Goal: Task Accomplishment & Management: Manage account settings

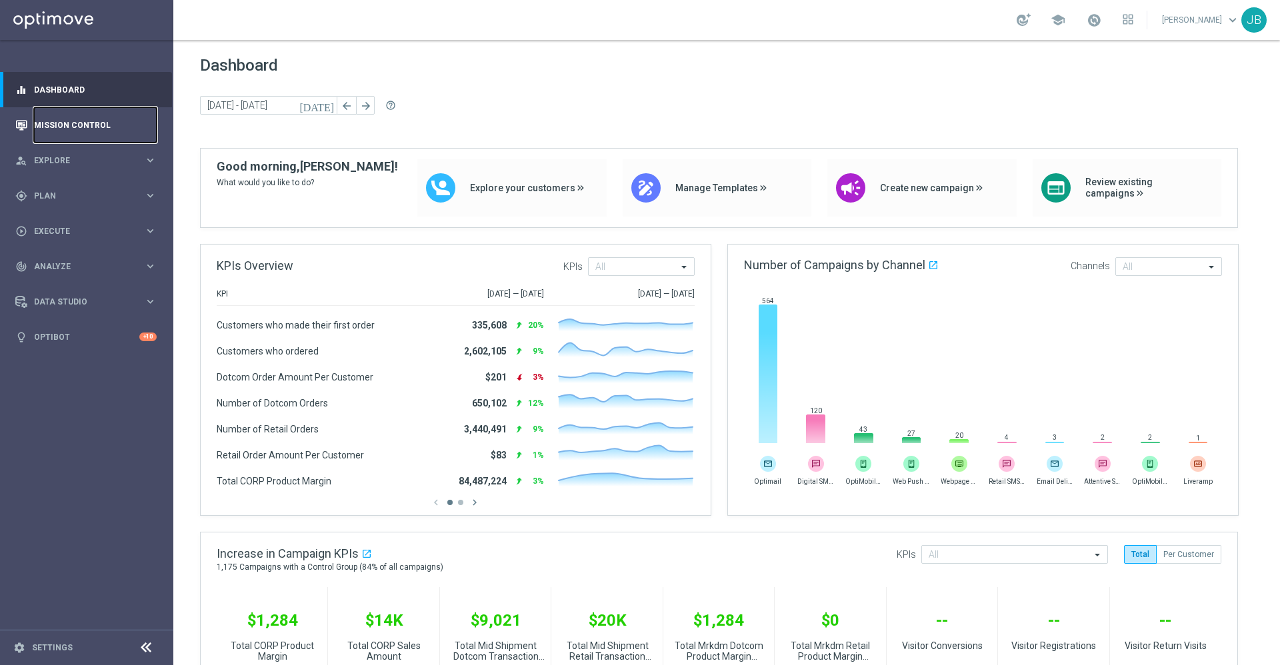
click at [88, 135] on link "Mission Control" at bounding box center [95, 124] width 123 height 35
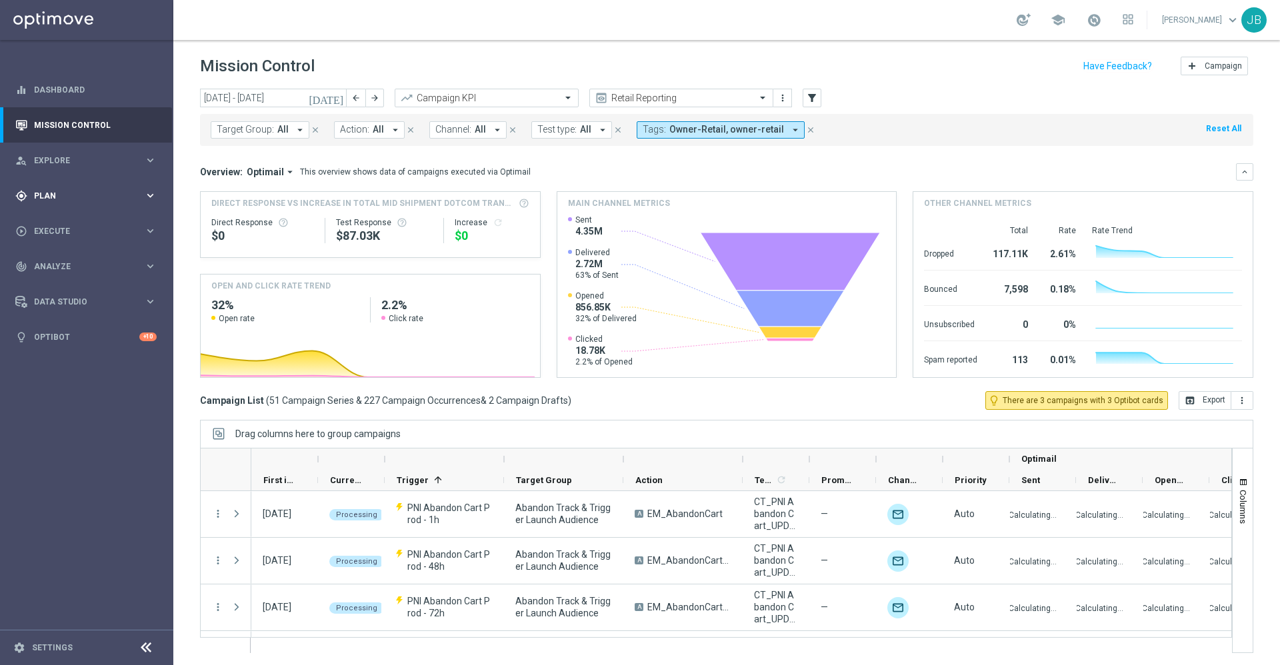
click at [65, 192] on span "Plan" at bounding box center [89, 196] width 110 height 8
click at [75, 128] on link "Mission Control" at bounding box center [95, 124] width 123 height 35
click at [118, 123] on link "Mission Control" at bounding box center [95, 124] width 123 height 35
click at [656, 98] on input "text" at bounding box center [667, 98] width 143 height 11
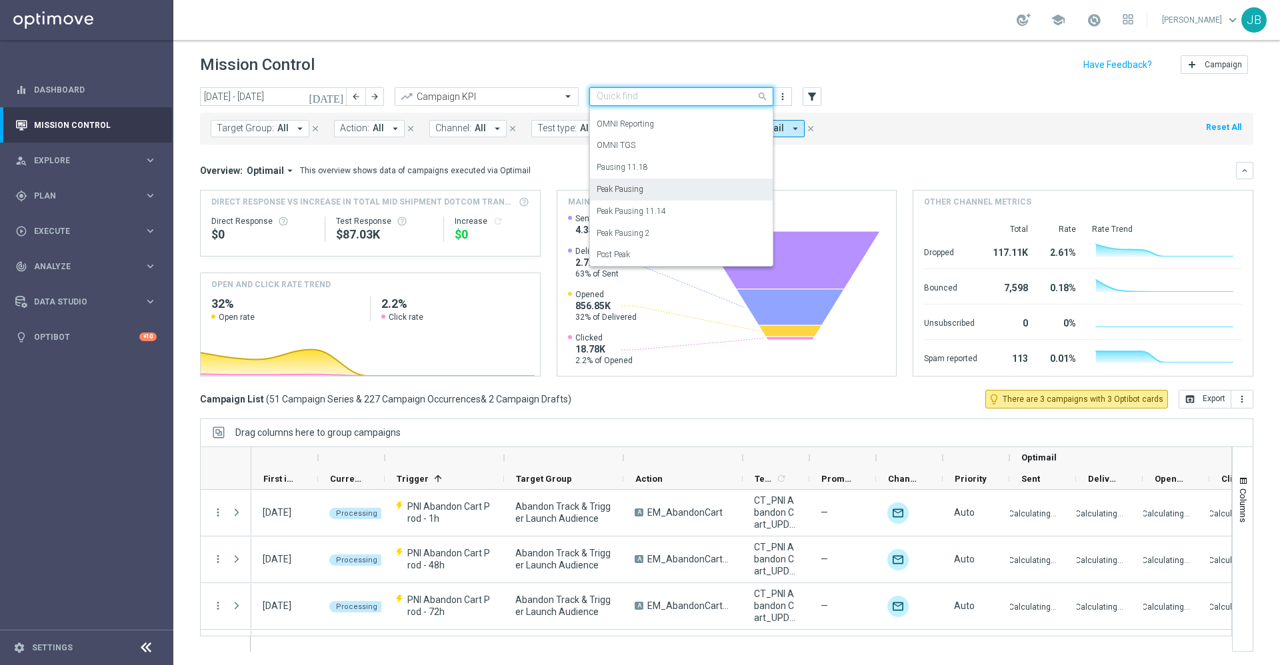
scroll to position [268, 0]
click at [645, 203] on label "OMNI Reporting" at bounding box center [624, 199] width 57 height 11
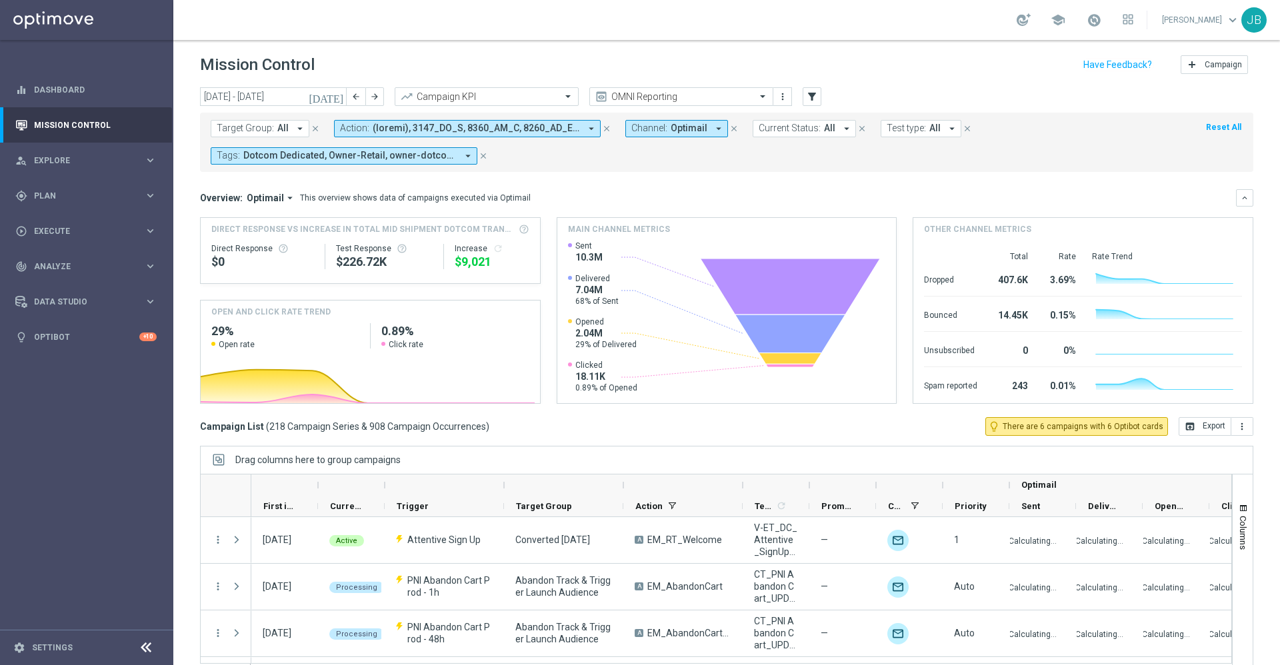
click at [287, 121] on button "Target Group: All arrow_drop_down" at bounding box center [260, 128] width 99 height 17
click at [341, 215] on div "ER_OMNI_HP_Ink_Upgrade" at bounding box center [334, 219] width 207 height 8
type input "ER_OMNI_HP_Ink_Upgrade"
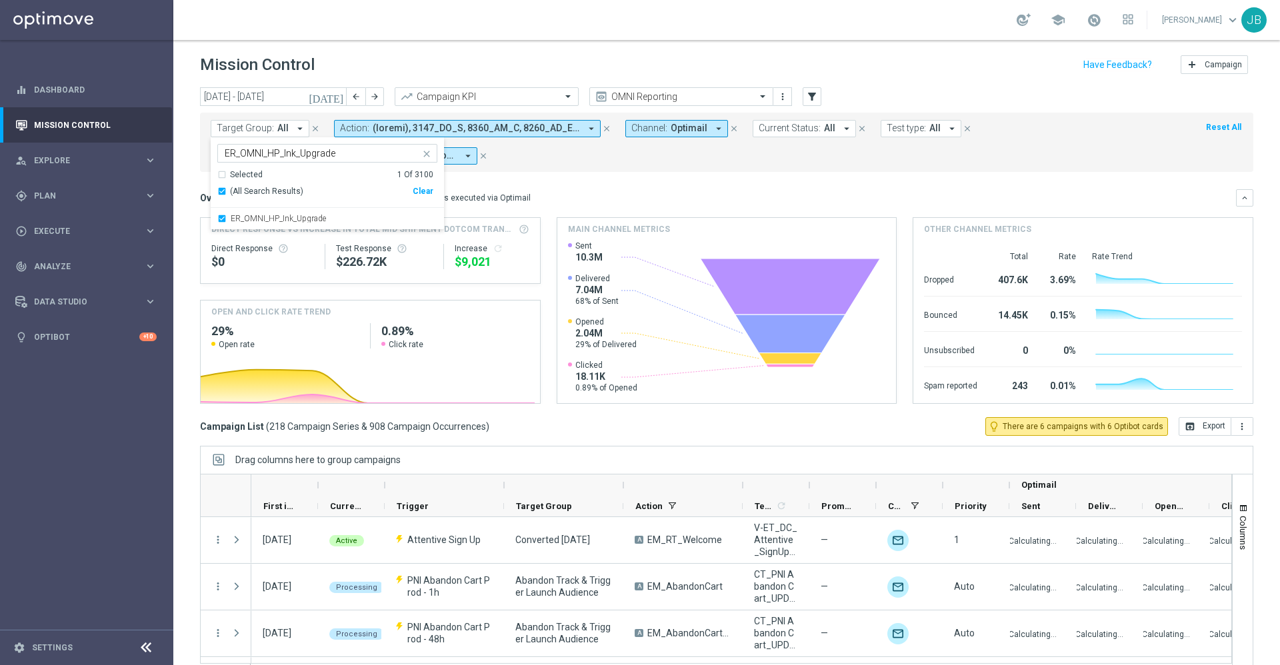
click at [561, 171] on div "Target Group: All arrow_drop_down ER_OMNI_HP_Ink_Upgrade ER_OMNI_HP_Ink_Upgrade…" at bounding box center [726, 142] width 1053 height 59
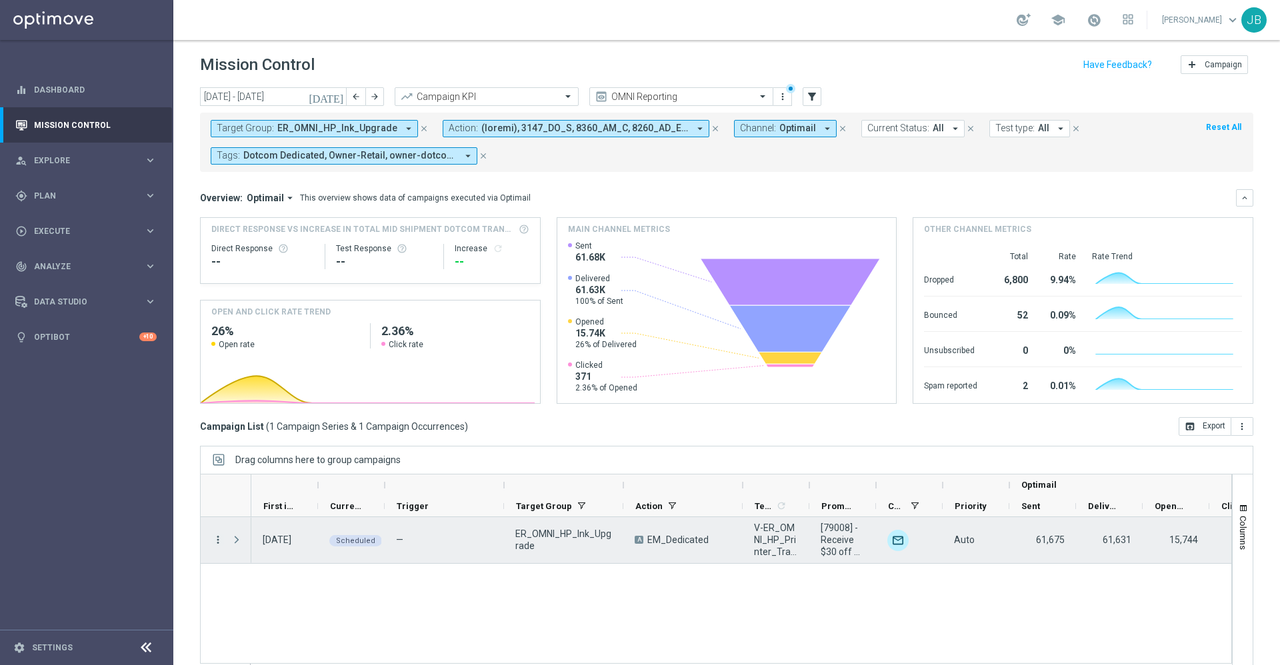
click at [218, 542] on icon "more_vert" at bounding box center [218, 540] width 12 height 12
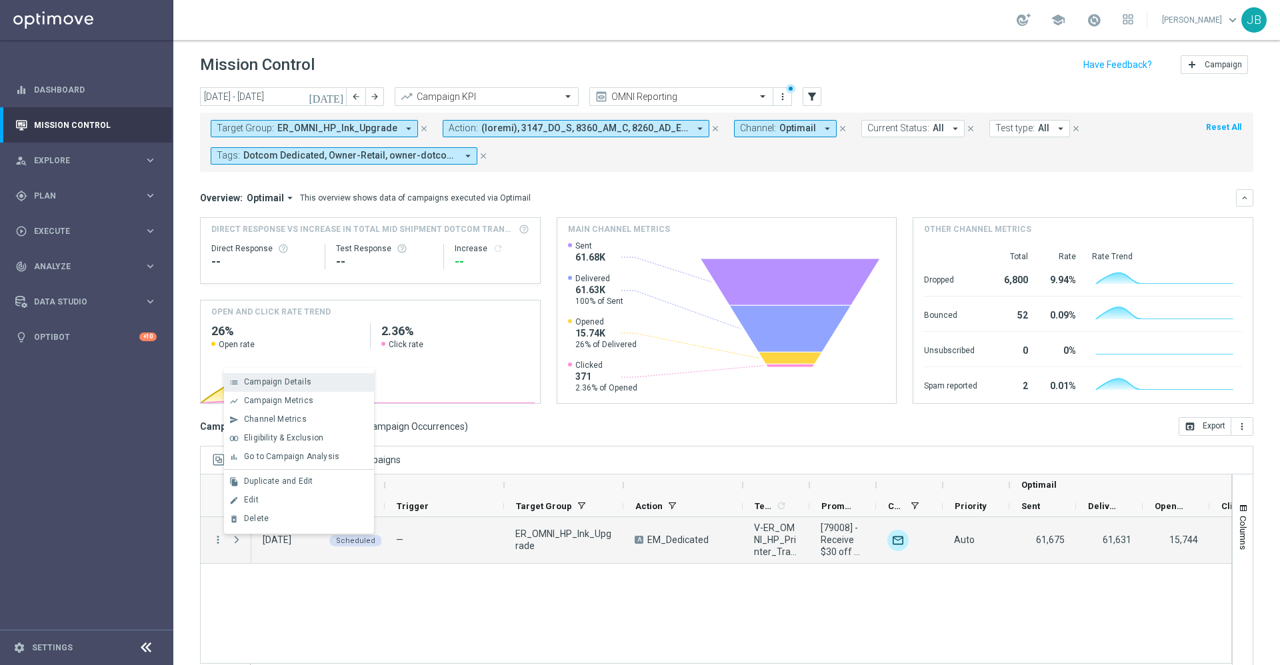
click at [315, 386] on div "Campaign Details" at bounding box center [306, 381] width 124 height 9
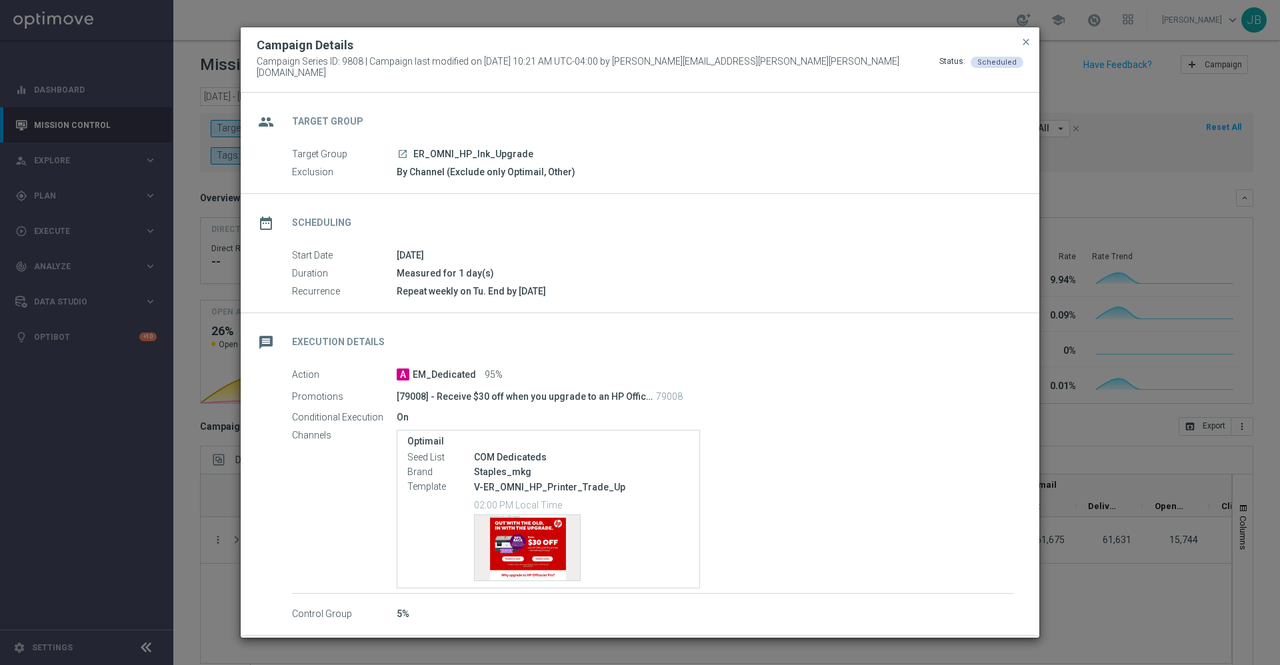
click at [406, 149] on icon "launch" at bounding box center [402, 154] width 11 height 11
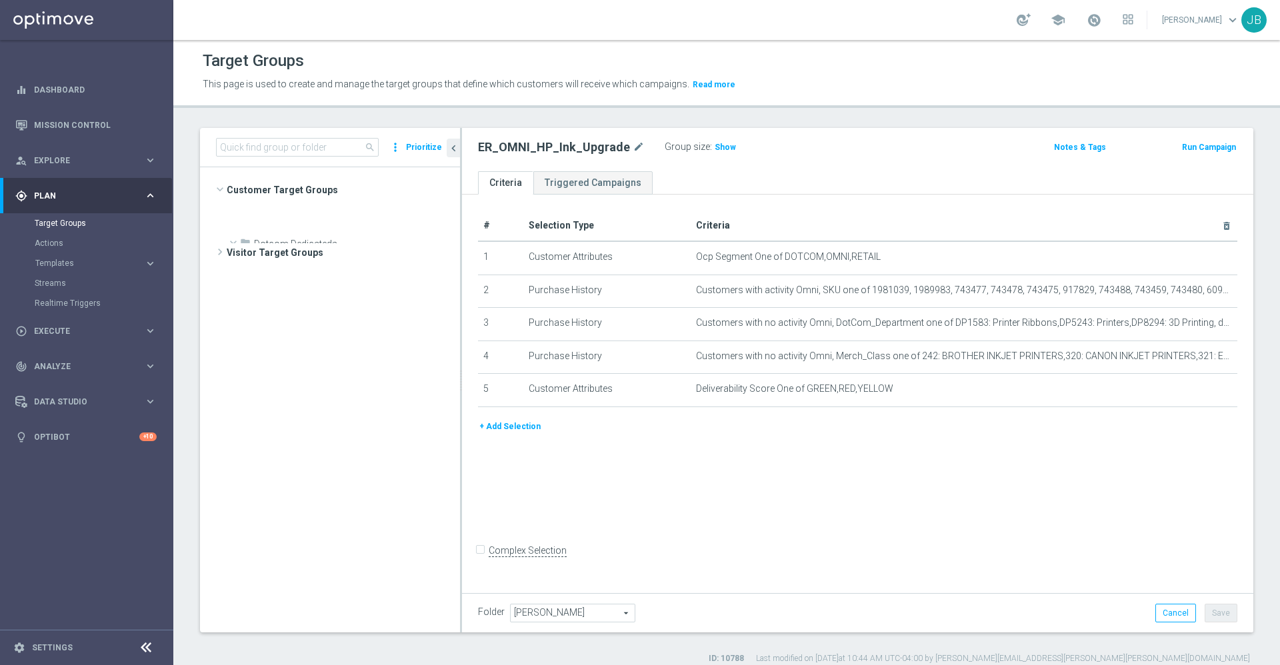
scroll to position [894, 0]
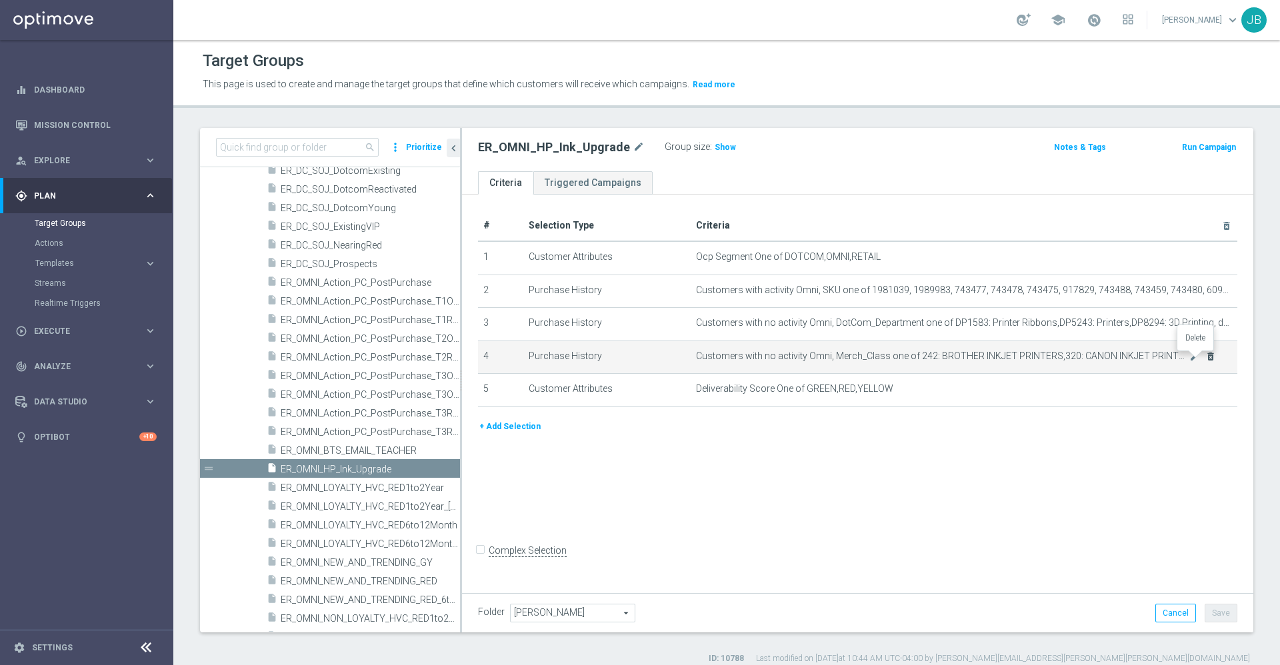
click at [1205, 361] on icon "delete_forever" at bounding box center [1210, 356] width 11 height 11
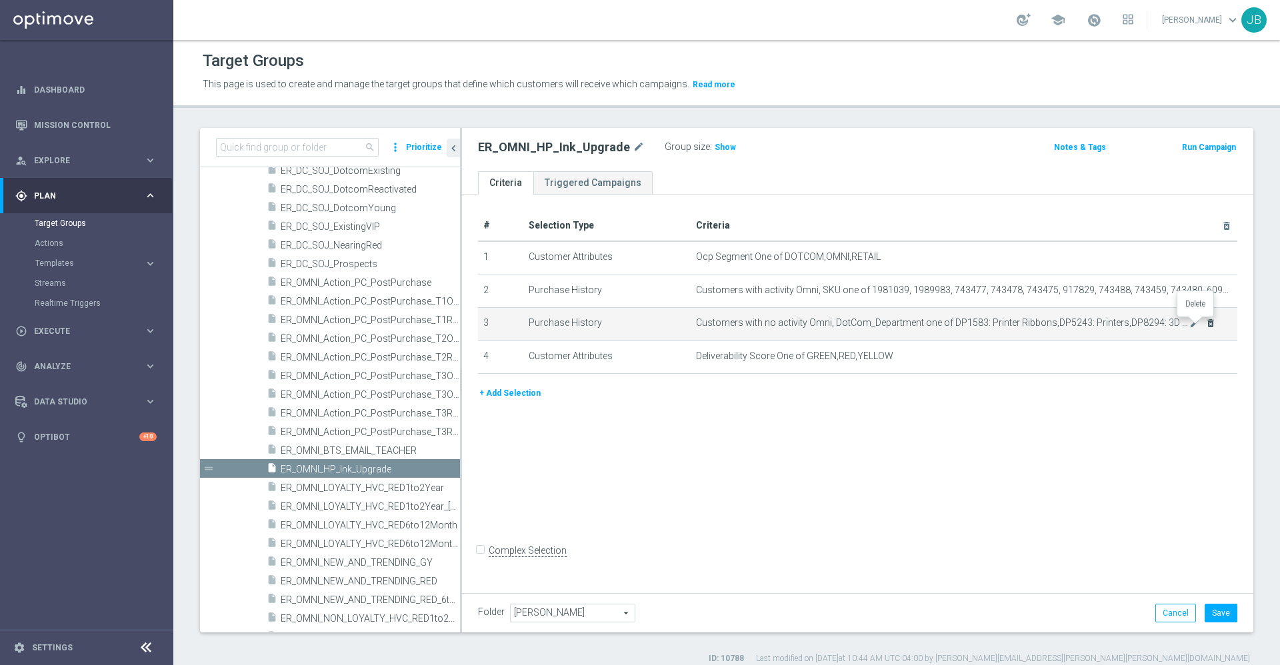
click at [1205, 325] on icon "delete_forever" at bounding box center [1210, 323] width 11 height 11
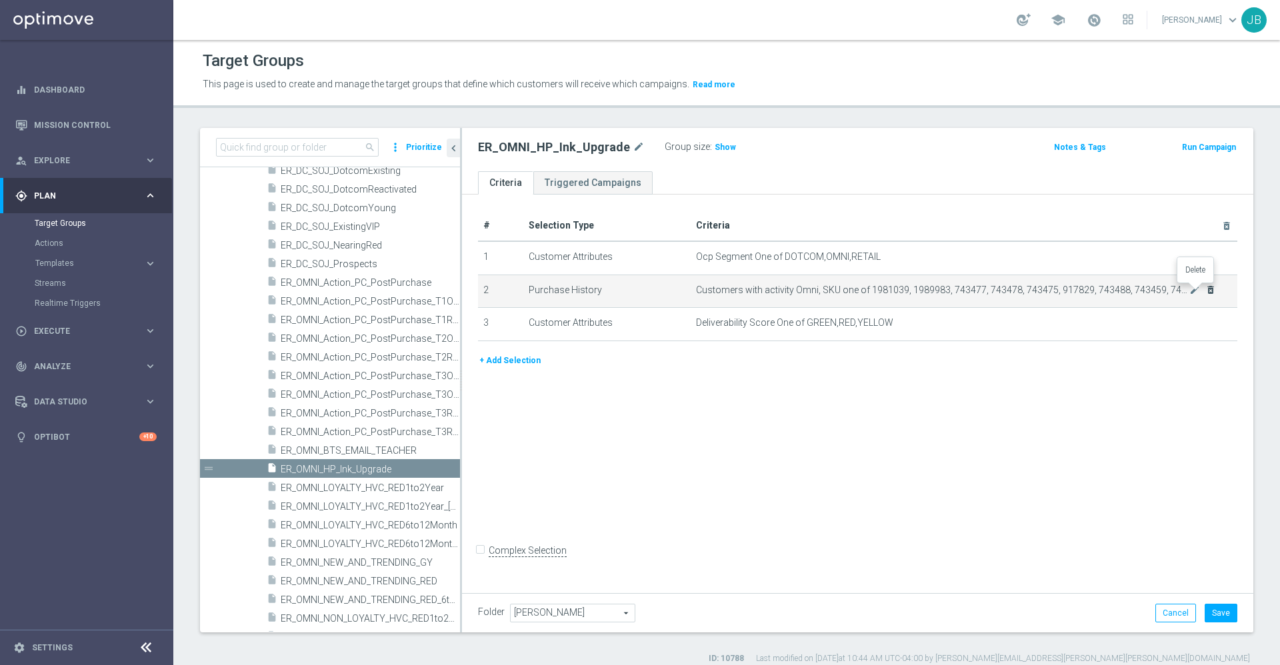
click at [1205, 291] on icon "delete_forever" at bounding box center [1210, 290] width 11 height 11
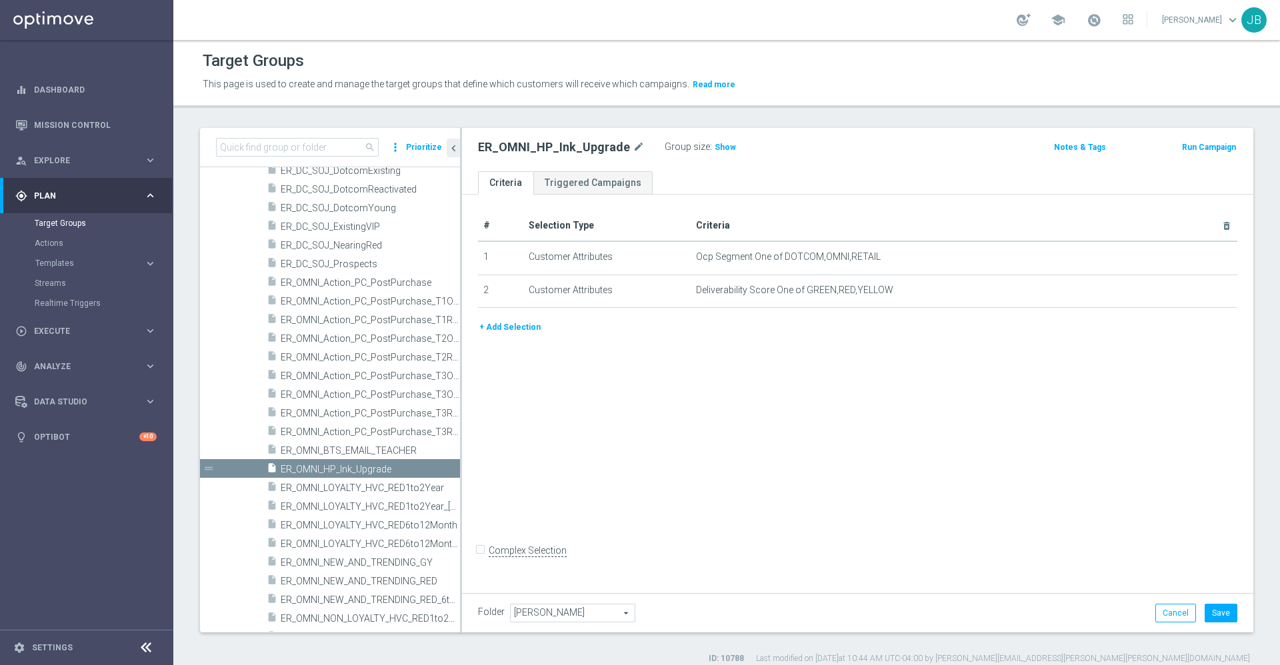
click at [523, 329] on button "+ Add Selection" at bounding box center [510, 327] width 64 height 15
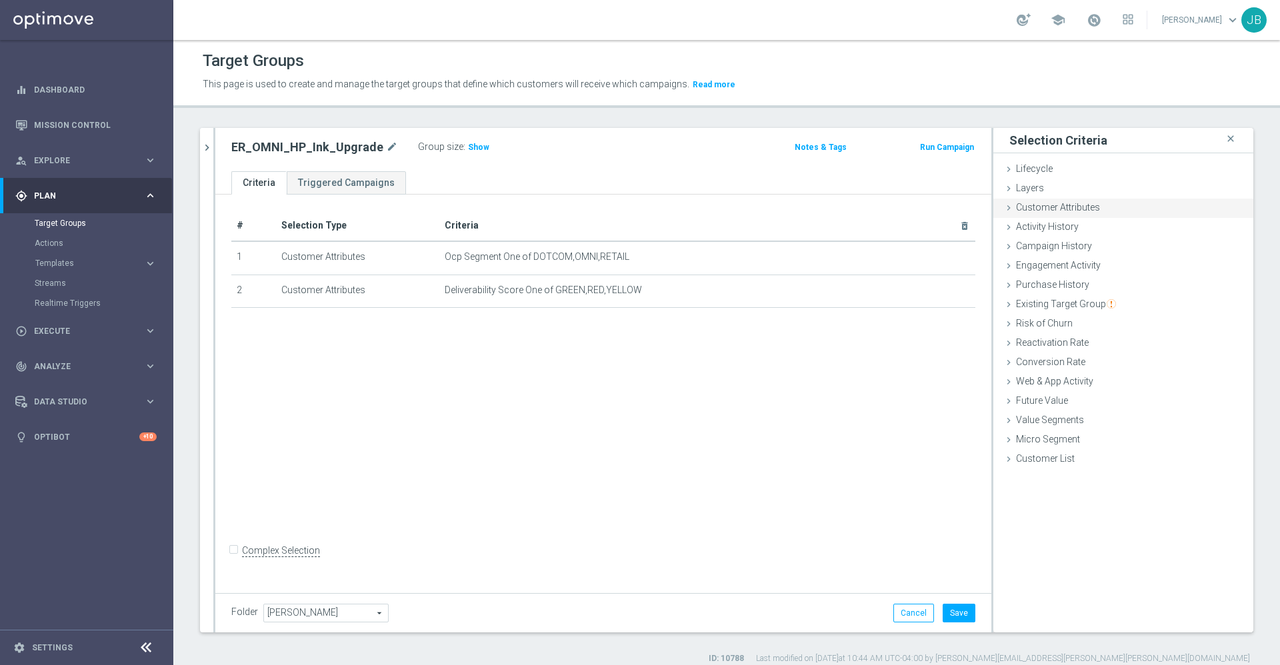
click at [1047, 209] on span "Customer Attributes" at bounding box center [1058, 207] width 84 height 11
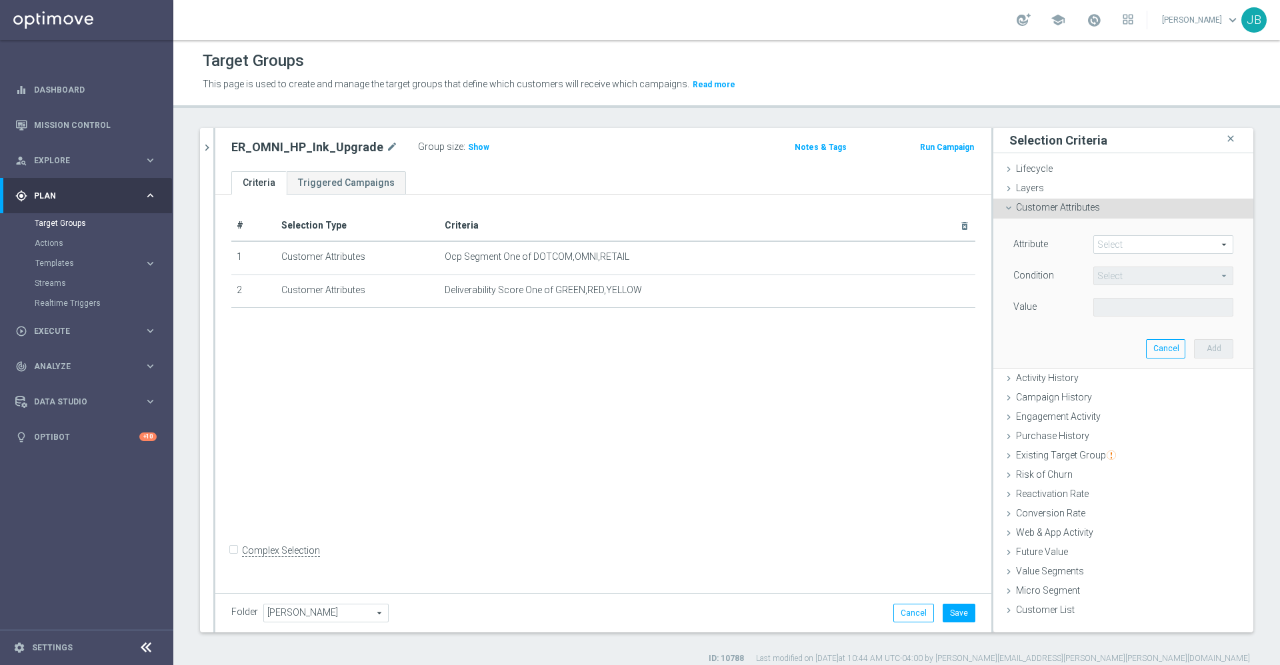
click at [1108, 243] on span at bounding box center [1163, 244] width 139 height 17
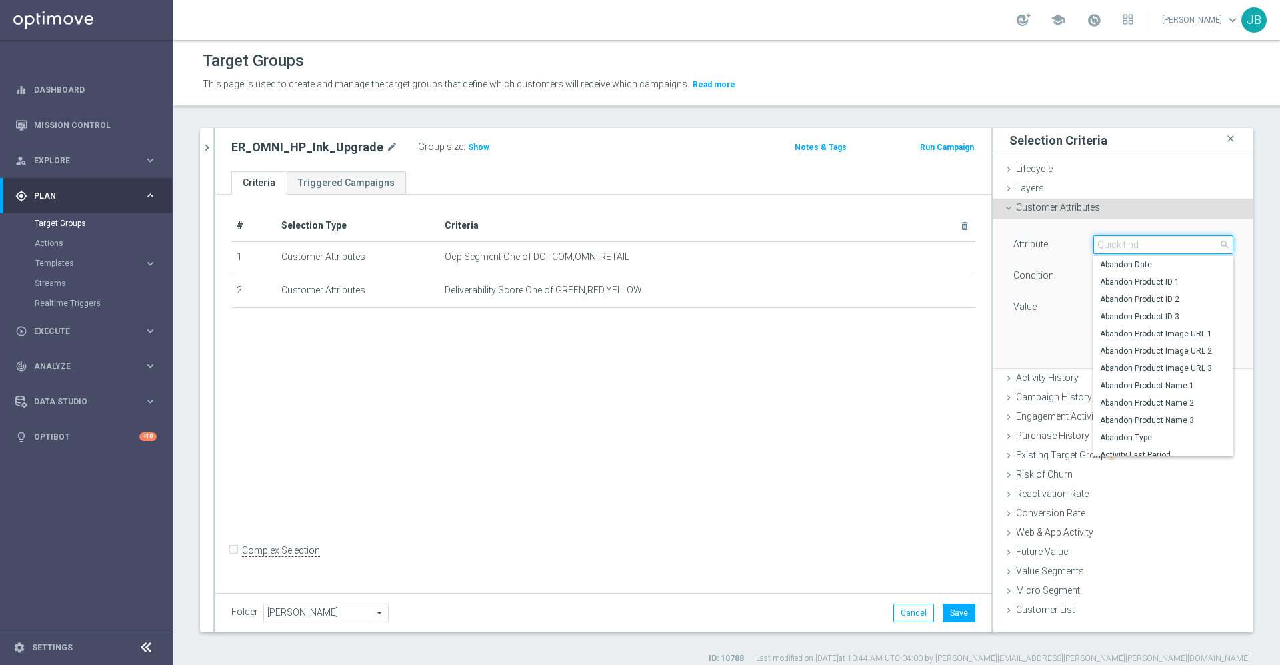
click at [1107, 242] on input "search" at bounding box center [1163, 244] width 140 height 19
type input "sku"
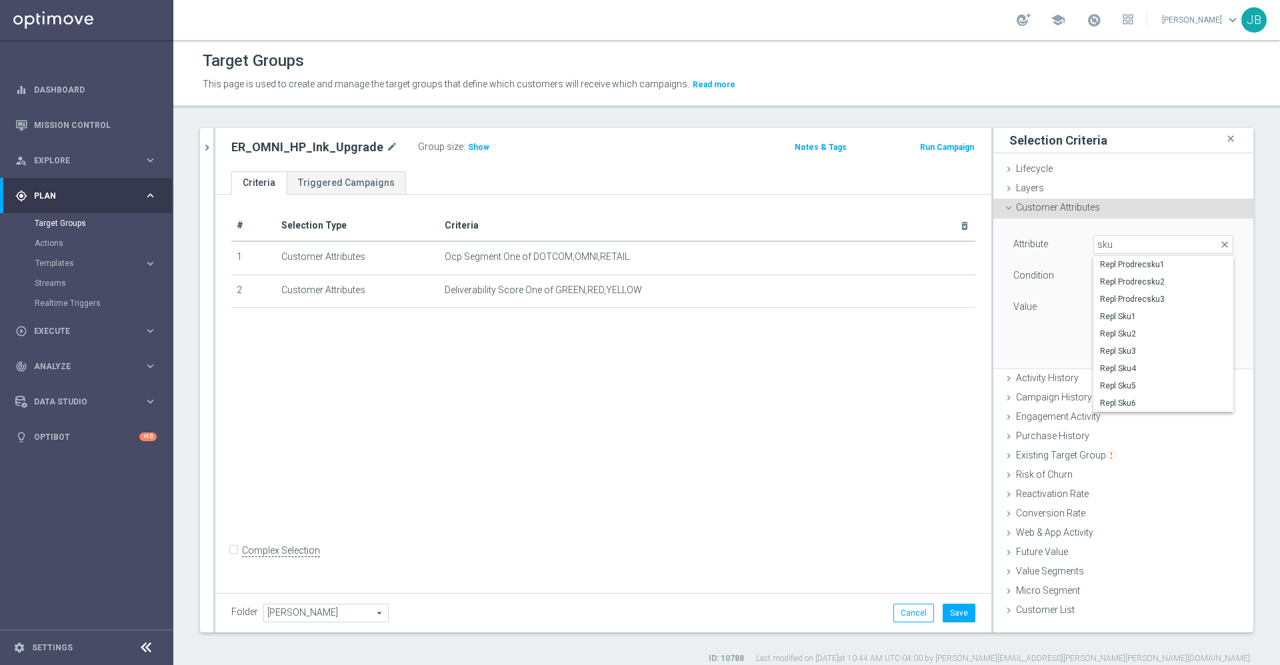
click at [1030, 322] on div "Attribute Select arrow_drop_down sku close Repl Prodrecsku1 Repl Prodrecsku2 Re…" at bounding box center [1123, 293] width 240 height 149
click at [1043, 438] on span "Purchase History" at bounding box center [1052, 436] width 73 height 11
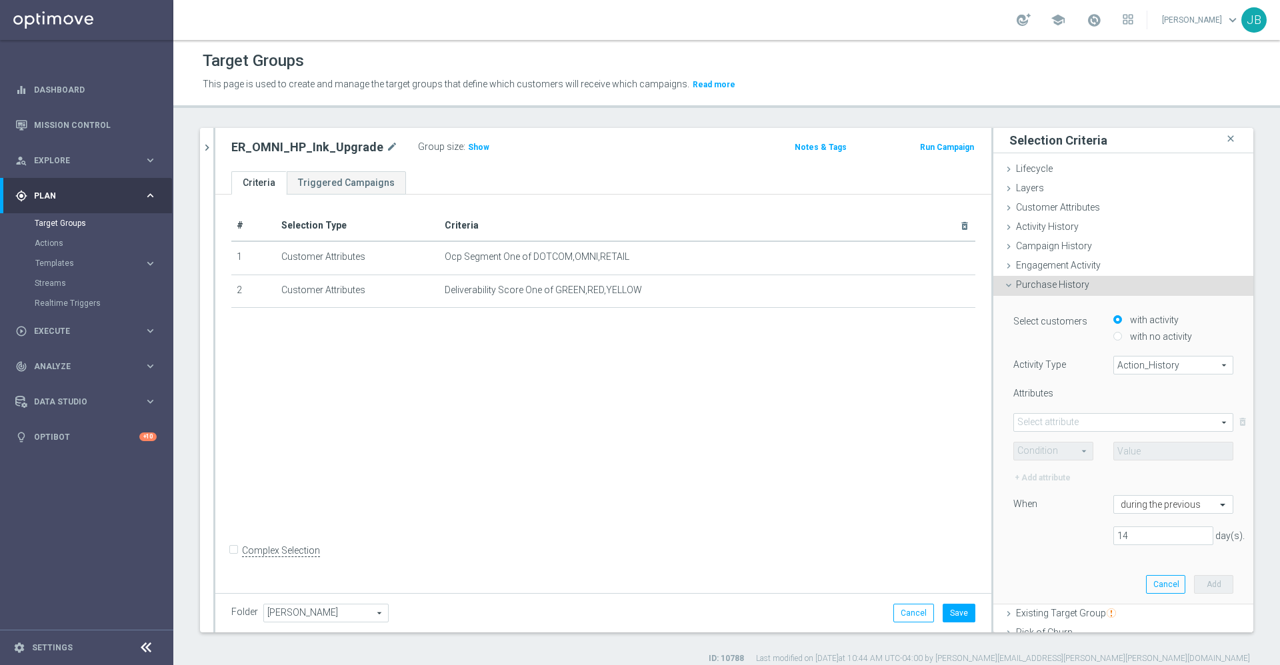
click at [1126, 361] on span "Action_History" at bounding box center [1173, 365] width 119 height 17
click at [1120, 399] on span "Omni" at bounding box center [1172, 402] width 105 height 11
type input "Omni"
click at [1084, 420] on span at bounding box center [1123, 422] width 219 height 17
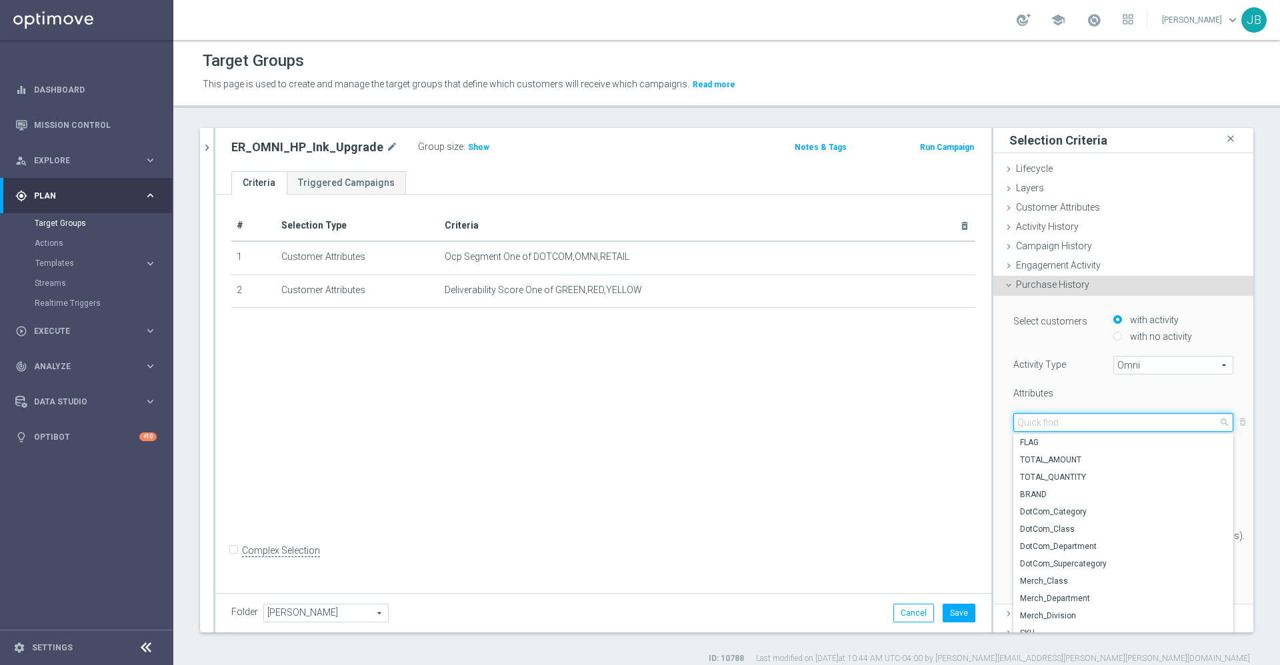
click at [1075, 423] on input "search" at bounding box center [1123, 422] width 220 height 19
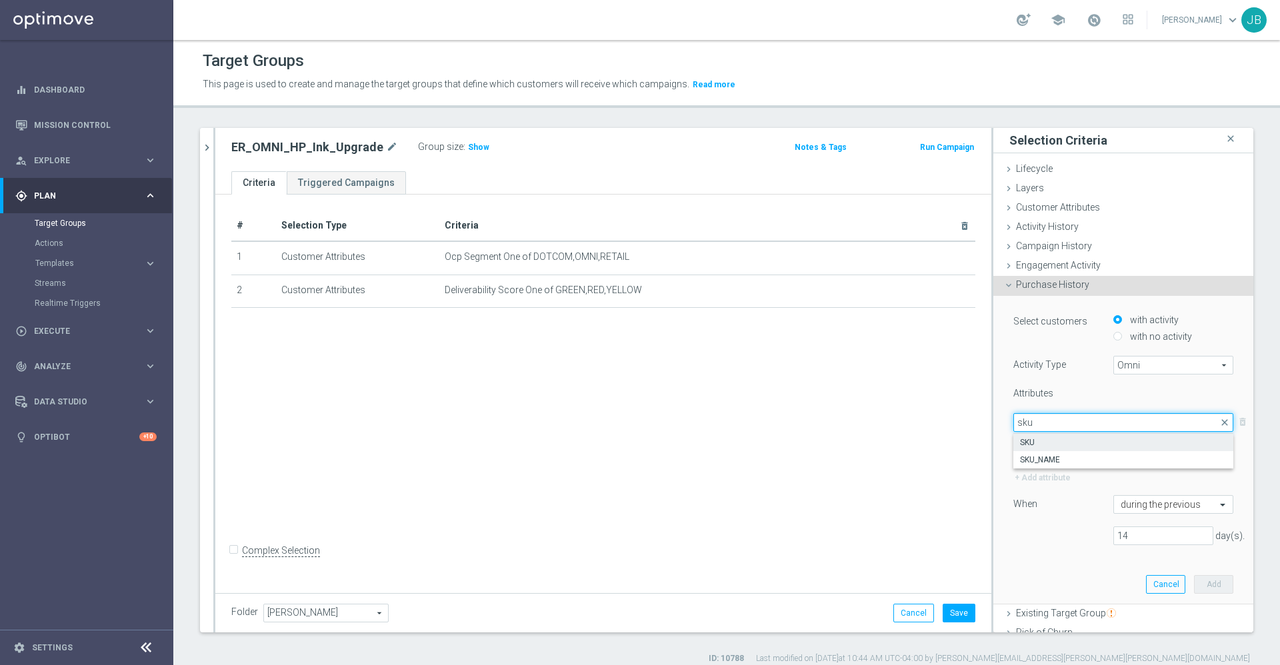
type input "sku"
click at [1024, 446] on span "SKU" at bounding box center [1123, 442] width 207 height 11
type input "SKU"
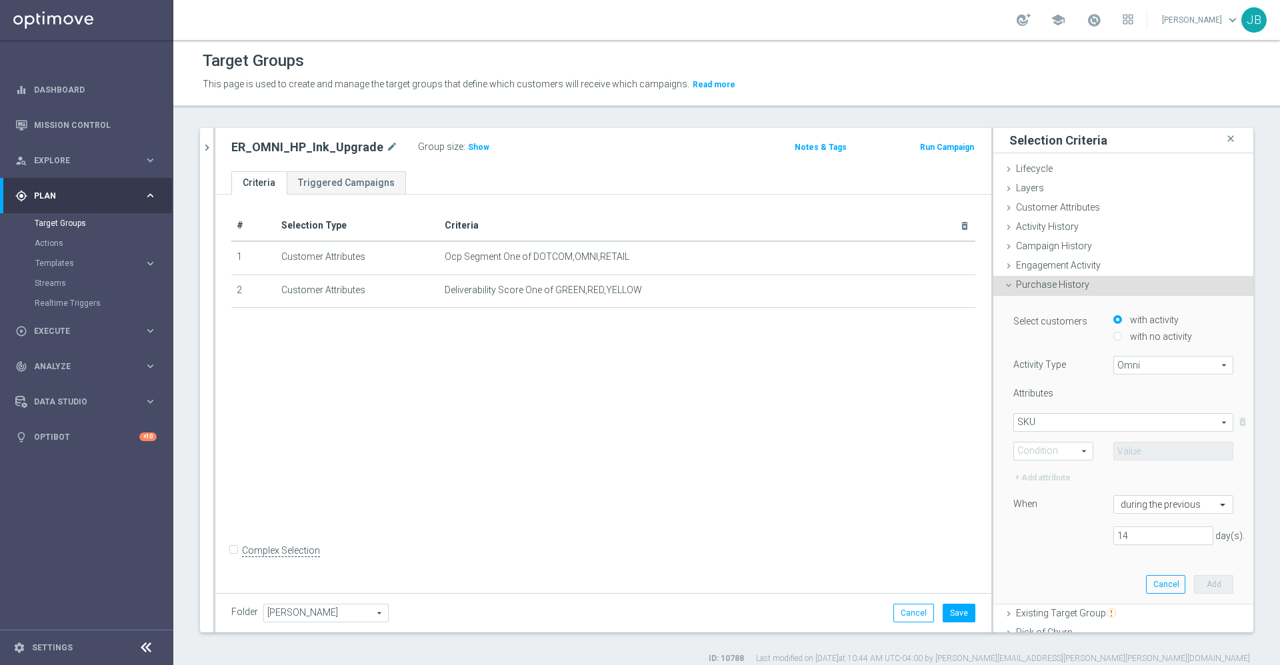
click at [1050, 448] on span at bounding box center [1053, 451] width 79 height 17
click at [1040, 573] on span "One of" at bounding box center [1052, 574] width 65 height 11
type input "One of"
click at [1130, 448] on input "text" at bounding box center [1173, 451] width 120 height 19
paste input "564, 21, 22, 74, 61, 62, 63, 65"
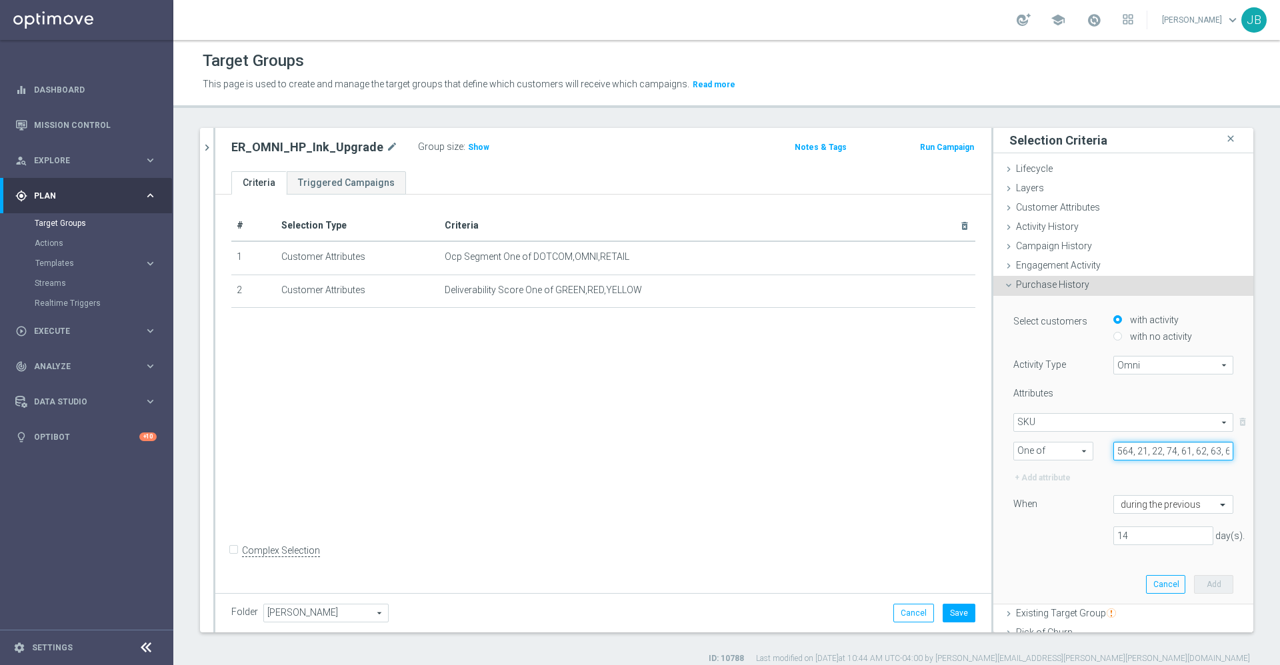
scroll to position [0, 13]
type input "564, 21, 22, 74, 61, 62, 63, 65"
click at [1120, 537] on input "14" at bounding box center [1163, 536] width 100 height 19
type input "1"
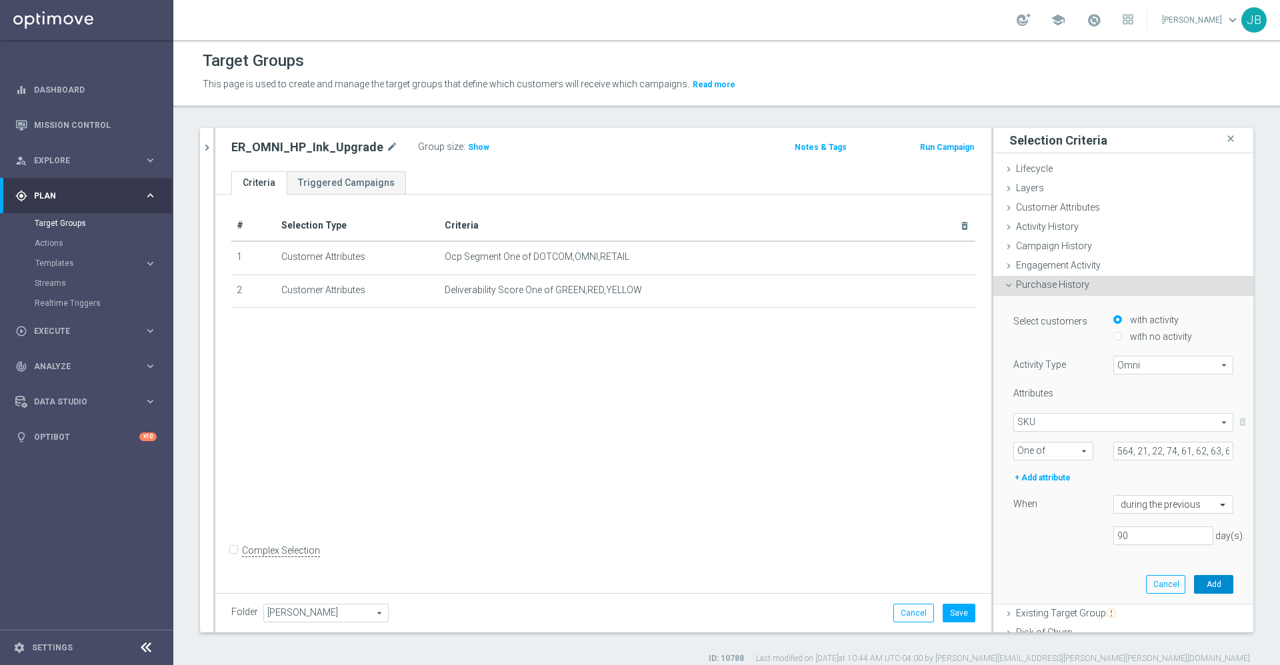
drag, startPoint x: 1184, startPoint y: 583, endPoint x: 1111, endPoint y: 528, distance: 91.8
click at [1111, 528] on div "Select customers with activity with no activity Activity Type Omni Omni arrow_d…" at bounding box center [1123, 450] width 240 height 308
click at [1113, 528] on input "90" at bounding box center [1163, 536] width 100 height 19
type input "9"
type input "7"
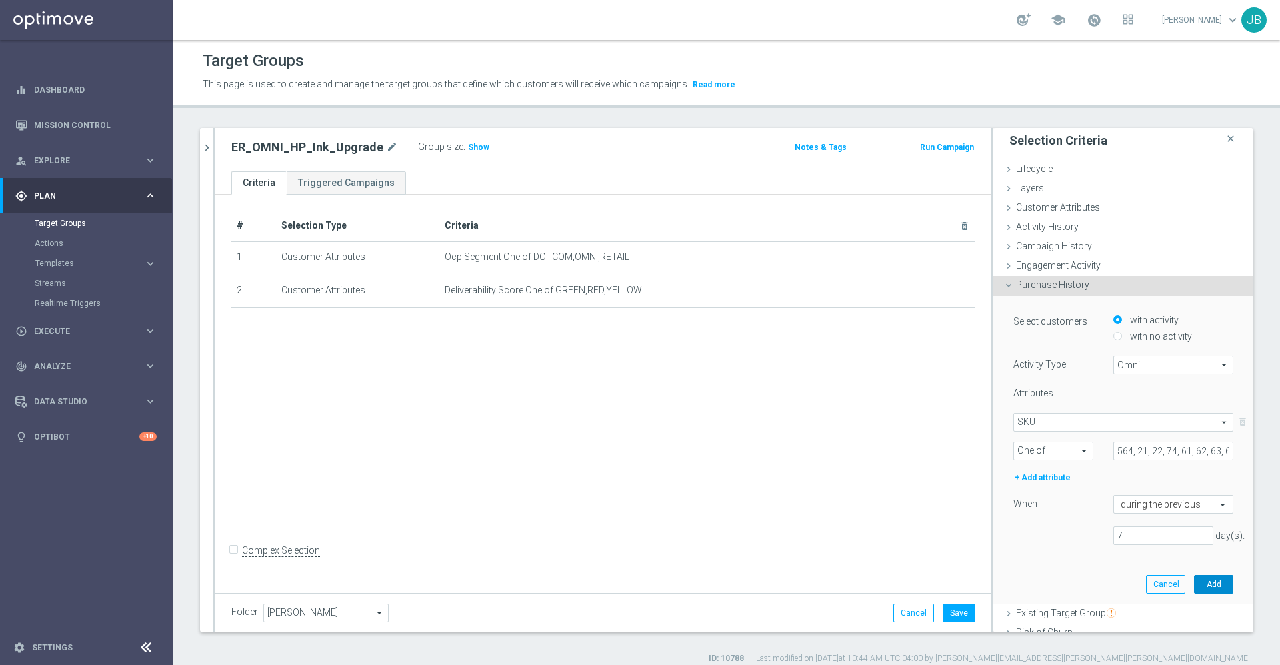
click at [1194, 583] on button "Add" at bounding box center [1213, 584] width 39 height 19
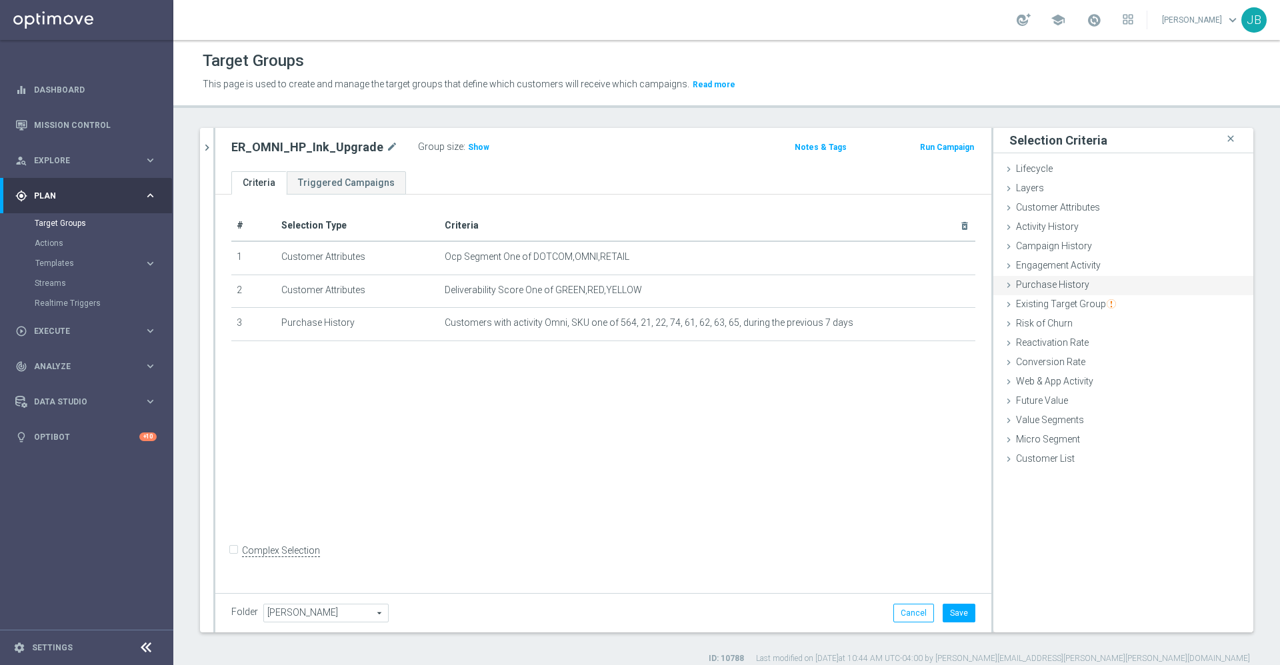
click at [1069, 285] on span "Purchase History" at bounding box center [1052, 284] width 73 height 11
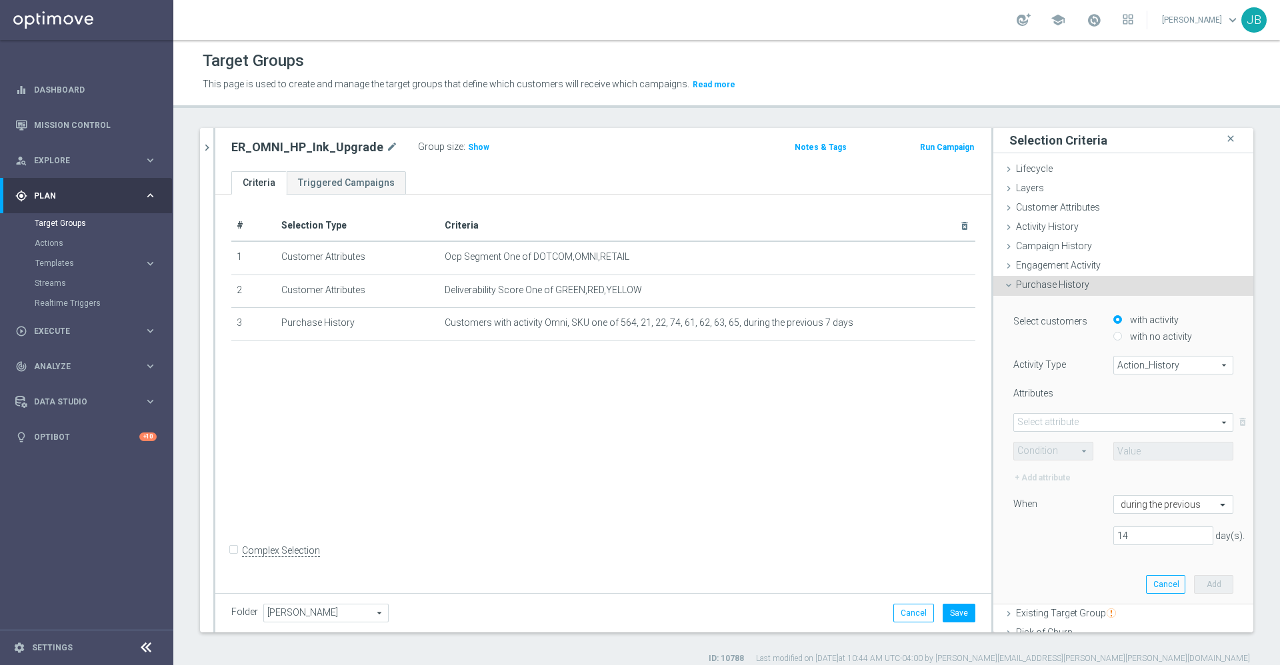
click at [1116, 367] on span "Action_History" at bounding box center [1173, 365] width 119 height 17
click at [1120, 405] on span "Omni" at bounding box center [1172, 402] width 105 height 11
type input "Omni"
click at [1113, 335] on input "with no activity" at bounding box center [1117, 336] width 9 height 9
radio input "true"
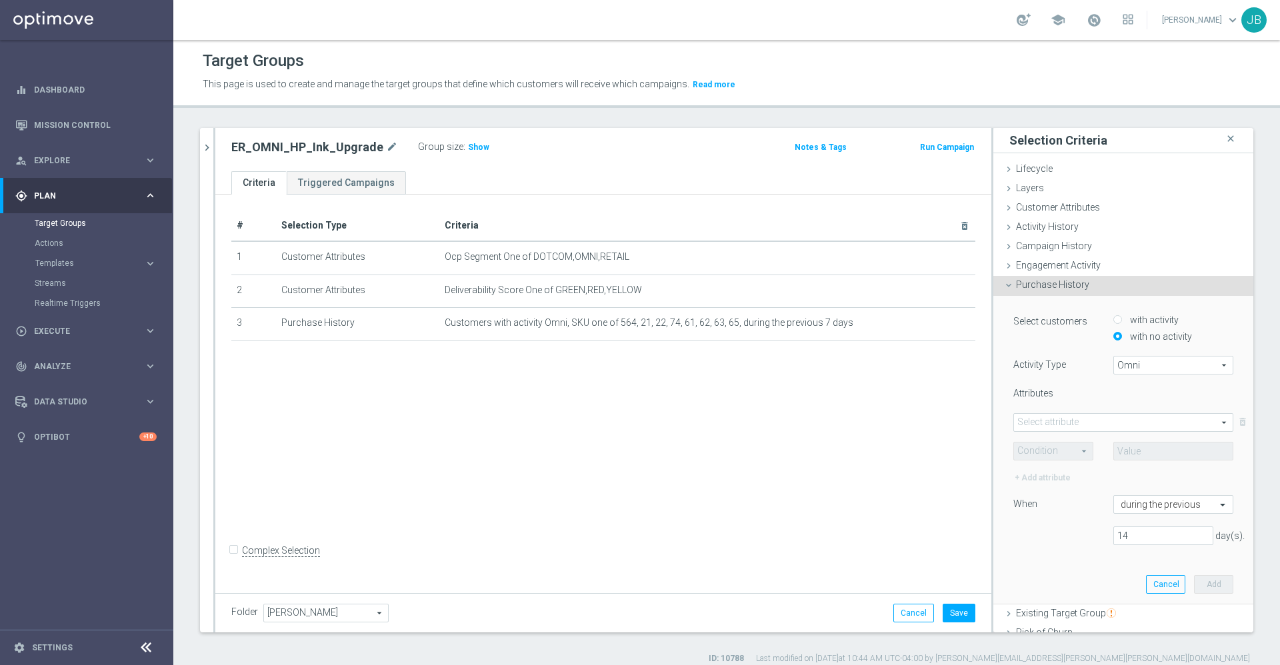
click at [1054, 426] on span at bounding box center [1123, 422] width 219 height 17
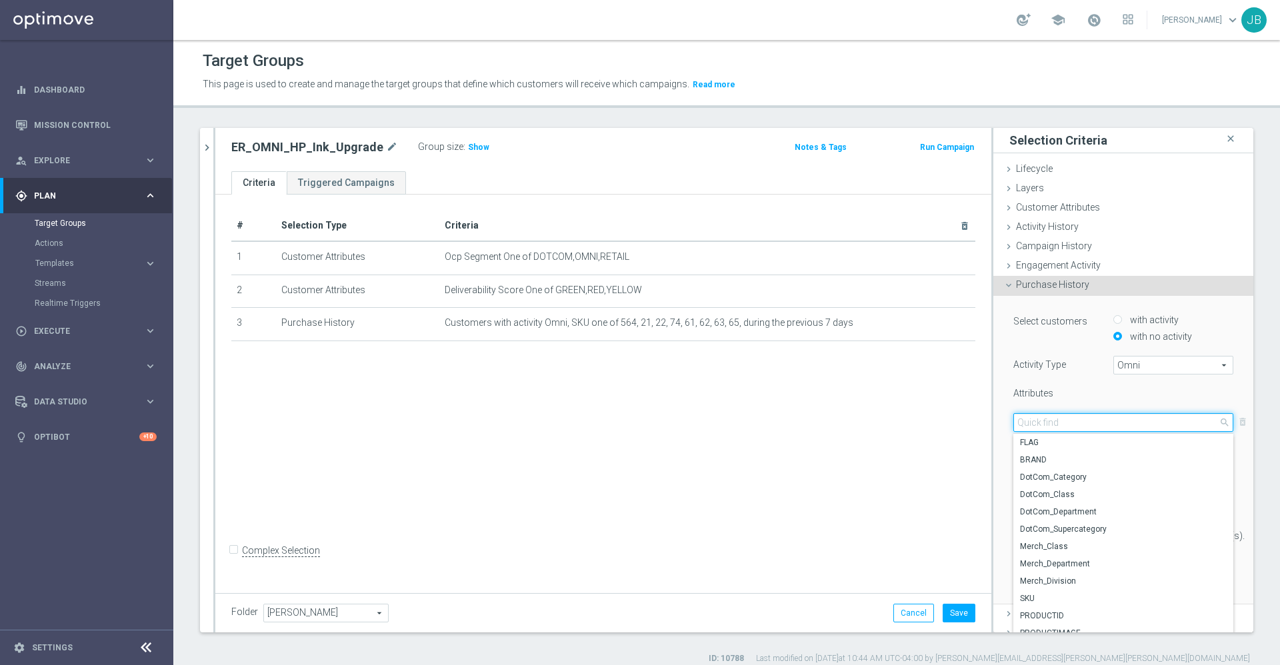
click at [1052, 424] on input "search" at bounding box center [1123, 422] width 220 height 19
type input "m"
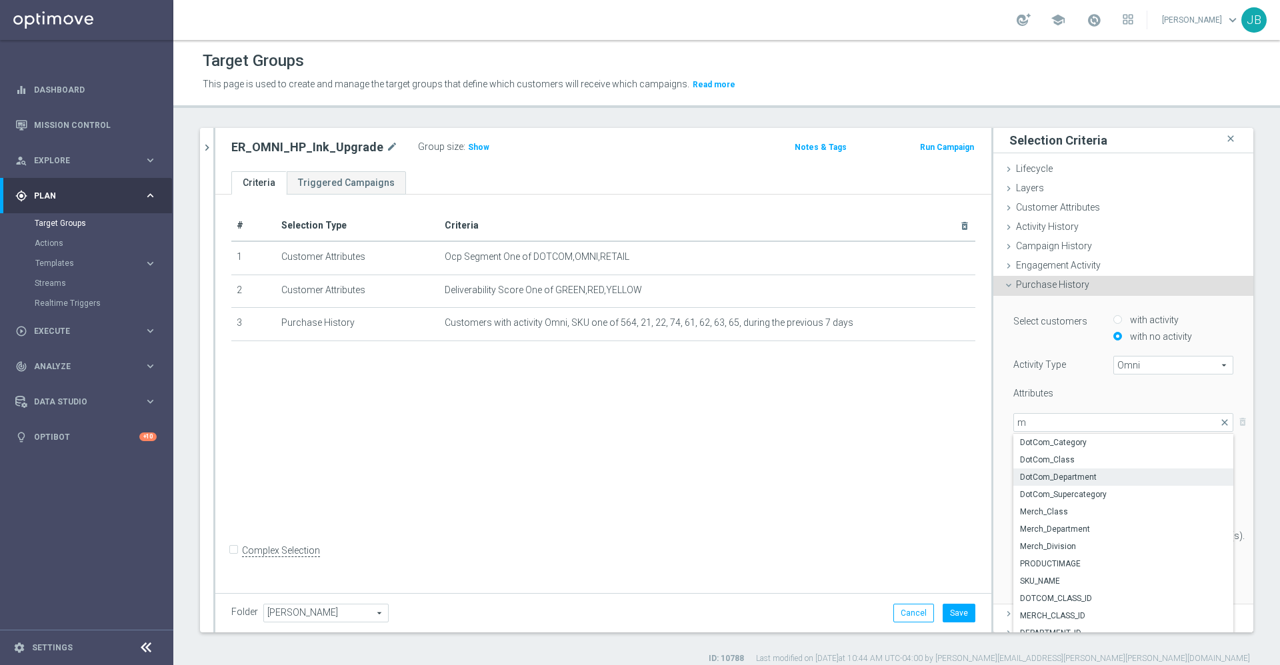
click at [1066, 479] on span "DotCom_Department" at bounding box center [1123, 477] width 207 height 11
type input "DotCom_Department"
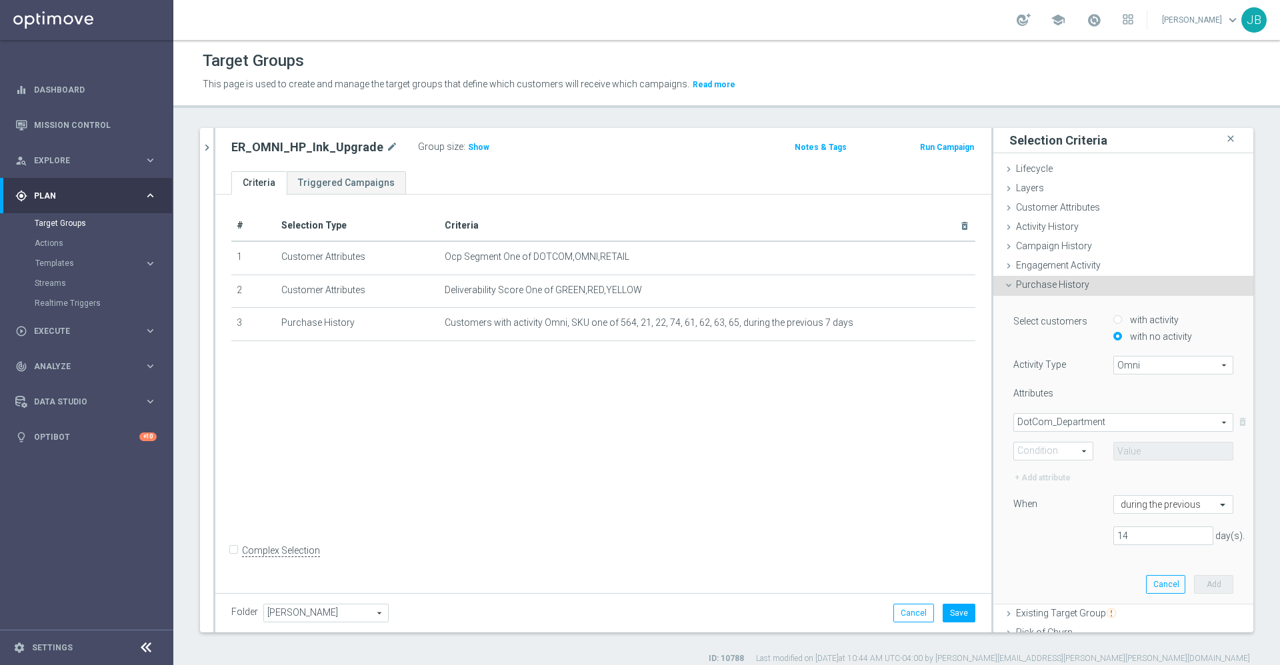
click at [1058, 447] on span at bounding box center [1053, 451] width 79 height 17
click at [1030, 574] on span "One of" at bounding box center [1052, 574] width 65 height 11
type input "One of"
click at [1125, 447] on span at bounding box center [1173, 451] width 119 height 17
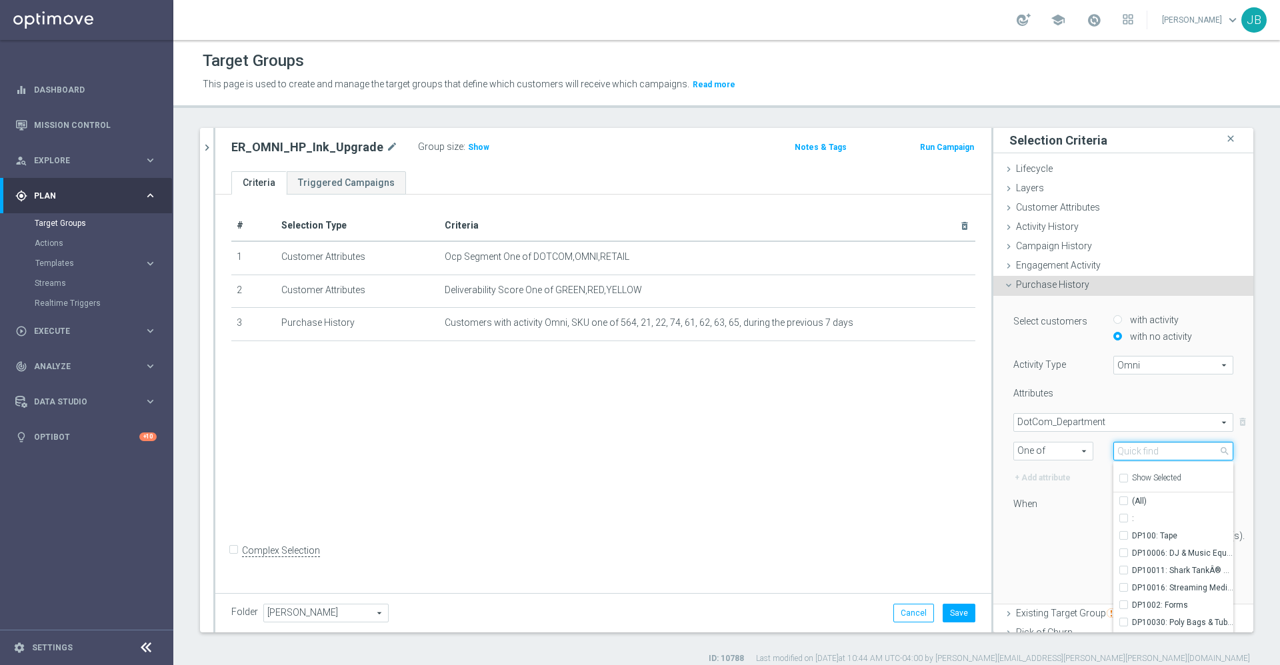
click at [1125, 452] on input "search" at bounding box center [1173, 451] width 120 height 19
type input "printers"
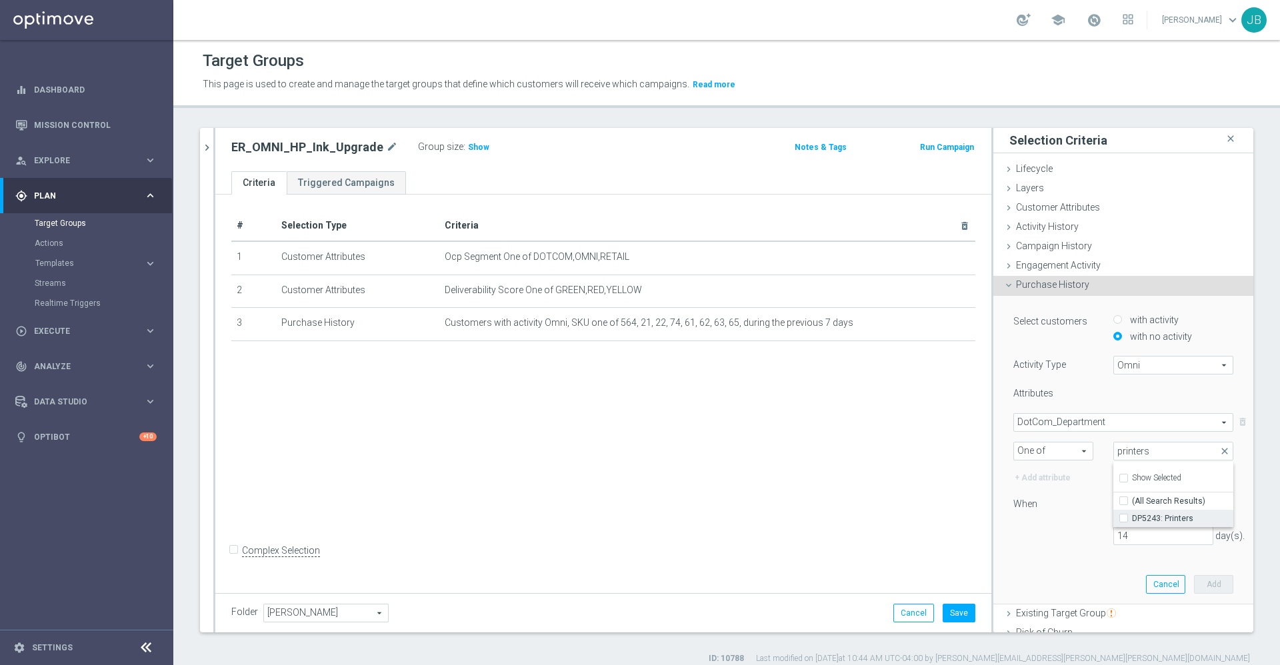
click at [1123, 519] on input "DP5243: Printers" at bounding box center [1127, 518] width 9 height 9
checkbox input "true"
type input "DP5243: Printers"
checkbox input "true"
click at [1051, 534] on div "14 day(s)." at bounding box center [1123, 536] width 240 height 19
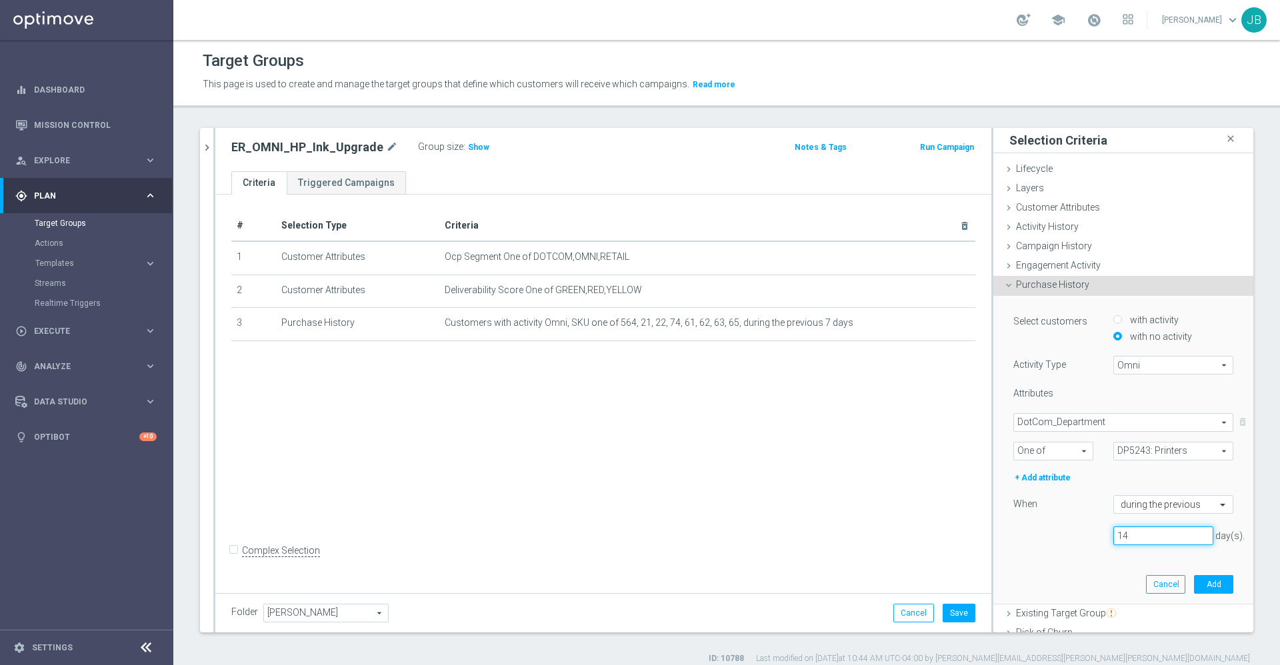
click at [1113, 533] on input "14" at bounding box center [1163, 536] width 100 height 19
type input "1"
type input "90"
click at [1194, 584] on button "Add" at bounding box center [1213, 584] width 39 height 19
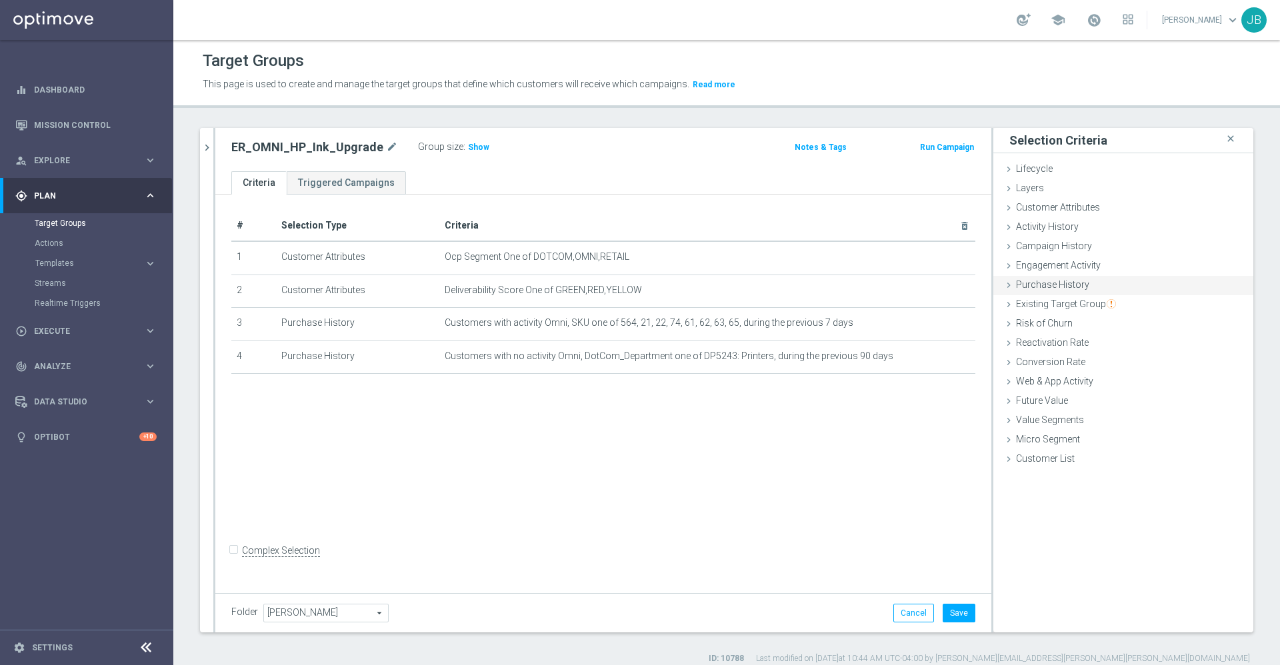
click at [1063, 284] on span "Purchase History" at bounding box center [1052, 284] width 73 height 11
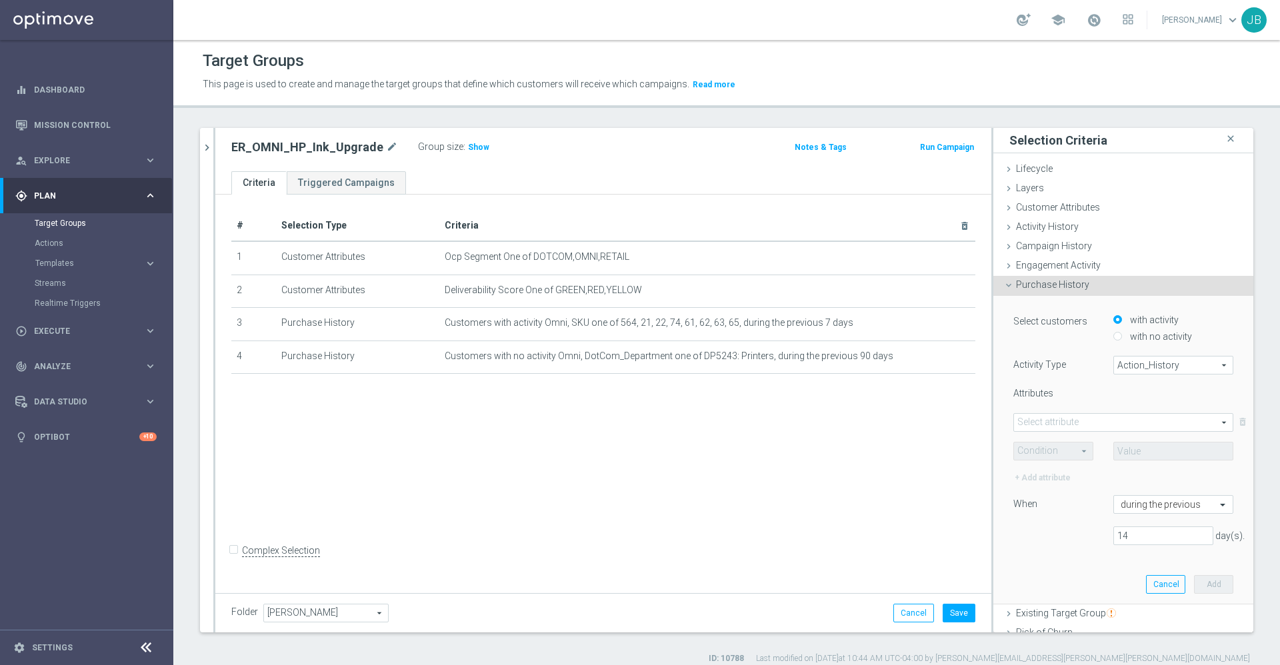
click at [1113, 332] on input "with no activity" at bounding box center [1117, 336] width 9 height 9
radio input "true"
click at [1118, 363] on span "Action_History" at bounding box center [1173, 365] width 119 height 17
click at [1120, 399] on span "Omni" at bounding box center [1172, 402] width 105 height 11
type input "Omni"
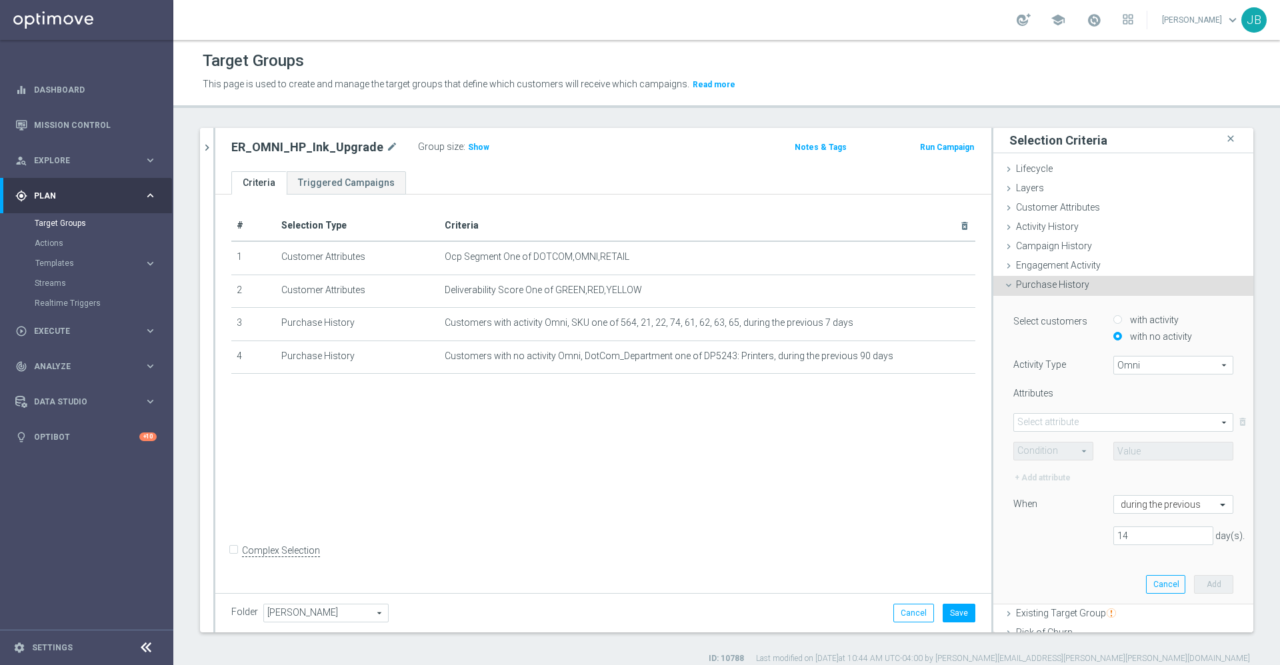
click at [1075, 421] on span at bounding box center [1123, 422] width 219 height 17
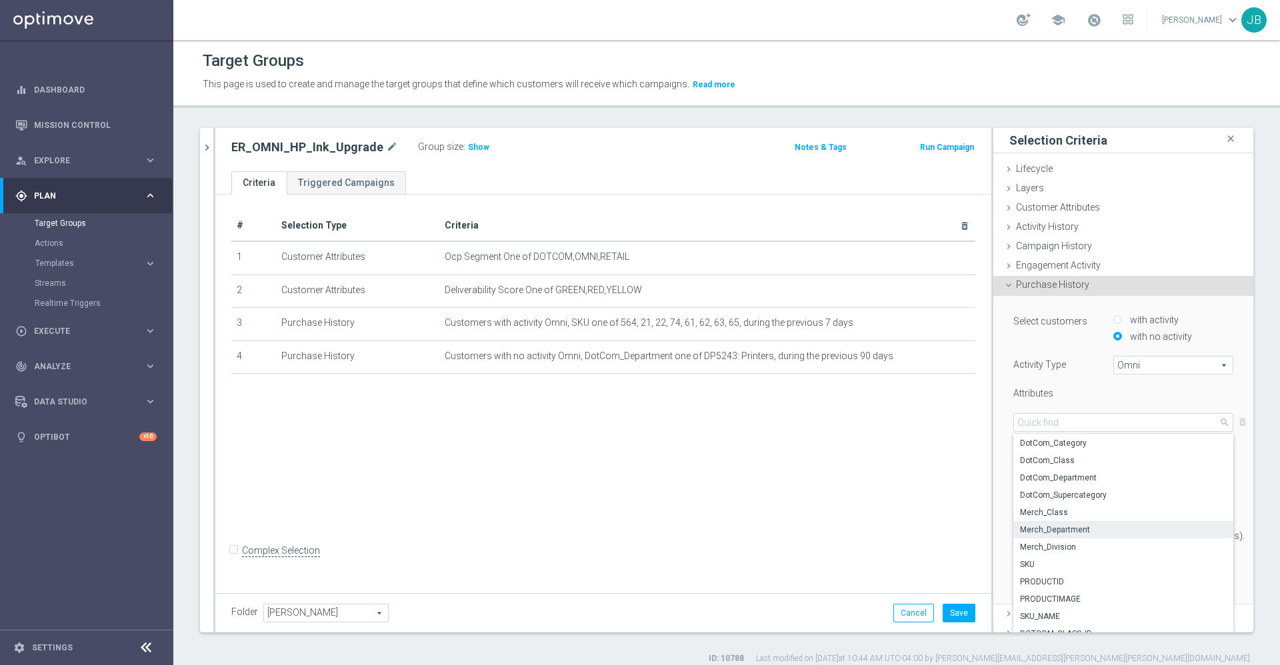
scroll to position [33, 0]
click at [1062, 530] on span "Merch_Department" at bounding box center [1123, 529] width 207 height 11
type input "Merch_Department"
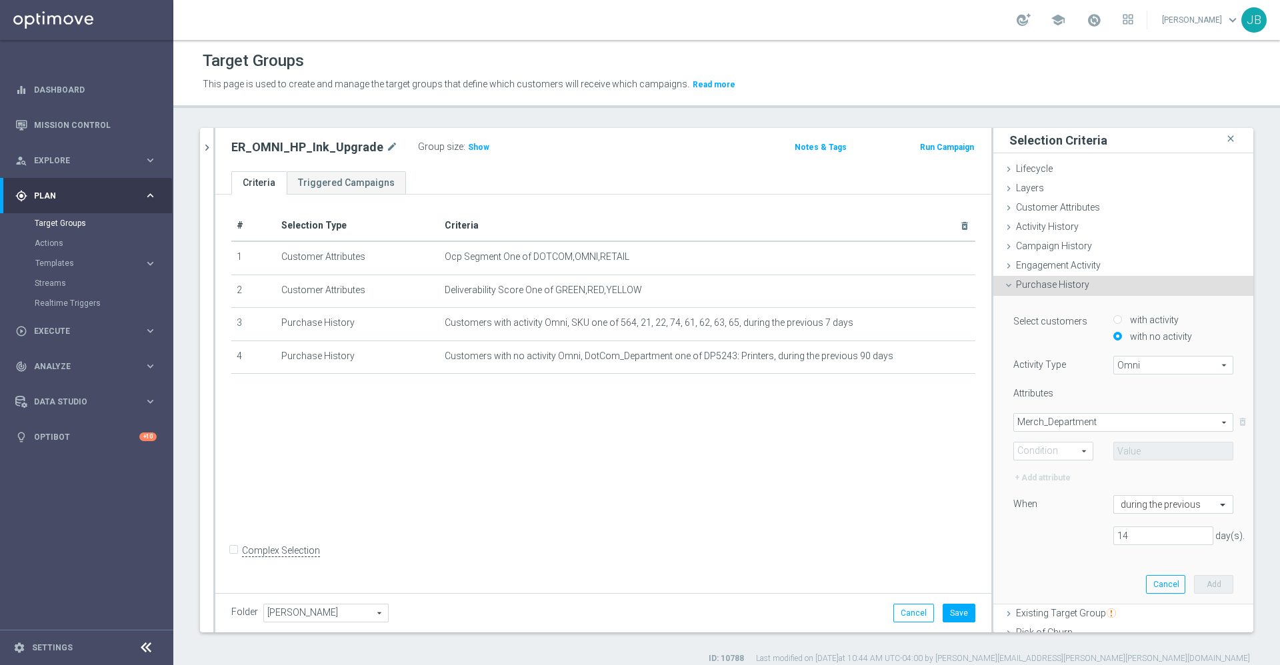
click at [1050, 454] on span at bounding box center [1053, 451] width 79 height 17
click at [1027, 572] on span "One of" at bounding box center [1052, 574] width 65 height 11
type input "One of"
click at [1132, 450] on span at bounding box center [1173, 451] width 119 height 17
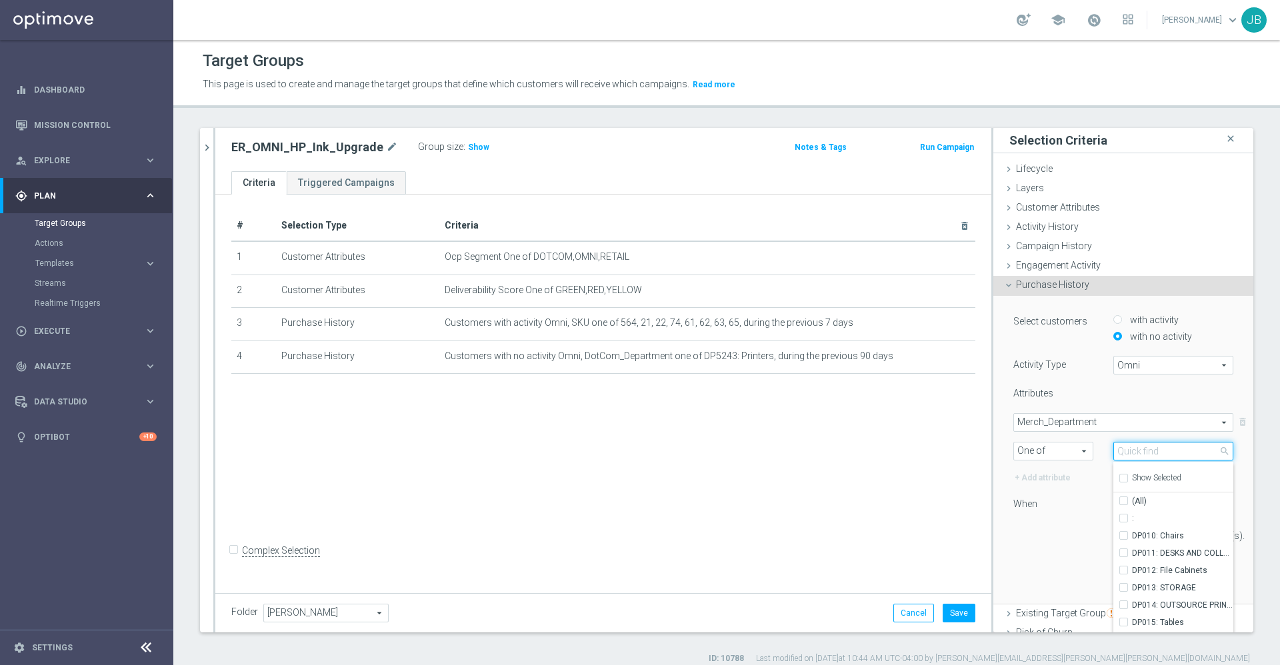
click at [1132, 450] on input "search" at bounding box center [1173, 451] width 120 height 19
type input "printers"
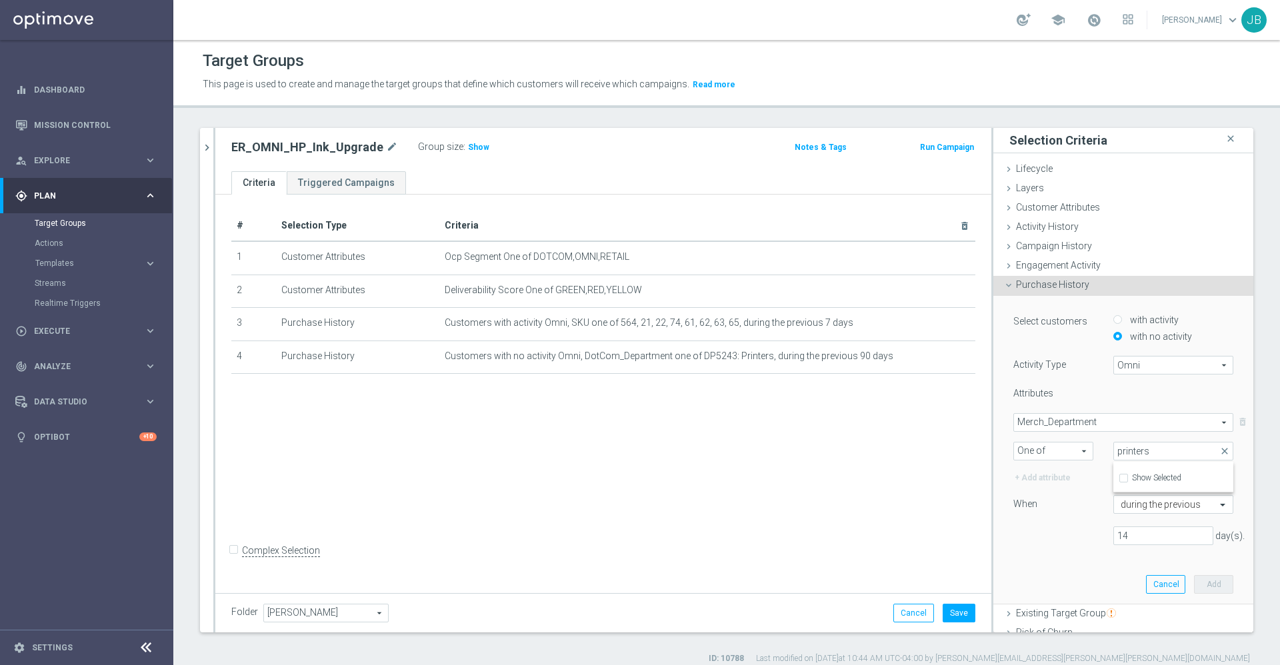
click at [1058, 421] on span "Merch_Department" at bounding box center [1123, 422] width 219 height 17
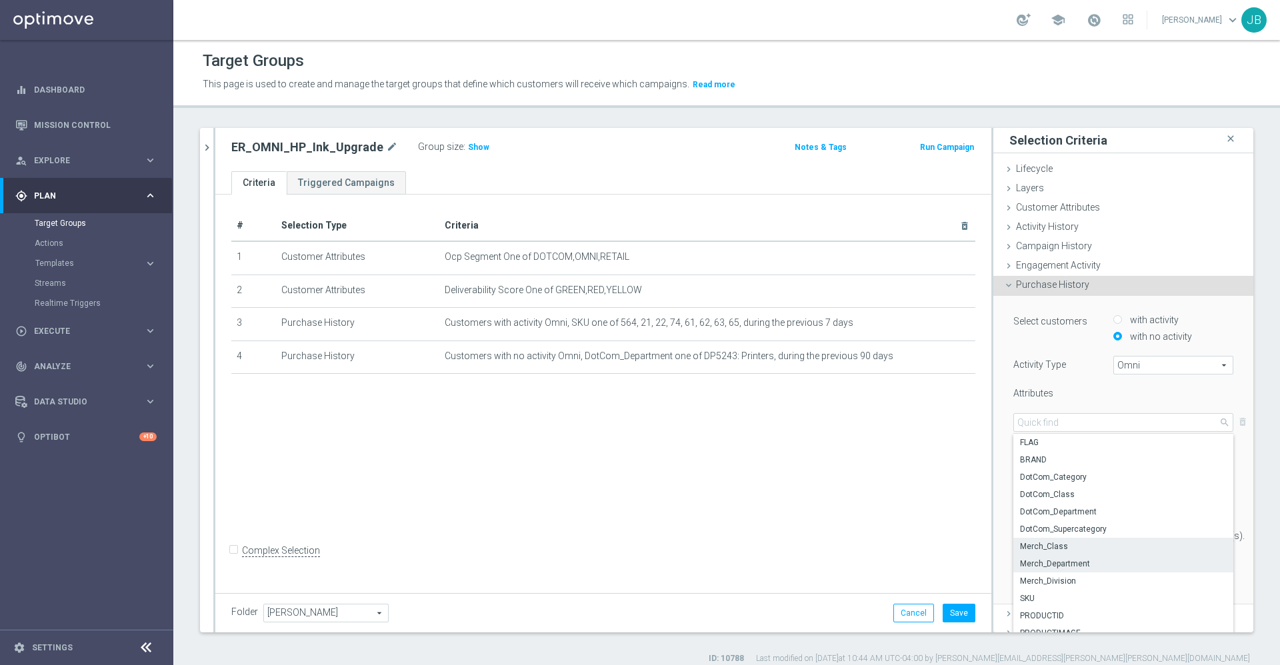
click at [1044, 548] on span "Merch_Class" at bounding box center [1123, 546] width 207 height 11
type input "Merch_Class"
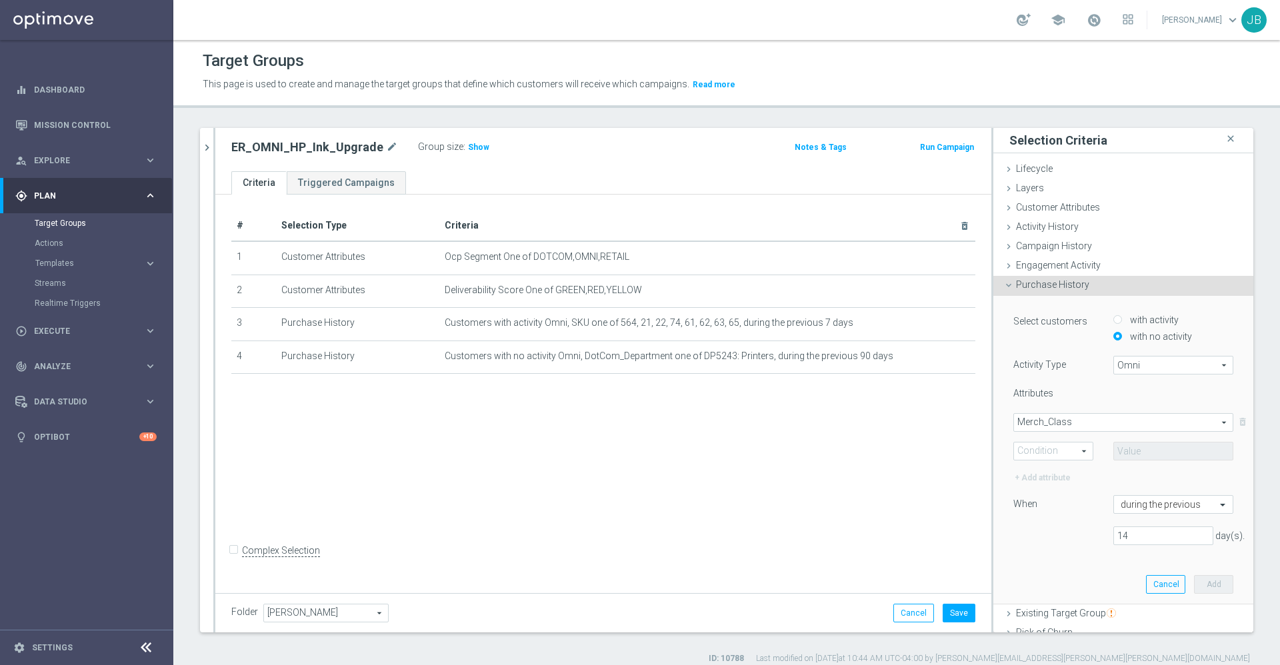
click at [1052, 455] on span "One of" at bounding box center [1053, 451] width 79 height 17
click at [1040, 570] on span "One of" at bounding box center [1052, 574] width 65 height 11
type input "One of"
click at [1130, 445] on span at bounding box center [1173, 451] width 119 height 17
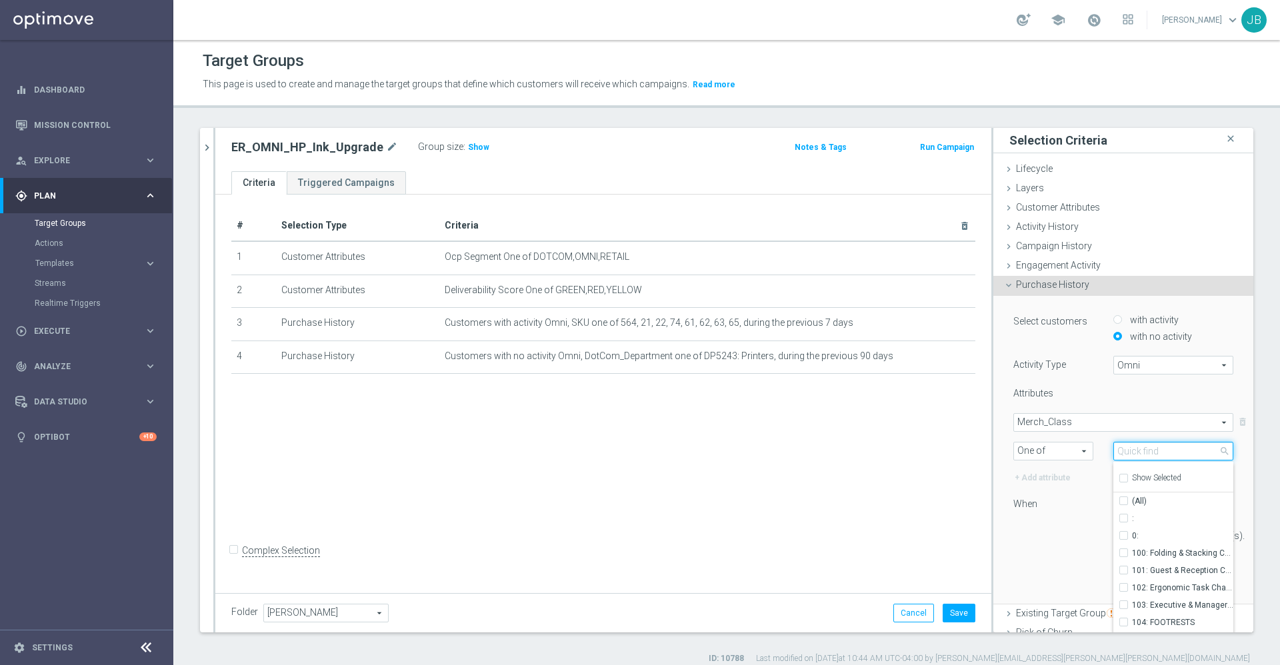
click at [1130, 447] on input "search" at bounding box center [1173, 451] width 120 height 19
type input "printers"
click at [1123, 500] on input "(All Search Results)" at bounding box center [1127, 501] width 9 height 9
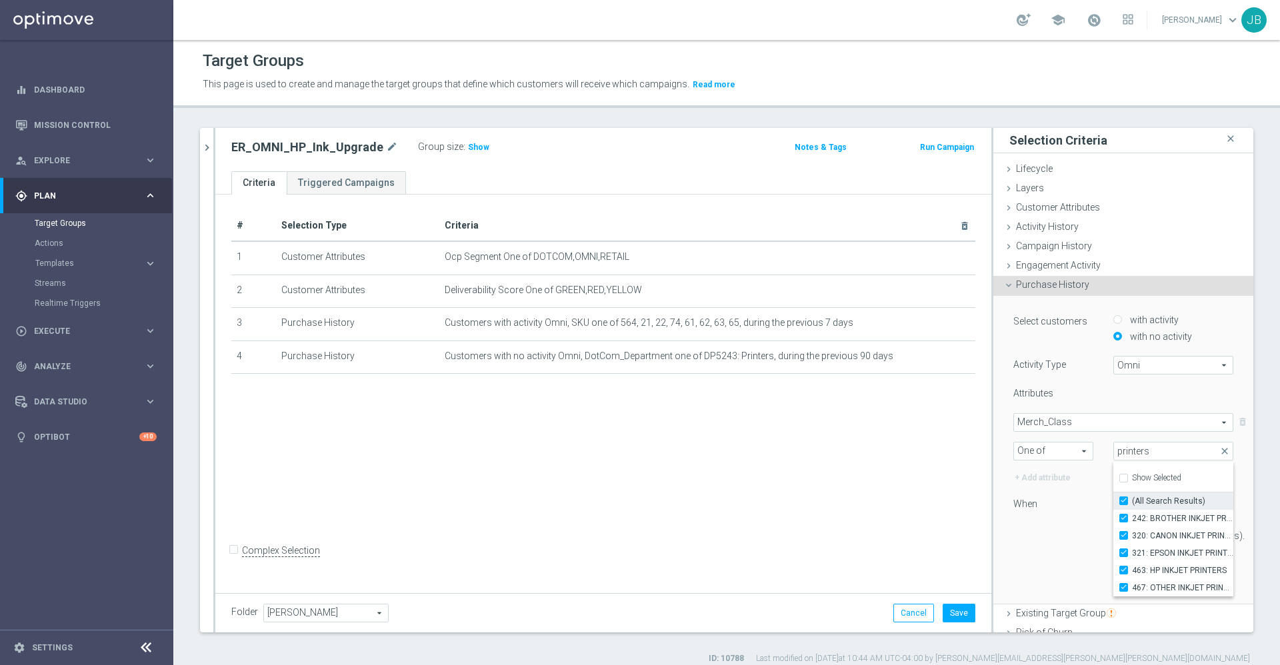
checkbox input "true"
type input "Selected 5 of 883"
checkbox input "true"
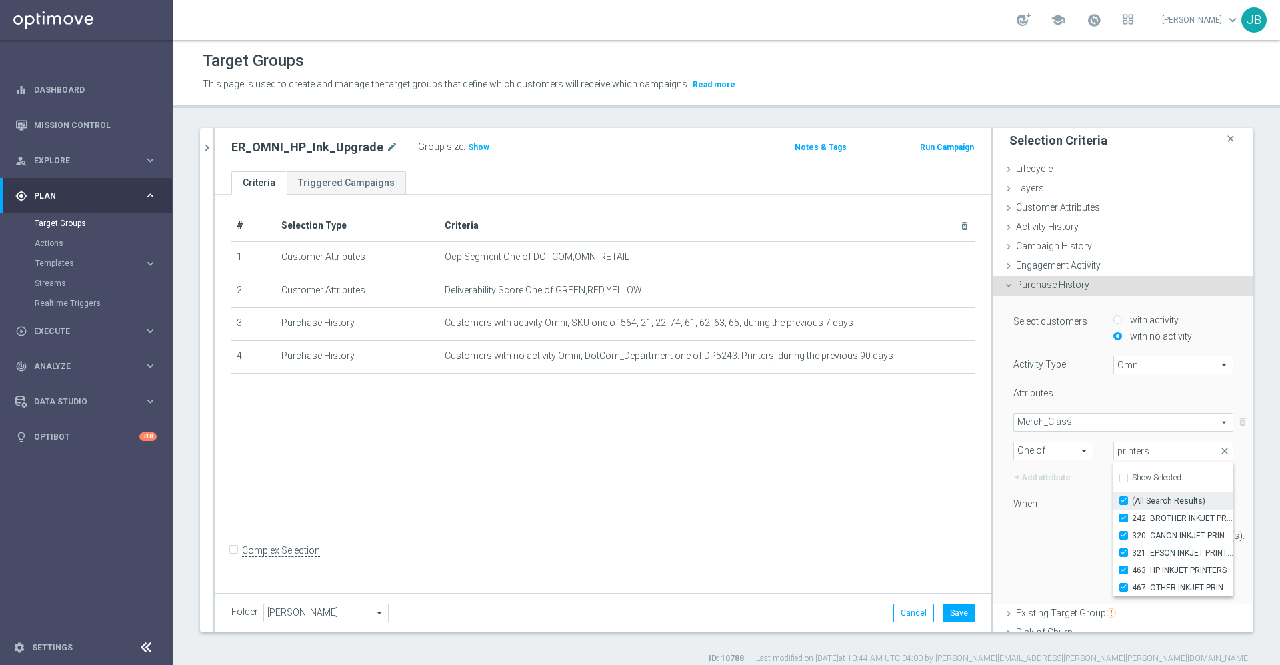
checkbox input "true"
click at [1026, 537] on div "14 day(s)." at bounding box center [1123, 536] width 240 height 19
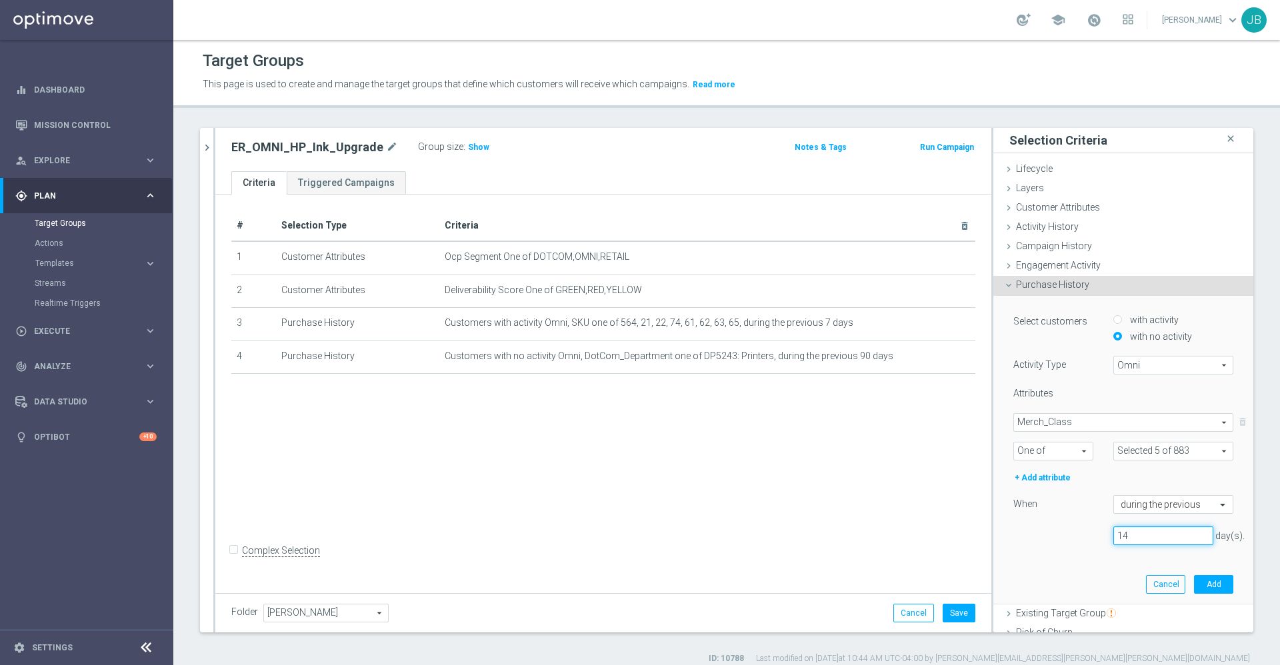
click at [1113, 533] on input "14" at bounding box center [1163, 536] width 100 height 19
type input "1"
type input "7"
type input "90"
click at [1194, 581] on button "Add" at bounding box center [1213, 584] width 39 height 19
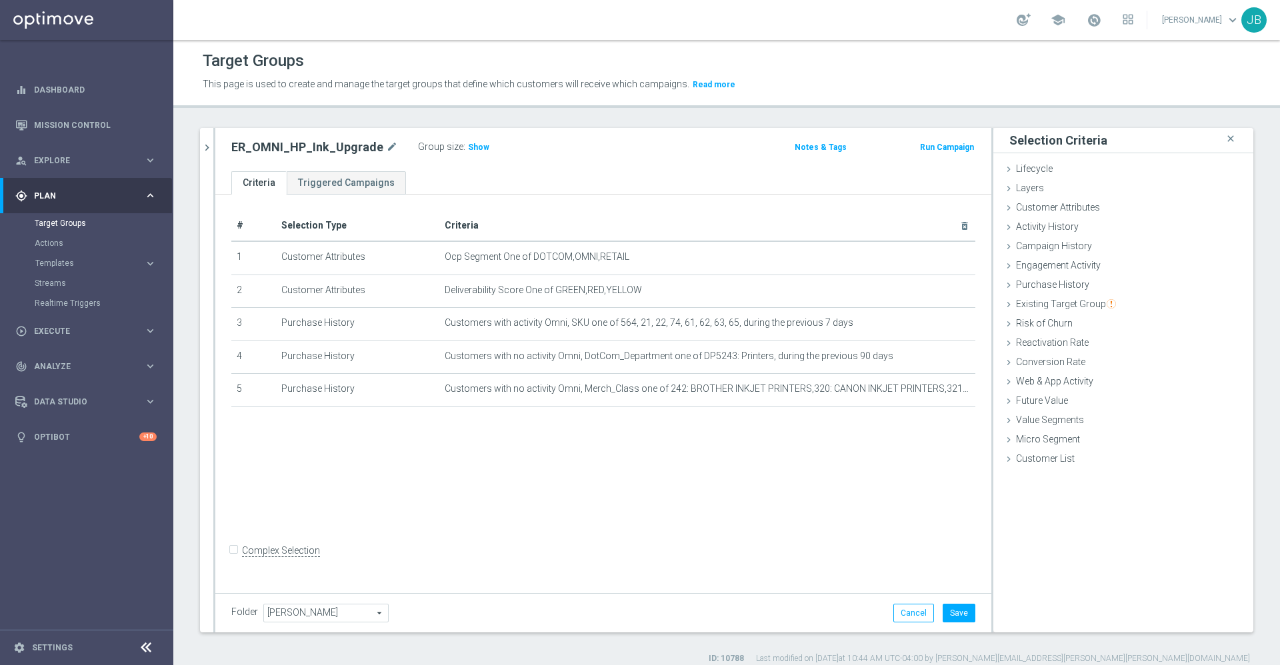
click at [938, 602] on div "Folder Johnny Johnny arrow_drop_down search Cancel Save Saving..." at bounding box center [603, 612] width 776 height 39
click at [942, 616] on button "Save" at bounding box center [958, 613] width 33 height 19
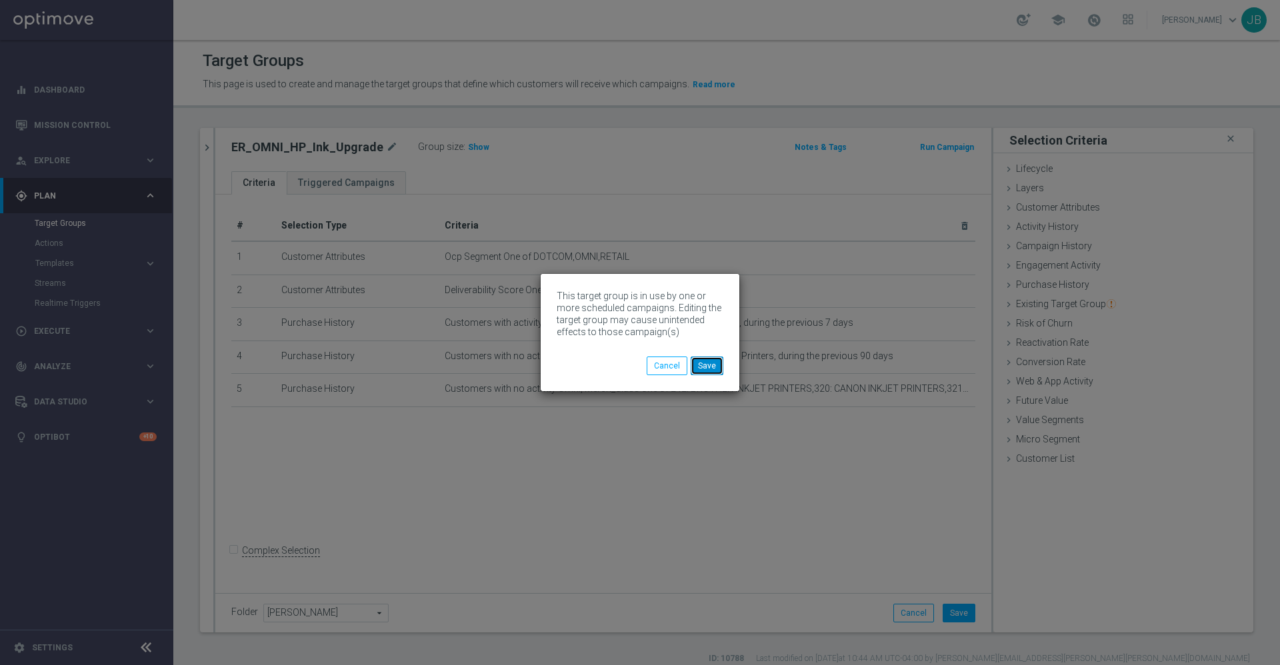
click at [710, 357] on button "Save" at bounding box center [706, 366] width 33 height 19
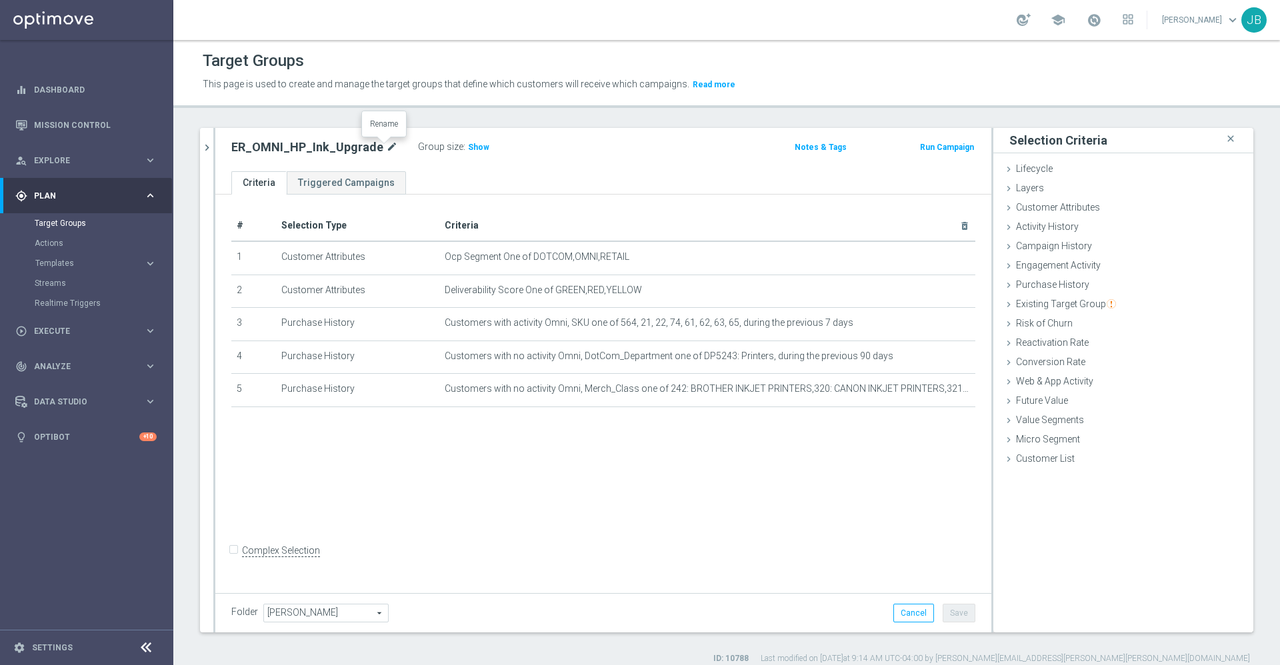
click at [386, 145] on icon "mode_edit" at bounding box center [392, 147] width 12 height 16
click at [467, 152] on h3 "Show" at bounding box center [479, 147] width 24 height 15
click at [928, 323] on icon "mode_edit" at bounding box center [933, 323] width 11 height 11
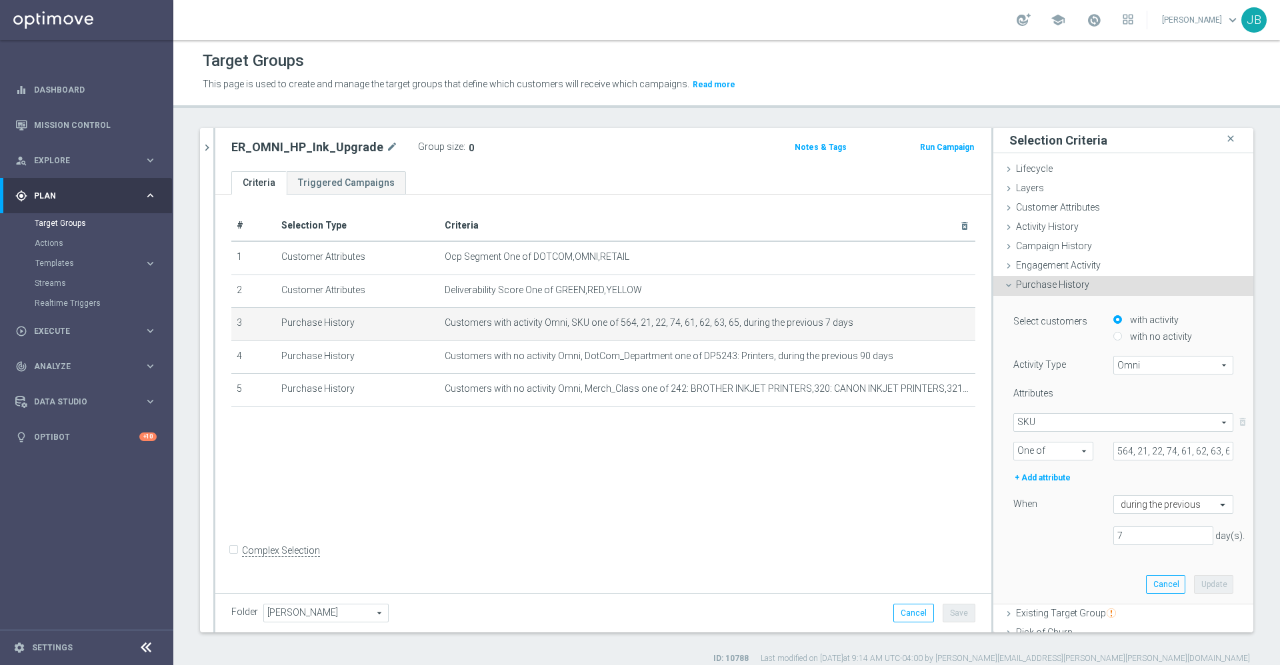
click at [1076, 421] on span "SKU" at bounding box center [1123, 422] width 219 height 17
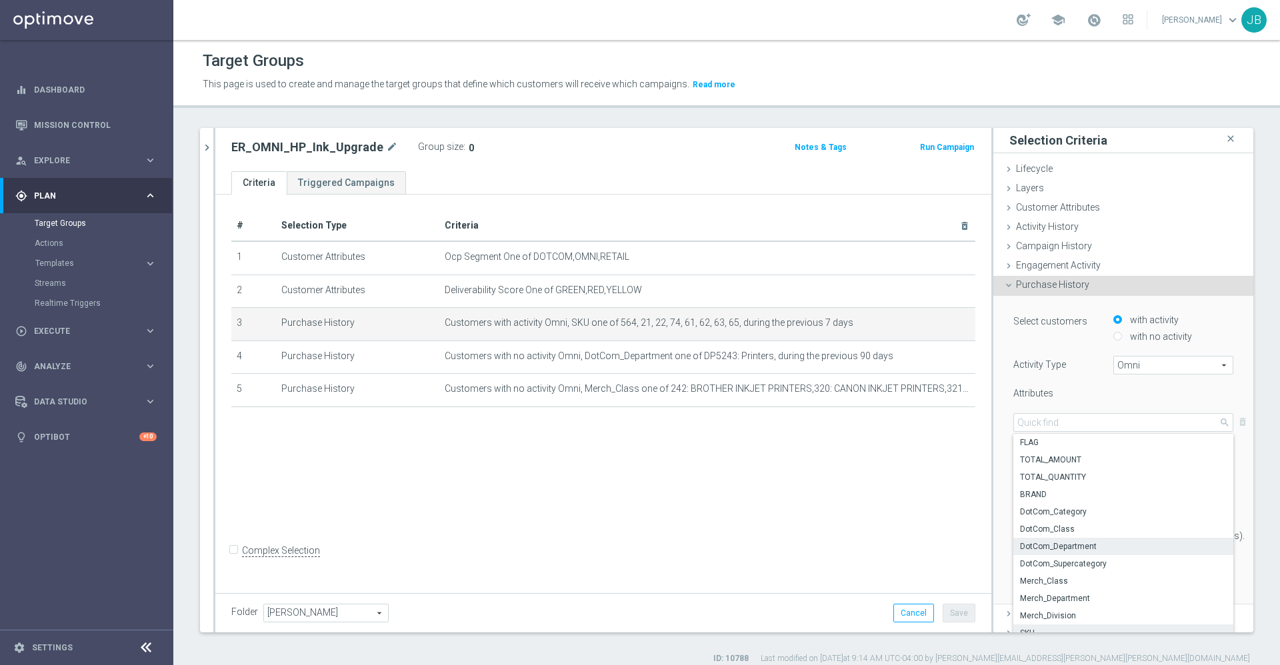
click at [1056, 544] on span "DotCom_Department" at bounding box center [1123, 546] width 207 height 11
type input "DotCom_Department"
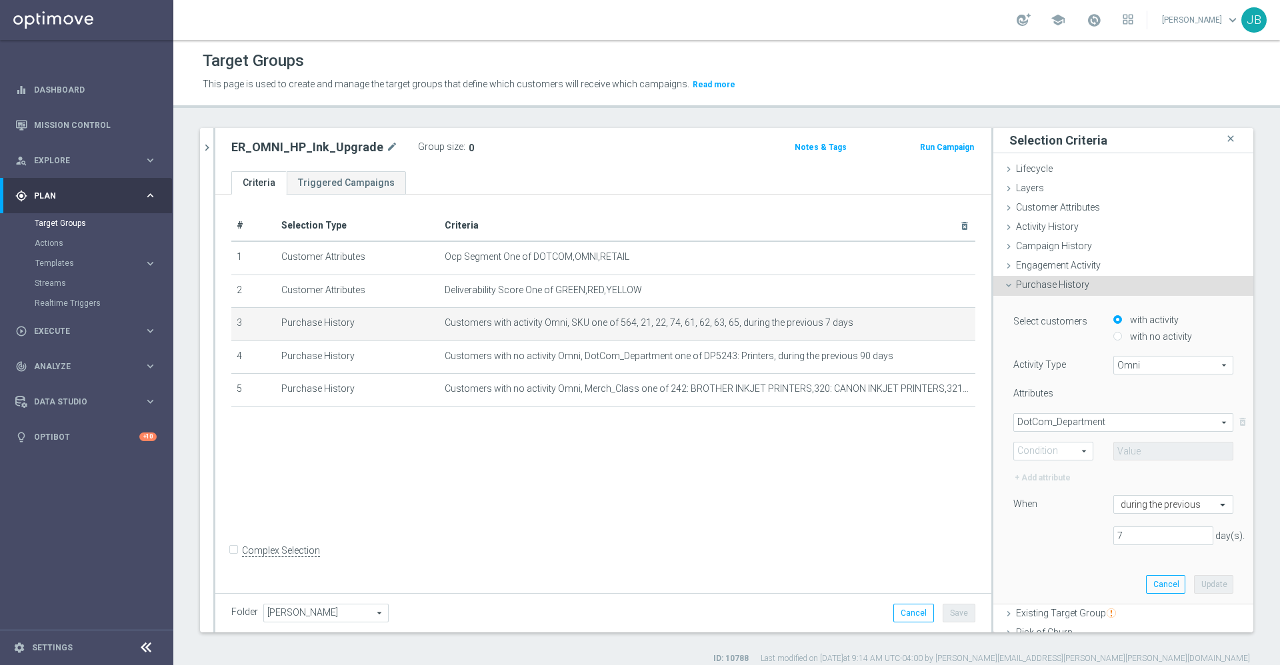
click at [1055, 447] on span "One of" at bounding box center [1053, 451] width 79 height 17
click at [1030, 572] on span "One of" at bounding box center [1052, 574] width 65 height 11
type input "One of"
click at [1147, 448] on span at bounding box center [1173, 451] width 119 height 17
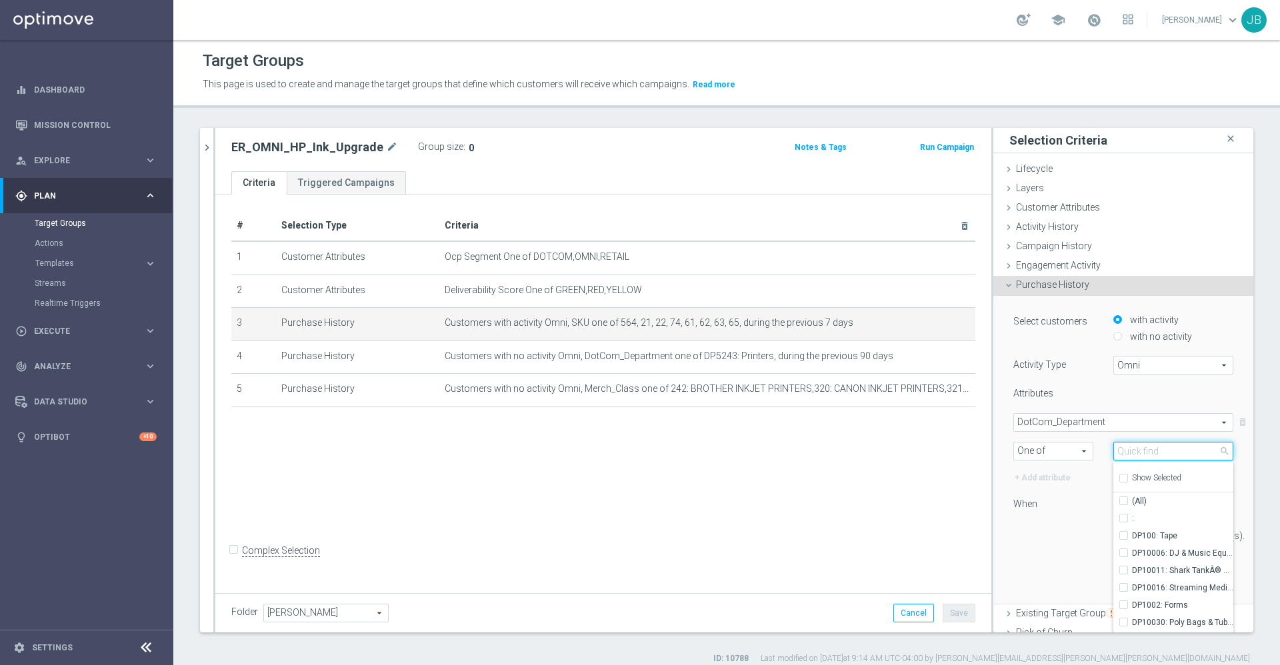
click at [1147, 448] on input "search" at bounding box center [1173, 451] width 120 height 19
type input "5"
click at [1098, 421] on span "DotCom_Department" at bounding box center [1123, 422] width 219 height 17
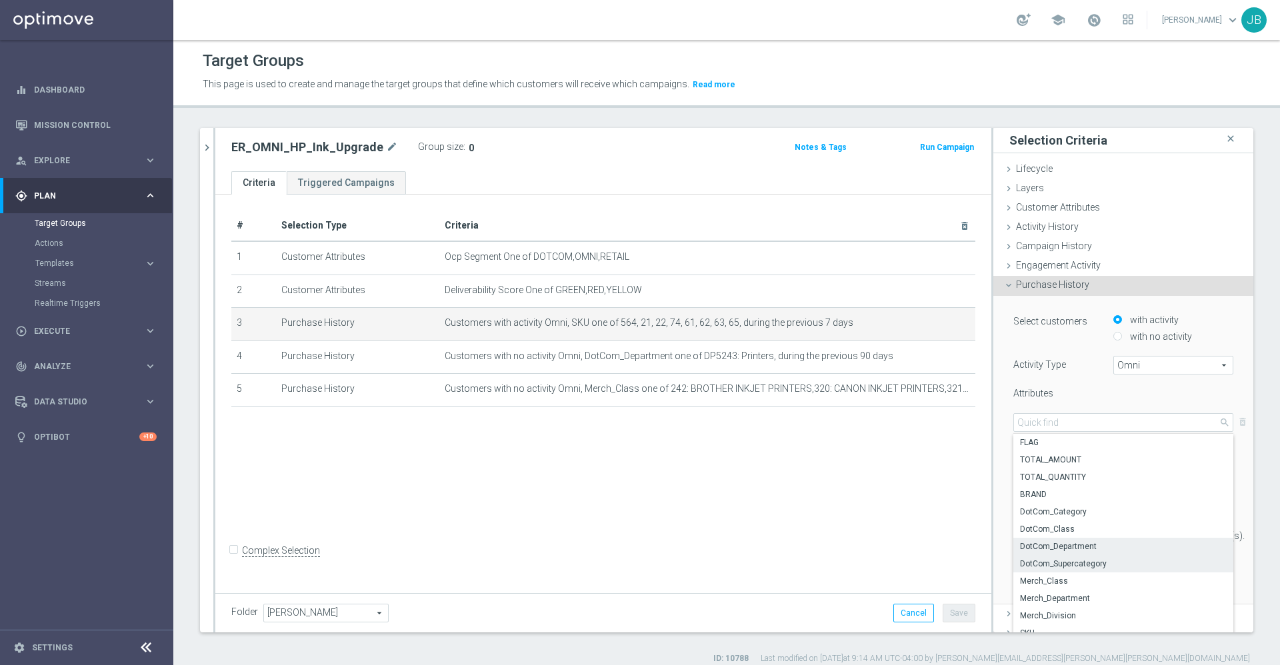
click at [1056, 565] on span "DotCom_Supercategory" at bounding box center [1123, 564] width 207 height 11
type input "DotCom_Supercategory"
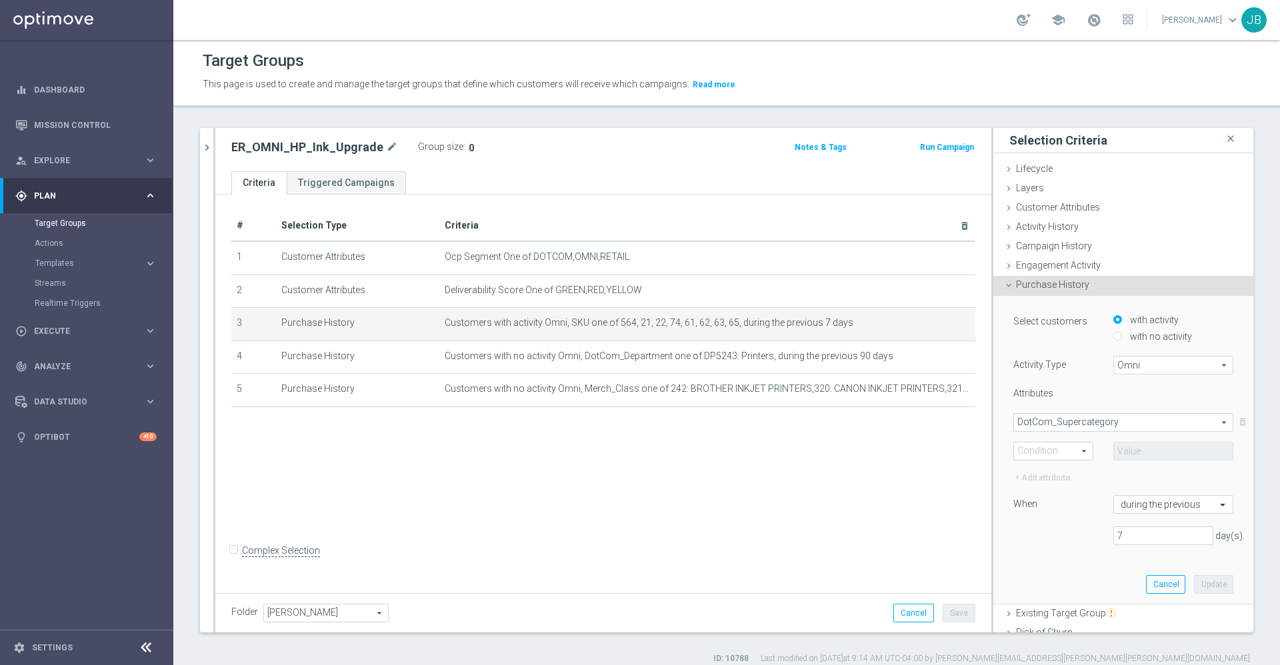
click at [1053, 445] on span "One of" at bounding box center [1053, 451] width 79 height 17
click at [1034, 572] on span "One of" at bounding box center [1052, 574] width 65 height 11
type input "One of"
click at [1126, 452] on span at bounding box center [1173, 451] width 119 height 17
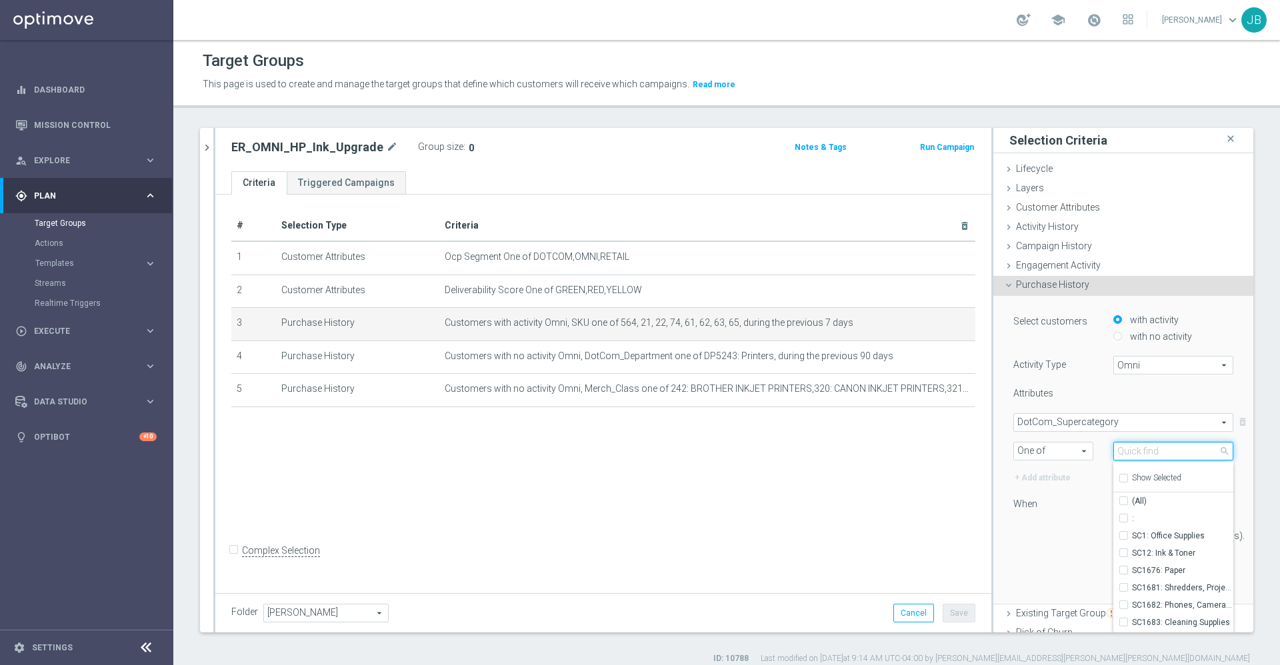
click at [1126, 450] on input "search" at bounding box center [1173, 451] width 120 height 19
type input "5"
type input "hp"
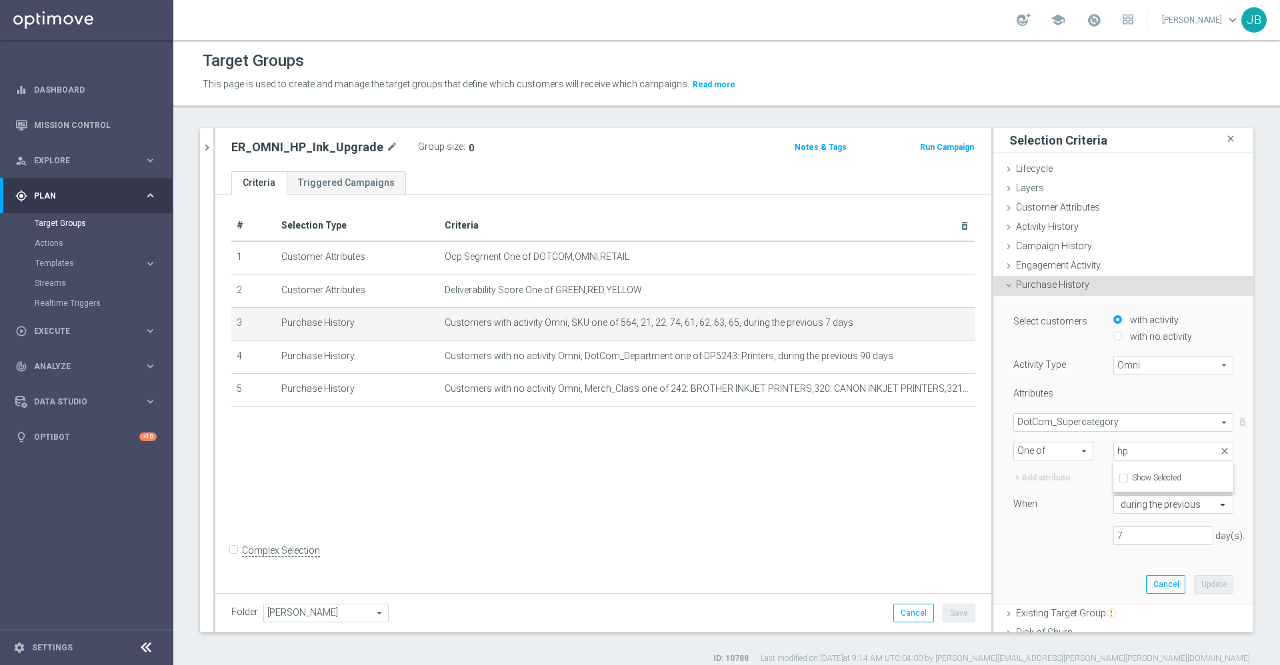
click at [1106, 422] on span "DotCom_Supercategory" at bounding box center [1123, 422] width 219 height 17
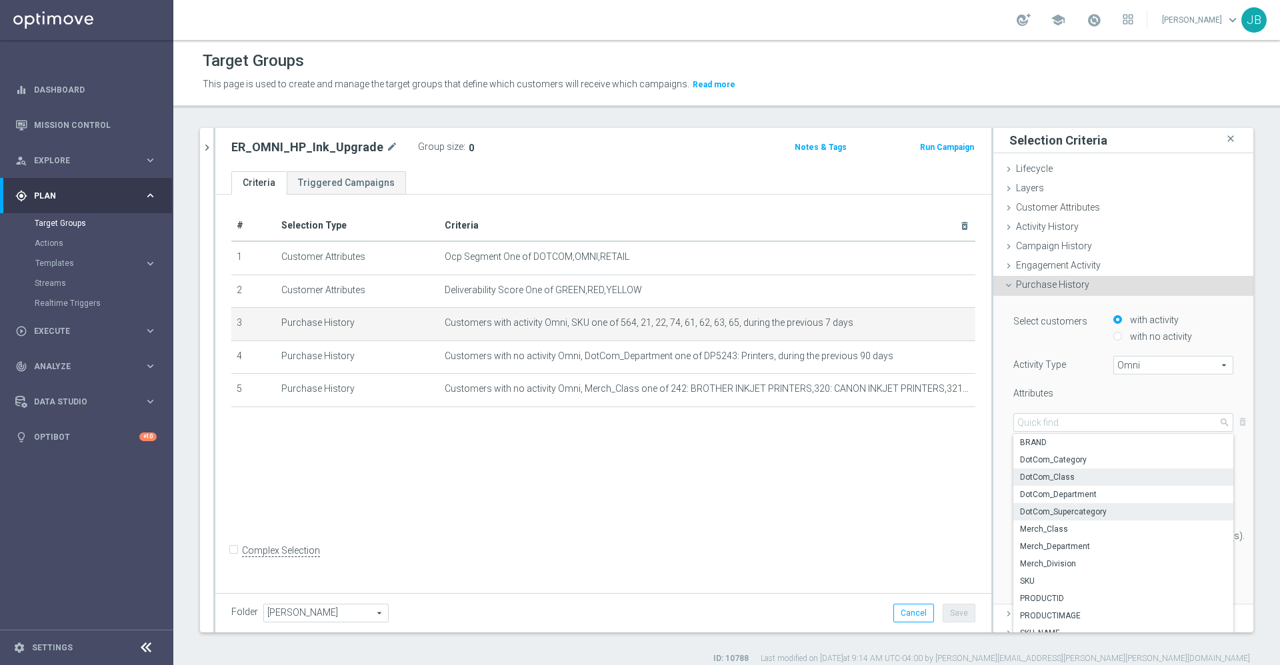
scroll to position [50, 0]
click at [1062, 542] on span "Merch_Department" at bounding box center [1123, 546] width 207 height 11
type input "Merch_Department"
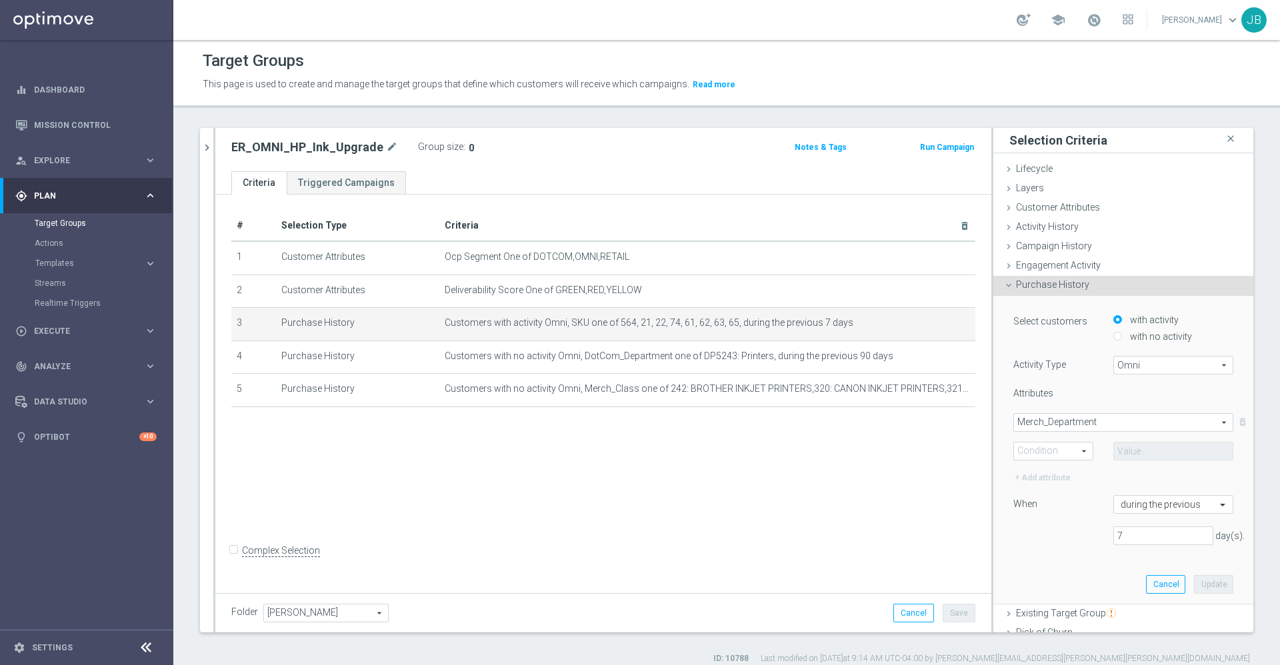
click at [1048, 451] on span "One of" at bounding box center [1053, 451] width 79 height 17
click at [1021, 574] on span "One of" at bounding box center [1052, 574] width 65 height 11
type input "One of"
click at [1120, 447] on span at bounding box center [1173, 451] width 119 height 17
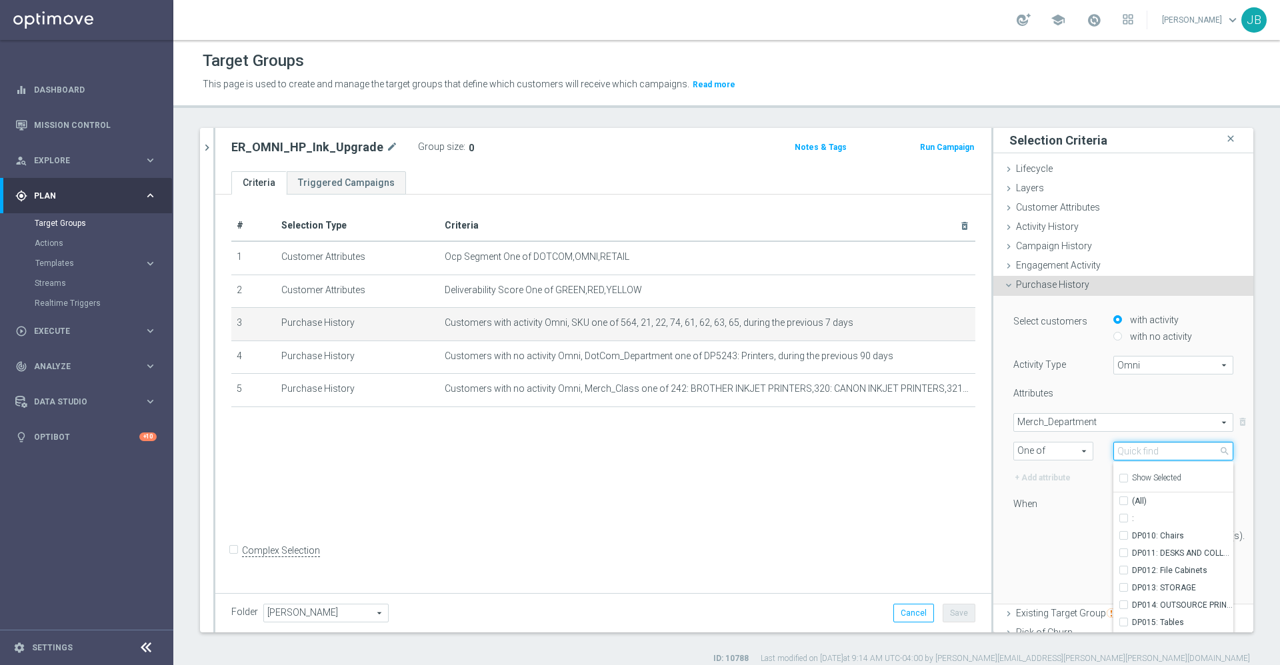
click at [1120, 447] on input "search" at bounding box center [1173, 451] width 120 height 19
type input "hp"
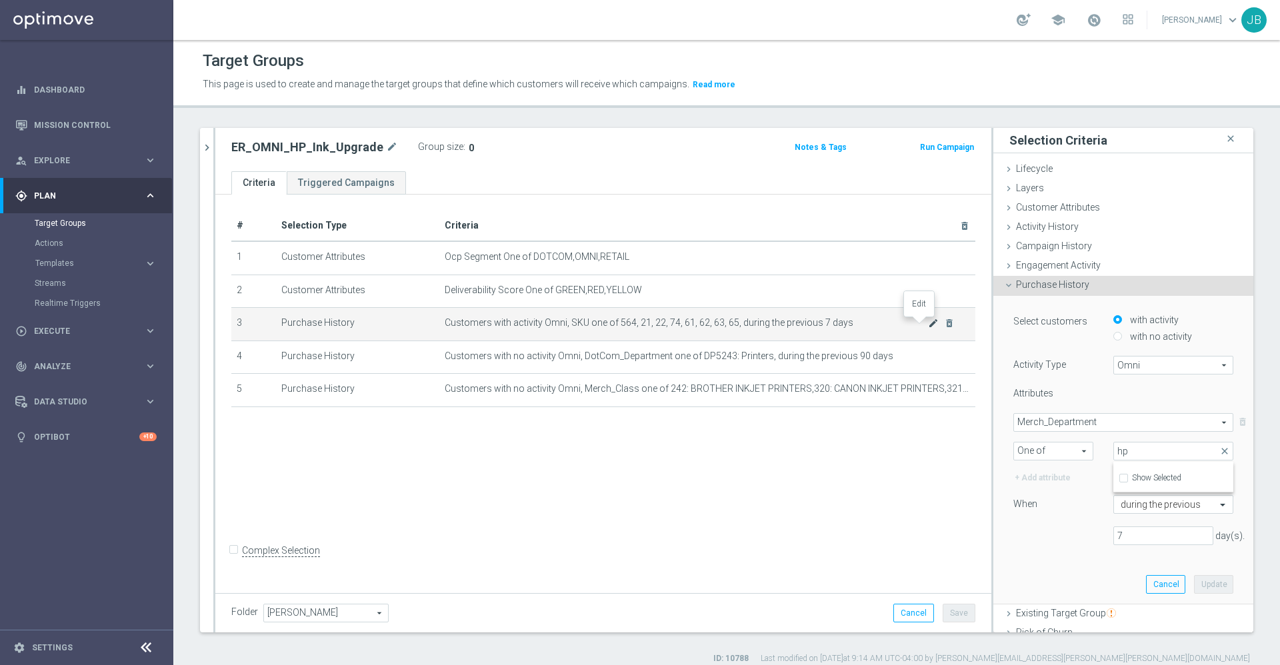
click at [928, 325] on icon "mode_edit" at bounding box center [933, 323] width 11 height 11
click at [1146, 584] on button "Cancel" at bounding box center [1165, 584] width 39 height 19
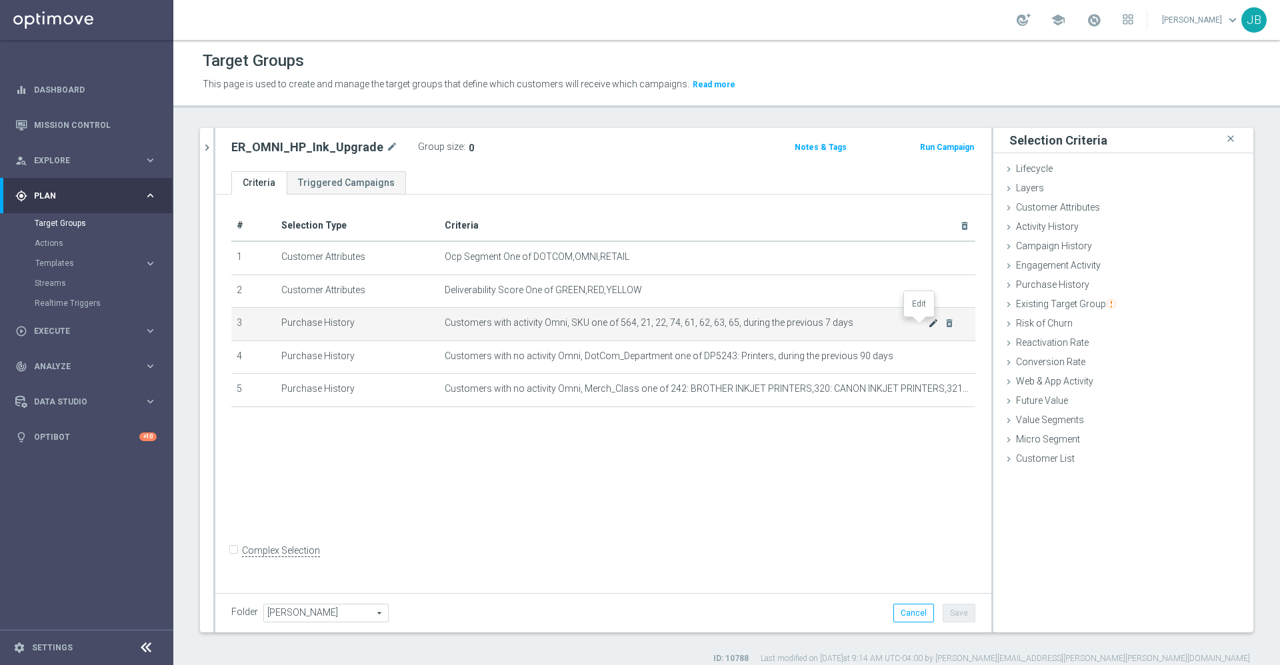
click at [928, 326] on icon "mode_edit" at bounding box center [933, 323] width 11 height 11
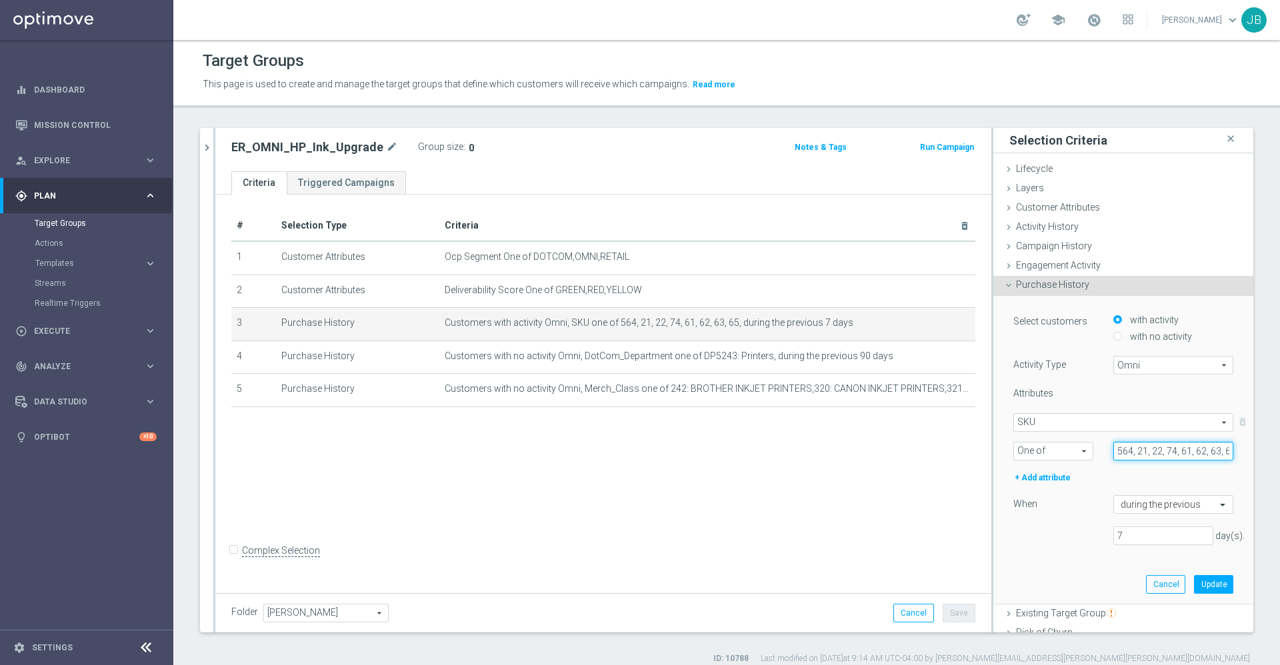
scroll to position [0, 13]
drag, startPoint x: 1096, startPoint y: 450, endPoint x: 1237, endPoint y: 464, distance: 141.3
click at [1237, 464] on div "Selection Criteria close Lifecycle done Cancel Update Layers done Cancel Update" at bounding box center [1123, 380] width 260 height 505
click at [1195, 582] on button "Update" at bounding box center [1213, 584] width 39 height 19
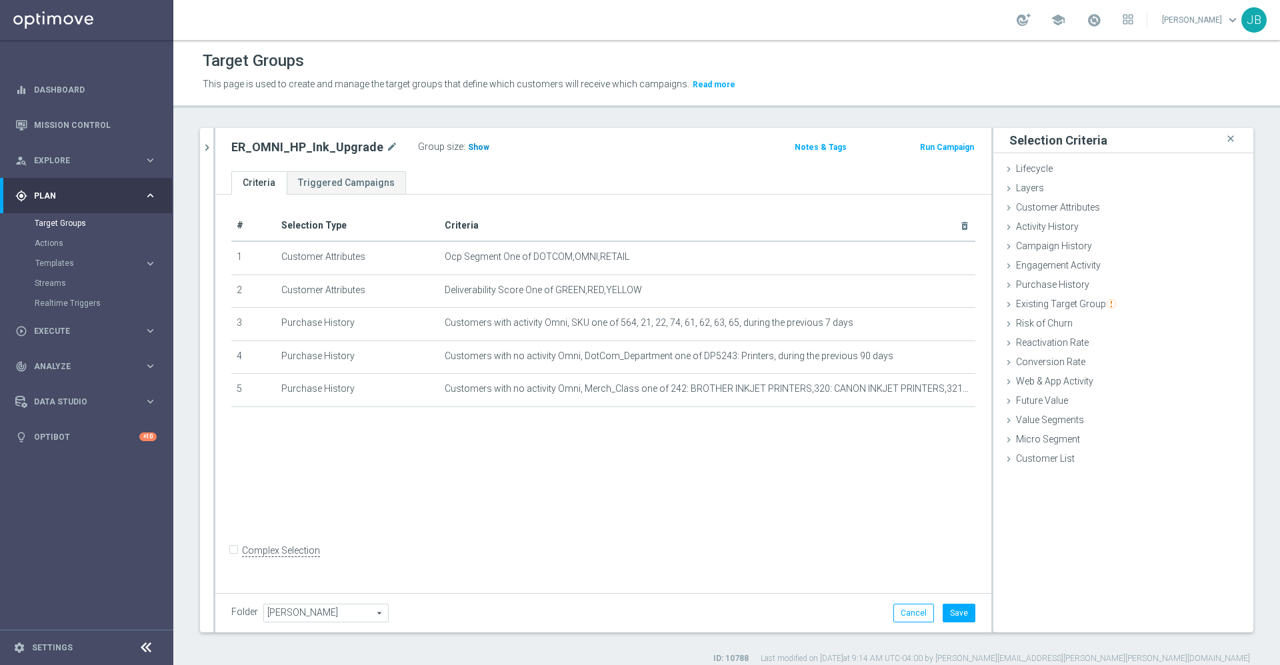
click at [469, 153] on h3 "Show" at bounding box center [479, 147] width 24 height 15
click at [928, 323] on icon "mode_edit" at bounding box center [933, 323] width 11 height 11
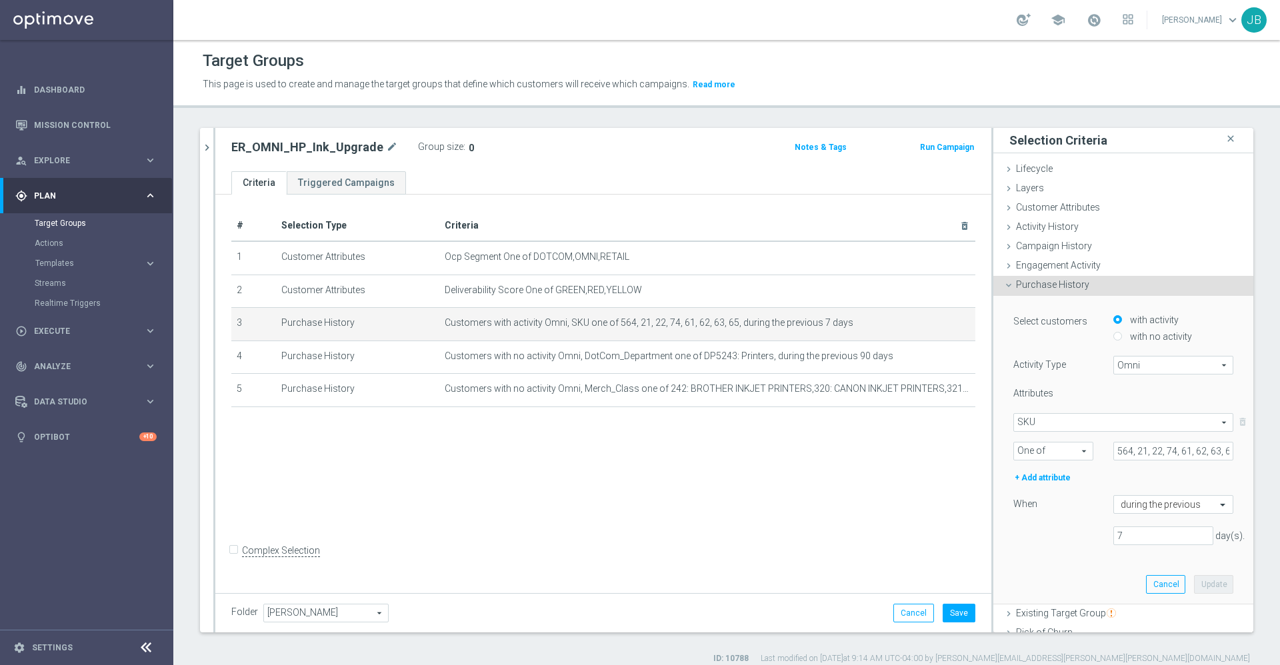
click at [1055, 423] on span "SKU" at bounding box center [1123, 422] width 219 height 17
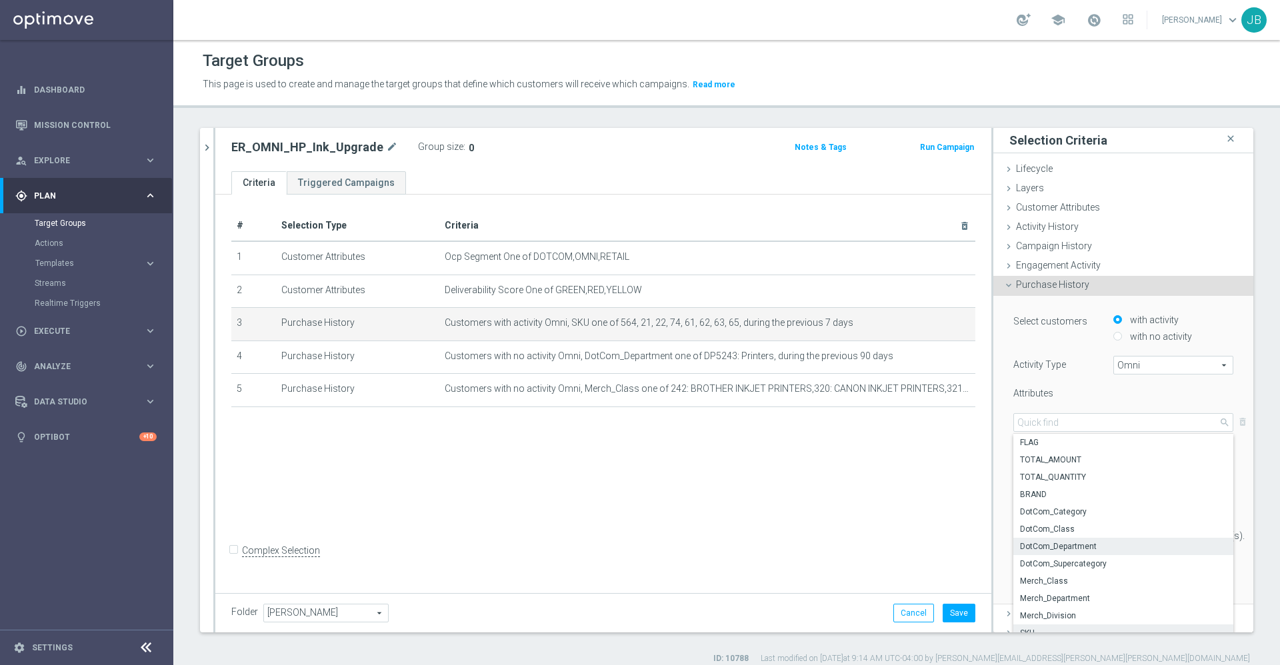
scroll to position [21, 0]
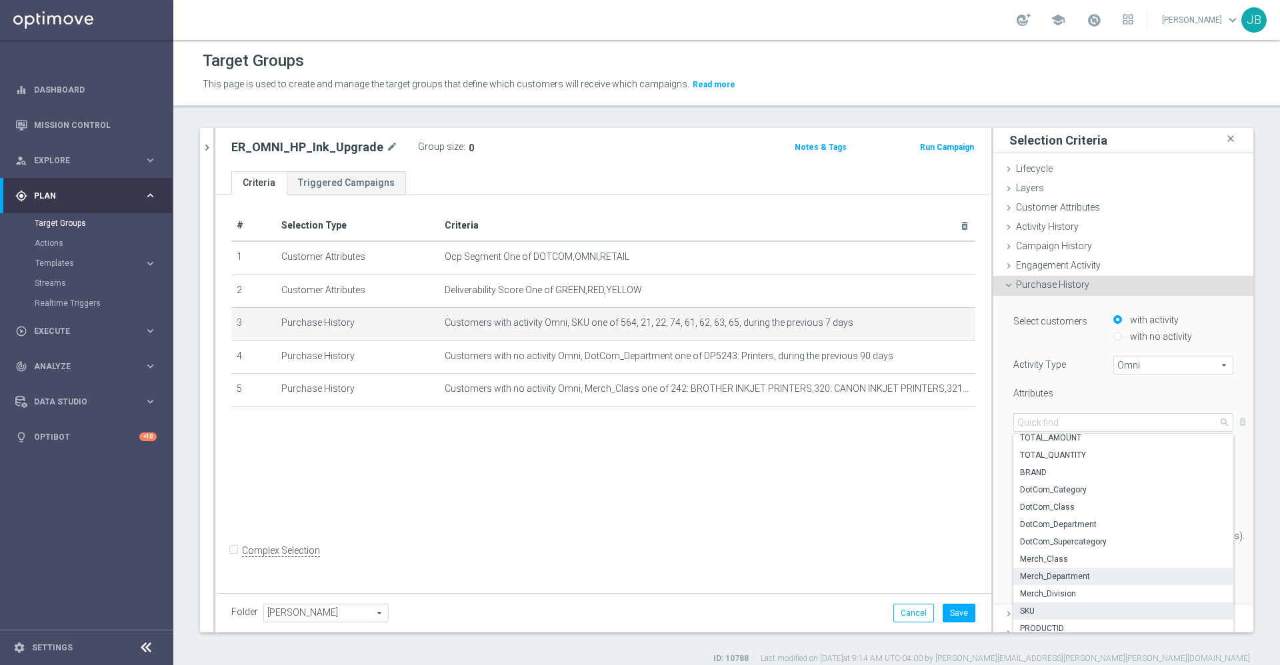
click at [1056, 574] on span "Merch_Department" at bounding box center [1123, 576] width 207 height 11
type input "Merch_Department"
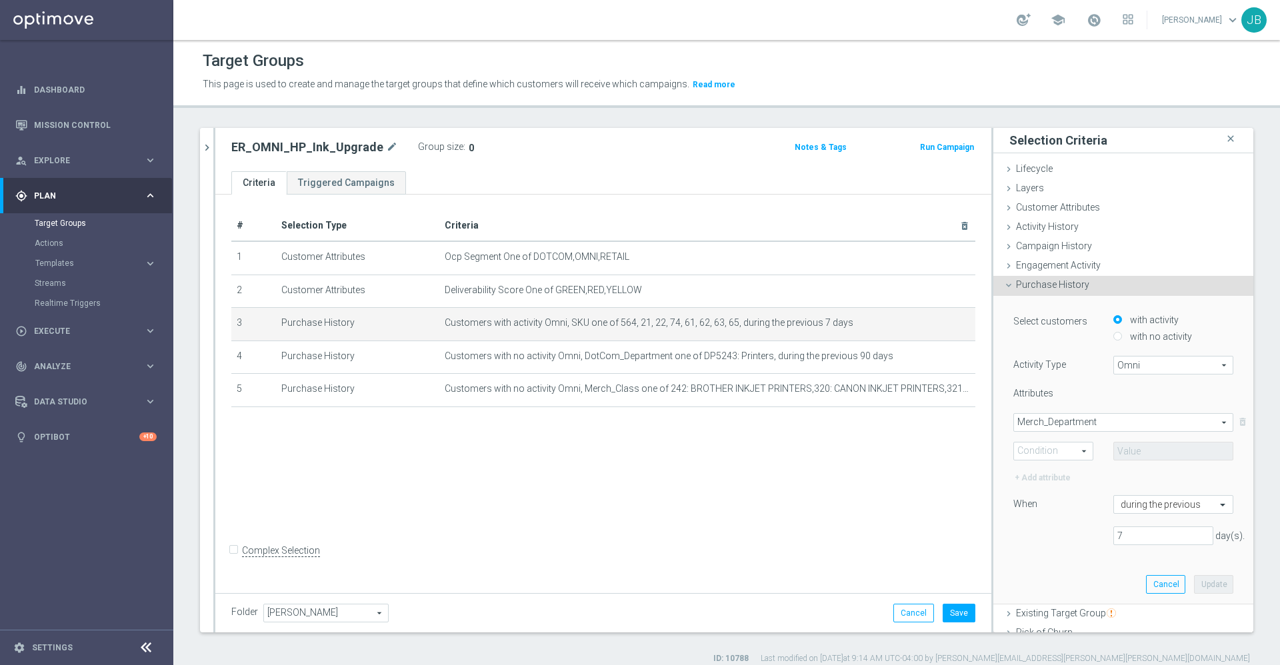
click at [1054, 453] on span "One of" at bounding box center [1053, 451] width 79 height 17
click at [1030, 570] on span "One of" at bounding box center [1052, 574] width 65 height 11
type input "One of"
click at [1120, 448] on span at bounding box center [1173, 451] width 119 height 17
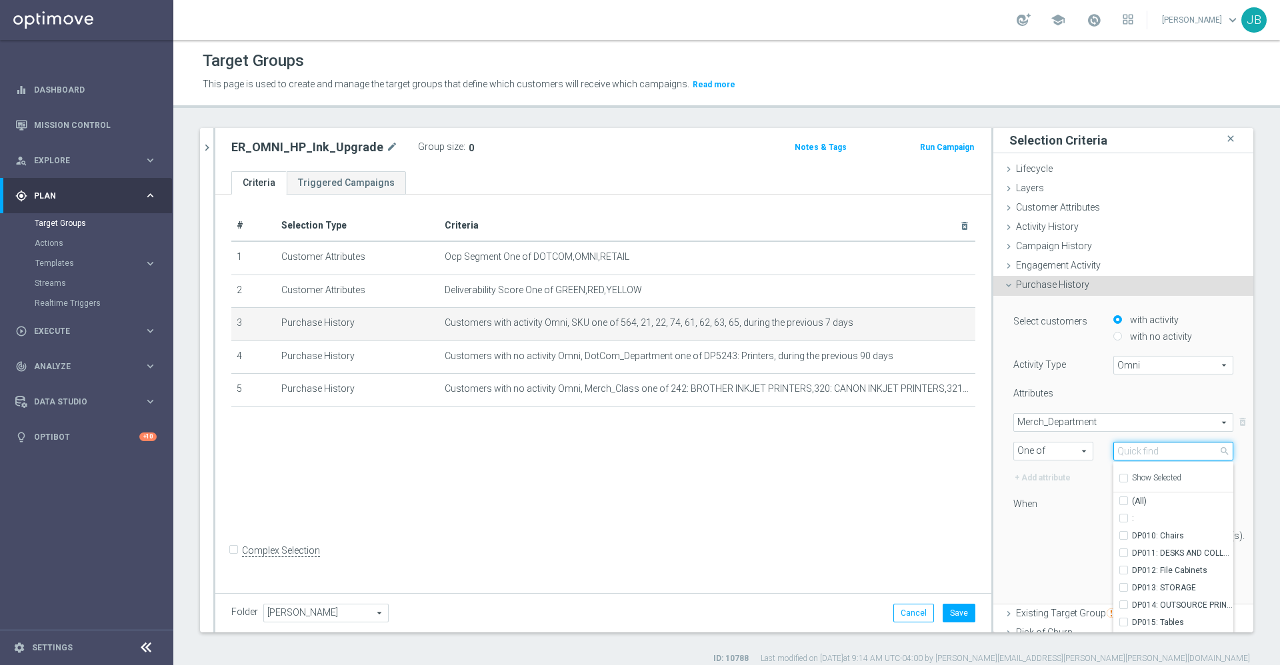
click at [1120, 448] on input "search" at bounding box center [1173, 451] width 120 height 19
type input "564"
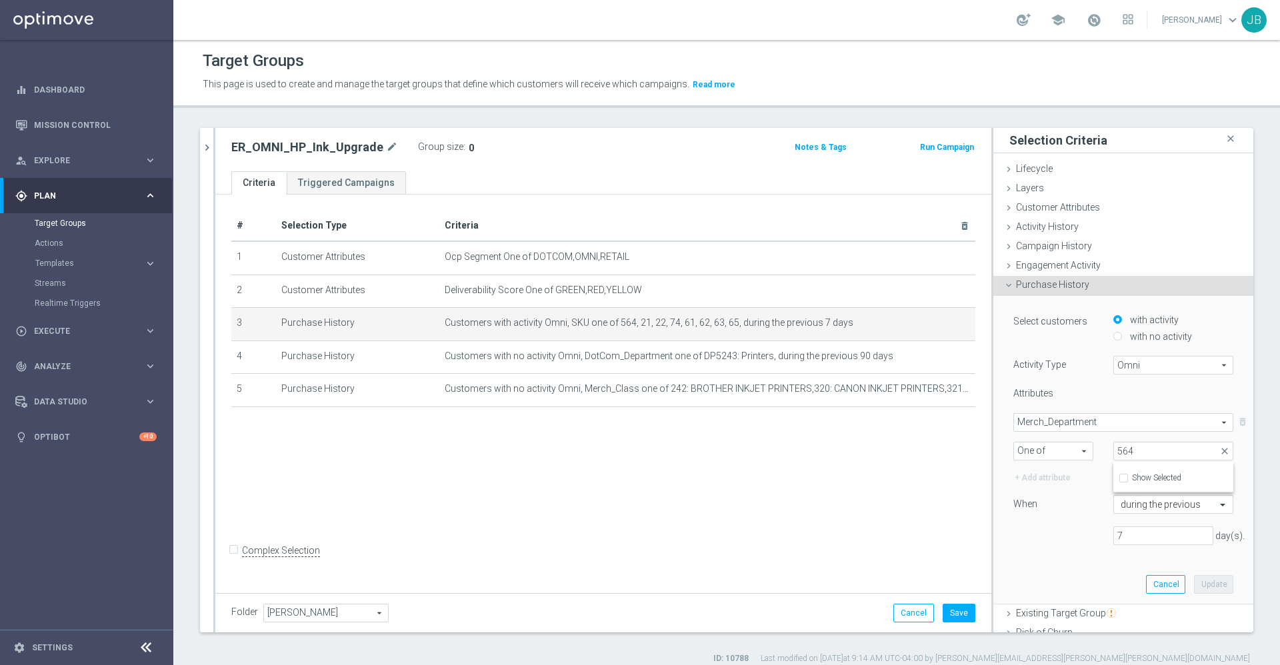
click at [1082, 419] on span "Merch_Department" at bounding box center [1123, 422] width 219 height 17
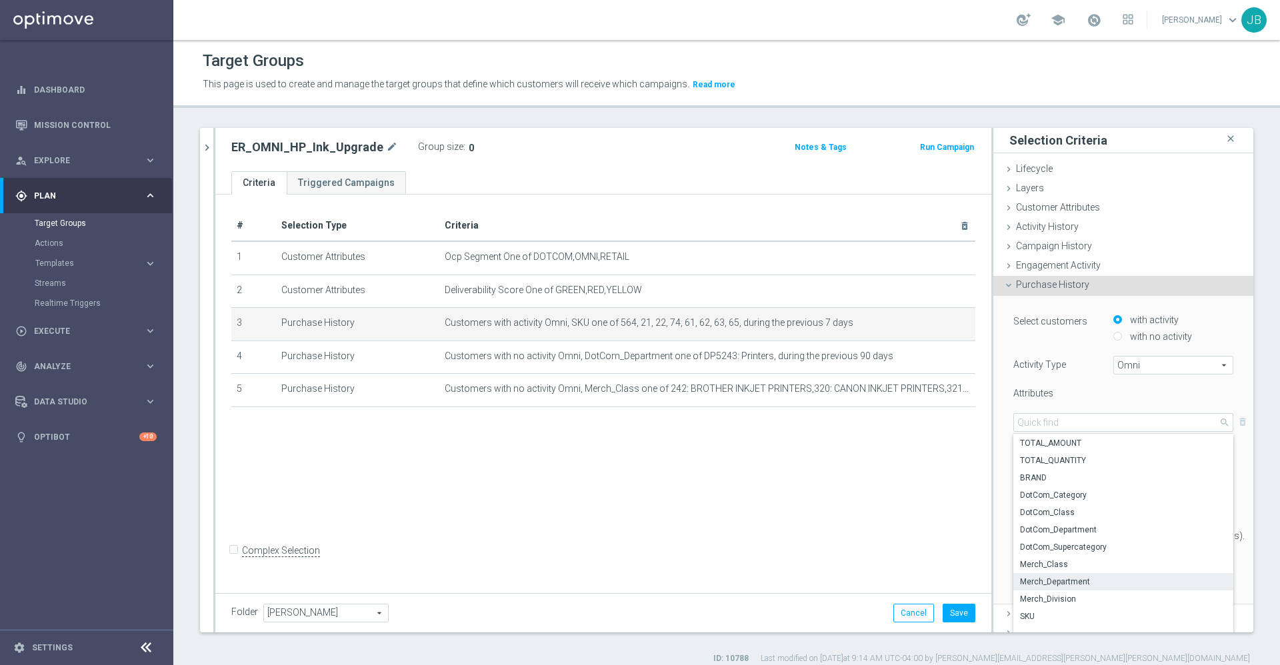
scroll to position [0, 0]
click at [1050, 514] on span "DotCom_Category" at bounding box center [1123, 512] width 207 height 11
type input "DotCom_Category"
type input "Condition"
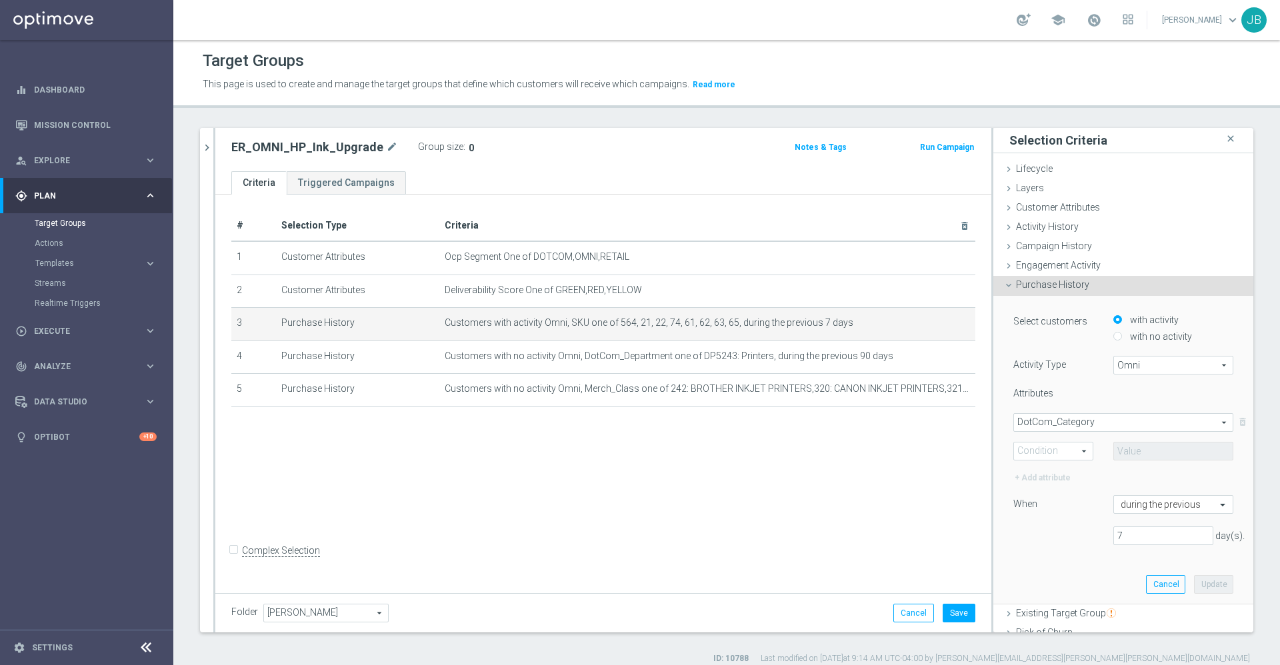
click at [1072, 417] on span "DotCom_Category" at bounding box center [1123, 422] width 219 height 17
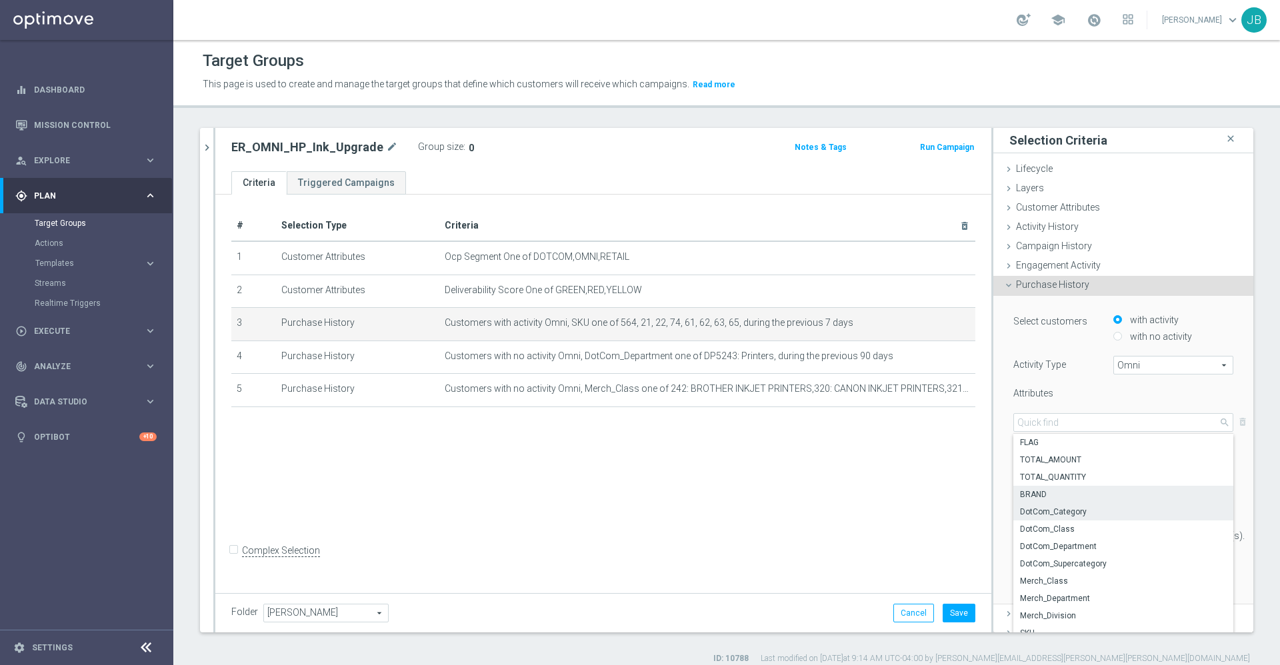
click at [1042, 489] on span "BRAND" at bounding box center [1123, 494] width 207 height 11
type input "BRAND"
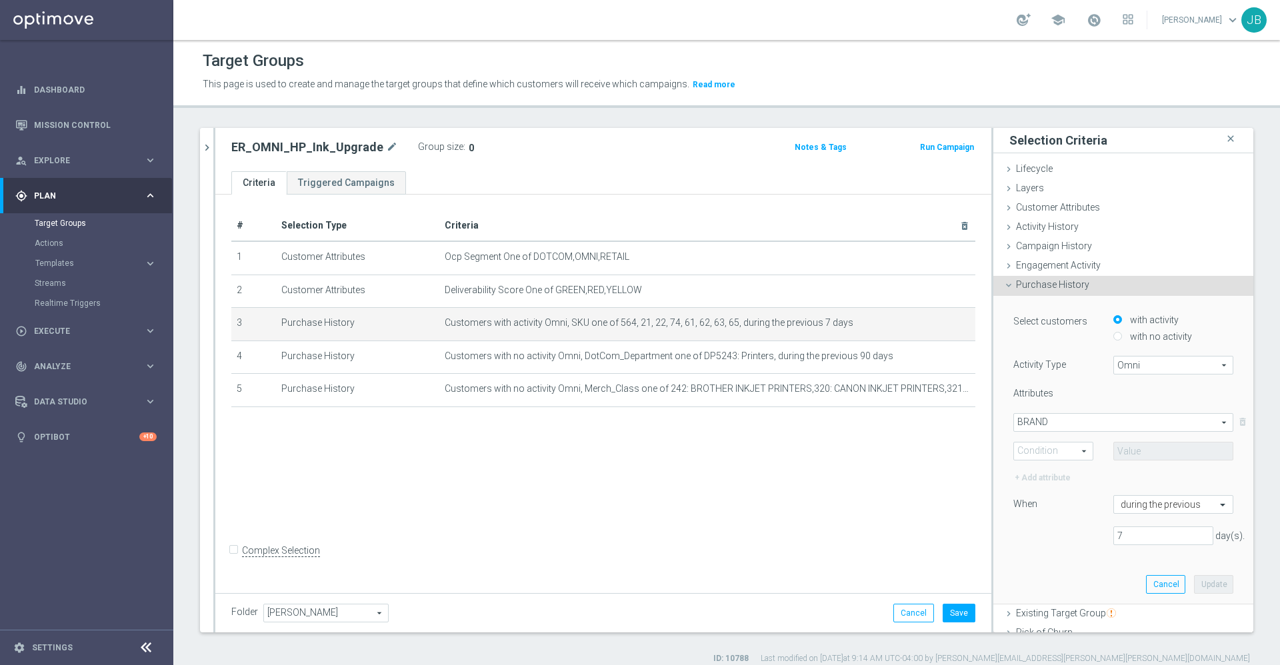
click at [1046, 453] on span "One of" at bounding box center [1053, 451] width 79 height 17
click at [1033, 570] on span "One of" at bounding box center [1052, 574] width 65 height 11
type input "One of"
click at [1134, 448] on input "text" at bounding box center [1173, 451] width 120 height 19
click at [1060, 412] on div "Attributes BRAND BRAND arrow_drop_down search One of One of arrow_drop_down sea…" at bounding box center [1123, 436] width 220 height 98
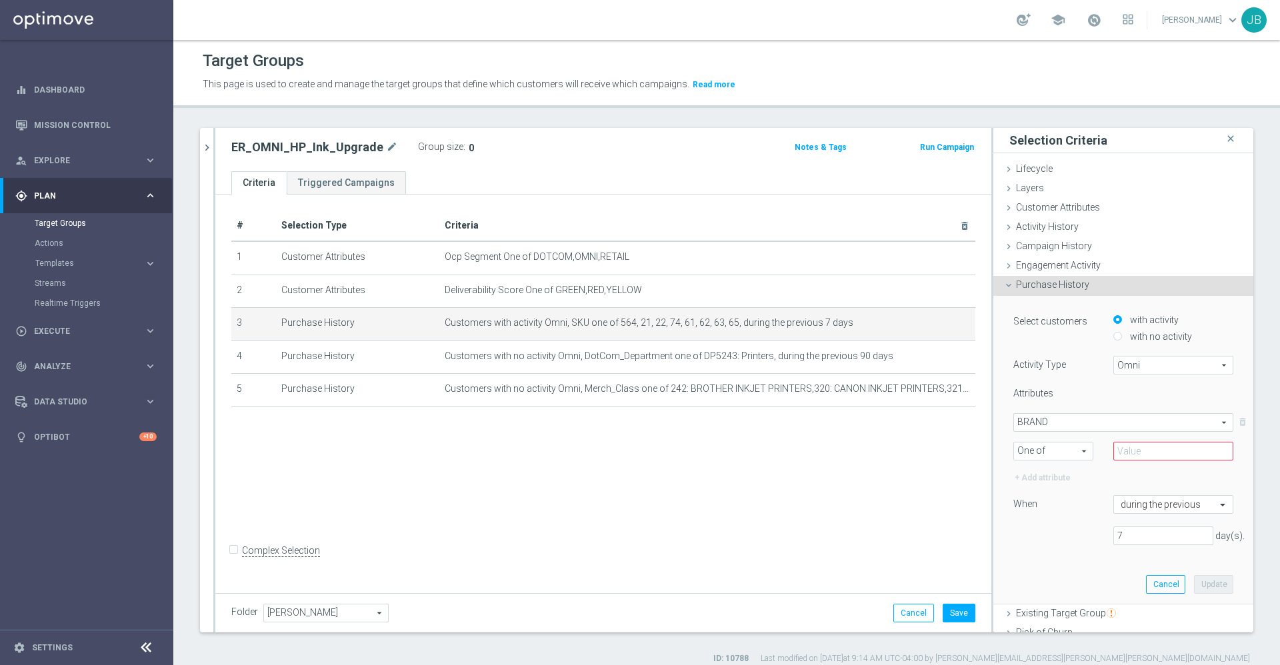
click at [1060, 423] on span "BRAND" at bounding box center [1123, 422] width 219 height 17
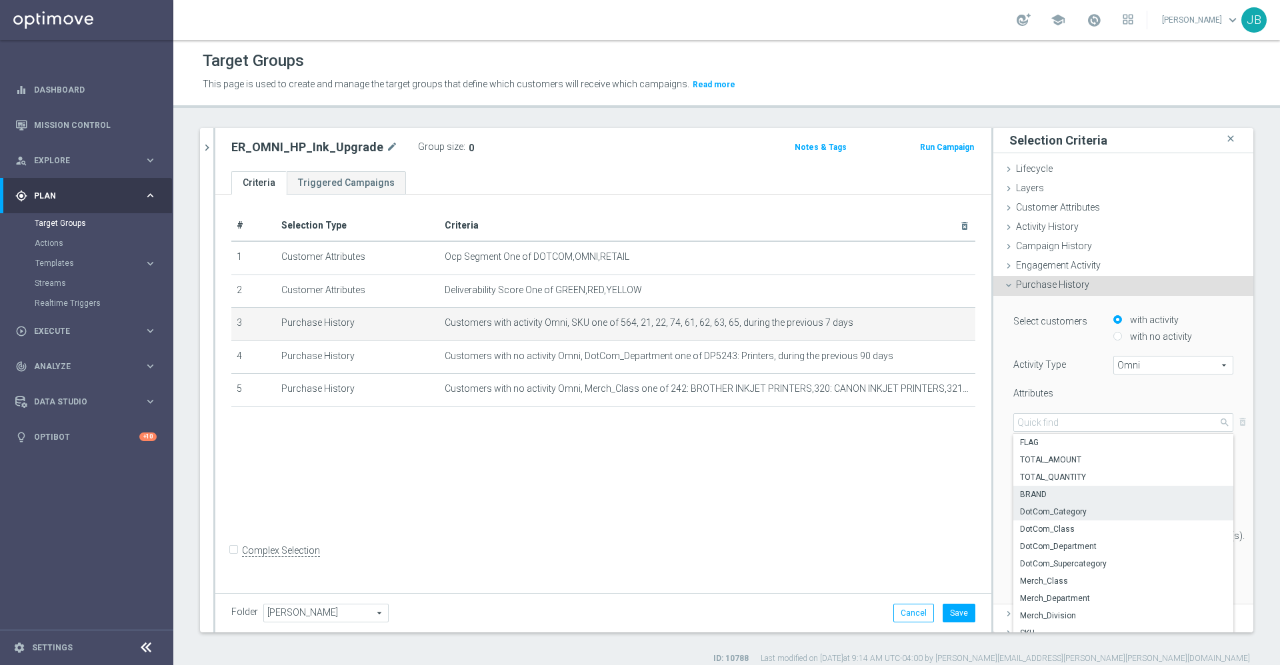
click at [1050, 515] on span "DotCom_Category" at bounding box center [1123, 512] width 207 height 11
type input "DotCom_Category"
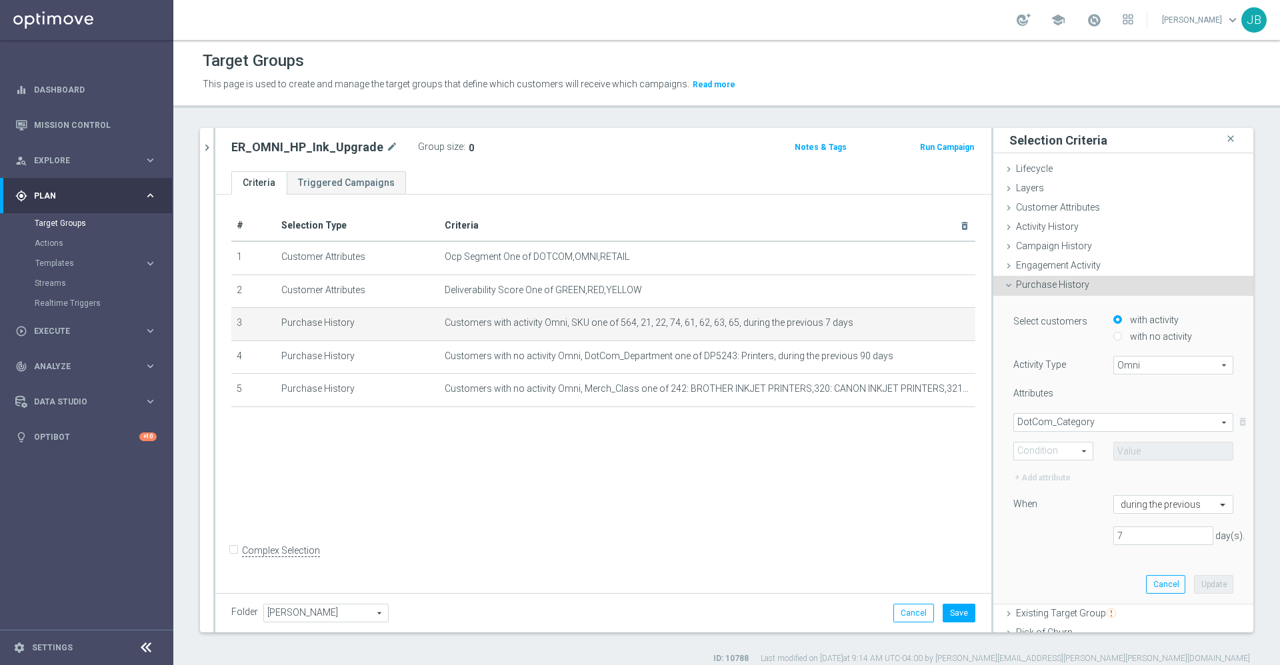
click at [1052, 454] on span "One of" at bounding box center [1053, 451] width 79 height 17
click at [1020, 576] on span "One of" at bounding box center [1052, 574] width 65 height 11
type input "One of"
click at [1142, 451] on span at bounding box center [1173, 451] width 119 height 17
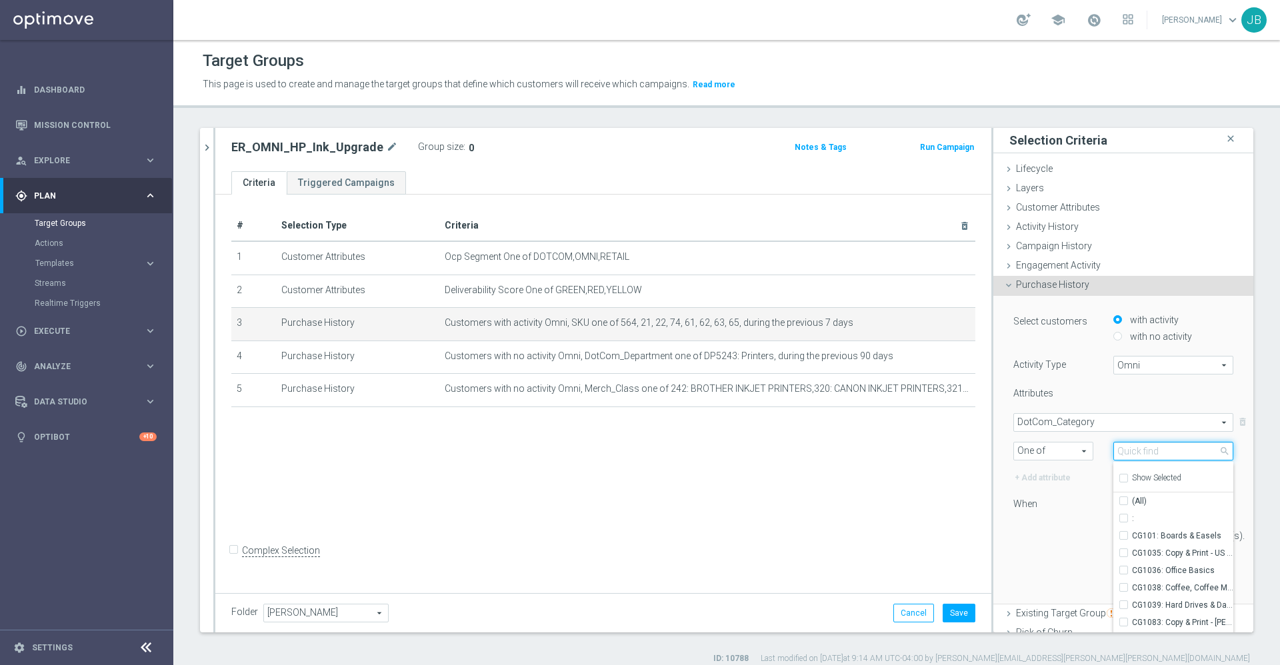
click at [1142, 451] on input "search" at bounding box center [1173, 451] width 120 height 19
type input "hp"
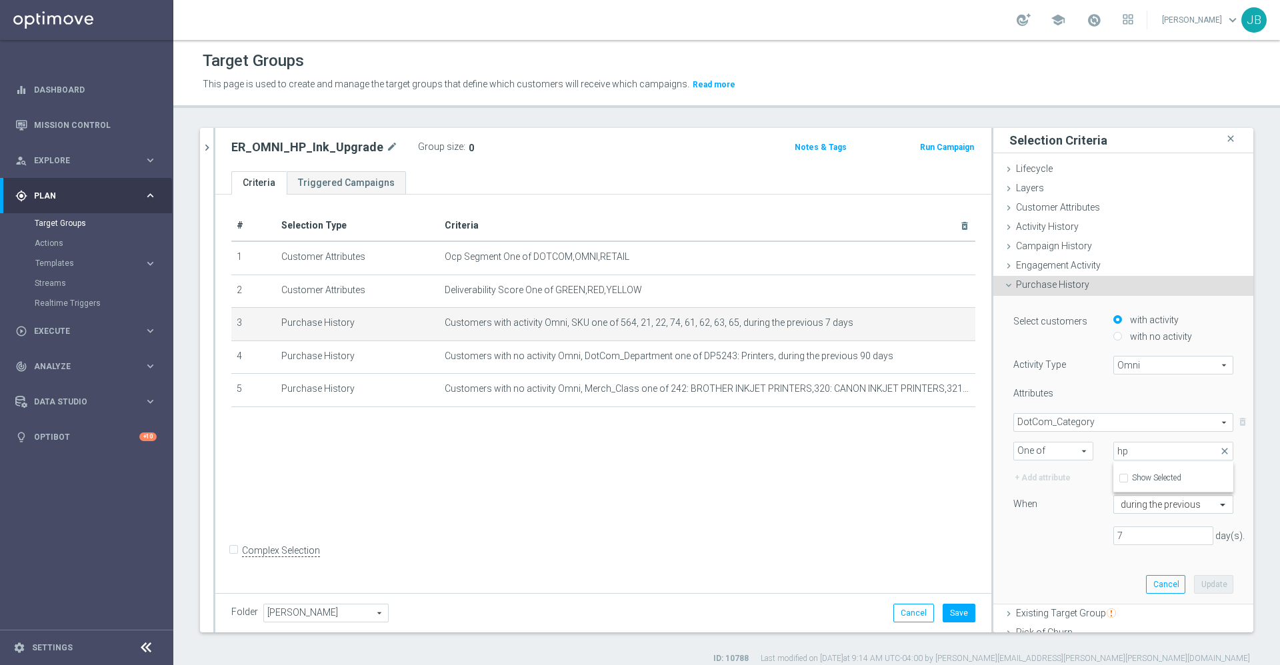
click at [1065, 424] on span "DotCom_Category" at bounding box center [1123, 422] width 219 height 17
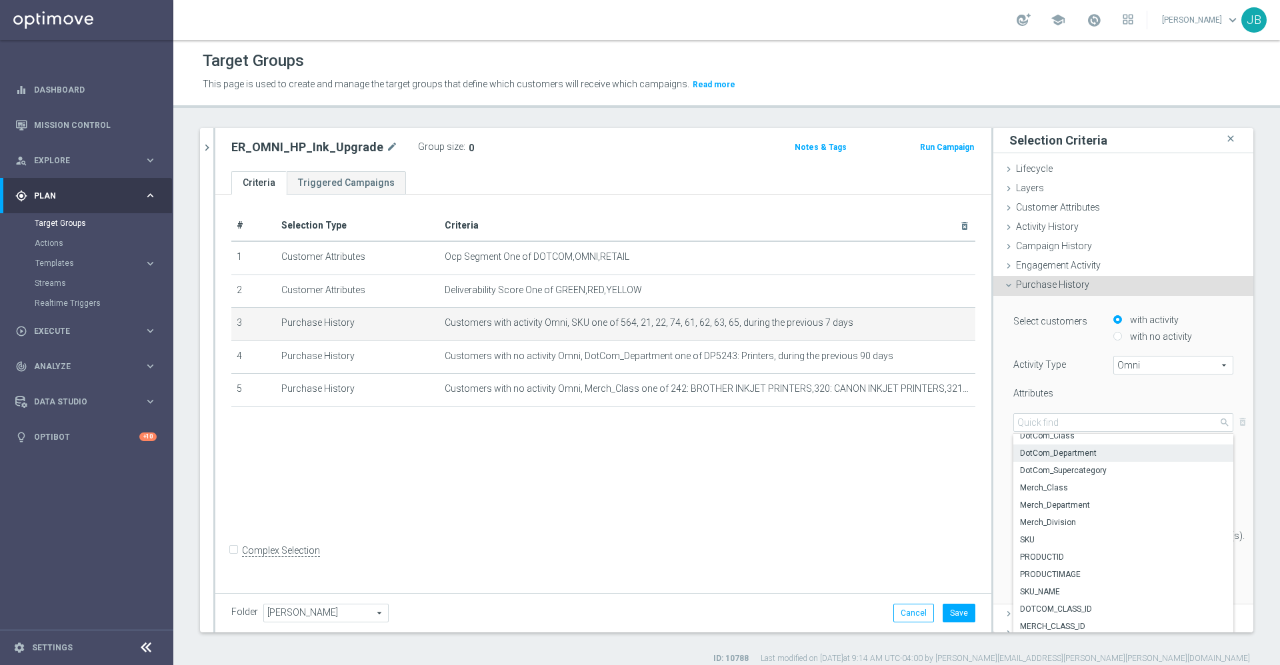
scroll to position [107, 0]
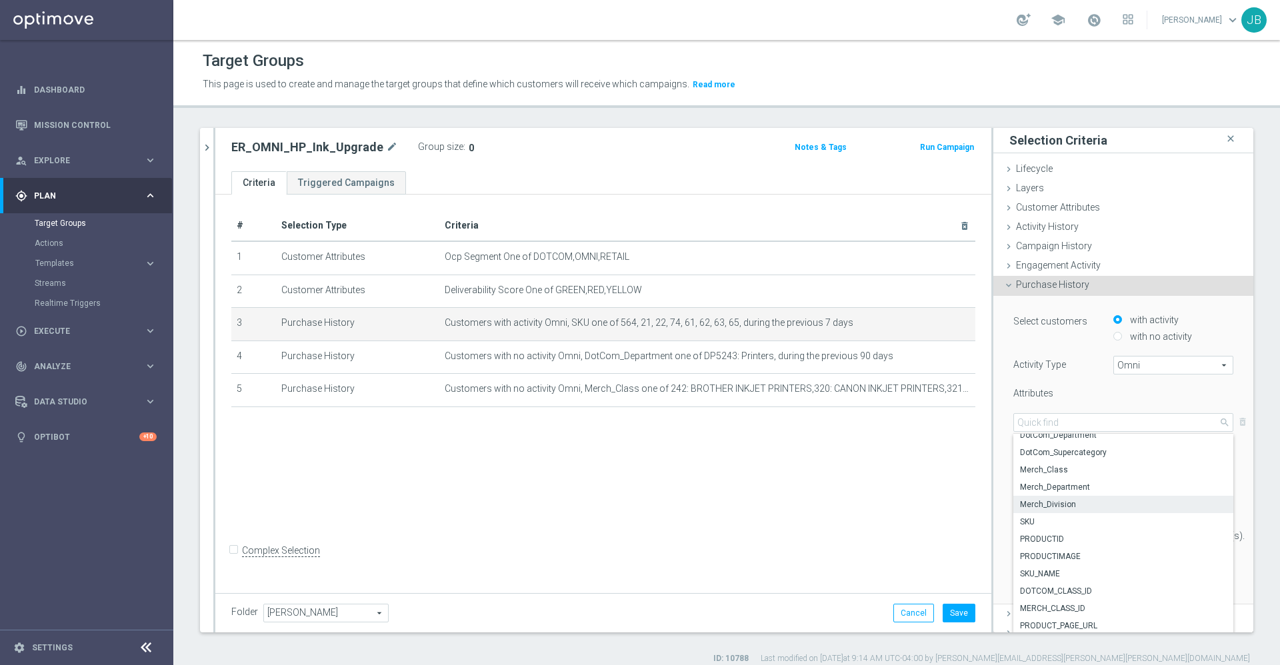
click at [1052, 500] on span "Merch_Division" at bounding box center [1123, 504] width 207 height 11
type input "Merch_Division"
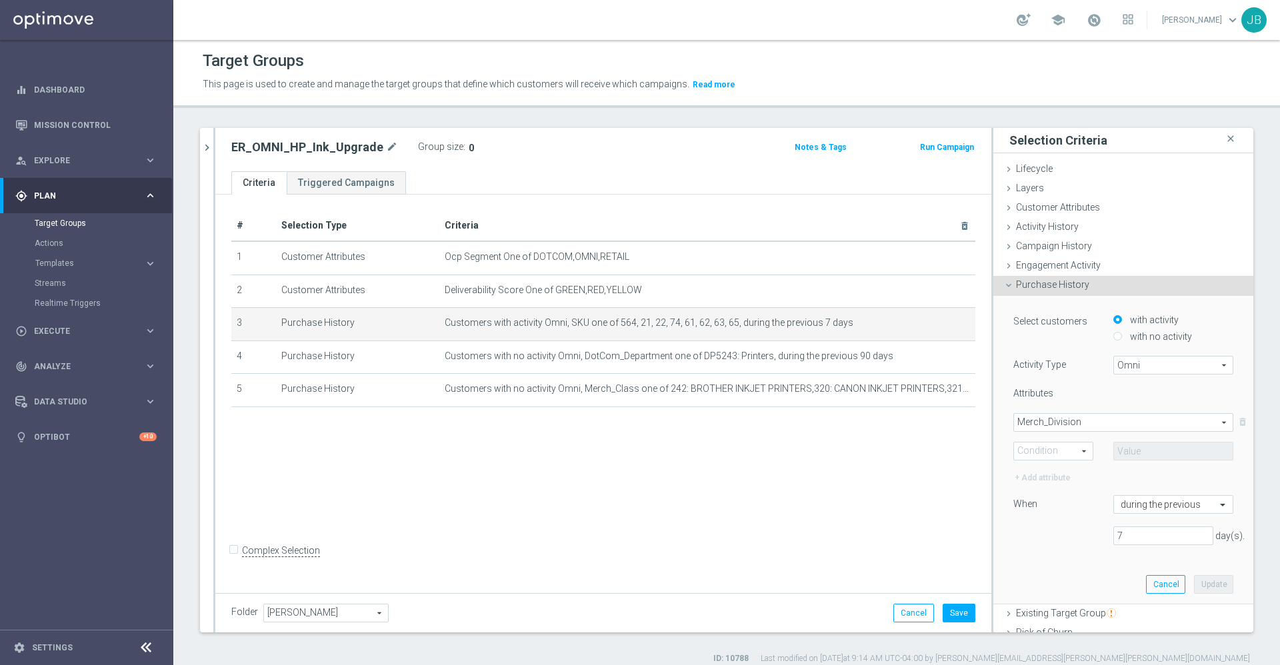
click at [1042, 453] on span "One of" at bounding box center [1053, 451] width 79 height 17
click at [1036, 570] on span "One of" at bounding box center [1052, 574] width 65 height 11
type input "One of"
click at [1127, 451] on span at bounding box center [1173, 451] width 119 height 17
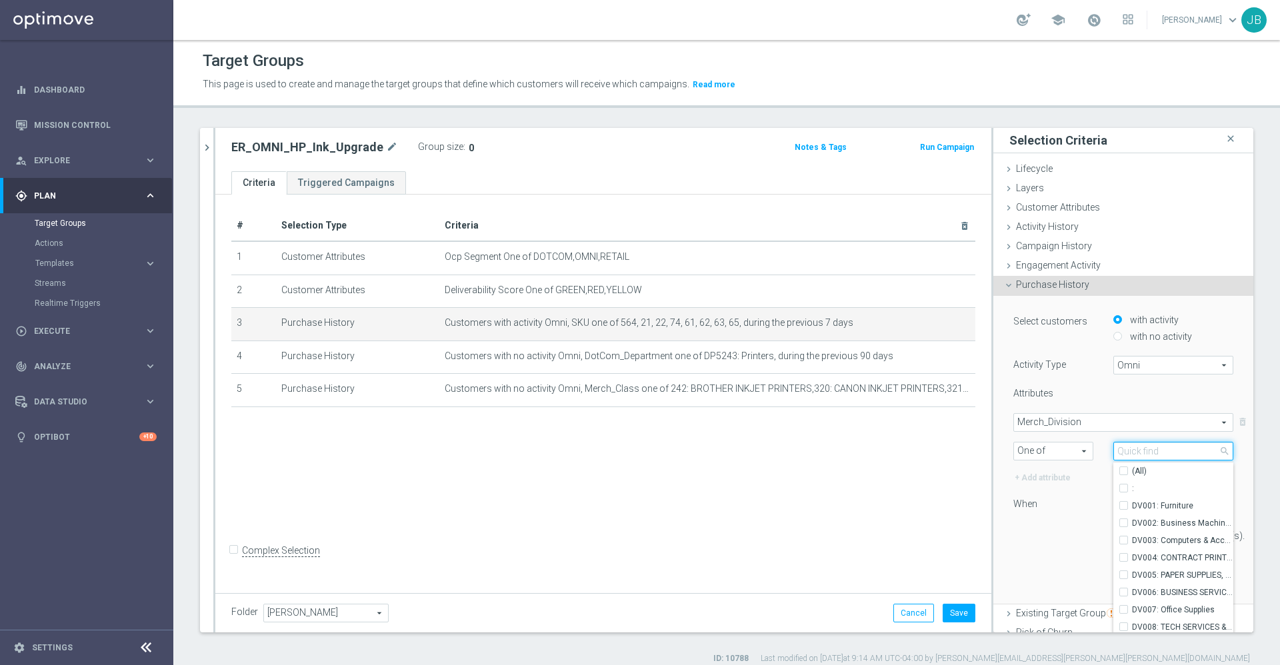
click at [1127, 451] on input "search" at bounding box center [1173, 451] width 120 height 19
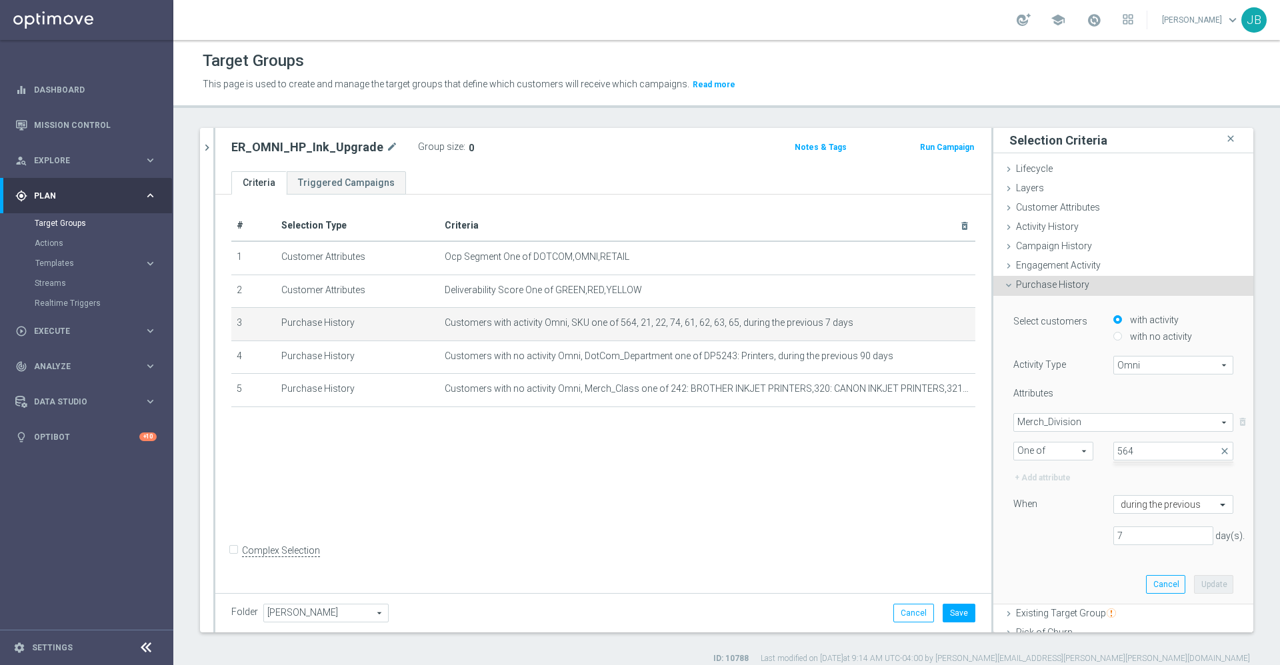
click at [1036, 531] on div "7 day(s)." at bounding box center [1123, 536] width 240 height 19
click at [1114, 449] on span at bounding box center [1173, 451] width 119 height 17
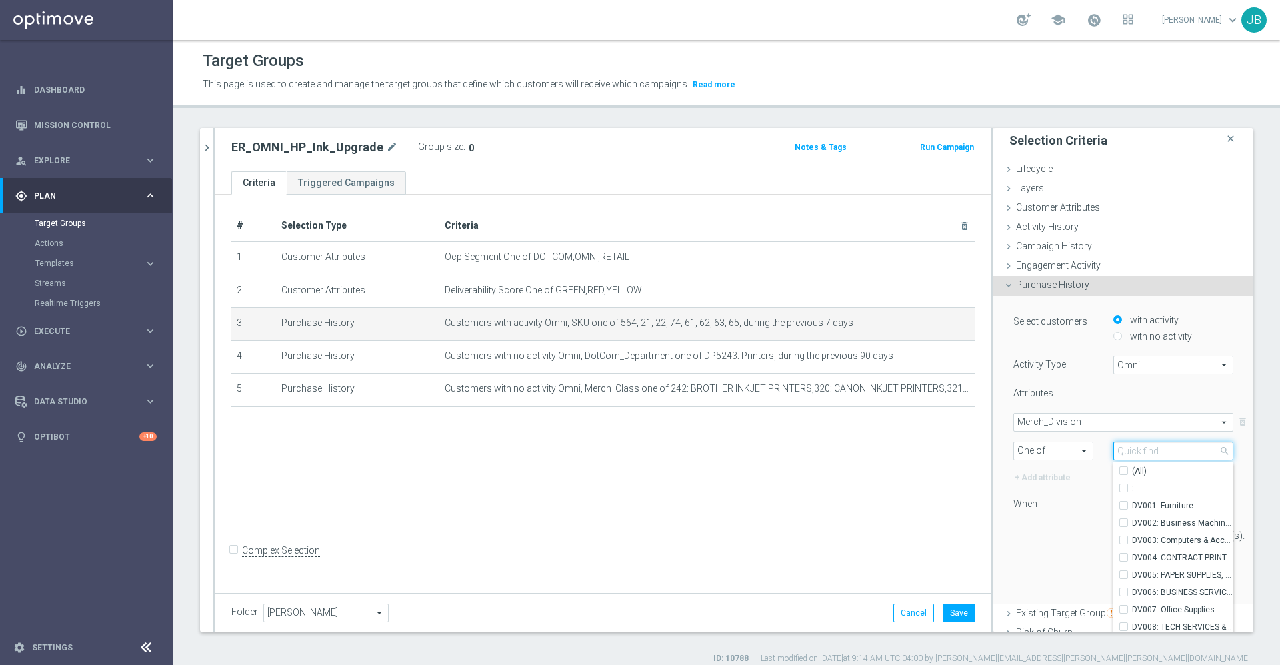
click at [1113, 449] on input "search" at bounding box center [1173, 451] width 120 height 19
type input "ink"
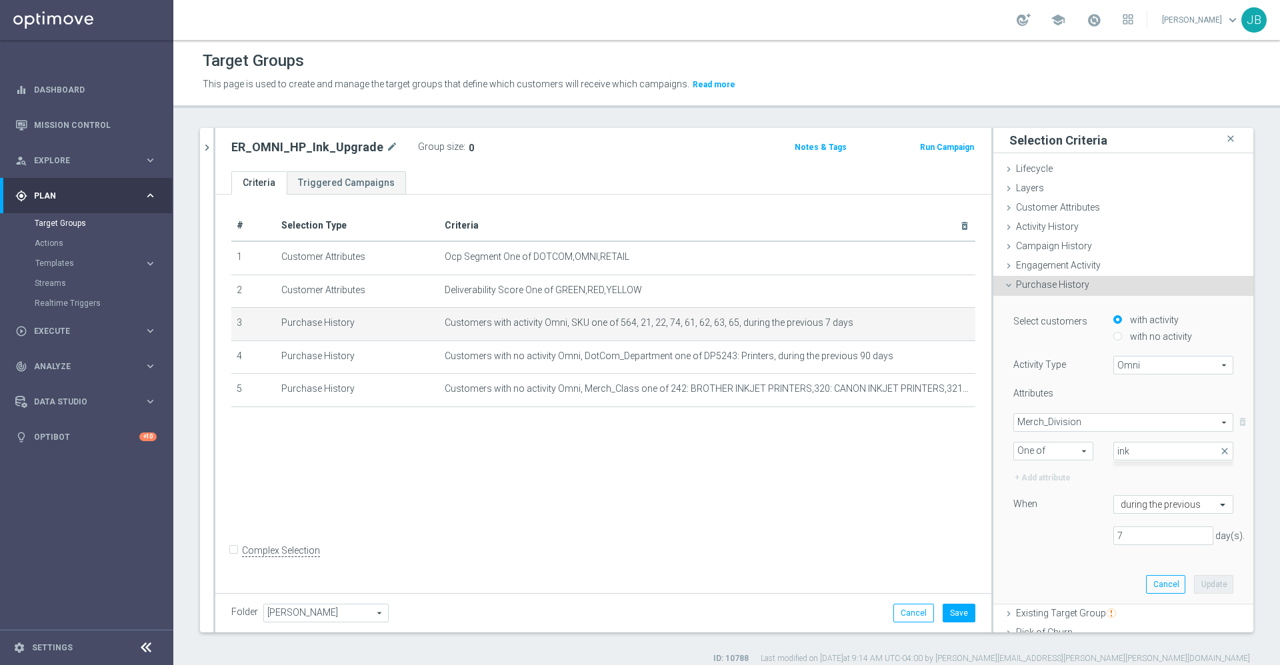
click at [0, 473] on sidenavbar "equalizer Dashboard Mission Control" at bounding box center [86, 332] width 173 height 665
click at [928, 325] on icon "mode_edit" at bounding box center [933, 323] width 11 height 11
click at [1048, 426] on span "Merch_Division" at bounding box center [1123, 422] width 219 height 17
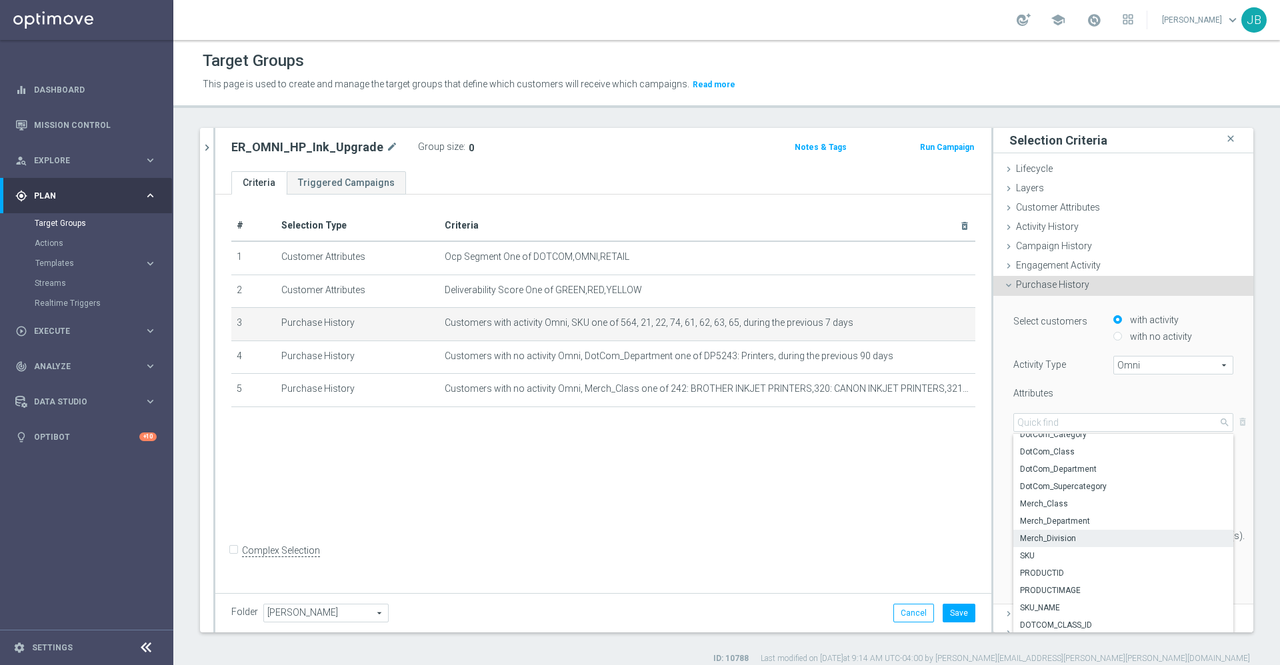
scroll to position [75, 0]
click at [1031, 555] on span "SKU" at bounding box center [1123, 555] width 207 height 11
type input "SKU"
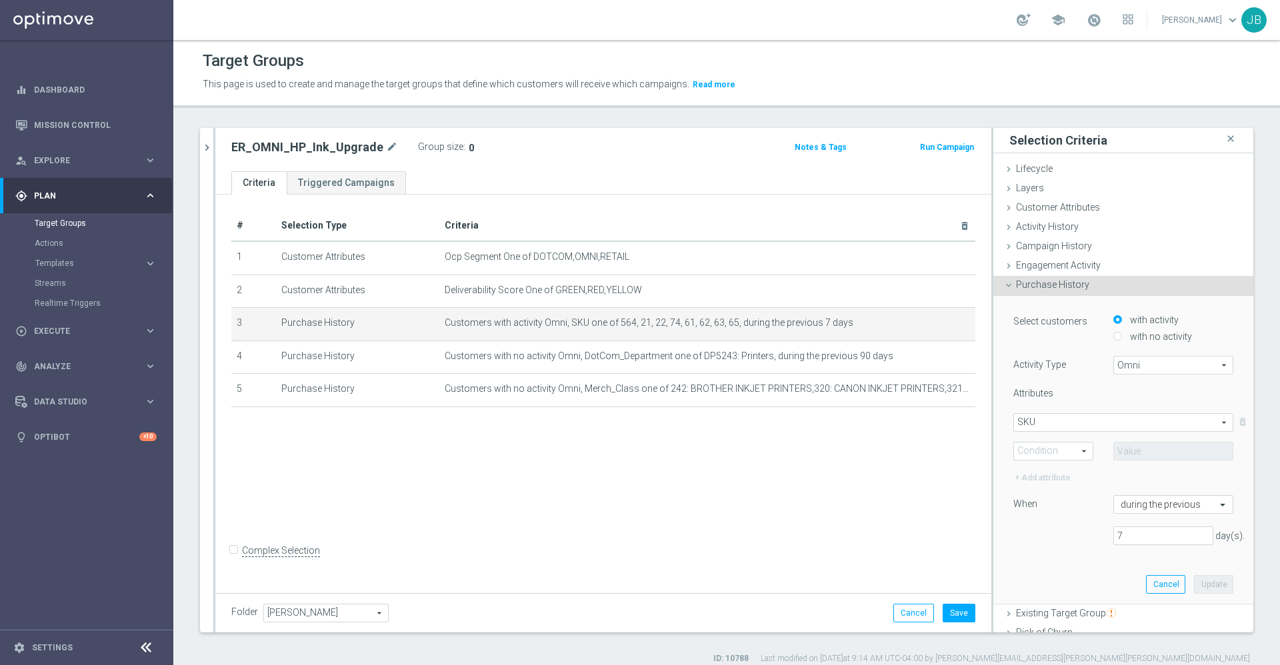
click at [1058, 450] on span "One of" at bounding box center [1053, 451] width 79 height 17
click at [1028, 574] on span "One of" at bounding box center [1052, 574] width 65 height 11
type input "One of"
click at [1115, 456] on input "text" at bounding box center [1173, 451] width 120 height 19
paste input "1981039, 1989983, 743477, 743478, 743475, 917829, 743488, 743459, 743480, 60944…"
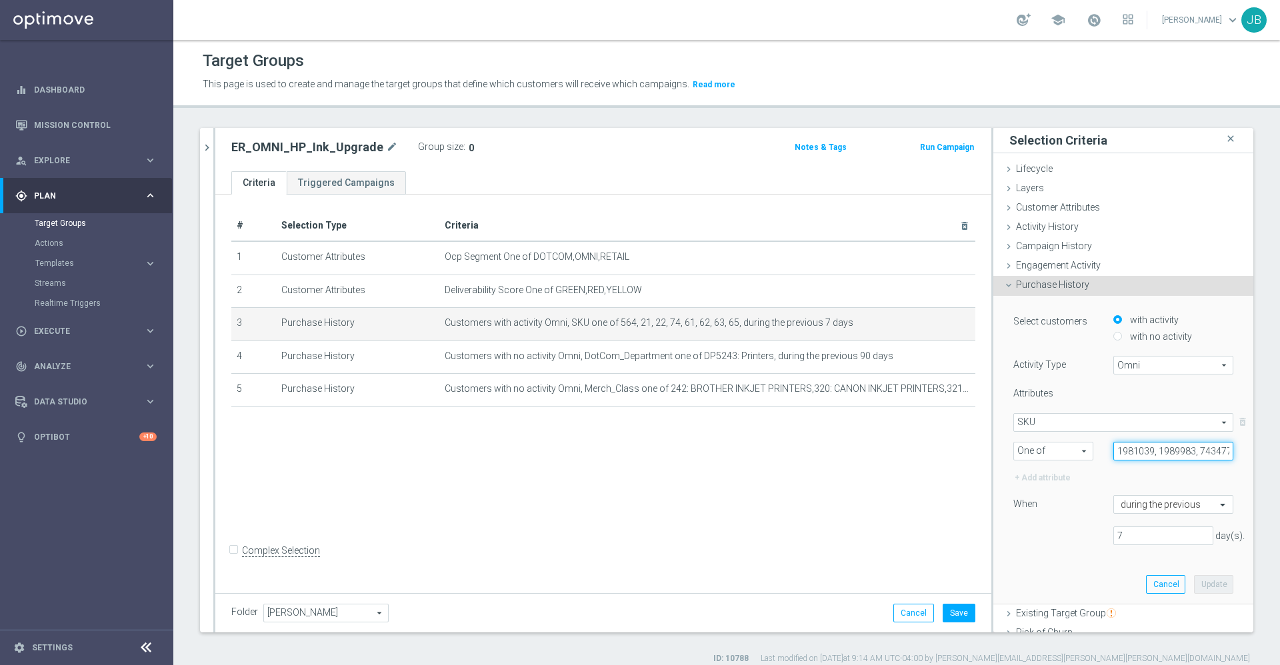
scroll to position [0, 1371]
type input "1981039, 1989983, 743477, 743478, 743475, 917829, 743488, 743459, 743480, 60944…"
click at [1194, 584] on button "Update" at bounding box center [1213, 584] width 39 height 19
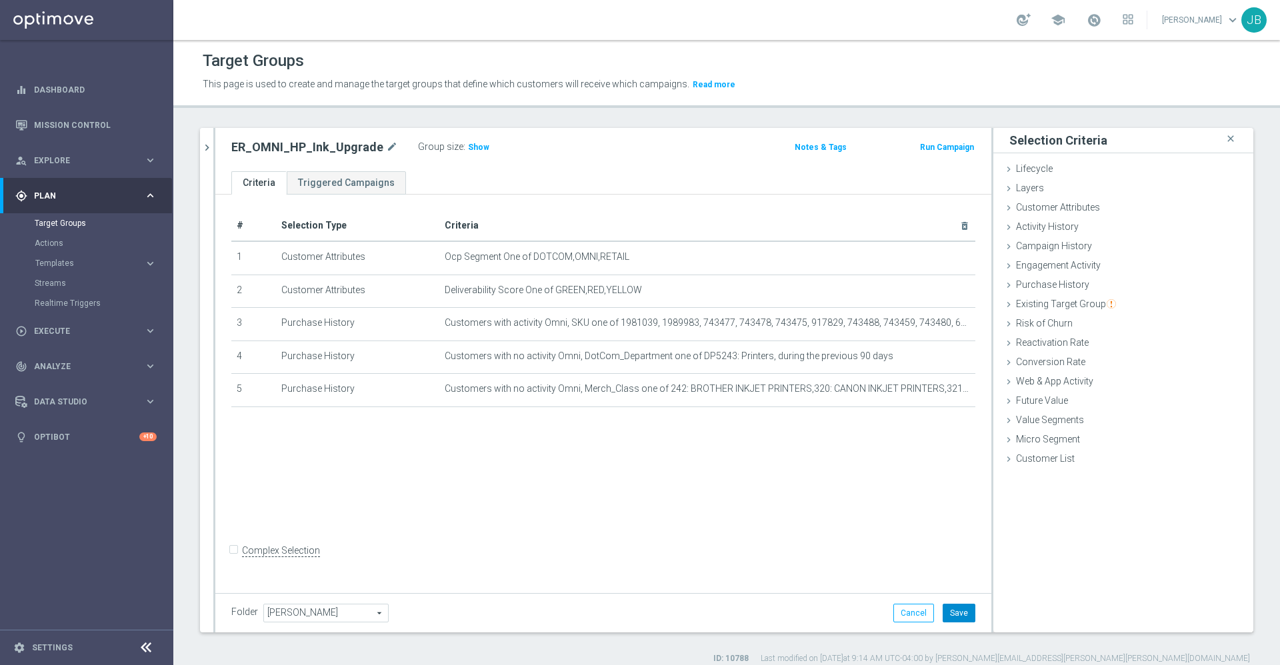
click at [942, 607] on button "Save" at bounding box center [958, 613] width 33 height 19
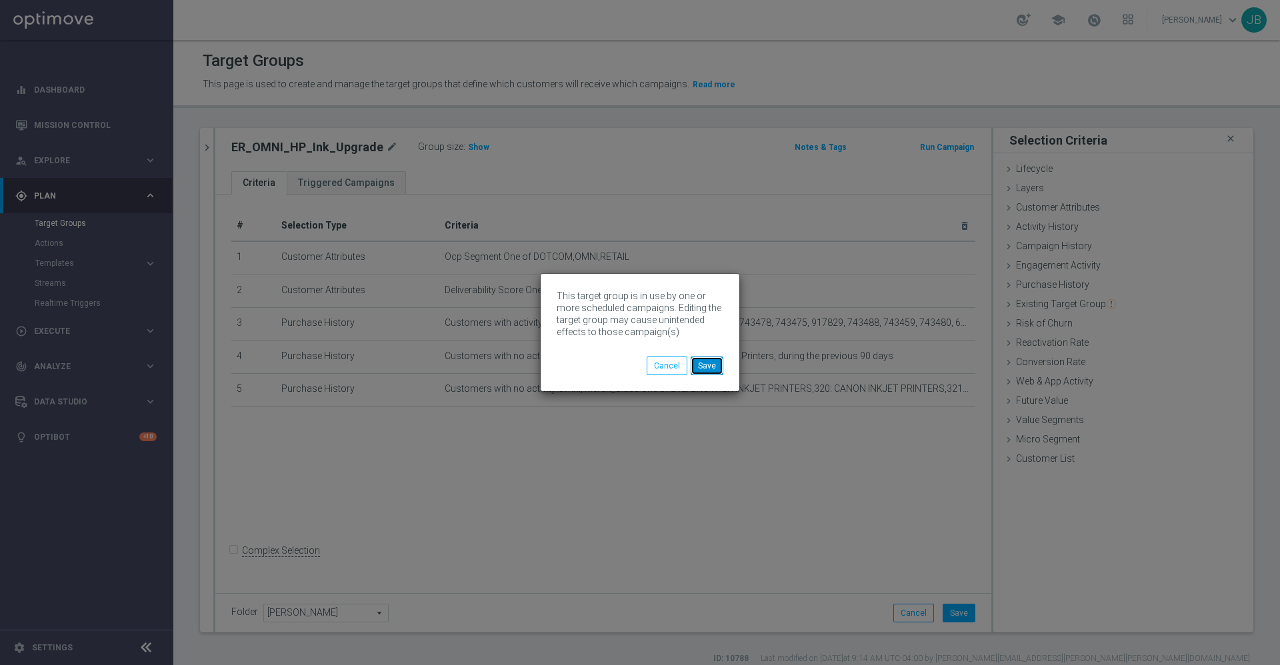
click at [708, 364] on button "Save" at bounding box center [706, 366] width 33 height 19
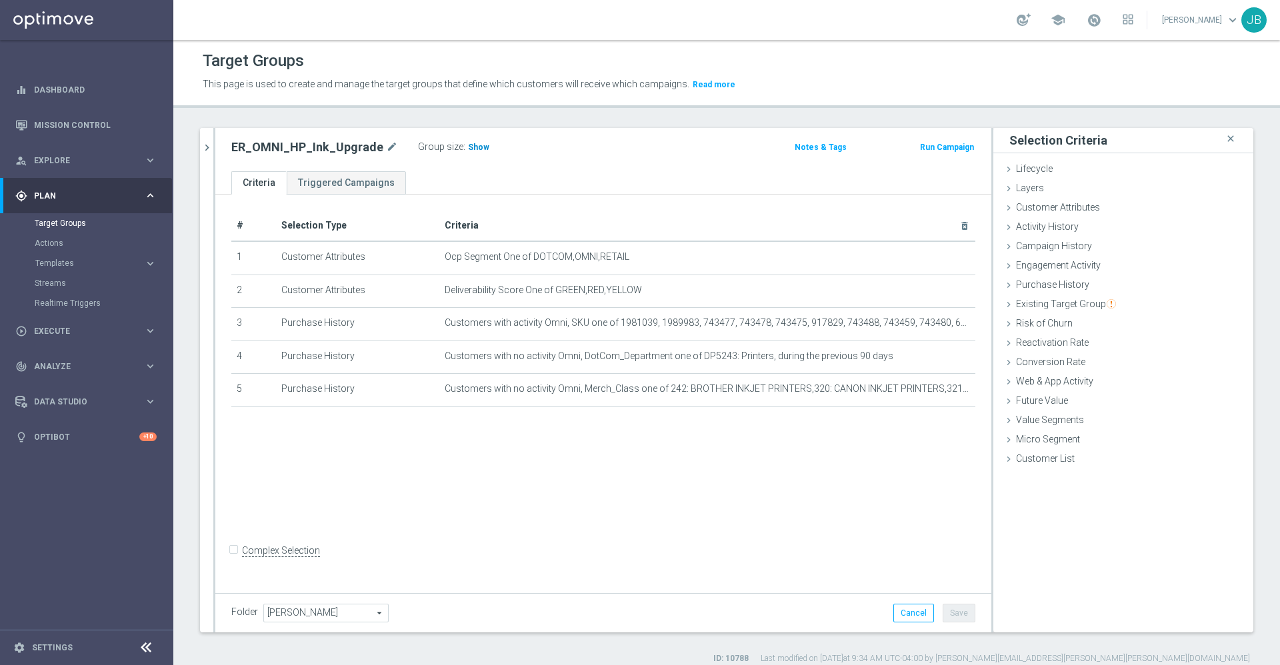
click at [469, 148] on span "Show" at bounding box center [478, 147] width 21 height 9
click at [928, 325] on icon "mode_edit" at bounding box center [933, 323] width 11 height 11
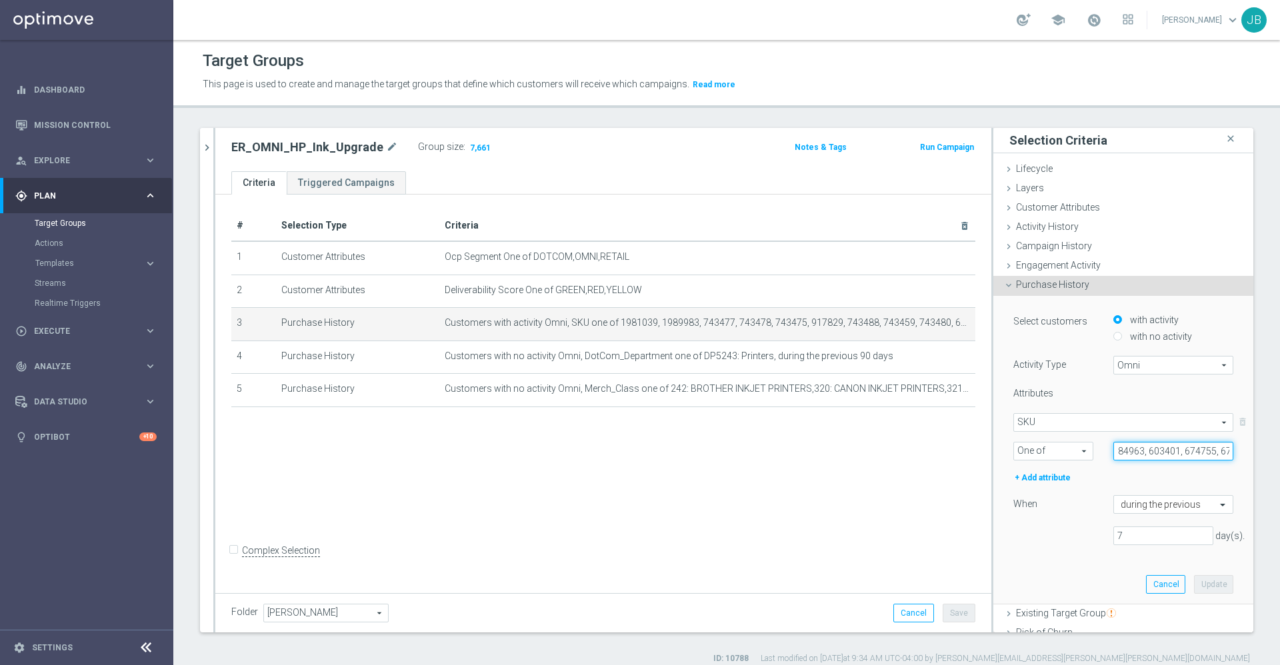
scroll to position [0, 1371]
drag, startPoint x: 1094, startPoint y: 445, endPoint x: 1279, endPoint y: 454, distance: 184.8
click at [1279, 454] on div "Target Groups This page is used to create and manage the target groups that def…" at bounding box center [726, 352] width 1106 height 625
click at [76, 122] on link "Mission Control" at bounding box center [95, 124] width 123 height 35
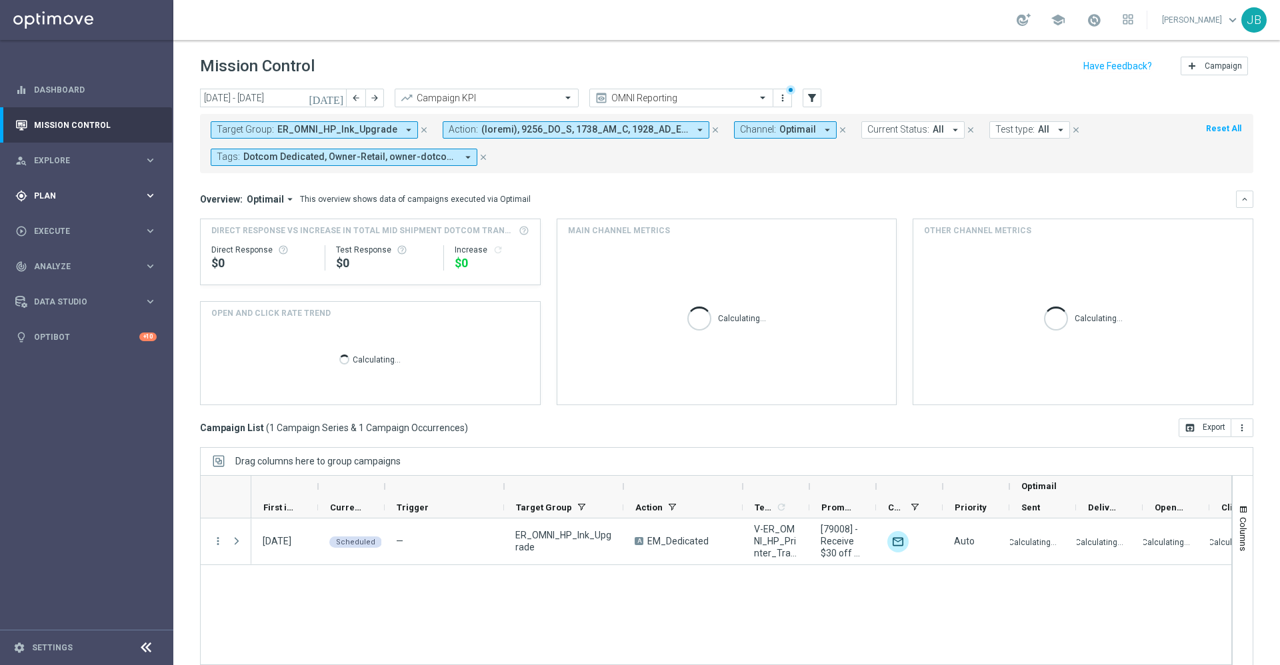
click at [41, 194] on span "Plan" at bounding box center [89, 196] width 110 height 8
click at [68, 229] on div "Target Groups" at bounding box center [103, 223] width 137 height 20
click at [67, 223] on link "Target Groups" at bounding box center [87, 223] width 104 height 11
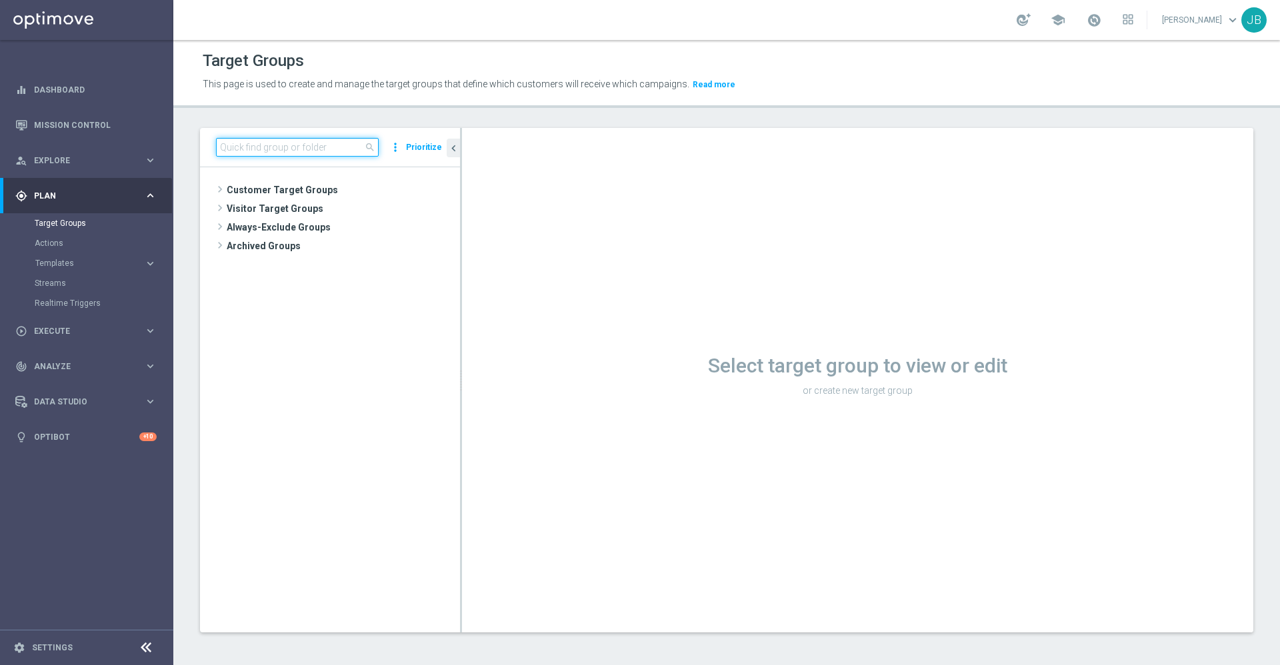
click at [301, 150] on input at bounding box center [297, 147] width 163 height 19
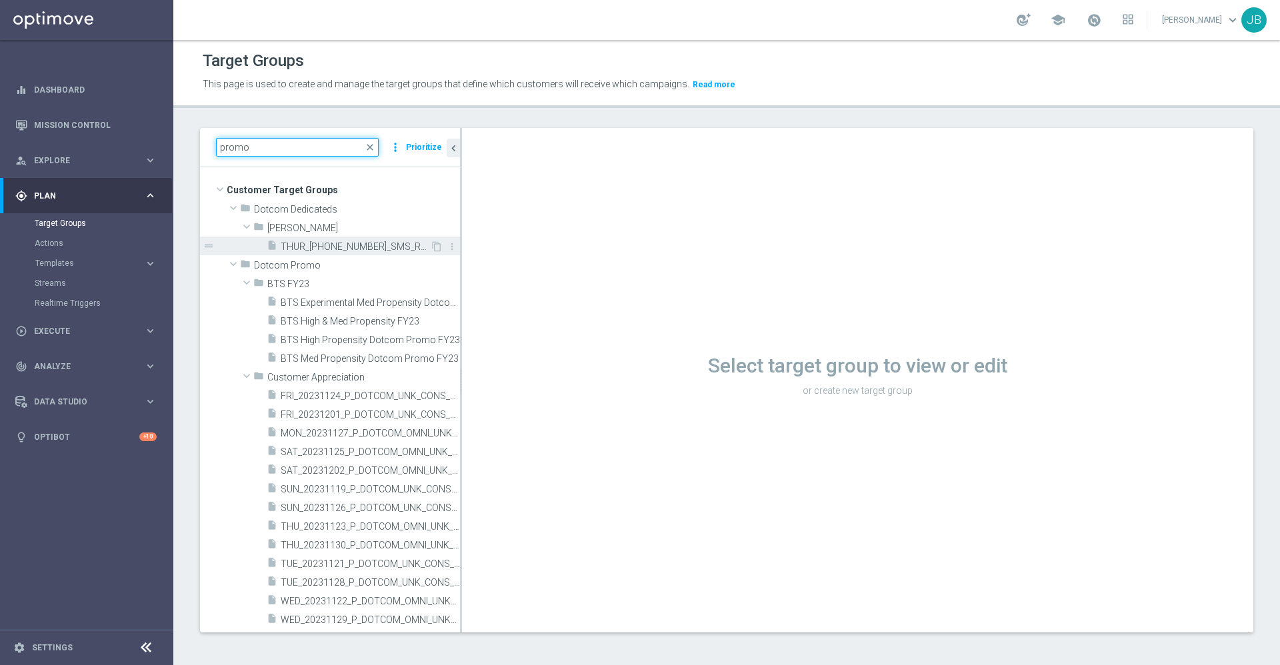
type input "promo"
click at [356, 248] on span "THUR_20250807_SMS_RET_PROMO" at bounding box center [355, 246] width 149 height 11
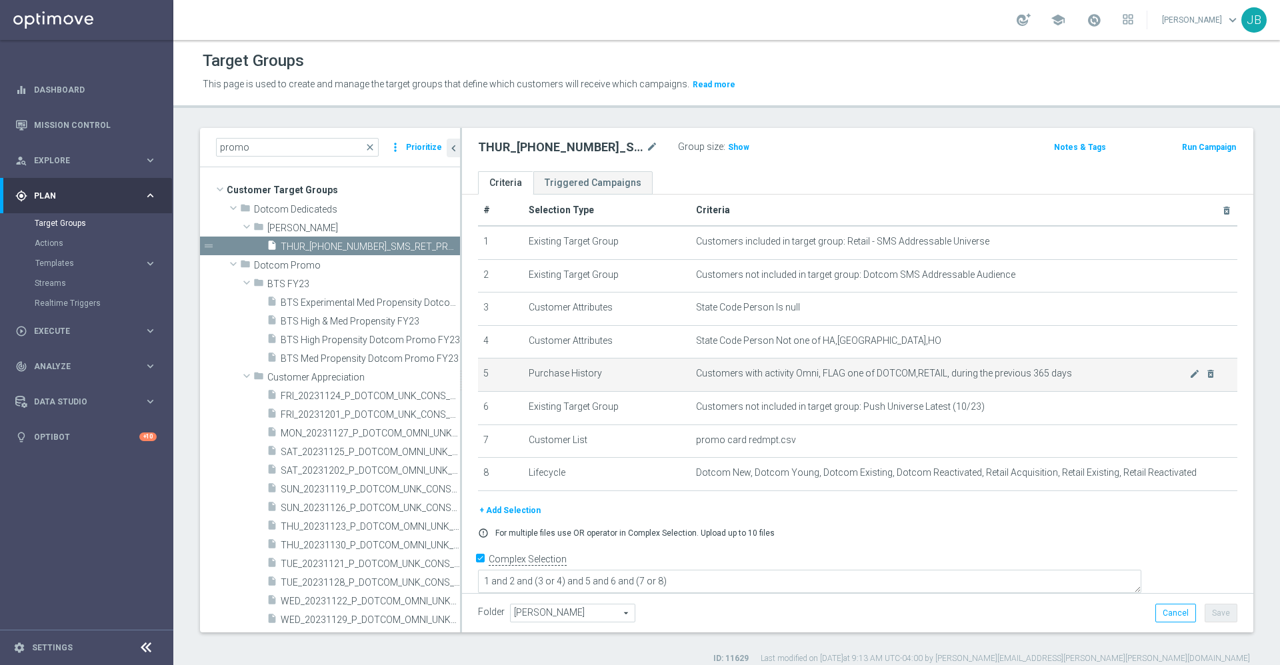
scroll to position [16, 0]
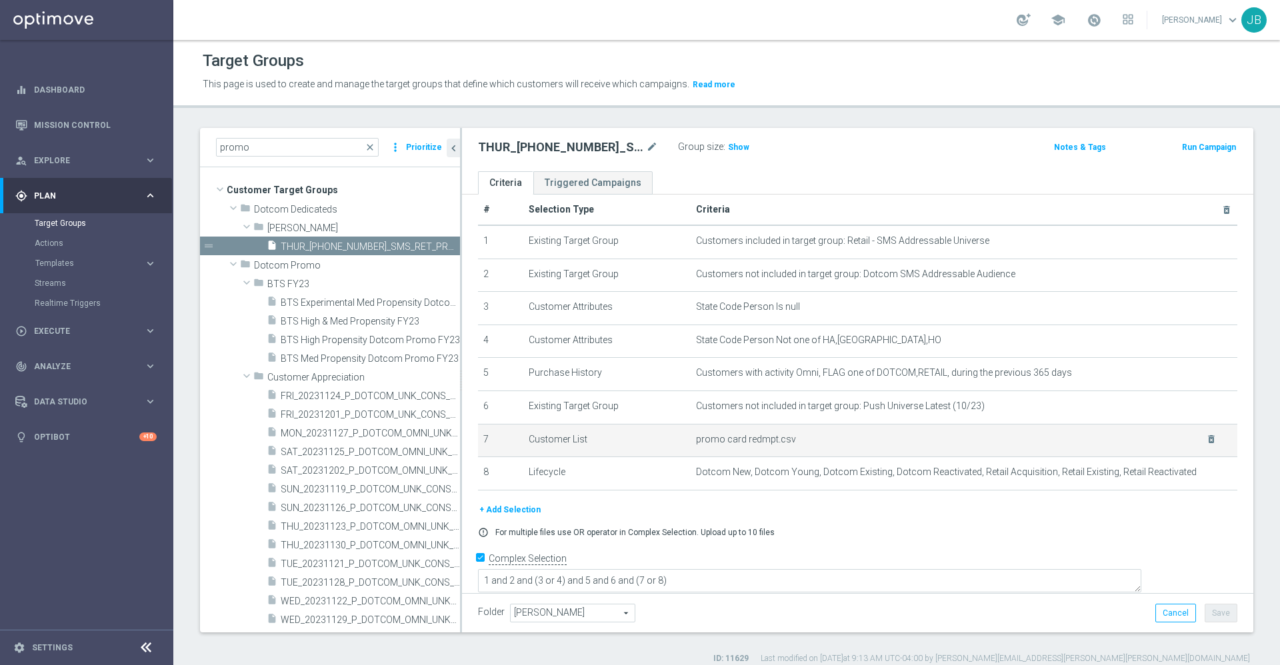
click at [1189, 445] on div "delete_forever" at bounding box center [1202, 439] width 27 height 11
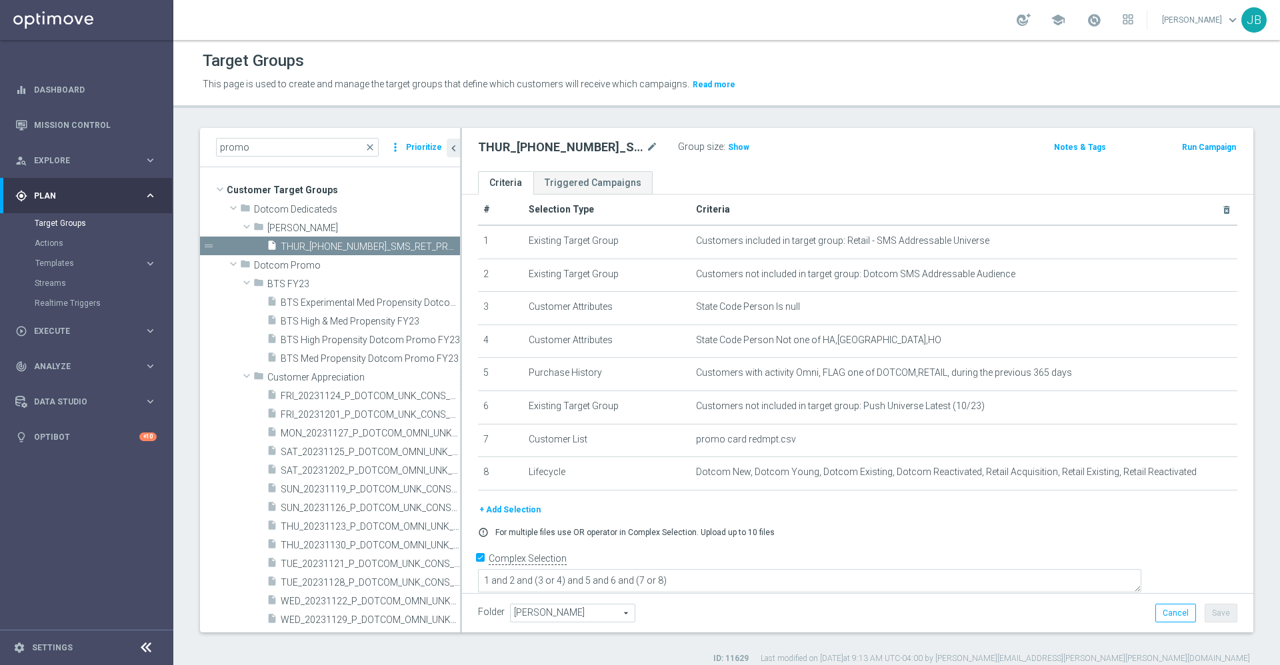
click at [938, 536] on div "error_outline For multiple files use OR operator in Complex Selection. Upload u…" at bounding box center [857, 532] width 779 height 11
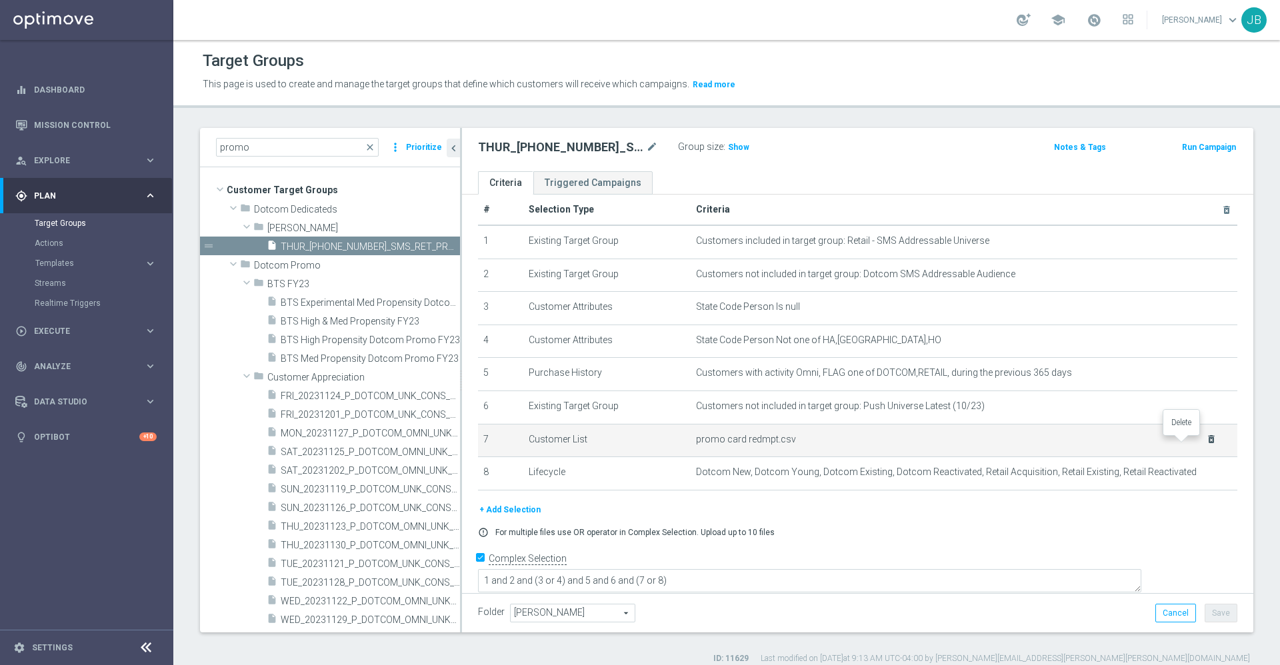
click at [1206, 443] on icon "delete_forever" at bounding box center [1211, 439] width 11 height 11
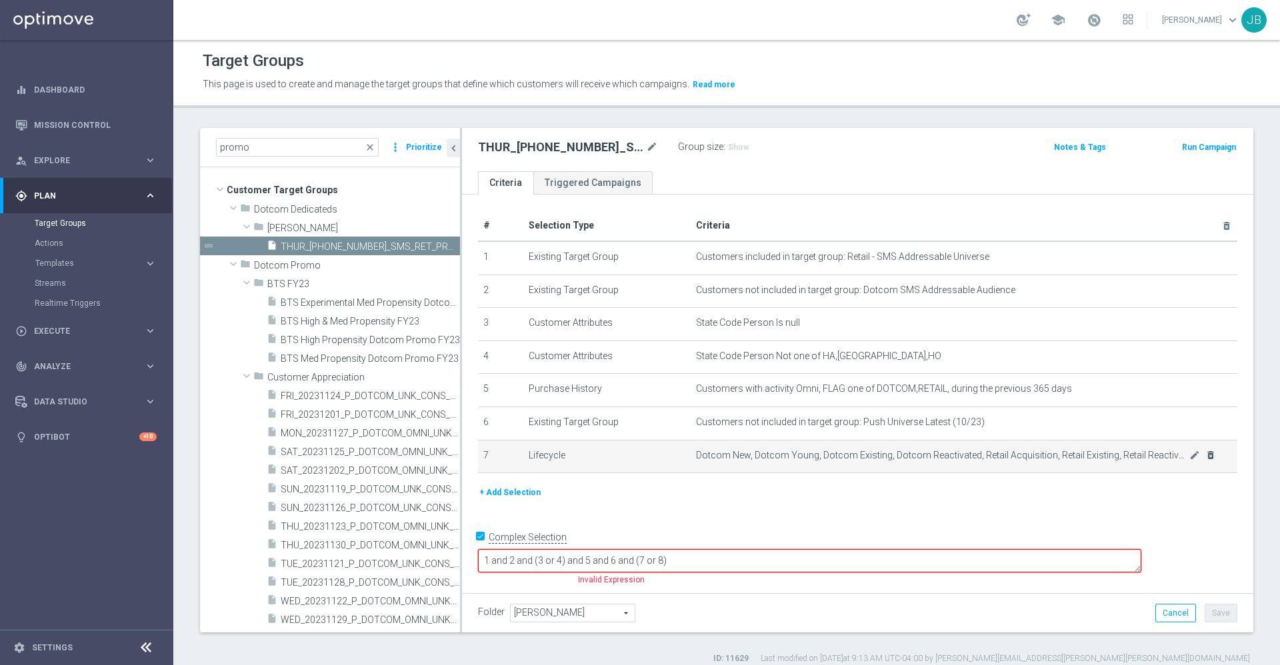
scroll to position [0, 0]
click at [498, 497] on button "+ Add Selection" at bounding box center [510, 492] width 64 height 15
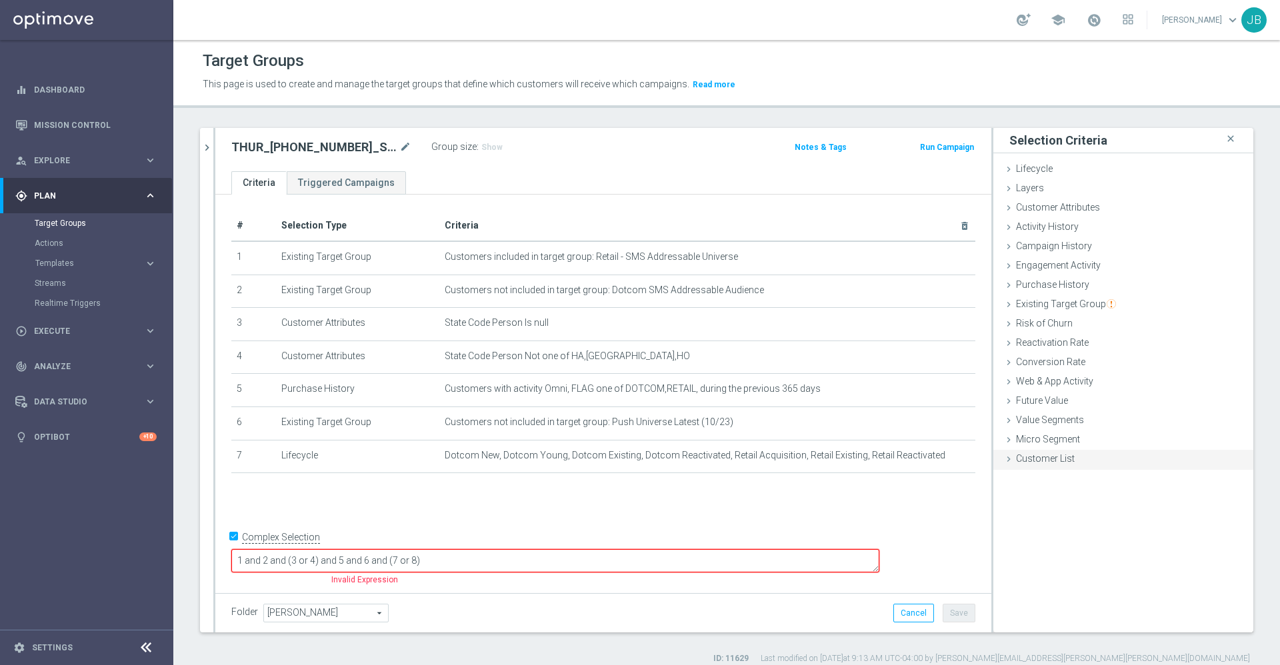
click at [1030, 457] on span "Customer List" at bounding box center [1045, 458] width 59 height 11
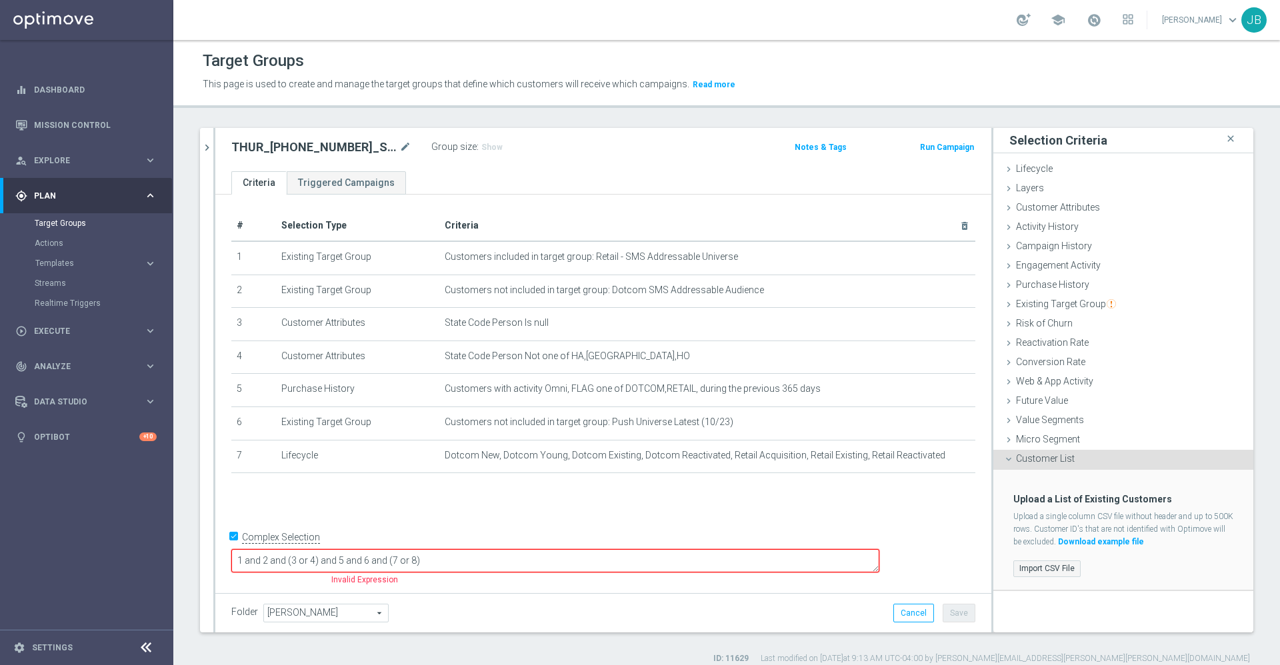
click at [1051, 567] on label "Import CSV File" at bounding box center [1046, 569] width 67 height 17
click at [0, 0] on input "Import CSV File" at bounding box center [0, 0] width 0 height 0
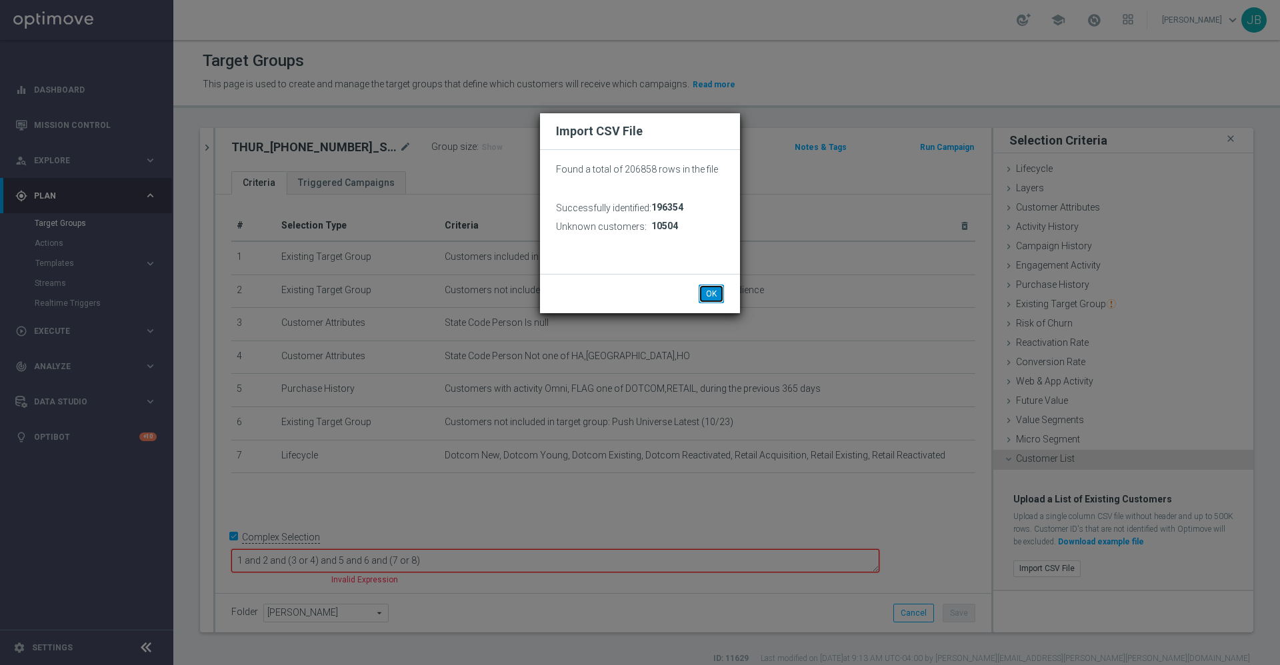
click at [710, 295] on button "OK" at bounding box center [710, 294] width 25 height 19
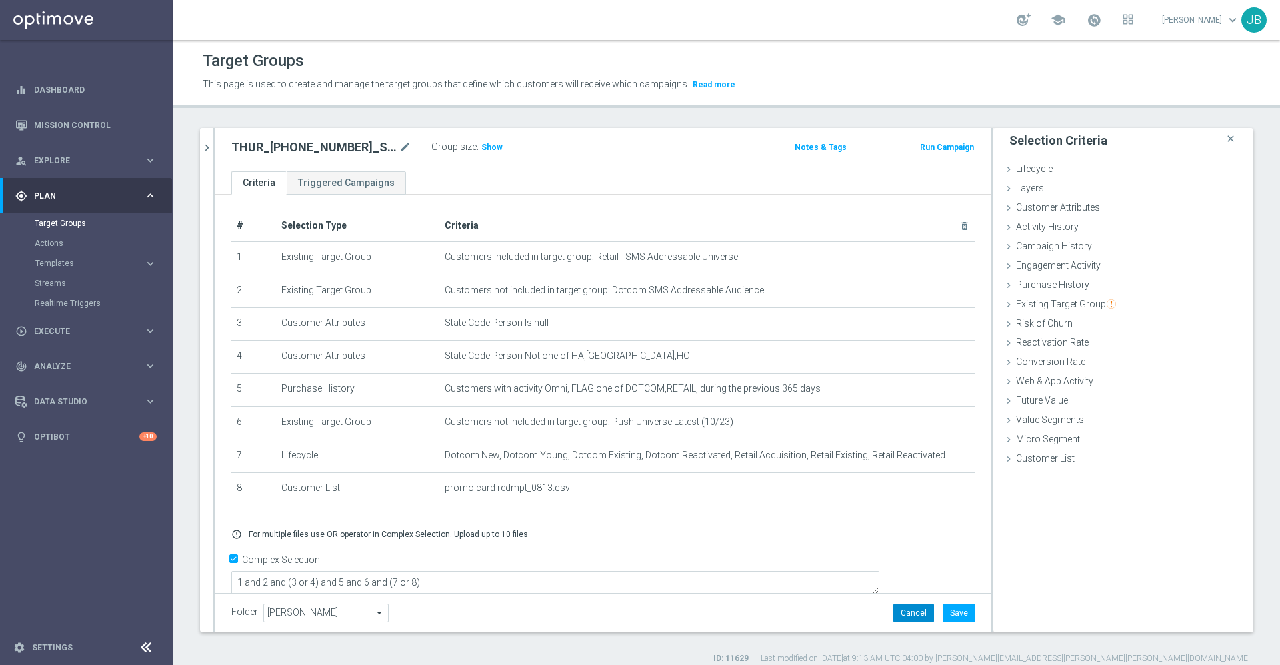
click at [897, 612] on button "Cancel" at bounding box center [913, 613] width 41 height 19
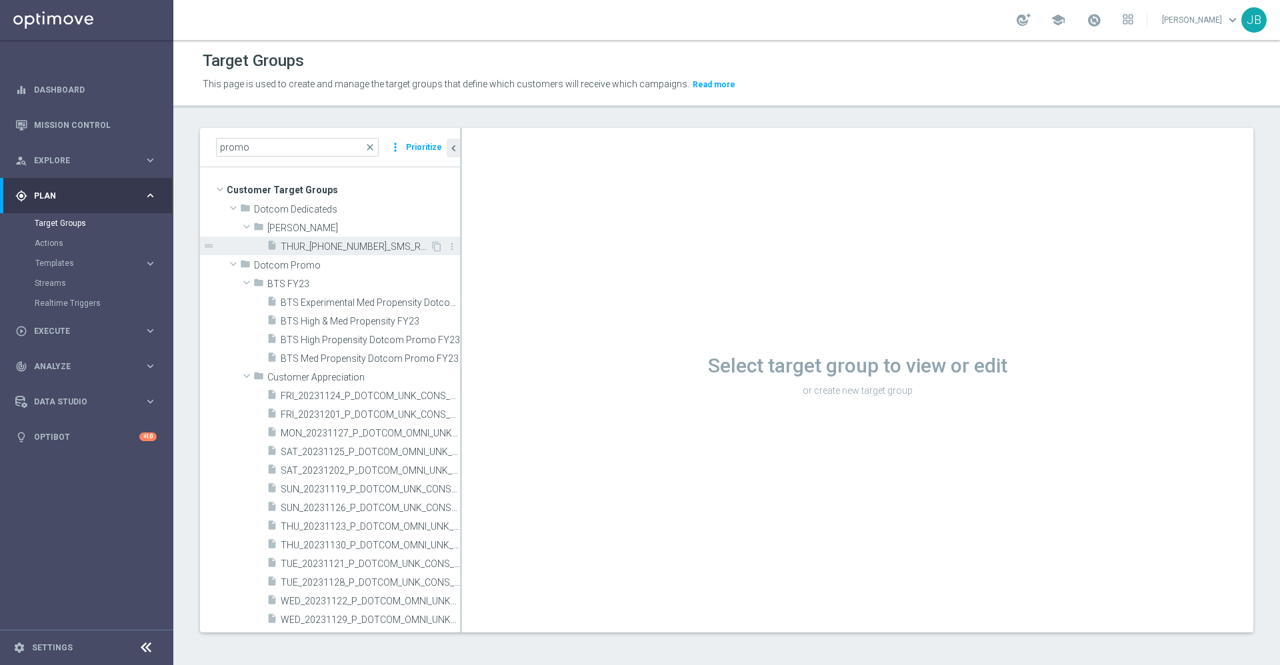
click at [363, 246] on span "THUR_20250807_SMS_RET_PROMO" at bounding box center [355, 246] width 149 height 11
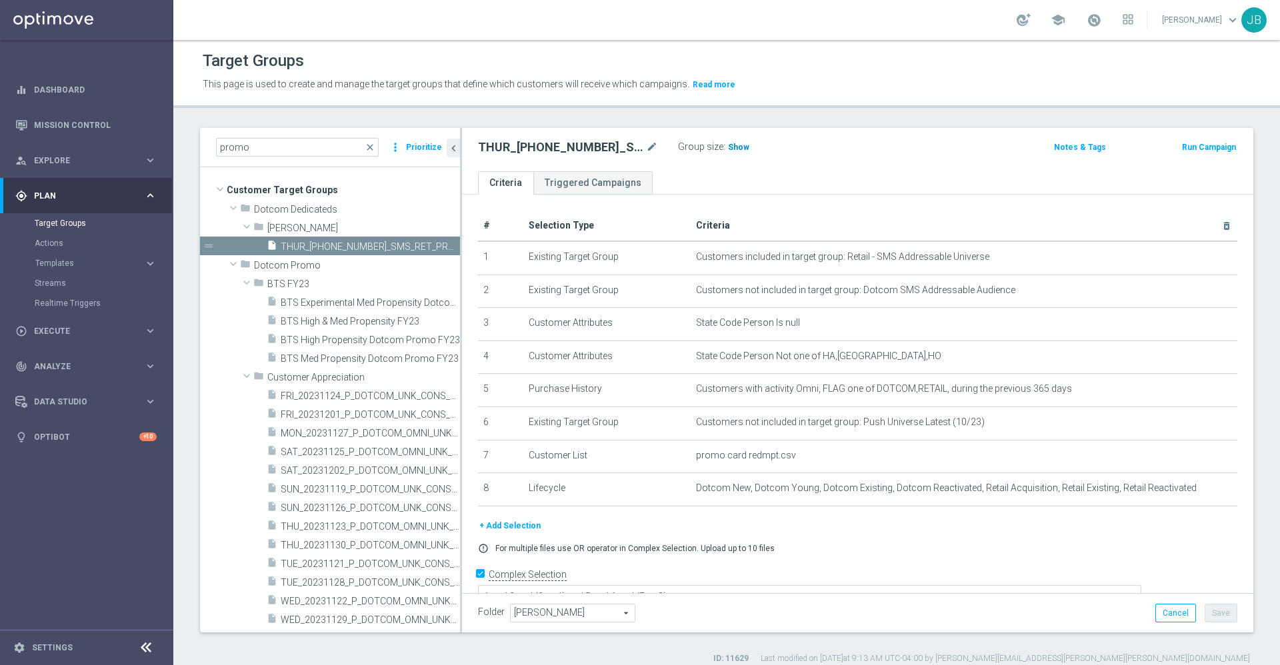
click at [728, 149] on span "Show" at bounding box center [738, 147] width 21 height 9
click at [431, 247] on icon "content_copy" at bounding box center [436, 246] width 11 height 11
click at [652, 145] on icon "mode_edit" at bounding box center [652, 147] width 12 height 16
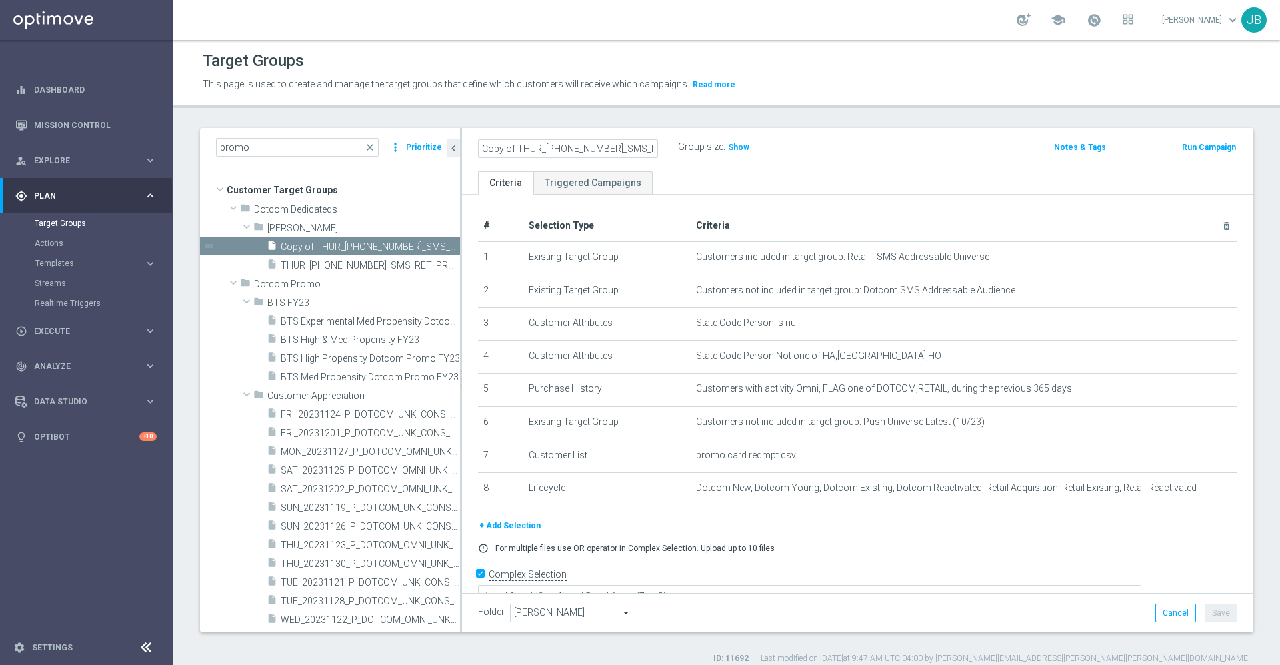
scroll to position [0, 12]
click at [507, 145] on input "Copy of THUR_20250807_SMS_RET_PROMO" at bounding box center [568, 148] width 180 height 19
click at [548, 150] on input "THUR_20250807_SMS_RET_PROMO" at bounding box center [568, 148] width 180 height 19
click at [551, 147] on input "THUR_20250807_SMS_RET_PROMO" at bounding box center [568, 148] width 180 height 19
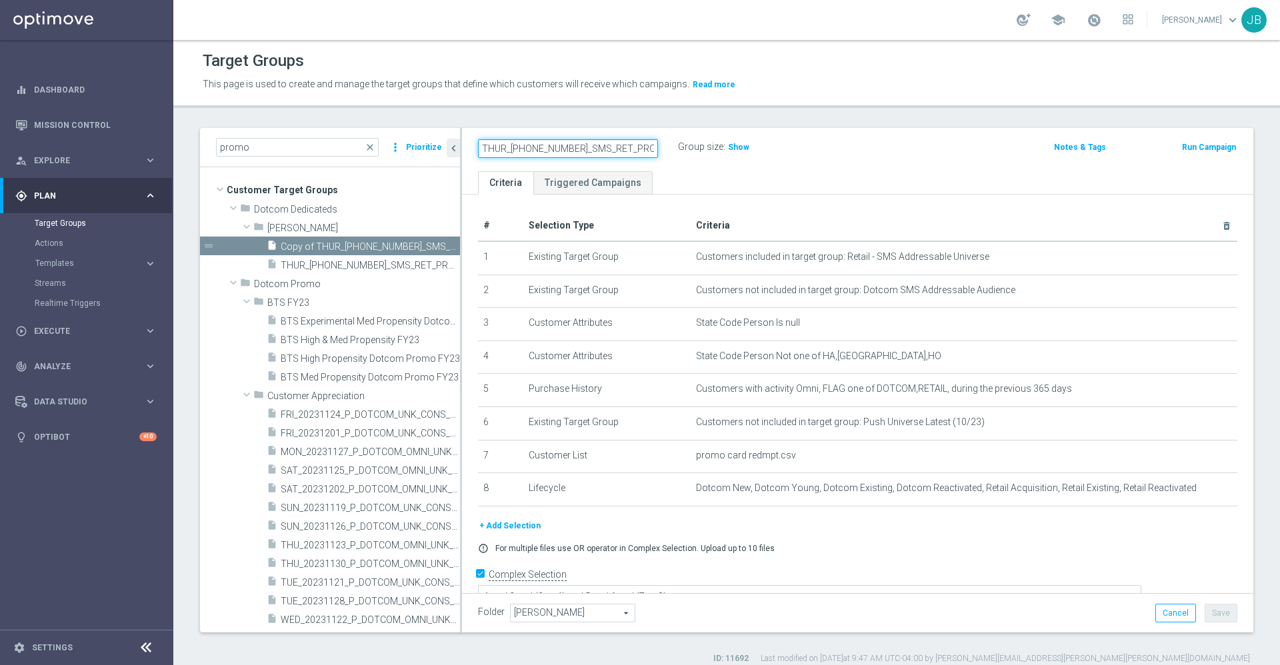
type input "THUR_20250820_SMS_RET_PROMO"
click at [644, 152] on div "THUR_20250820_SMS_RET_PROMO mode_edit" at bounding box center [568, 147] width 180 height 16
click at [648, 147] on icon "mode_edit" at bounding box center [652, 147] width 12 height 16
click at [509, 148] on input "THUR_20250820_SMS_RET_PROMO" at bounding box center [568, 148] width 180 height 19
click at [505, 144] on input "THUR_20250820_SMS_RET_PROMO" at bounding box center [568, 148] width 180 height 19
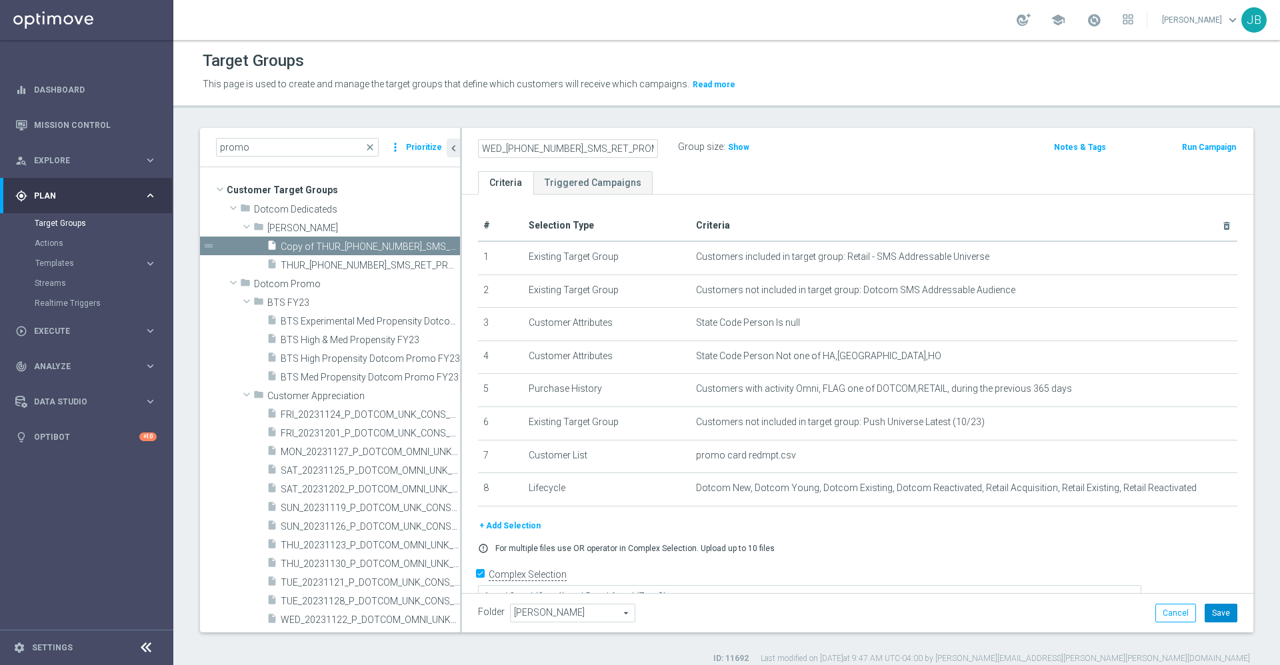
type input "WED_20250820_SMS_RET_PROMO"
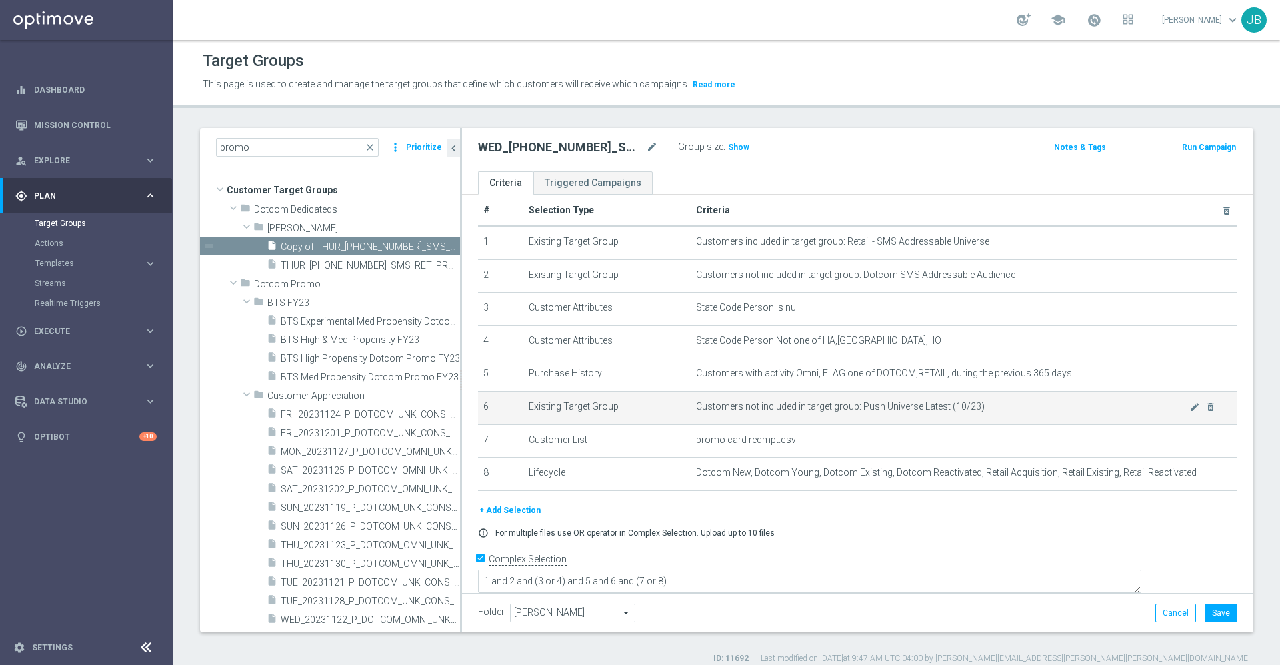
scroll to position [14, 0]
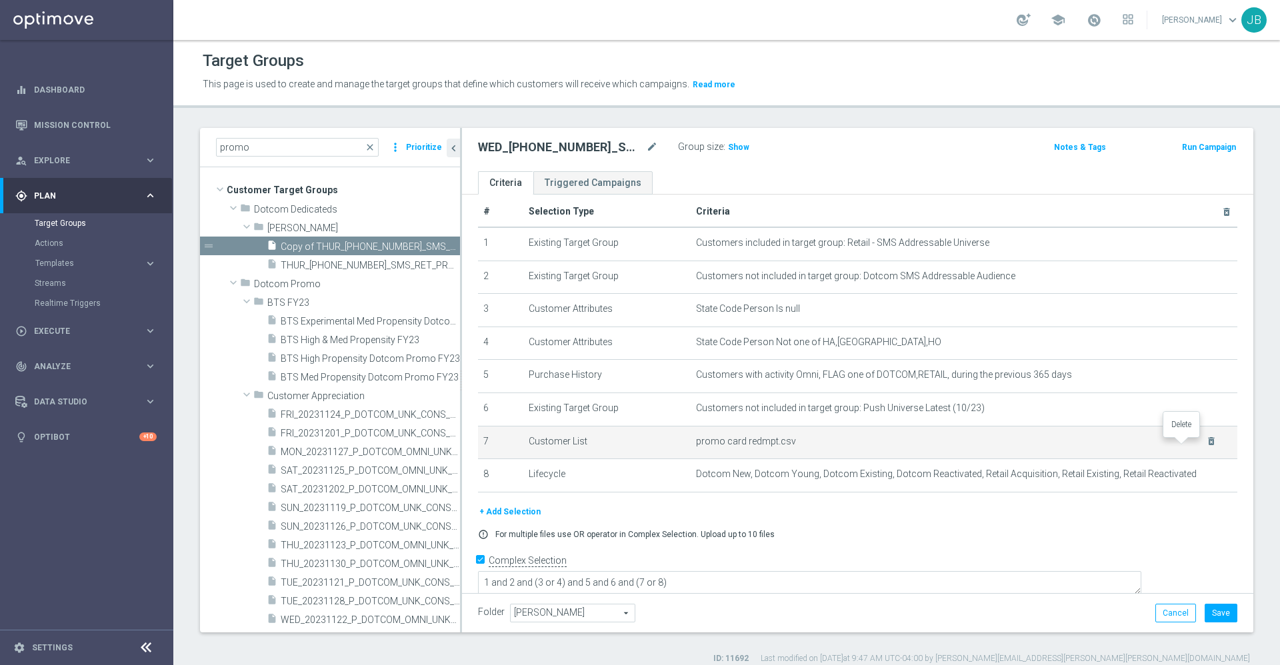
click at [1206, 445] on icon "delete_forever" at bounding box center [1211, 441] width 11 height 11
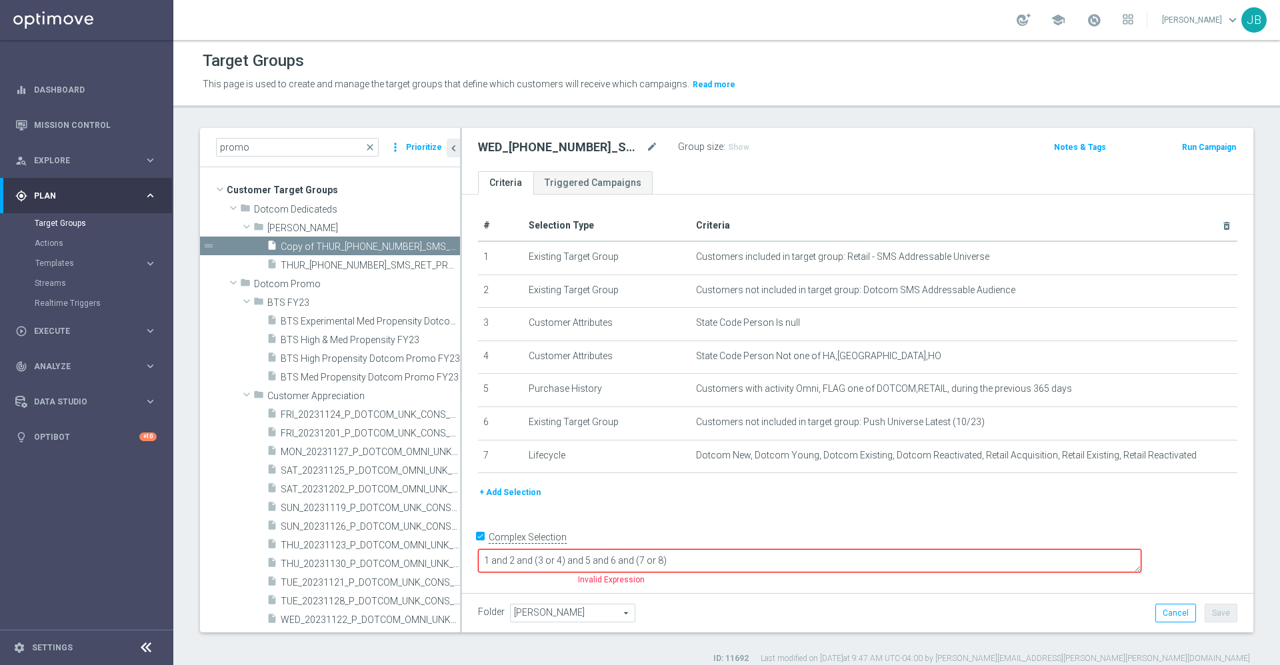
click at [523, 497] on button "+ Add Selection" at bounding box center [510, 492] width 64 height 15
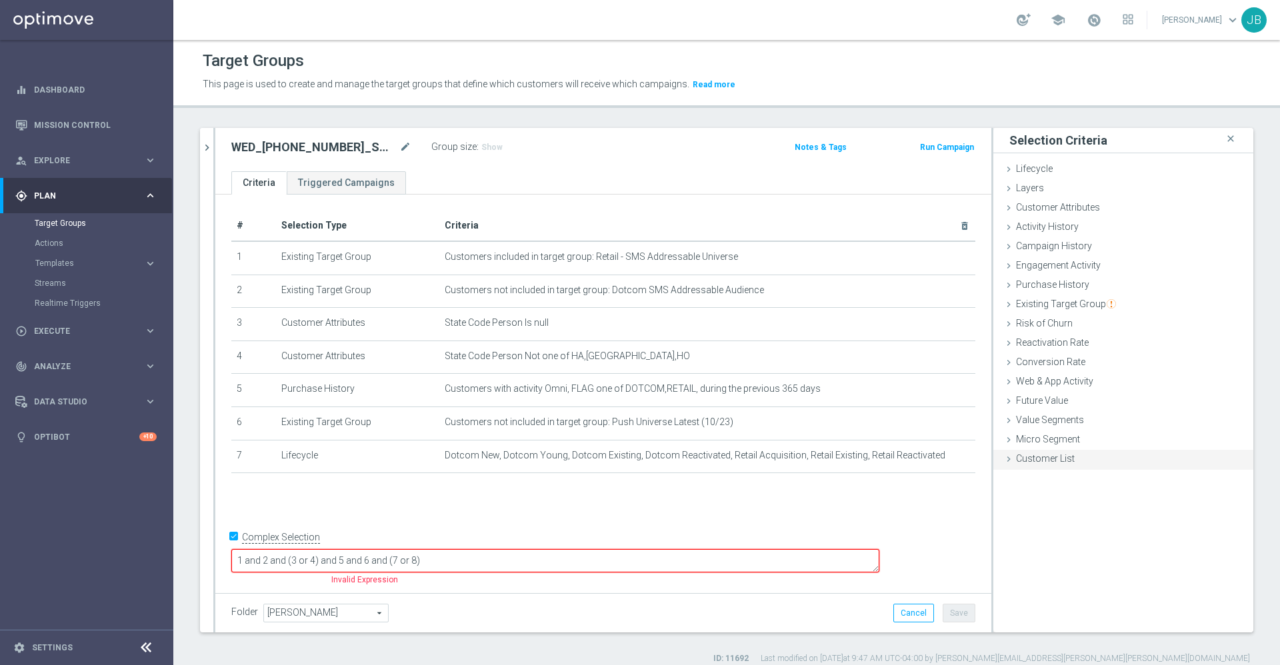
click at [1039, 456] on span "Customer List" at bounding box center [1045, 458] width 59 height 11
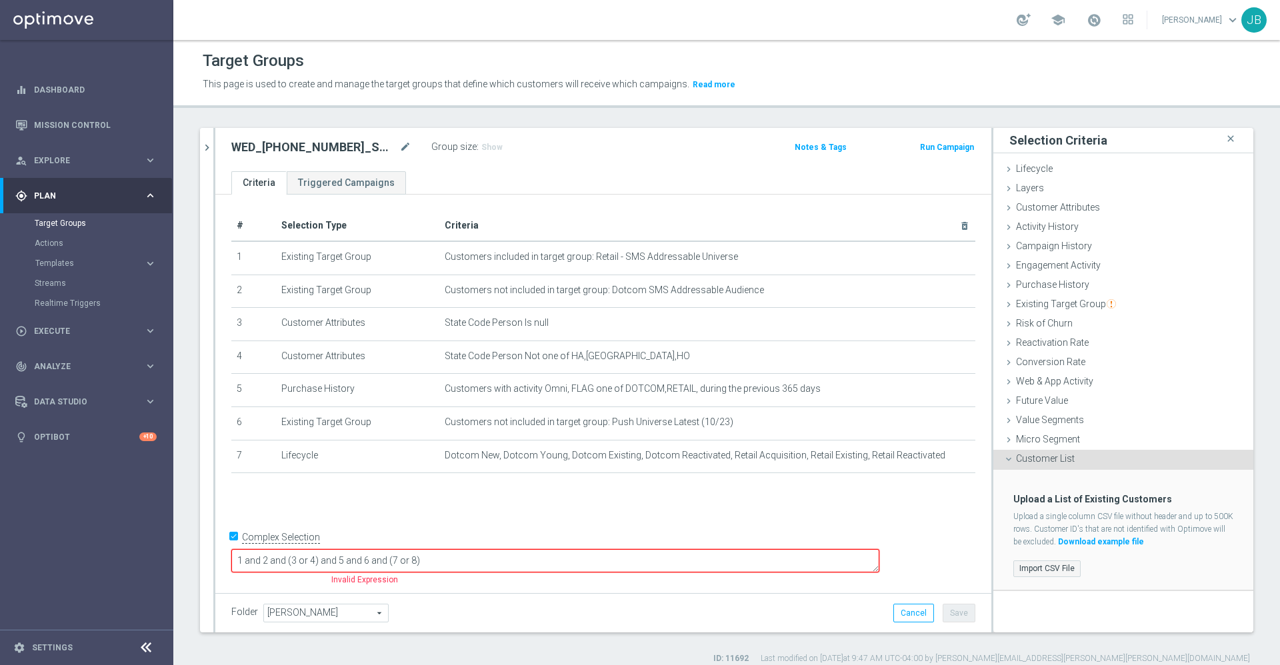
click at [1044, 563] on label "Import CSV File" at bounding box center [1046, 569] width 67 height 17
click at [0, 0] on input "Import CSV File" at bounding box center [0, 0] width 0 height 0
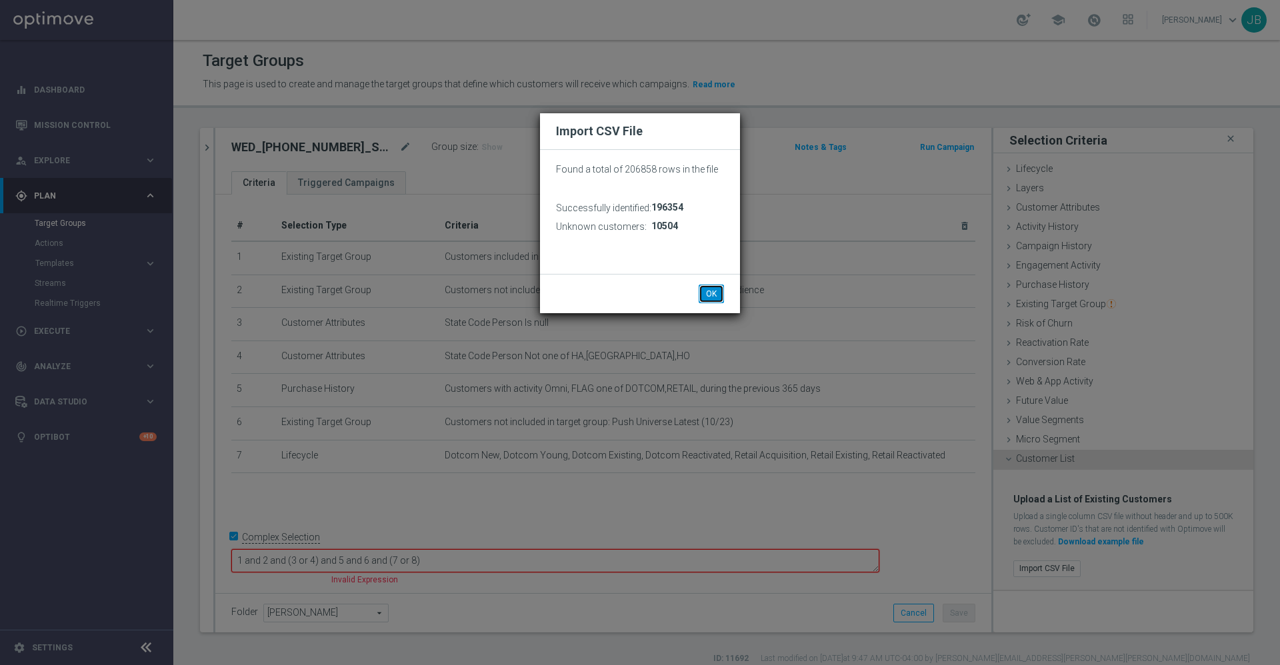
click at [702, 297] on button "OK" at bounding box center [710, 294] width 25 height 19
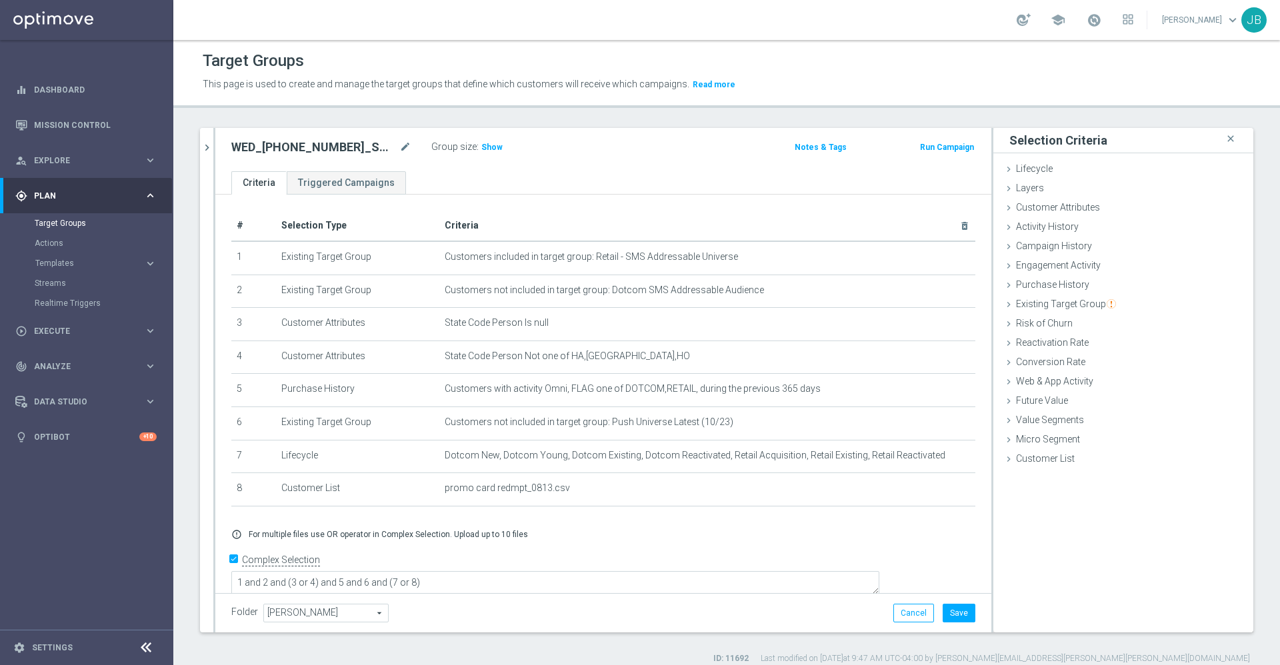
click at [677, 519] on div "# Selection Type Criteria delete_forever 1 Existing Target Group Customers incl…" at bounding box center [603, 365] width 764 height 308
click at [1042, 209] on span "Customer Attributes" at bounding box center [1058, 207] width 84 height 11
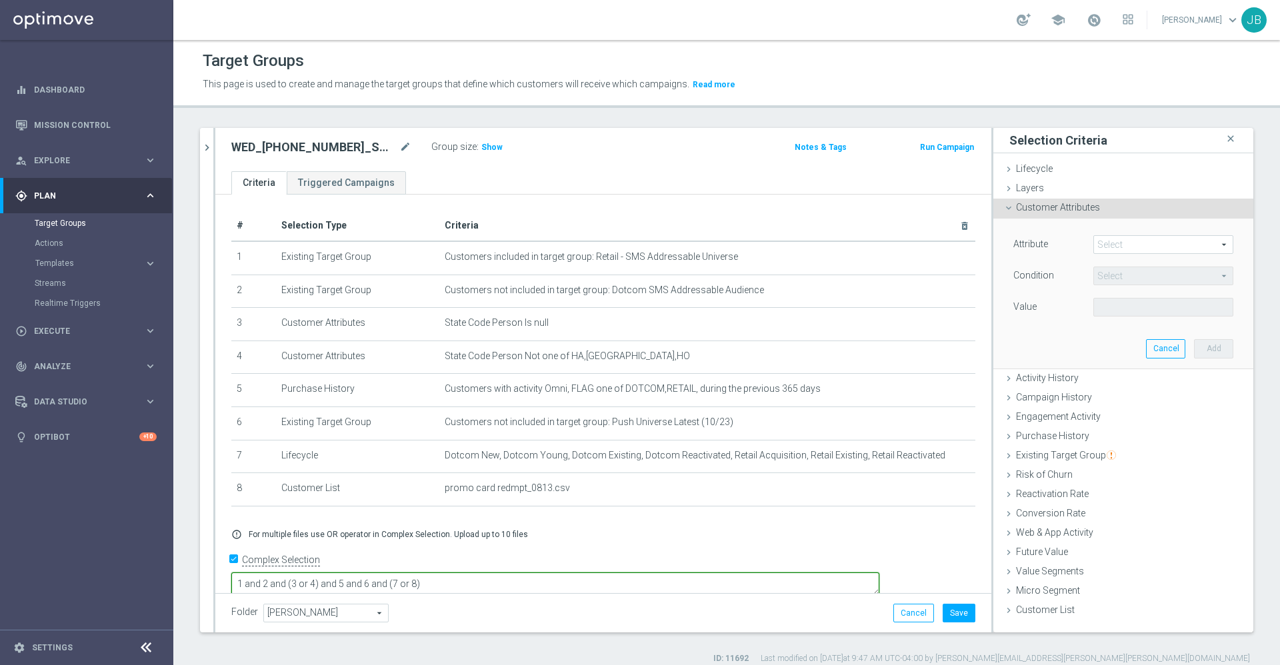
click at [549, 572] on textarea "1 and 2 and (3 or 4) and 5 and 6 and (7 or 8)" at bounding box center [555, 583] width 648 height 23
type textarea "1 and 2 and (3 or 4) and 5 and 6 and (7 or 8) and (9 or 10)"
click at [1122, 233] on div "Attribute Select arrow_drop_down search Condition Select arrow_drop_down search…" at bounding box center [1123, 293] width 240 height 149
click at [1119, 244] on span at bounding box center [1163, 244] width 139 height 17
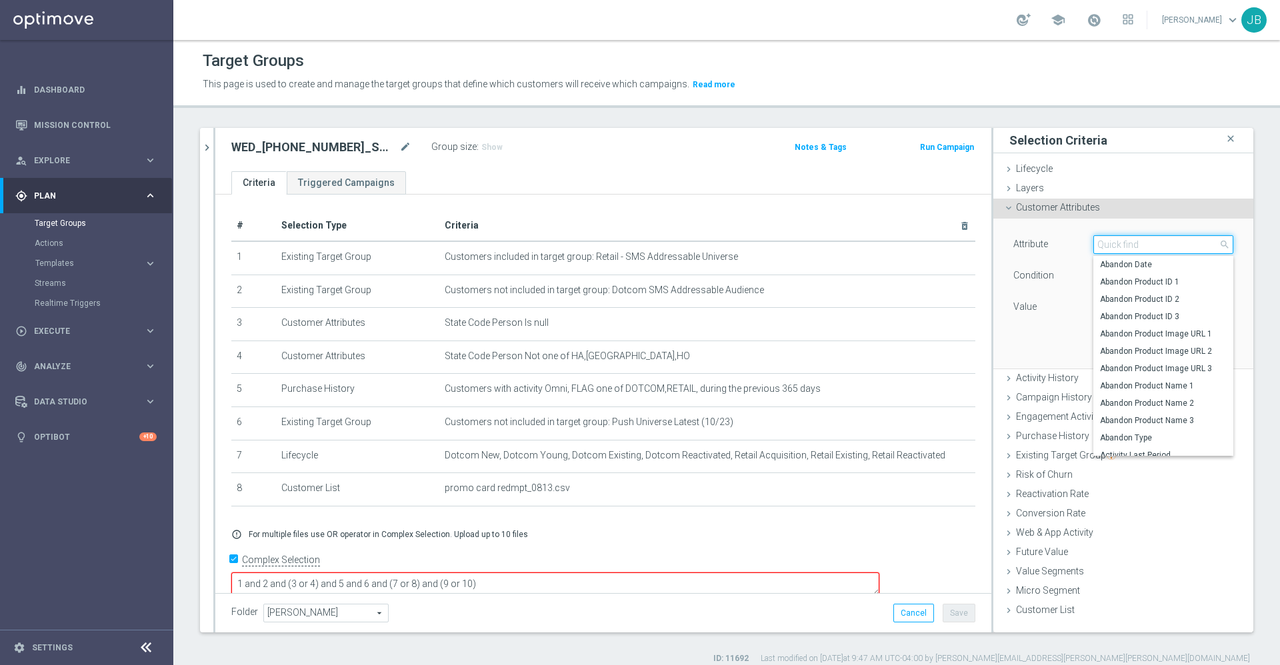
click at [1118, 246] on input "search" at bounding box center [1163, 244] width 140 height 19
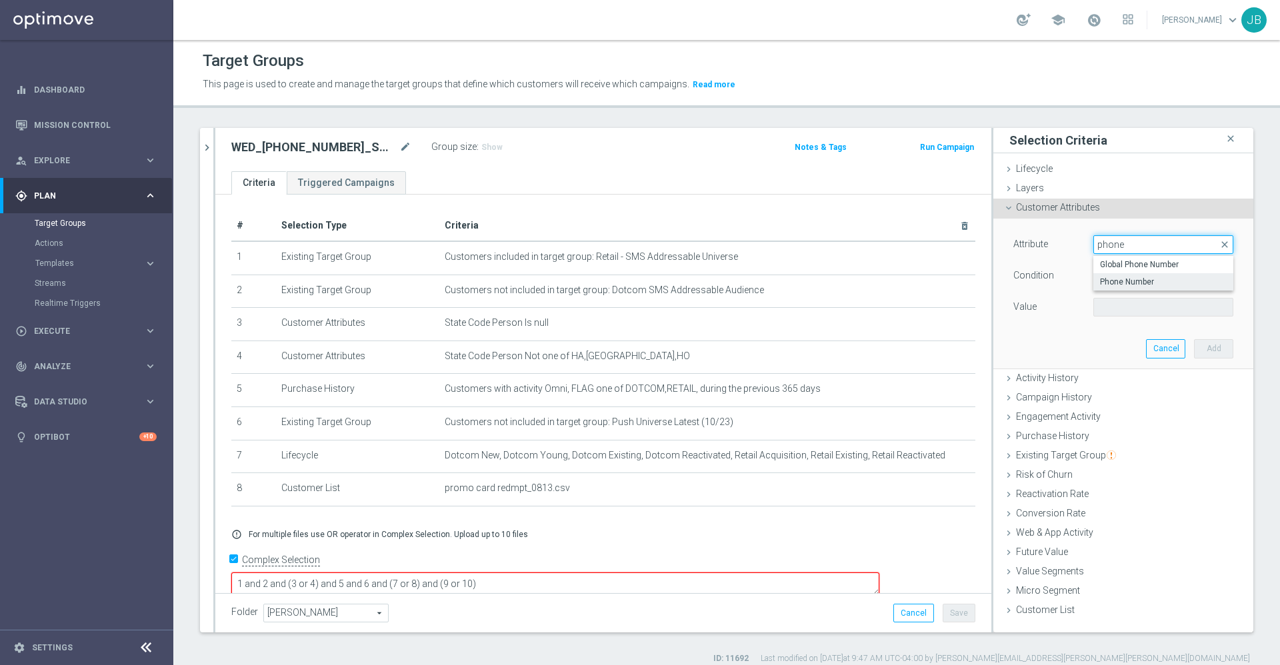
type input "phone"
click at [1129, 282] on span "Phone Number" at bounding box center [1163, 282] width 127 height 11
type input "Phone Number"
click at [1118, 275] on span "Equals" at bounding box center [1163, 275] width 139 height 17
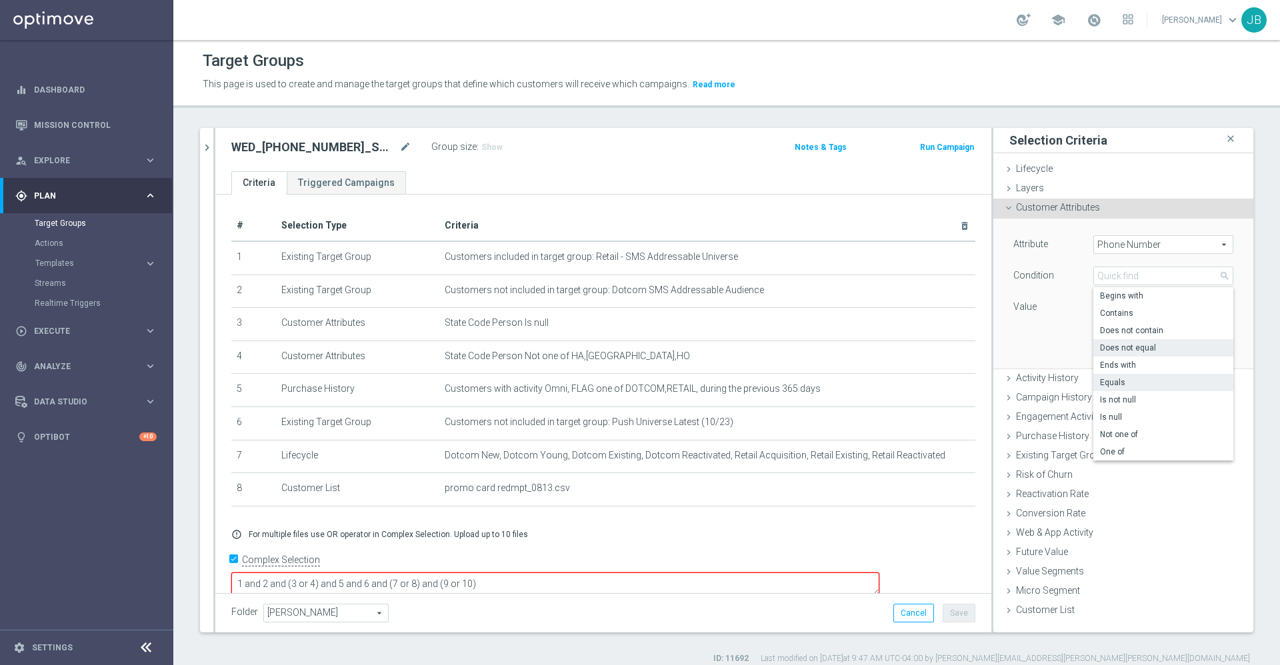
click at [1115, 348] on span "Does not equal" at bounding box center [1163, 348] width 127 height 11
type input "Does not equal"
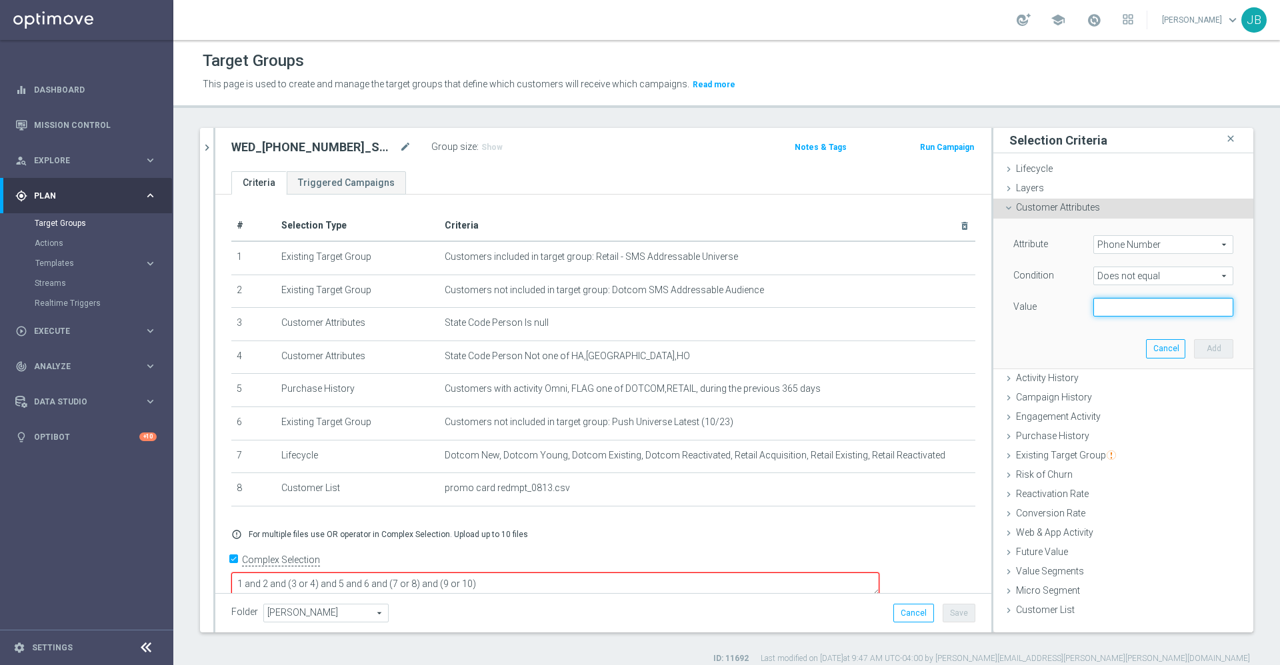
click at [1106, 304] on input "text" at bounding box center [1163, 307] width 140 height 19
click at [1114, 309] on input "text" at bounding box center [1163, 307] width 140 height 19
paste input "310-490-6733"
type input "310-490-6733"
click at [1194, 345] on button "Add" at bounding box center [1213, 348] width 39 height 19
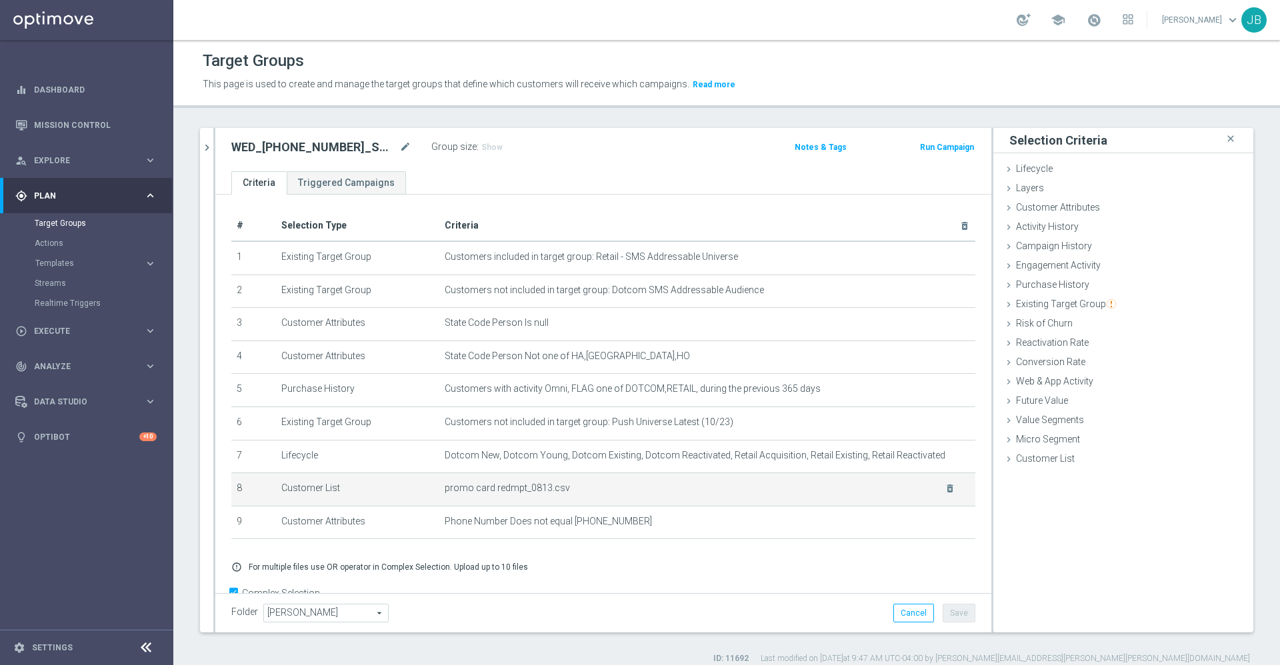
scroll to position [37, 0]
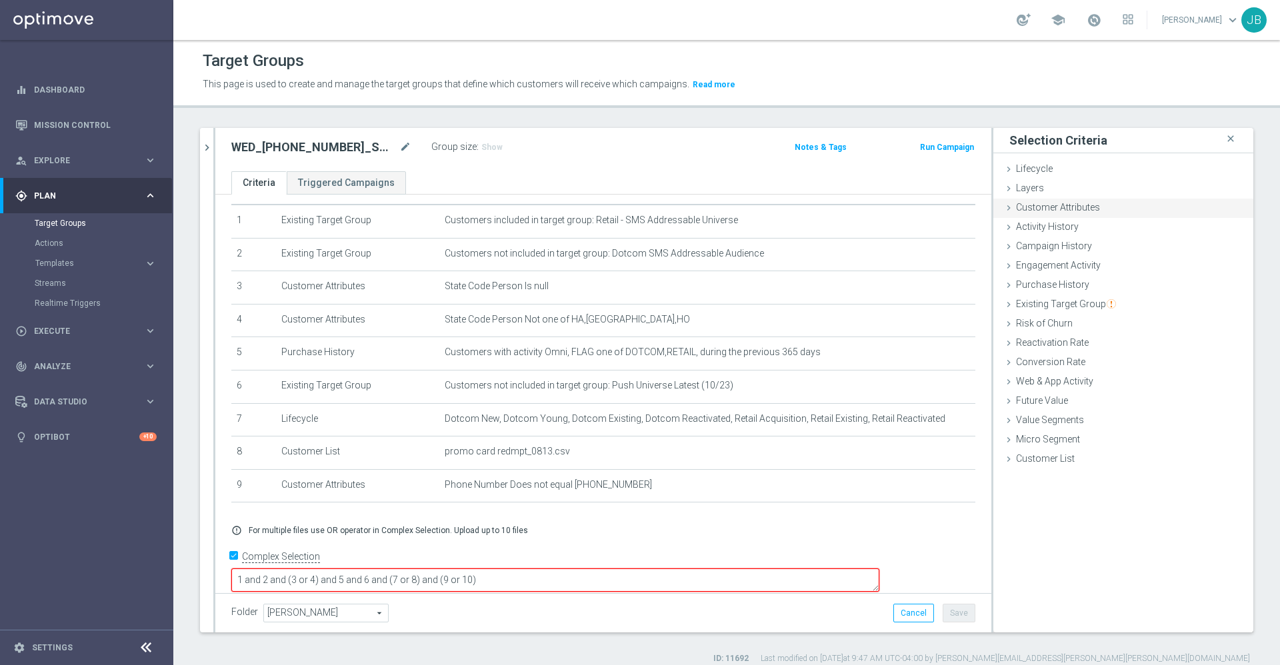
click at [1048, 211] on span "Customer Attributes" at bounding box center [1058, 207] width 84 height 11
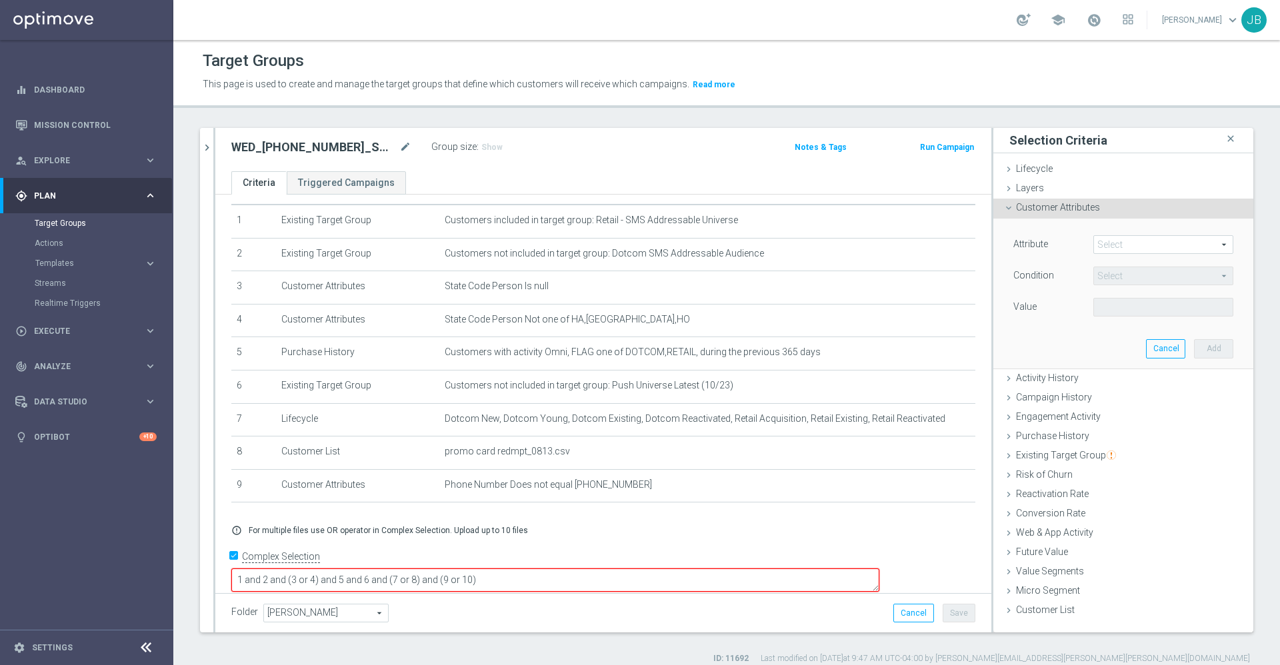
click at [1113, 242] on span at bounding box center [1163, 244] width 139 height 17
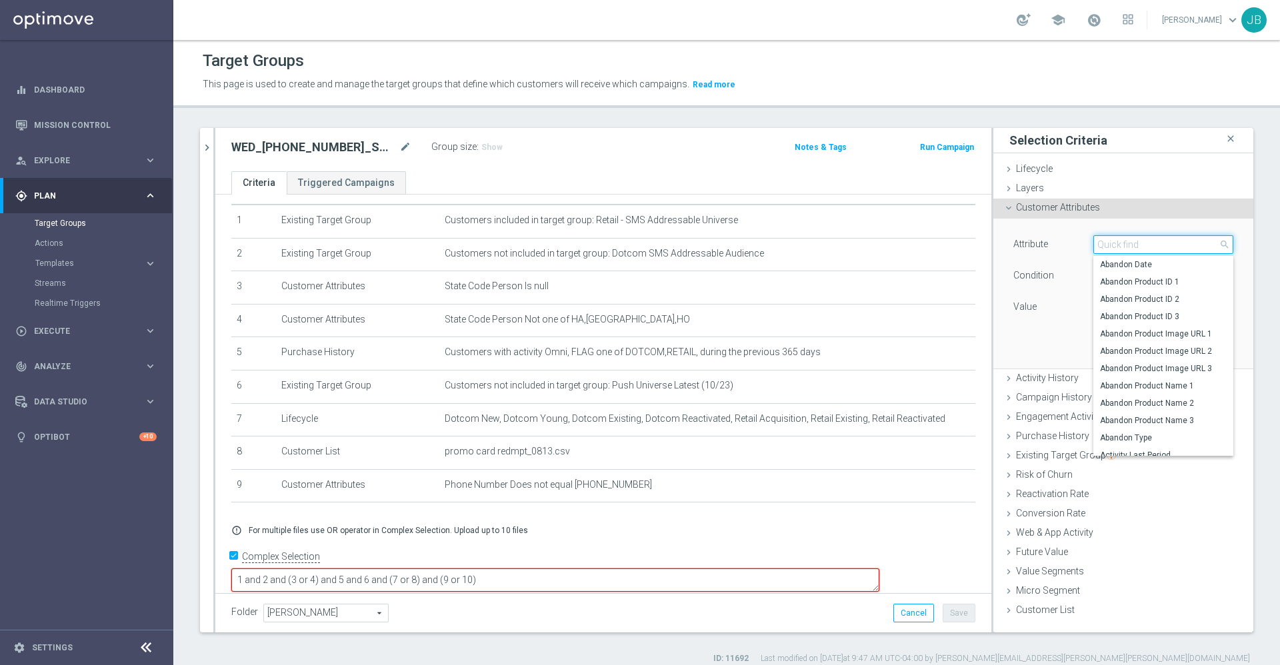
click at [1113, 242] on input "search" at bounding box center [1163, 244] width 140 height 19
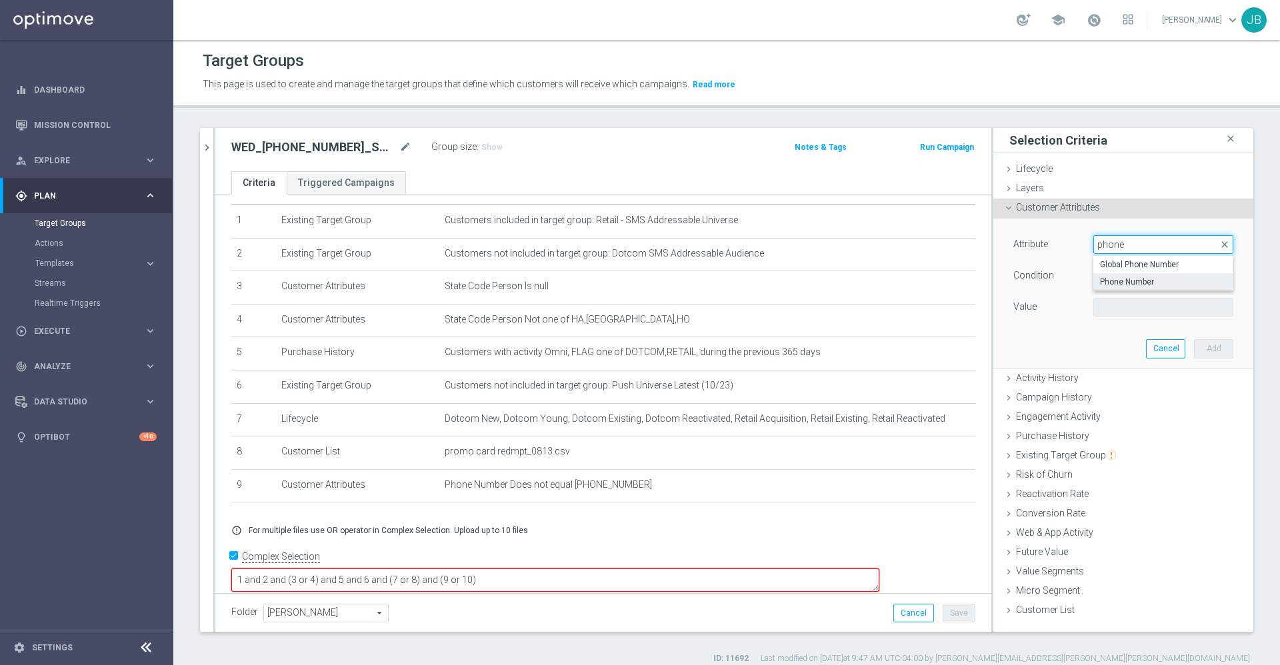
type input "phone"
click at [1132, 279] on span "Phone Number" at bounding box center [1163, 282] width 127 height 11
type input "Phone Number"
click at [1121, 275] on span "Equals" at bounding box center [1163, 275] width 139 height 17
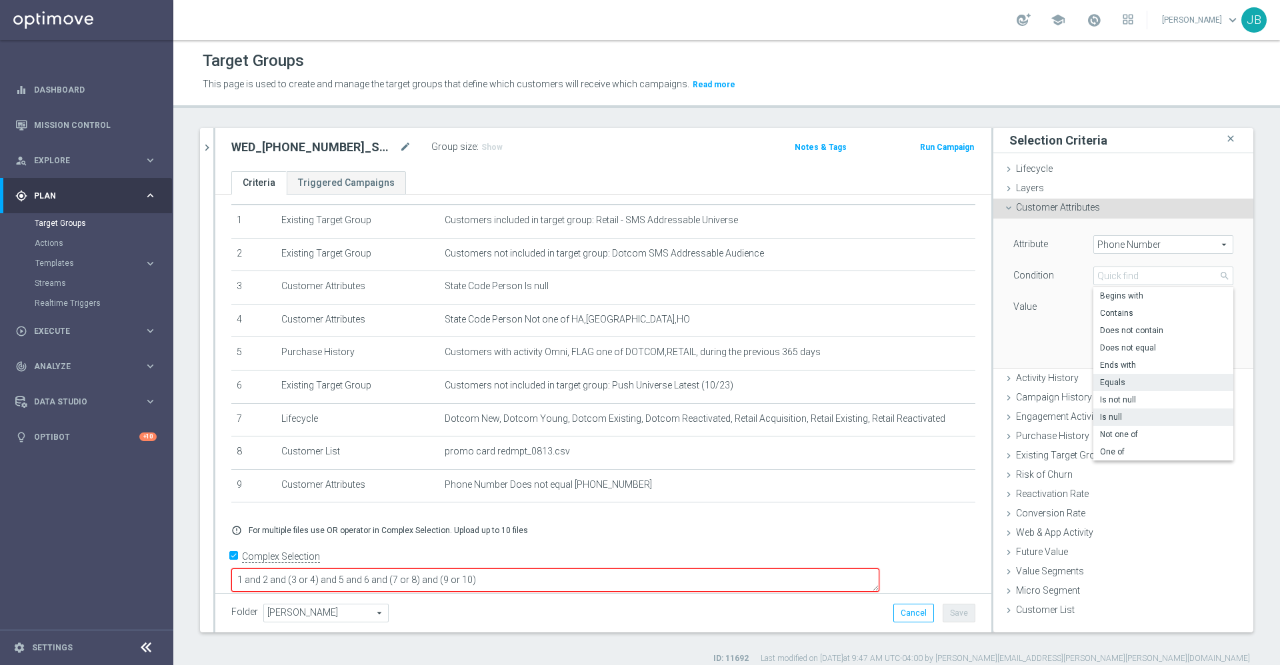
click at [1105, 416] on span "Is null" at bounding box center [1163, 417] width 127 height 11
type input "Is null"
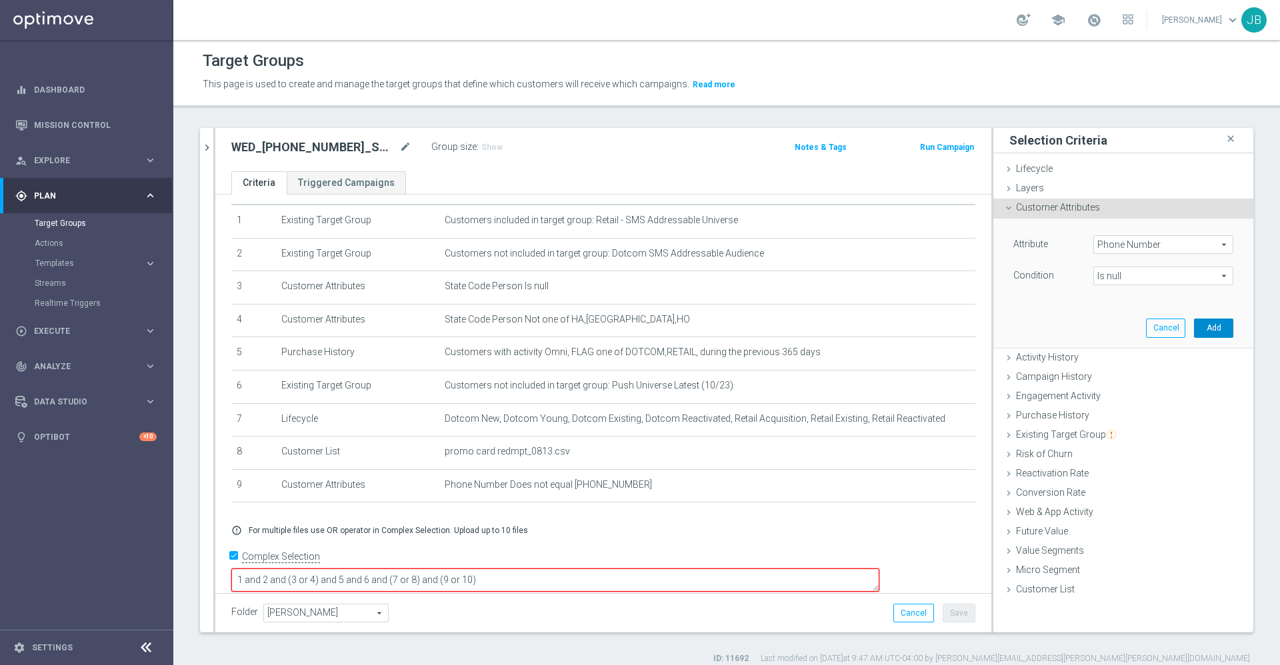
click at [1194, 331] on button "Add" at bounding box center [1213, 328] width 39 height 19
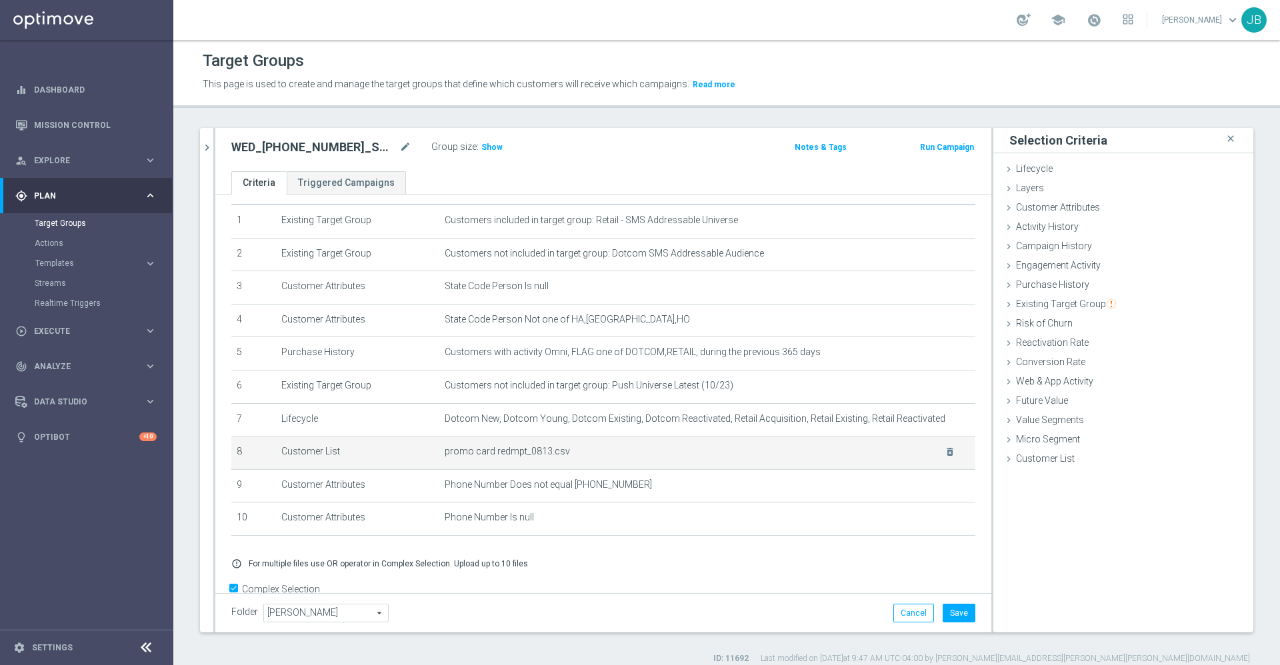
scroll to position [69, 0]
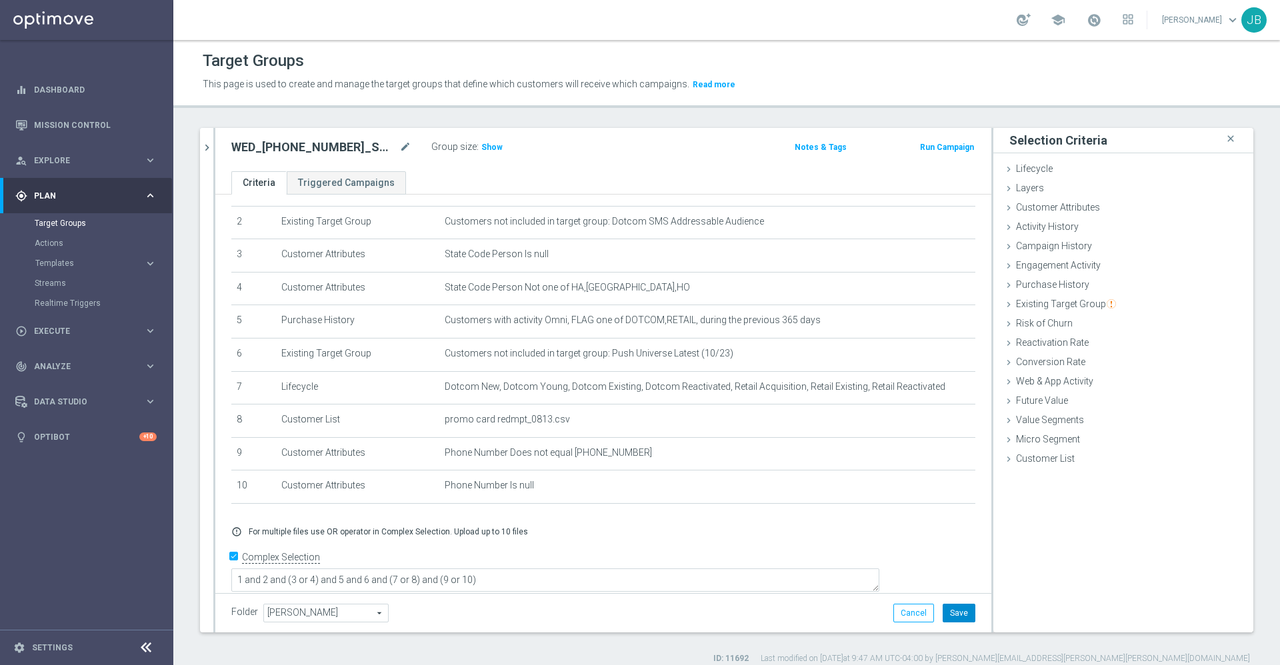
click at [942, 610] on button "Save" at bounding box center [958, 613] width 33 height 19
click at [489, 155] on h3 "Show" at bounding box center [492, 147] width 24 height 15
click at [402, 145] on icon "mode_edit" at bounding box center [405, 147] width 12 height 16
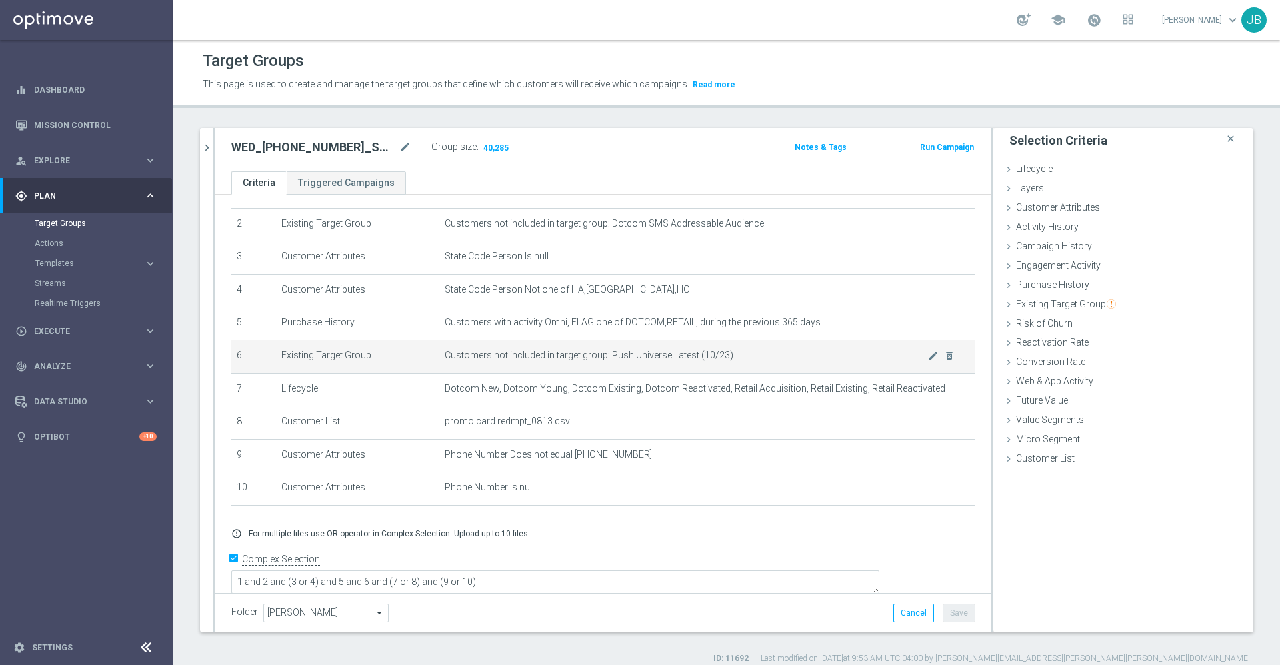
scroll to position [67, 0]
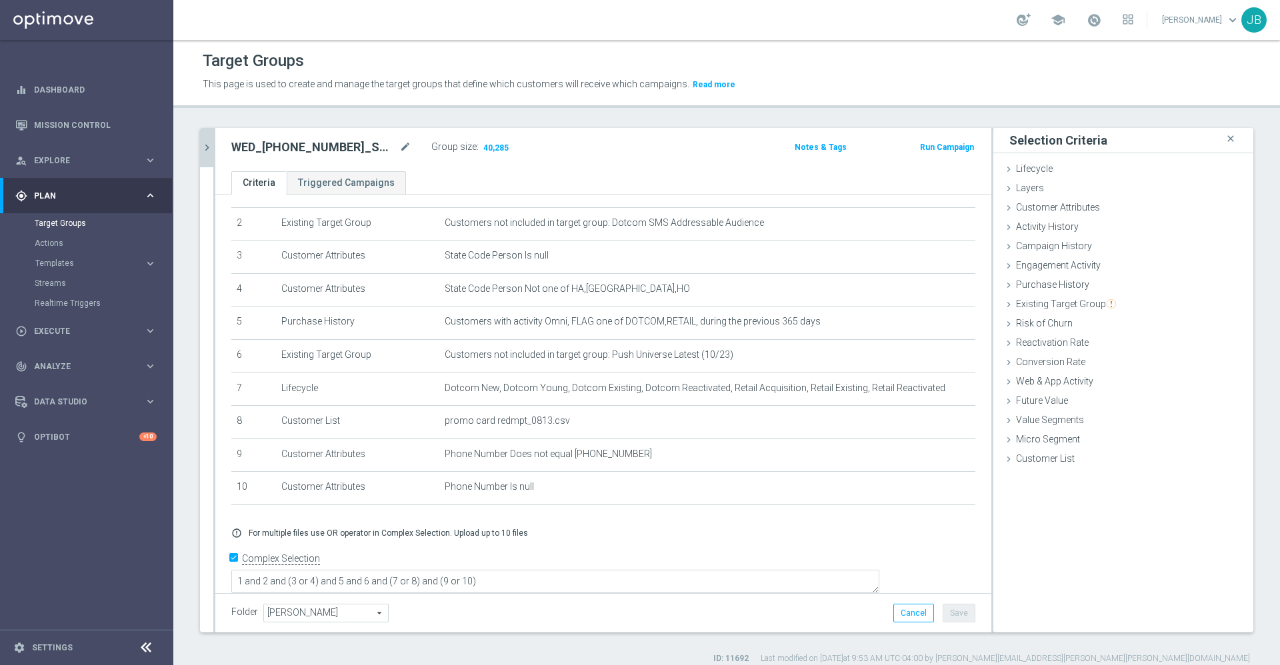
click at [205, 144] on icon "chevron_right" at bounding box center [207, 147] width 13 height 13
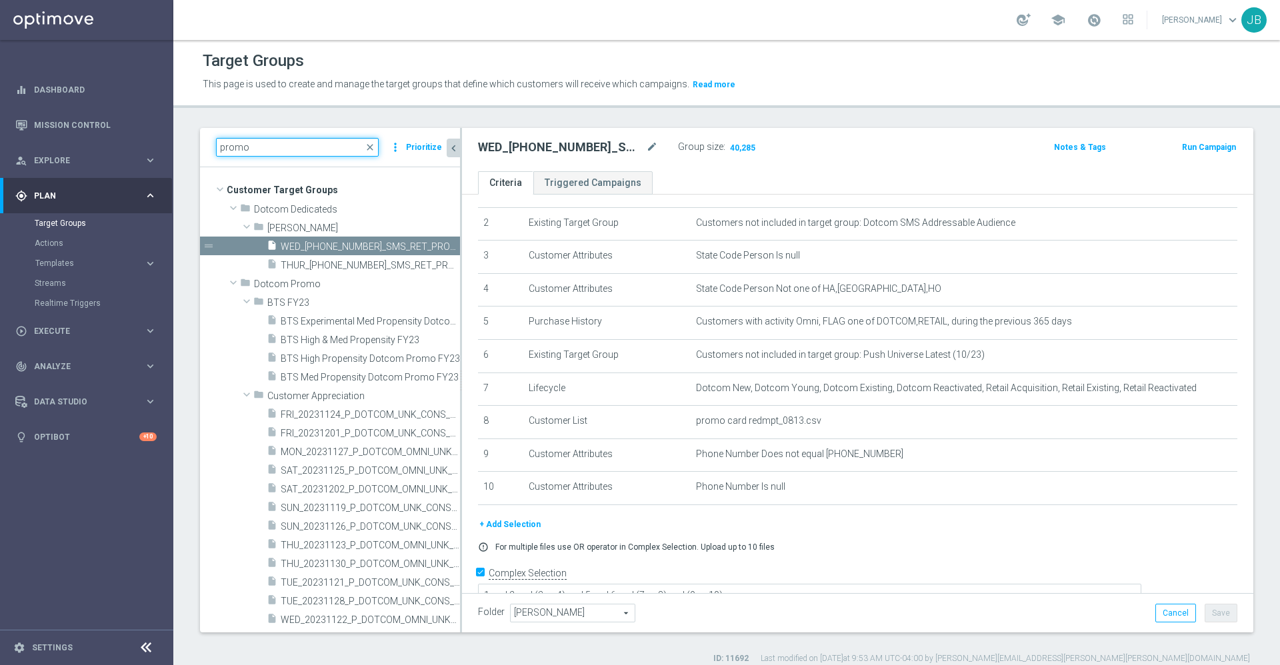
click at [289, 151] on input "promo" at bounding box center [297, 147] width 163 height 19
type input "p"
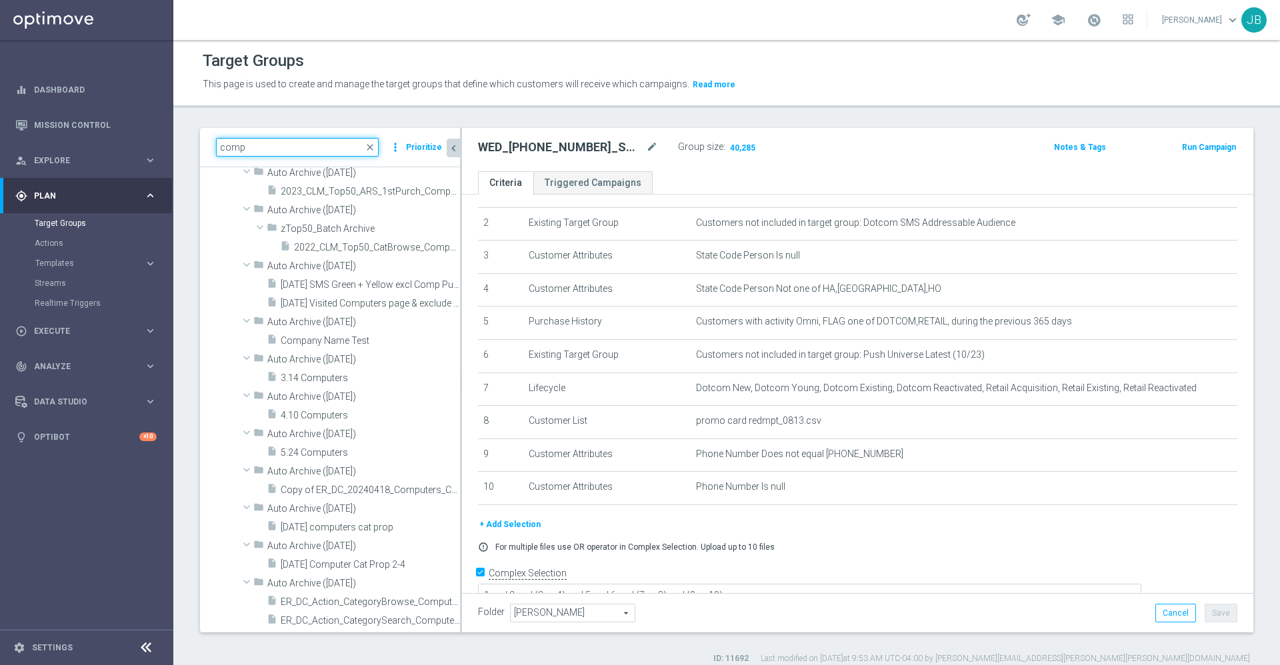
scroll to position [886, 0]
type input "comp"
click at [373, 147] on span "close" at bounding box center [370, 147] width 11 height 11
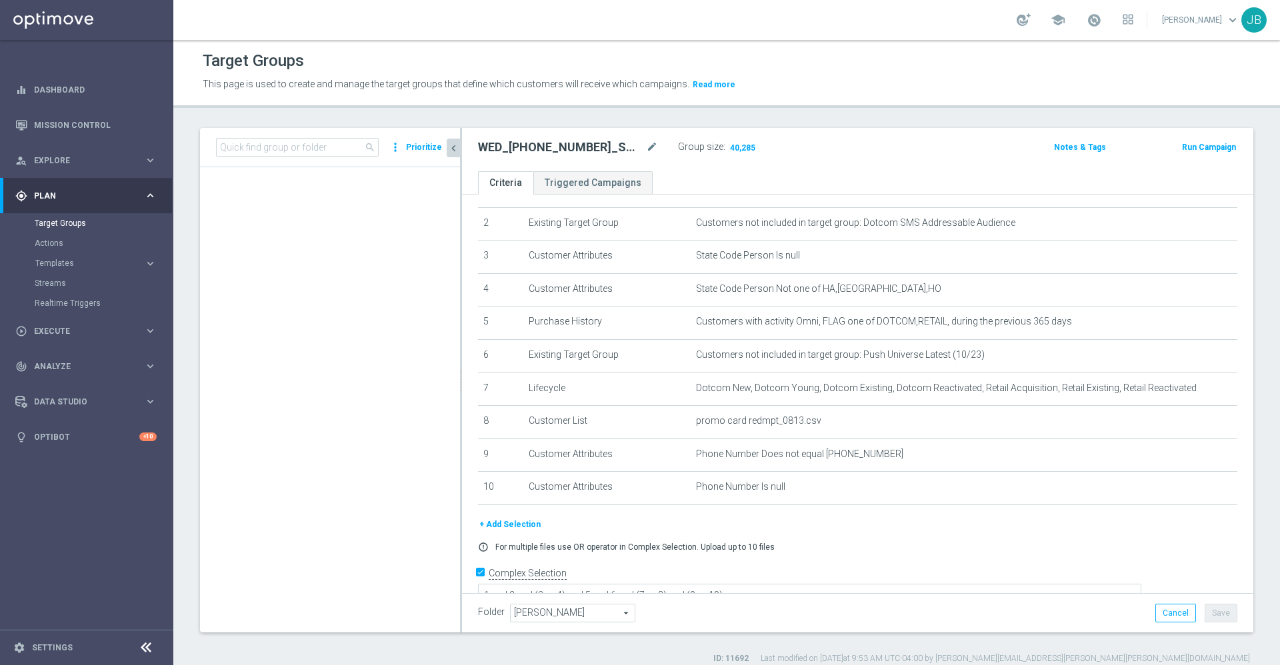
scroll to position [2679, 0]
click at [329, 147] on input at bounding box center [297, 147] width 163 height 19
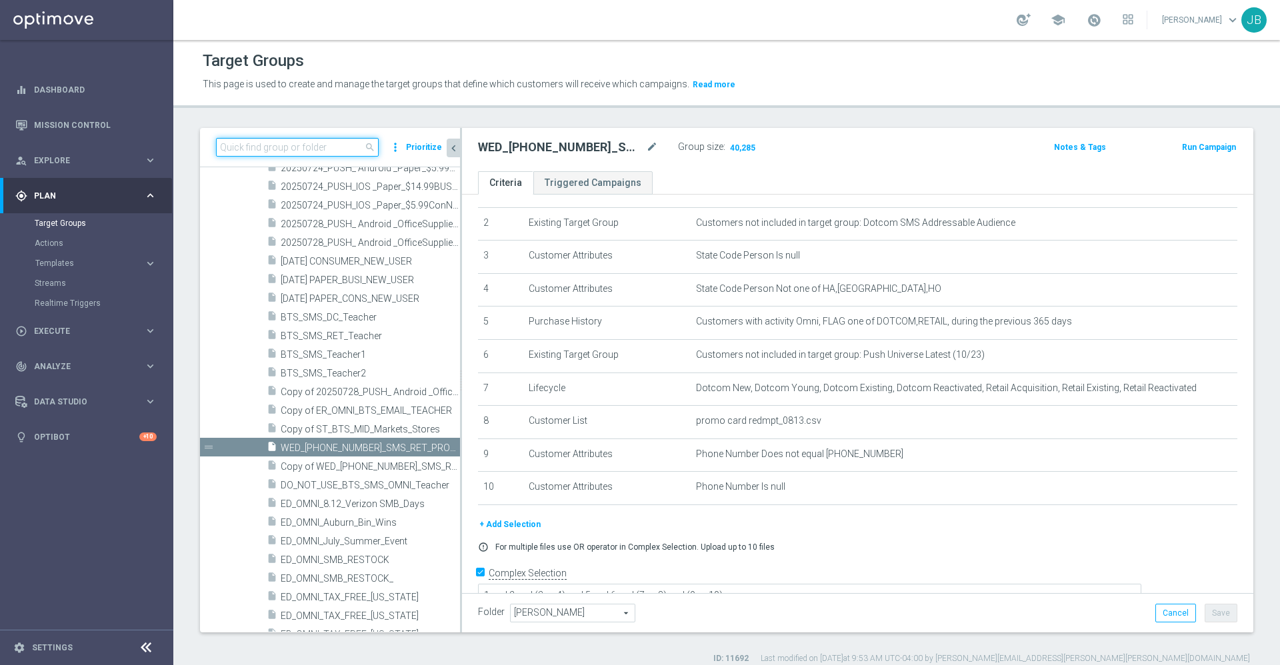
paste input "ER_DC_20240418_Computers_CatPropensity"
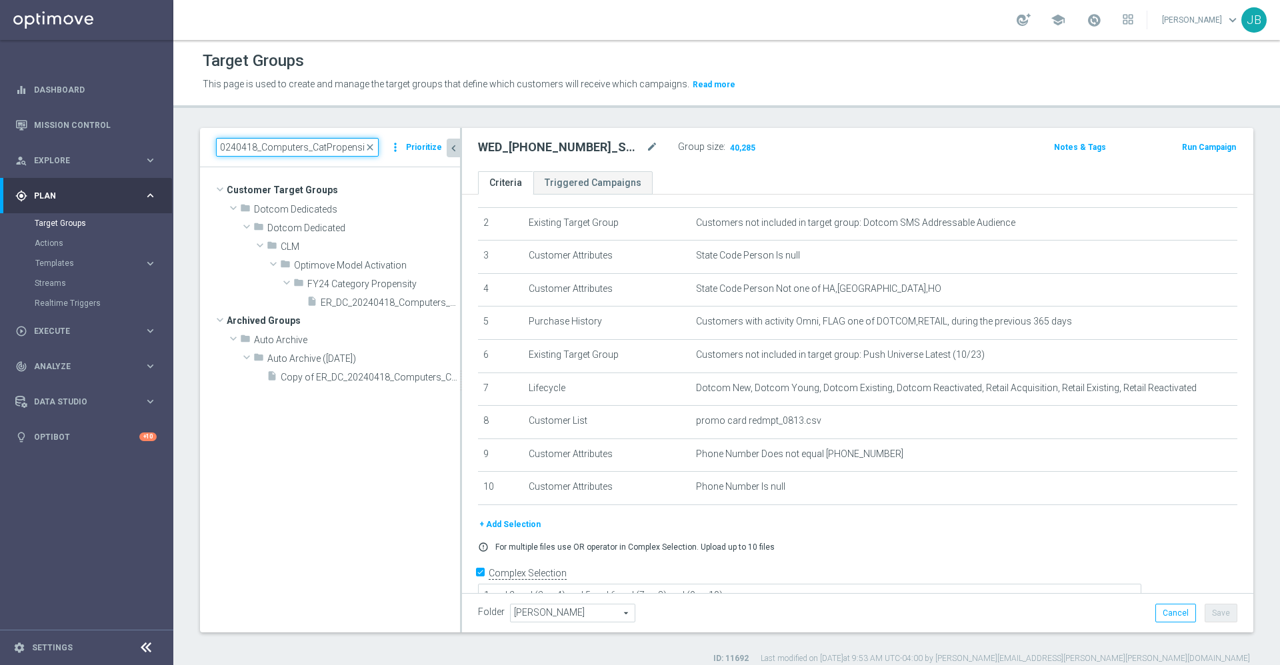
scroll to position [0, 0]
type input "ER_DC_20240418_Computers_CatPropensity"
click at [371, 306] on span "ER_DC_20240418_Computers_CatPropensity" at bounding box center [375, 302] width 109 height 11
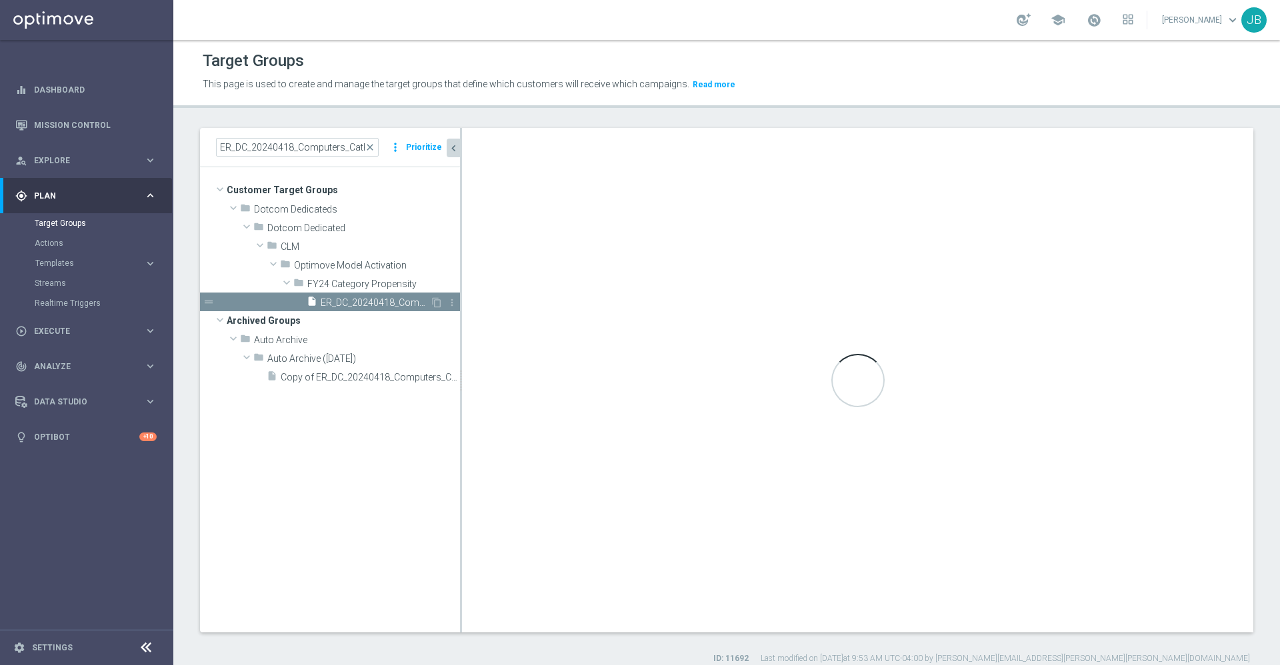
checkbox input "false"
type input "FY24 Category Propensity"
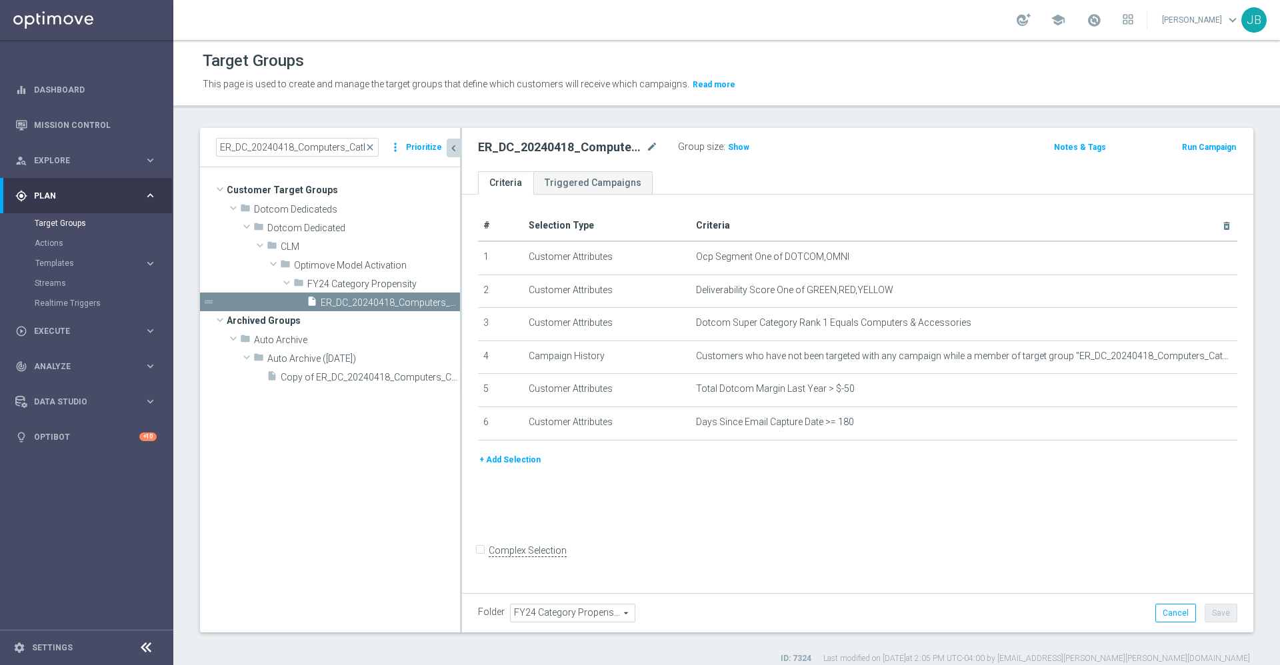
scroll to position [12, 0]
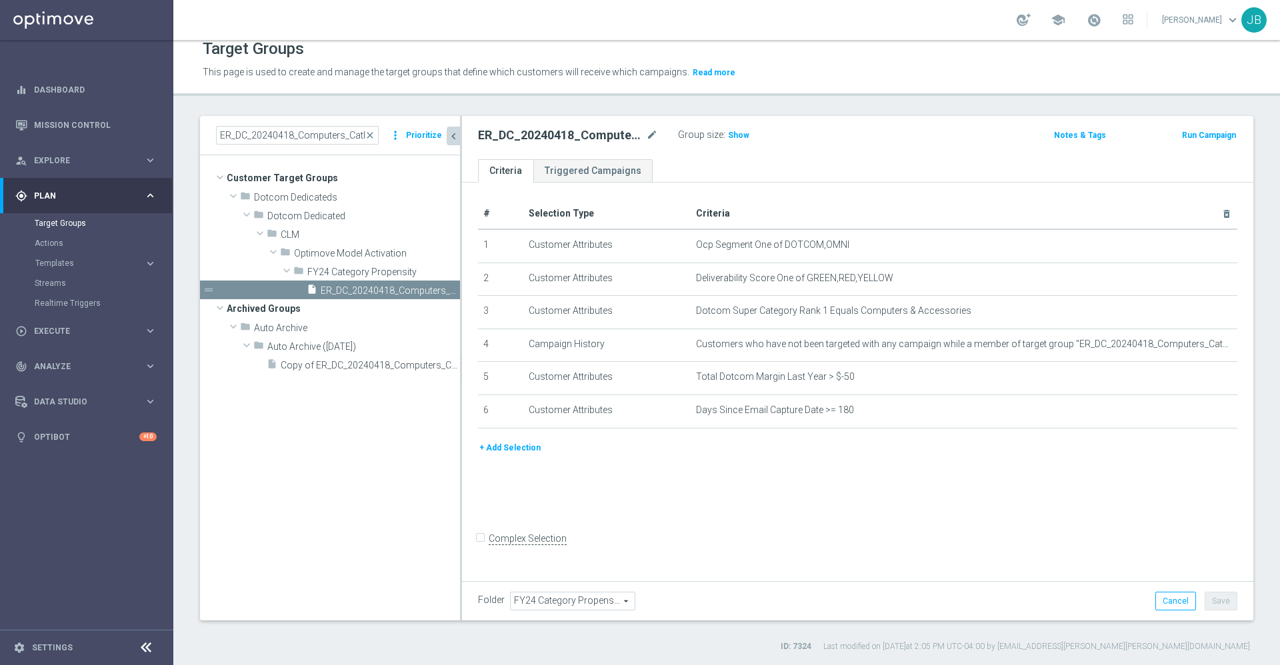
click at [527, 453] on button "+ Add Selection" at bounding box center [510, 448] width 64 height 15
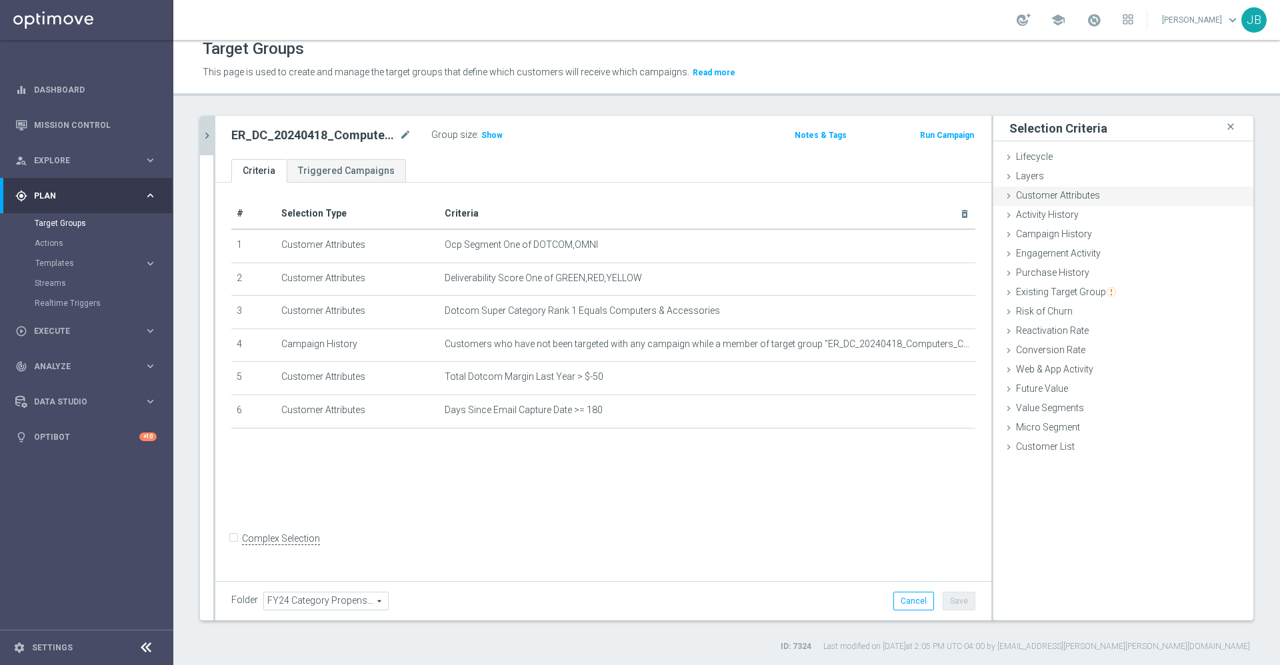
click at [1077, 195] on span "Customer Attributes" at bounding box center [1058, 195] width 84 height 11
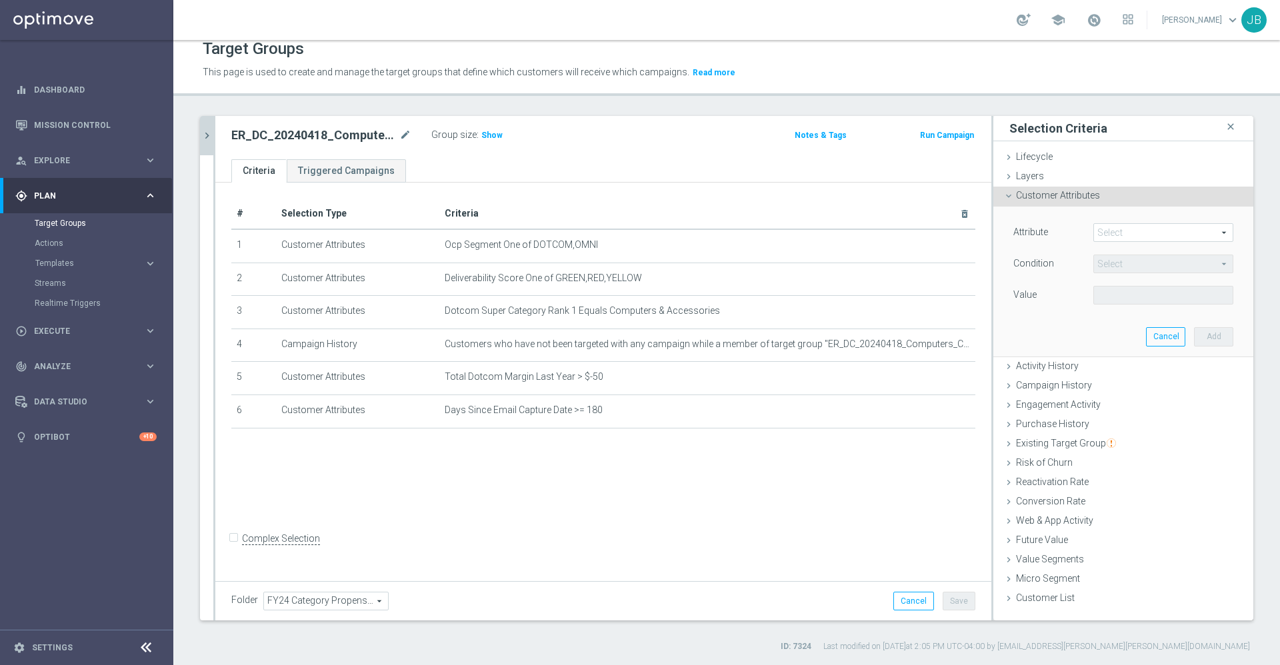
click at [1102, 229] on span at bounding box center [1163, 232] width 139 height 17
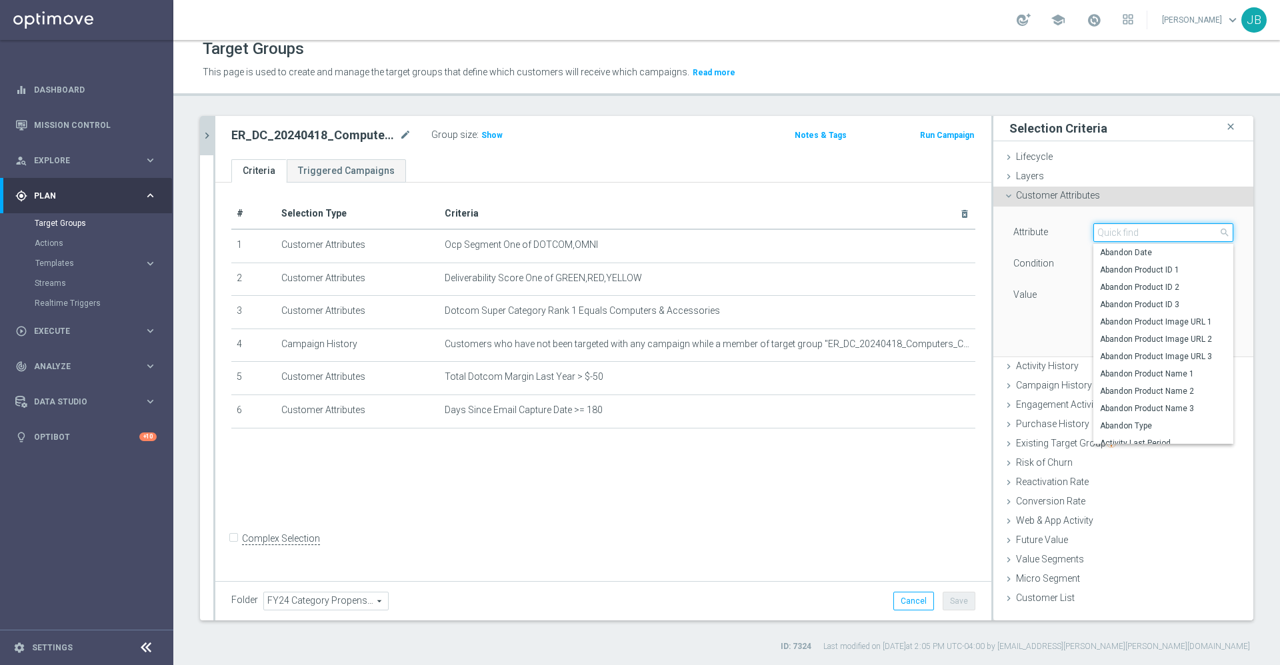
click at [1102, 232] on input "search" at bounding box center [1163, 232] width 140 height 19
type input "dotcom super category"
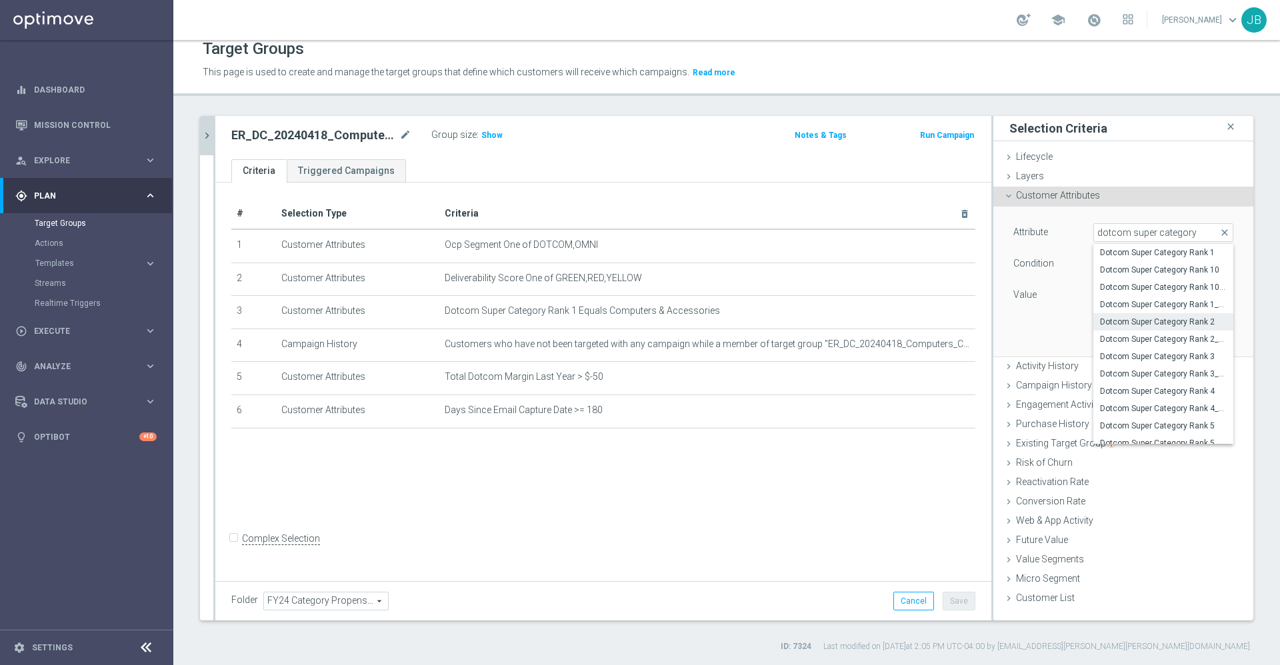
click at [1152, 319] on span "Dotcom Super Category Rank 2" at bounding box center [1163, 322] width 127 height 11
type input "Dotcom Super Category Rank 2"
type input "Equals"
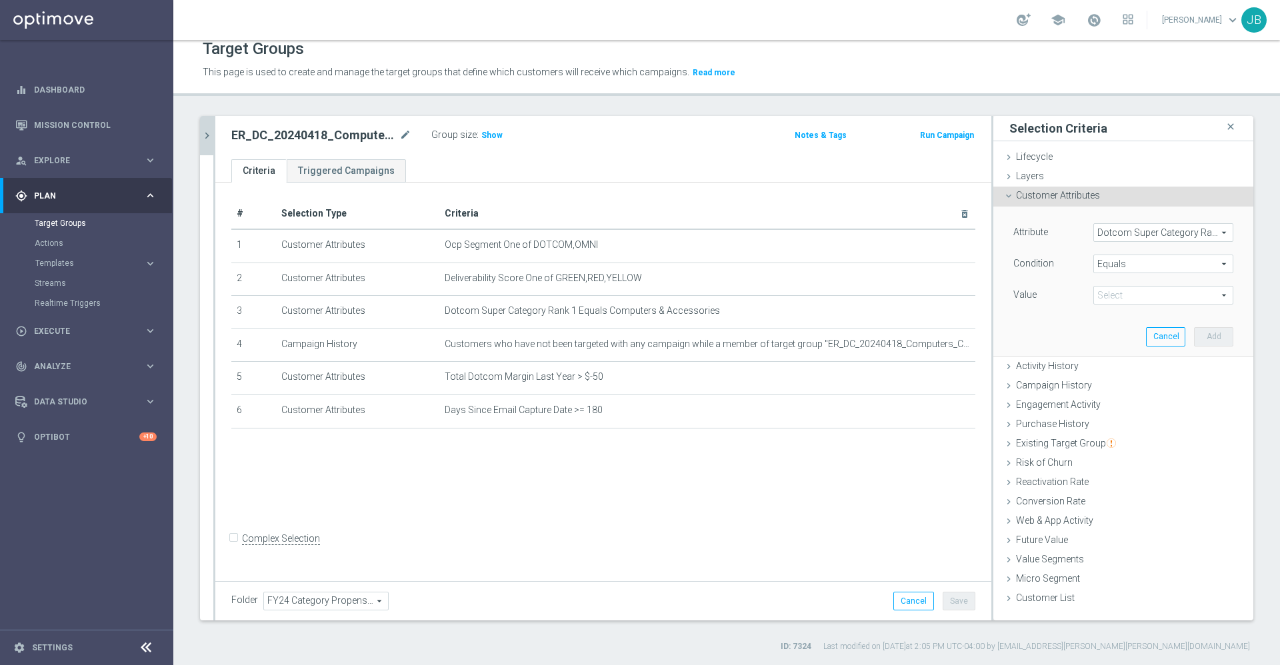
click at [1120, 291] on span at bounding box center [1163, 295] width 139 height 17
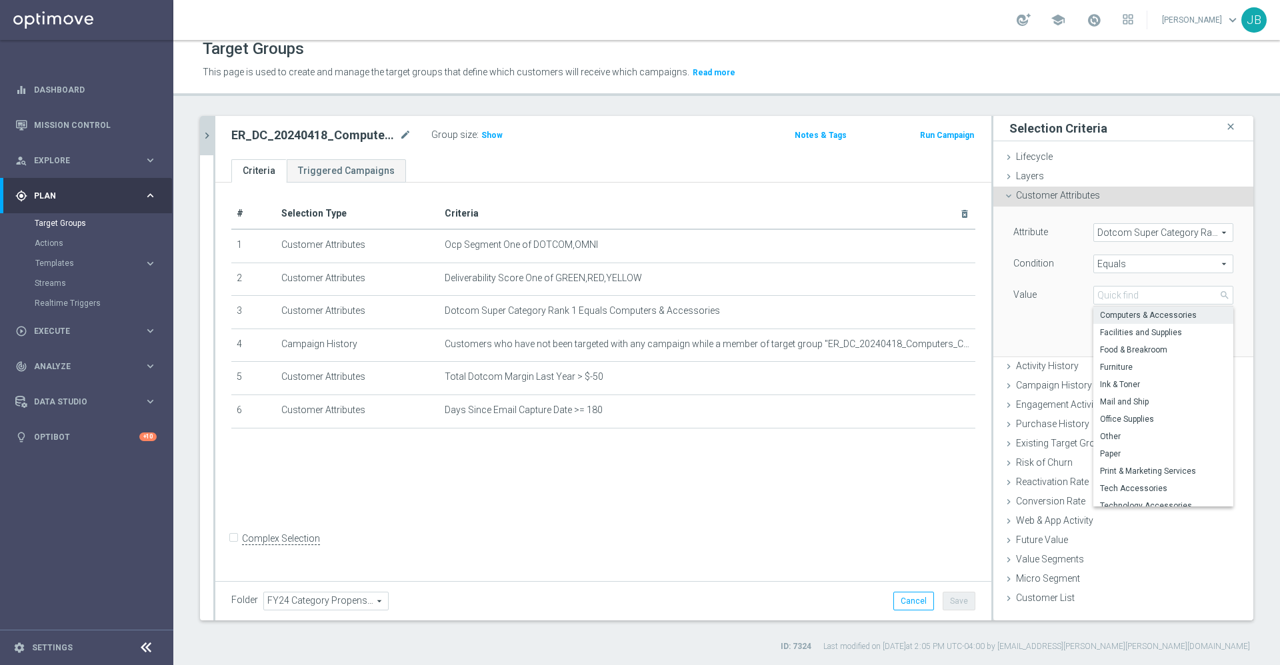
click at [1120, 320] on span "Computers & Accessories" at bounding box center [1163, 315] width 127 height 11
type input "Computers & Accessories"
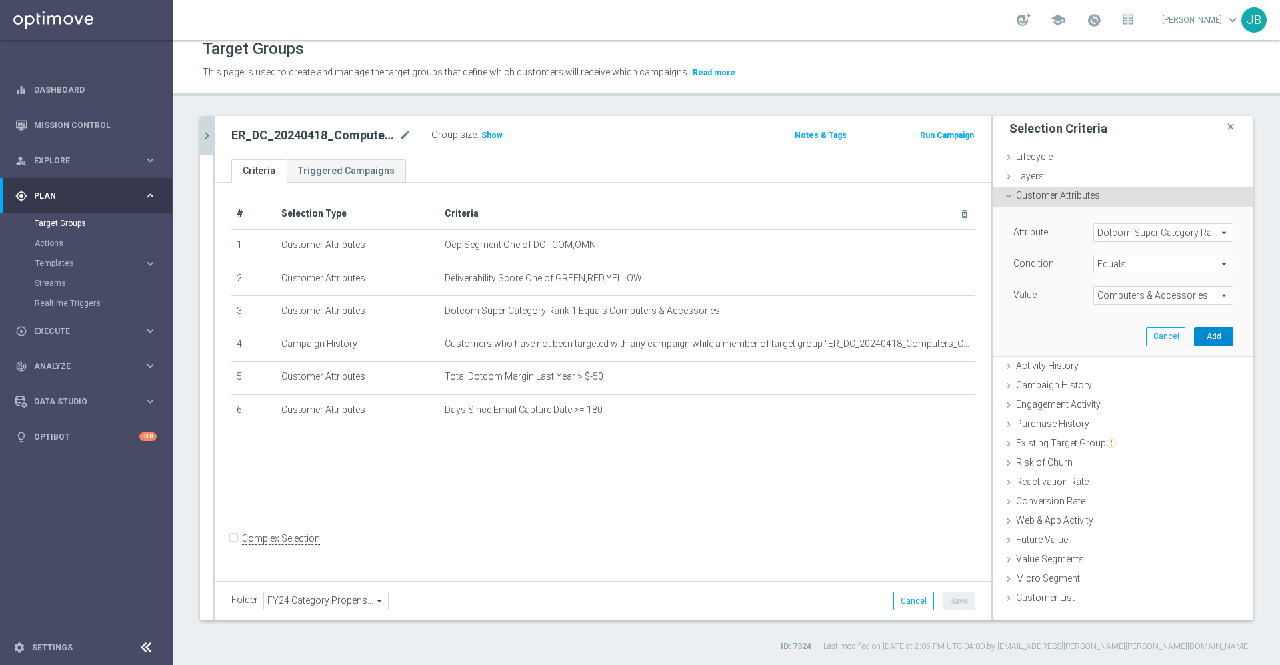
click at [1194, 333] on button "Add" at bounding box center [1213, 336] width 39 height 19
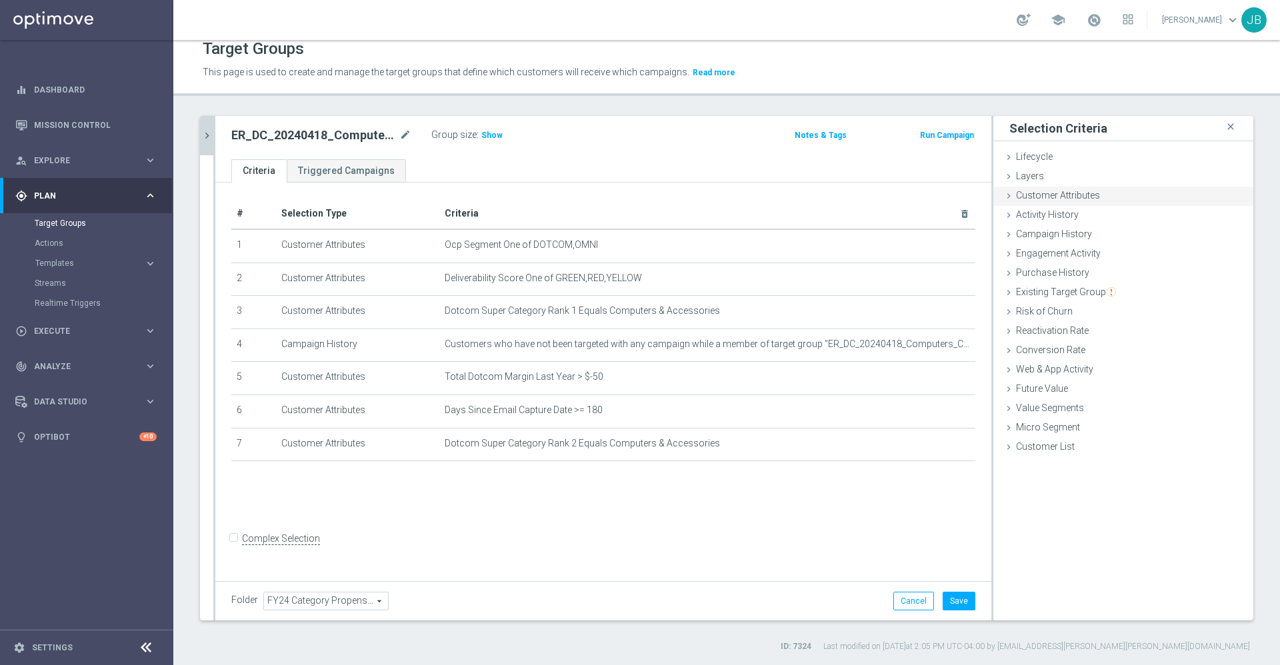
click at [1045, 197] on span "Customer Attributes" at bounding box center [1058, 195] width 84 height 11
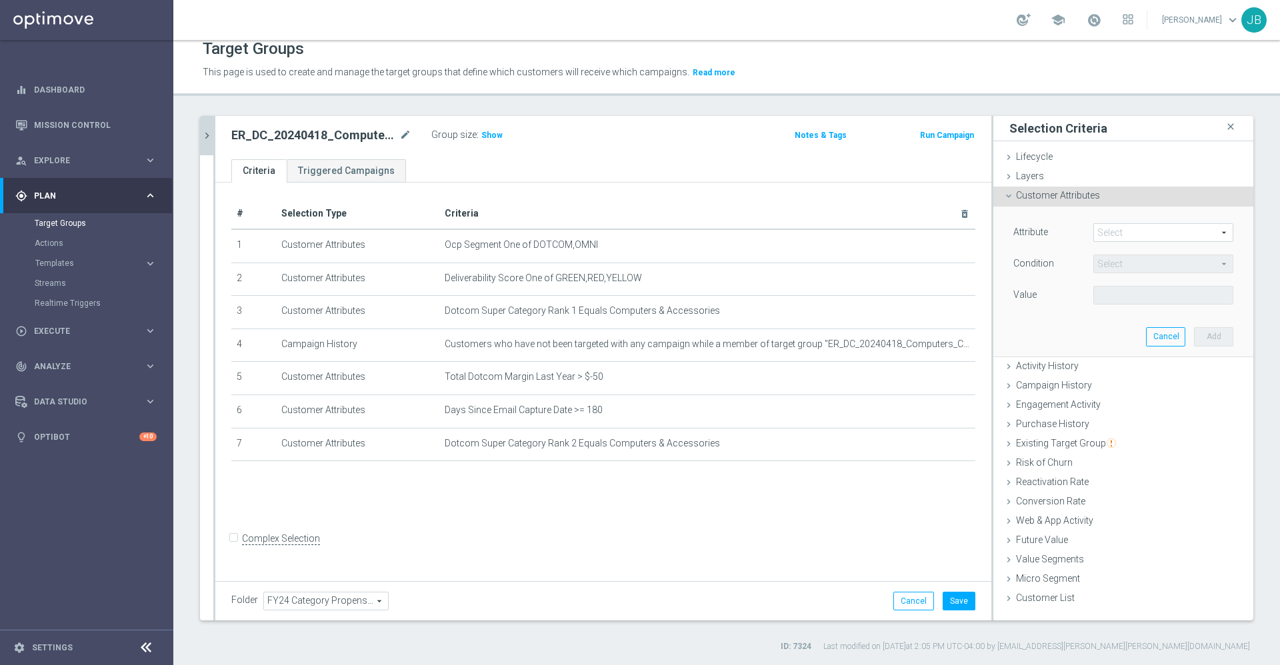
click at [1108, 232] on span at bounding box center [1163, 232] width 139 height 17
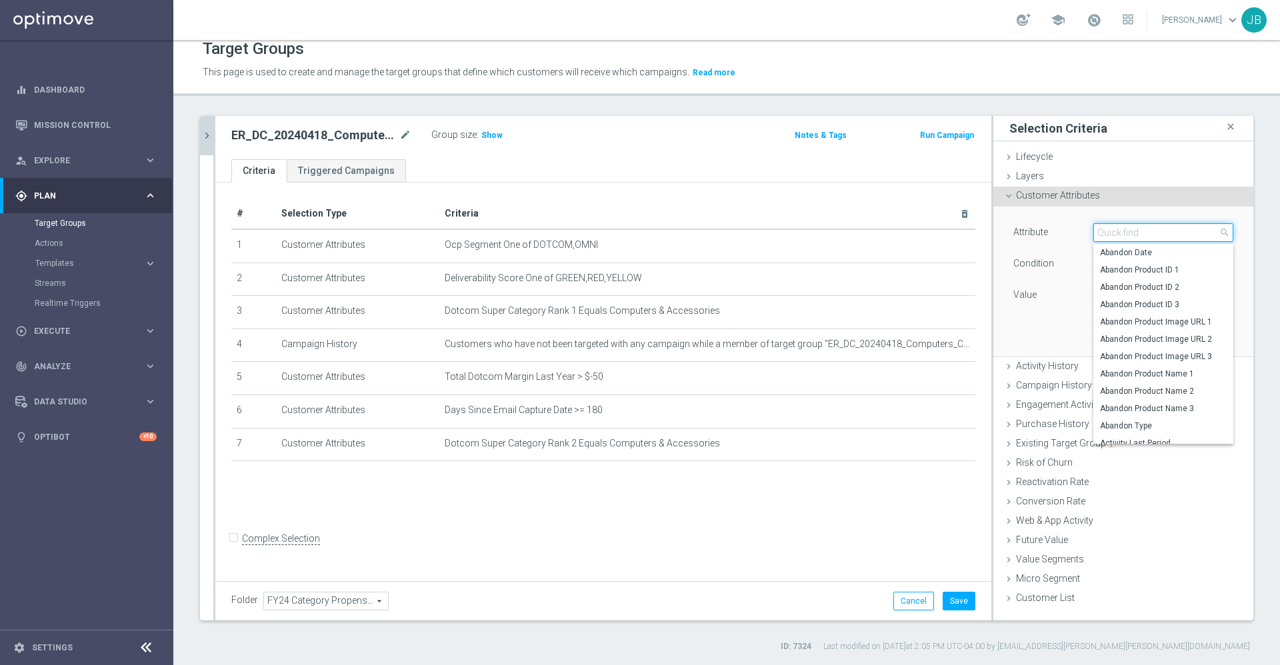
click at [1108, 233] on input "search" at bounding box center [1163, 232] width 140 height 19
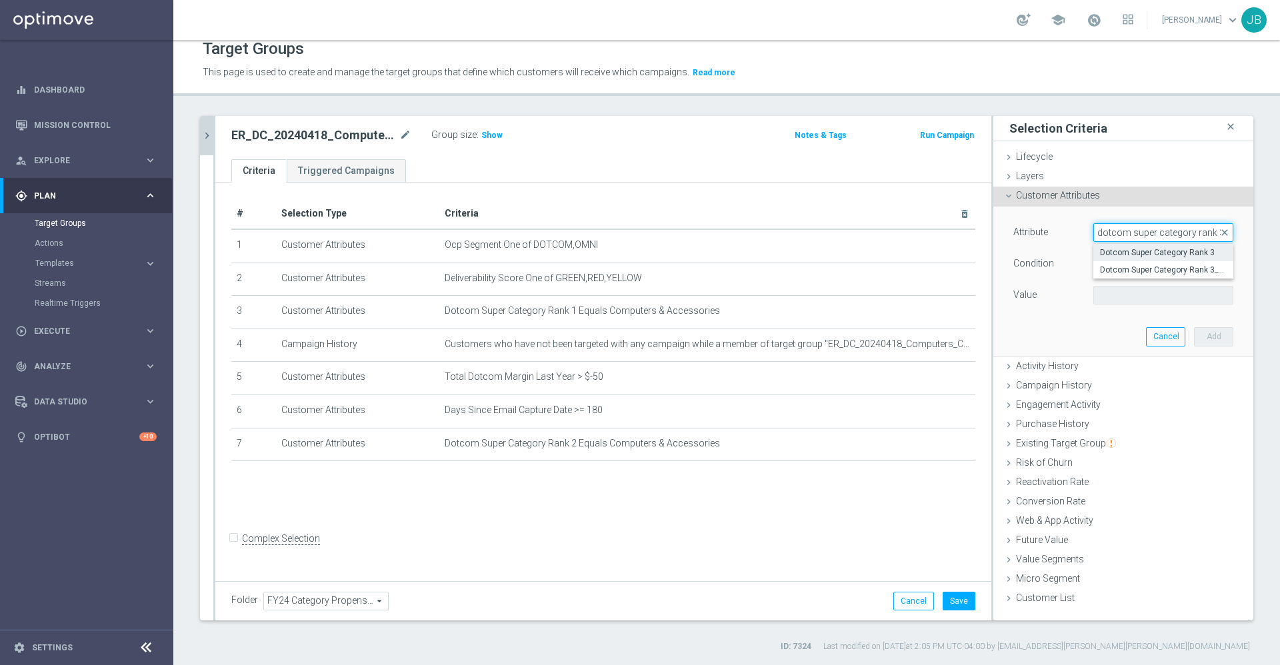
type input "dotcom super category rank 3"
click at [1130, 249] on span "Dotcom Super Category Rank 3" at bounding box center [1163, 252] width 127 height 11
type input "Dotcom Super Category Rank 3"
type input "Equals"
click at [1138, 304] on div "Select arrow_drop_down search" at bounding box center [1163, 295] width 140 height 19
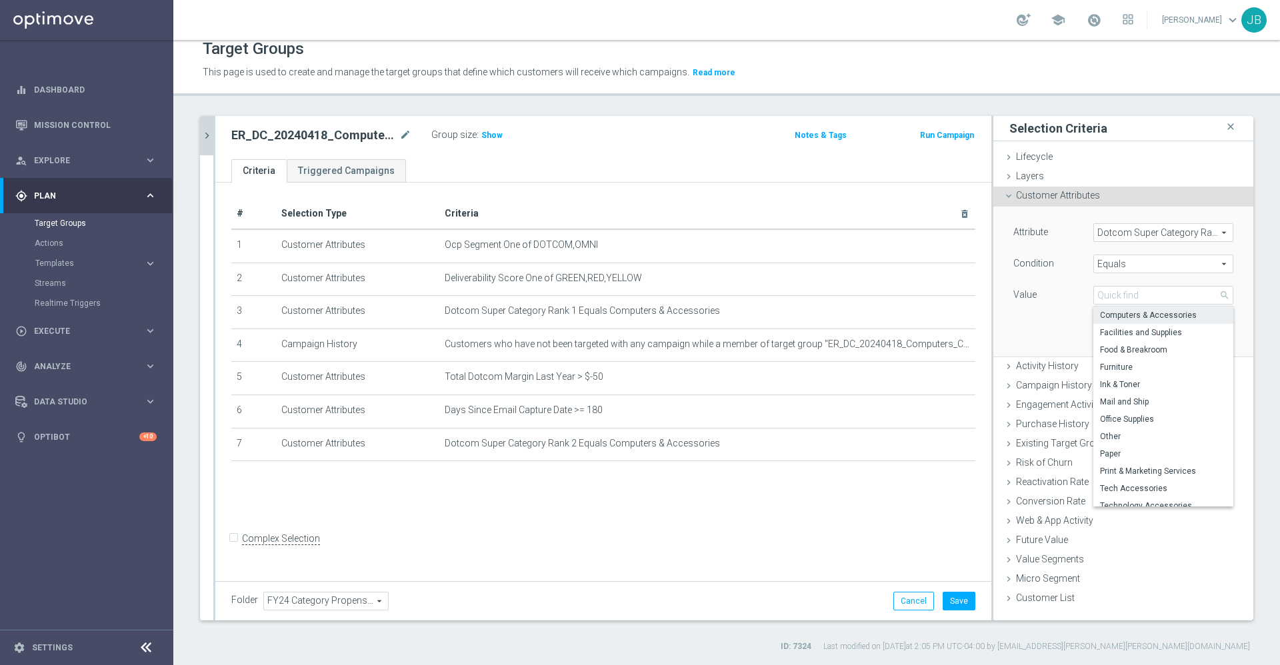
click at [1135, 320] on span "Computers & Accessories" at bounding box center [1163, 315] width 127 height 11
type input "Computers & Accessories"
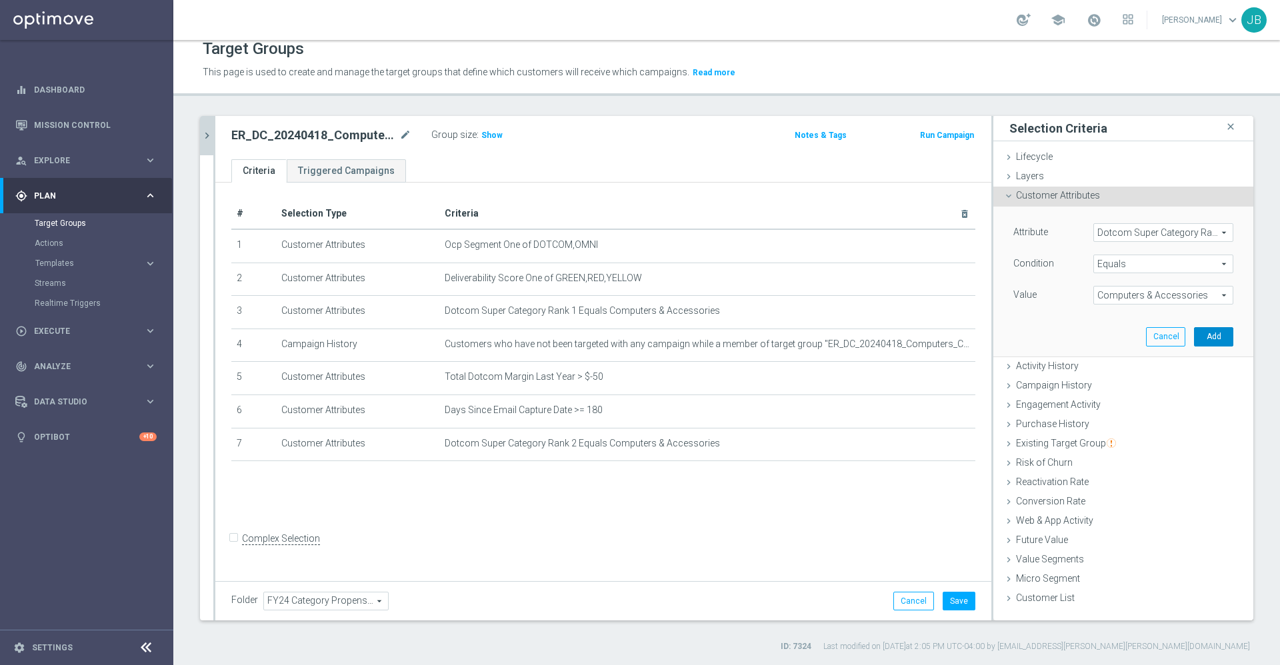
click at [1194, 333] on button "Add" at bounding box center [1213, 336] width 39 height 19
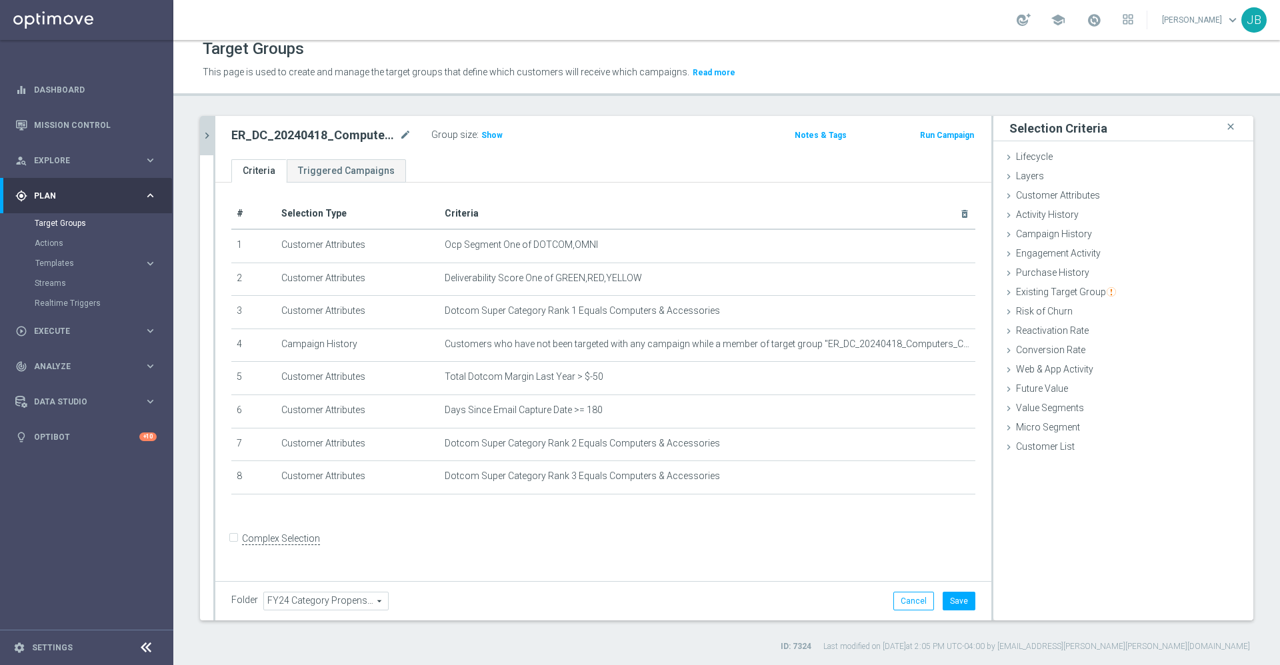
click at [237, 548] on input "Complex Selection" at bounding box center [235, 540] width 9 height 19
checkbox input "true"
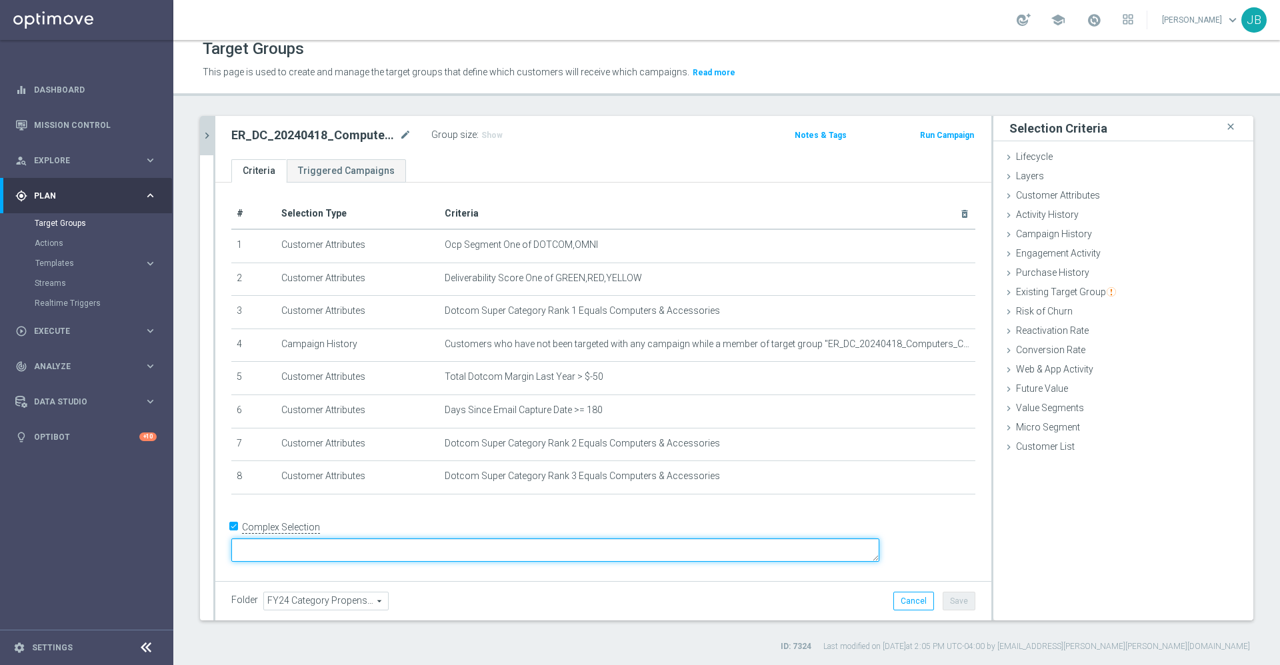
click at [382, 543] on textarea at bounding box center [555, 550] width 648 height 23
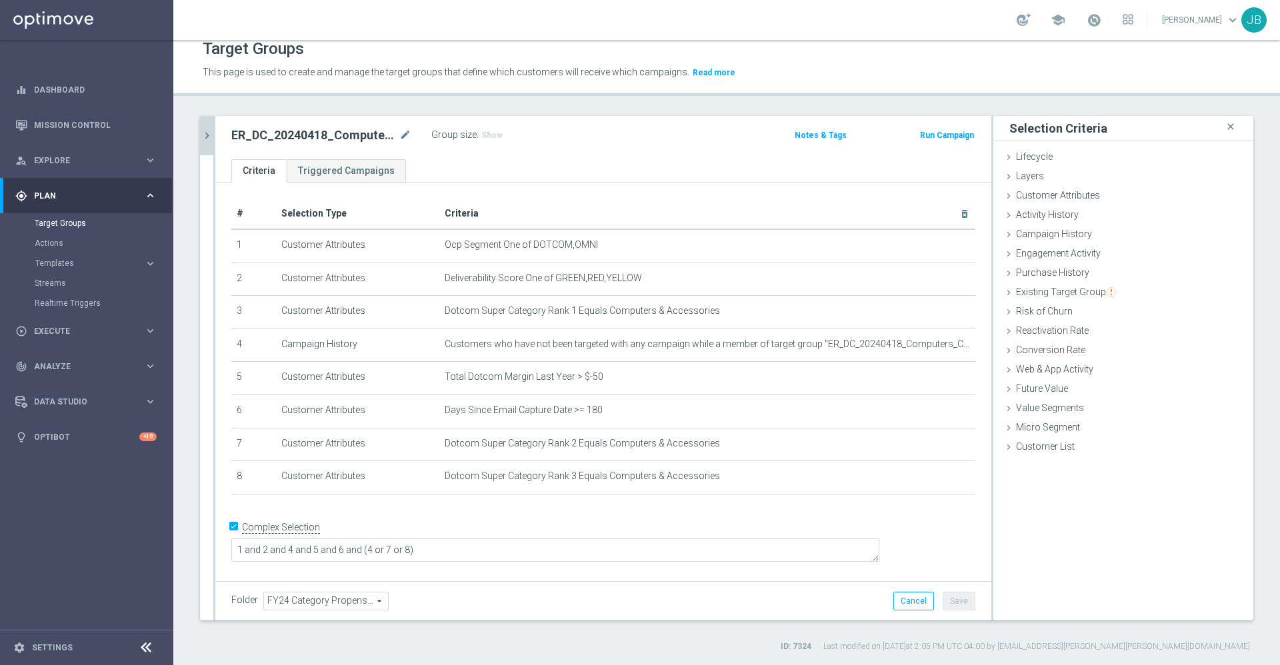
click at [608, 515] on div "+ Add Selection" at bounding box center [603, 512] width 764 height 11
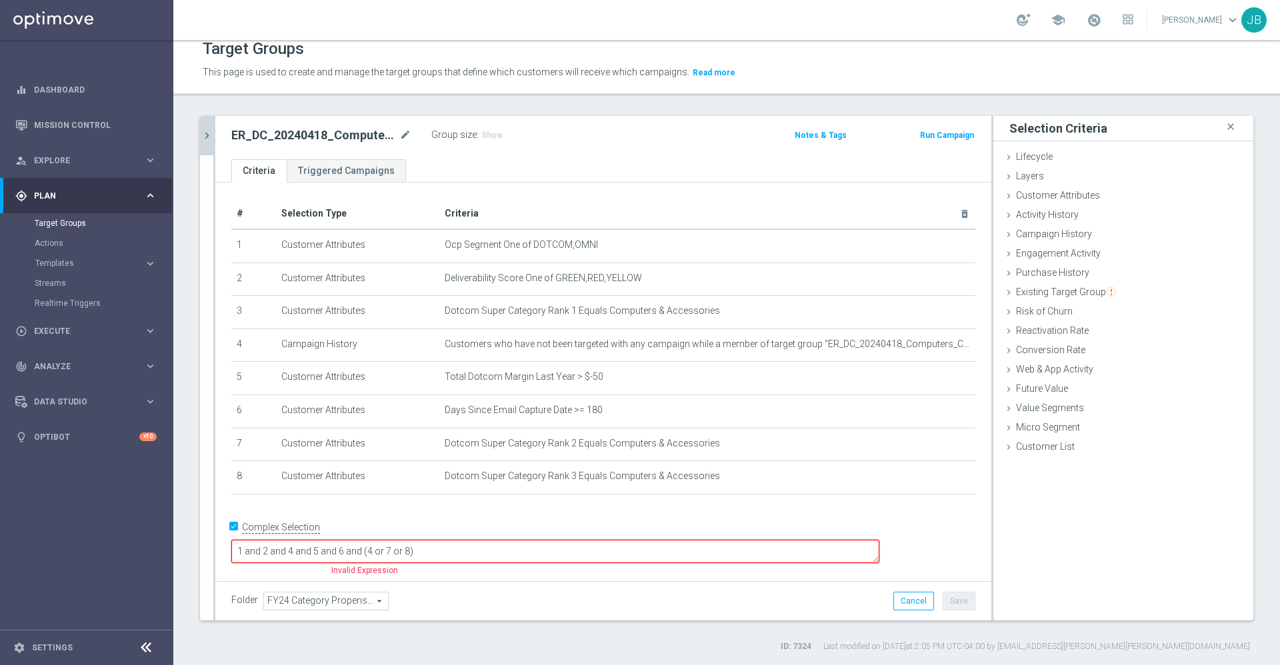
click at [467, 517] on div "+ Add Selection" at bounding box center [603, 512] width 764 height 11
click at [337, 547] on textarea "1 and 2 and 4 and 5 and 6 and (4 or 7 or 8)" at bounding box center [555, 551] width 648 height 23
click at [363, 549] on textarea "1 and 2 and 4 and 5 and 6 and (4 or 7 or 8)" at bounding box center [555, 551] width 648 height 23
click at [463, 546] on textarea "1 and 2 and 4 and 5 and 6 and (4 or 7 or 8)" at bounding box center [555, 551] width 648 height 23
click at [465, 547] on textarea "1 and 2 and 4 and 5 and 6 and (4 or 7 or 8)" at bounding box center [555, 551] width 648 height 23
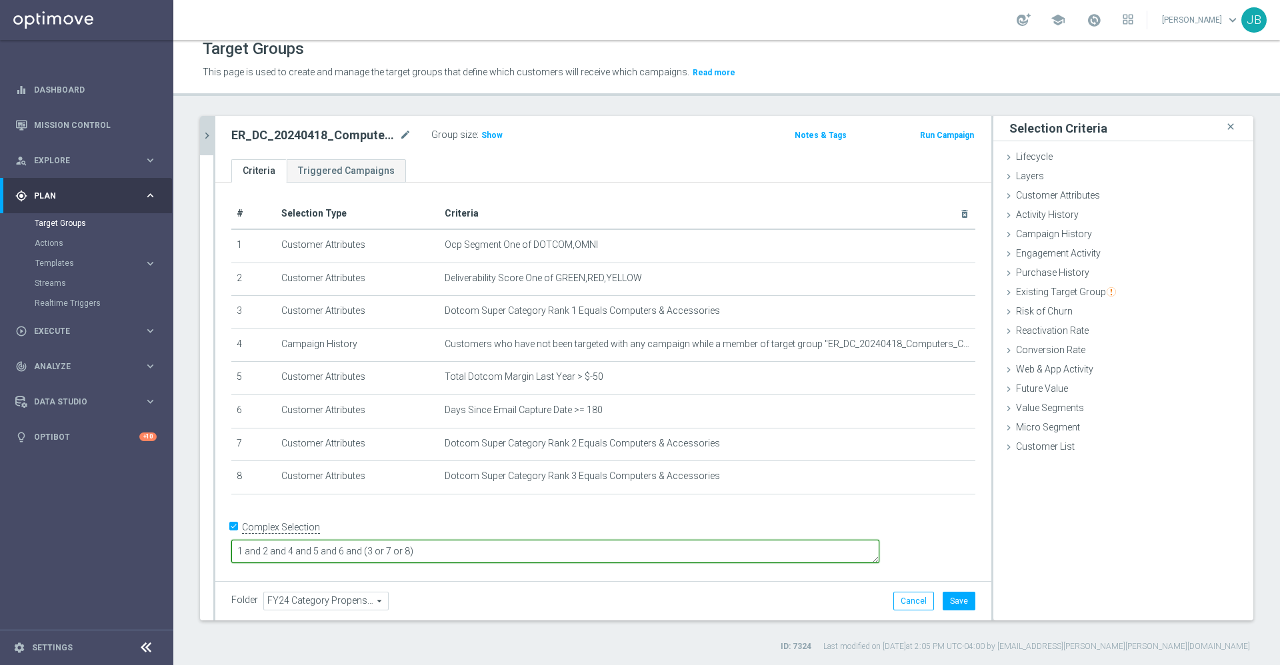
type textarea "1 and 2 and 4 and 5 and 6 and (3 or 7 or 8)"
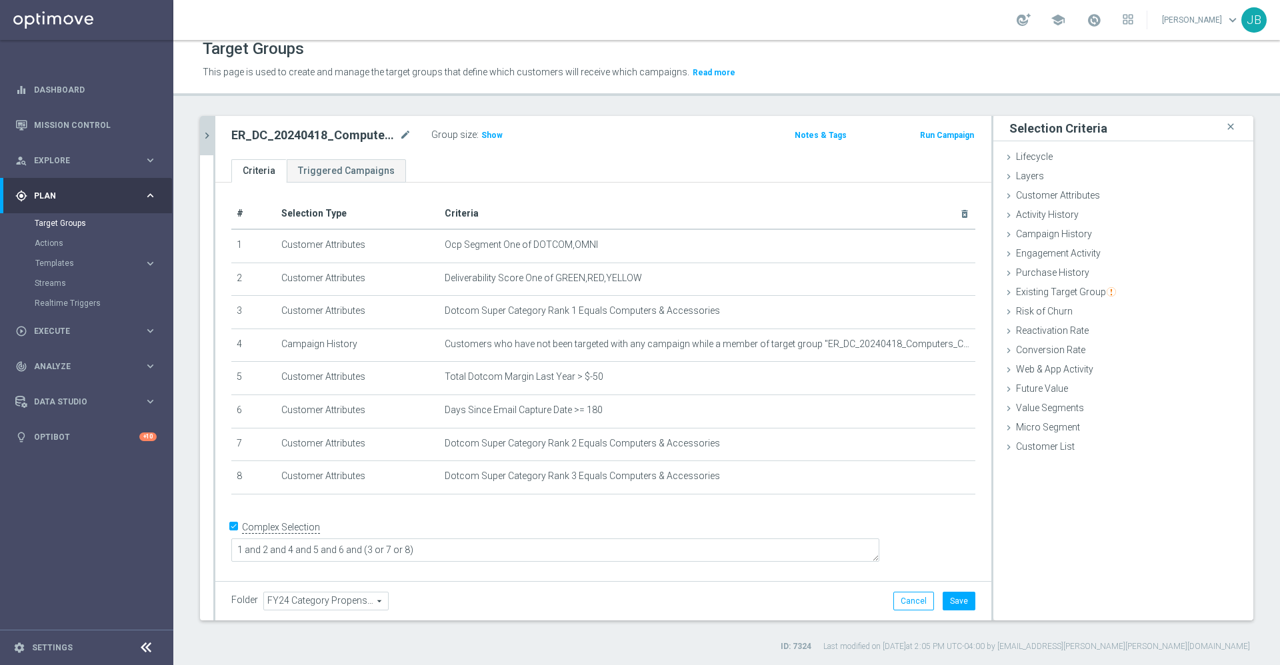
click at [497, 514] on div "+ Add Selection" at bounding box center [603, 512] width 764 height 11
click at [948, 607] on button "Save" at bounding box center [958, 601] width 33 height 19
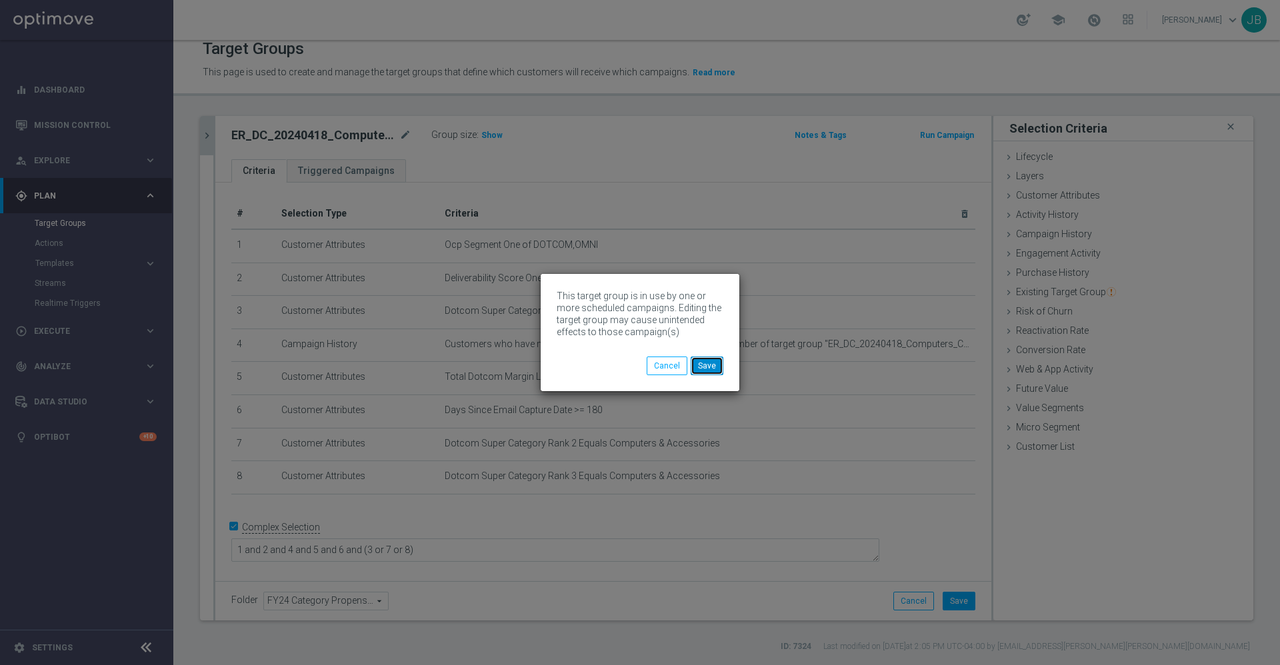
click at [710, 365] on button "Save" at bounding box center [706, 366] width 33 height 19
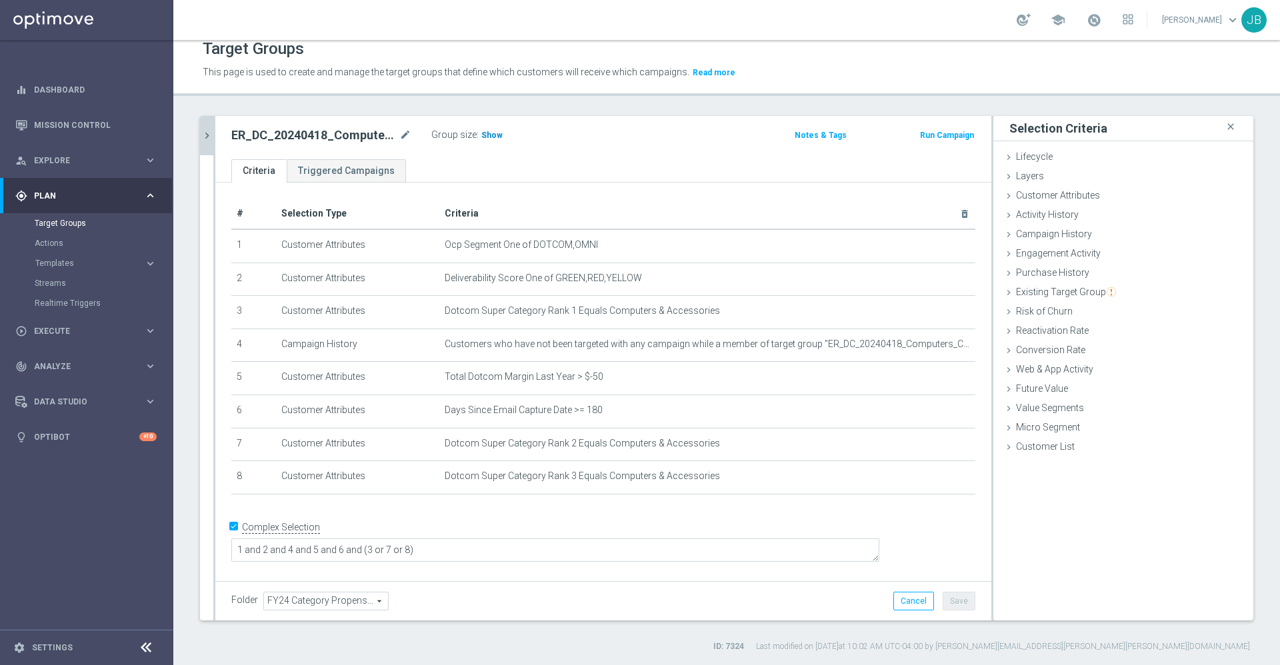
click at [489, 138] on span "Show" at bounding box center [491, 135] width 21 height 9
click at [409, 136] on icon "mode_edit" at bounding box center [405, 135] width 12 height 16
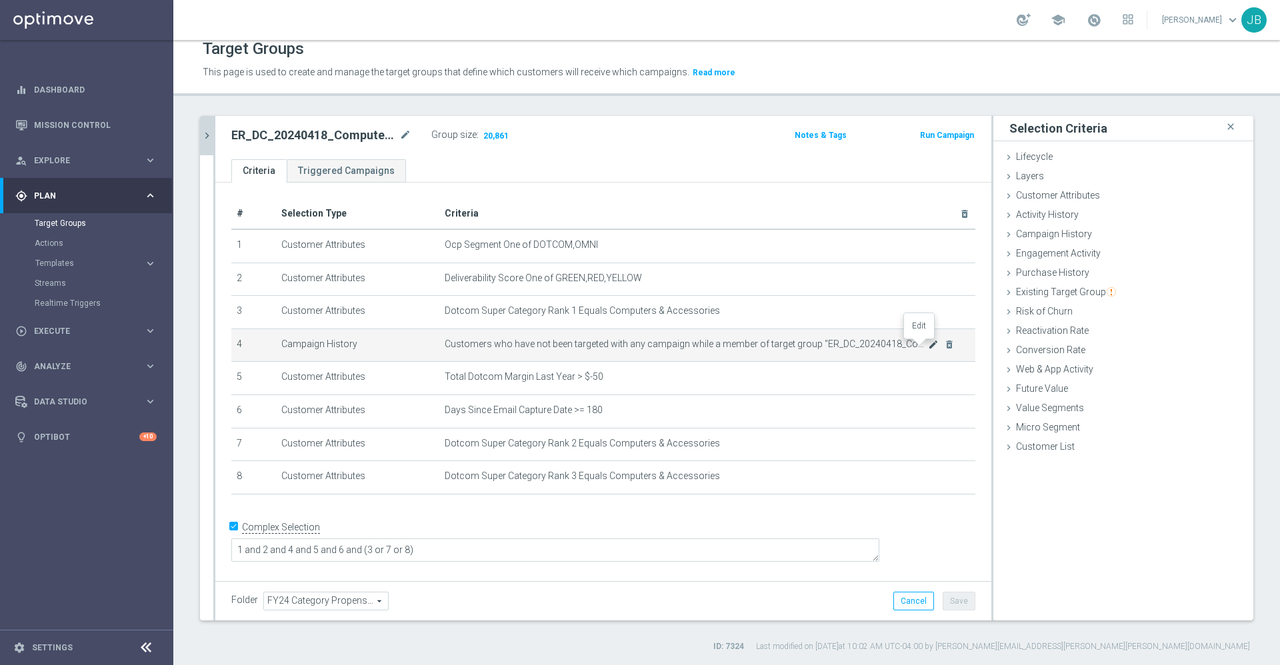
click at [928, 350] on icon "mode_edit" at bounding box center [933, 344] width 11 height 11
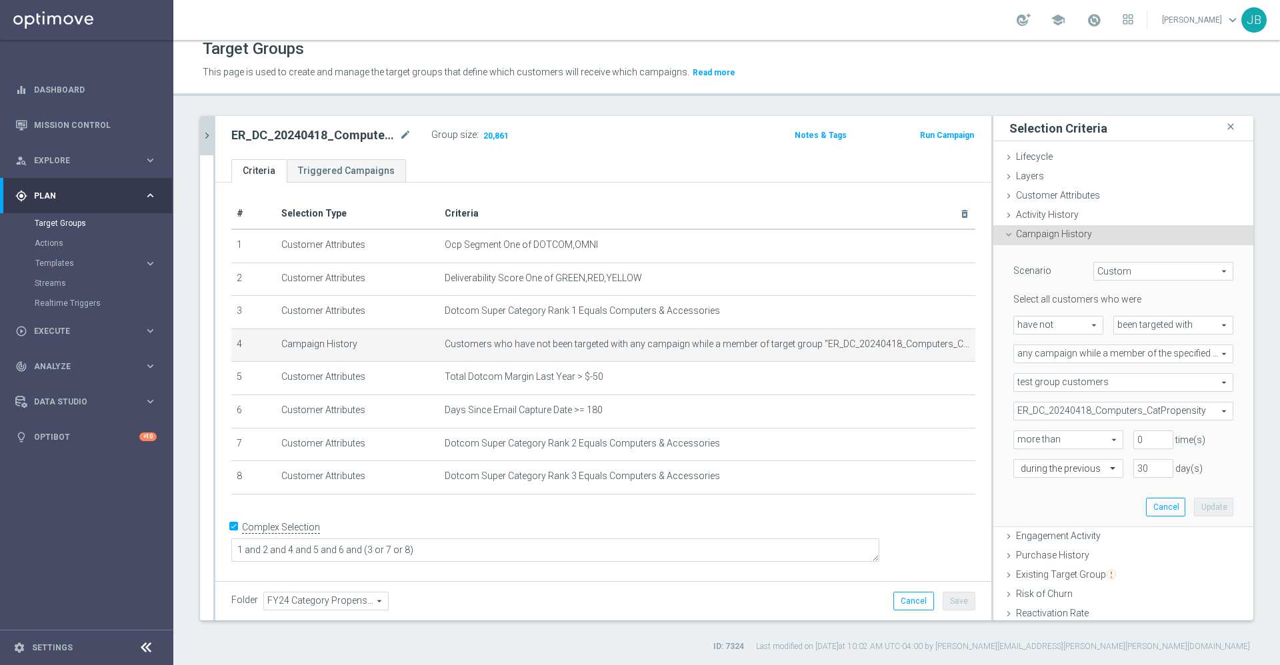
click at [204, 141] on icon "chevron_right" at bounding box center [207, 135] width 13 height 13
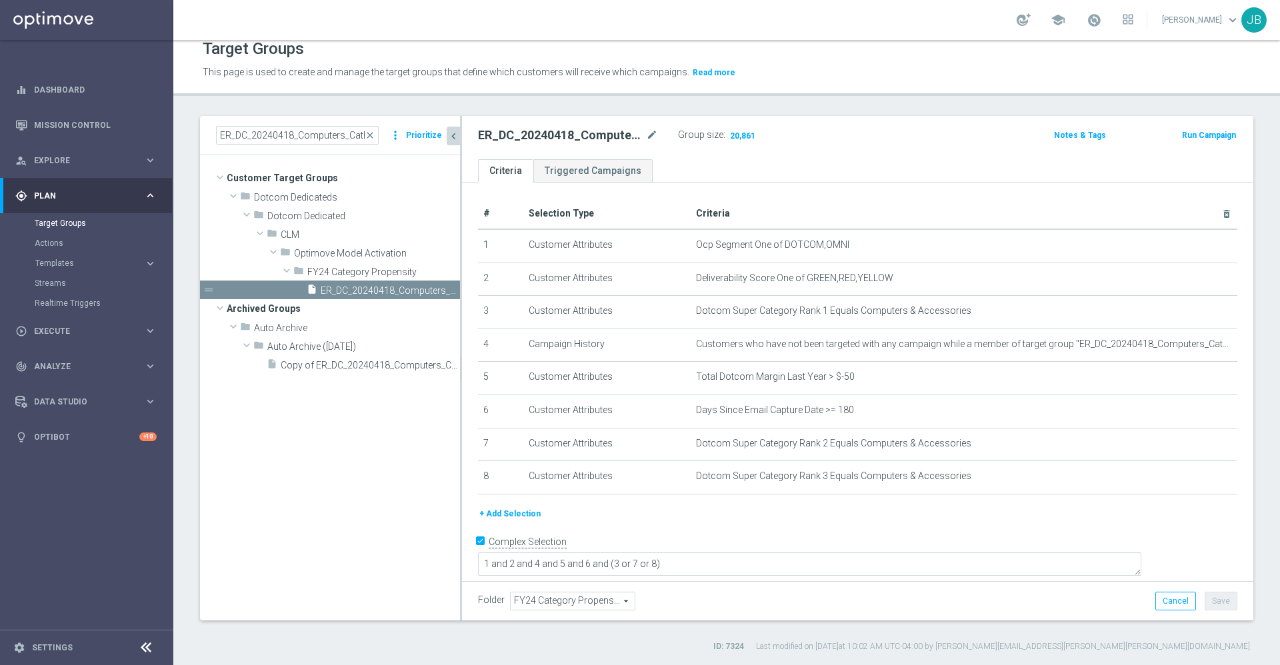
click at [375, 135] on span "close" at bounding box center [370, 135] width 11 height 11
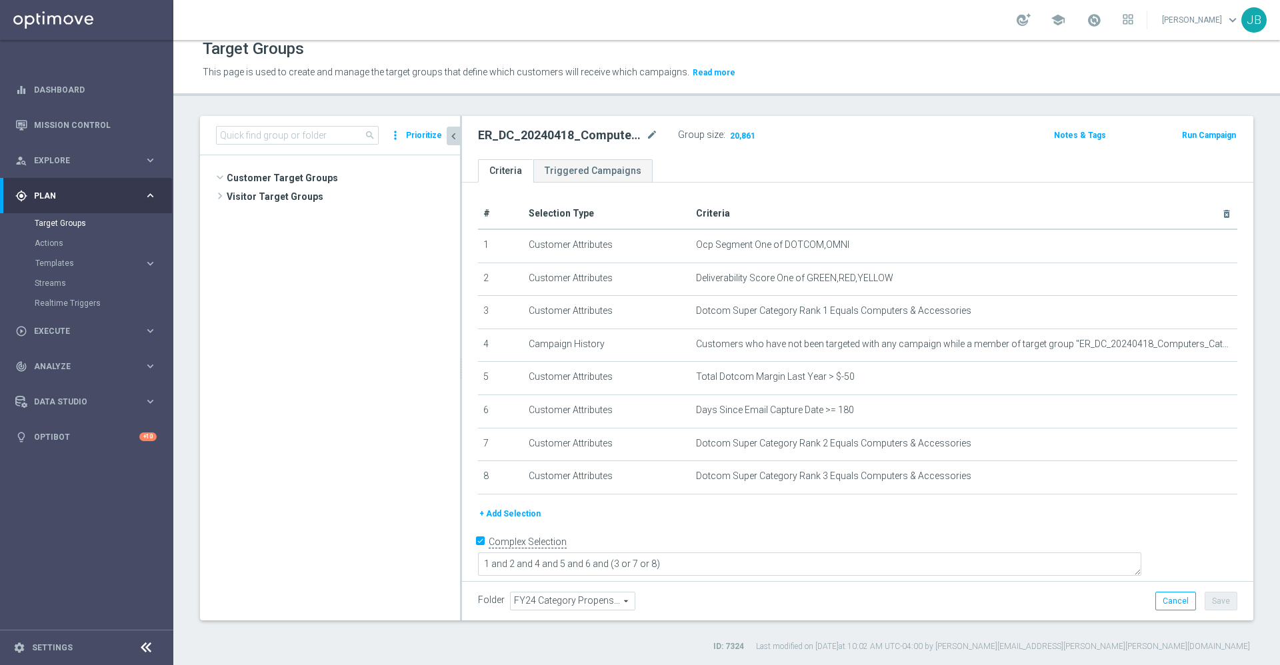
scroll to position [842, 0]
click at [291, 131] on input at bounding box center [297, 135] width 163 height 19
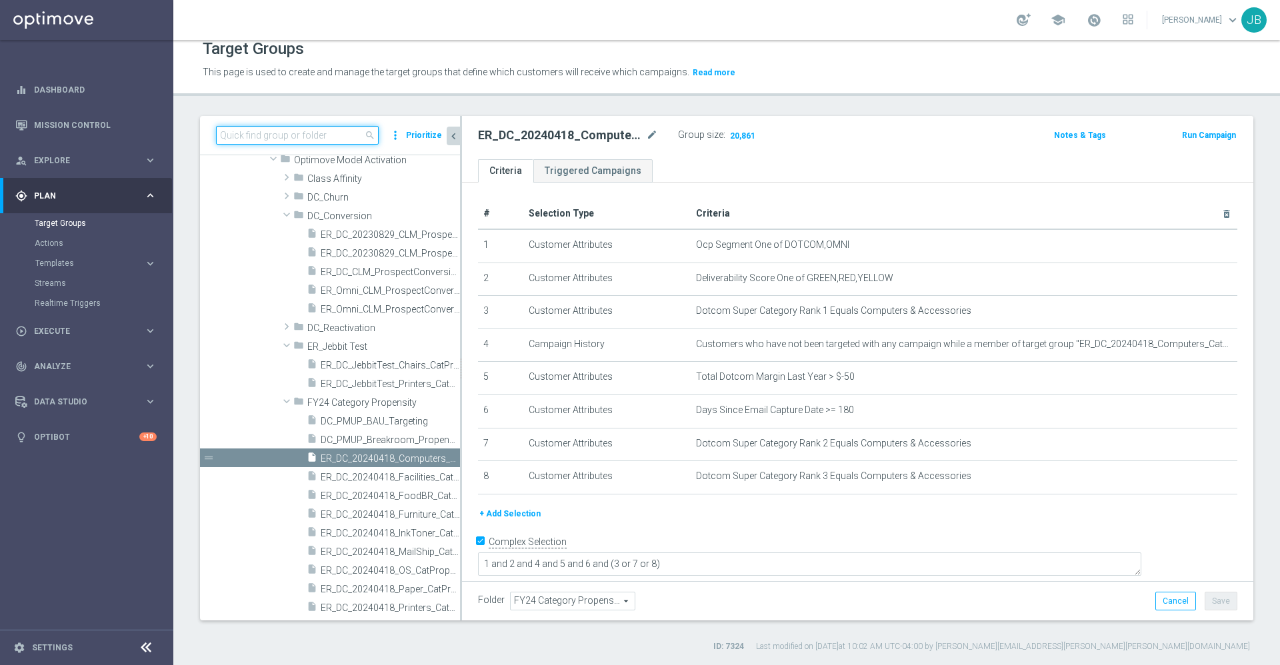
paste input "ER_DC_20240418_Tech_CatPropensity"
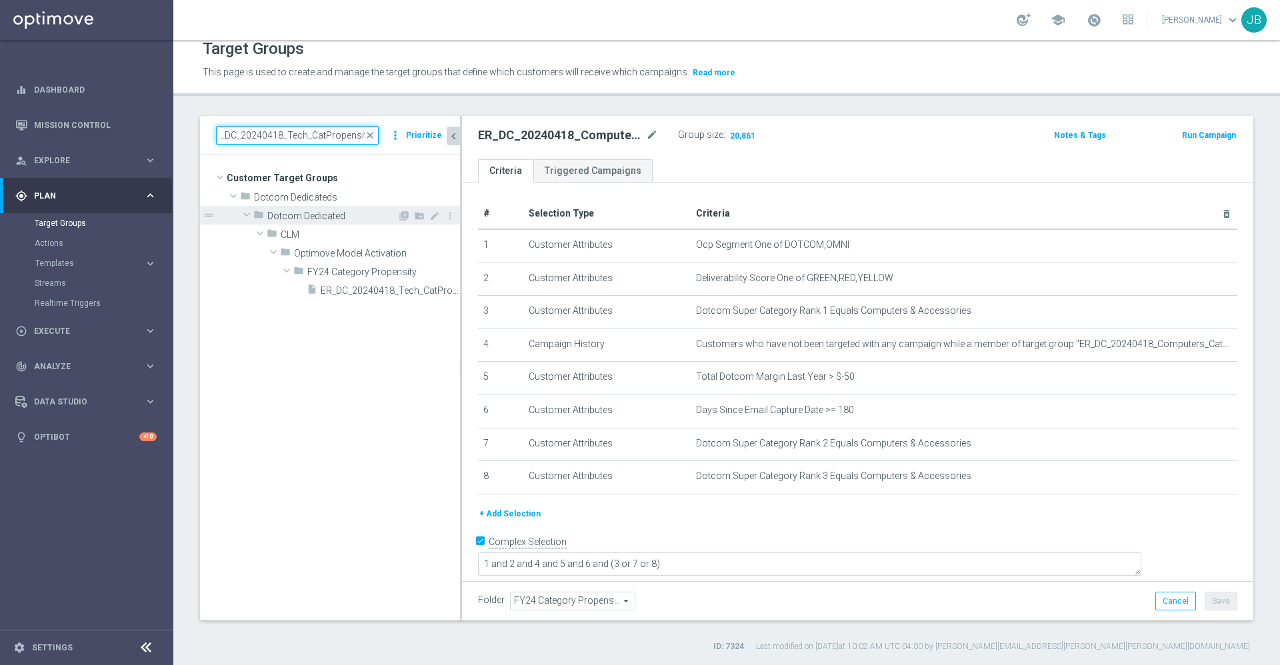
scroll to position [0, 0]
type input "ER_DC_20240418_Tech_CatPropensity"
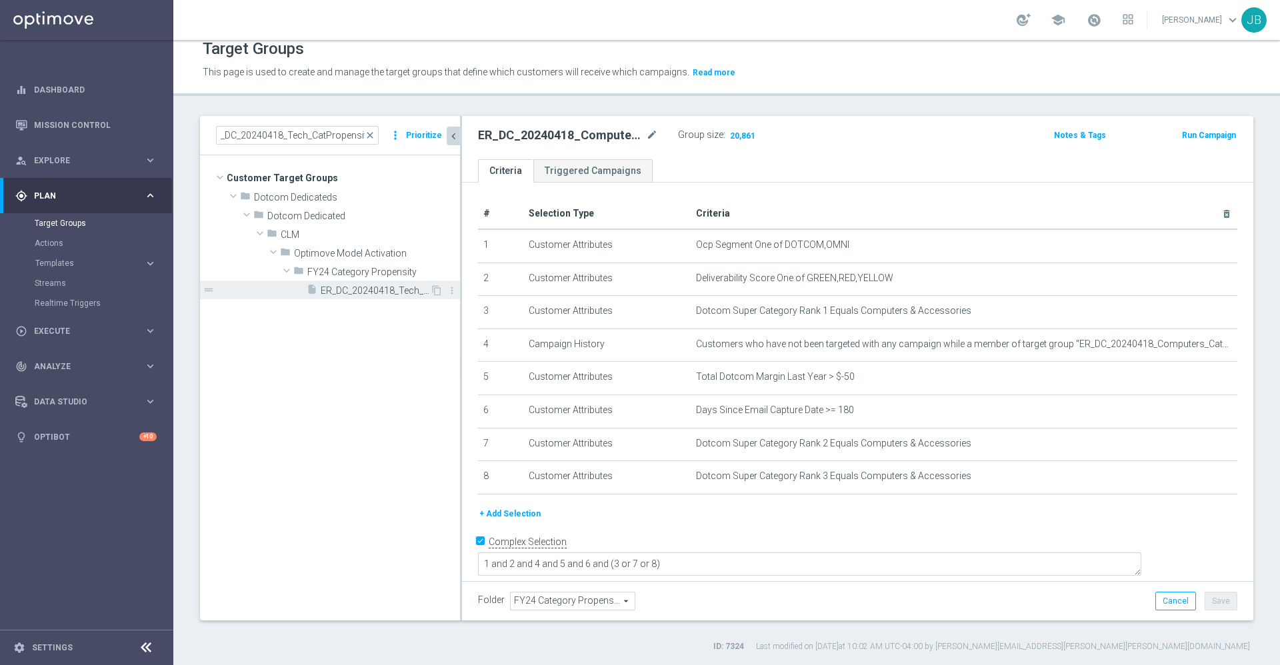
click at [360, 288] on span "ER_DC_20240418_Tech_CatPropensity" at bounding box center [375, 290] width 109 height 11
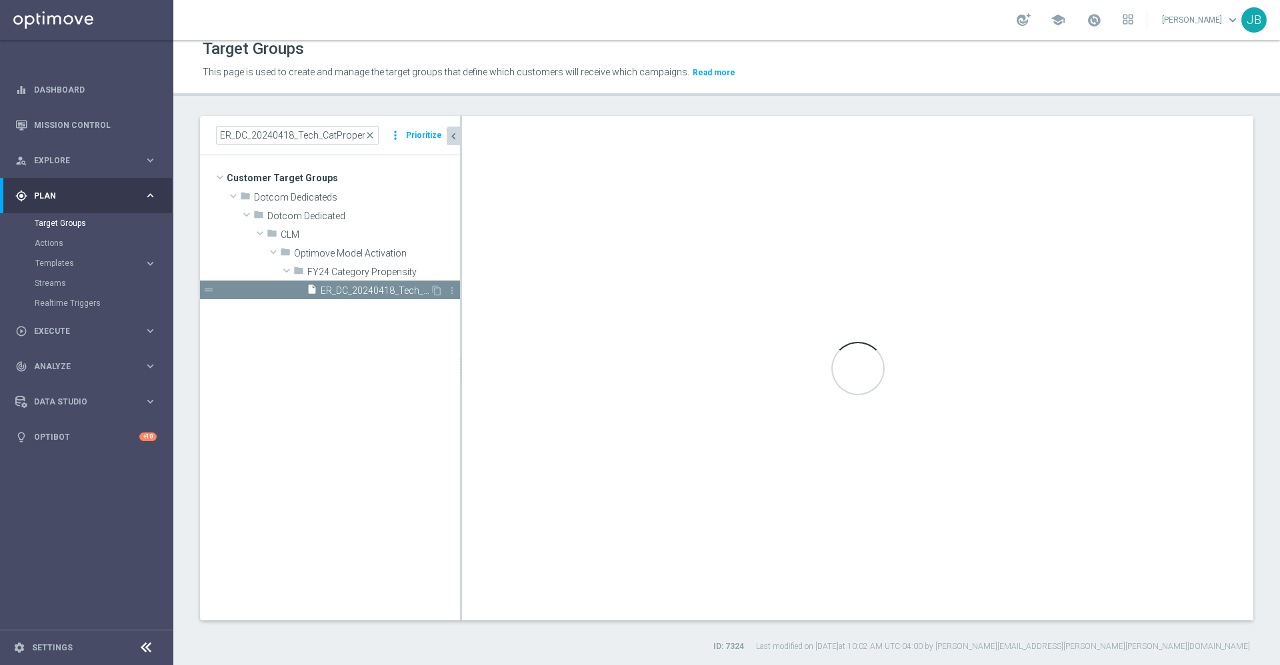
checkbox input "false"
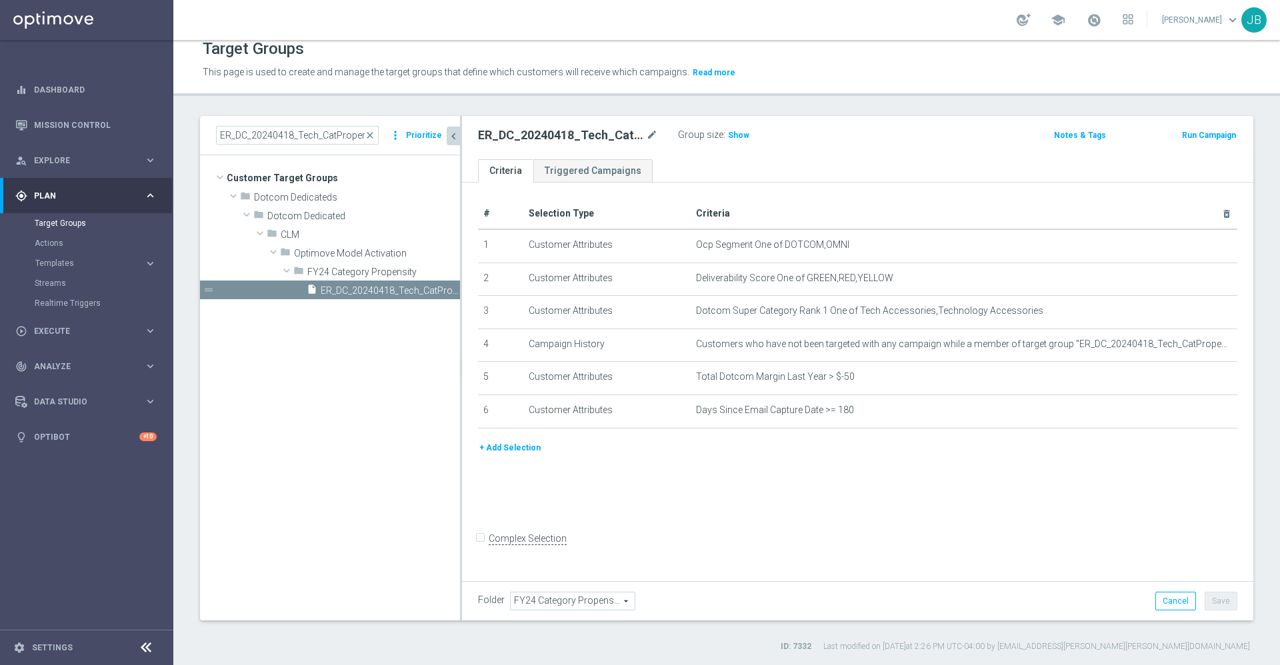
click at [505, 451] on button "+ Add Selection" at bounding box center [510, 448] width 64 height 15
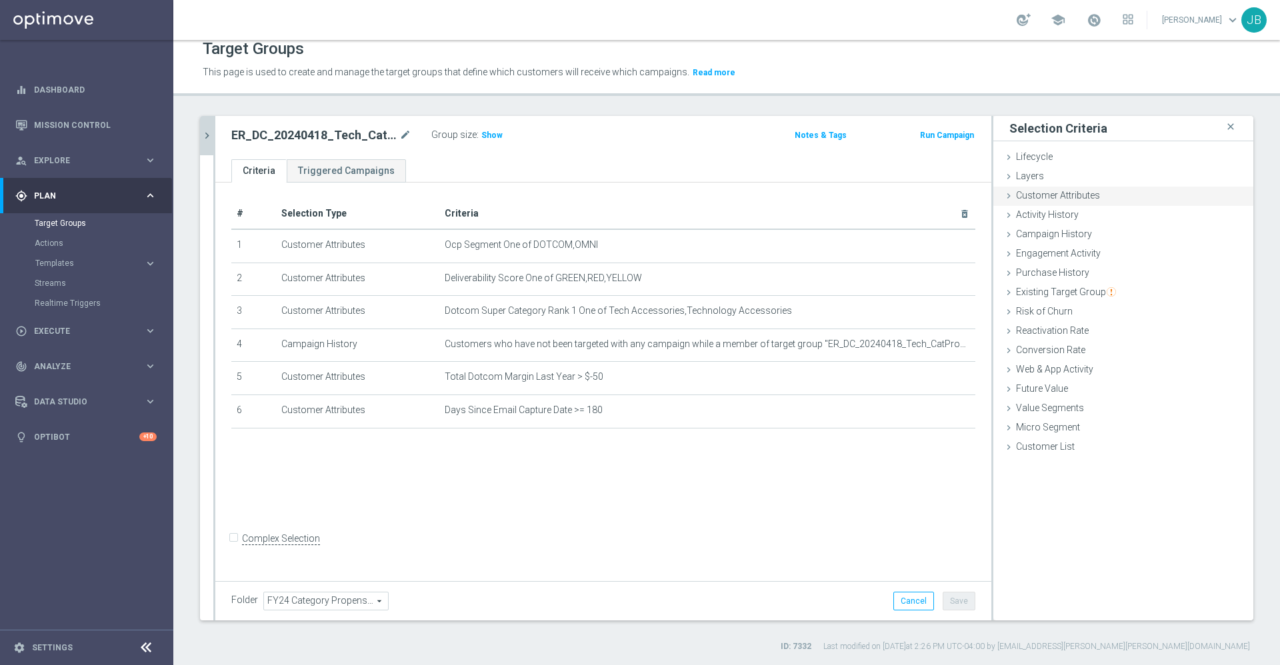
click at [1086, 201] on div "Customer Attributes done selection saved" at bounding box center [1123, 197] width 260 height 20
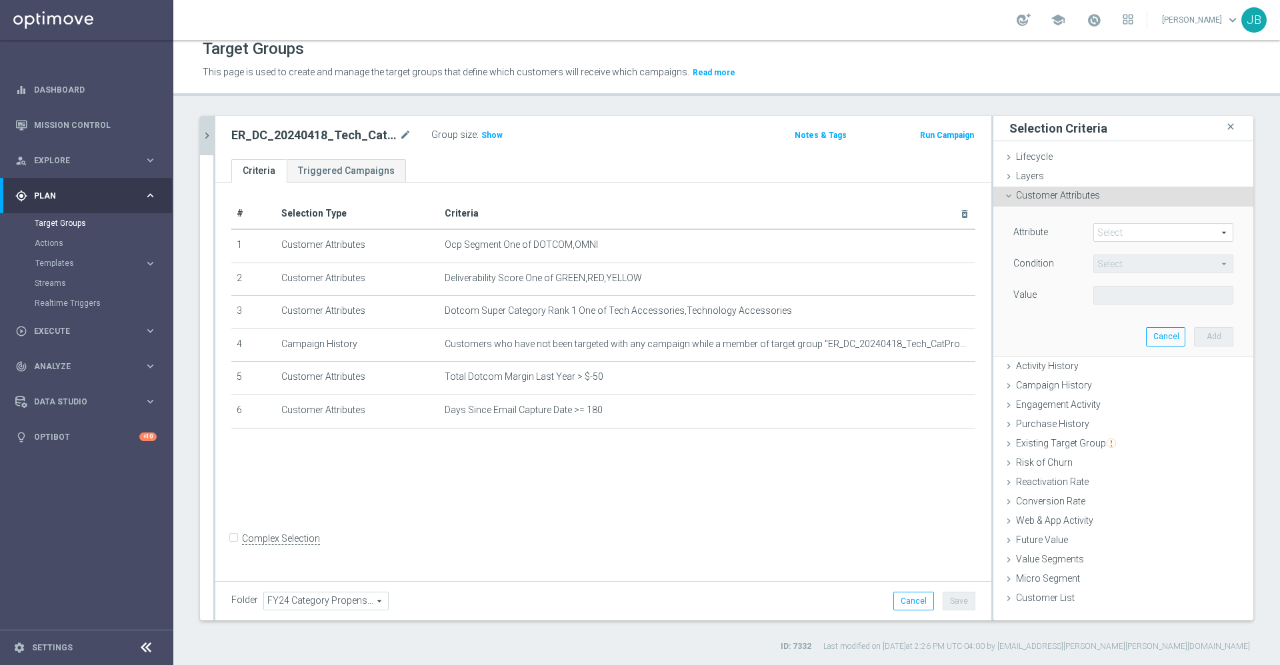
click at [1101, 235] on span at bounding box center [1163, 232] width 139 height 17
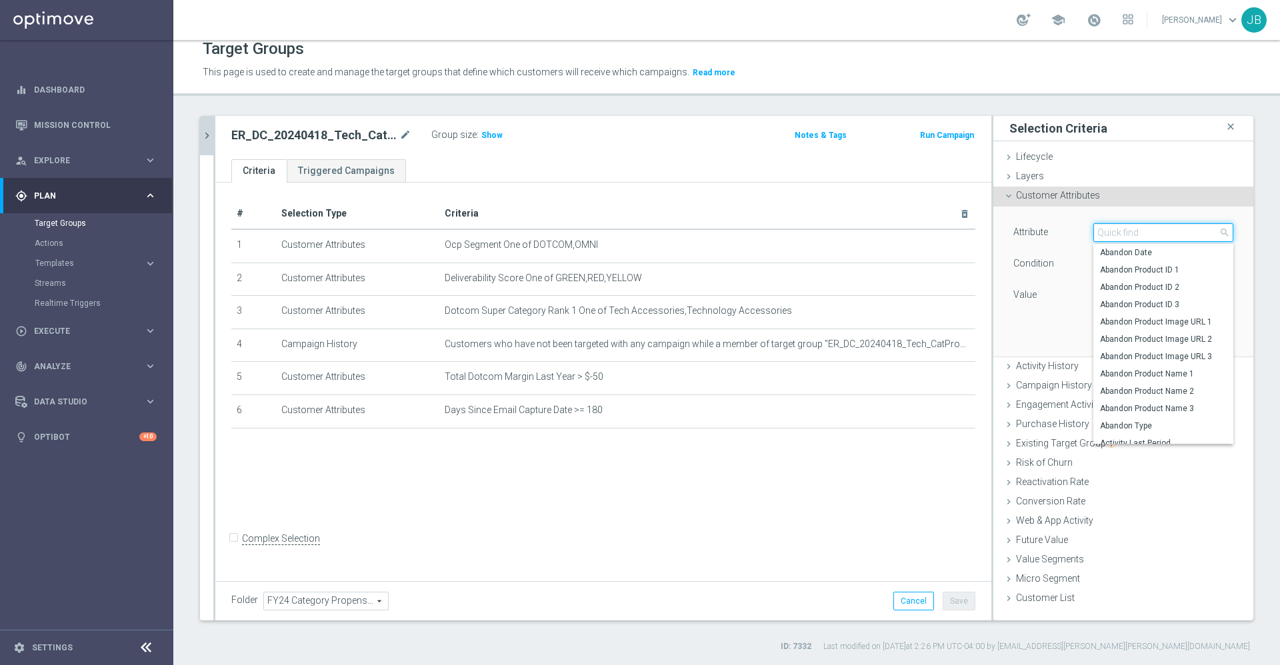
click at [1101, 233] on input "search" at bounding box center [1163, 232] width 140 height 19
type input "dotcom super category rank"
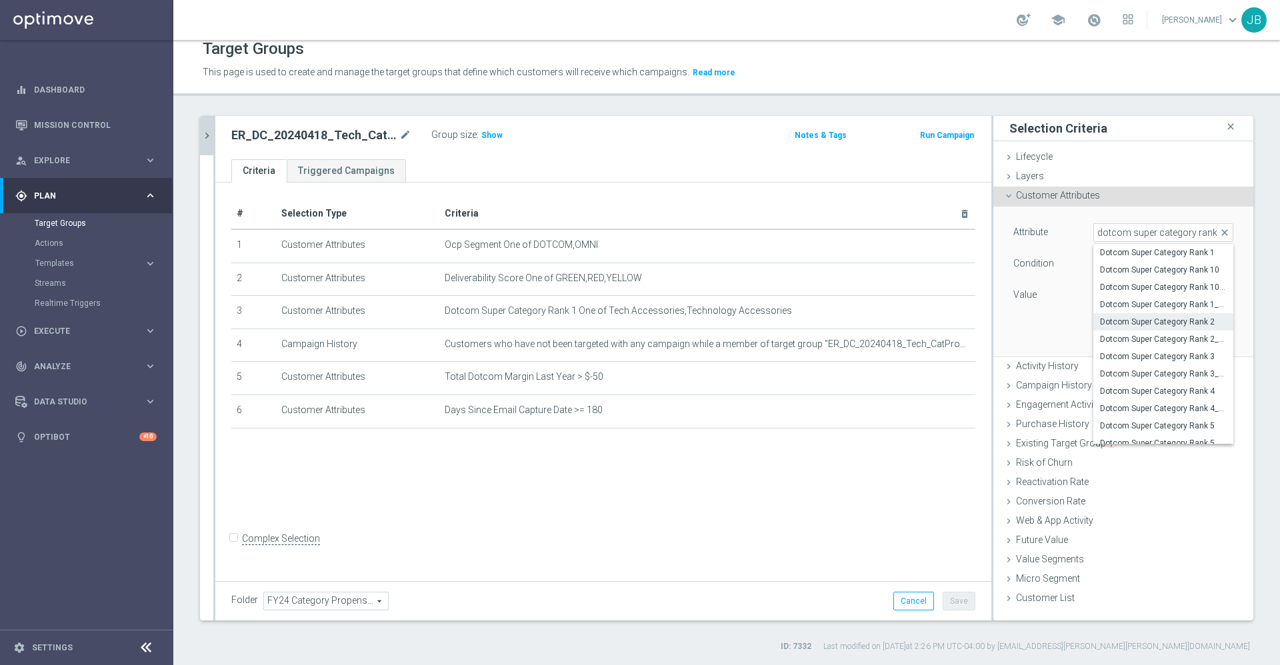
click at [1162, 319] on span "Dotcom Super Category Rank 2" at bounding box center [1163, 322] width 127 height 11
type input "Dotcom Super Category Rank 2"
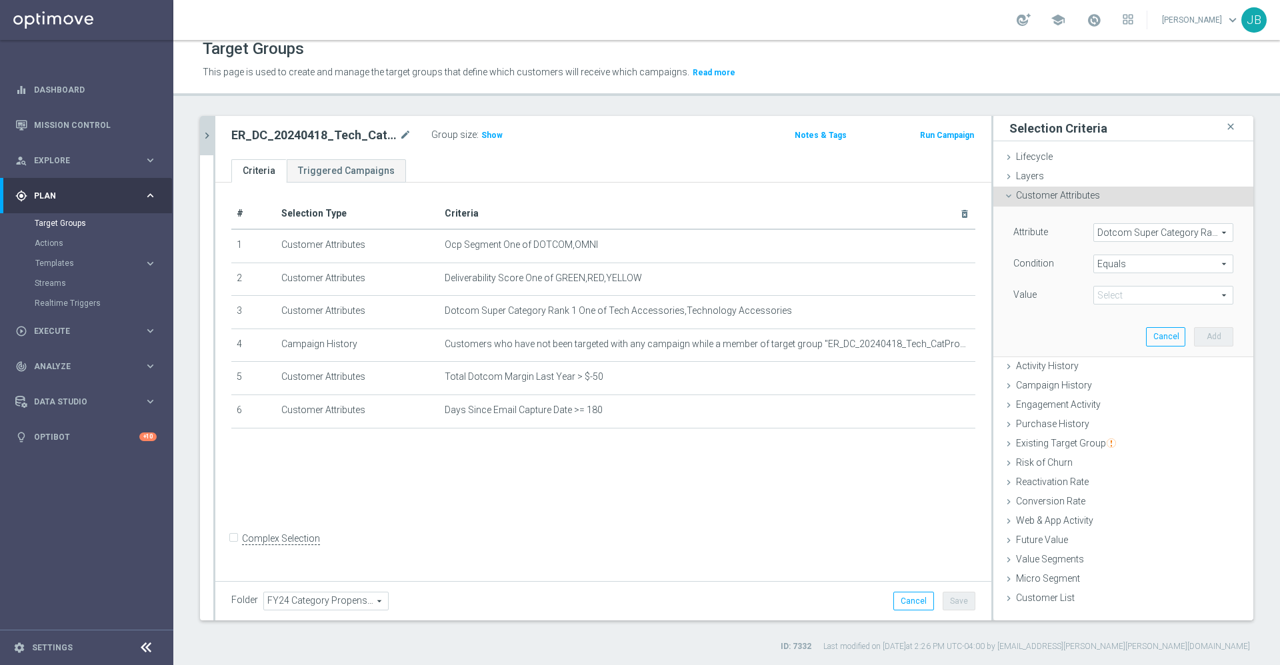
click at [1124, 265] on span "Equals" at bounding box center [1163, 263] width 139 height 17
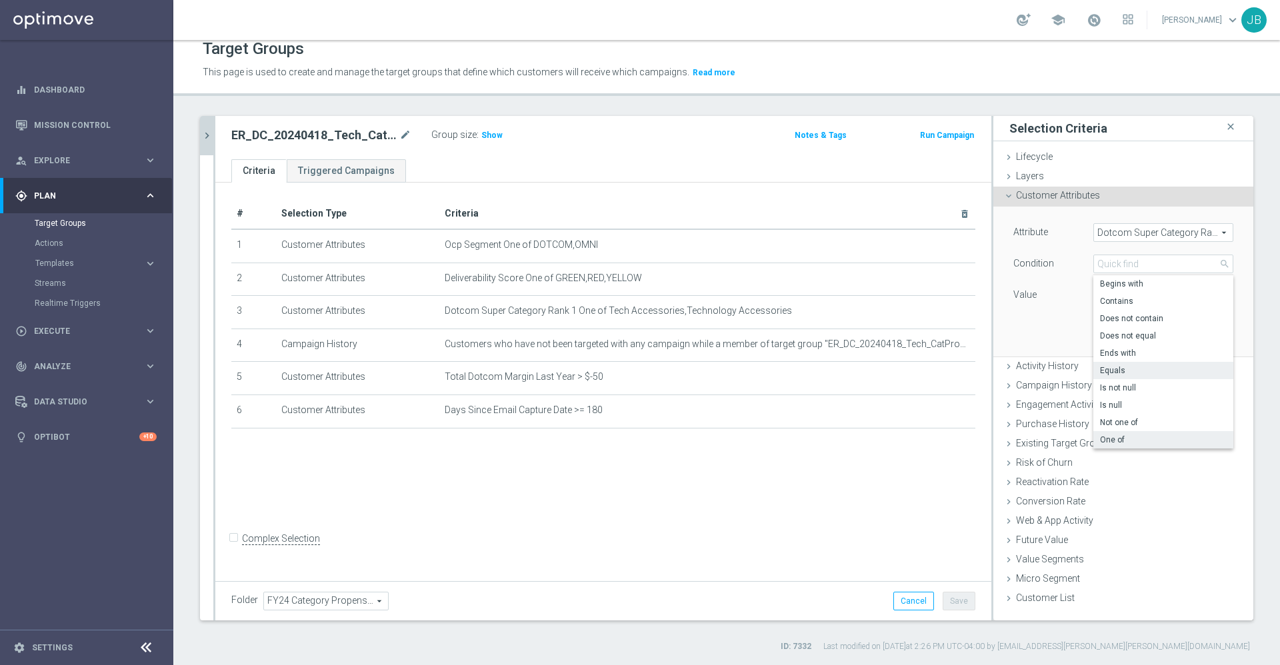
click at [1114, 436] on span "One of" at bounding box center [1163, 440] width 127 height 11
type input "One of"
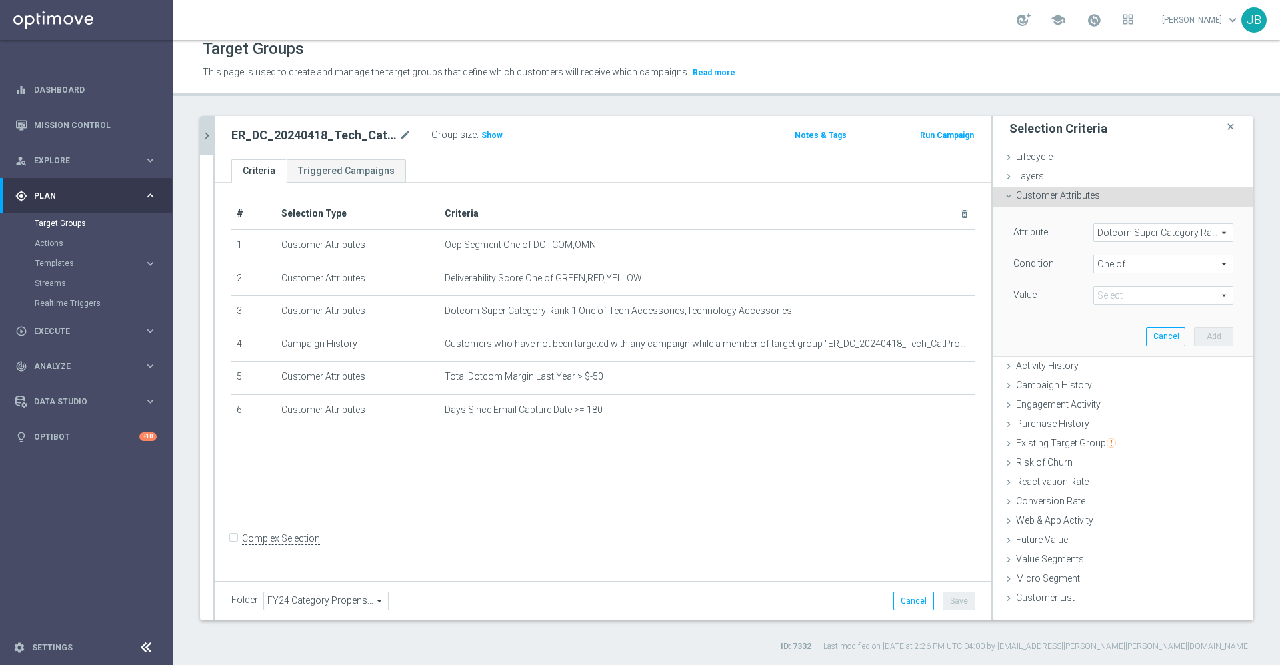
click at [1134, 295] on span at bounding box center [1163, 295] width 139 height 17
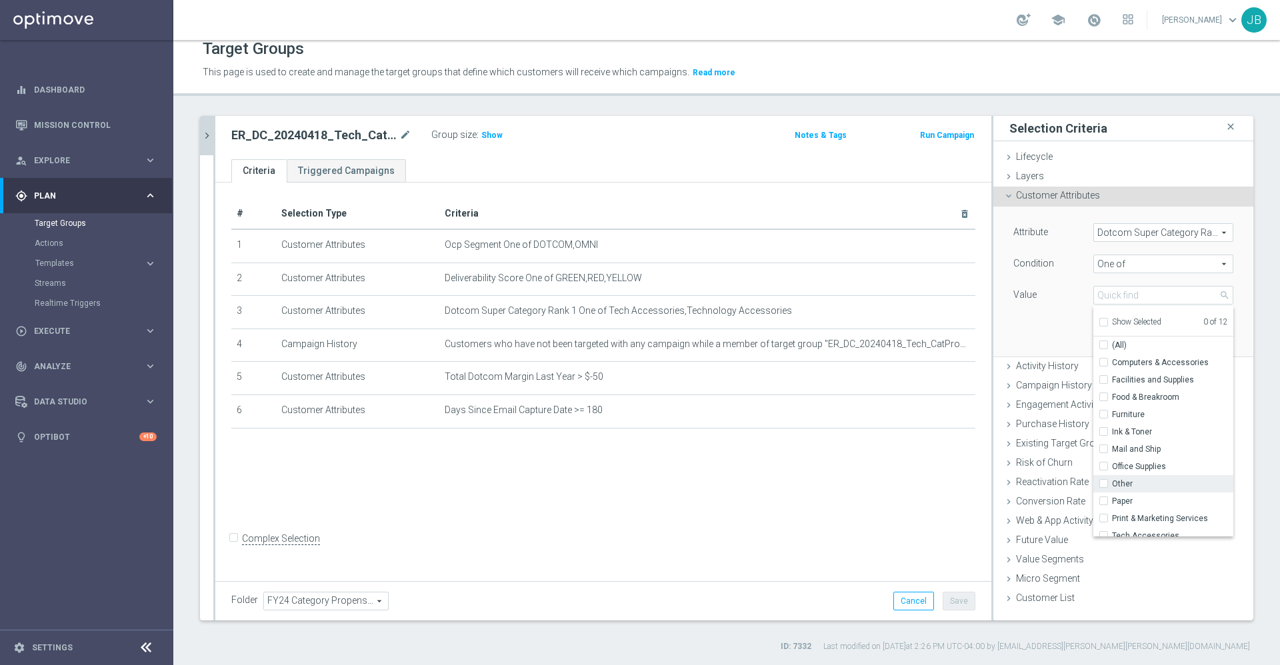
scroll to position [25, 0]
click at [1103, 513] on input "Tech Accessories" at bounding box center [1107, 511] width 9 height 9
checkbox input "true"
type input "Tech Accessories"
click at [1103, 527] on input "Technology Accessories" at bounding box center [1107, 528] width 9 height 9
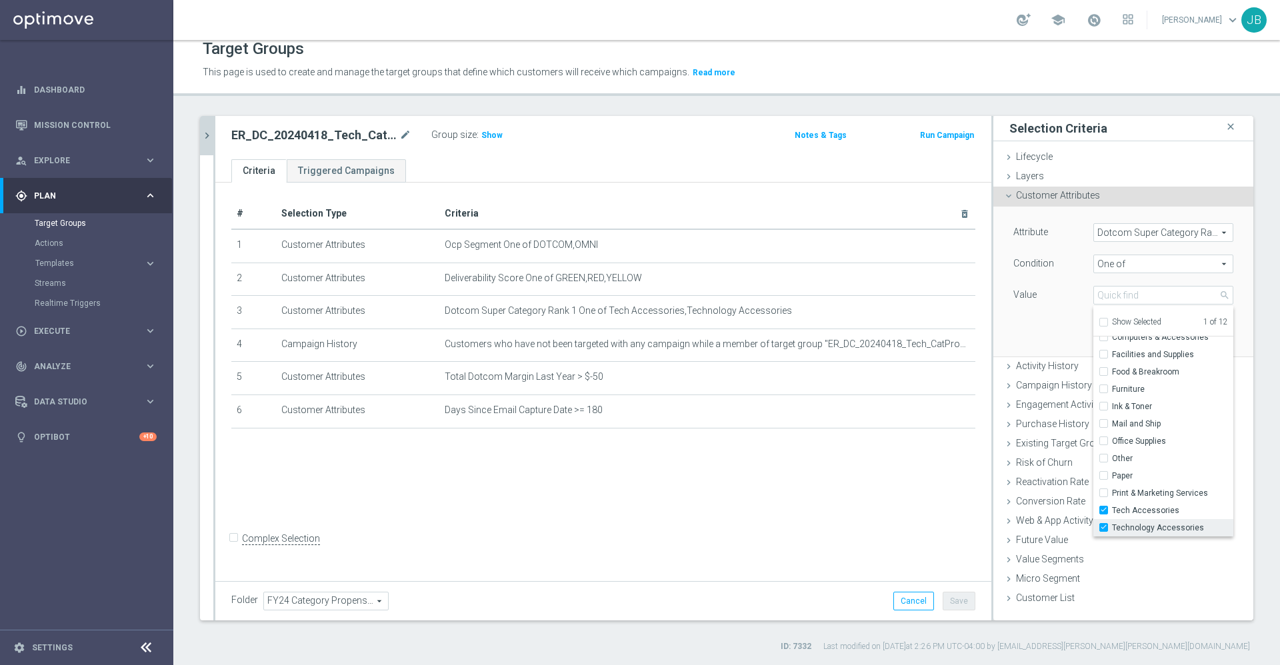
checkbox input "true"
type input "Selected 2 of 12"
click at [1025, 330] on div "Attribute Dotcom Super Category Rank 2 Dotcom Super Category Rank 2 arrow_drop_…" at bounding box center [1123, 281] width 240 height 149
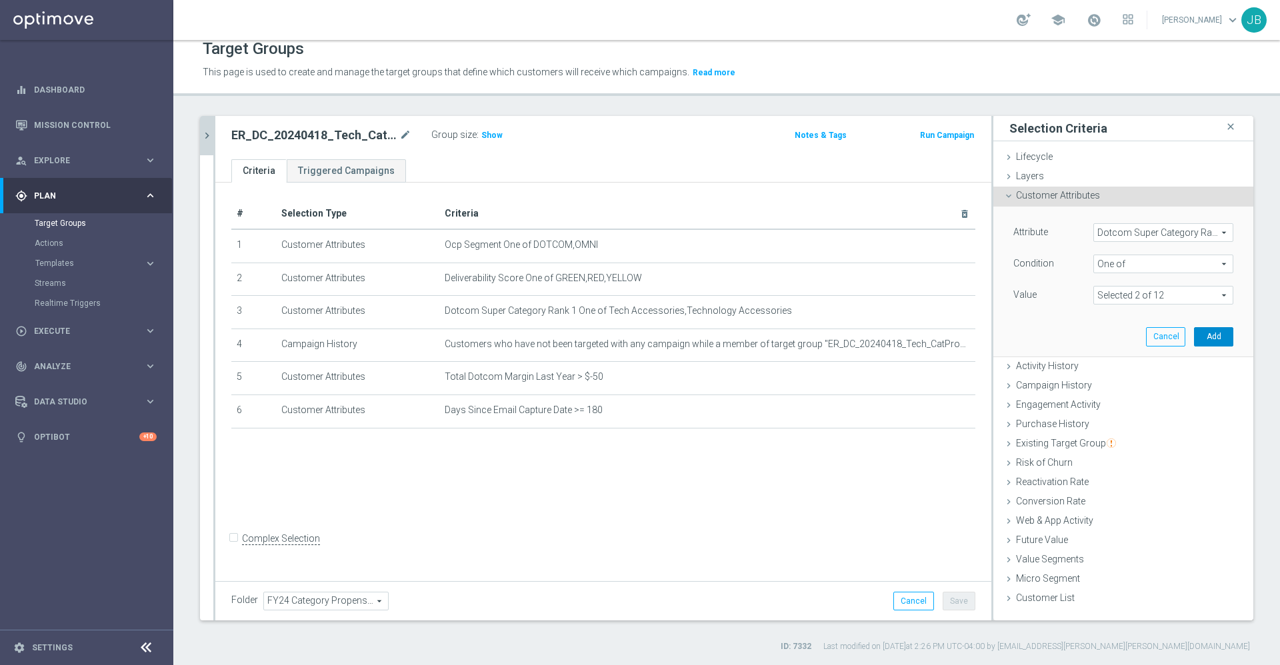
click at [1196, 334] on button "Add" at bounding box center [1213, 336] width 39 height 19
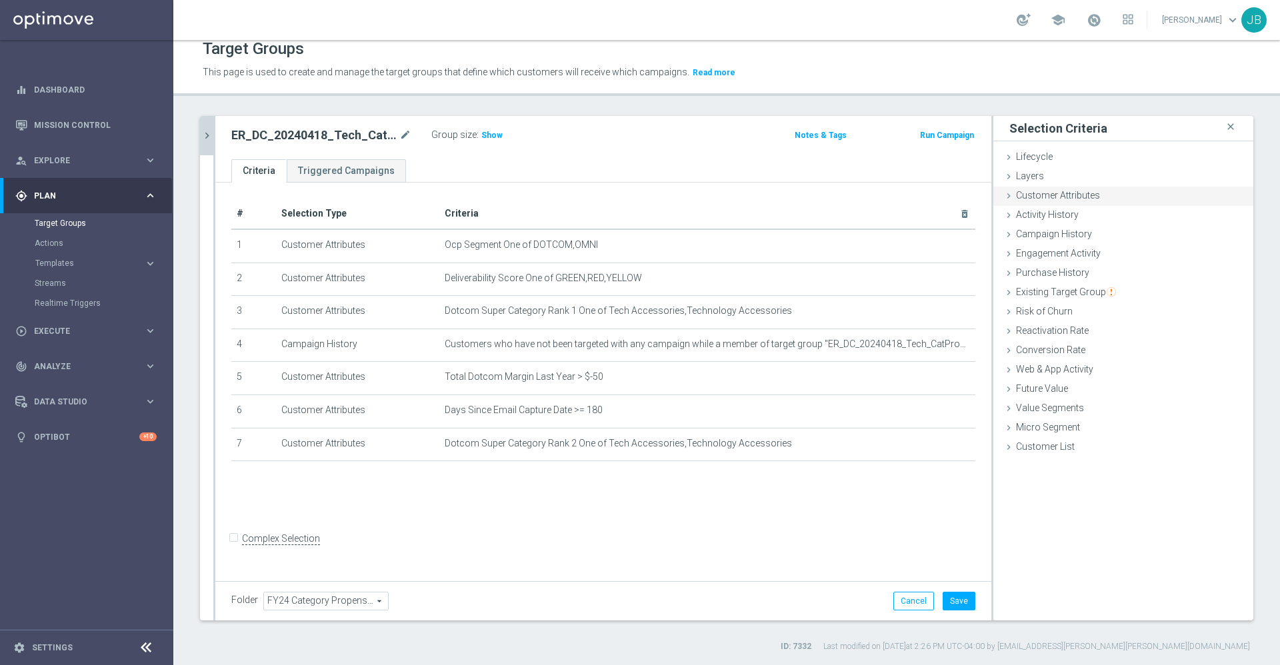
click at [1083, 193] on span "Customer Attributes" at bounding box center [1058, 195] width 84 height 11
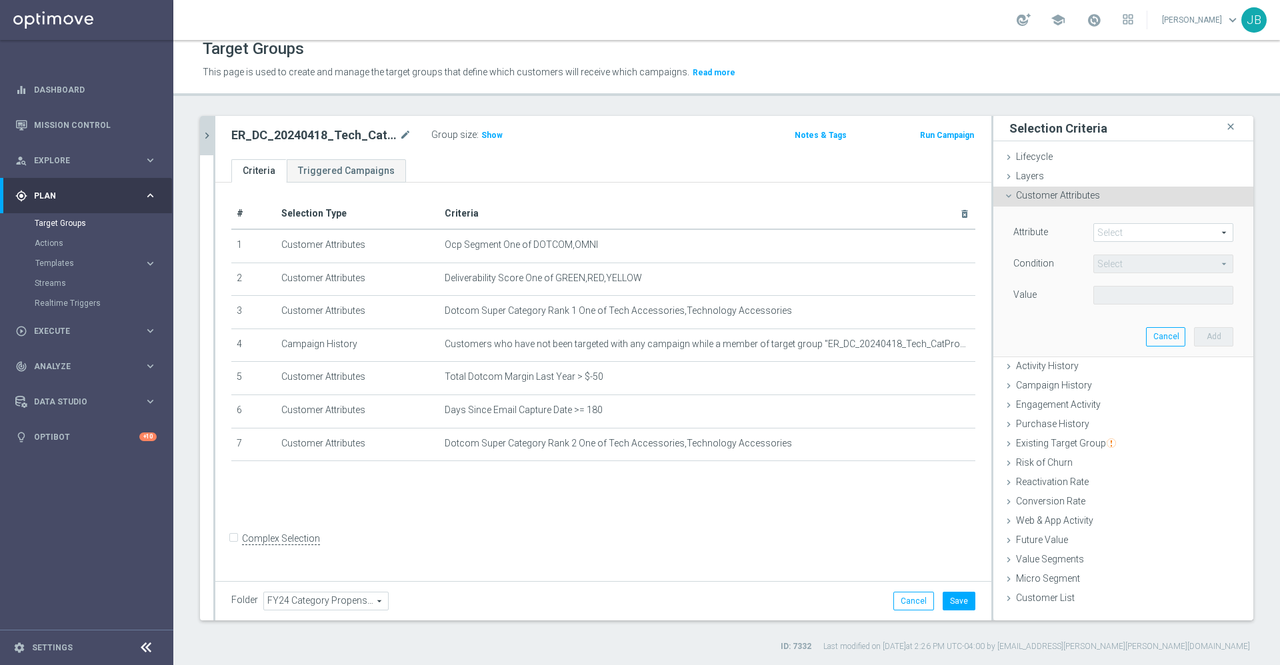
click at [1126, 234] on span at bounding box center [1163, 232] width 139 height 17
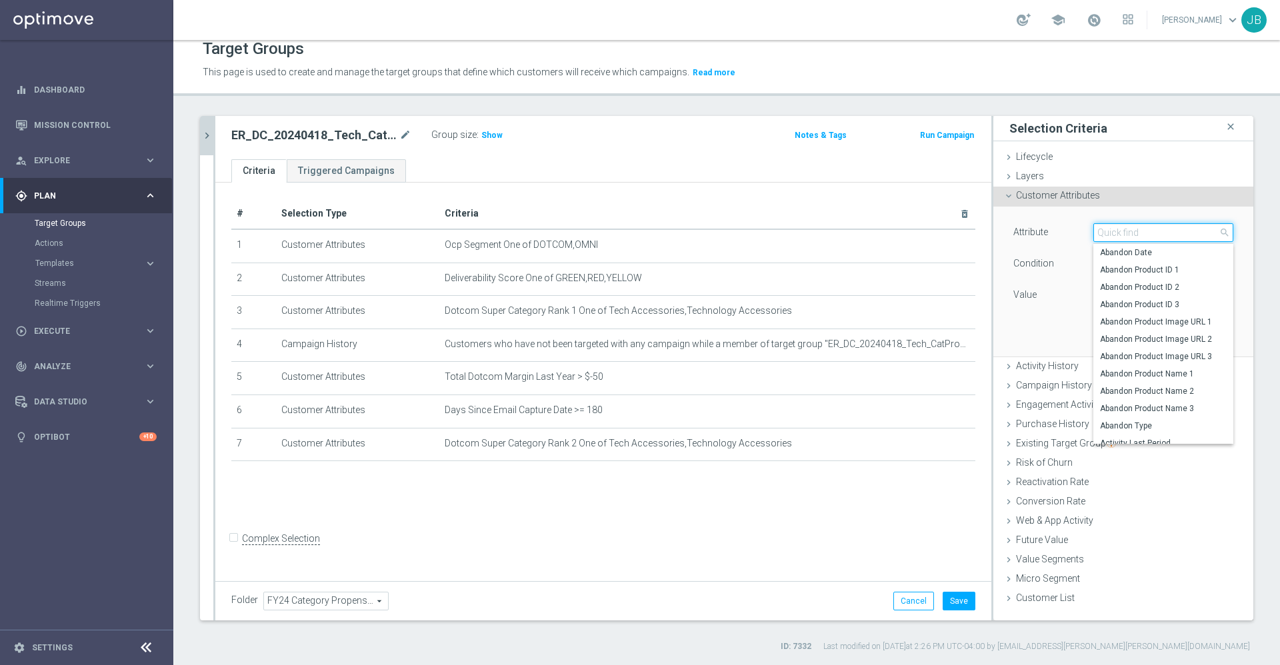
click at [1126, 233] on input "search" at bounding box center [1163, 232] width 140 height 19
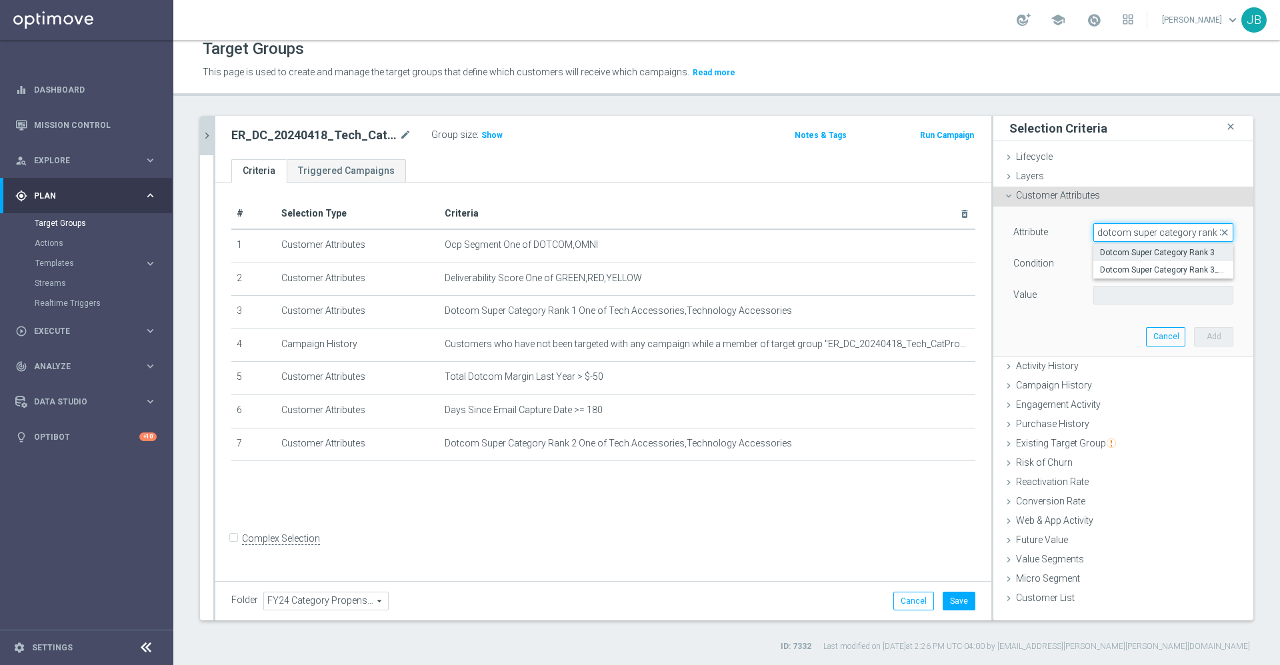
type input "dotcom super category rank 3"
click at [1125, 252] on span "Dotcom Super Category Rank 3" at bounding box center [1163, 252] width 127 height 11
type input "Dotcom Super Category Rank 3"
click at [1116, 262] on span "Equals" at bounding box center [1163, 263] width 139 height 17
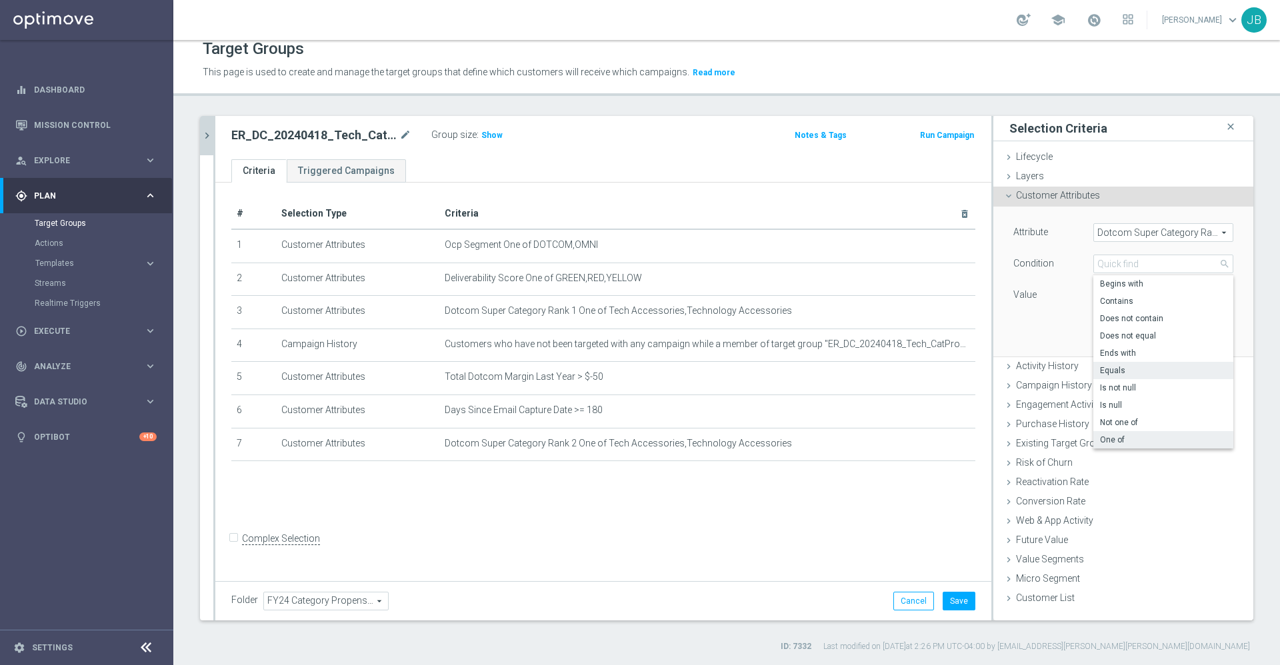
click at [1105, 437] on span "One of" at bounding box center [1163, 440] width 127 height 11
type input "One of"
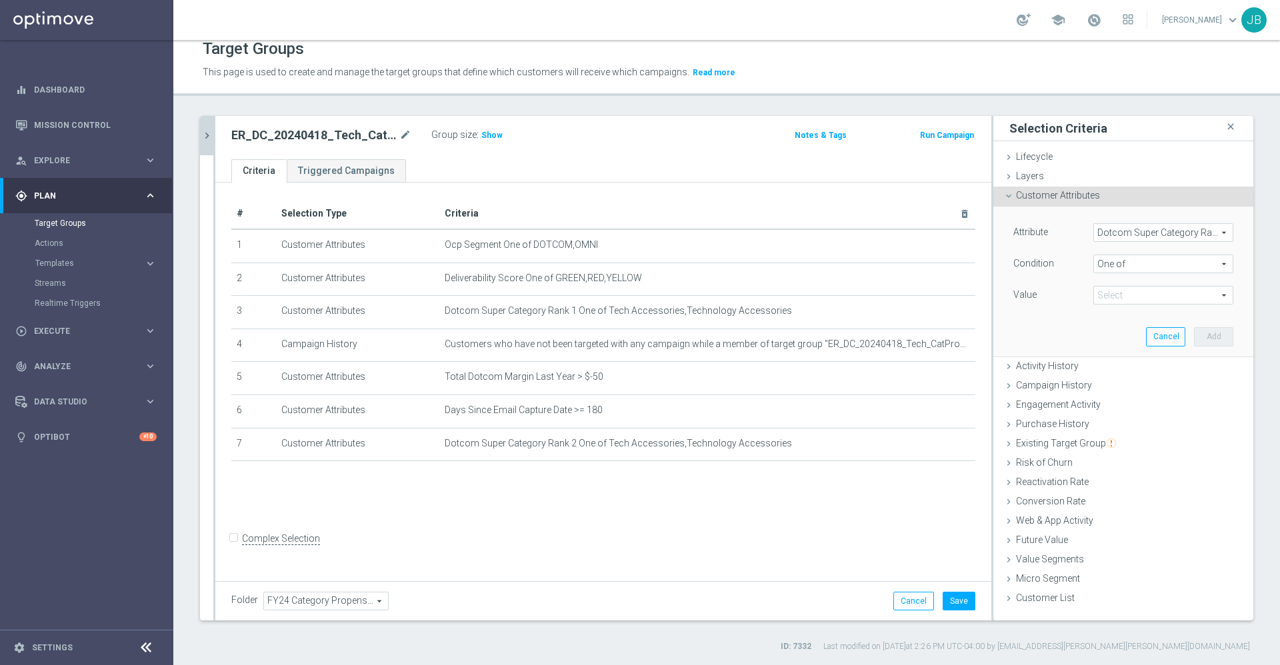
click at [1138, 289] on span at bounding box center [1163, 295] width 139 height 17
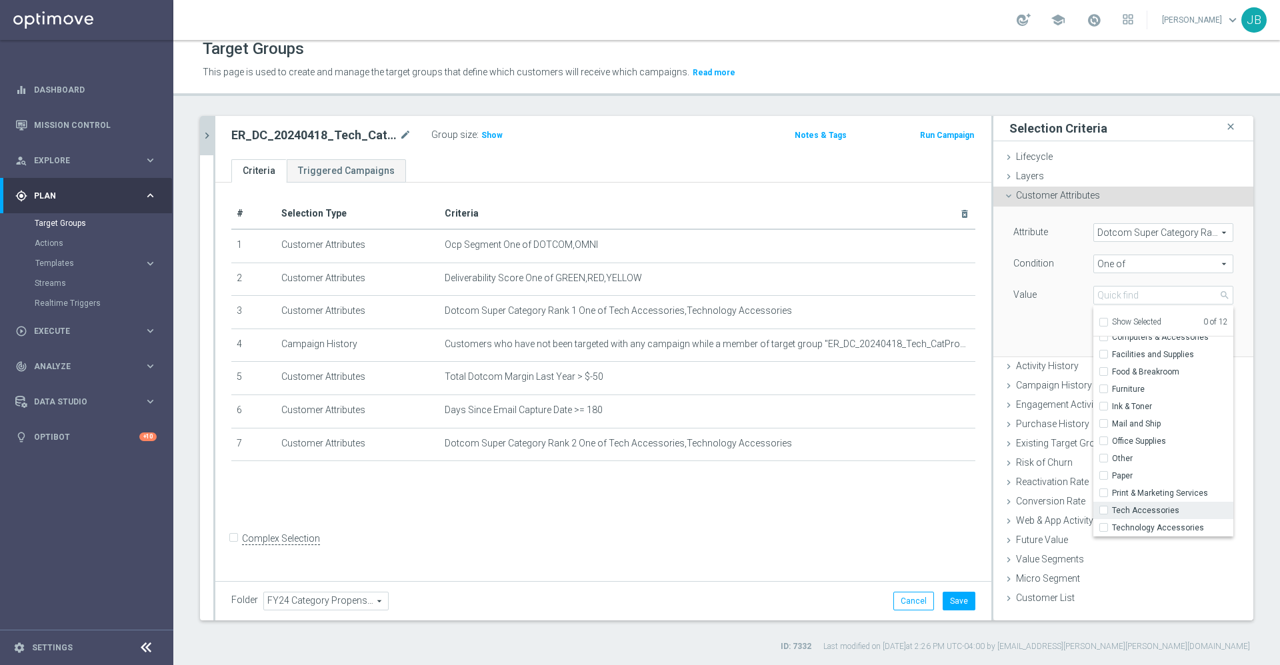
click at [1112, 511] on label "Tech Accessories" at bounding box center [1172, 510] width 121 height 17
click at [1103, 511] on input "Tech Accessories" at bounding box center [1107, 511] width 9 height 9
checkbox input "true"
type input "Tech Accessories"
click at [1103, 527] on input "Technology Accessories" at bounding box center [1107, 528] width 9 height 9
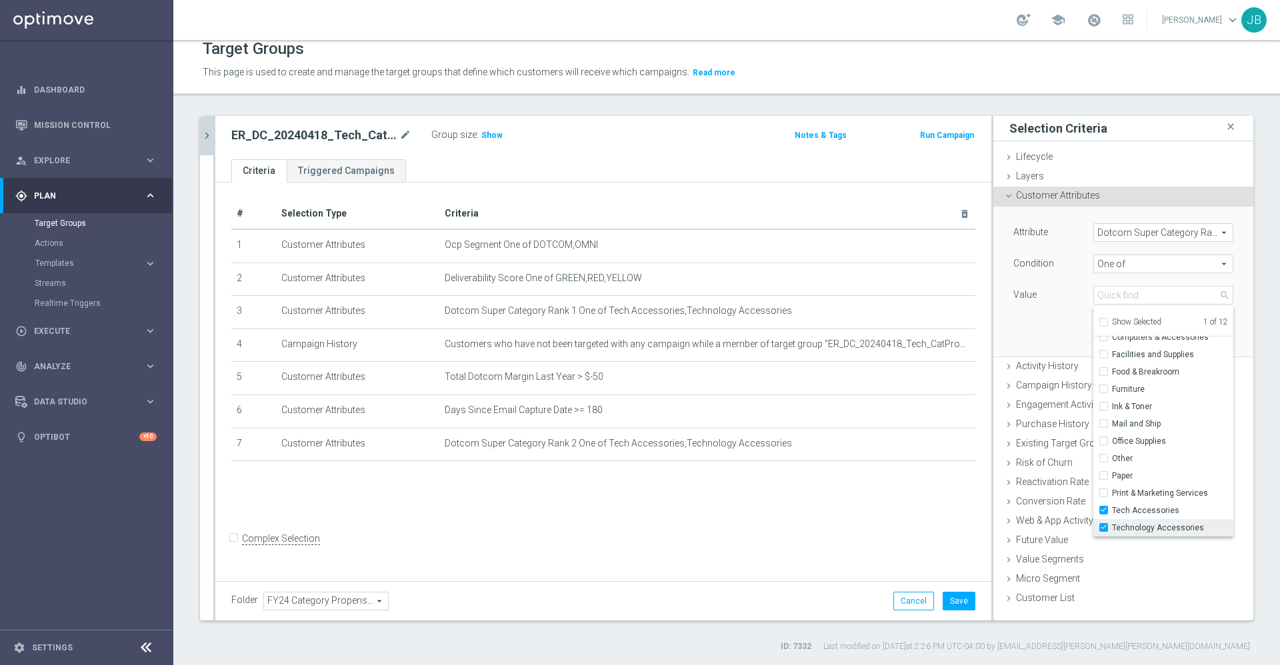
checkbox input "true"
type input "Selected 2 of 12"
click at [1015, 332] on div "Attribute Dotcom Super Category Rank 3 Dotcom Super Category Rank 3 arrow_drop_…" at bounding box center [1123, 281] width 240 height 149
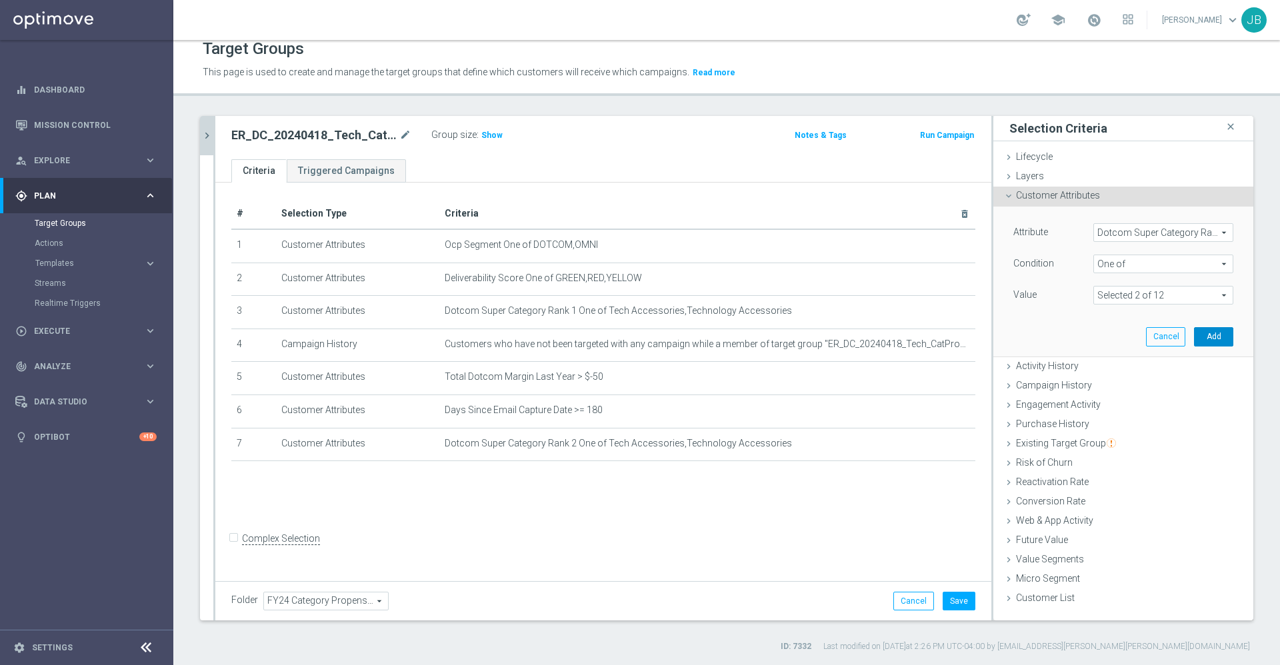
click at [1202, 337] on button "Add" at bounding box center [1213, 336] width 39 height 19
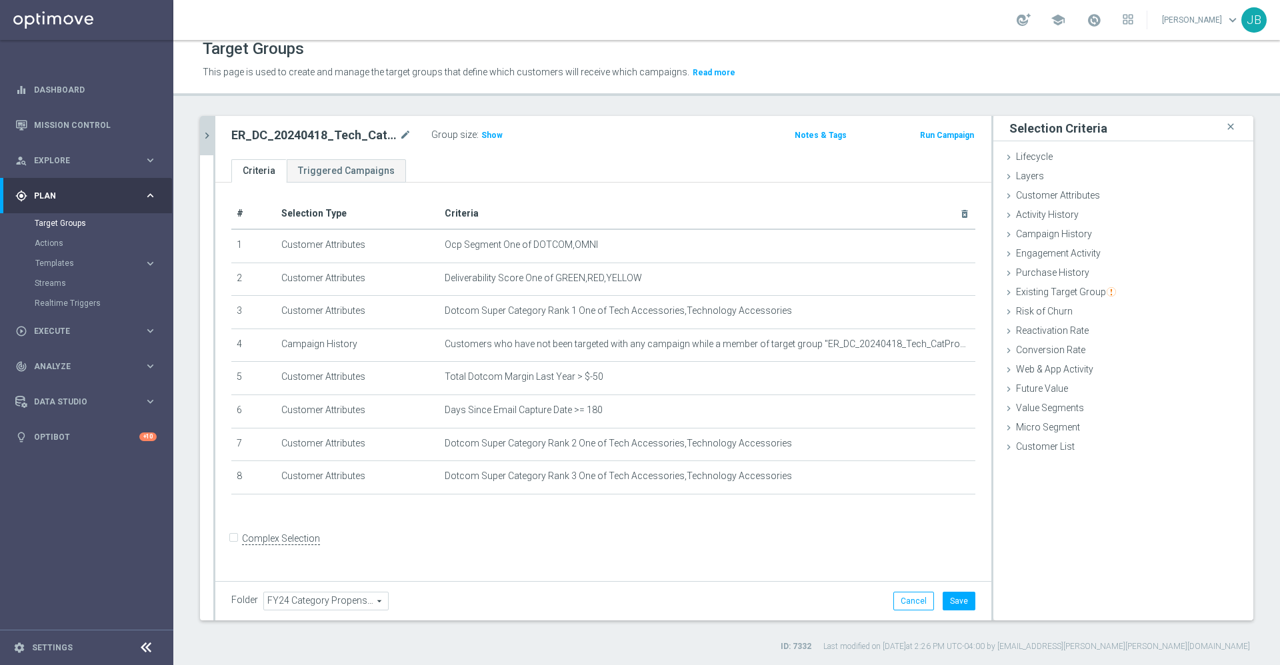
click at [232, 546] on input "Complex Selection" at bounding box center [235, 540] width 9 height 19
checkbox input "true"
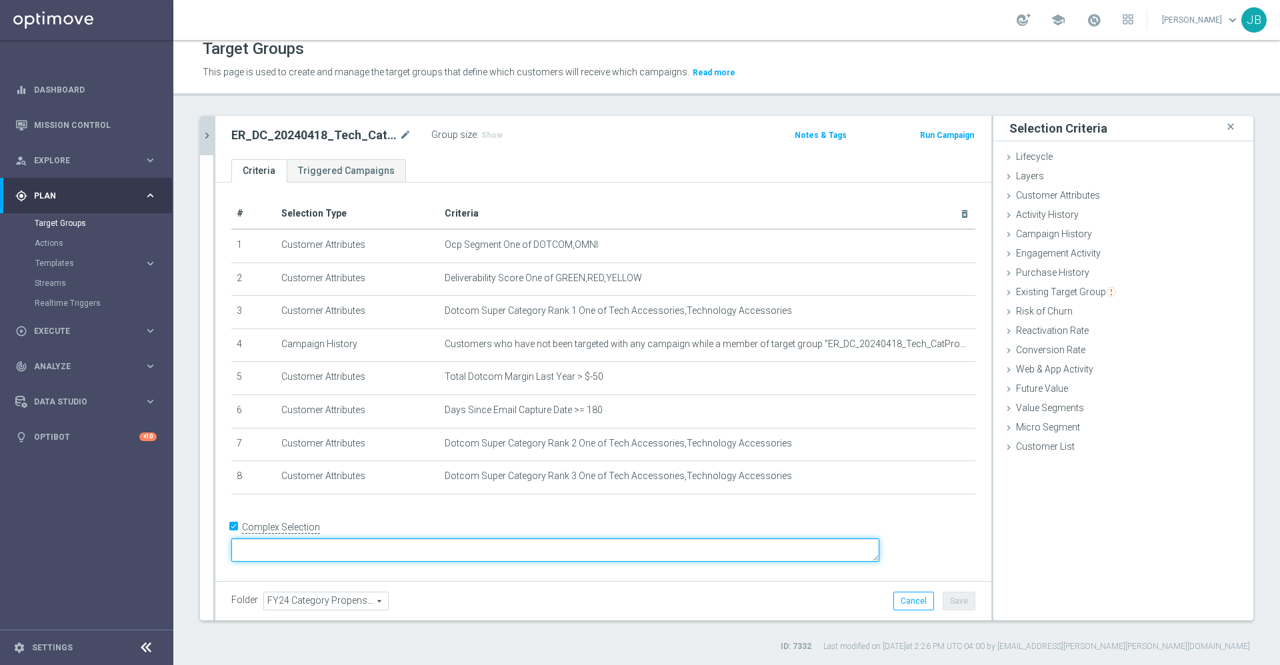
click at [404, 541] on textarea at bounding box center [555, 550] width 648 height 23
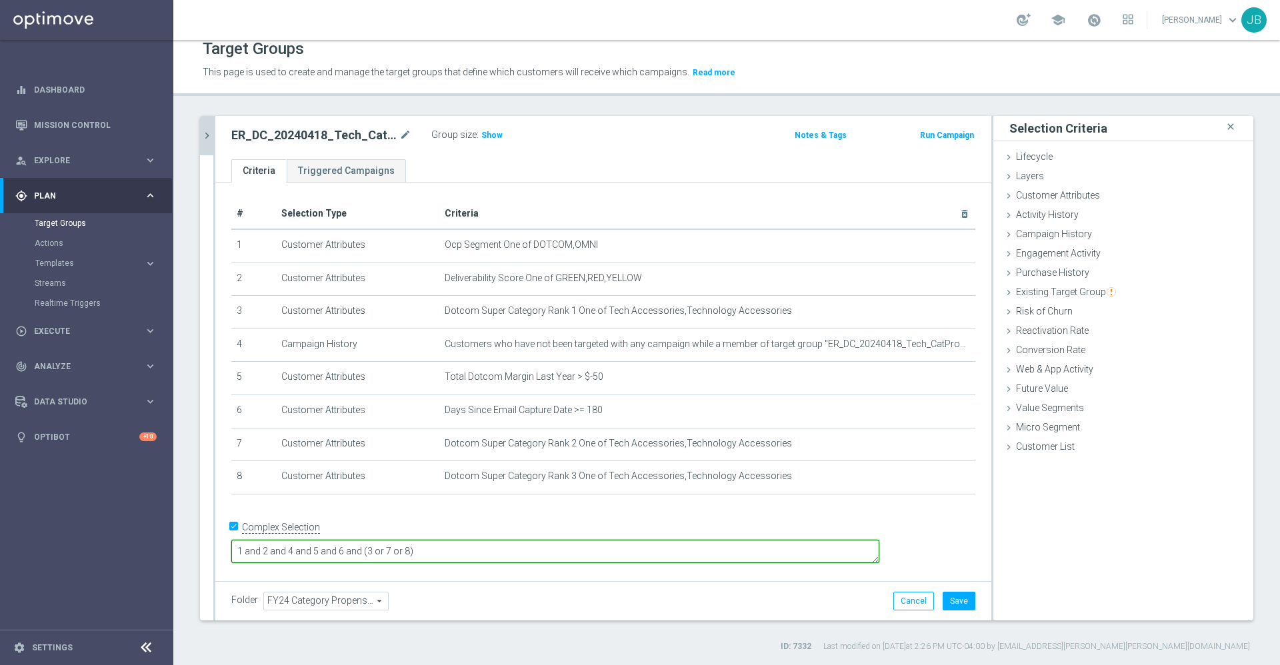
type textarea "1 and 2 and 4 and 5 and 6 and (3 or 7 or 8)"
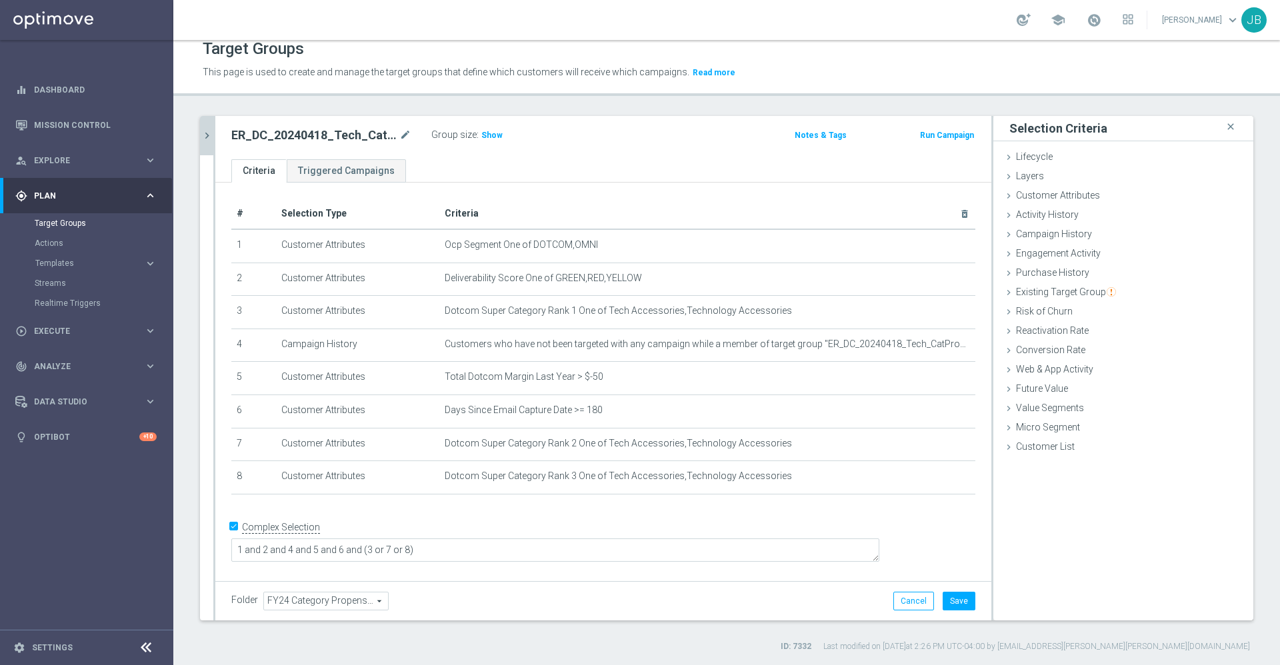
click at [452, 517] on div "+ Add Selection" at bounding box center [603, 512] width 764 height 11
click at [952, 594] on button "Save" at bounding box center [958, 601] width 33 height 19
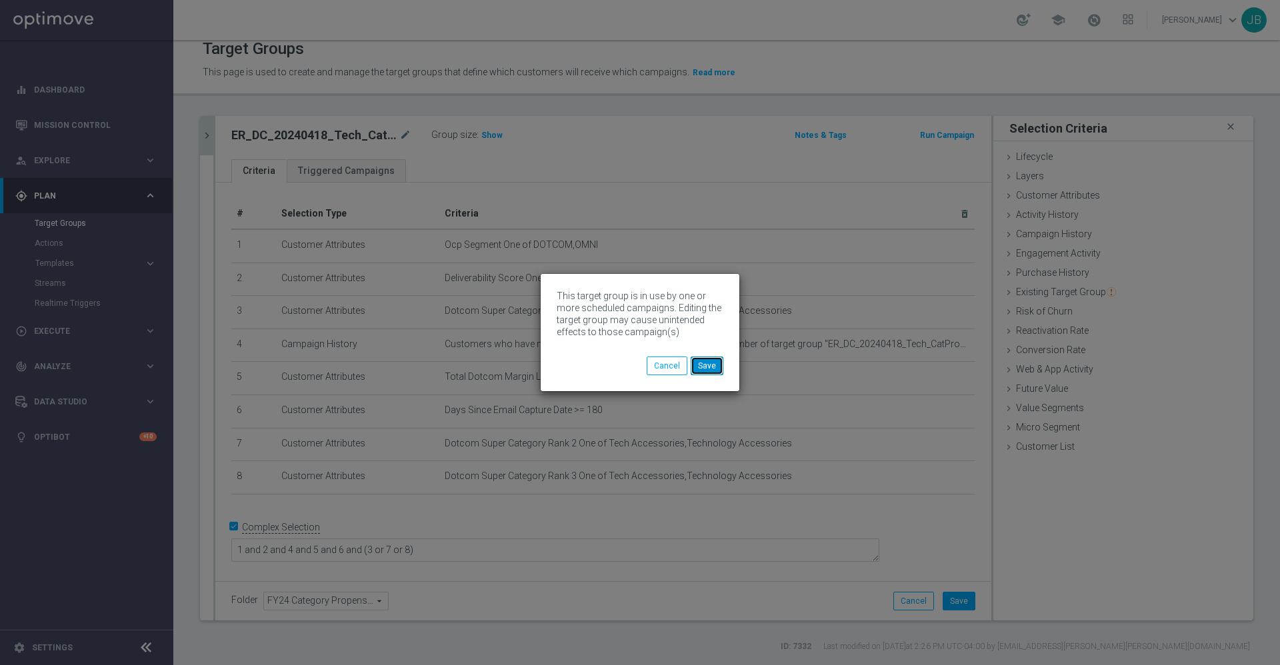
click at [694, 364] on button "Save" at bounding box center [706, 366] width 33 height 19
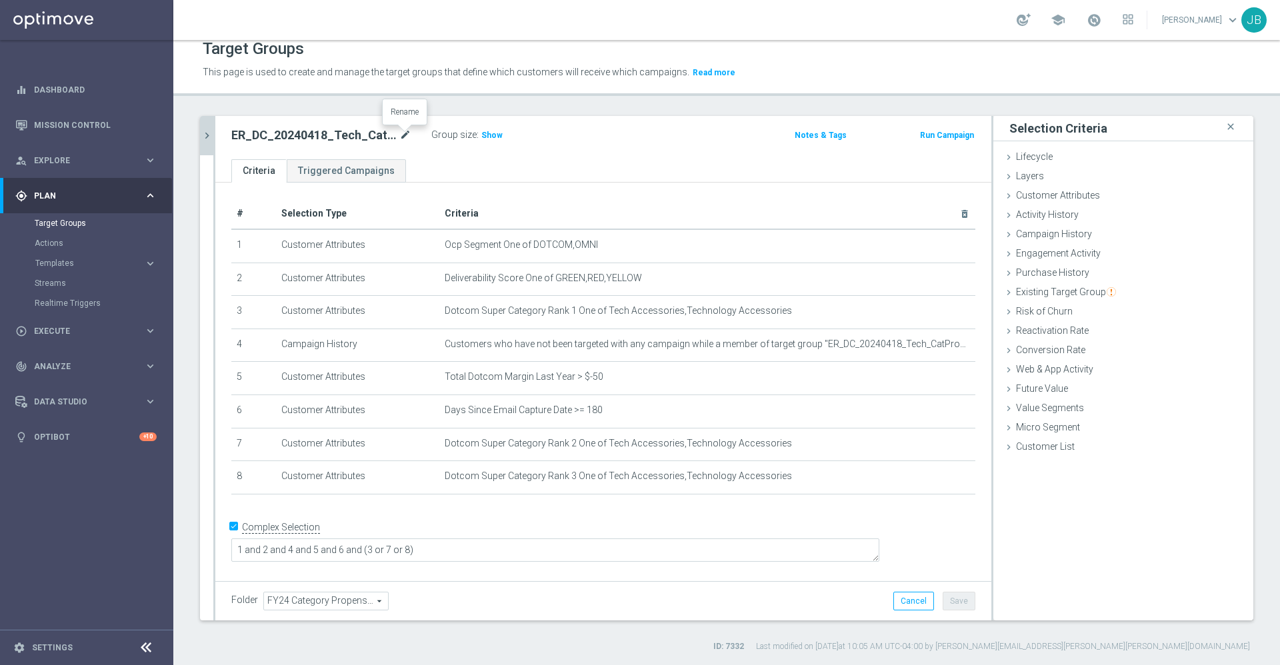
click at [407, 135] on icon "mode_edit" at bounding box center [405, 135] width 12 height 16
click at [485, 137] on span "Show" at bounding box center [491, 135] width 21 height 9
click at [403, 135] on icon "mode_edit" at bounding box center [405, 135] width 12 height 16
click at [207, 140] on icon "chevron_right" at bounding box center [207, 135] width 13 height 13
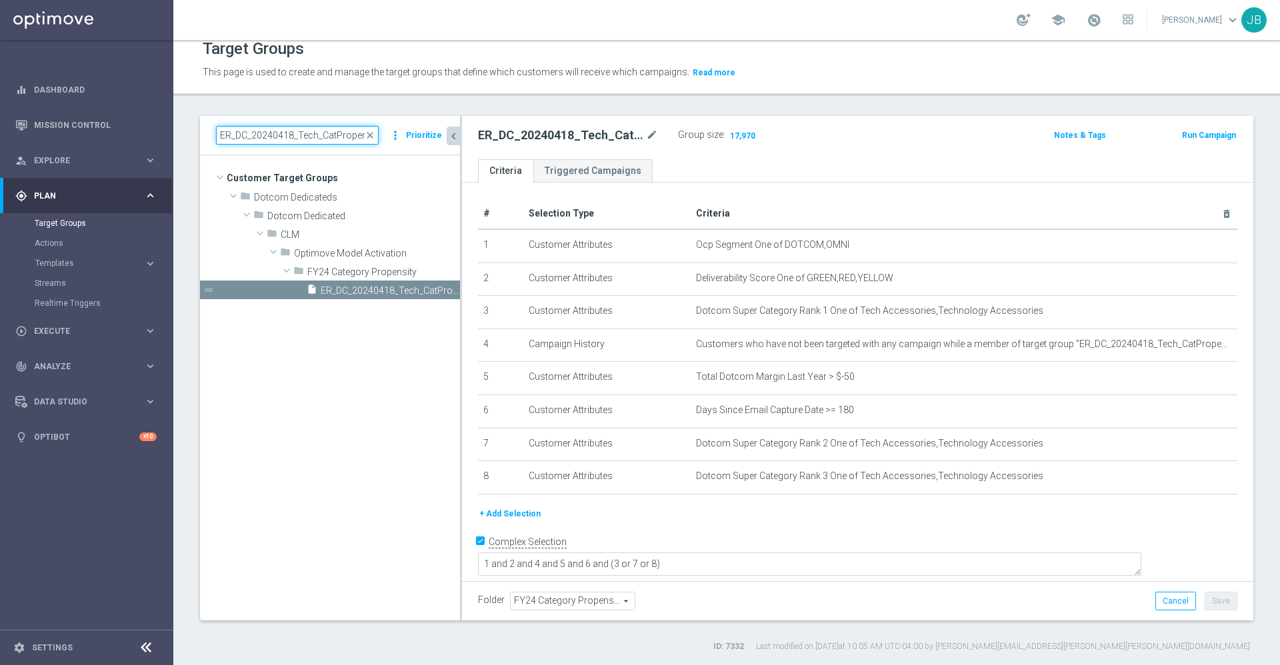
click at [377, 141] on input "ER_DC_20240418_Tech_CatPropensity" at bounding box center [297, 135] width 163 height 19
click at [375, 137] on span "close" at bounding box center [370, 135] width 11 height 11
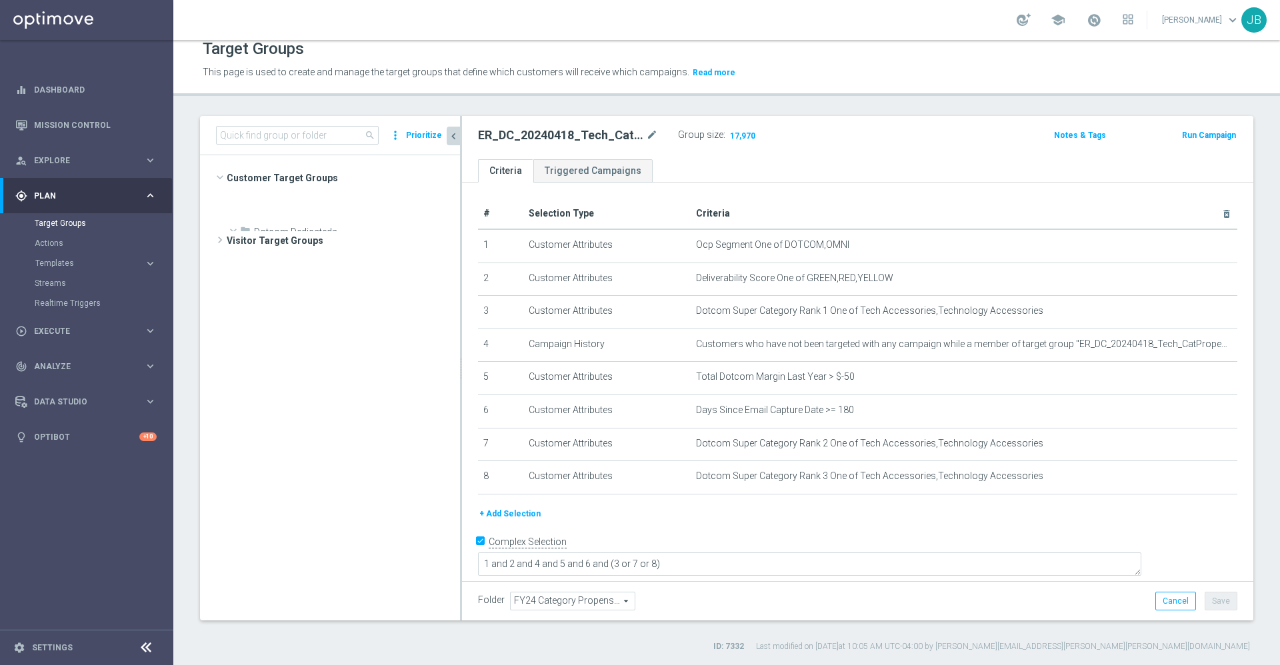
scroll to position [998, 0]
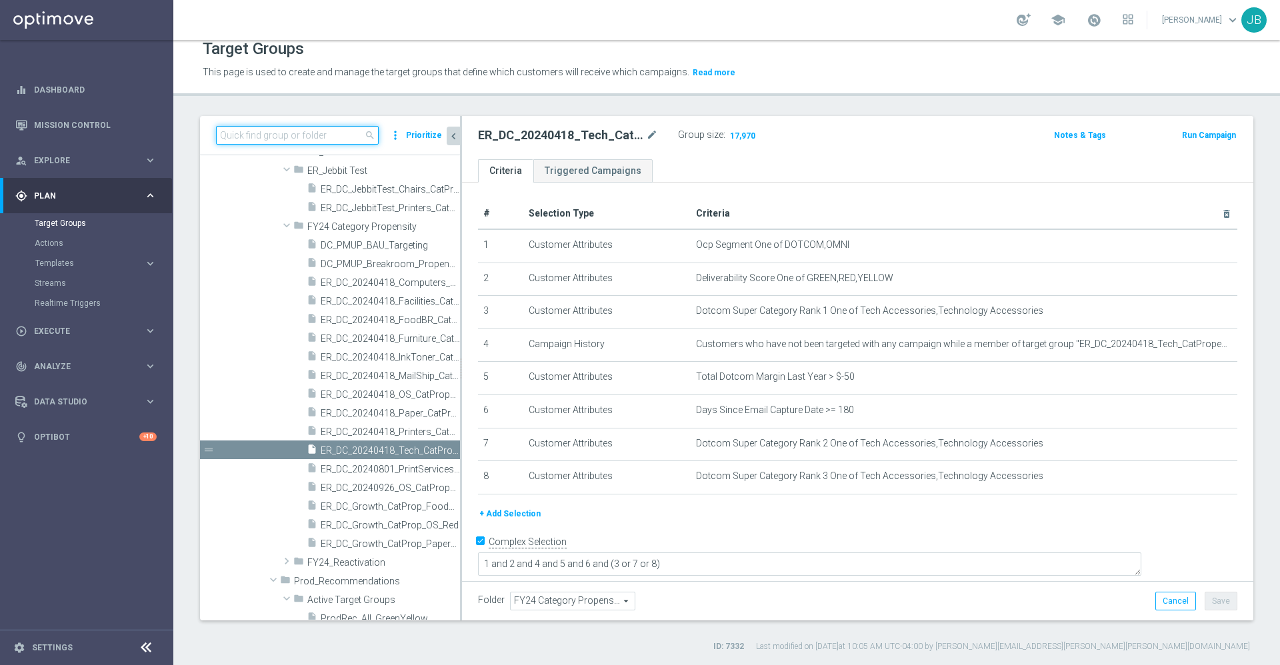
click at [289, 132] on input at bounding box center [297, 135] width 163 height 19
paste input "ER_DC_20240418_Furniture_CatPropensity"
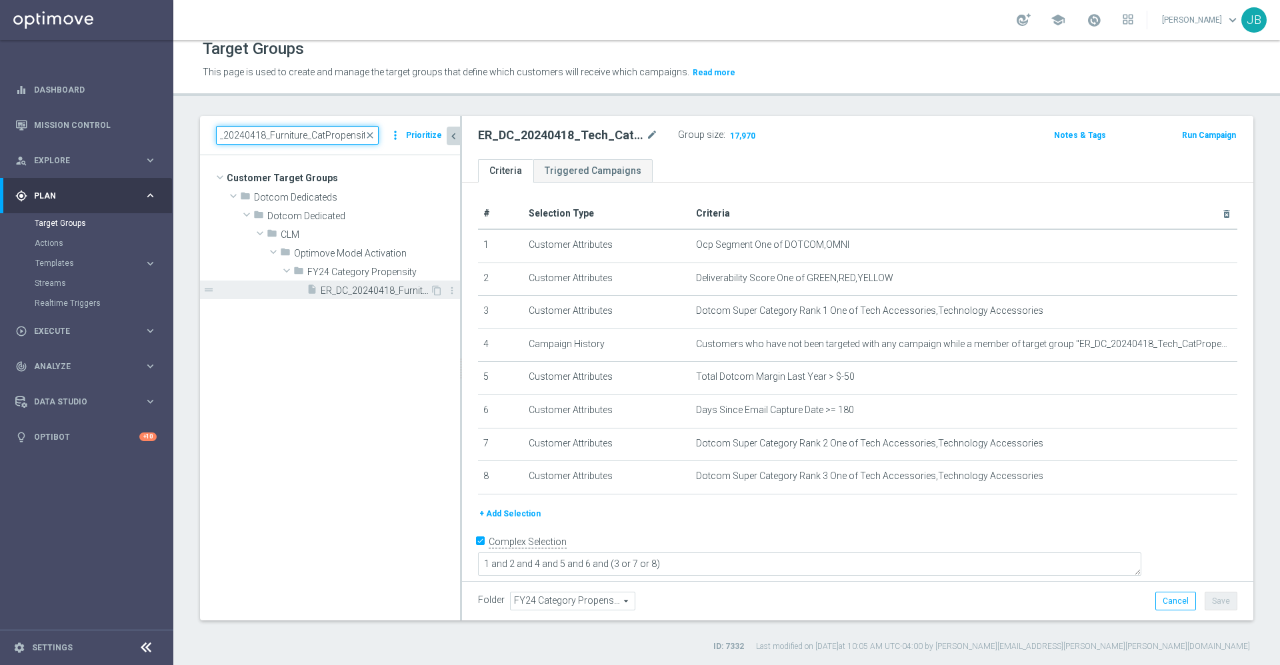
type input "ER_DC_20240418_Furniture_CatPropensity"
click at [360, 293] on span "ER_DC_20240418_Furniture_CatPropensity" at bounding box center [375, 290] width 109 height 11
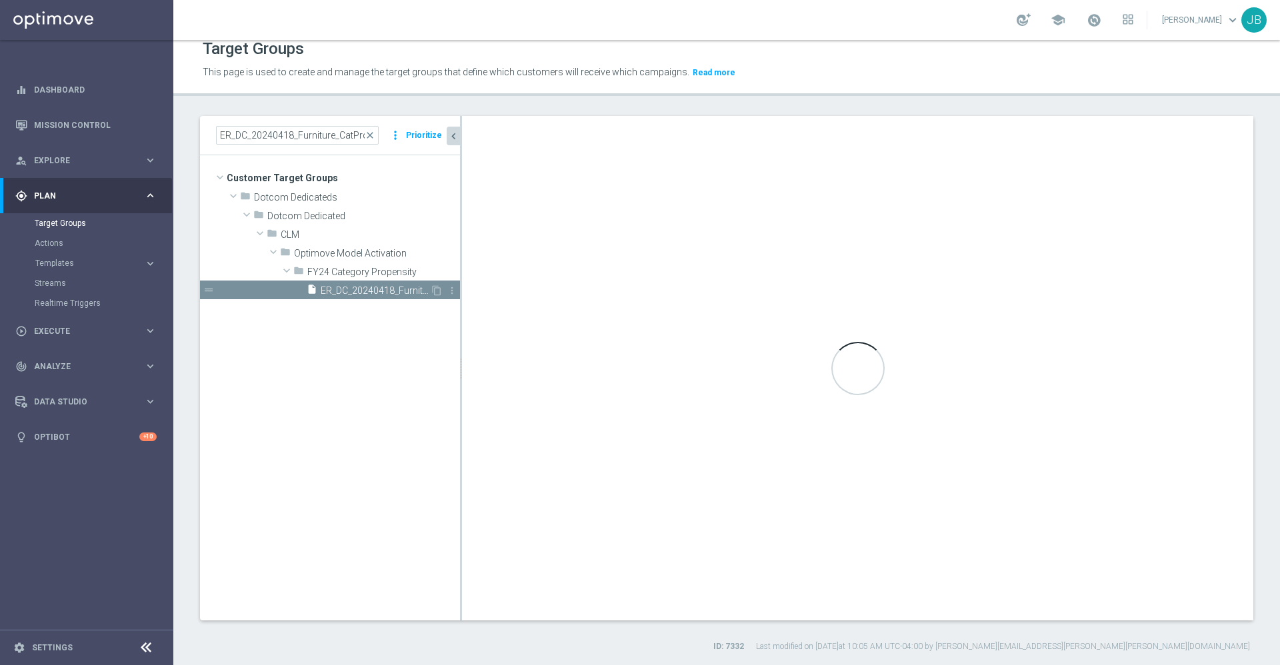
checkbox input "false"
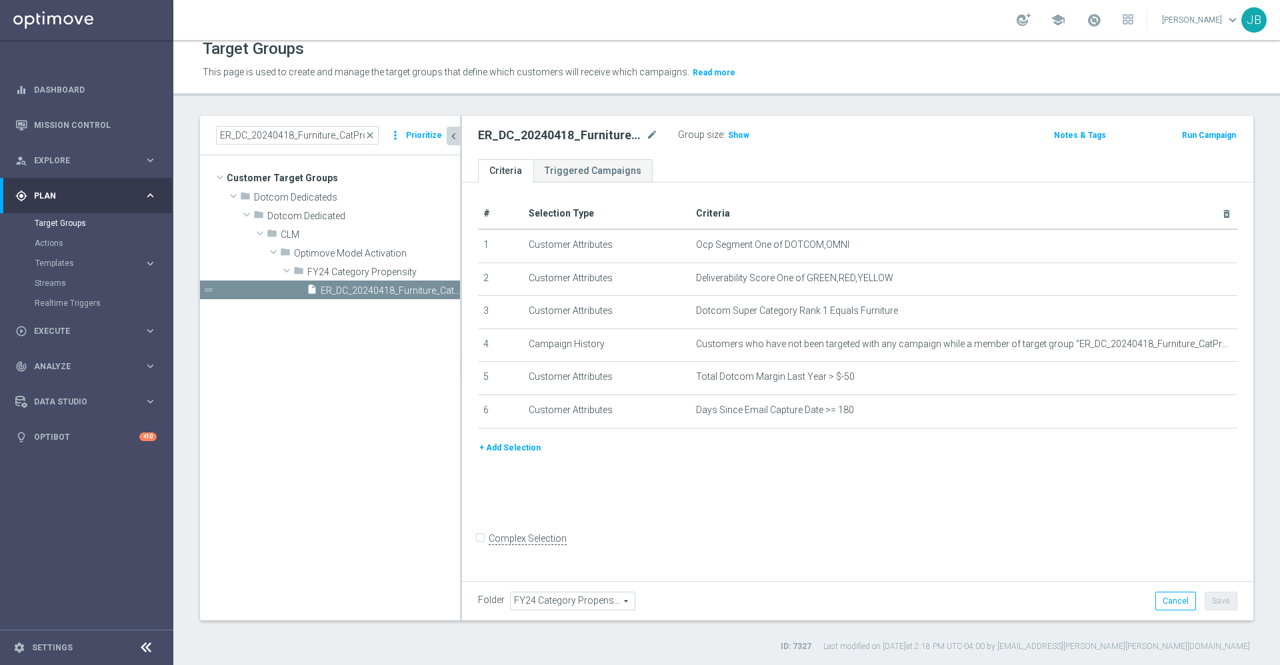
click at [513, 451] on button "+ Add Selection" at bounding box center [510, 448] width 64 height 15
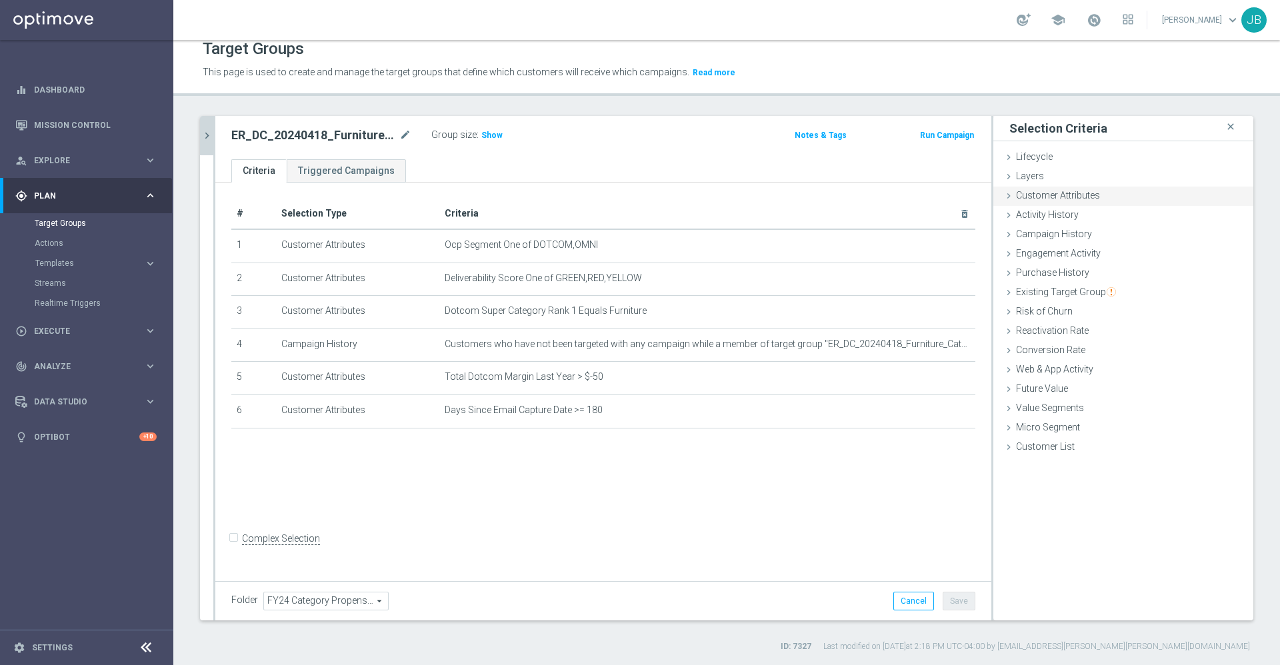
click at [1072, 200] on span "Customer Attributes" at bounding box center [1058, 195] width 84 height 11
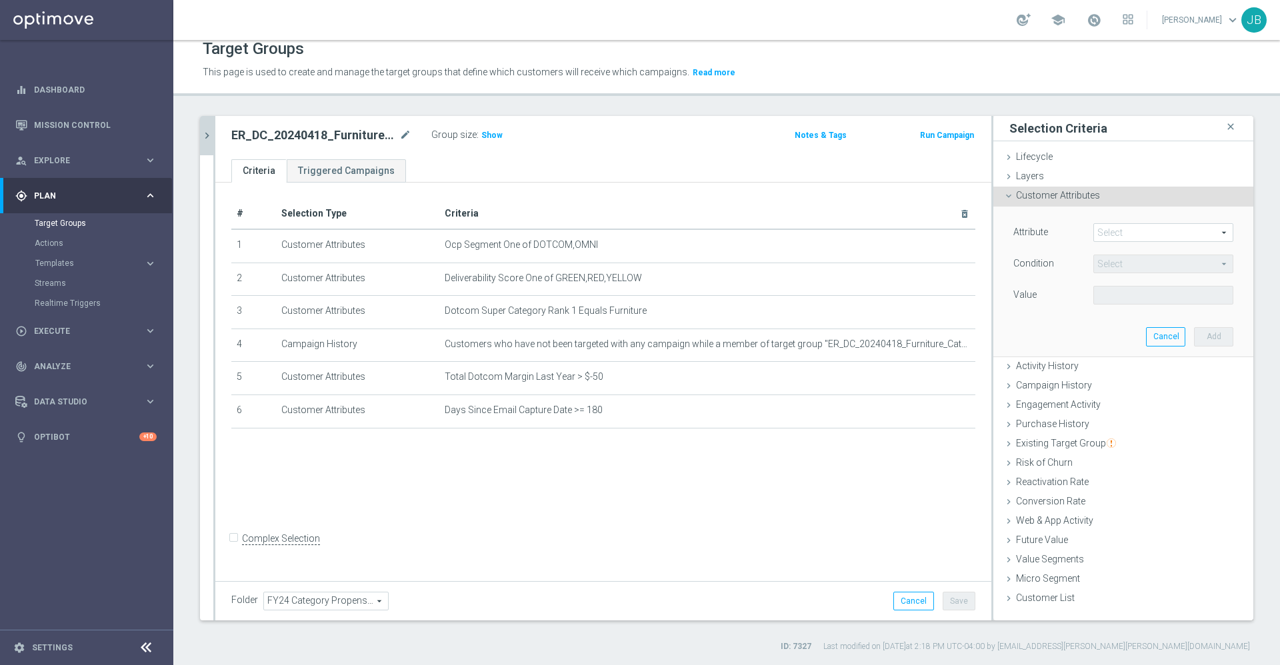
click at [1094, 227] on span at bounding box center [1163, 232] width 139 height 17
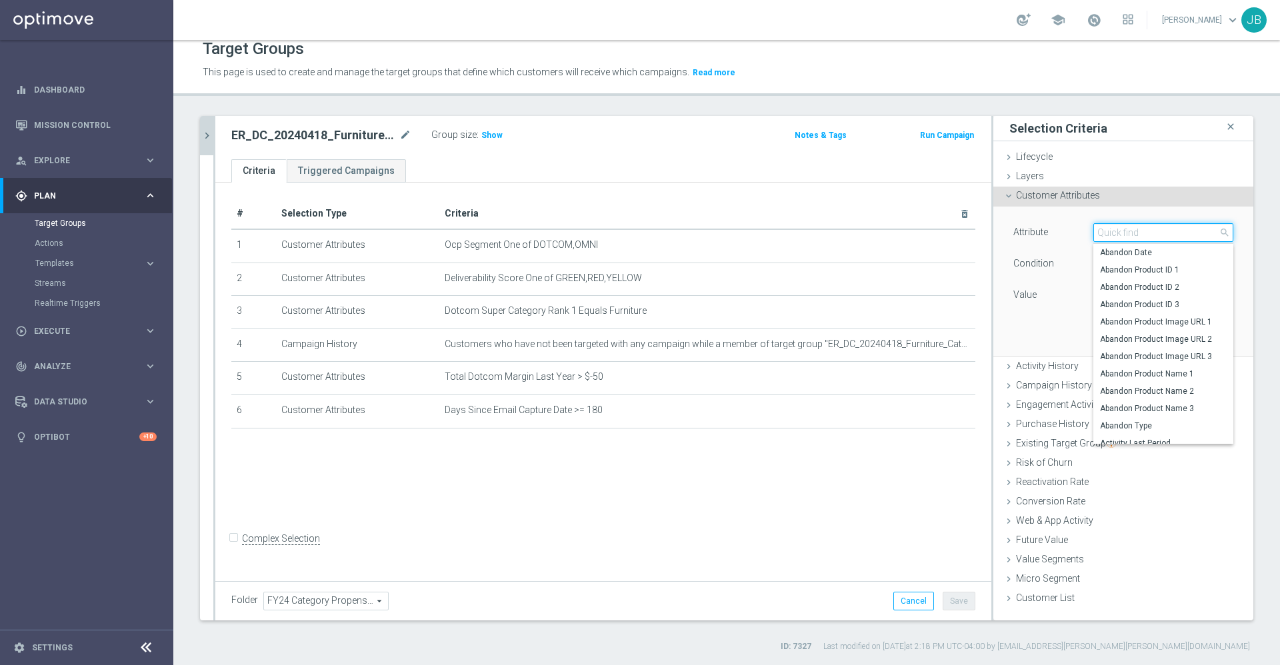
click at [1095, 229] on input "search" at bounding box center [1163, 232] width 140 height 19
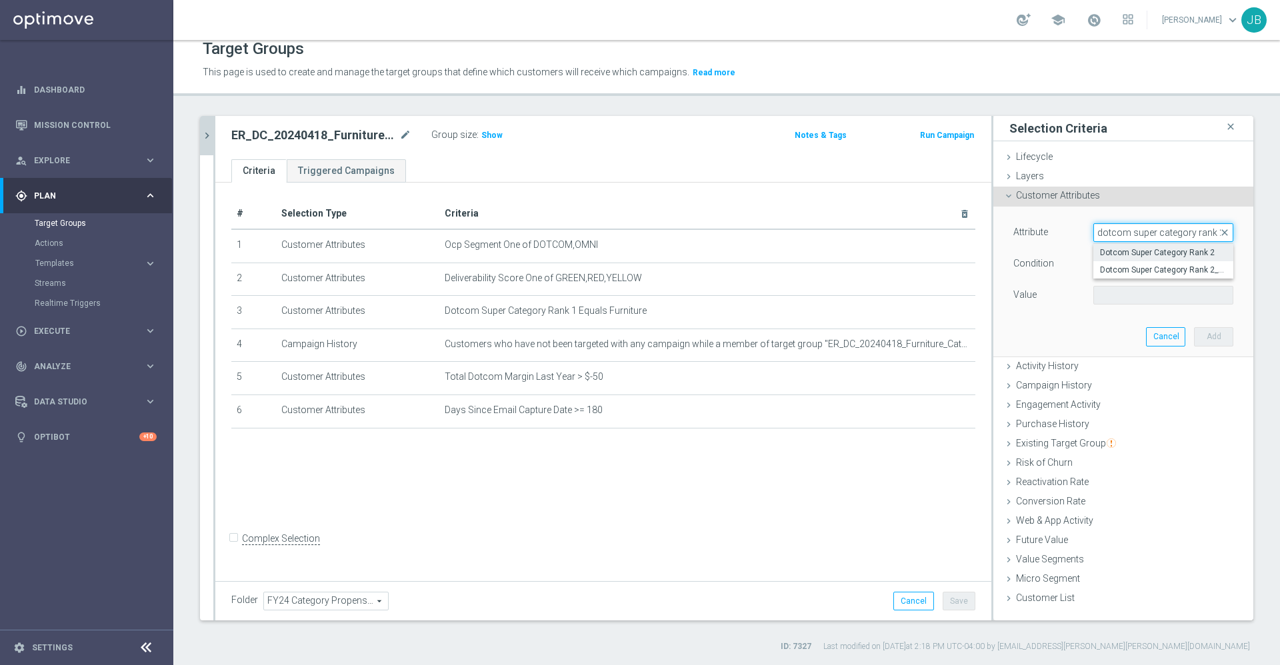
type input "dotcom super category rank 2"
click at [1152, 255] on span "Dotcom Super Category Rank 2" at bounding box center [1163, 252] width 127 height 11
type input "Dotcom Super Category Rank 2"
type input "Equals"
click at [1139, 264] on span "Equals" at bounding box center [1163, 263] width 139 height 17
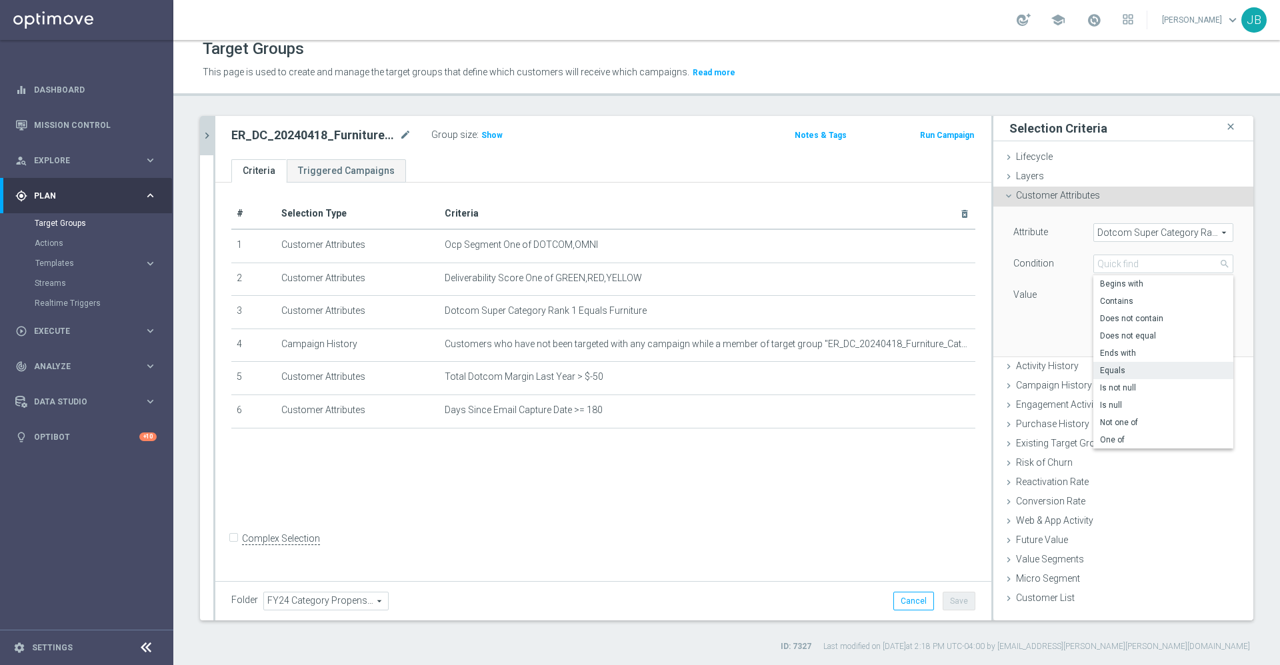
click at [1024, 310] on div "Attribute Dotcom Super Category Rank 2 Dotcom Super Category Rank 2 arrow_drop_…" at bounding box center [1123, 281] width 240 height 149
click at [1110, 296] on span at bounding box center [1163, 295] width 139 height 17
click at [1114, 371] on span "Furniture" at bounding box center [1163, 367] width 127 height 11
type input "Furniture"
click at [1194, 332] on button "Add" at bounding box center [1213, 336] width 39 height 19
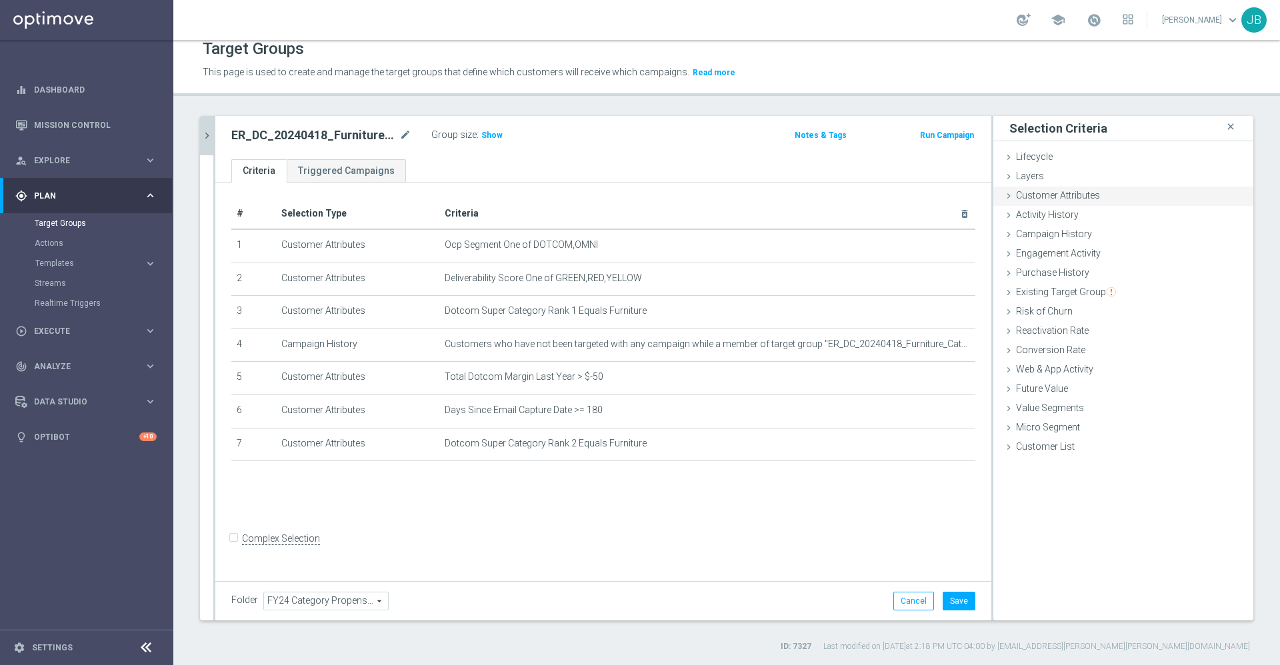
click at [1085, 199] on div "Customer Attributes done selection saved" at bounding box center [1123, 197] width 260 height 20
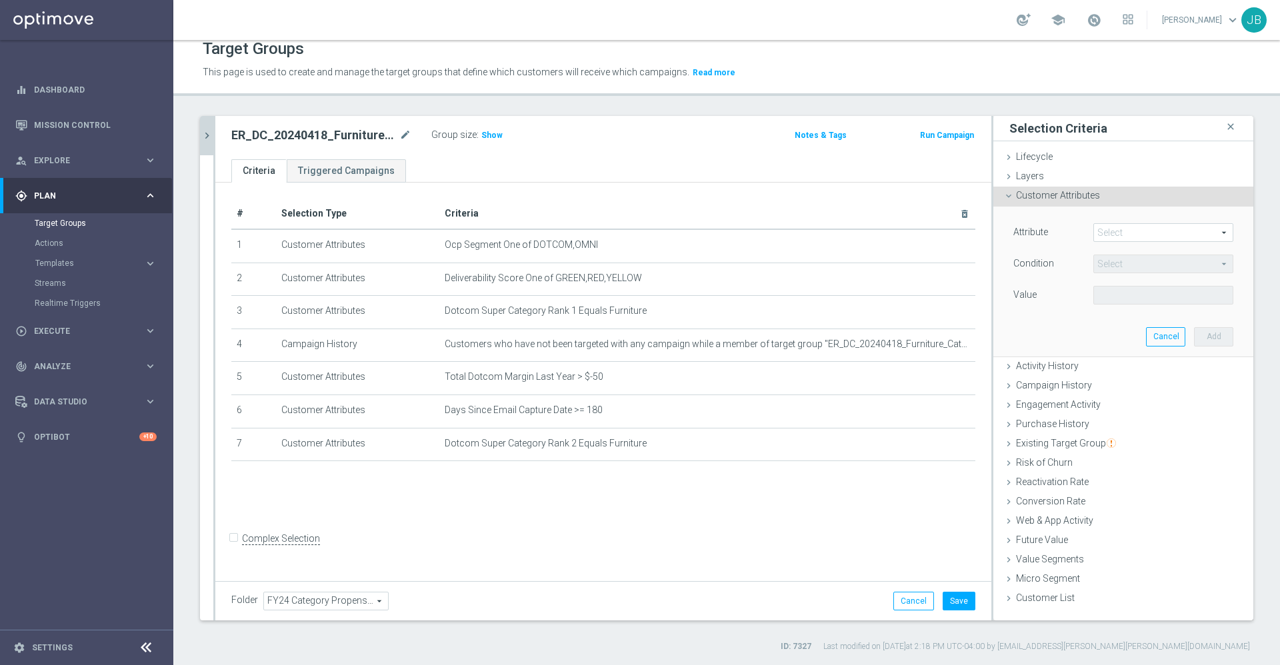
click at [1117, 223] on div "Select arrow_drop_down search" at bounding box center [1163, 232] width 140 height 19
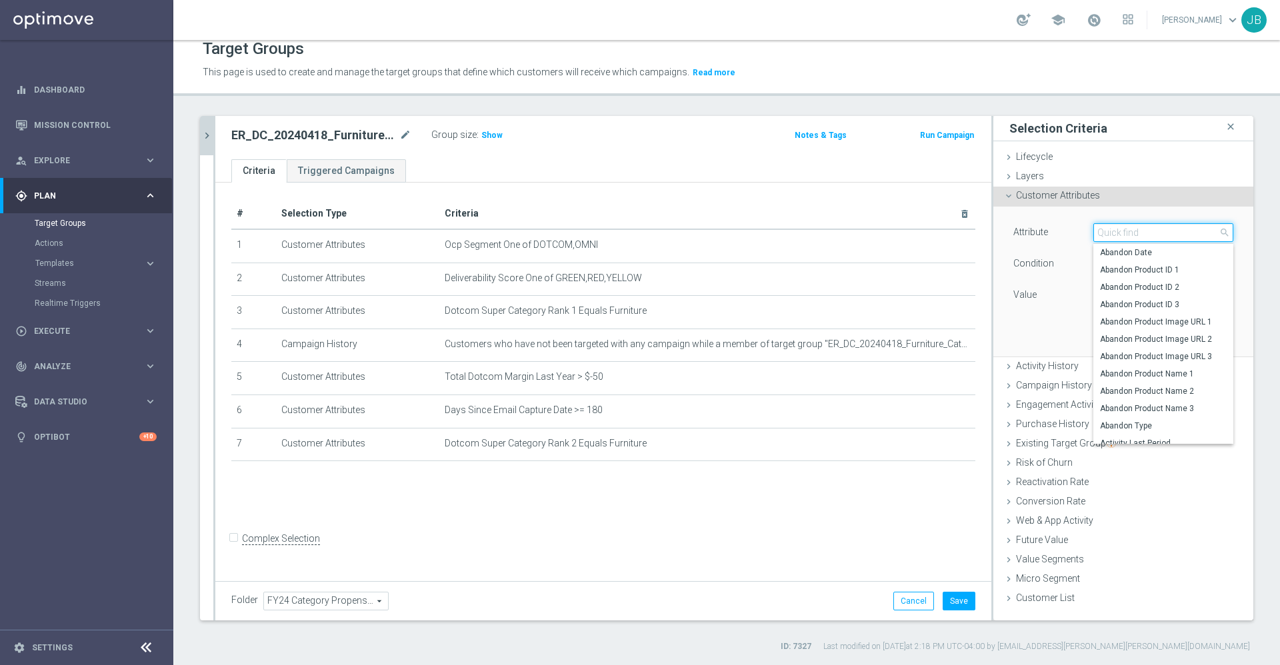
click at [1120, 229] on input "search" at bounding box center [1163, 232] width 140 height 19
type input "dotcom super category"
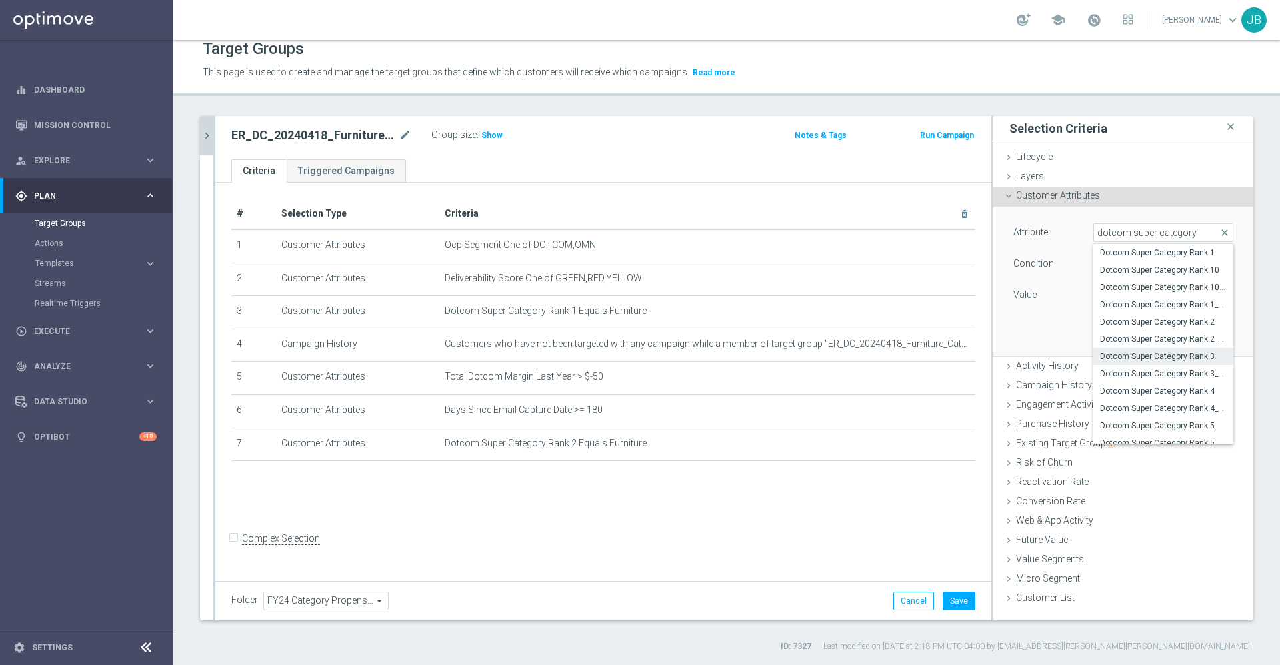
click at [1173, 351] on span "Dotcom Super Category Rank 3" at bounding box center [1163, 356] width 127 height 11
type input "Dotcom Super Category Rank 3"
type input "Equals"
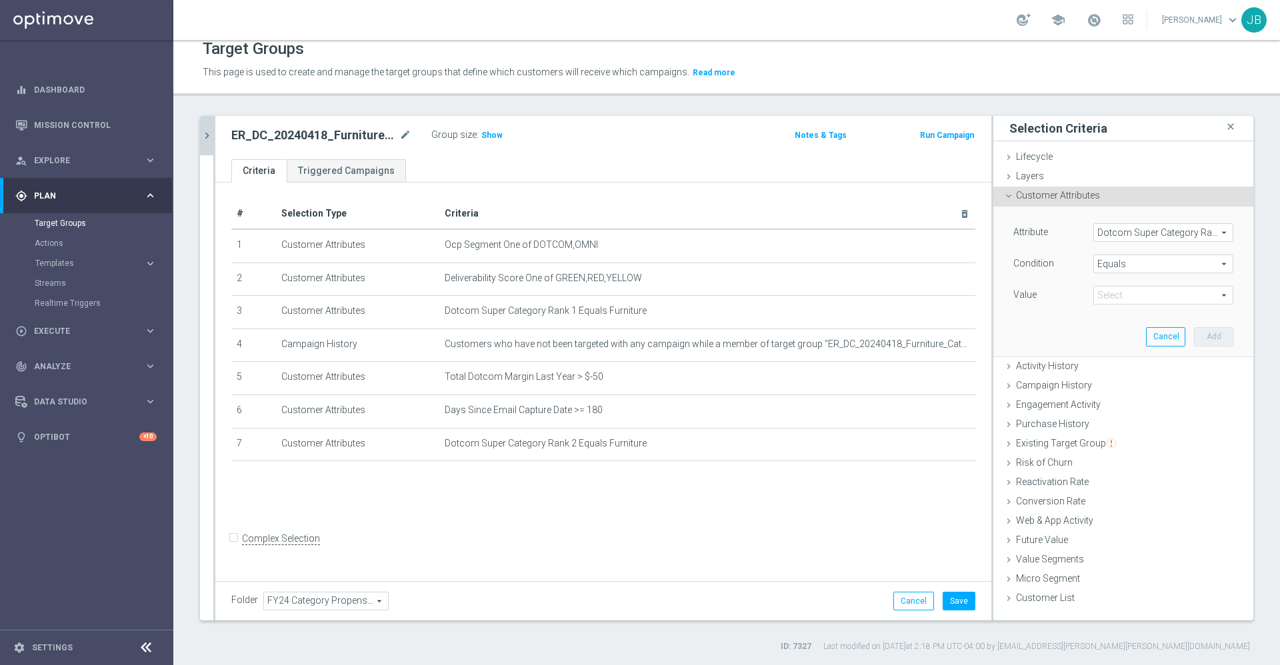
click at [1146, 295] on span at bounding box center [1163, 295] width 139 height 17
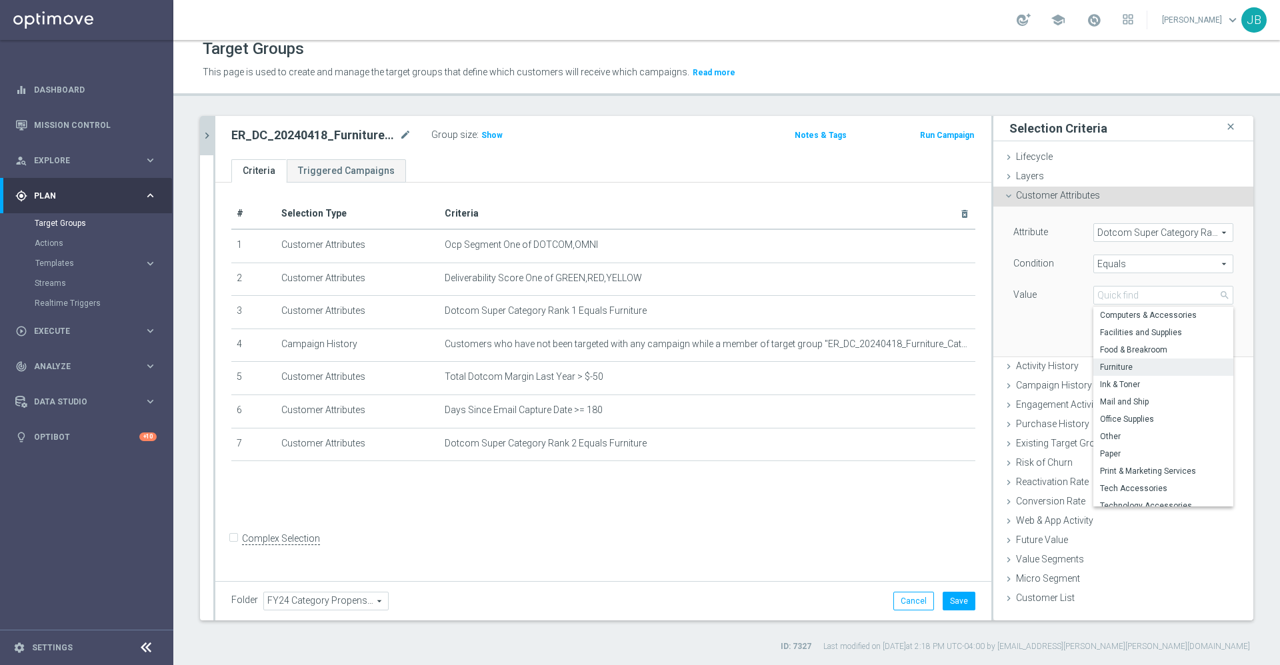
click at [1120, 368] on span "Furniture" at bounding box center [1163, 367] width 127 height 11
type input "Furniture"
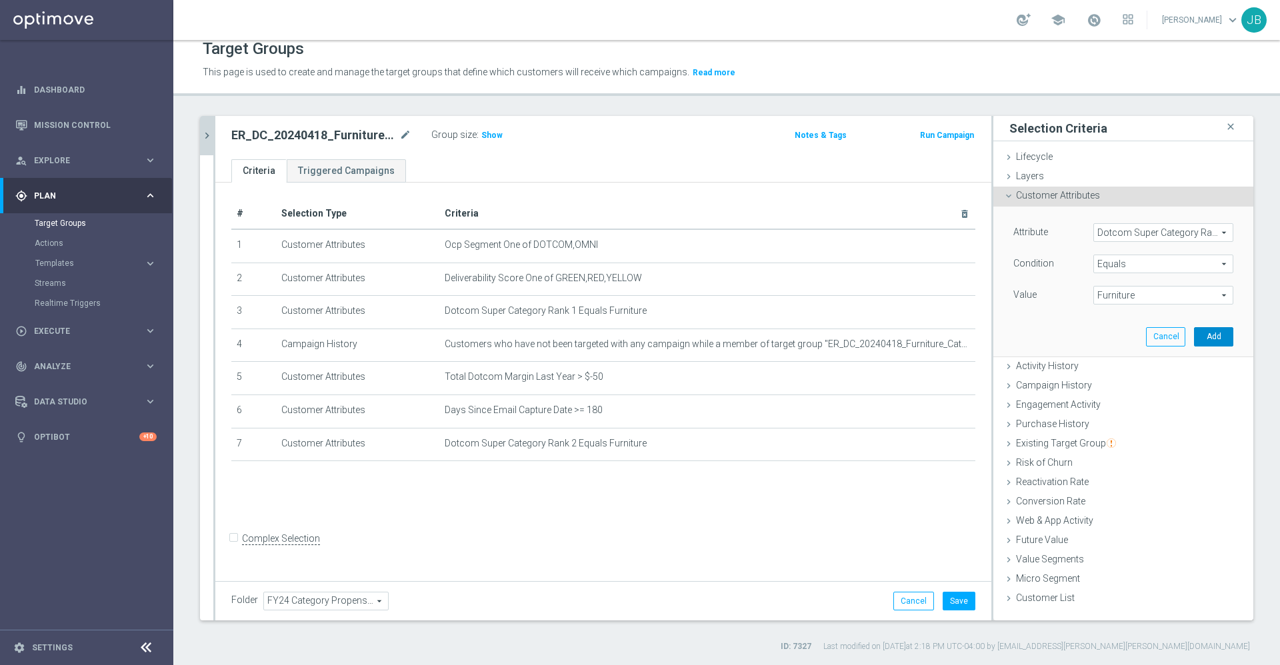
click at [1196, 338] on button "Add" at bounding box center [1213, 336] width 39 height 19
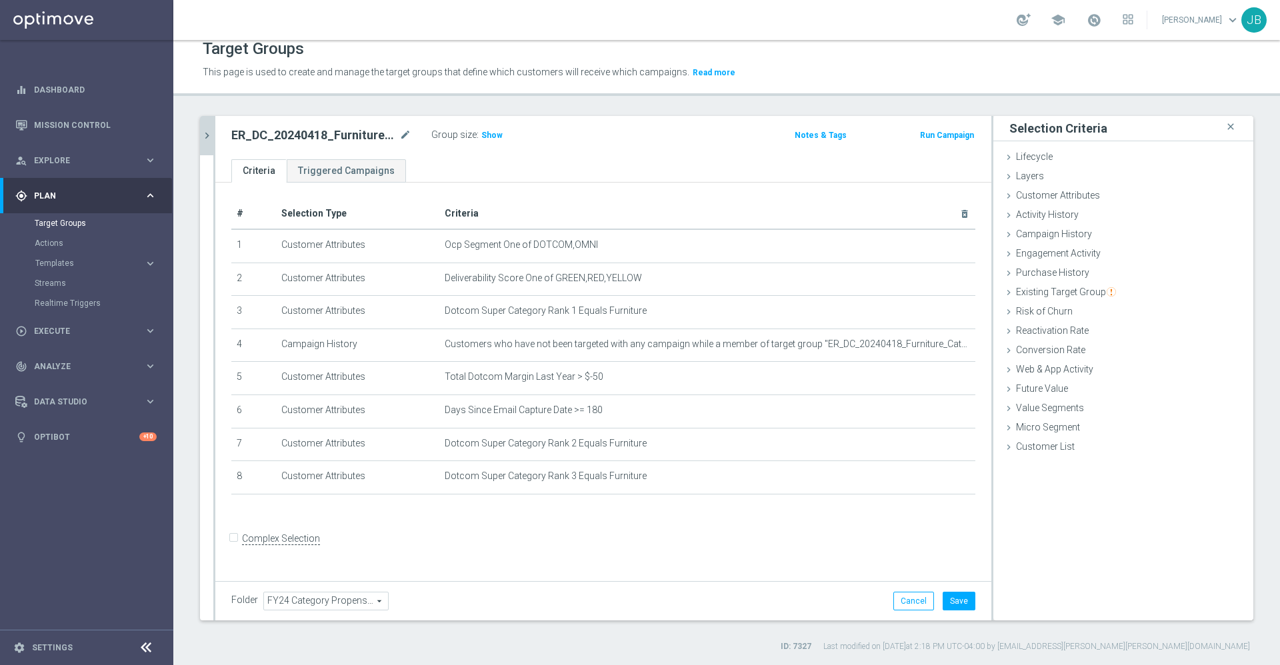
click at [233, 549] on input "Complex Selection" at bounding box center [235, 540] width 9 height 19
checkbox input "true"
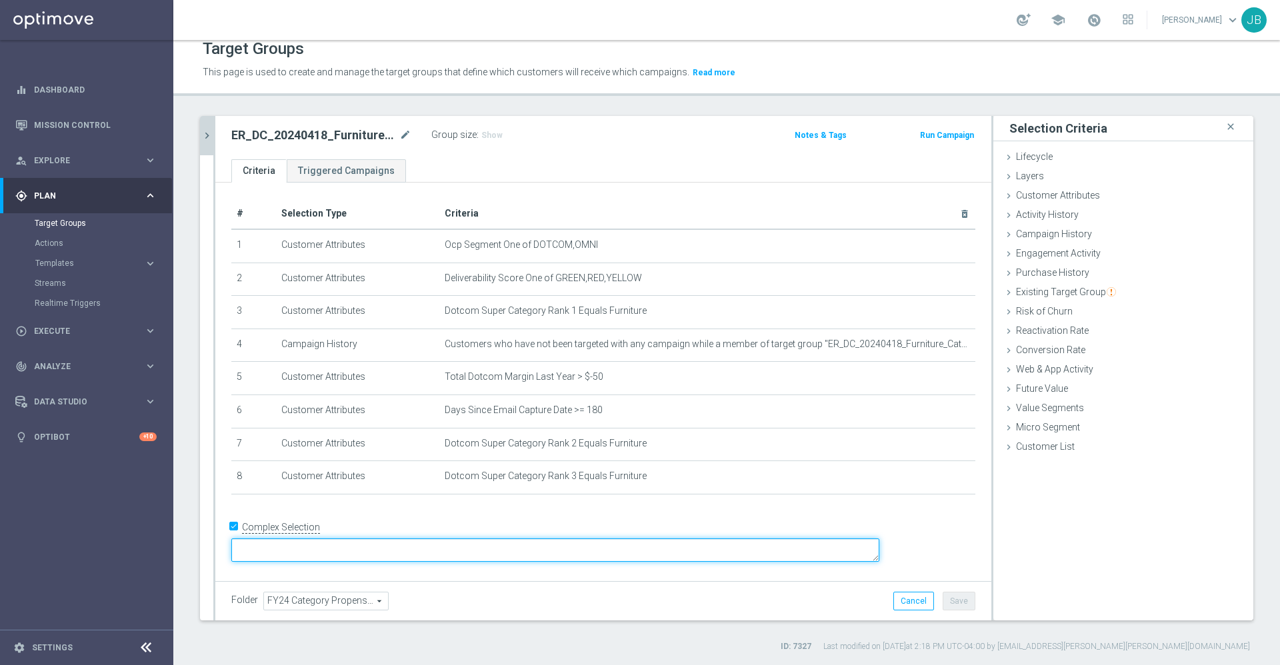
click at [329, 552] on textarea at bounding box center [555, 550] width 648 height 23
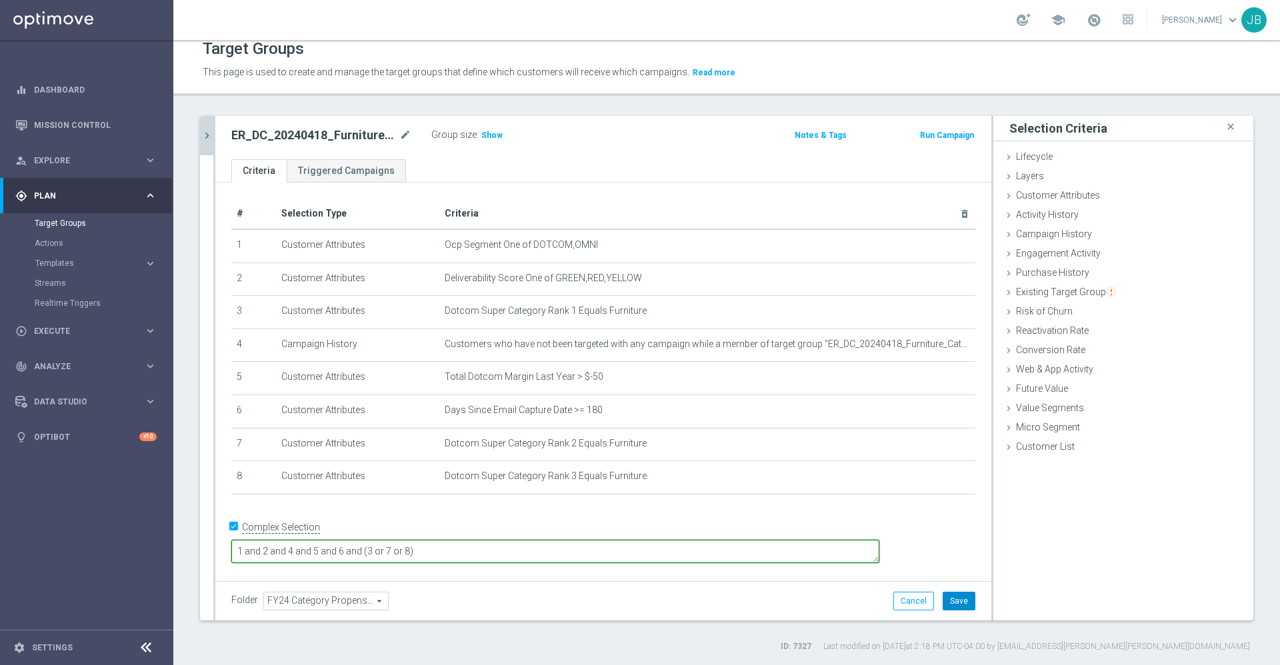
type textarea "1 and 2 and 4 and 5 and 6 and (3 or 7 or 8)"
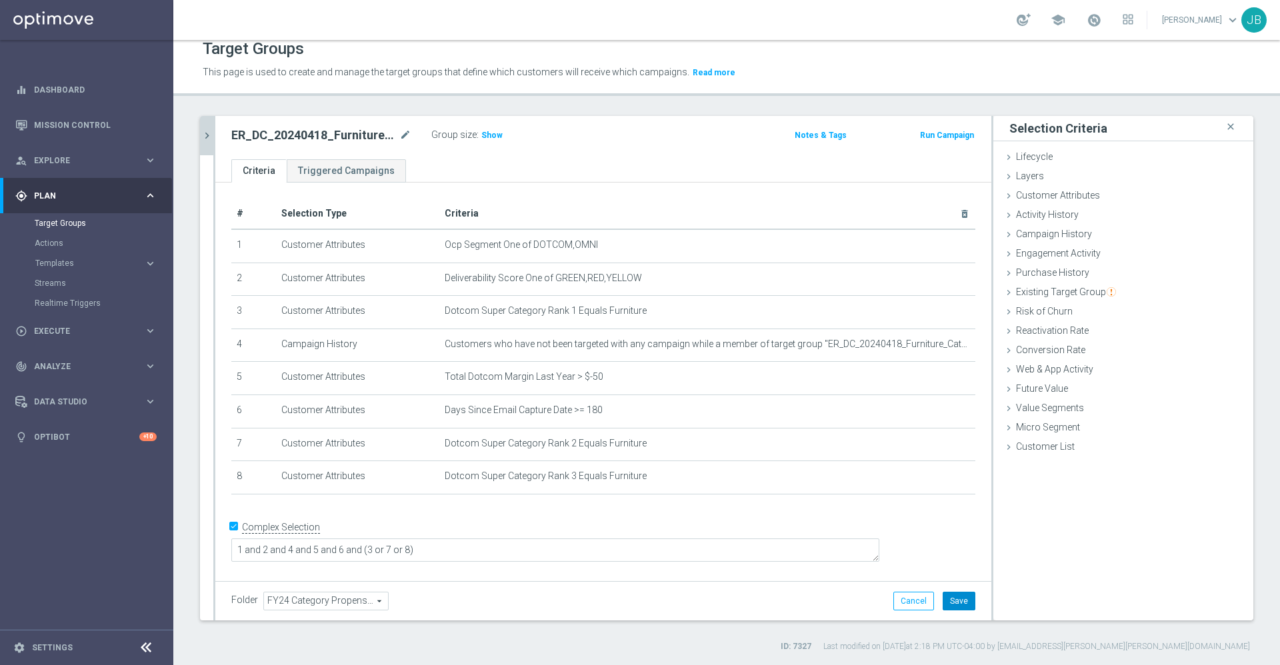
click at [942, 601] on button "Save" at bounding box center [958, 601] width 33 height 19
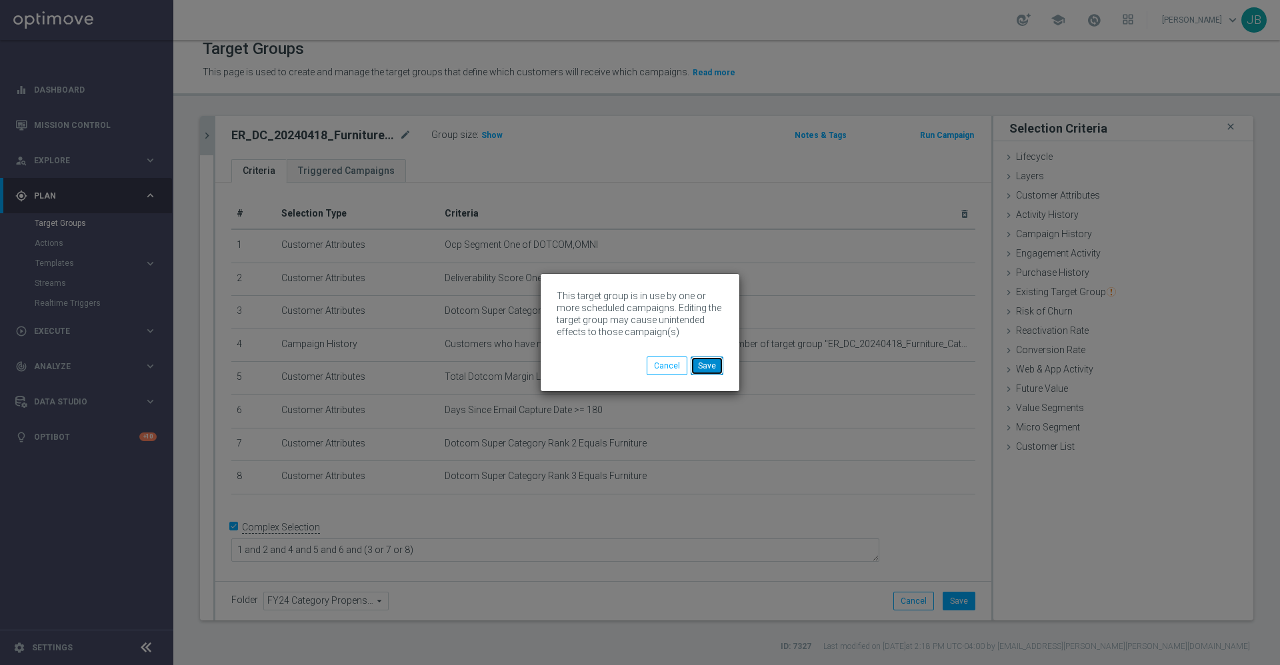
click at [714, 366] on button "Save" at bounding box center [706, 366] width 33 height 19
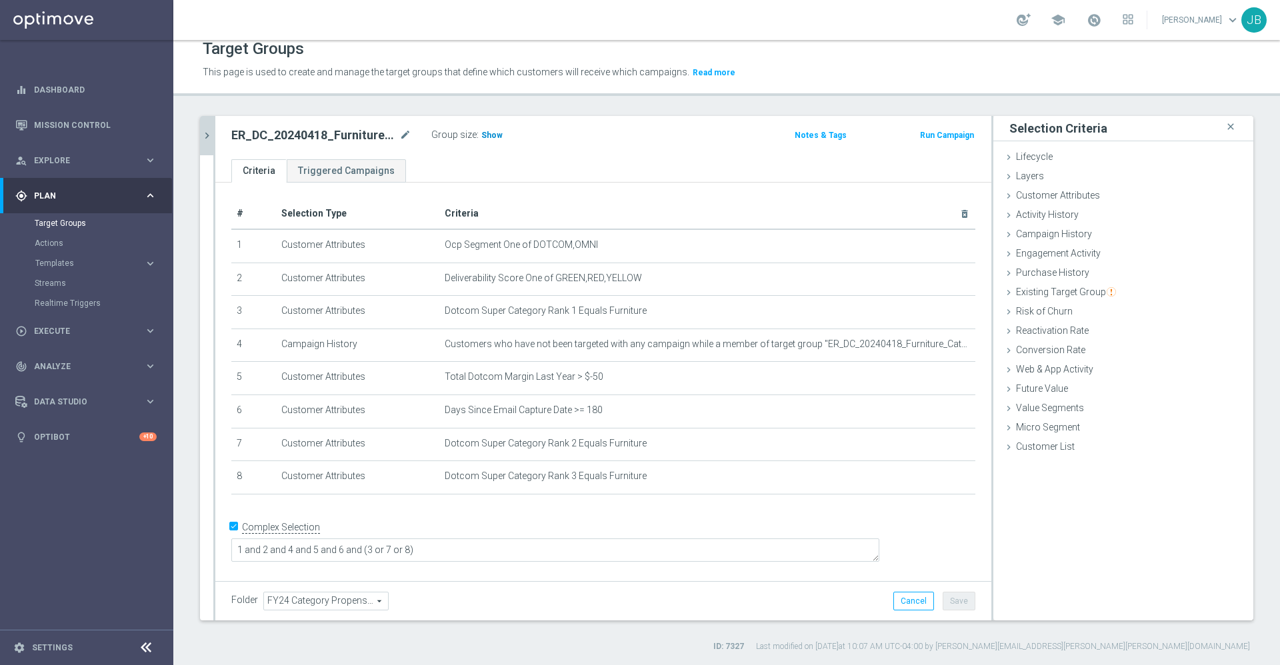
click at [488, 138] on span "Show" at bounding box center [491, 135] width 21 height 9
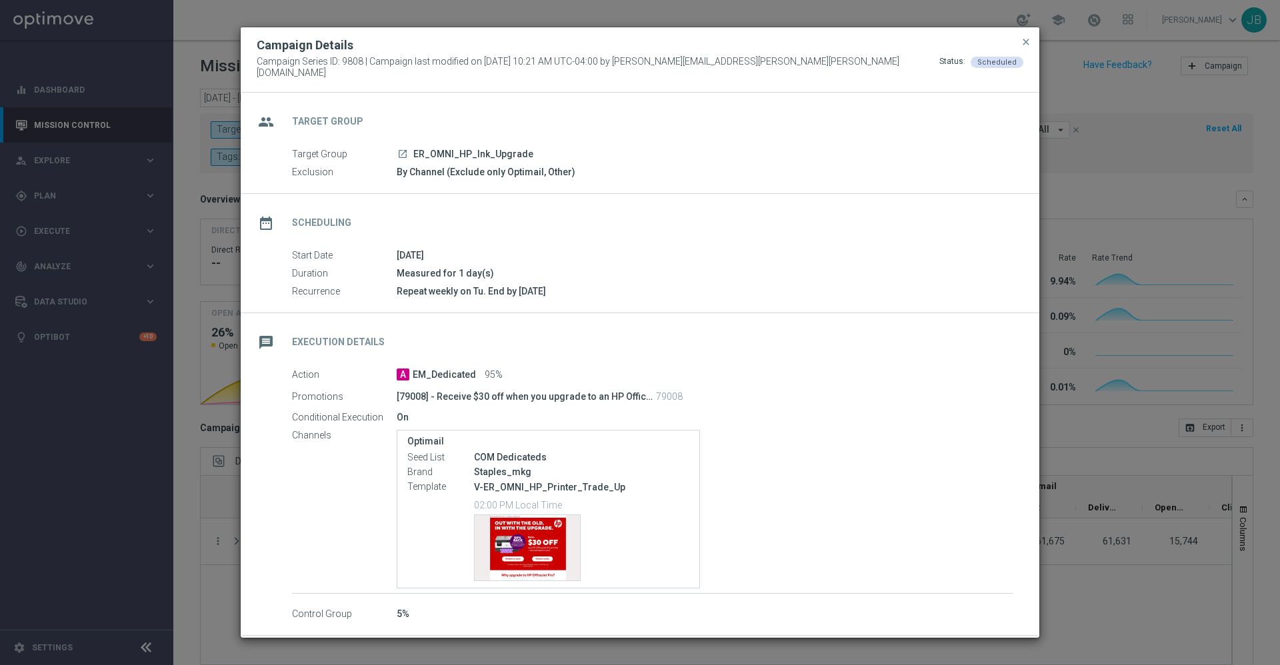
scroll to position [1, 0]
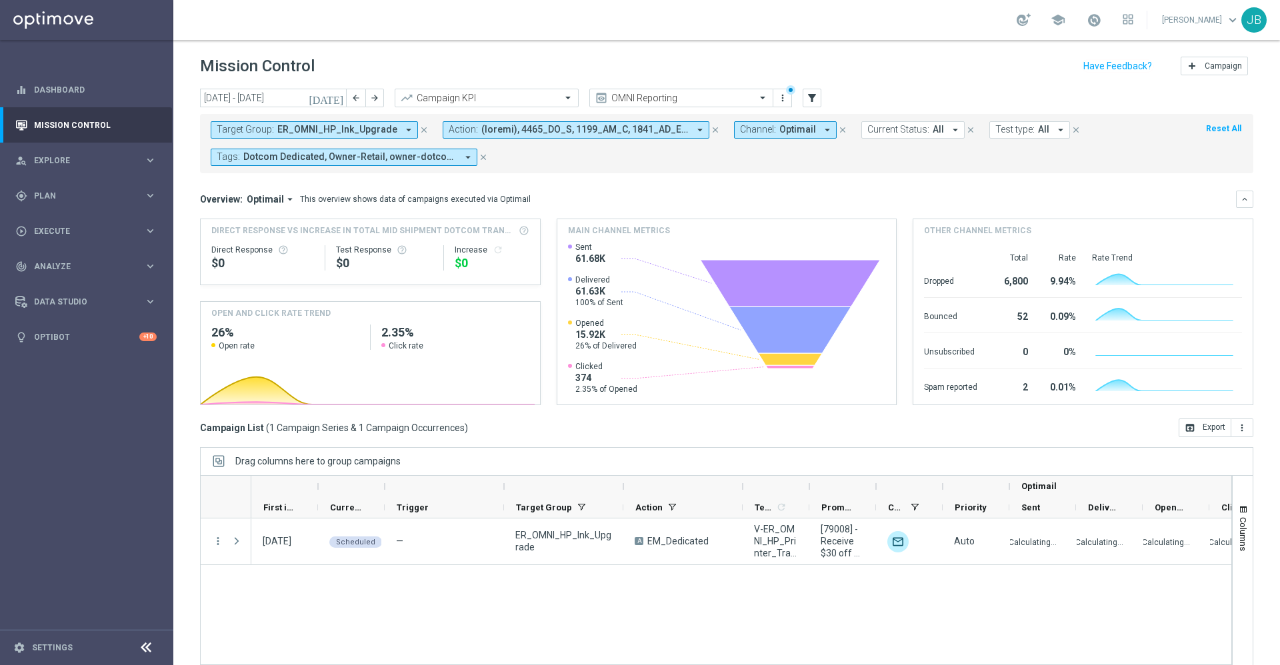
click at [419, 128] on icon "close" at bounding box center [423, 129] width 9 height 9
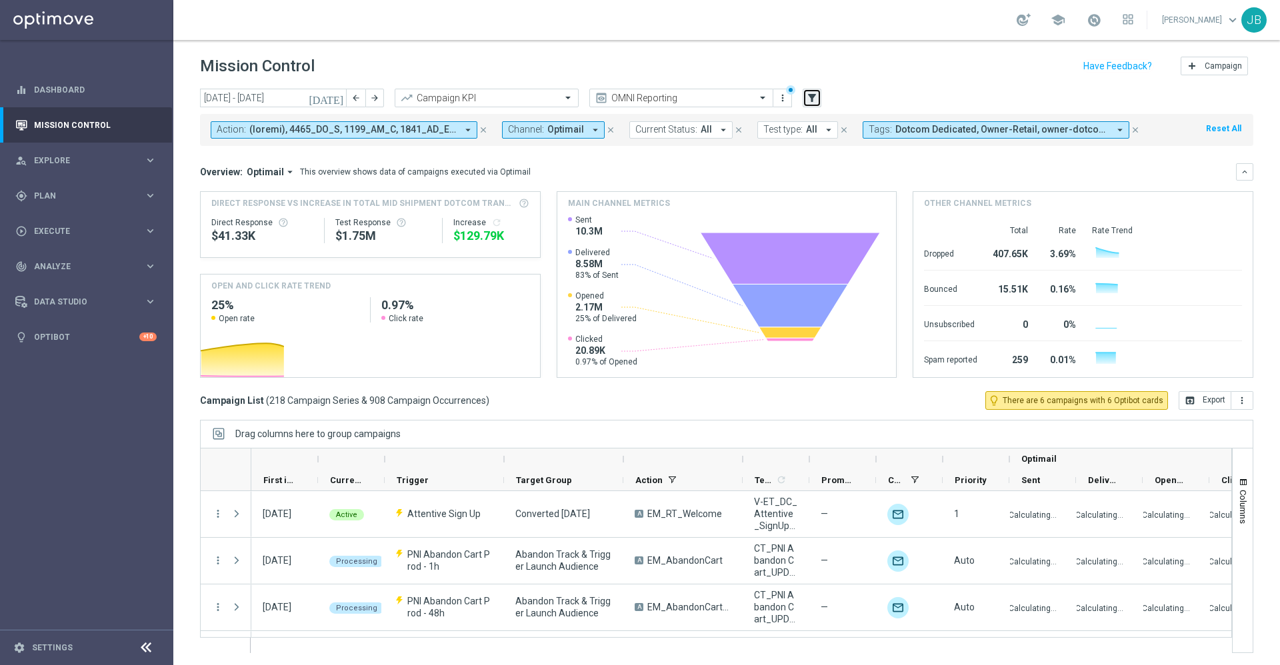
click at [808, 96] on icon "filter_alt" at bounding box center [812, 98] width 12 height 12
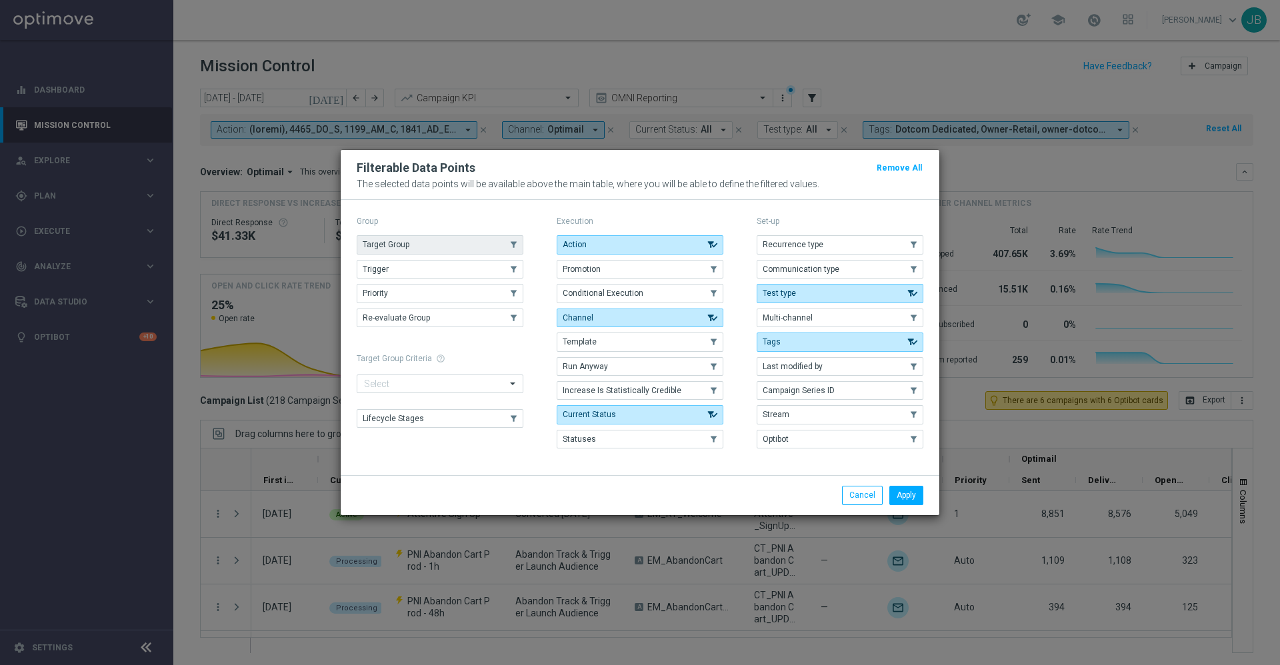
click at [486, 240] on button "Target Group" at bounding box center [440, 244] width 167 height 19
click at [901, 493] on button "Apply" at bounding box center [906, 495] width 34 height 19
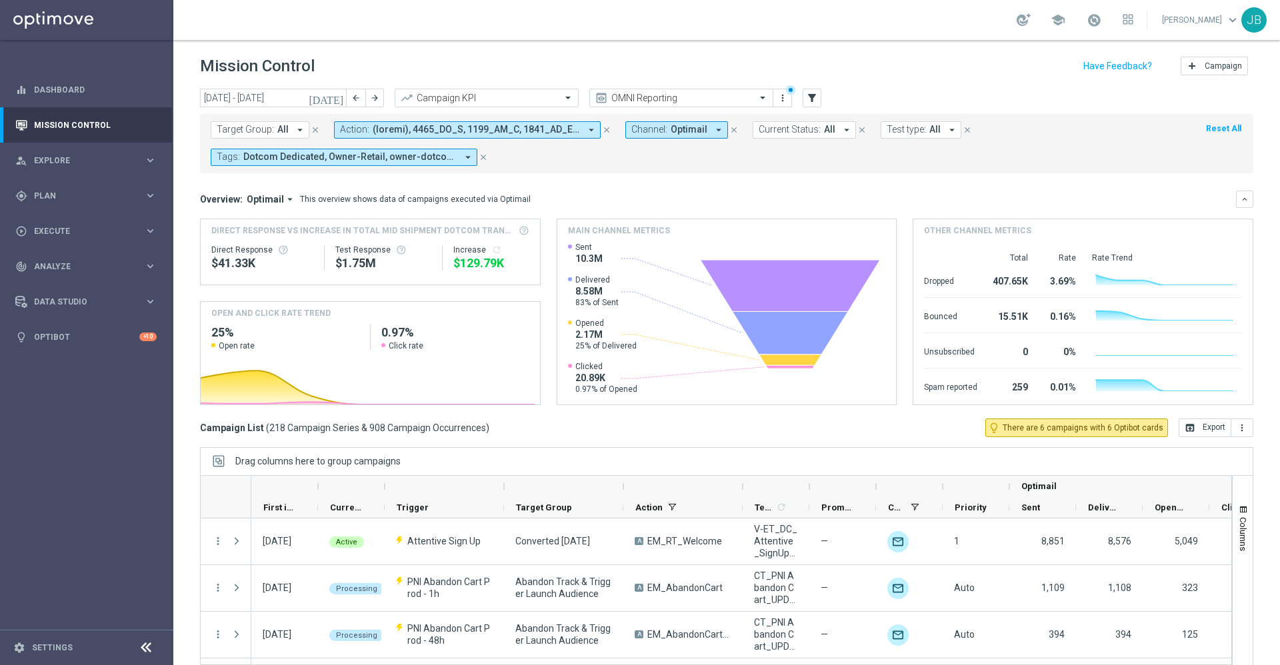
click at [284, 131] on span "All" at bounding box center [282, 129] width 11 height 11
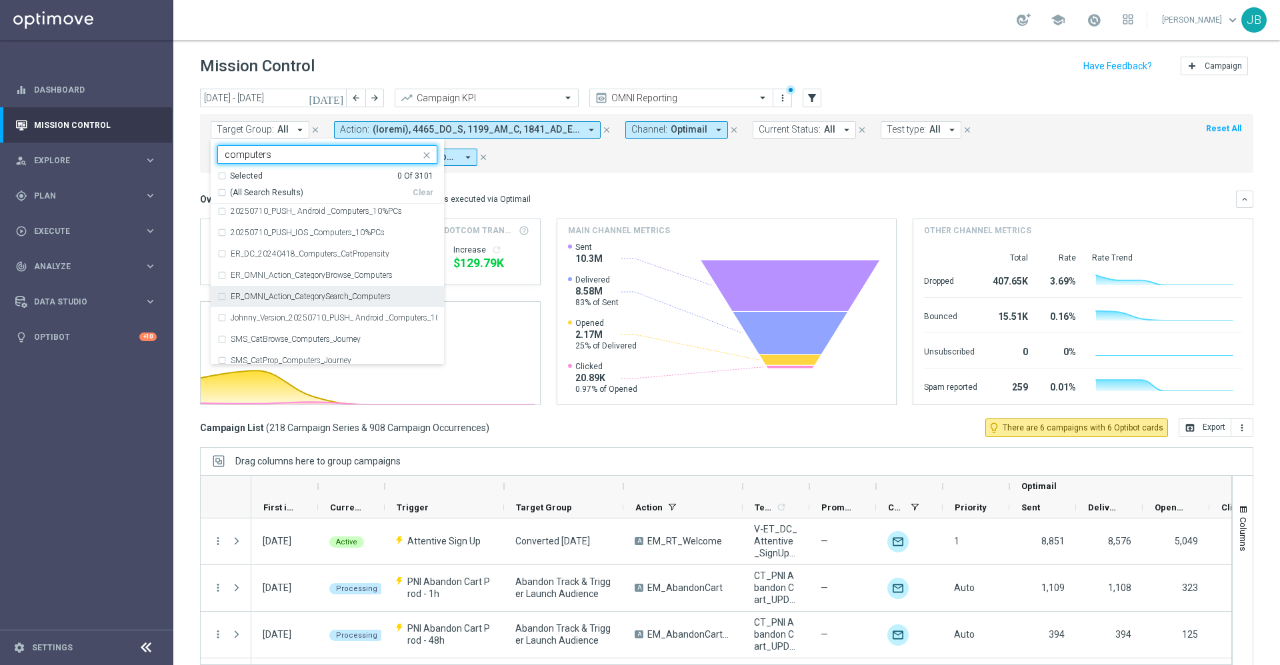
scroll to position [2, 0]
click at [278, 256] on label "ER_DC_20240418_Computers_CatPropensity" at bounding box center [310, 255] width 159 height 8
type input "computers"
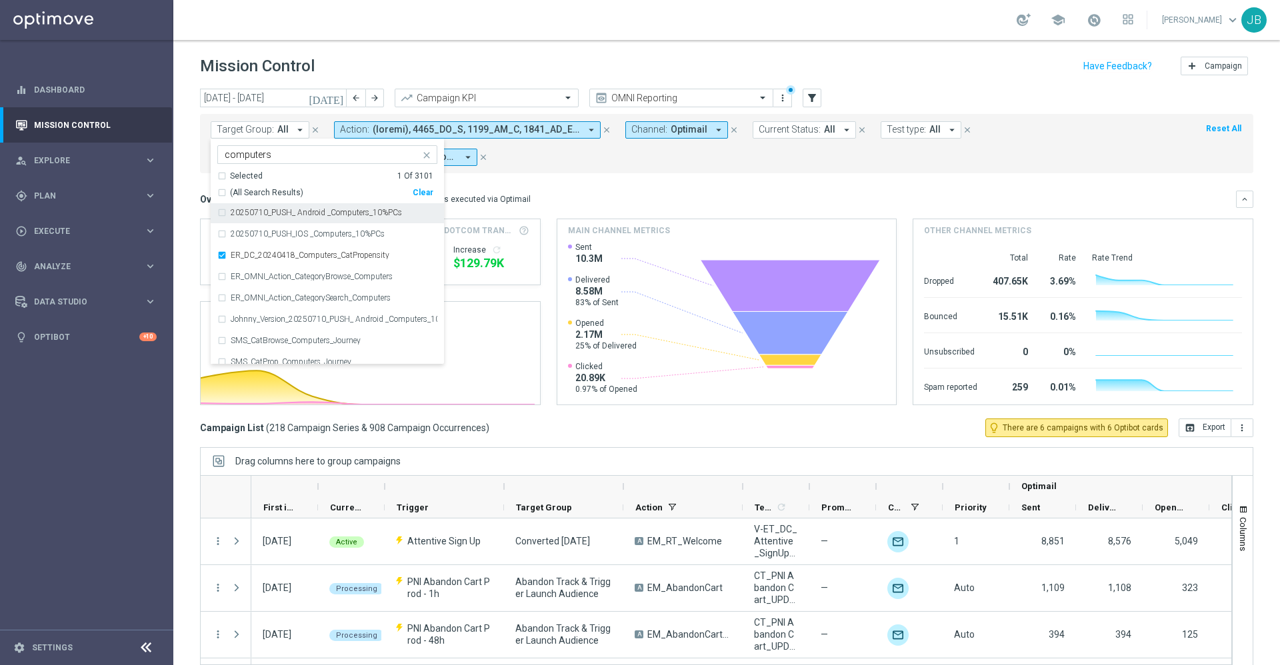
click at [569, 180] on mini-dashboard "Overview: Optimail arrow_drop_down This overview shows data of campaigns execut…" at bounding box center [726, 295] width 1053 height 245
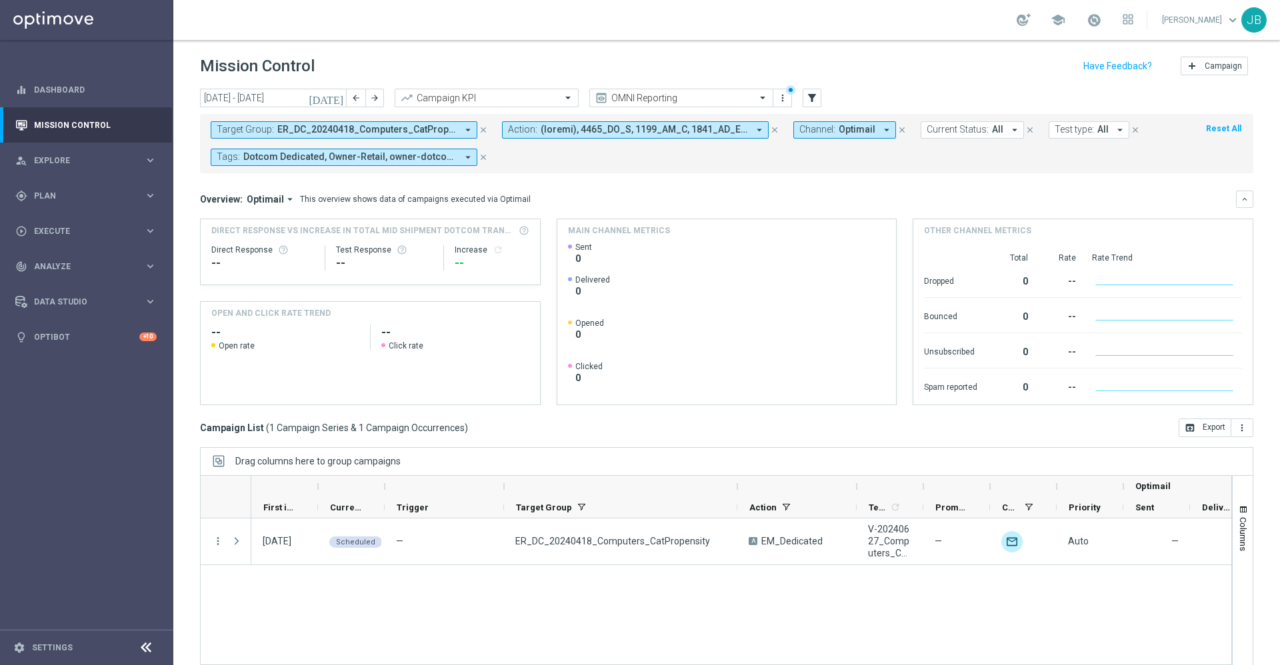
drag, startPoint x: 622, startPoint y: 489, endPoint x: 740, endPoint y: 487, distance: 117.3
click at [740, 487] on div at bounding box center [736, 486] width 5 height 21
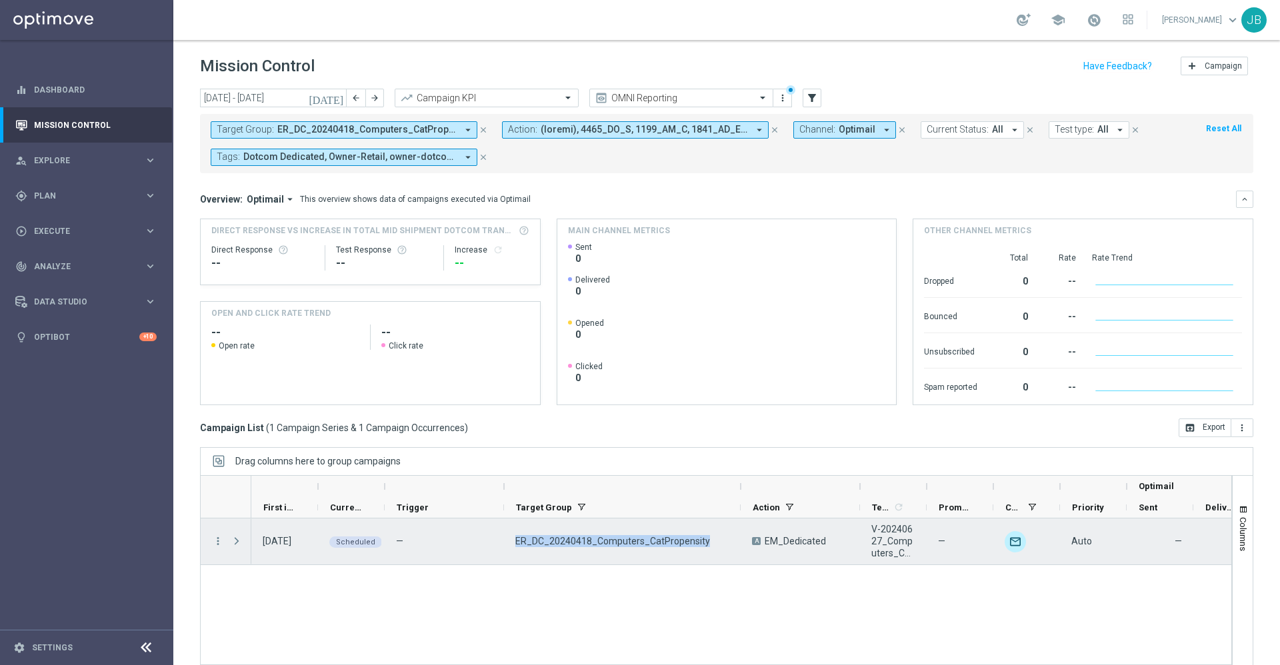
drag, startPoint x: 705, startPoint y: 541, endPoint x: 514, endPoint y: 547, distance: 191.4
click at [514, 547] on div "ER_DC_20240418_Computers_CatPropensity" at bounding box center [622, 542] width 237 height 46
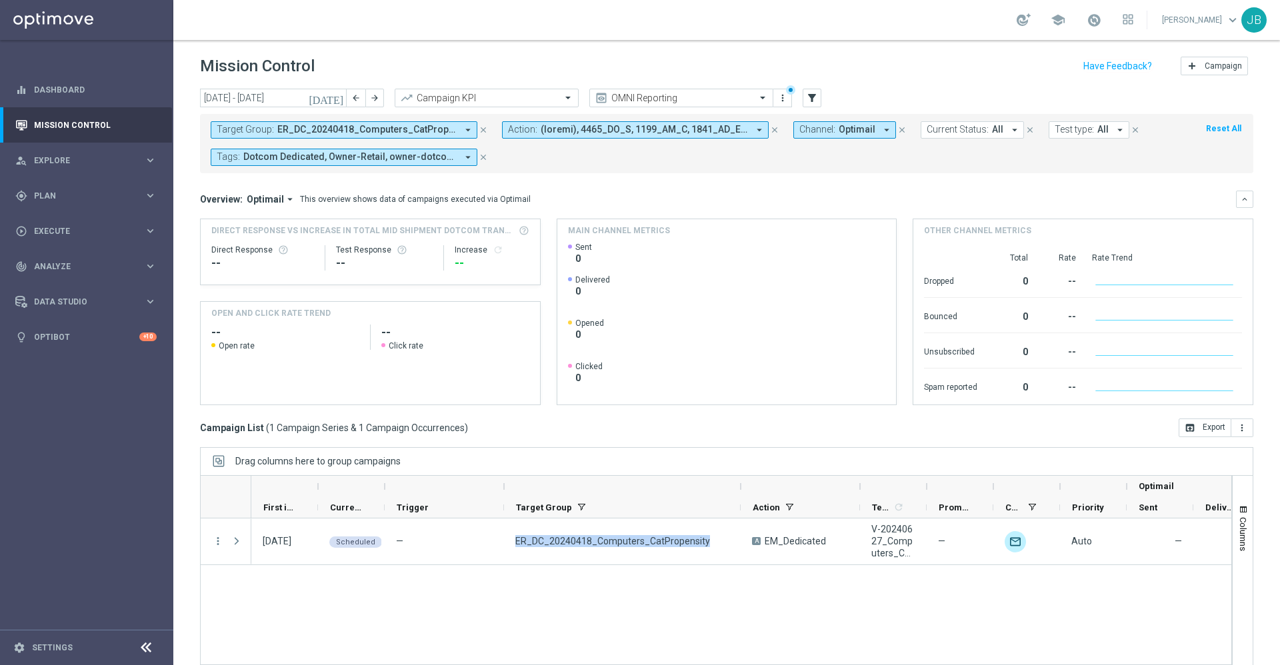
click at [396, 126] on span "ER_DC_20240418_Computers_CatPropensity" at bounding box center [366, 129] width 179 height 11
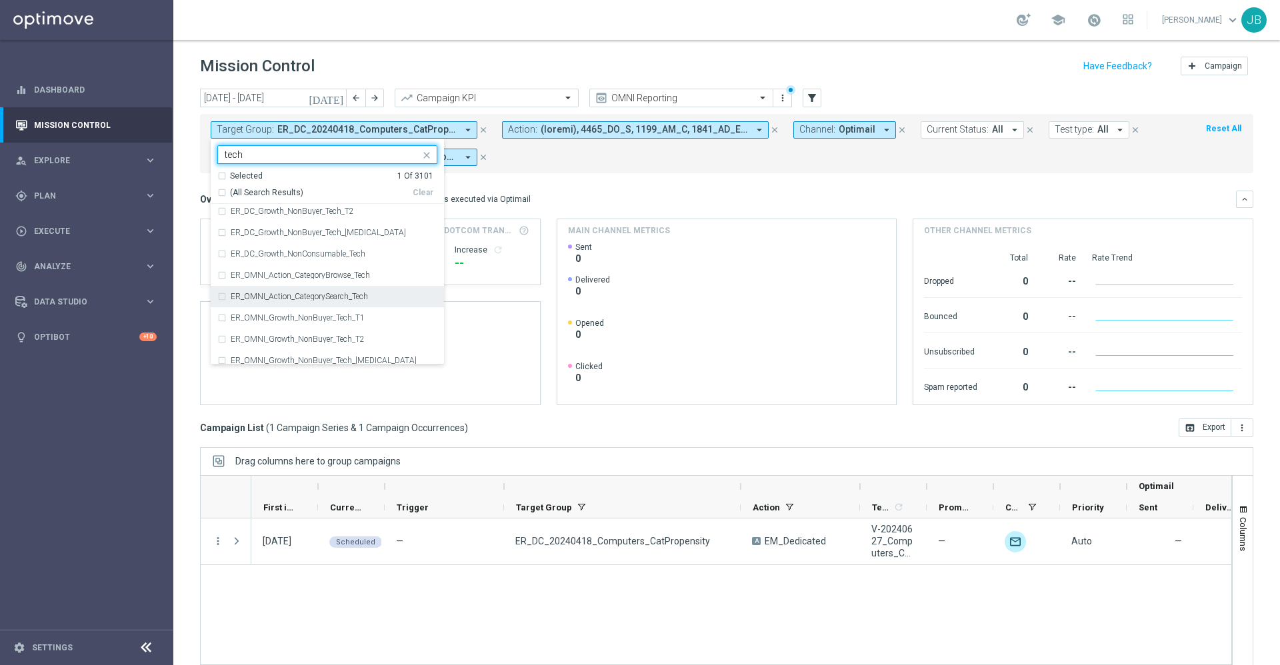
scroll to position [260, 0]
type input "t"
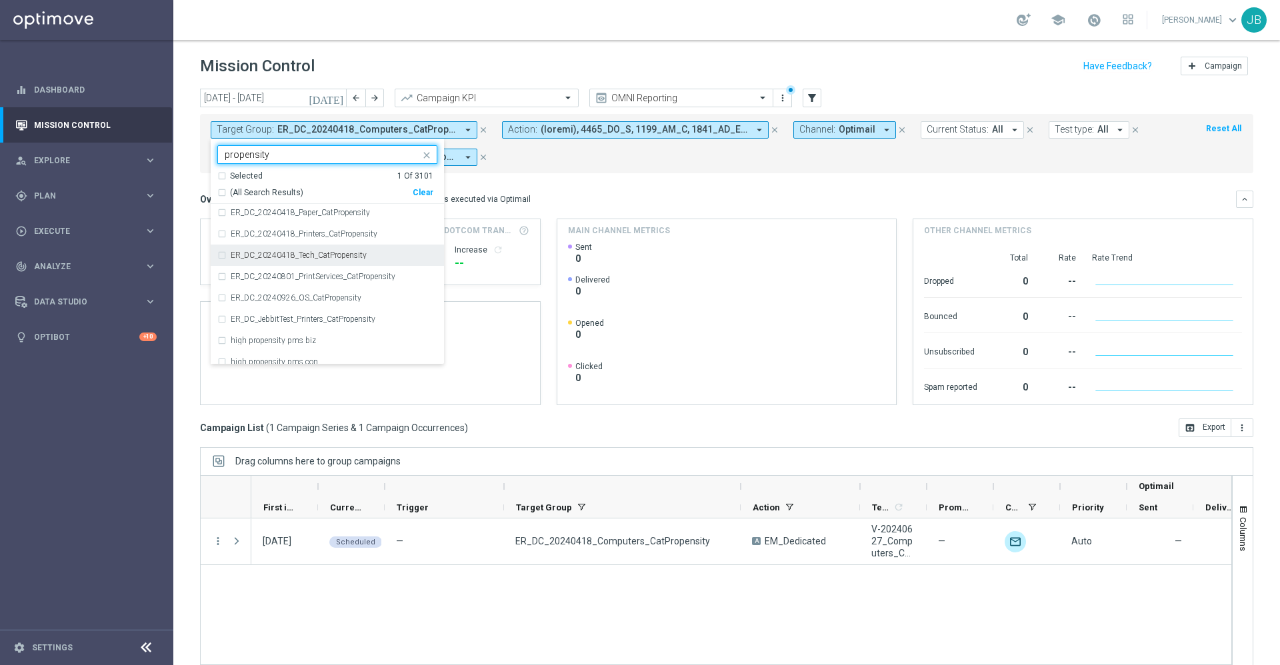
click at [323, 257] on label "ER_DC_20240418_Tech_CatPropensity" at bounding box center [299, 255] width 136 height 8
type input "propensity"
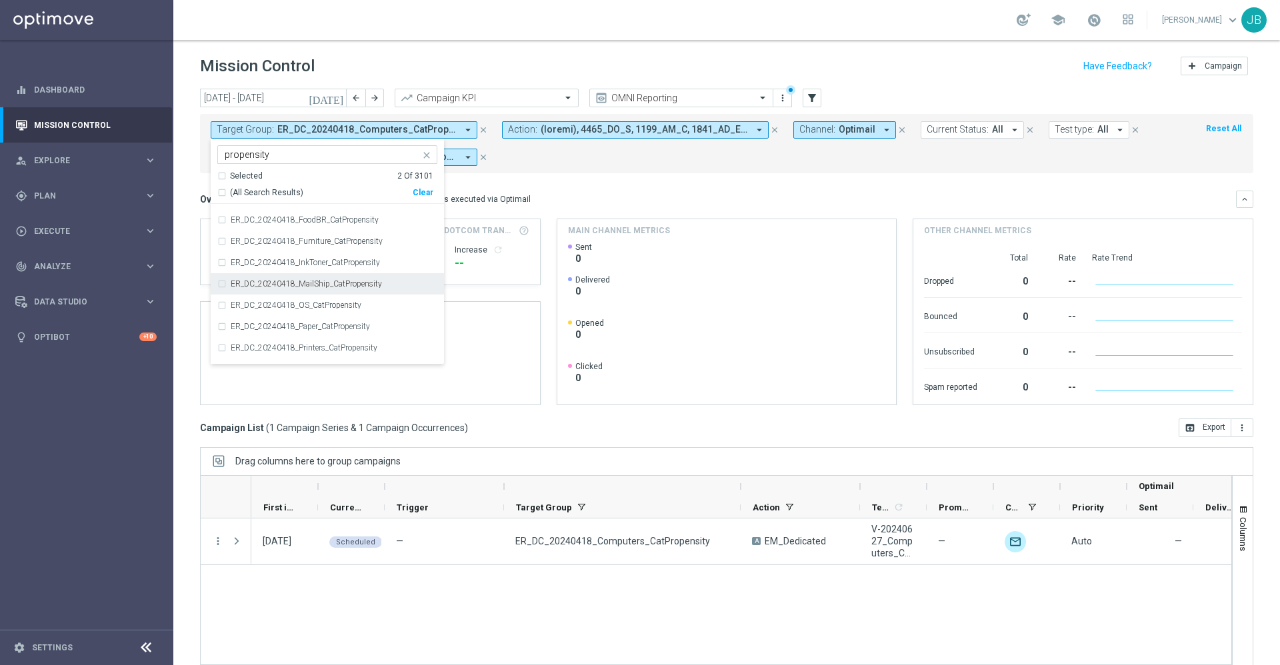
scroll to position [264, 0]
click at [321, 251] on label "ER_DC_20240418_Furniture_CatPropensity" at bounding box center [307, 249] width 152 height 8
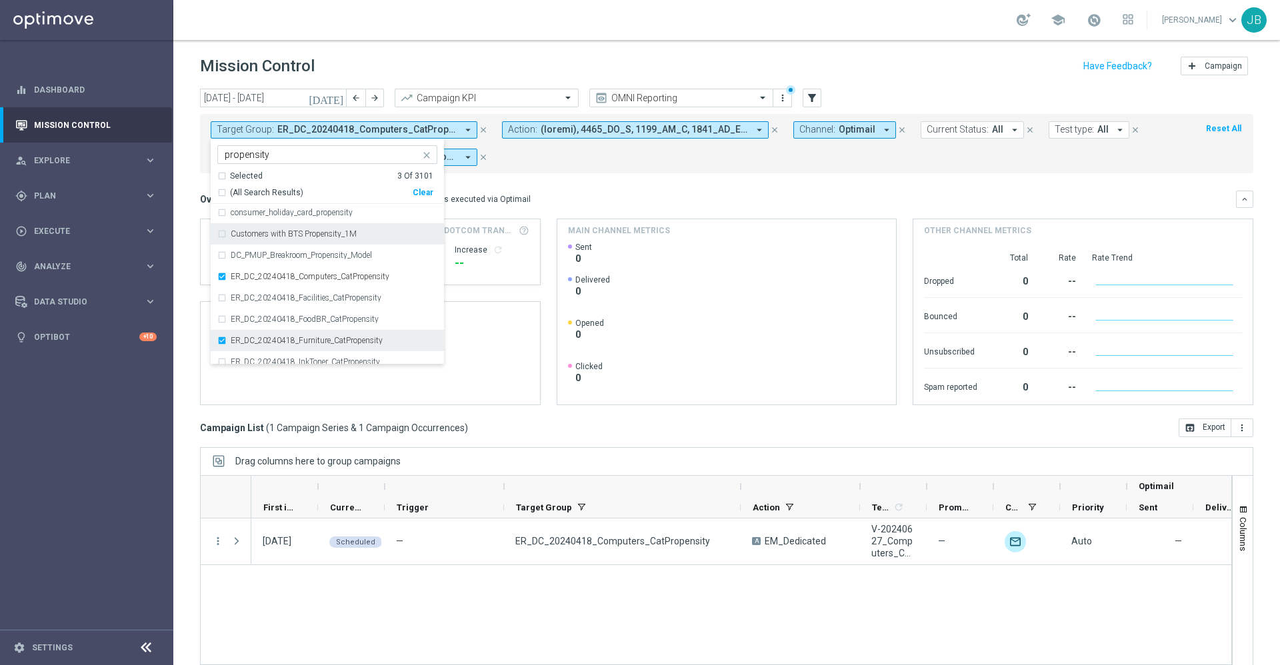
scroll to position [172, 0]
click at [609, 191] on div "Overview: Optimail arrow_drop_down This overview shows data of campaigns execut…" at bounding box center [726, 199] width 1053 height 17
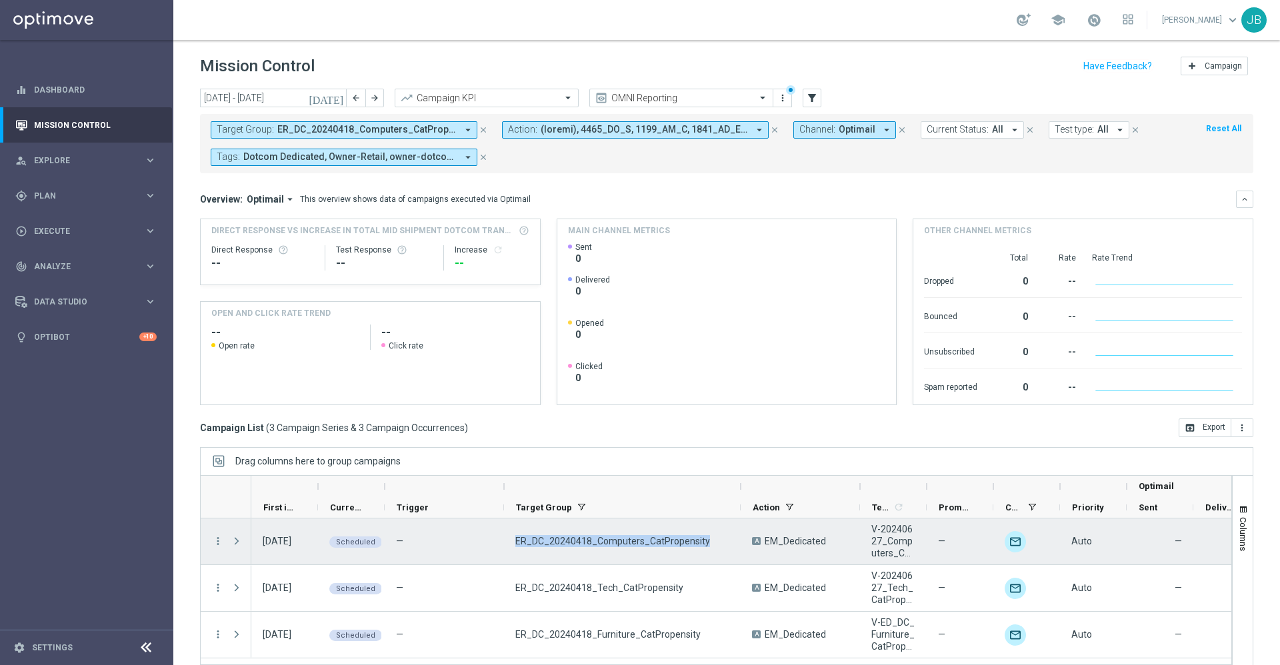
drag, startPoint x: 702, startPoint y: 536, endPoint x: 505, endPoint y: 539, distance: 198.0
click at [505, 539] on div "ER_DC_20240418_Computers_CatPropensity" at bounding box center [622, 542] width 237 height 46
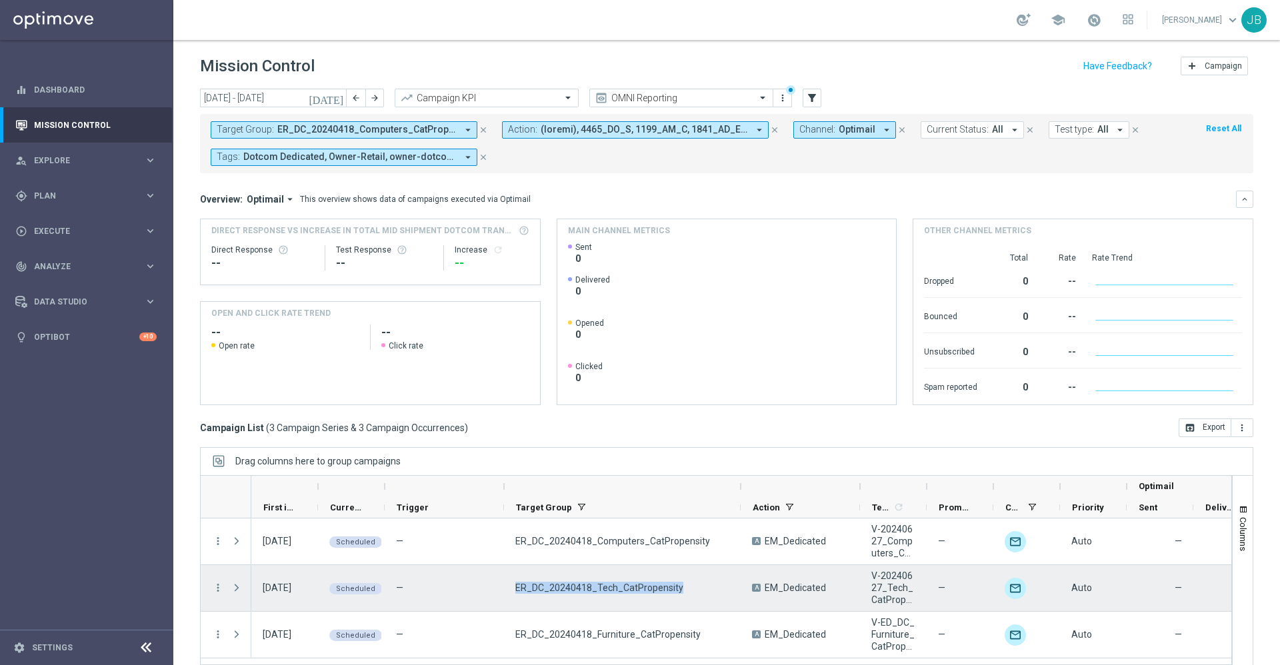
drag, startPoint x: 677, startPoint y: 587, endPoint x: 509, endPoint y: 582, distance: 168.0
click at [509, 582] on div "ER_DC_20240418_Tech_CatPropensity" at bounding box center [622, 588] width 237 height 46
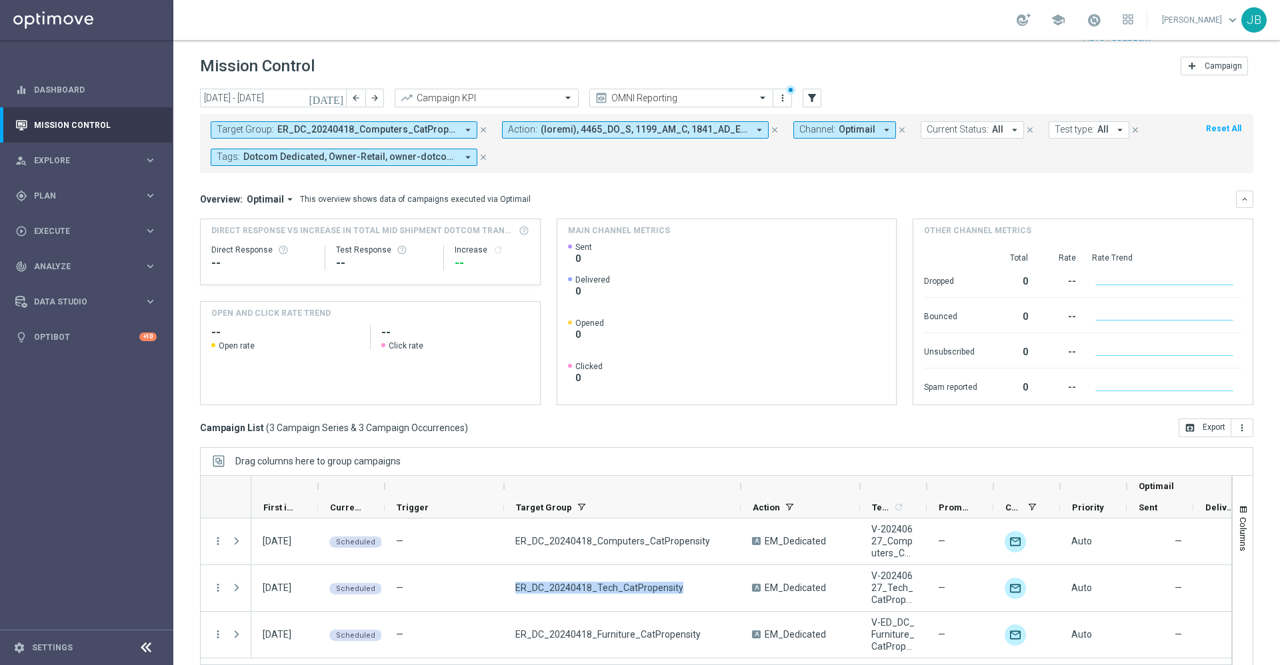
scroll to position [29, 0]
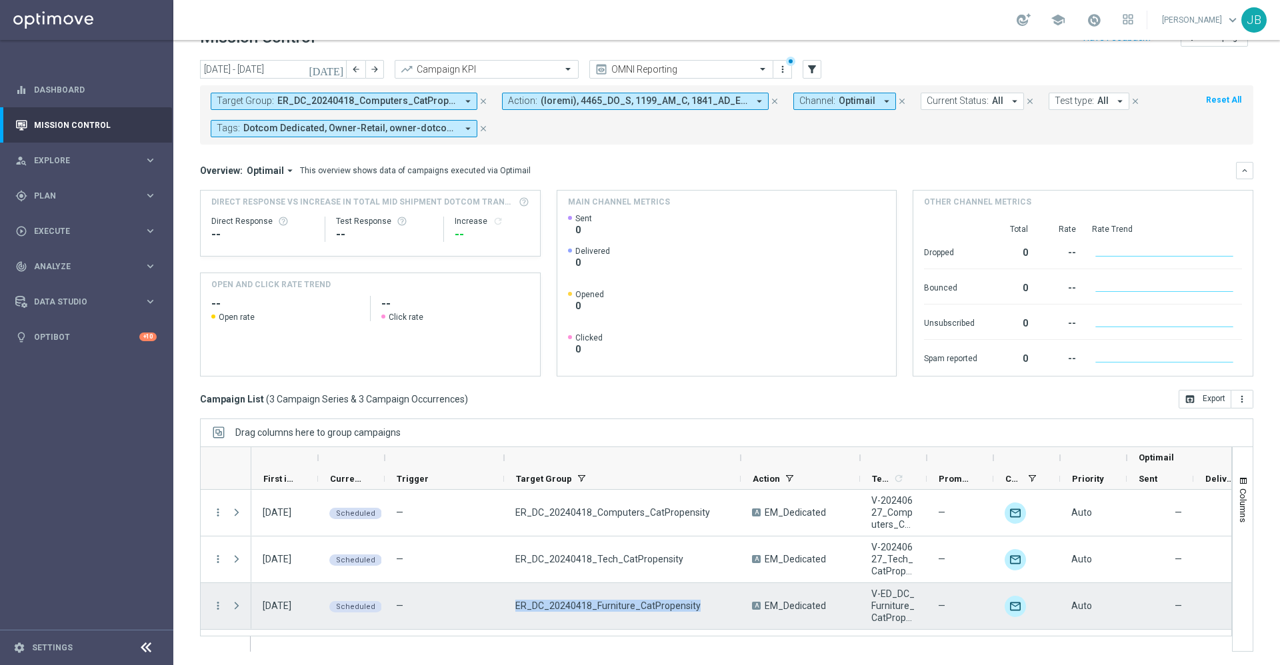
drag, startPoint x: 695, startPoint y: 606, endPoint x: 509, endPoint y: 586, distance: 186.9
click at [509, 586] on div "ER_DC_20240418_Furniture_CatPropensity" at bounding box center [622, 606] width 237 height 46
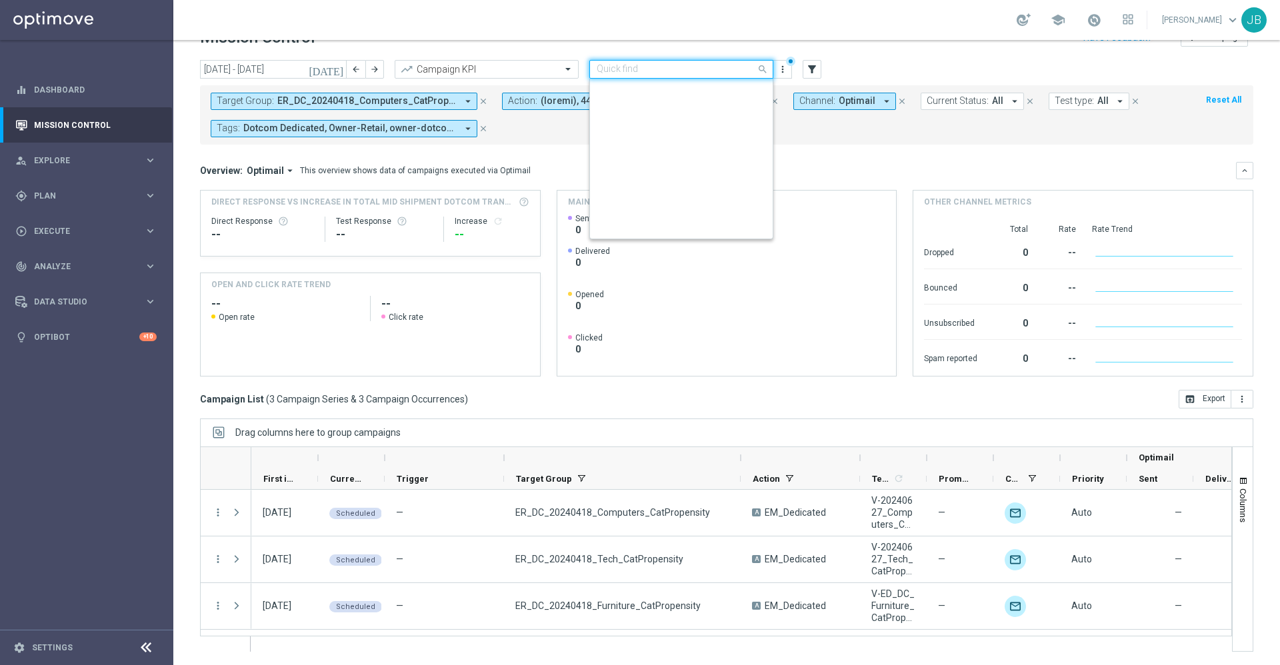
click at [664, 67] on input "text" at bounding box center [667, 69] width 143 height 11
click at [626, 207] on label "Store Closing" at bounding box center [619, 204] width 46 height 11
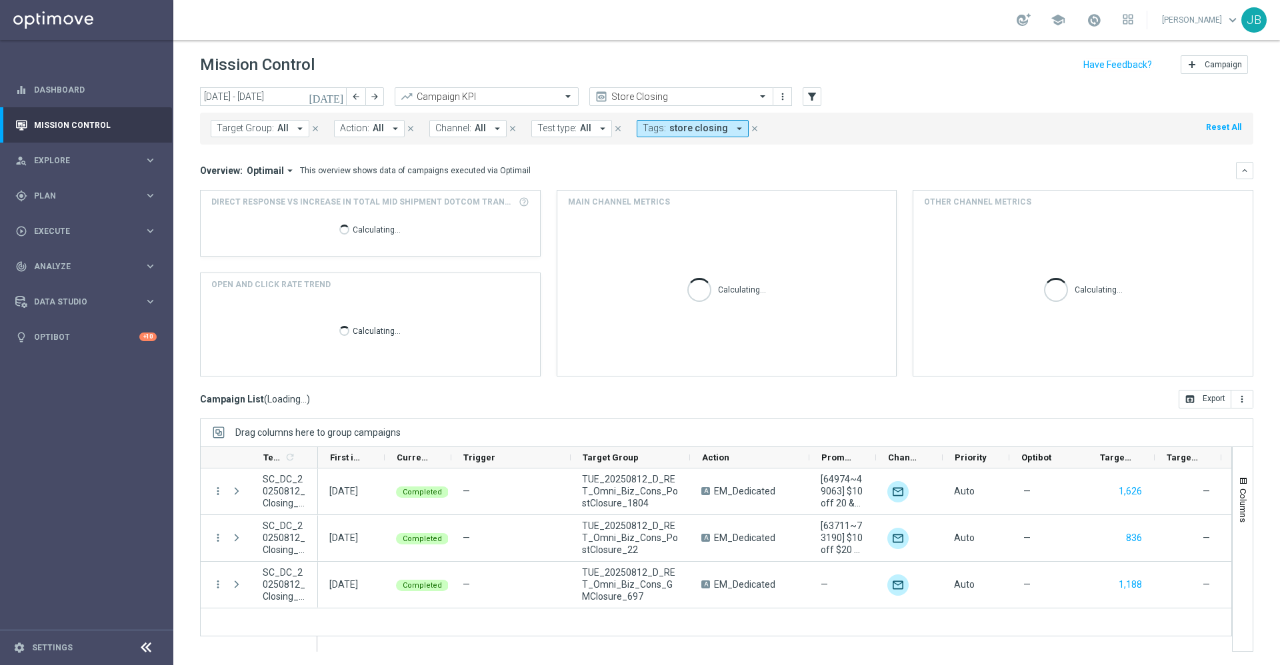
scroll to position [1, 0]
click at [337, 94] on icon "[DATE]" at bounding box center [327, 97] width 36 height 12
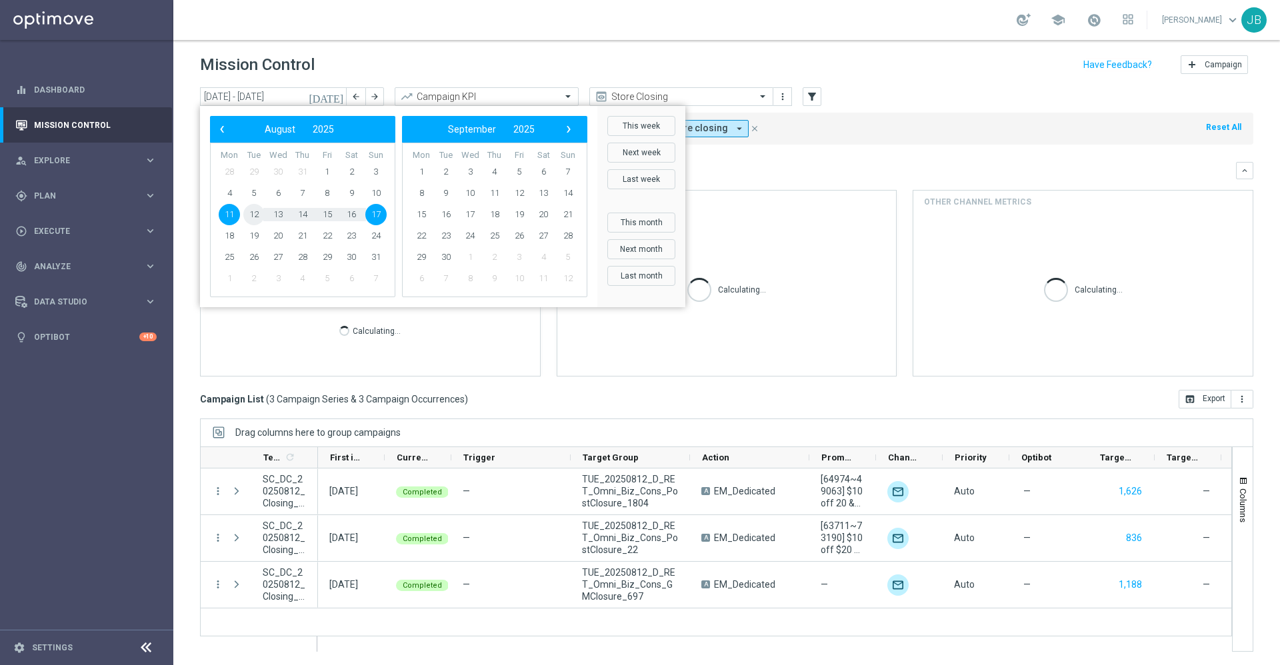
click at [252, 213] on span "12" at bounding box center [253, 214] width 21 height 21
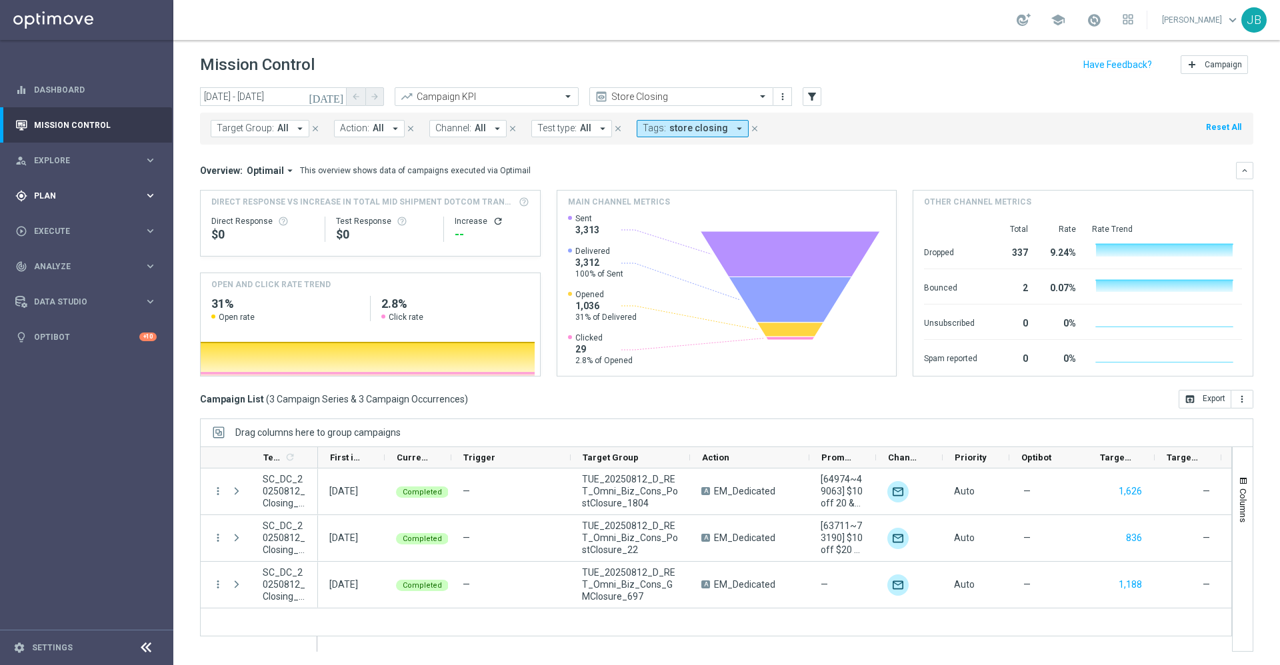
click at [95, 194] on span "Plan" at bounding box center [89, 196] width 110 height 8
click at [341, 96] on icon "[DATE]" at bounding box center [327, 97] width 36 height 12
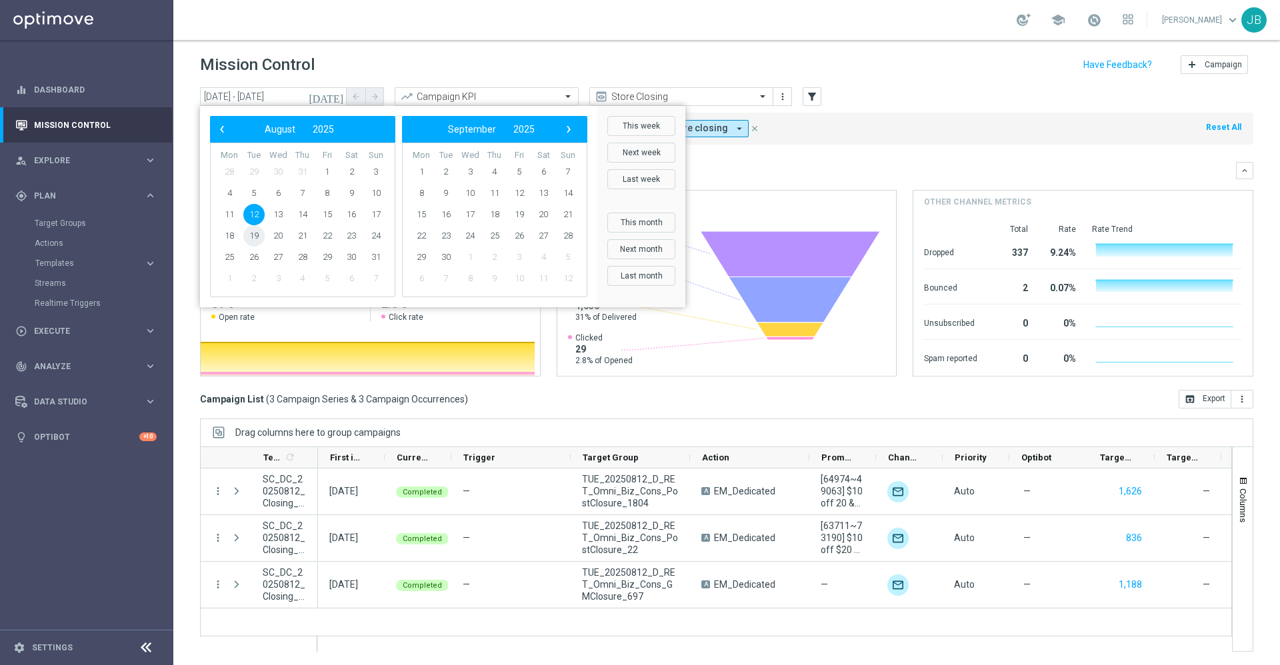
click at [256, 233] on span "19" at bounding box center [253, 235] width 21 height 21
type input "19 Aug 2025 - 19 Aug 2025"
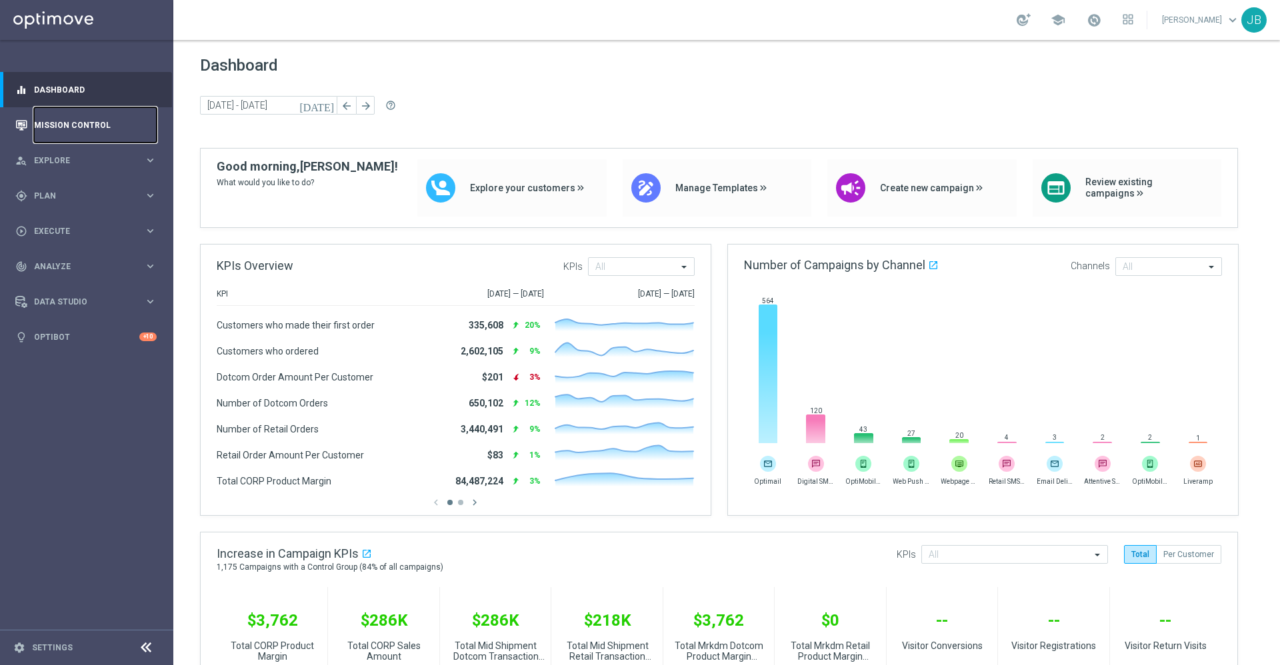
click at [93, 123] on link "Mission Control" at bounding box center [95, 124] width 123 height 35
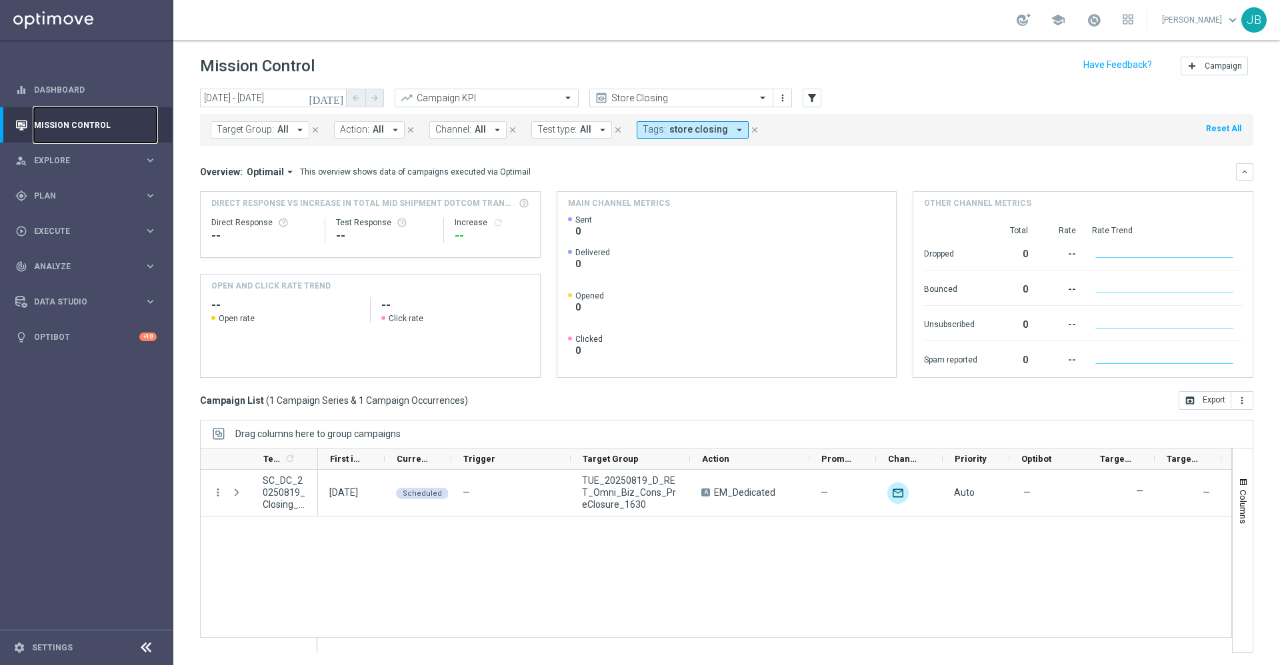
scroll to position [1, 0]
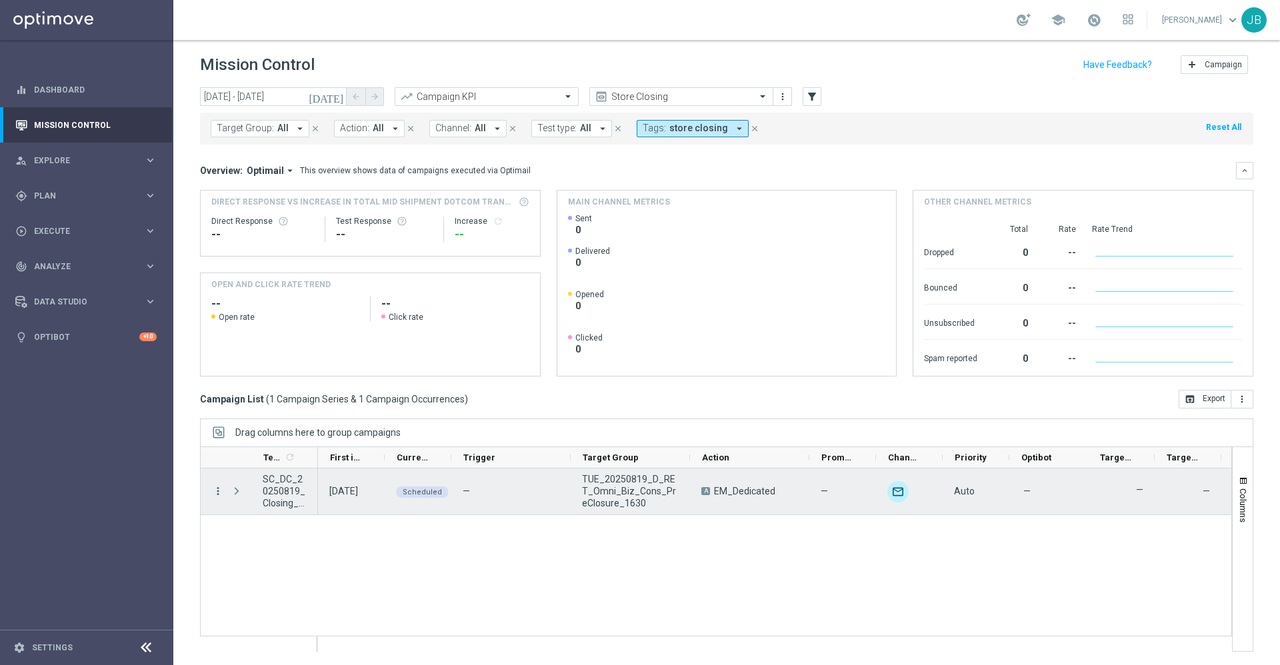
click at [220, 495] on icon "more_vert" at bounding box center [218, 491] width 12 height 12
click at [273, 499] on span "Campaign Details" at bounding box center [277, 499] width 67 height 9
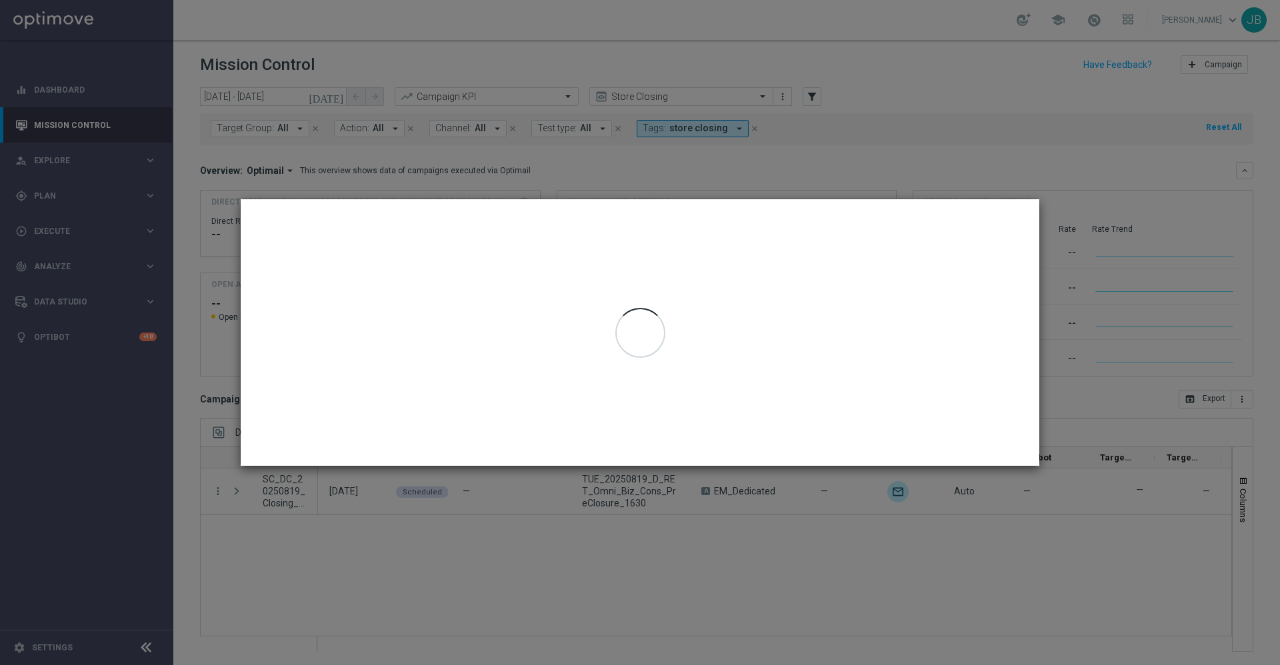
click at [569, 559] on modal-container at bounding box center [640, 332] width 1280 height 665
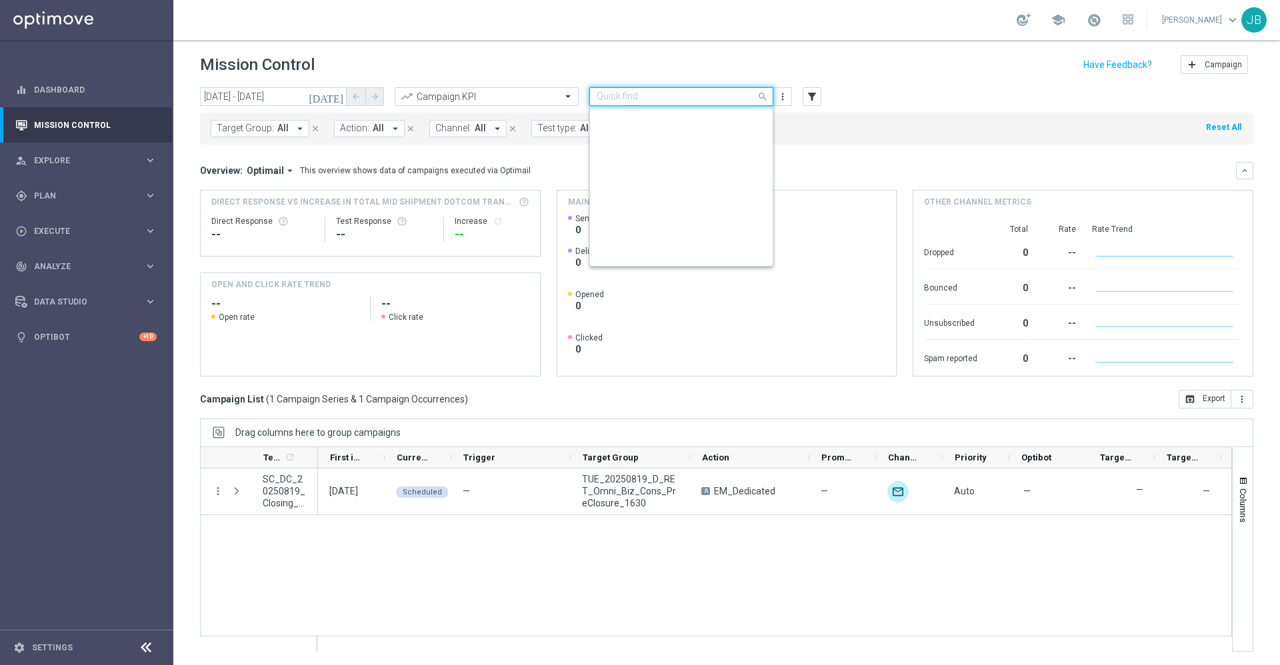
click at [662, 91] on input "text" at bounding box center [667, 96] width 143 height 11
click at [638, 206] on label "A.B Cat Prop" at bounding box center [618, 204] width 45 height 11
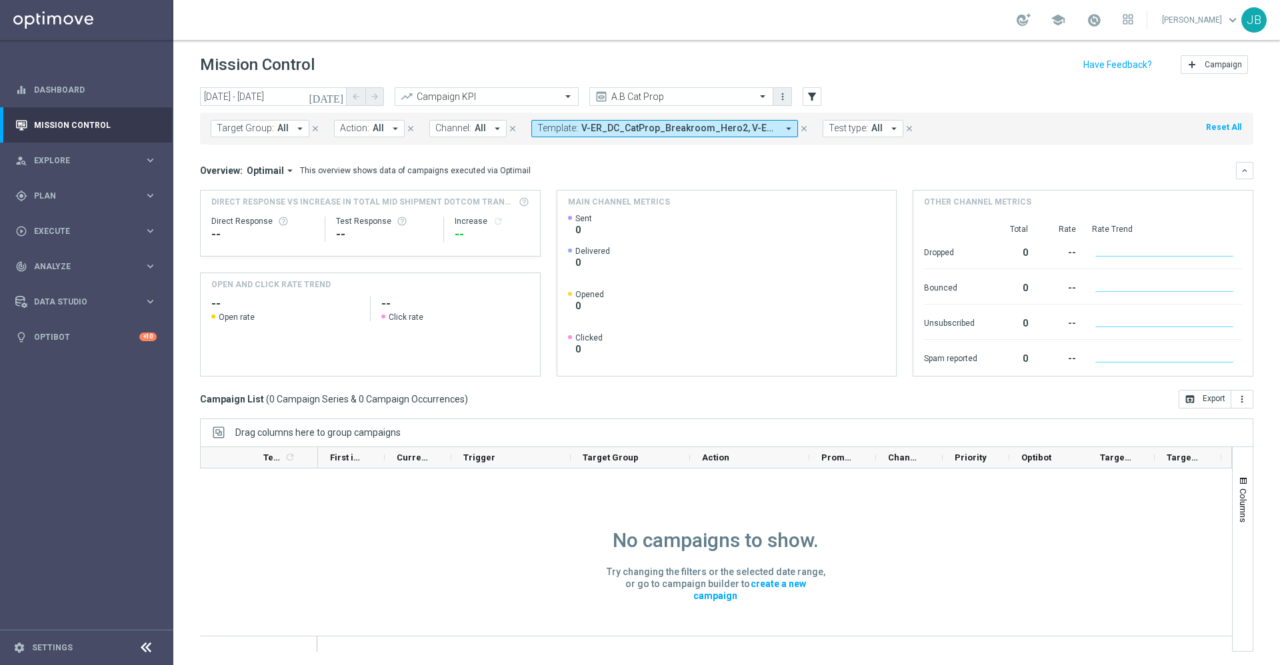
click at [786, 95] on icon "more_vert" at bounding box center [782, 96] width 11 height 11
click at [812, 160] on div "Manage views" at bounding box center [832, 158] width 81 height 9
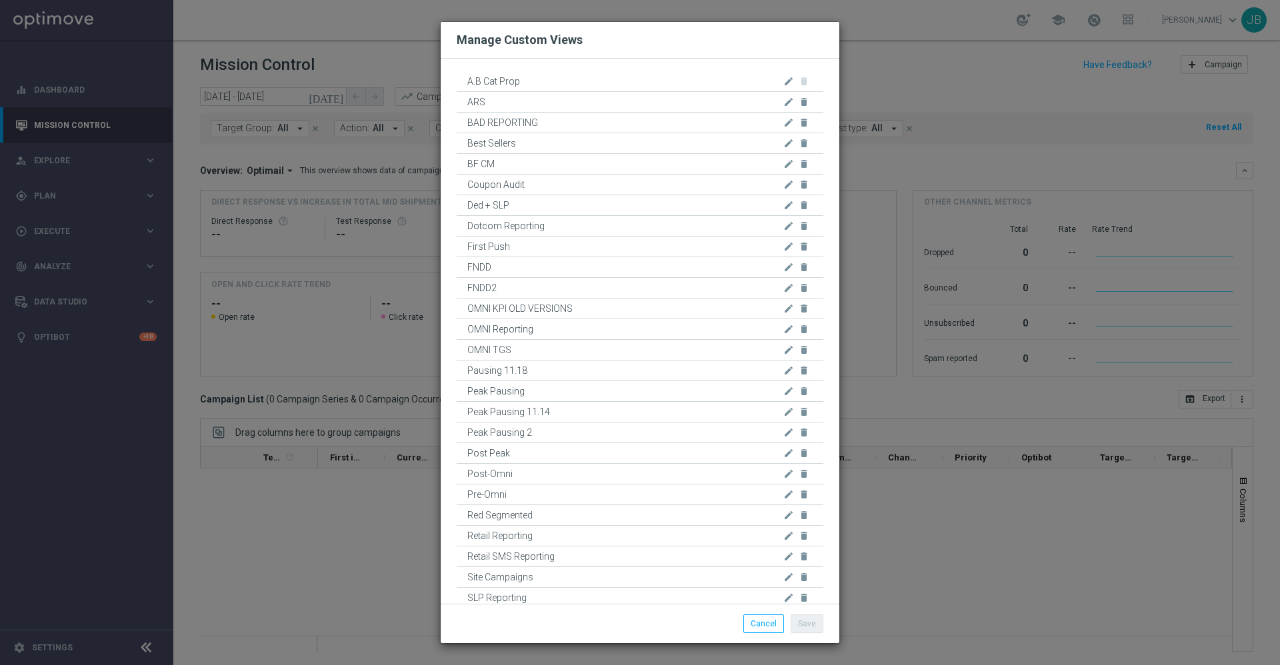
click at [897, 75] on modal-container "Manage Custom Views A.B Cat Prop edit delete ARS edit delete BAD REPORTING edit…" at bounding box center [640, 332] width 1280 height 665
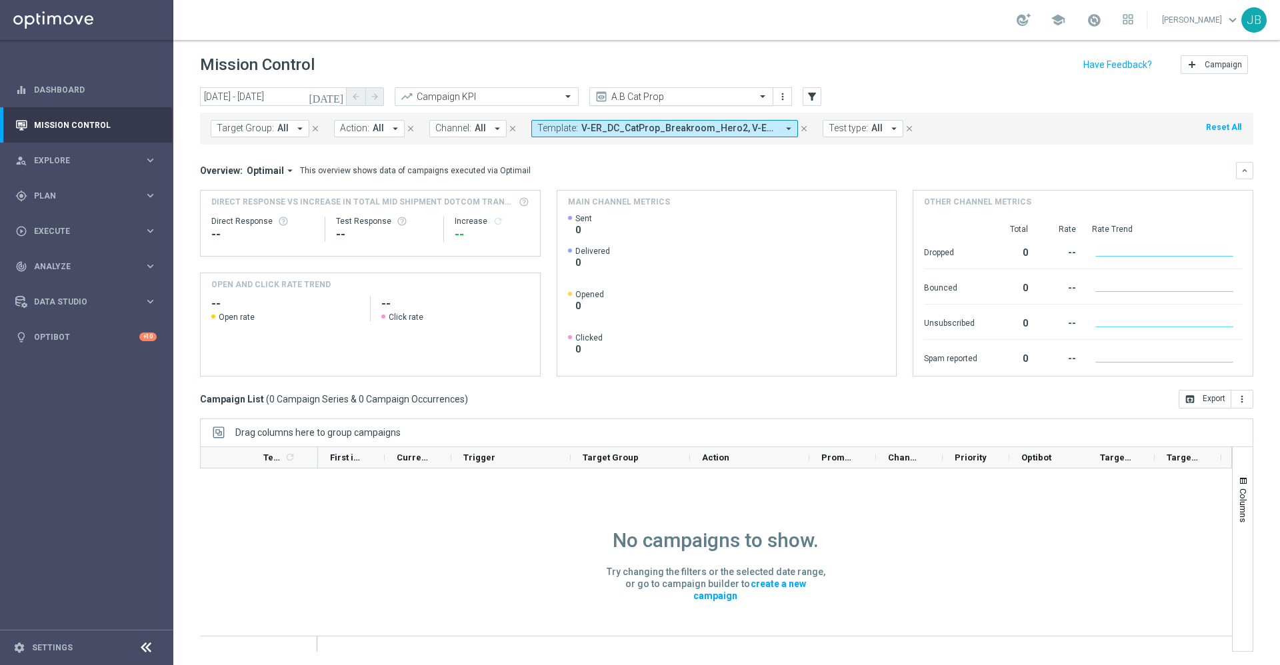
click at [743, 93] on div at bounding box center [681, 96] width 183 height 11
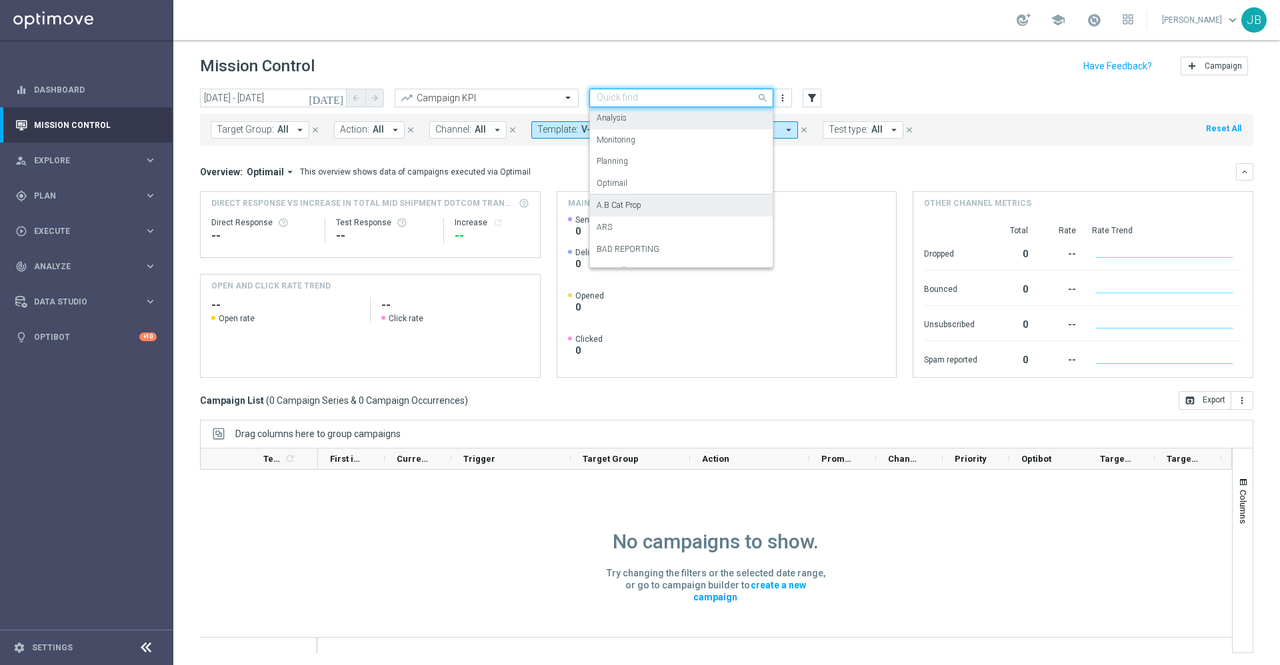
click at [630, 115] on div "Analysis" at bounding box center [680, 118] width 169 height 22
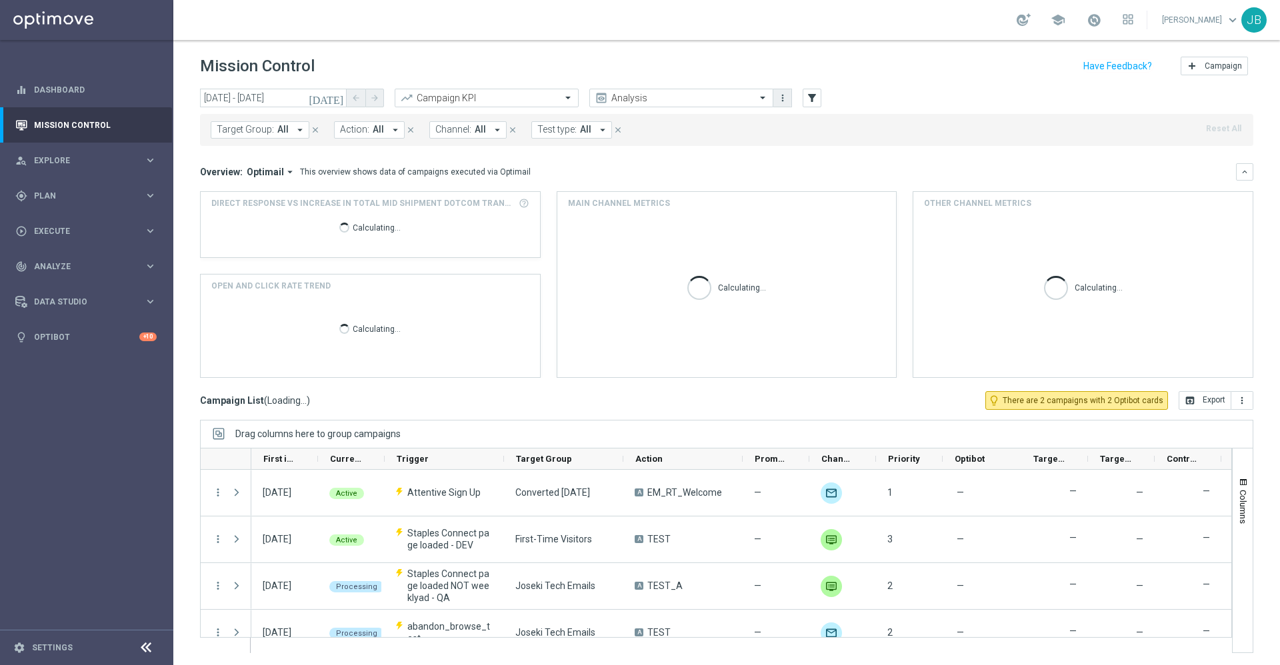
click at [786, 97] on icon "more_vert" at bounding box center [782, 98] width 11 height 11
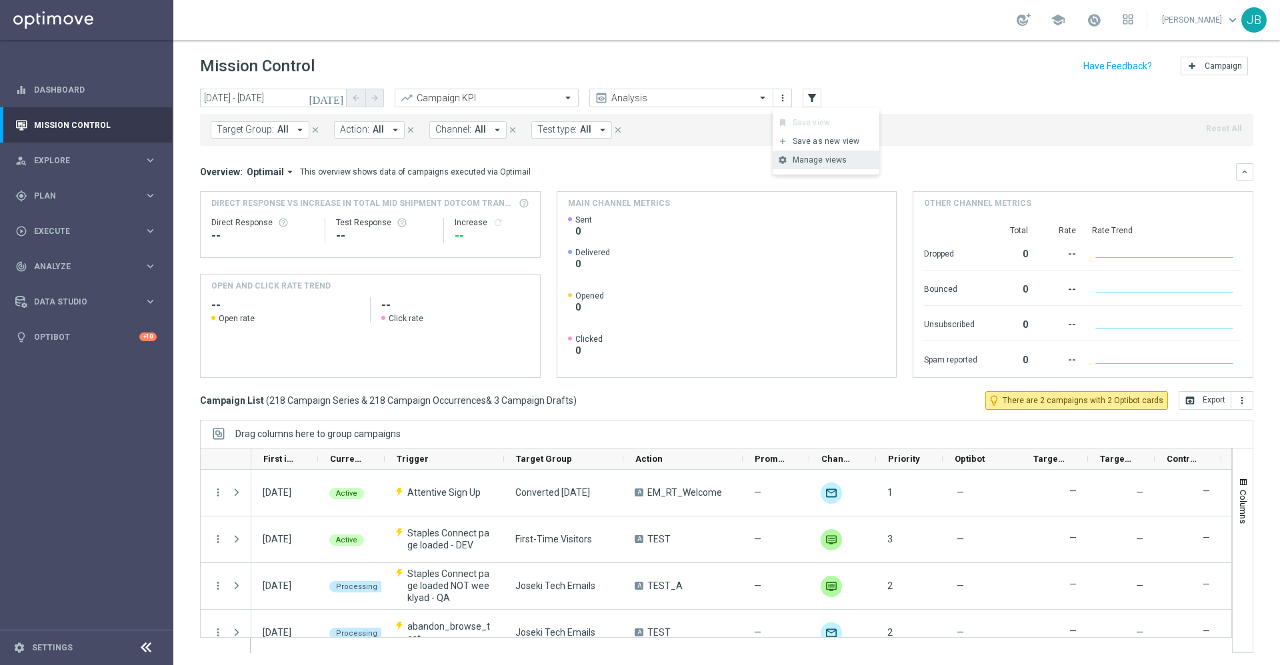
click at [798, 161] on div "Manage views" at bounding box center [832, 159] width 81 height 9
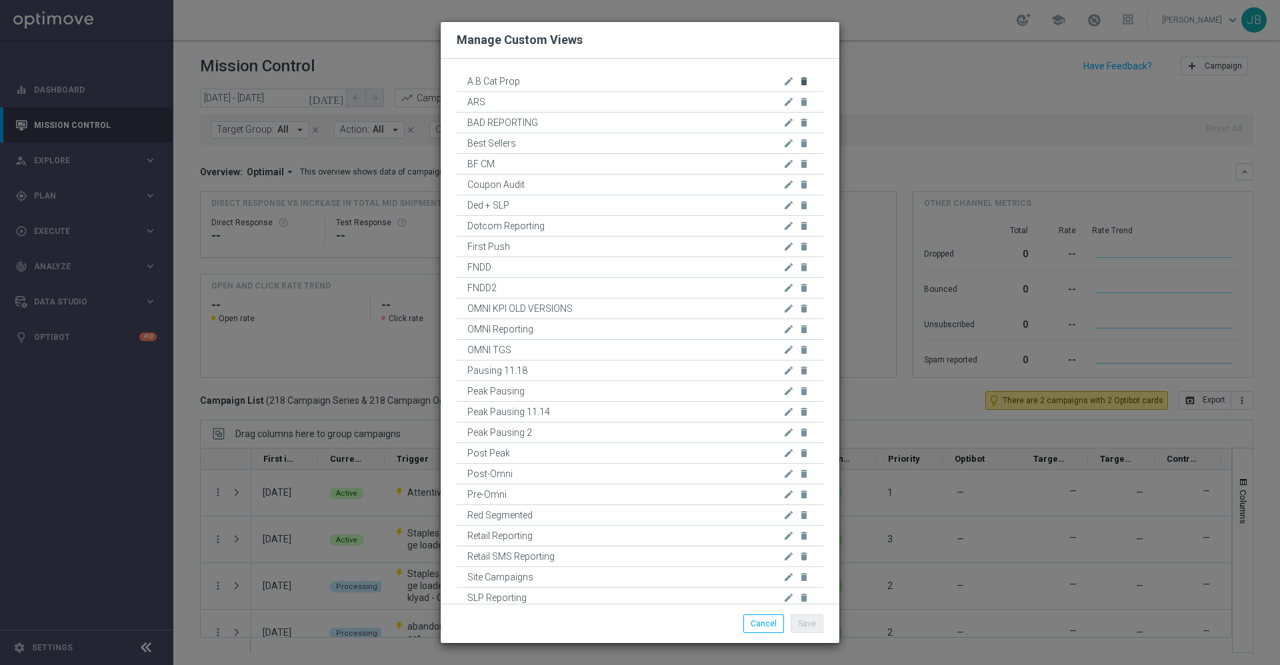
click at [798, 81] on icon "delete" at bounding box center [803, 81] width 11 height 11
click at [798, 80] on icon "delete" at bounding box center [803, 81] width 11 height 11
click at [804, 80] on icon "delete" at bounding box center [803, 81] width 11 height 11
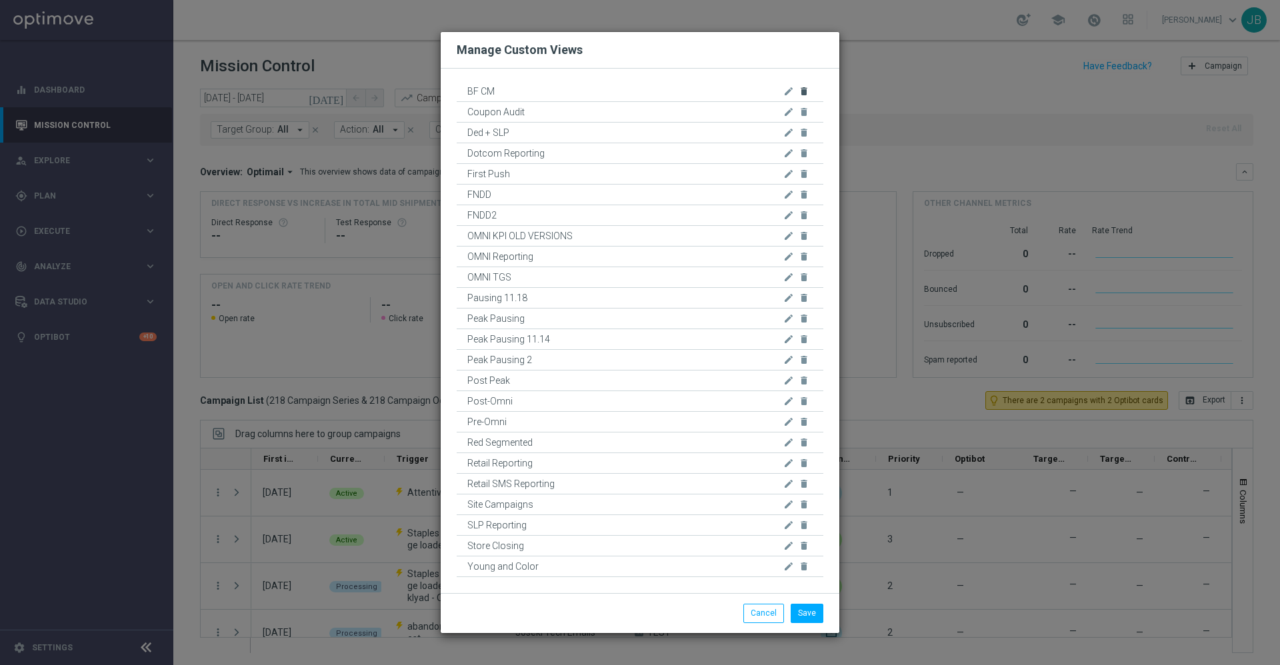
click at [804, 89] on icon "delete" at bounding box center [803, 91] width 11 height 11
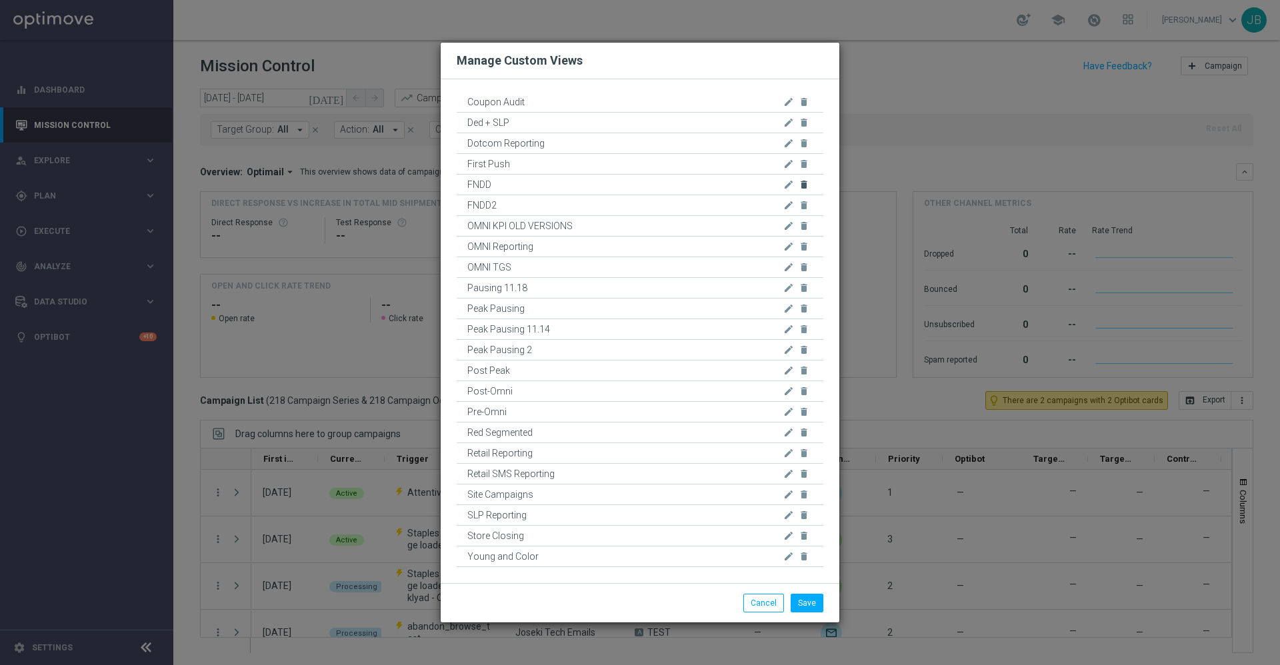
click at [806, 183] on icon "delete" at bounding box center [803, 184] width 11 height 11
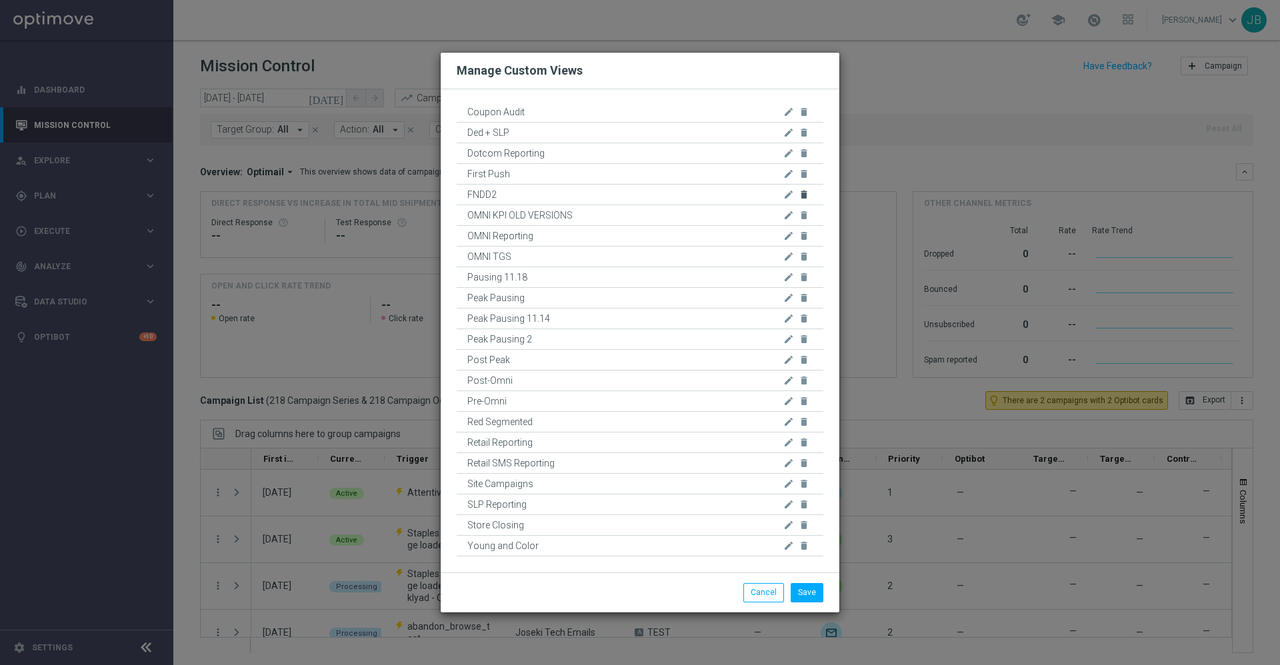
click at [803, 191] on icon "delete" at bounding box center [803, 194] width 11 height 11
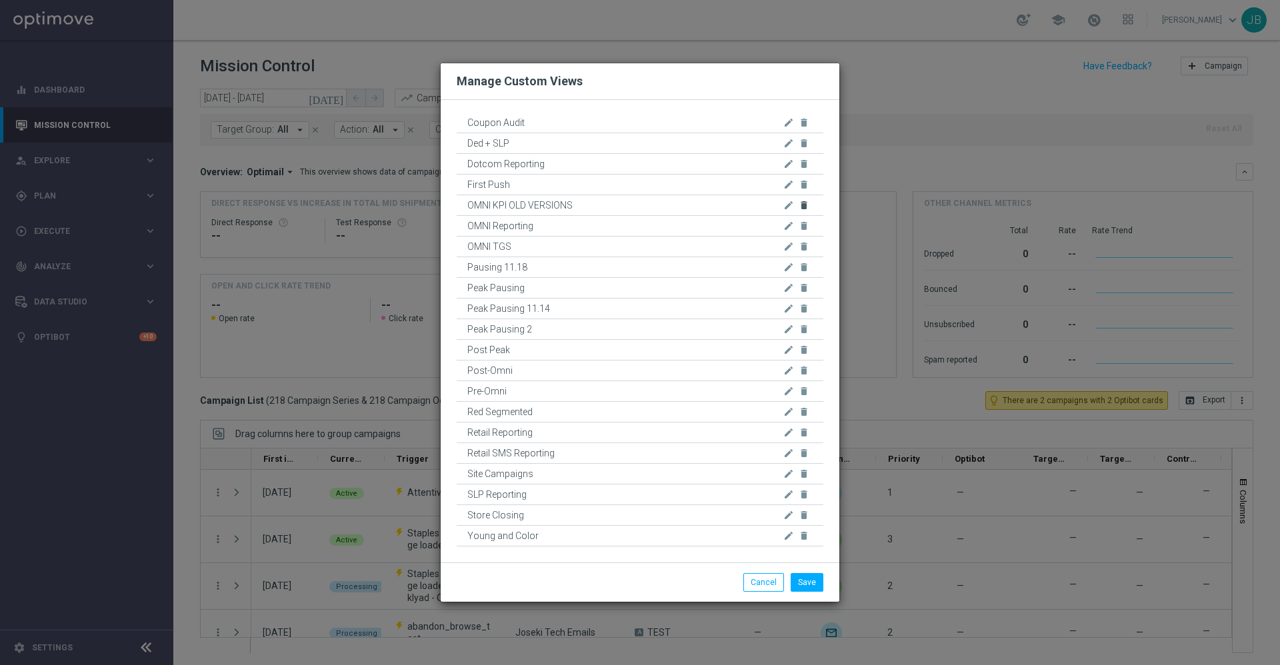
click at [803, 206] on icon "delete" at bounding box center [803, 205] width 11 height 11
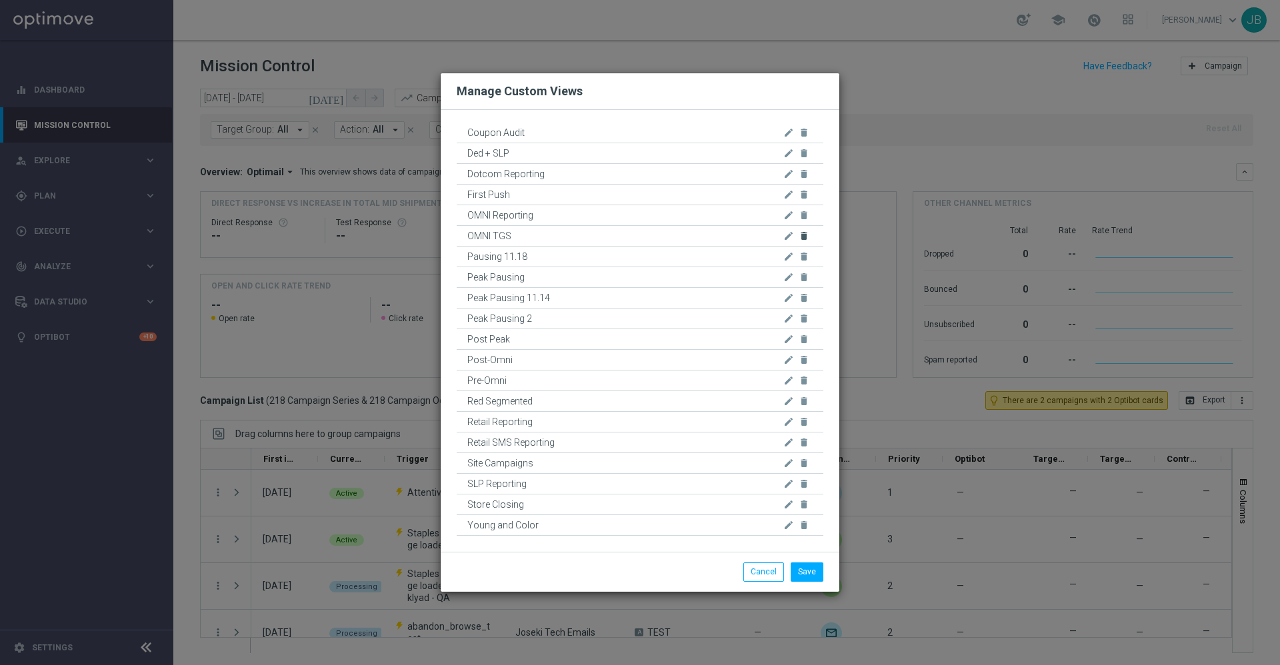
click at [802, 239] on icon "delete" at bounding box center [803, 236] width 11 height 11
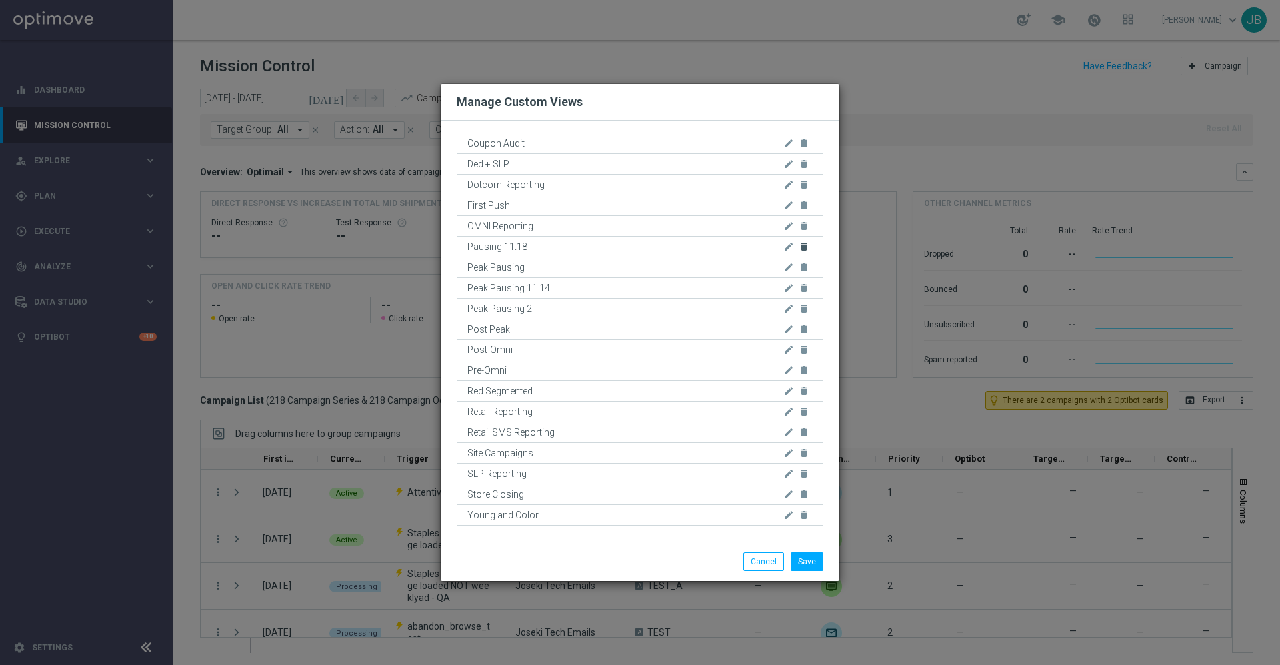
click at [804, 247] on icon "delete" at bounding box center [803, 246] width 11 height 11
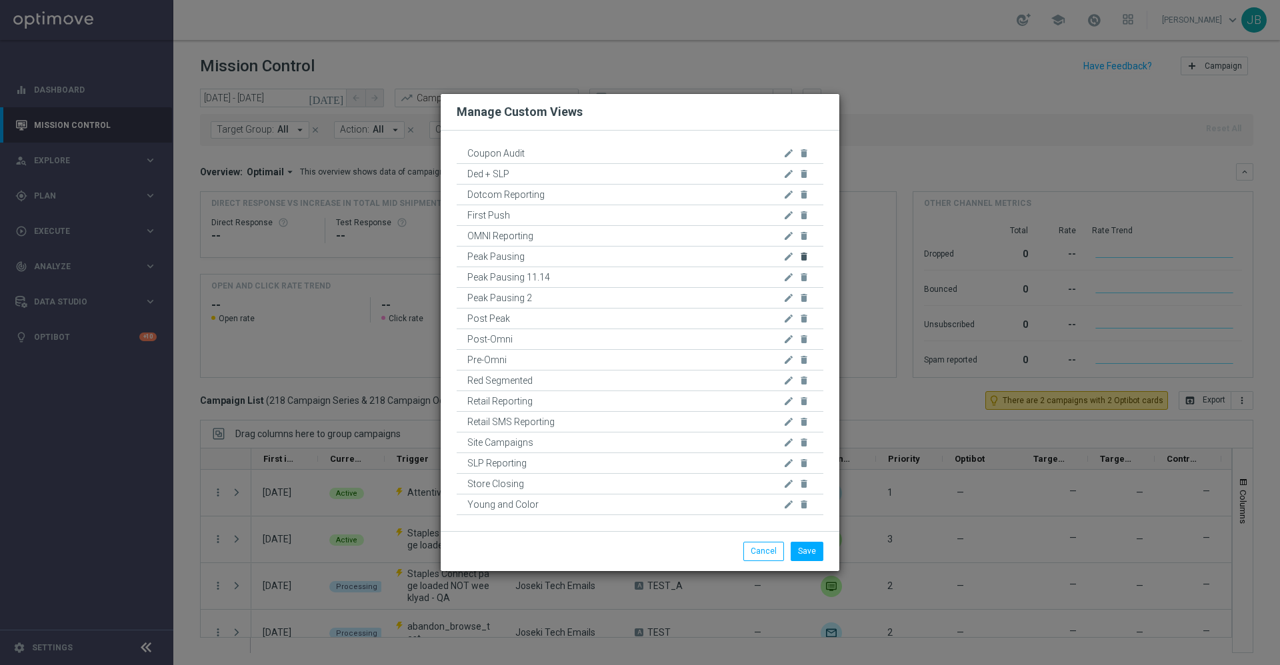
click at [804, 255] on icon "delete" at bounding box center [803, 256] width 11 height 11
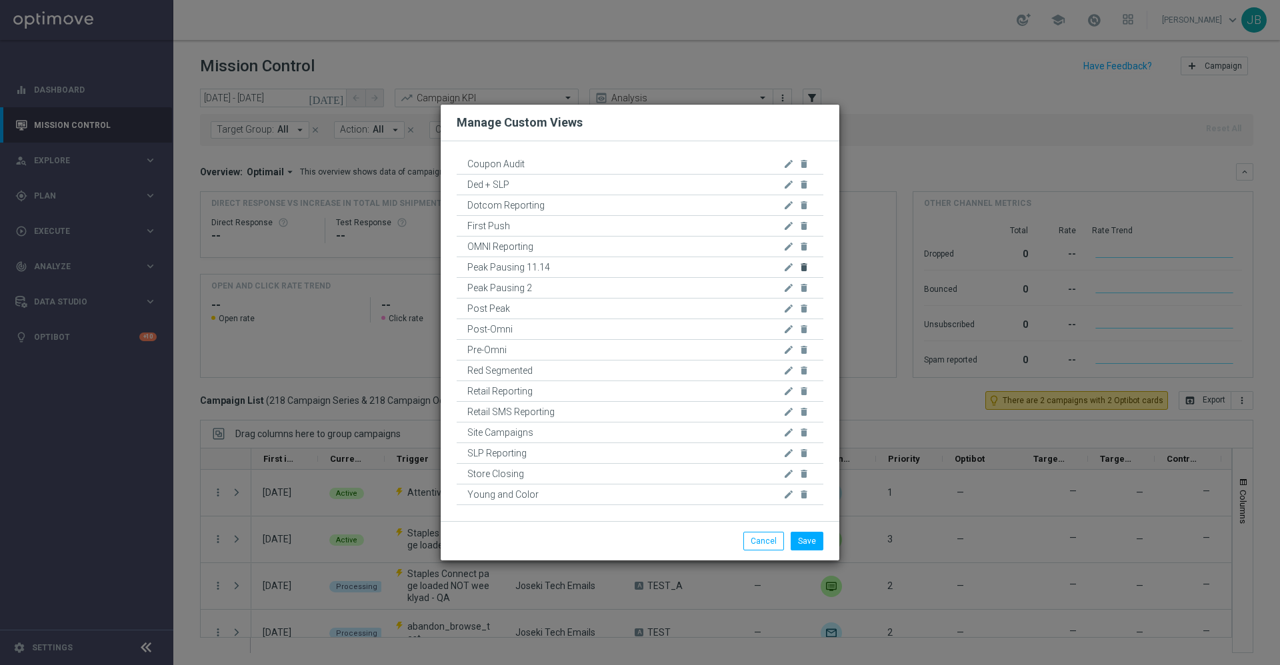
click at [804, 269] on icon "delete" at bounding box center [803, 267] width 11 height 11
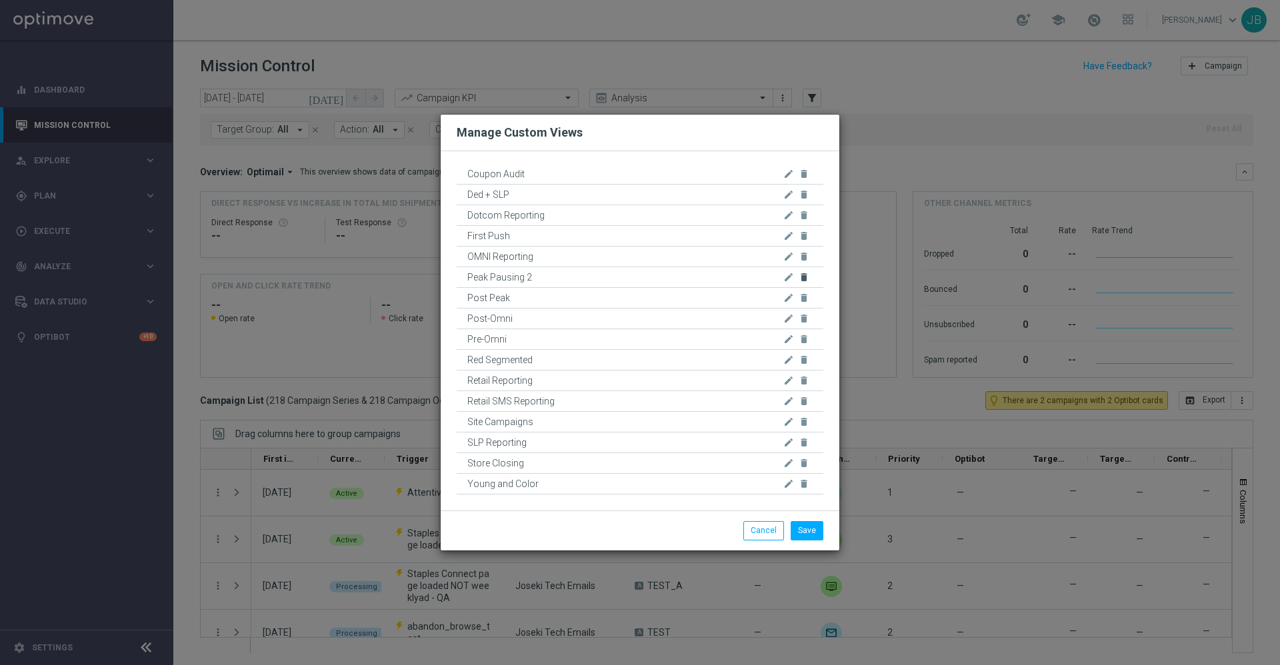
click at [804, 275] on icon "delete" at bounding box center [803, 277] width 11 height 11
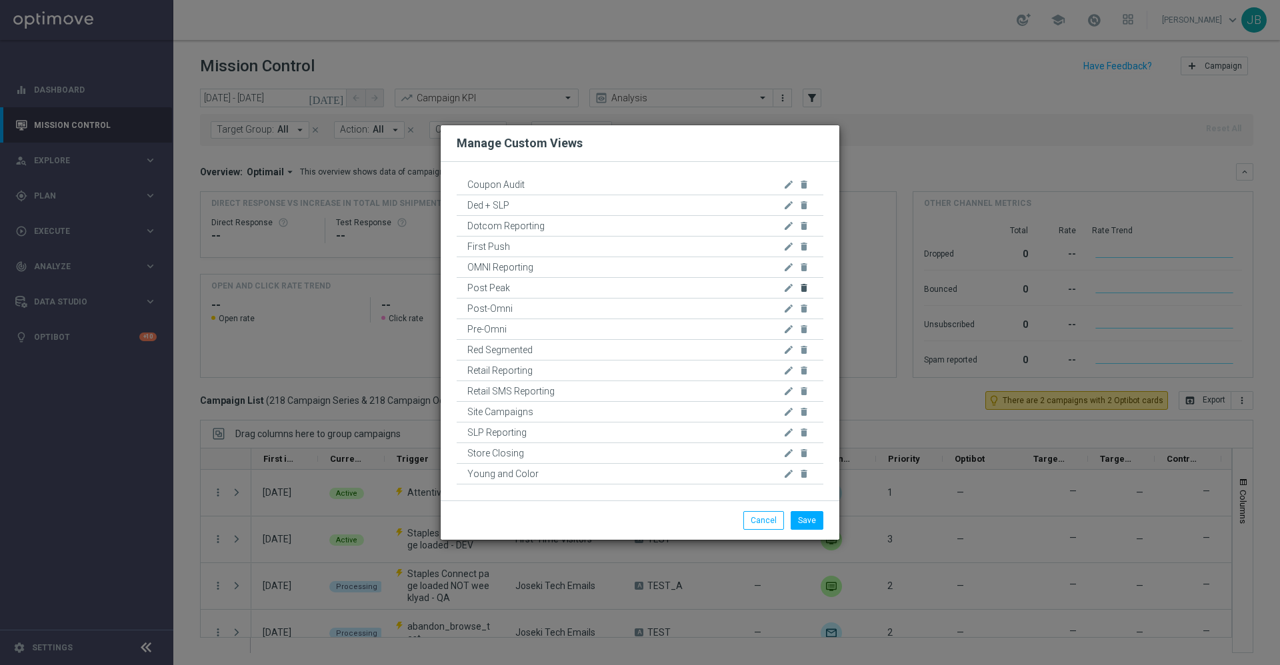
click at [804, 288] on icon "delete" at bounding box center [803, 288] width 11 height 11
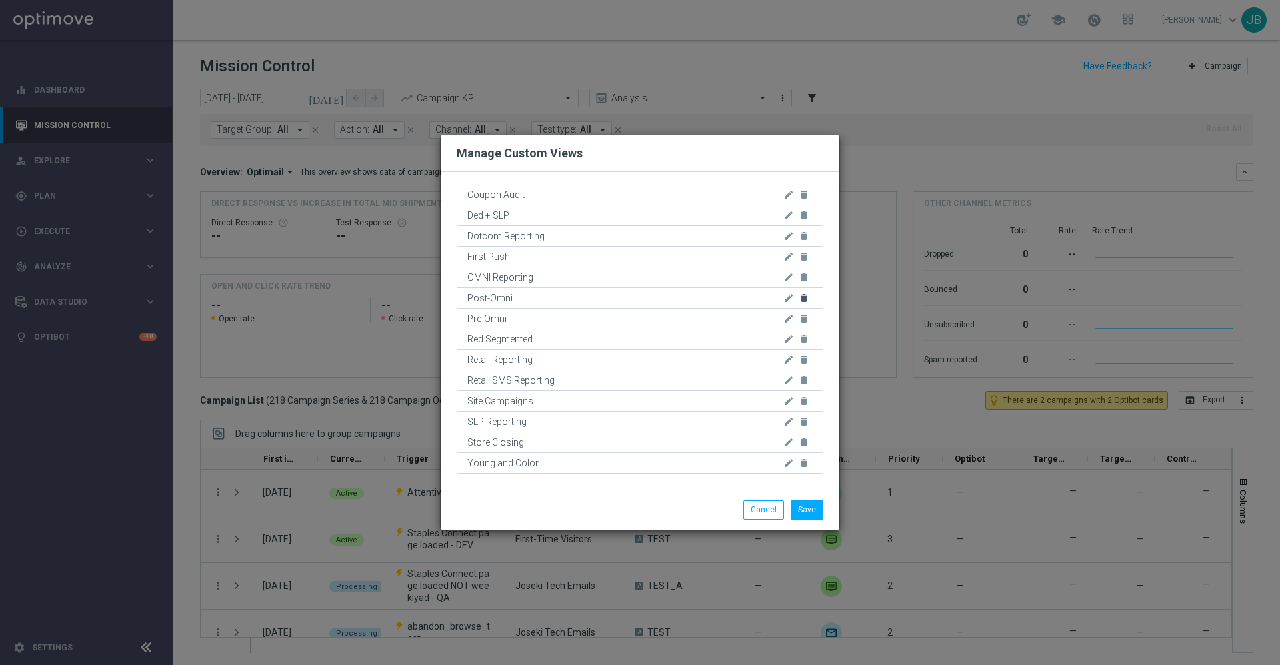
click at [804, 297] on icon "delete" at bounding box center [803, 298] width 11 height 11
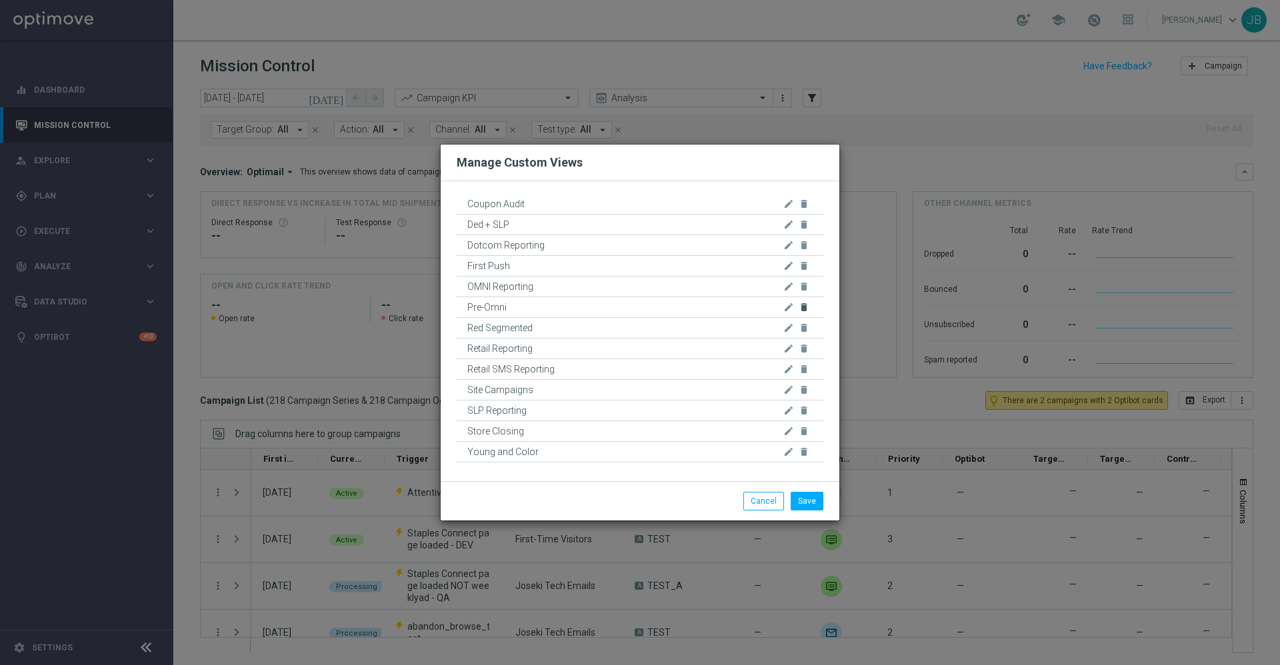
click at [804, 305] on icon "delete" at bounding box center [803, 307] width 11 height 11
click at [803, 307] on icon "delete" at bounding box center [803, 307] width 11 height 11
click at [804, 413] on icon "delete" at bounding box center [803, 410] width 11 height 11
click at [810, 496] on button "Save" at bounding box center [806, 501] width 33 height 19
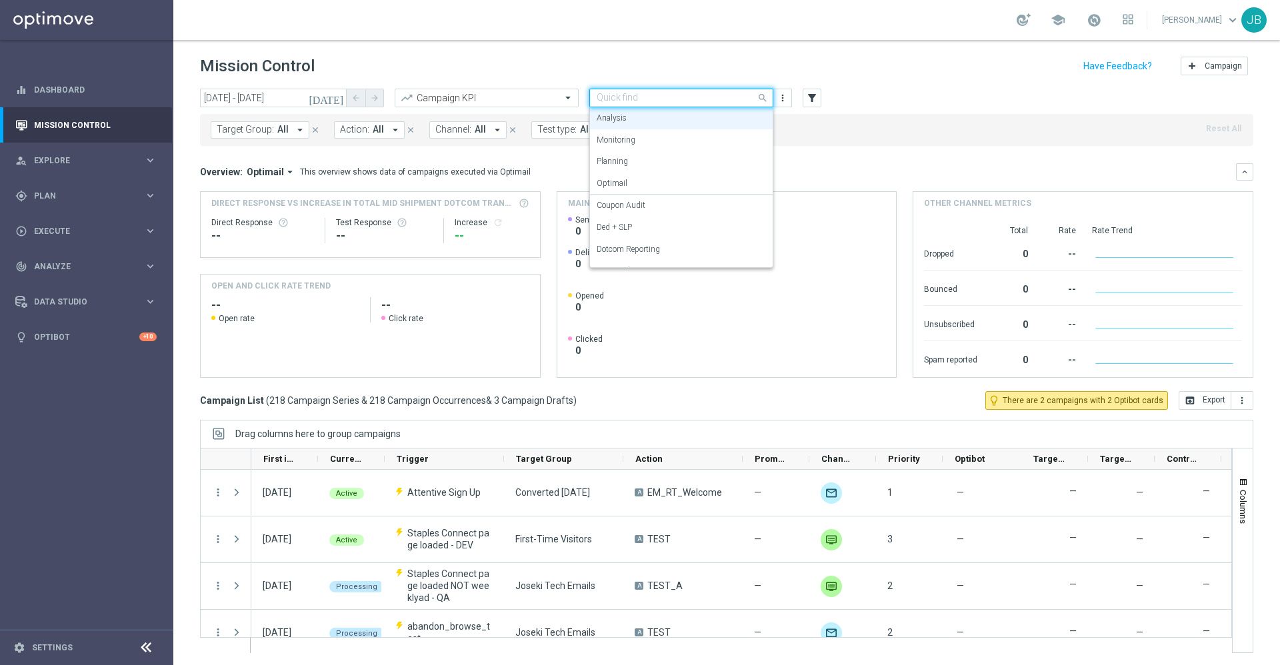
click at [734, 90] on div "Quick find Analysis" at bounding box center [681, 98] width 184 height 19
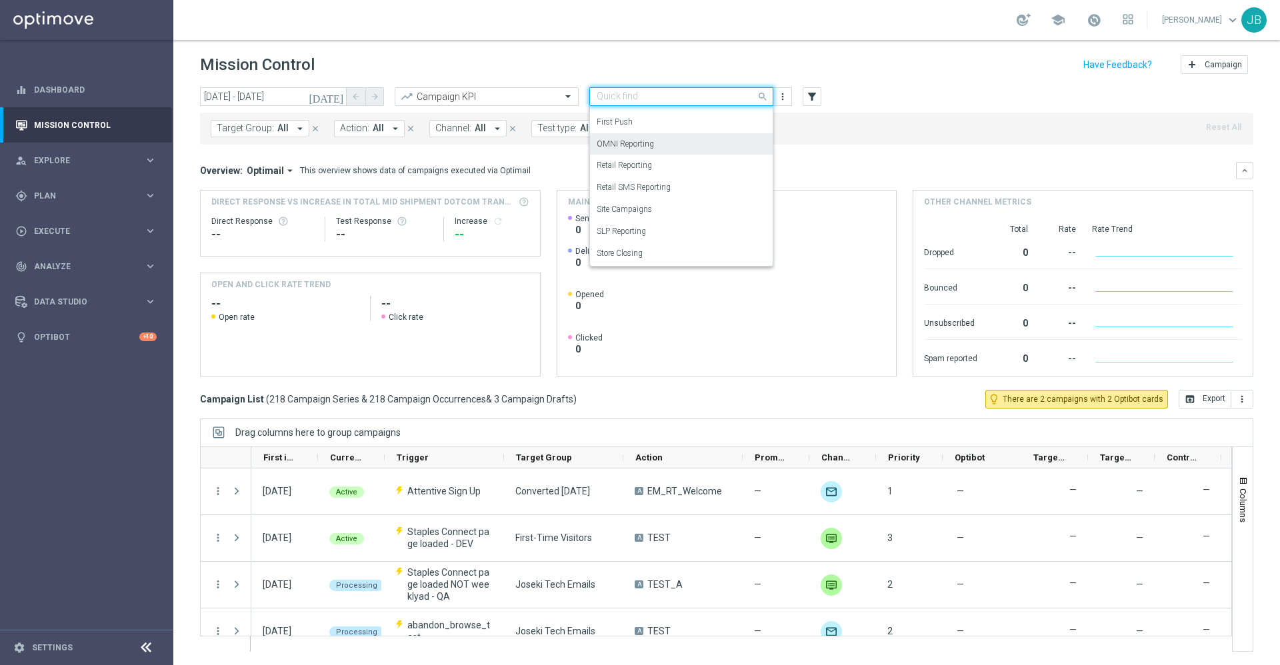
click at [660, 148] on div "OMNI Reporting" at bounding box center [680, 144] width 169 height 22
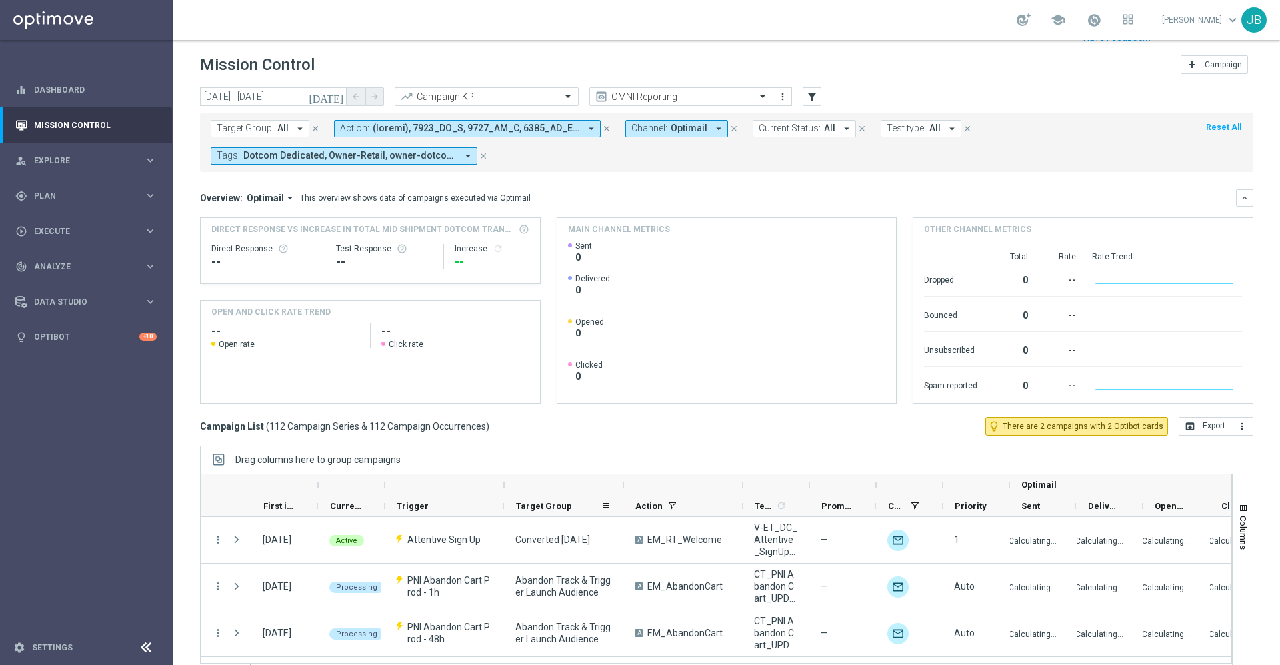
scroll to position [29, 0]
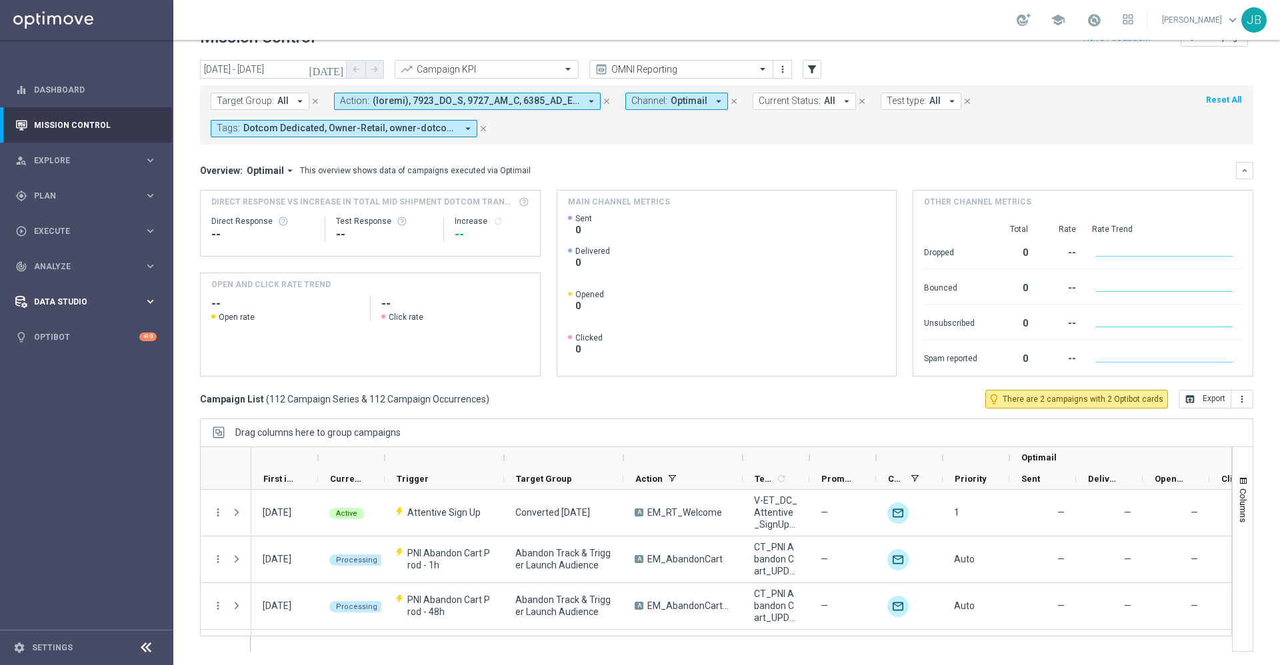
click at [112, 300] on span "Data Studio" at bounding box center [89, 302] width 110 height 8
click at [77, 270] on div "track_changes Analyze" at bounding box center [79, 267] width 129 height 12
click at [76, 296] on link "Customer 360" at bounding box center [87, 294] width 104 height 11
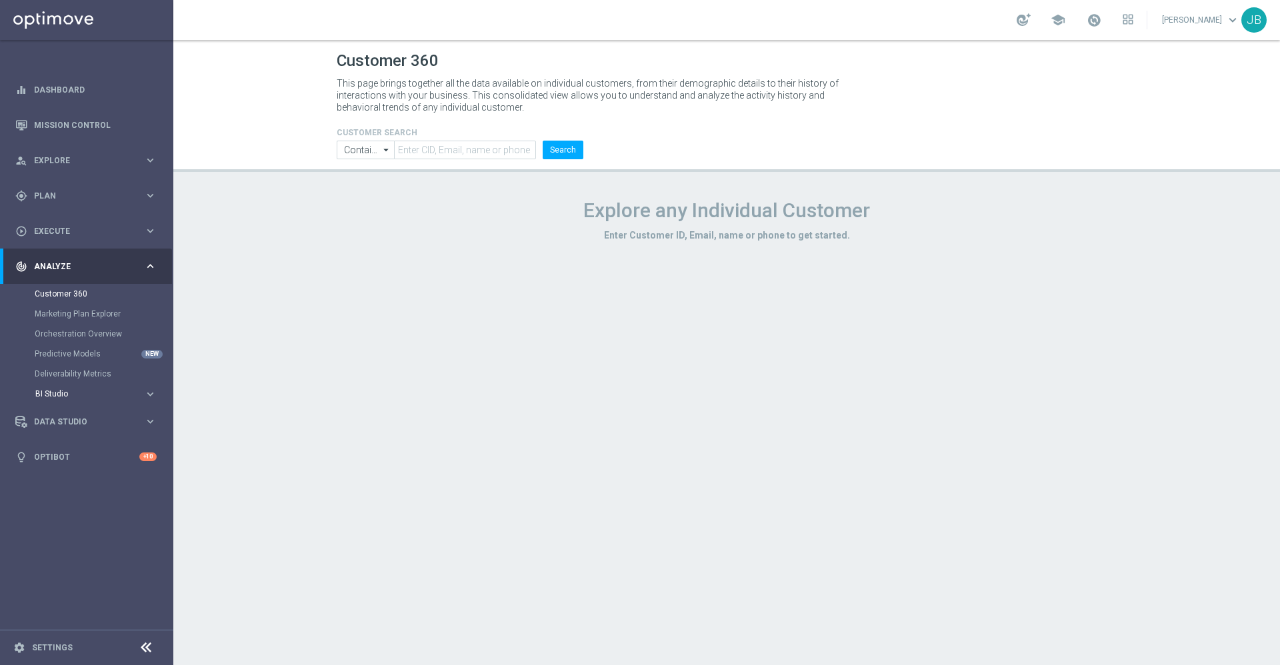
click at [70, 393] on span "BI Studio" at bounding box center [82, 394] width 95 height 8
click at [85, 437] on link "Emails Baseline Matchback" at bounding box center [89, 434] width 97 height 11
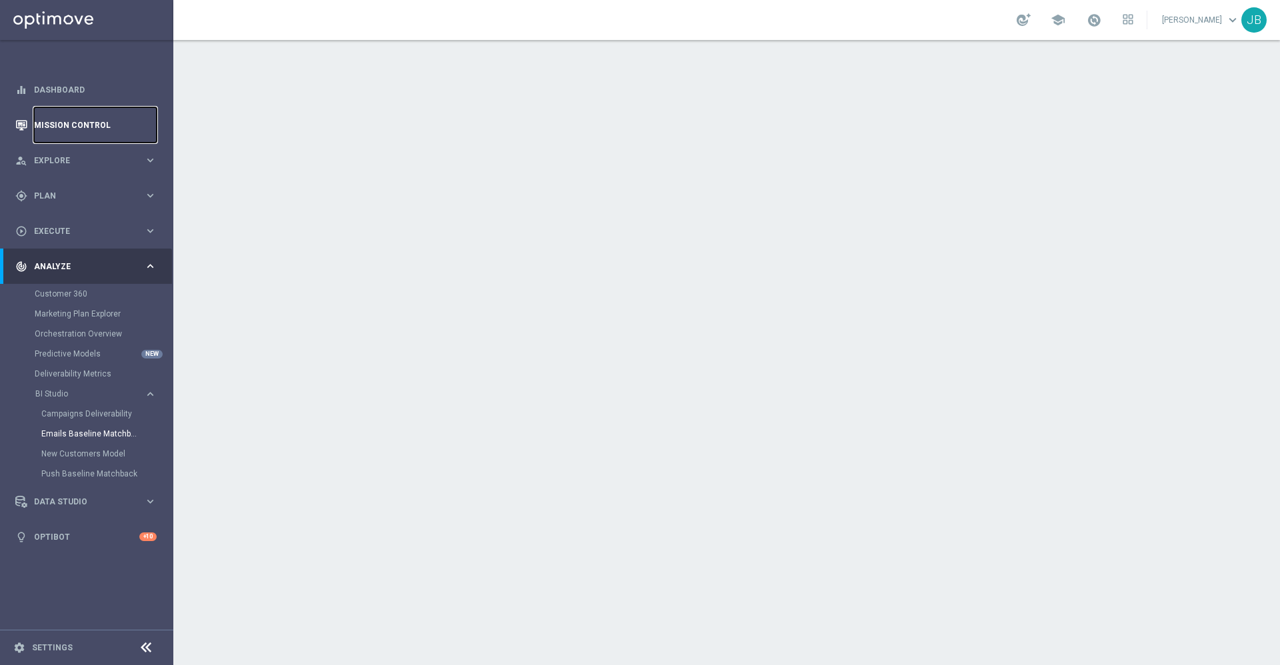
click at [124, 123] on link "Mission Control" at bounding box center [95, 124] width 123 height 35
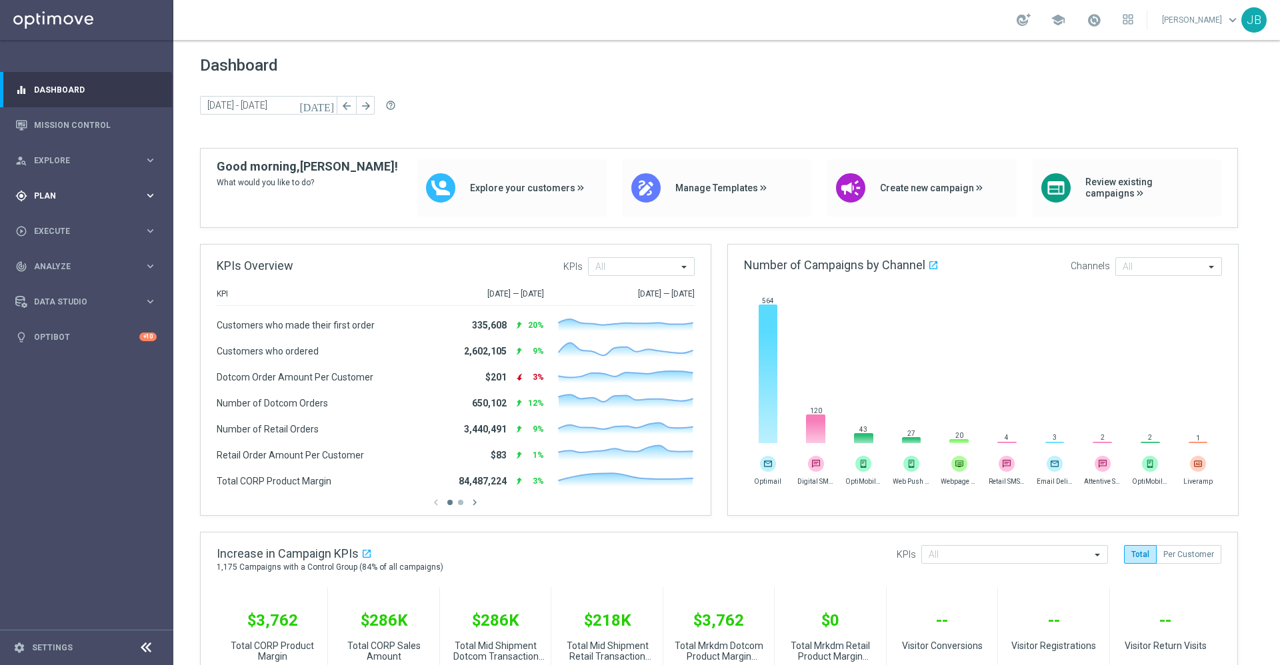
click at [68, 199] on div "gps_fixed Plan" at bounding box center [79, 196] width 129 height 12
click at [89, 121] on link "Mission Control" at bounding box center [95, 124] width 123 height 35
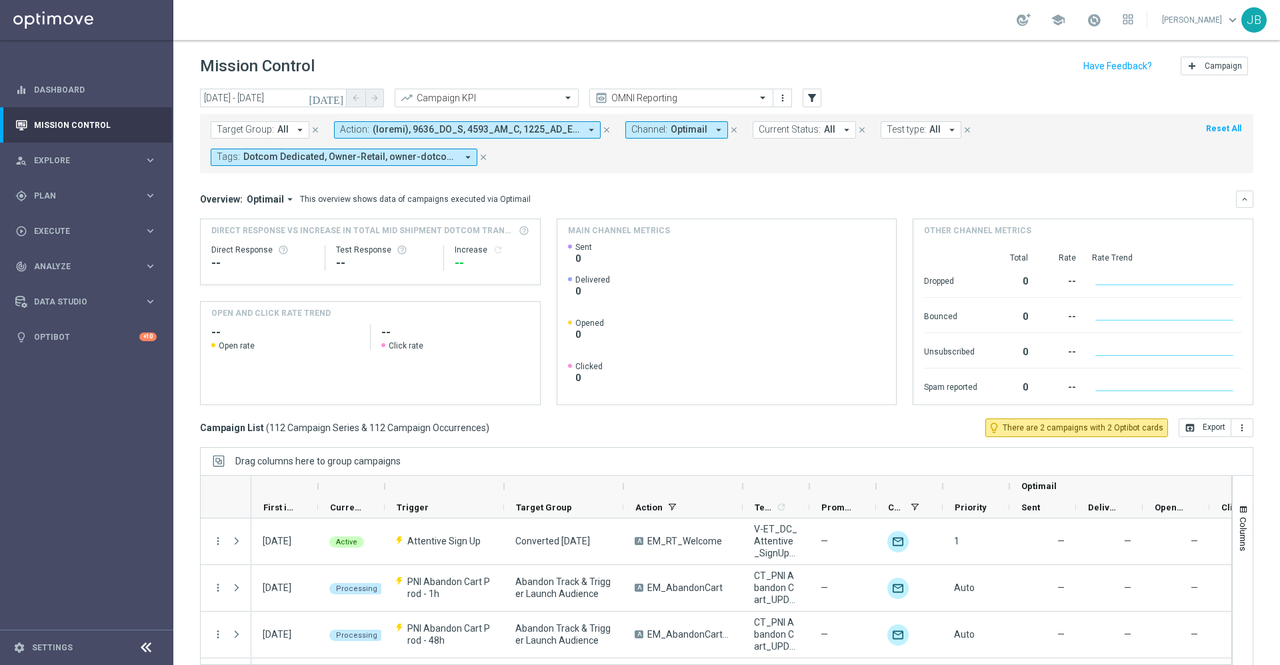
click at [289, 133] on button "Target Group: All arrow_drop_down" at bounding box center [260, 129] width 99 height 17
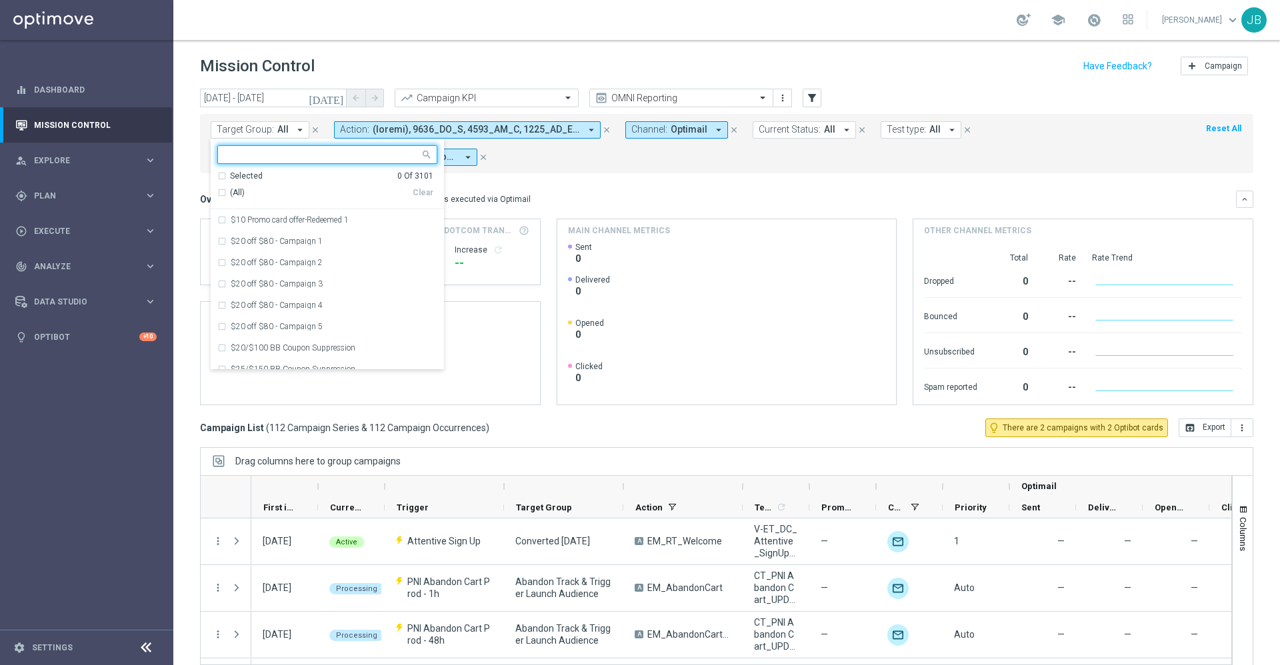
click at [301, 154] on input "text" at bounding box center [322, 154] width 195 height 11
type input "c"
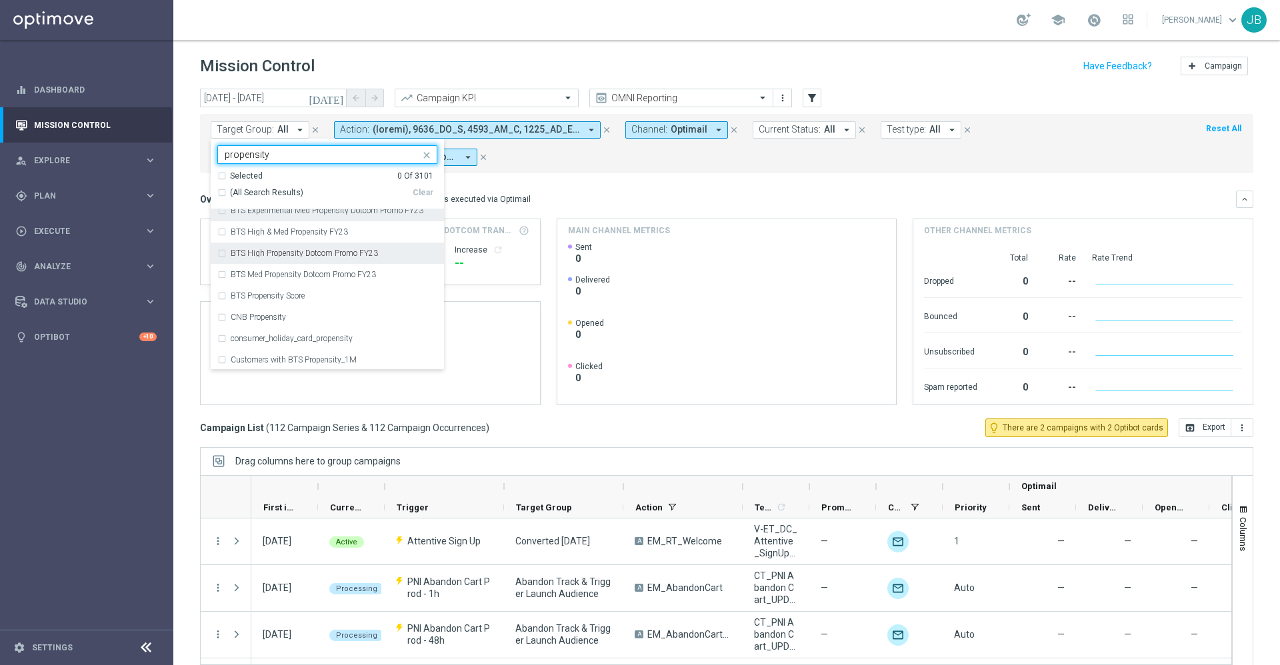
scroll to position [92, 0]
click at [222, 192] on div "(All Search Results)" at bounding box center [314, 192] width 195 height 11
type input "propensity"
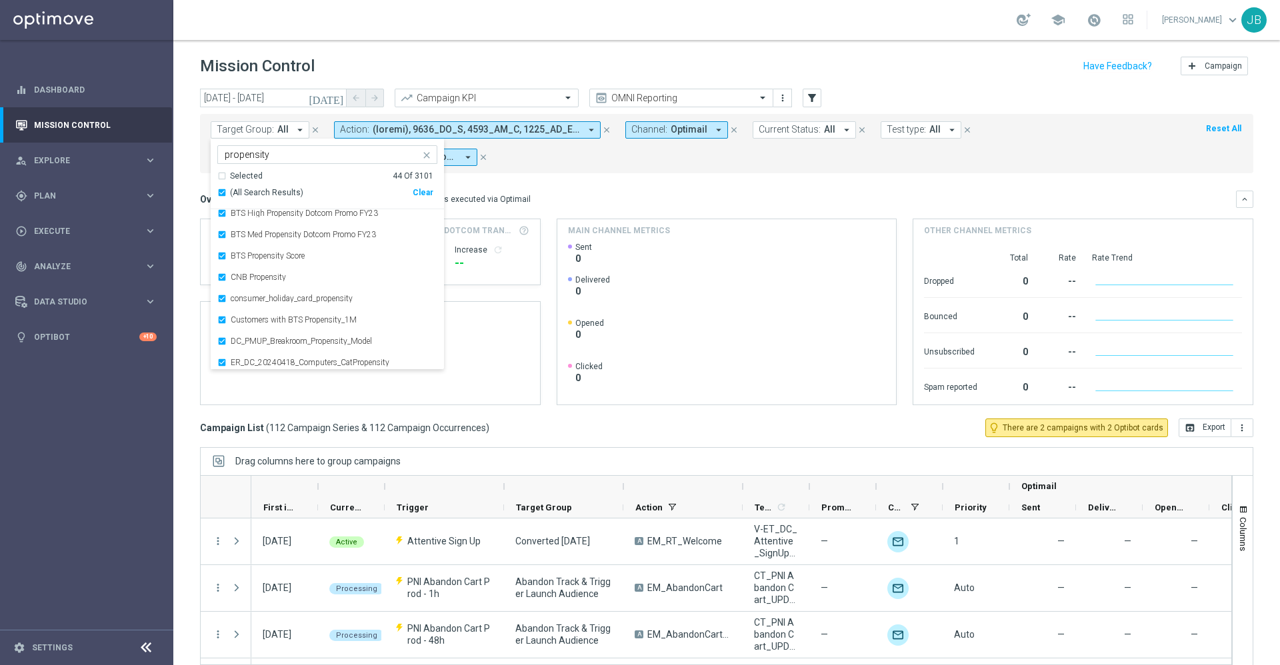
click at [598, 194] on div "Overview: Optimail arrow_drop_down This overview shows data of campaigns execut…" at bounding box center [718, 199] width 1036 height 12
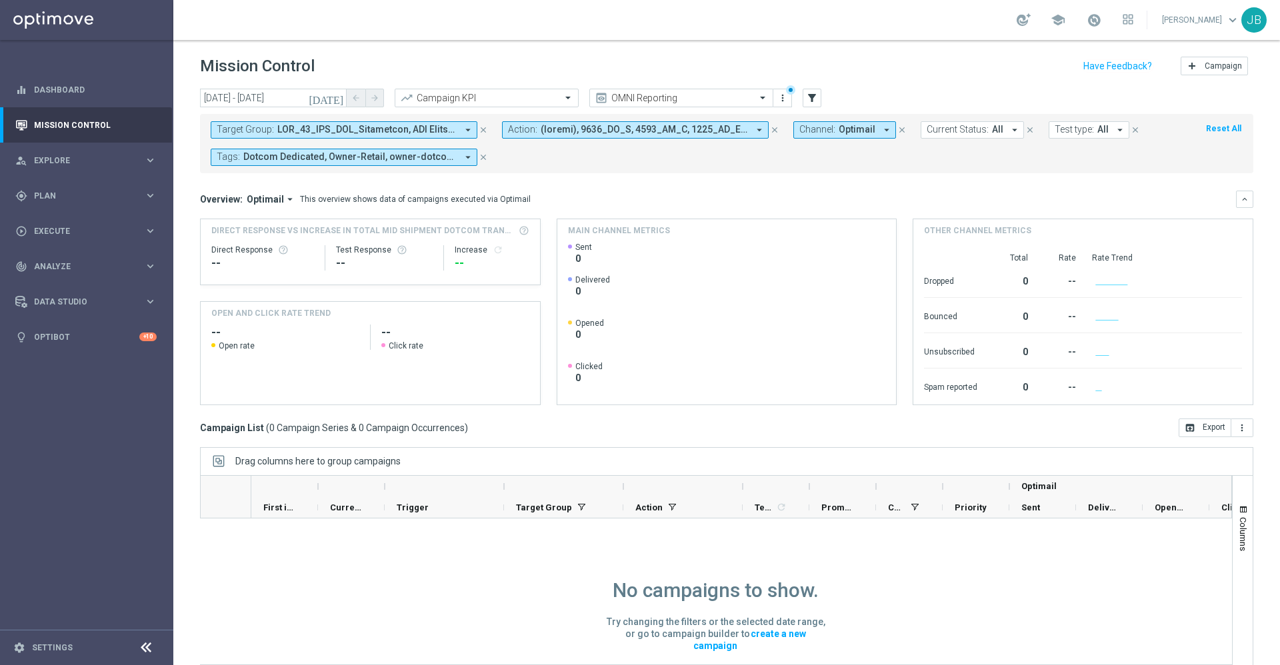
click at [336, 100] on icon "[DATE]" at bounding box center [327, 98] width 36 height 12
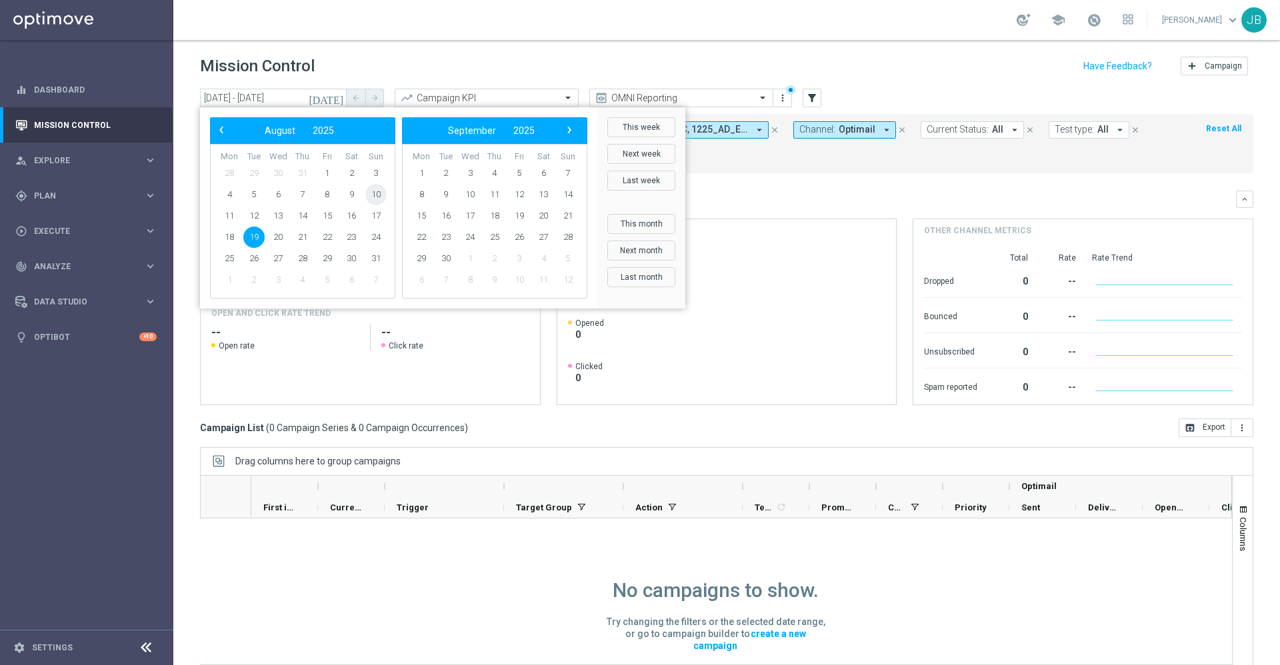
click at [378, 201] on span "10" at bounding box center [375, 194] width 21 height 21
click at [377, 233] on span "24" at bounding box center [375, 237] width 21 height 21
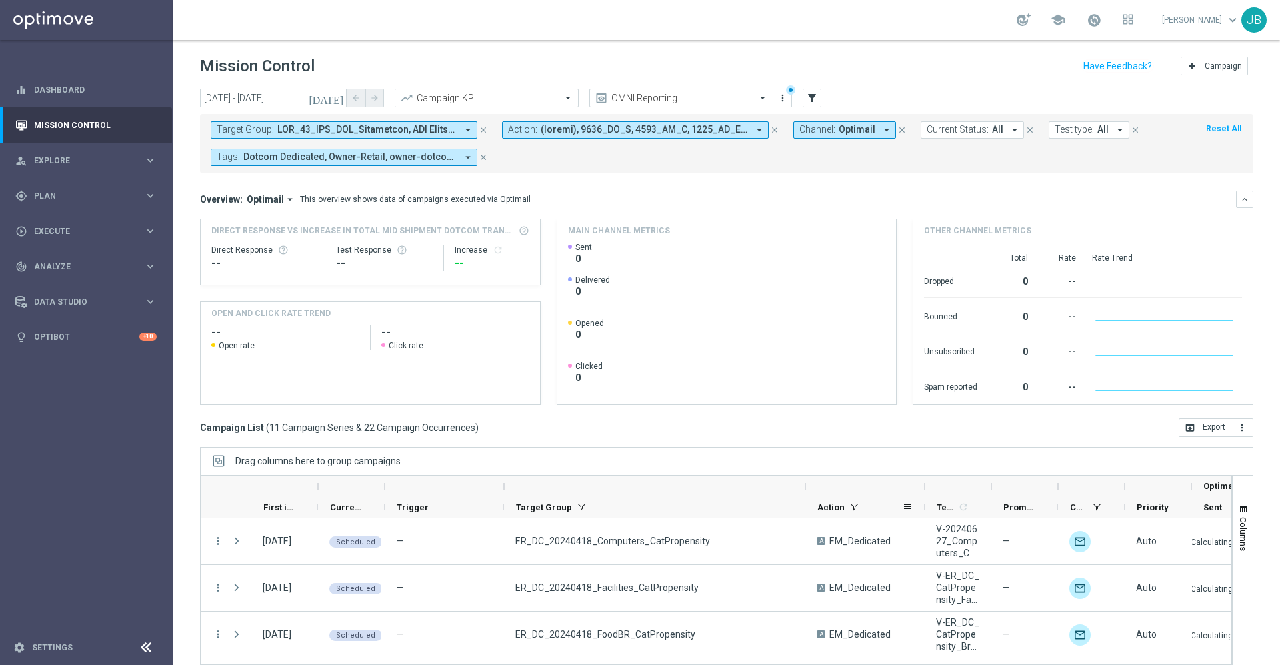
drag, startPoint x: 624, startPoint y: 487, endPoint x: 806, endPoint y: 501, distance: 183.1
click at [806, 501] on div "Optimail First in Range" at bounding box center [889, 497] width 1276 height 43
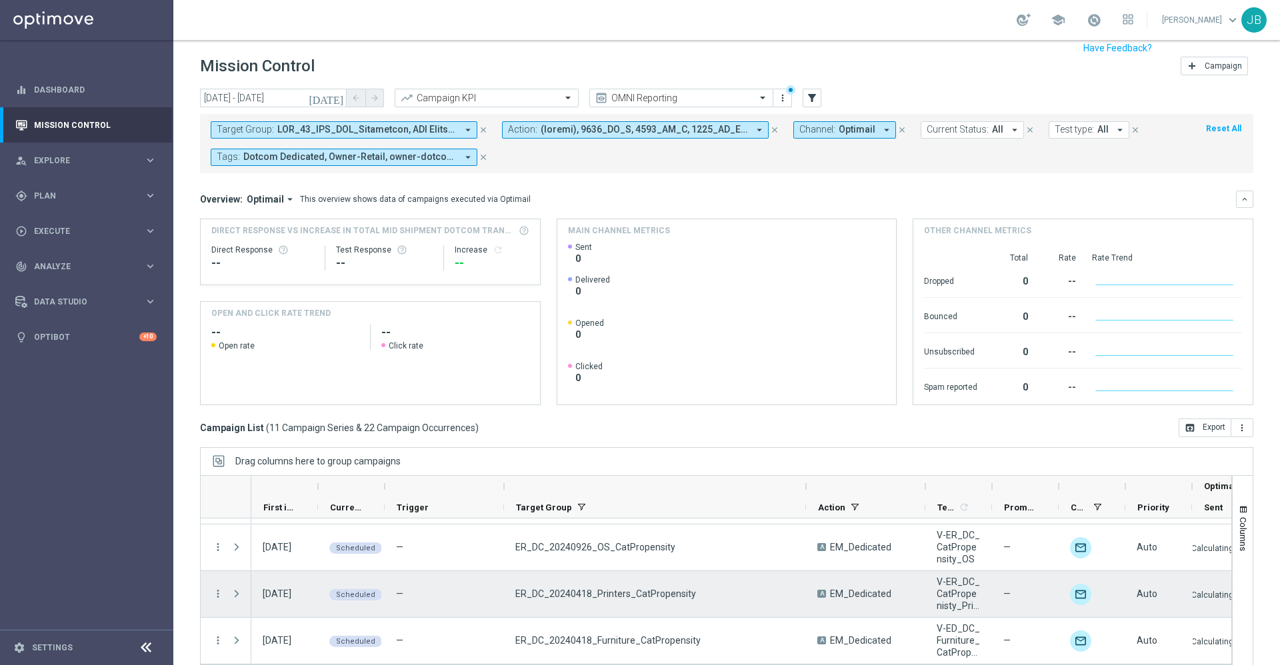
scroll to position [29, 0]
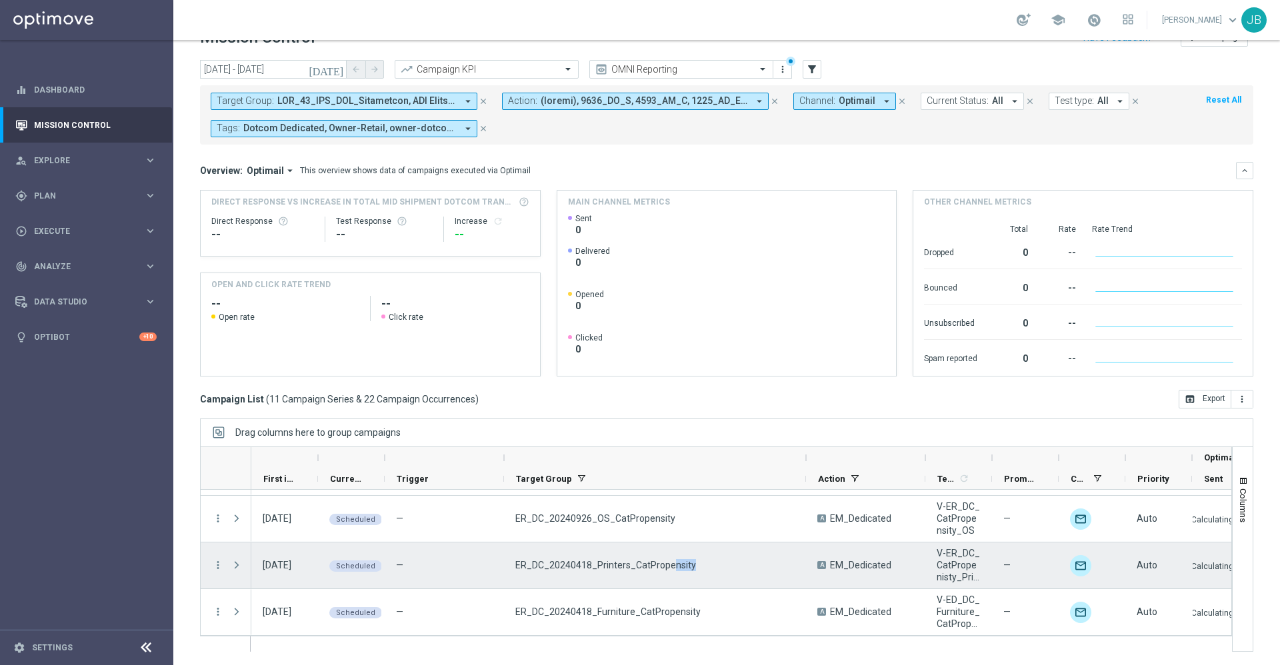
drag, startPoint x: 697, startPoint y: 573, endPoint x: 667, endPoint y: 577, distance: 30.3
click at [667, 577] on div "ER_DC_20240418_Printers_CatPropensity" at bounding box center [655, 566] width 302 height 46
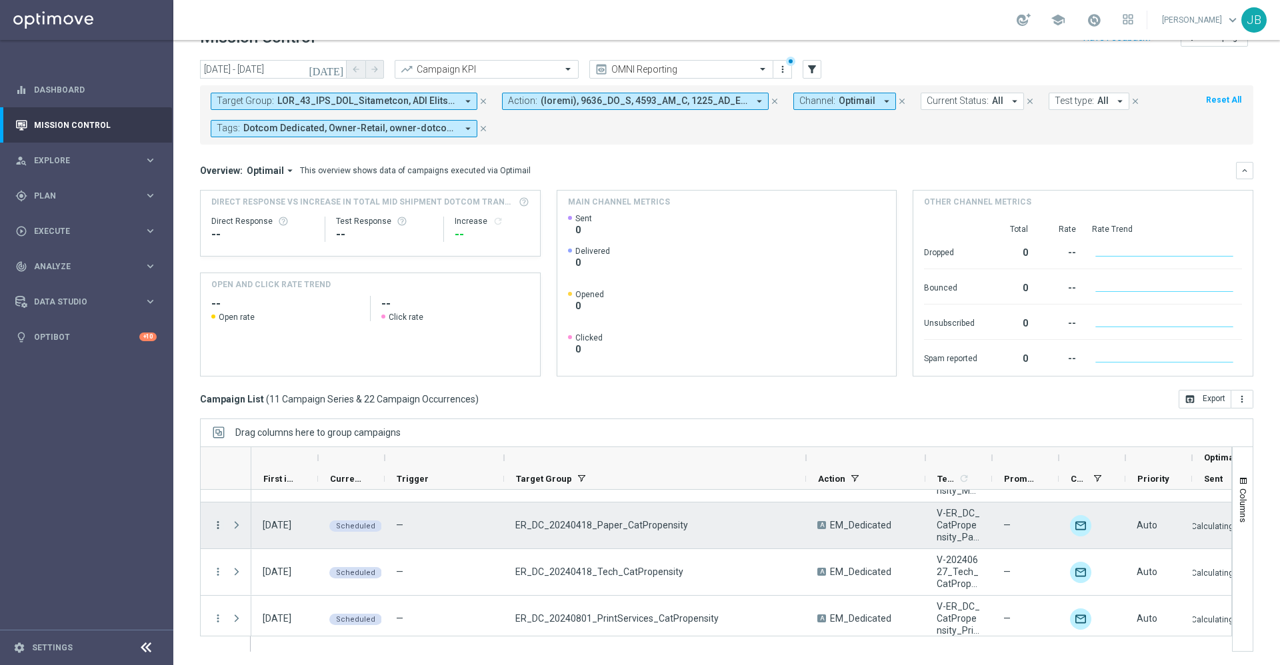
click at [215, 527] on icon "more_vert" at bounding box center [218, 525] width 12 height 12
click at [268, 487] on div "Edit" at bounding box center [306, 485] width 124 height 9
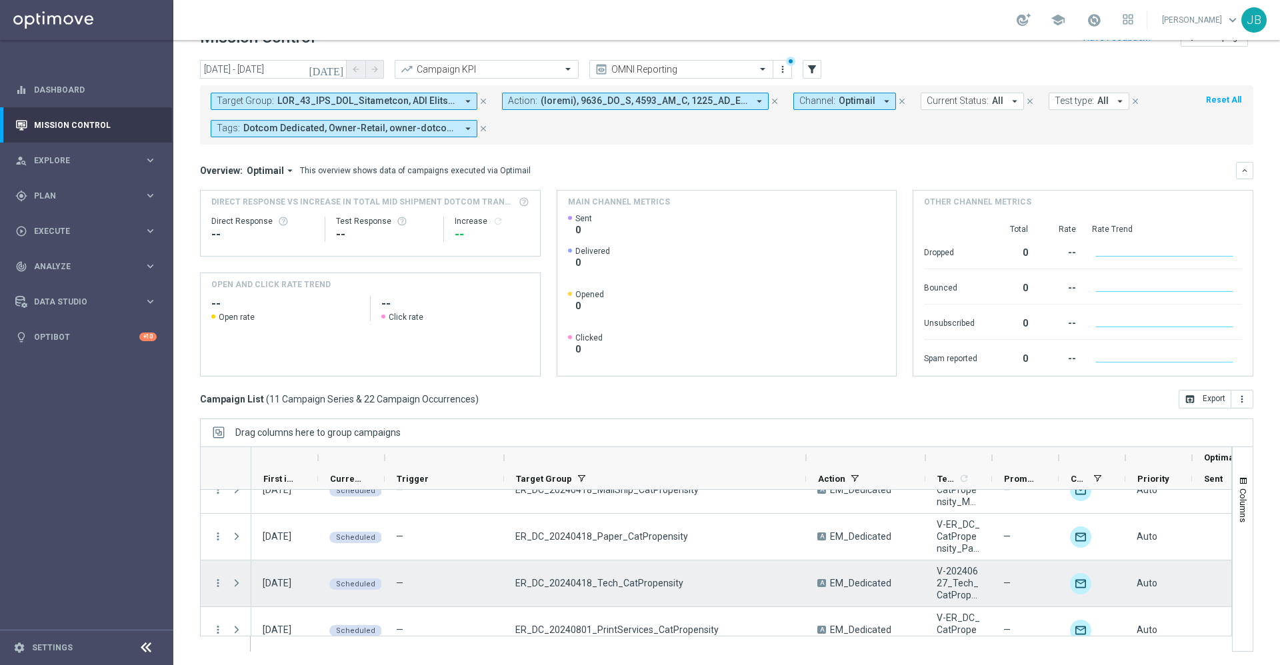
scroll to position [207, 0]
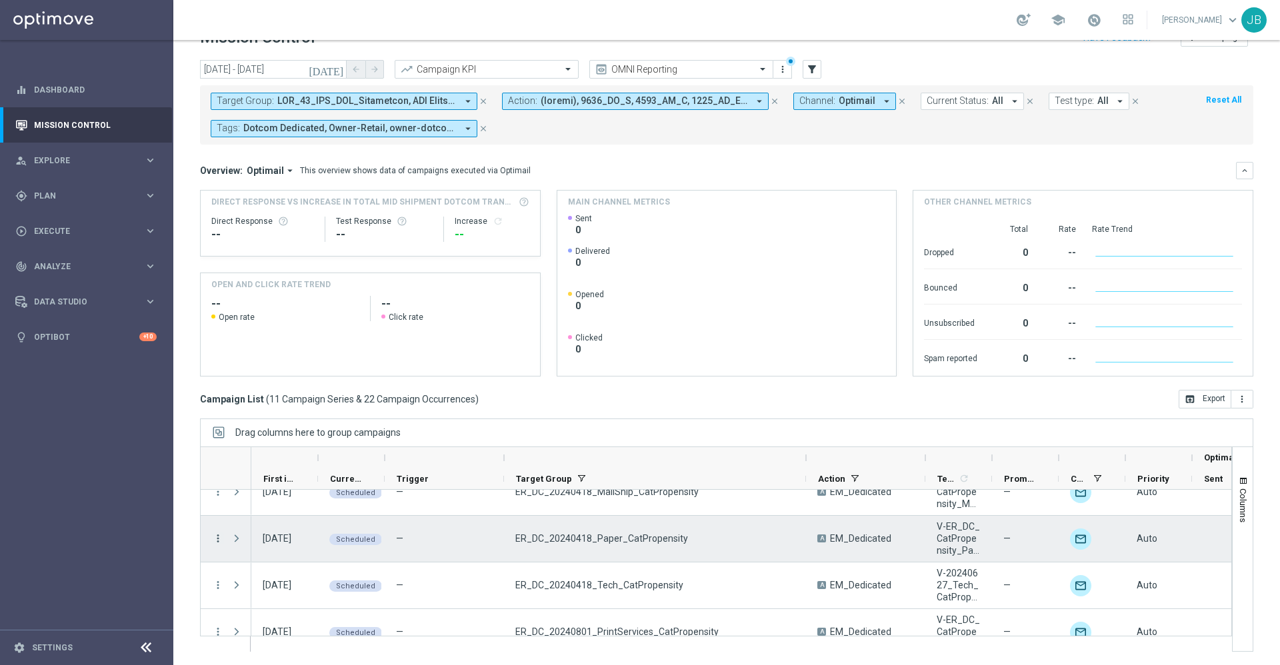
click at [220, 538] on icon "more_vert" at bounding box center [218, 539] width 12 height 12
click at [258, 519] on span "Delete" at bounding box center [256, 517] width 25 height 9
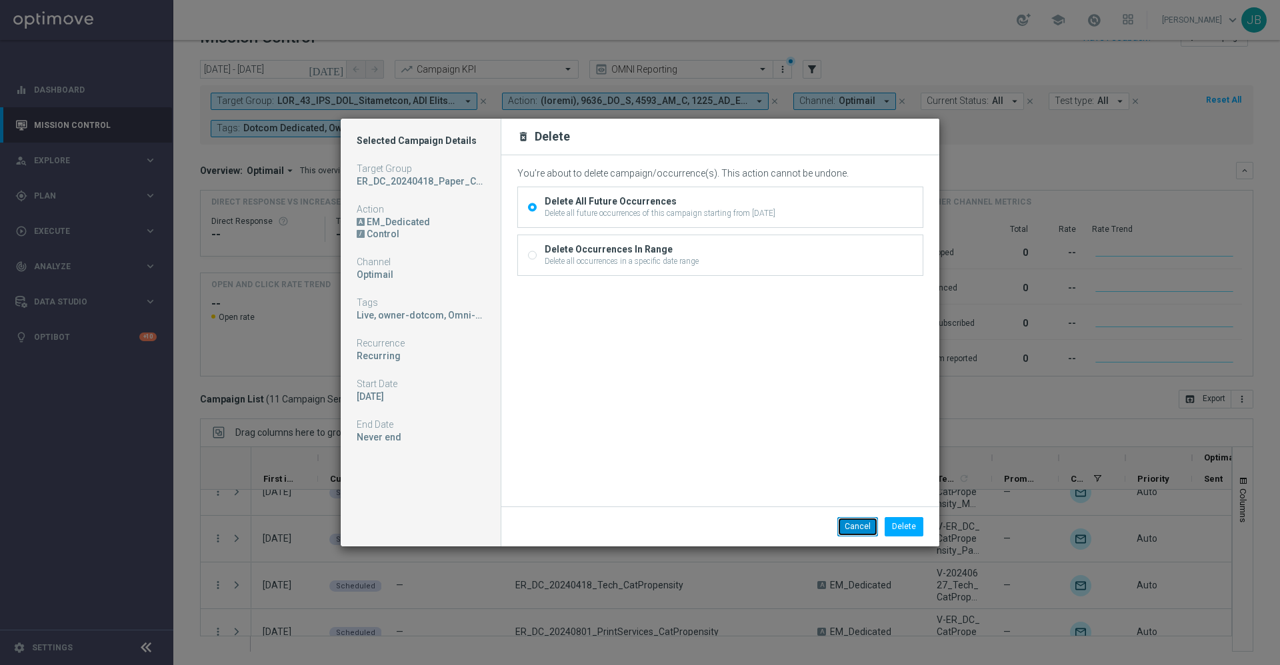
click at [860, 519] on button "Cancel" at bounding box center [857, 526] width 41 height 19
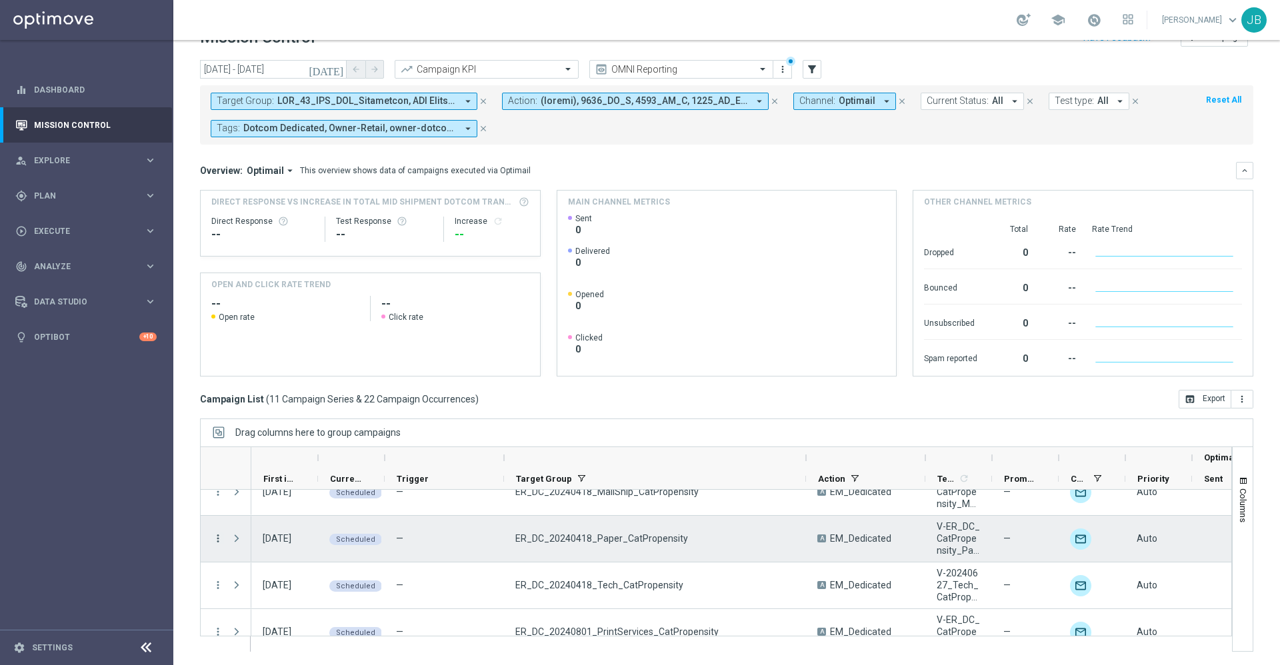
click at [217, 539] on icon "more_vert" at bounding box center [218, 539] width 12 height 12
click at [297, 385] on span "Campaign Details" at bounding box center [277, 380] width 67 height 9
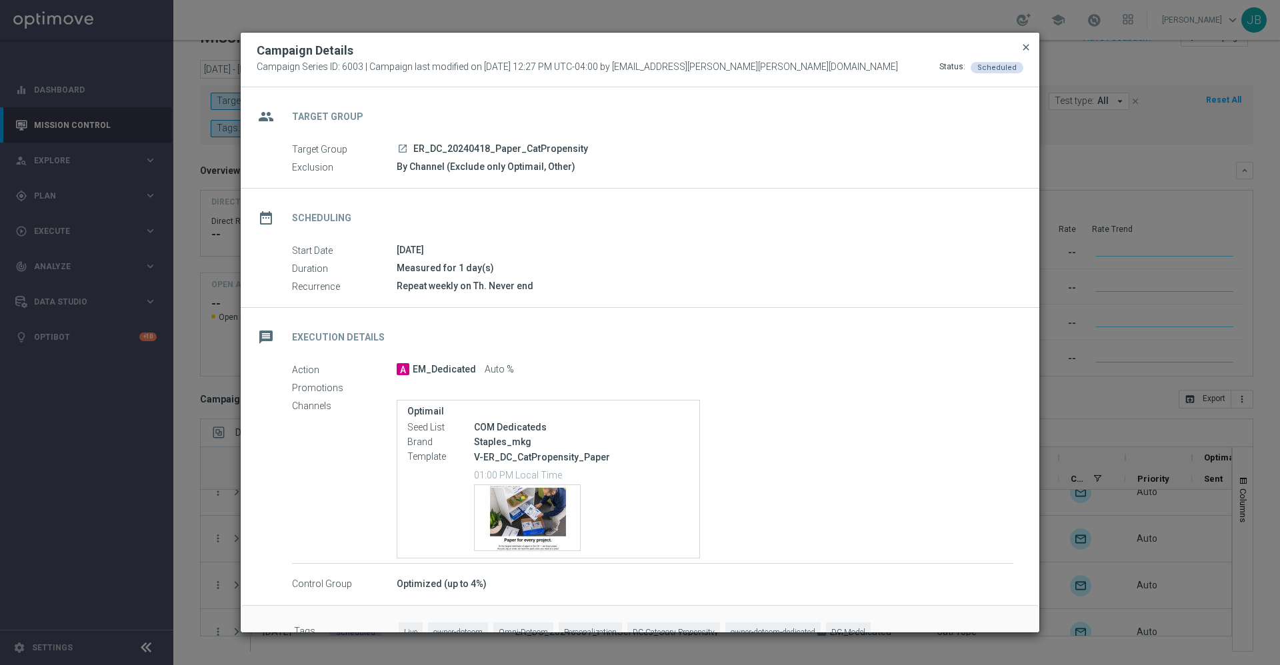
click at [1024, 50] on span "close" at bounding box center [1025, 47] width 11 height 11
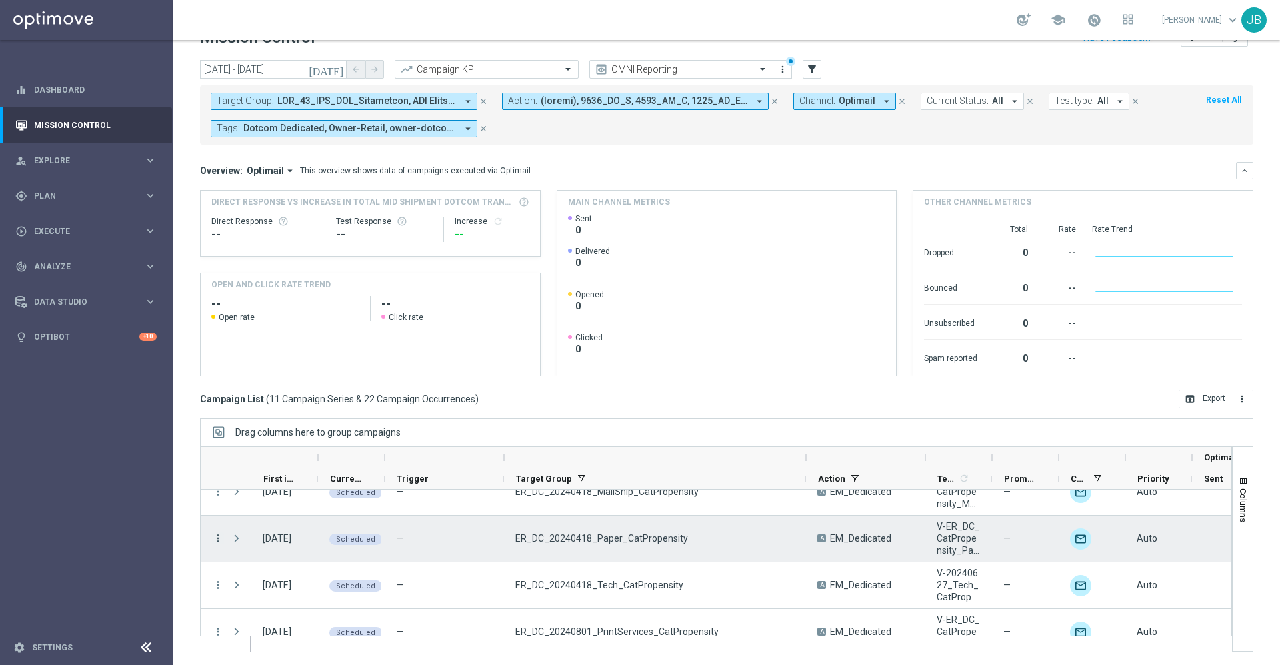
click at [217, 540] on icon "more_vert" at bounding box center [218, 539] width 12 height 12
click at [274, 524] on div "delete_forever Delete" at bounding box center [299, 518] width 150 height 19
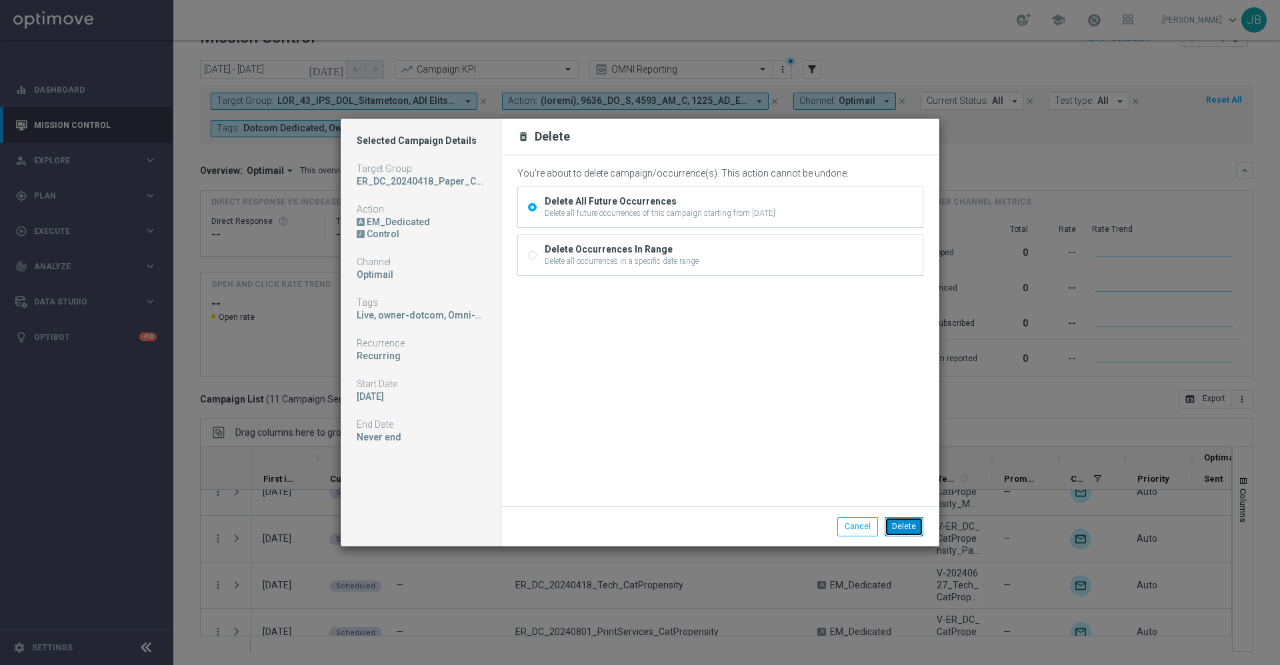
click at [906, 530] on button "Delete" at bounding box center [903, 526] width 39 height 19
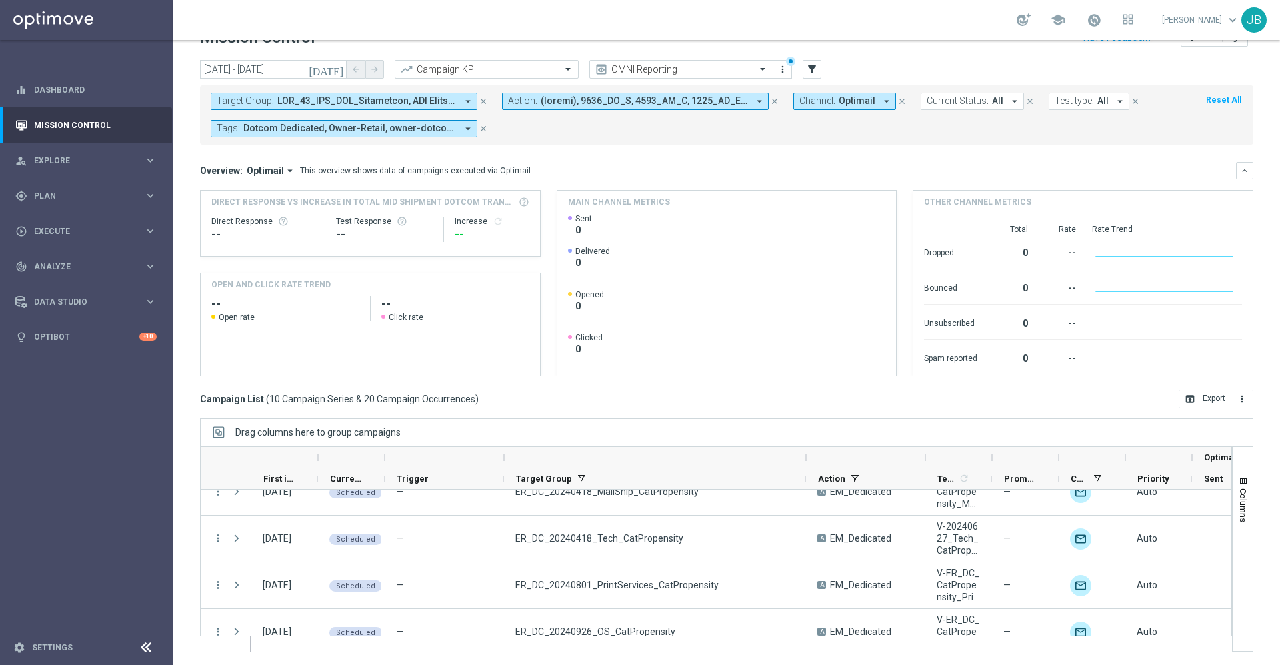
click at [335, 72] on icon "[DATE]" at bounding box center [327, 69] width 36 height 12
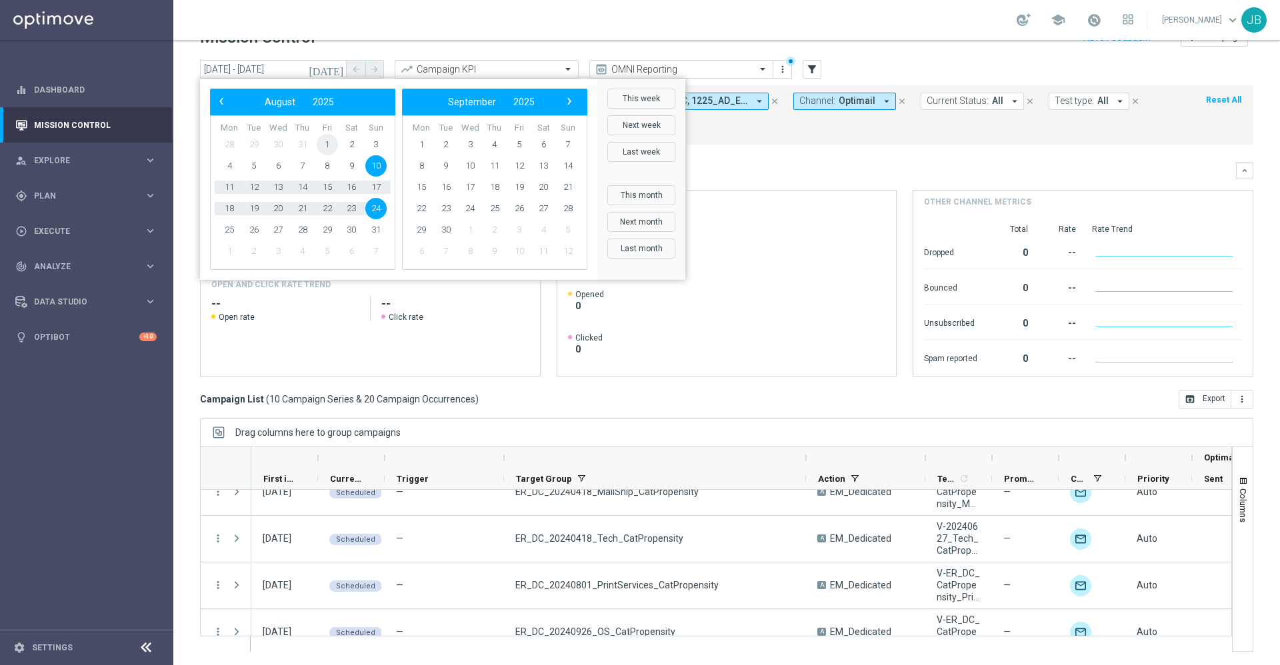
click at [327, 142] on span "1" at bounding box center [327, 144] width 21 height 21
click at [375, 205] on span "24" at bounding box center [375, 208] width 21 height 21
type input "01 Aug 2025 - 24 Aug 2025"
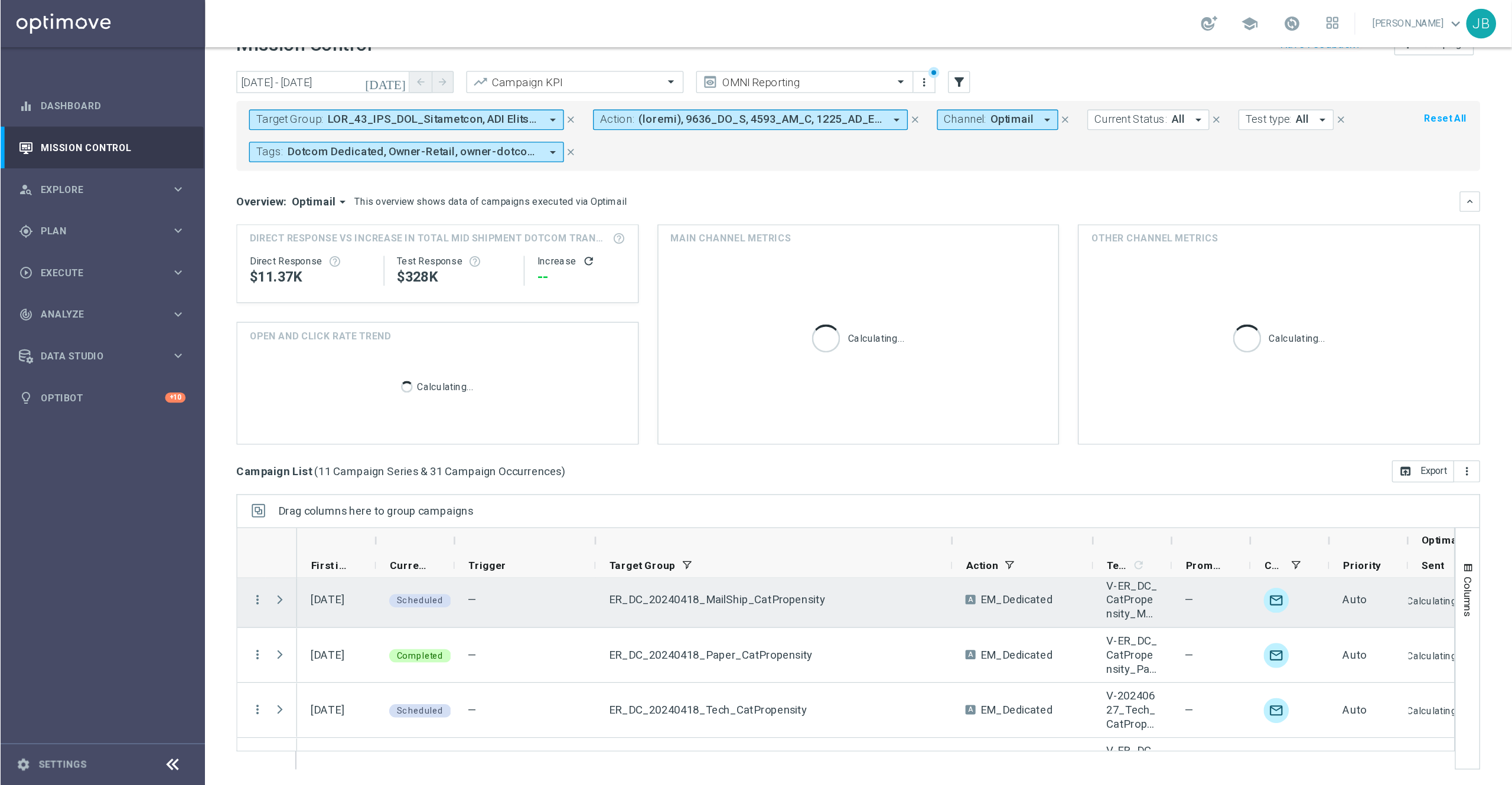
scroll to position [170, 0]
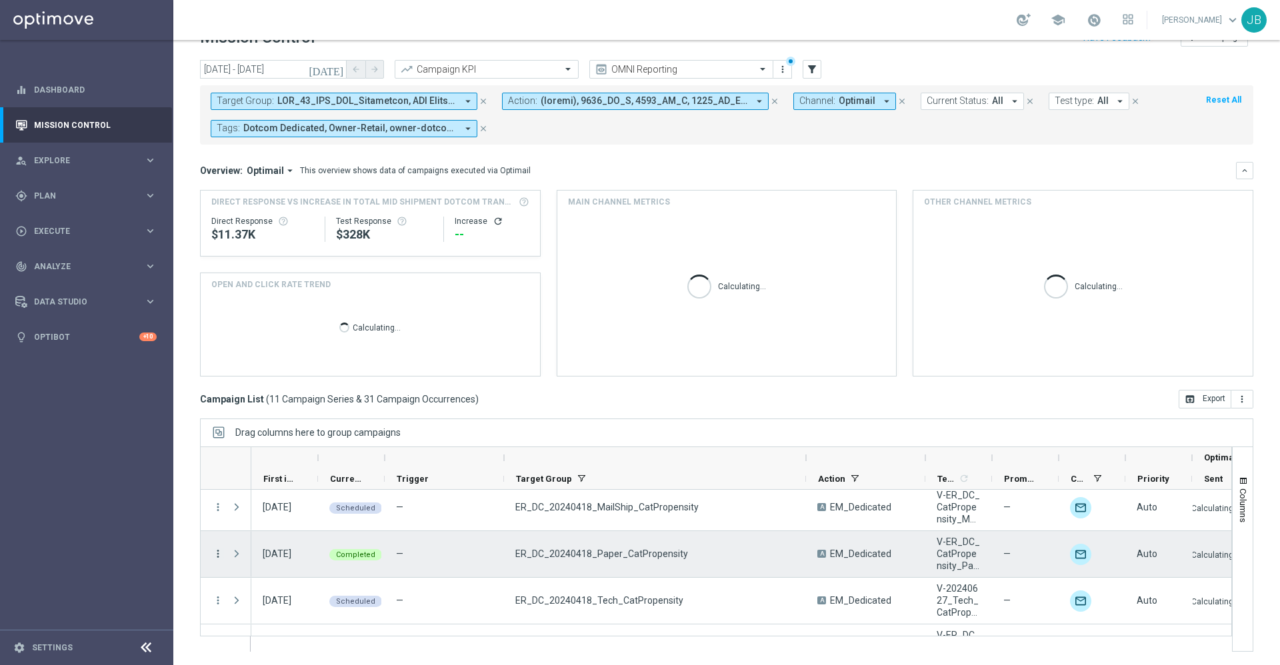
click at [219, 556] on icon "more_vert" at bounding box center [218, 554] width 12 height 12
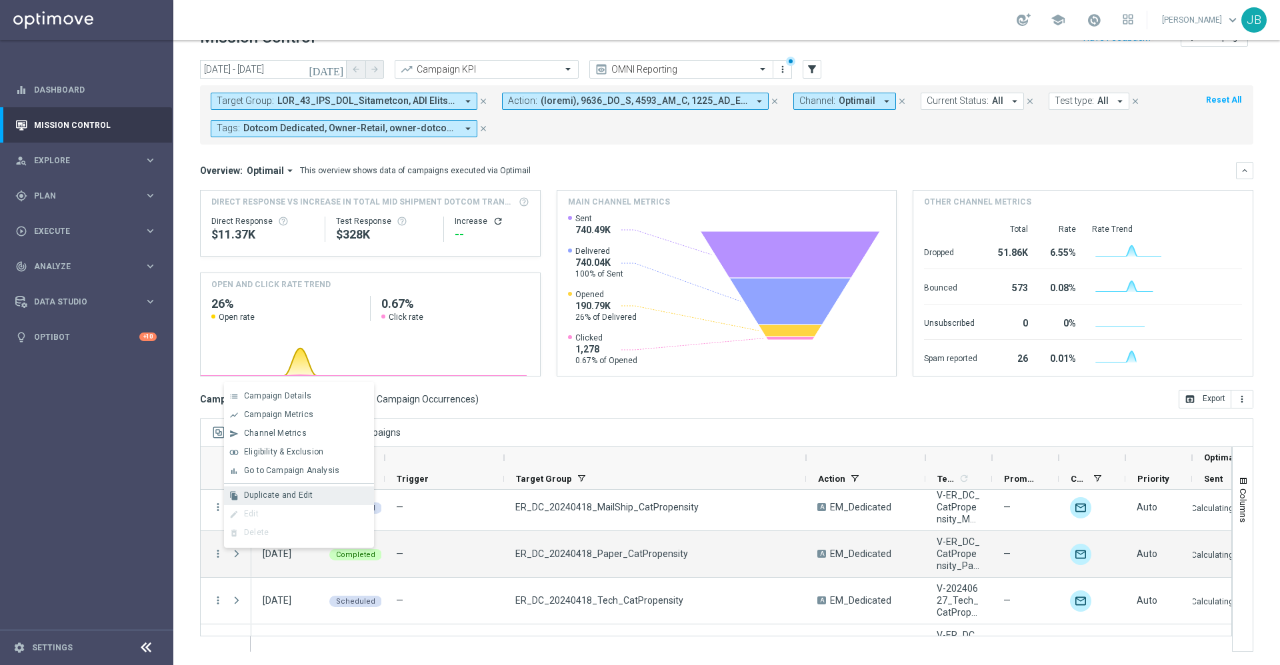
click at [309, 497] on span "Duplicate and Edit" at bounding box center [278, 495] width 69 height 9
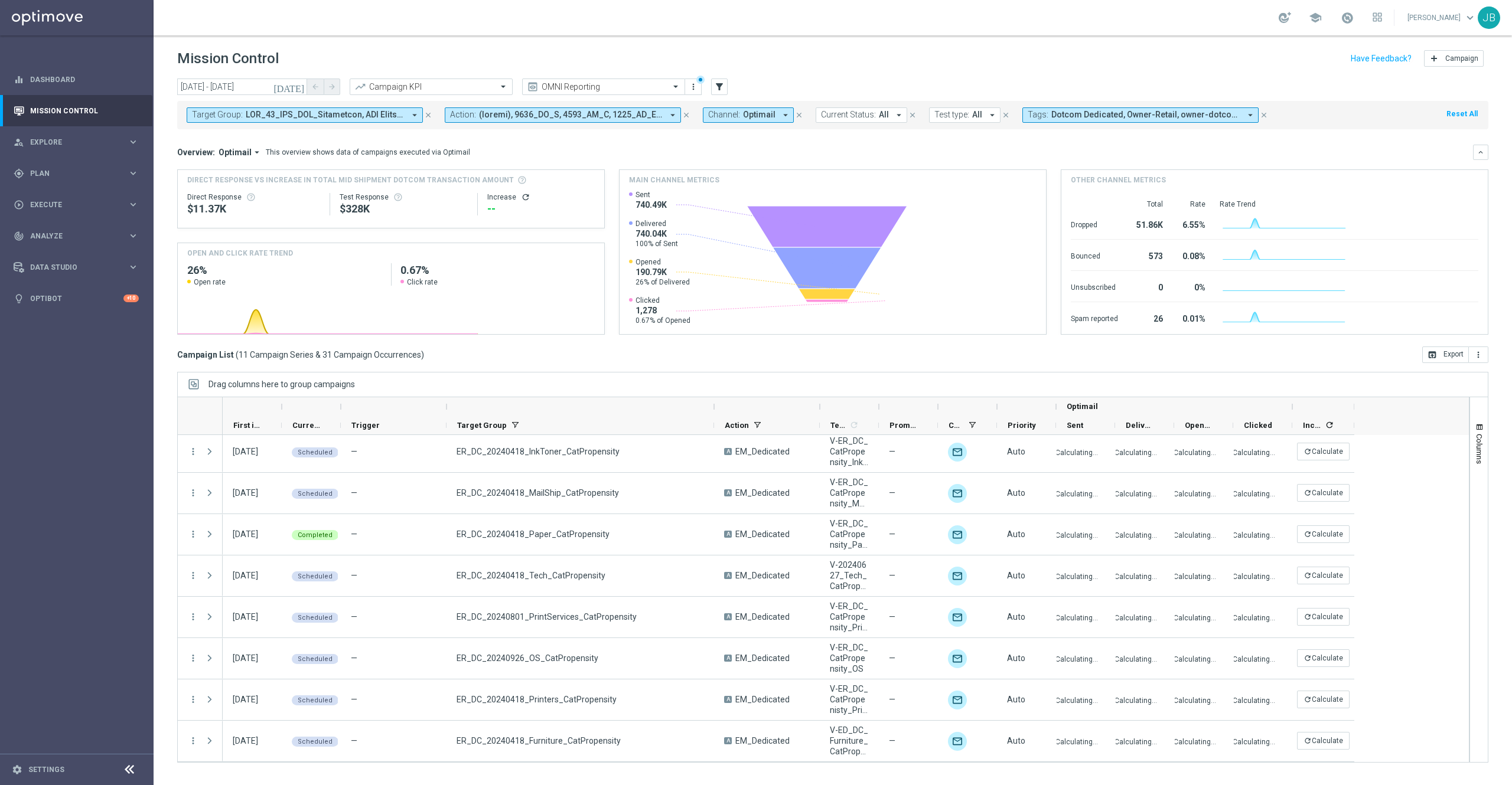
scroll to position [128, 0]
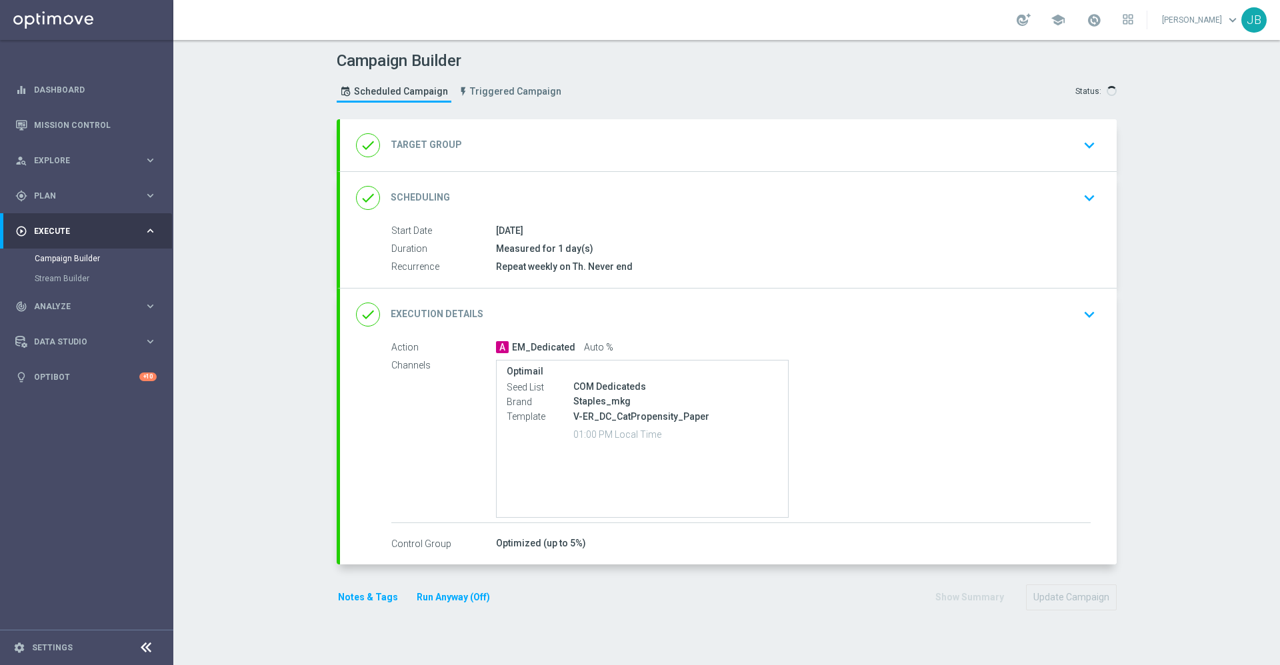
type input "ER_DC_20240418_Paper_CatPropensity"
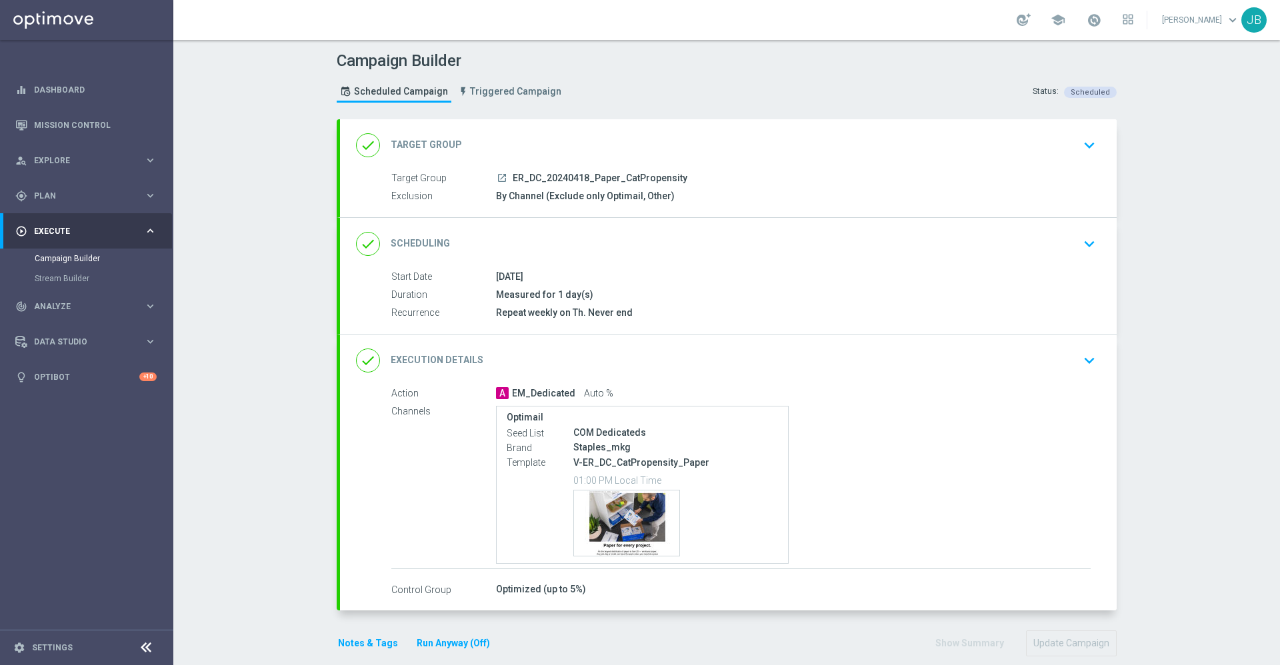
click at [431, 355] on h2 "Execution Details" at bounding box center [437, 360] width 93 height 13
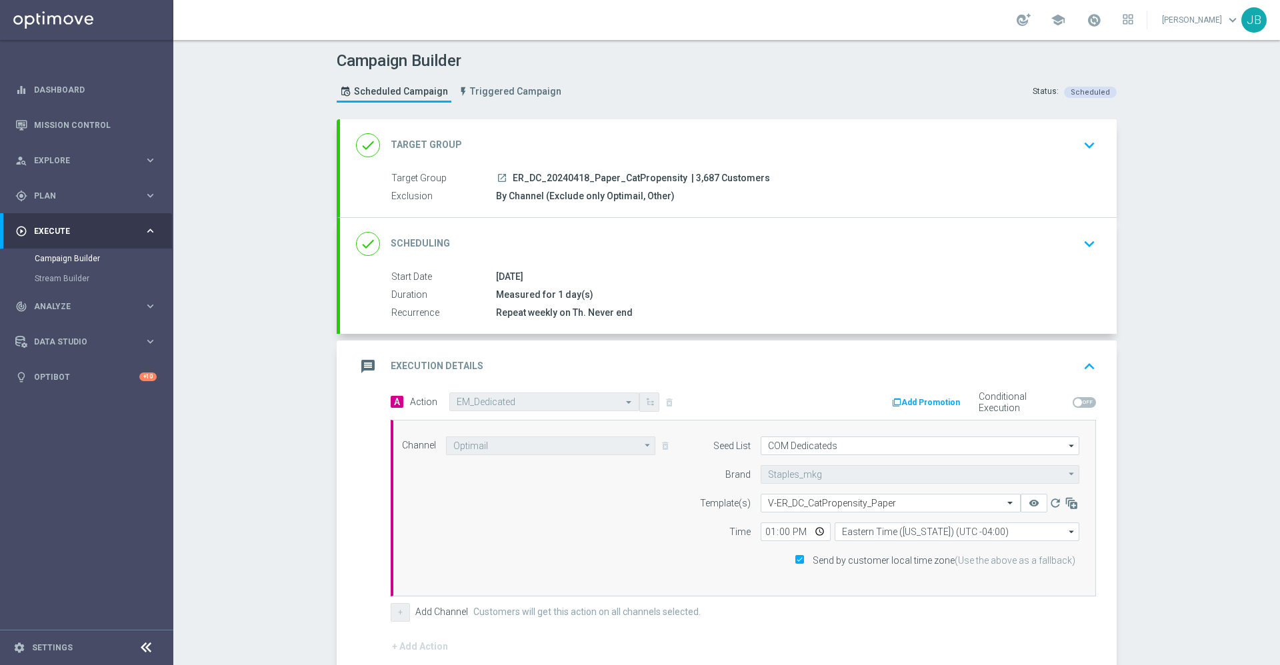
scroll to position [56, 0]
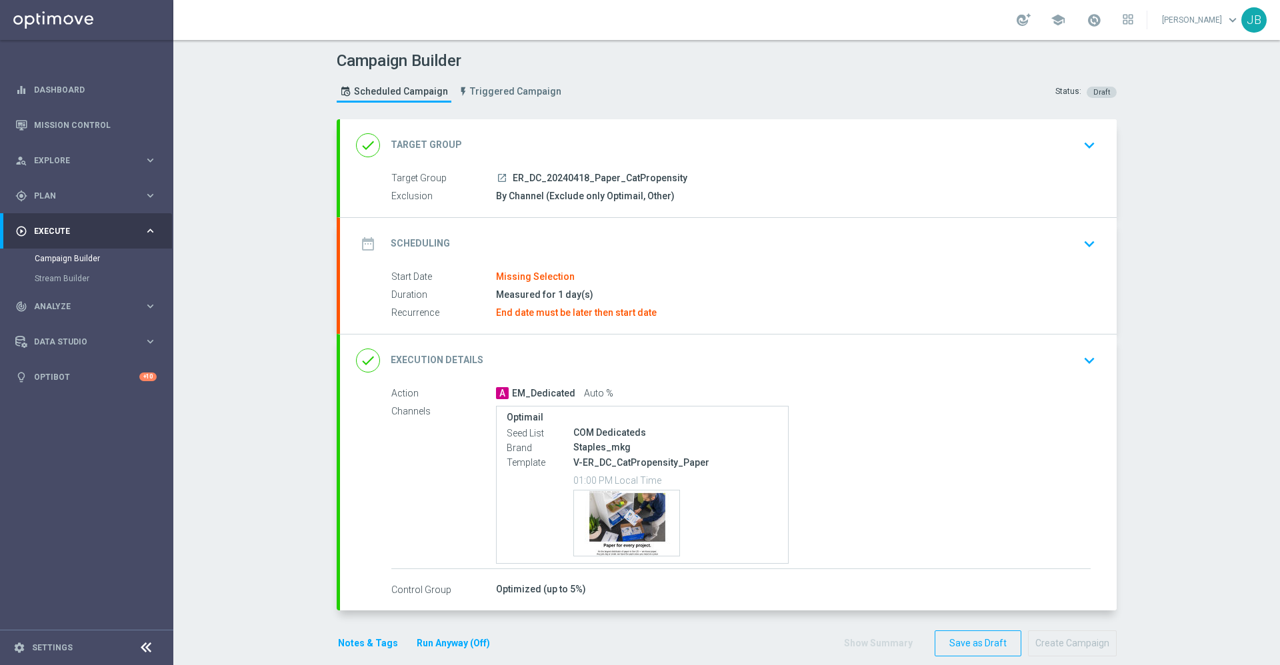
click at [425, 240] on h2 "Scheduling" at bounding box center [420, 243] width 59 height 13
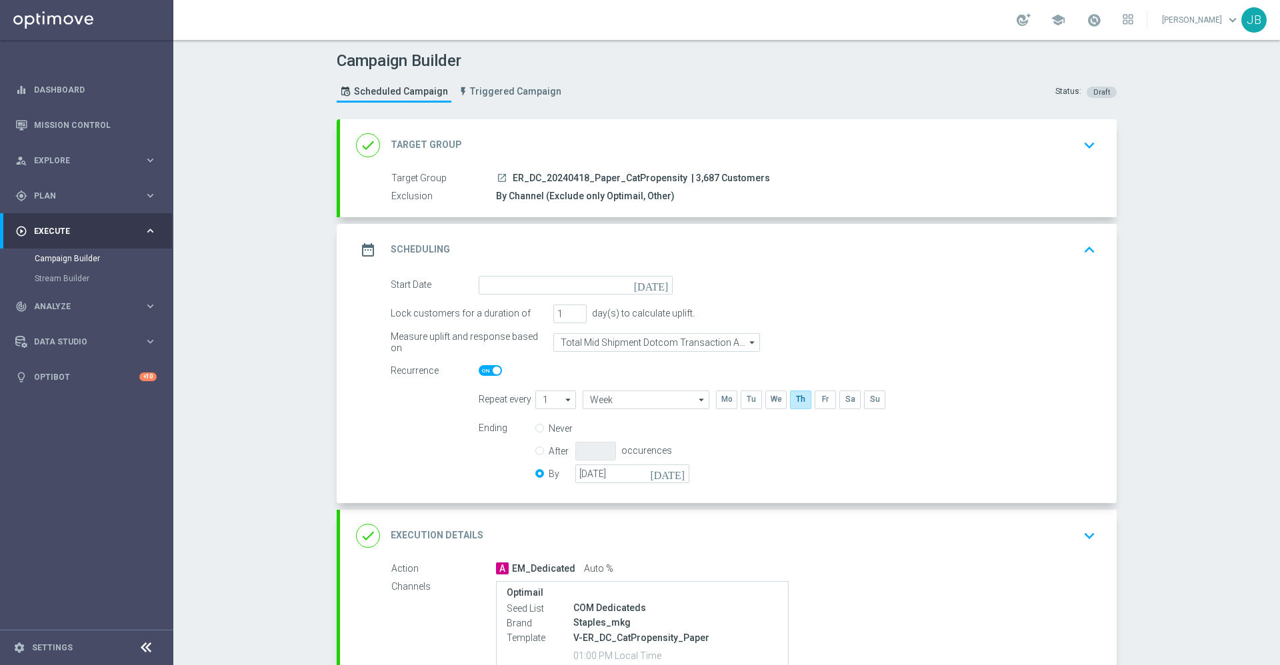
click at [656, 284] on icon "[DATE]" at bounding box center [653, 283] width 39 height 15
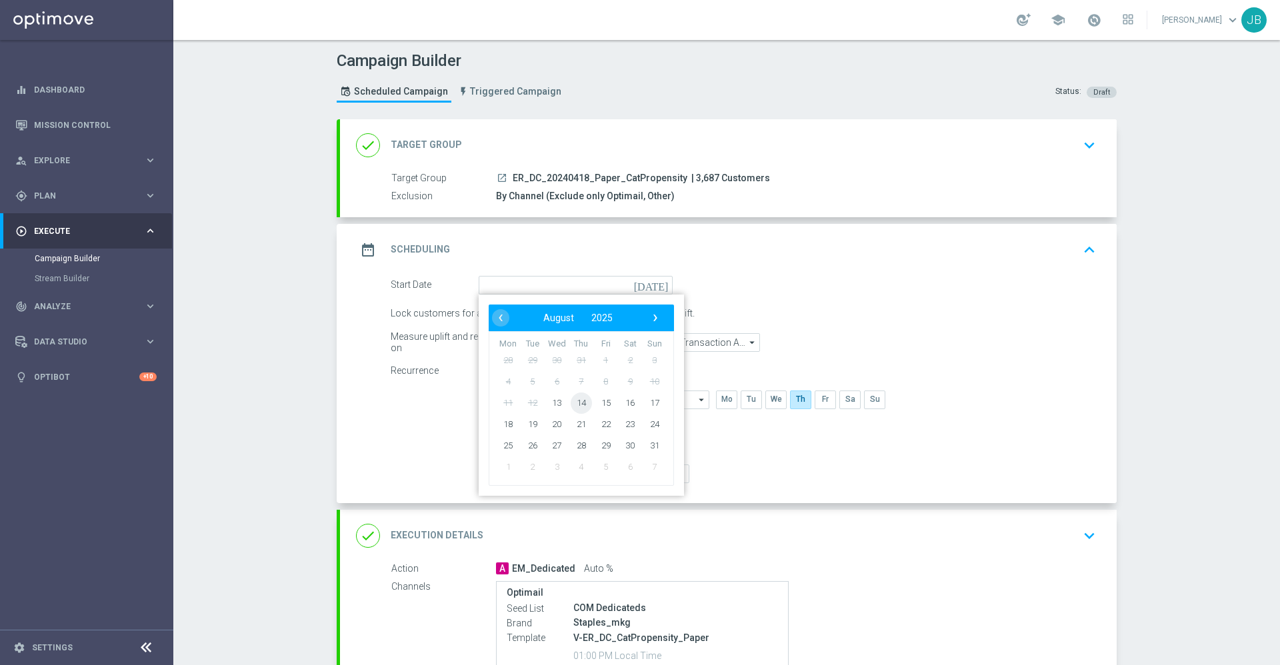
click at [576, 403] on span "14" at bounding box center [580, 402] width 21 height 21
type input "[DATE]"
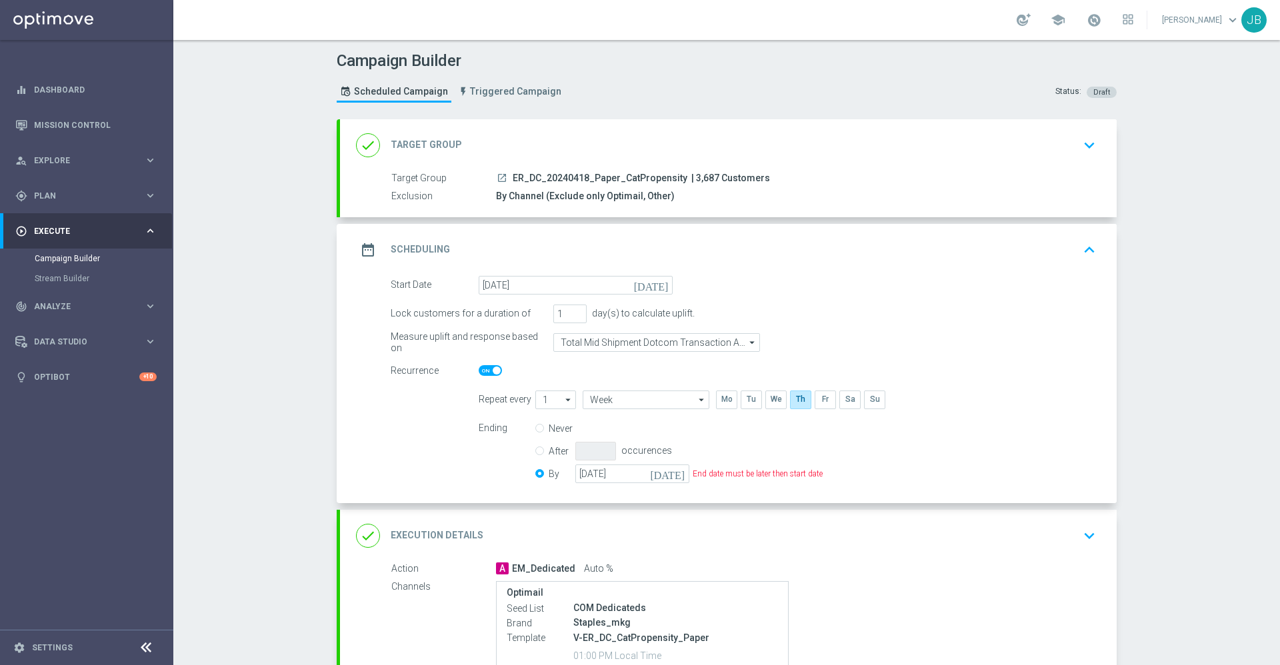
click at [535, 425] on input "Never" at bounding box center [539, 429] width 9 height 9
radio input "true"
radio input "false"
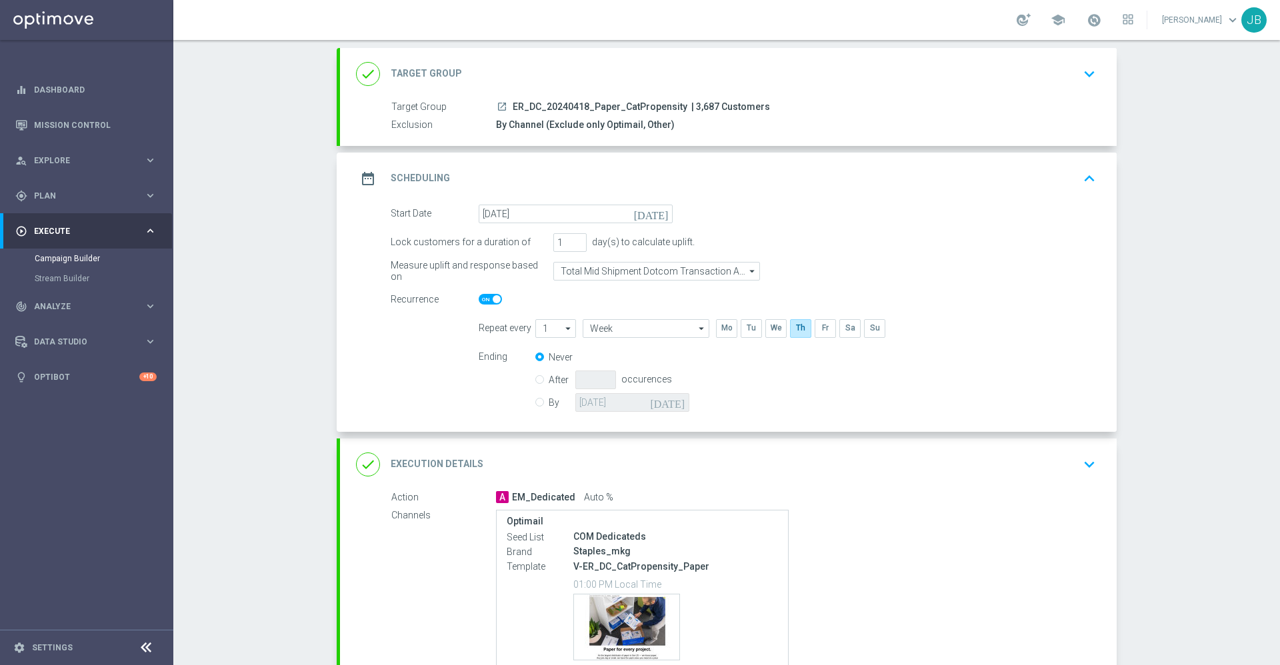
scroll to position [72, 0]
click at [466, 458] on h2 "Execution Details" at bounding box center [437, 463] width 93 height 13
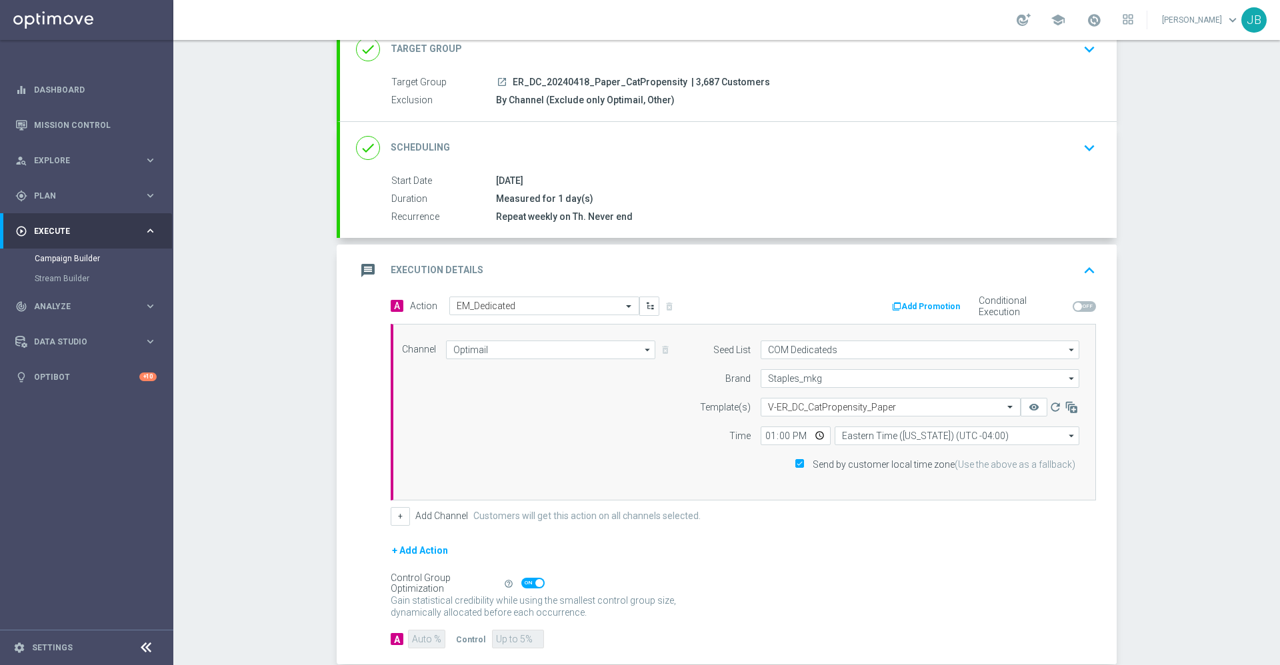
scroll to position [97, 0]
click at [847, 403] on input "text" at bounding box center [877, 406] width 219 height 11
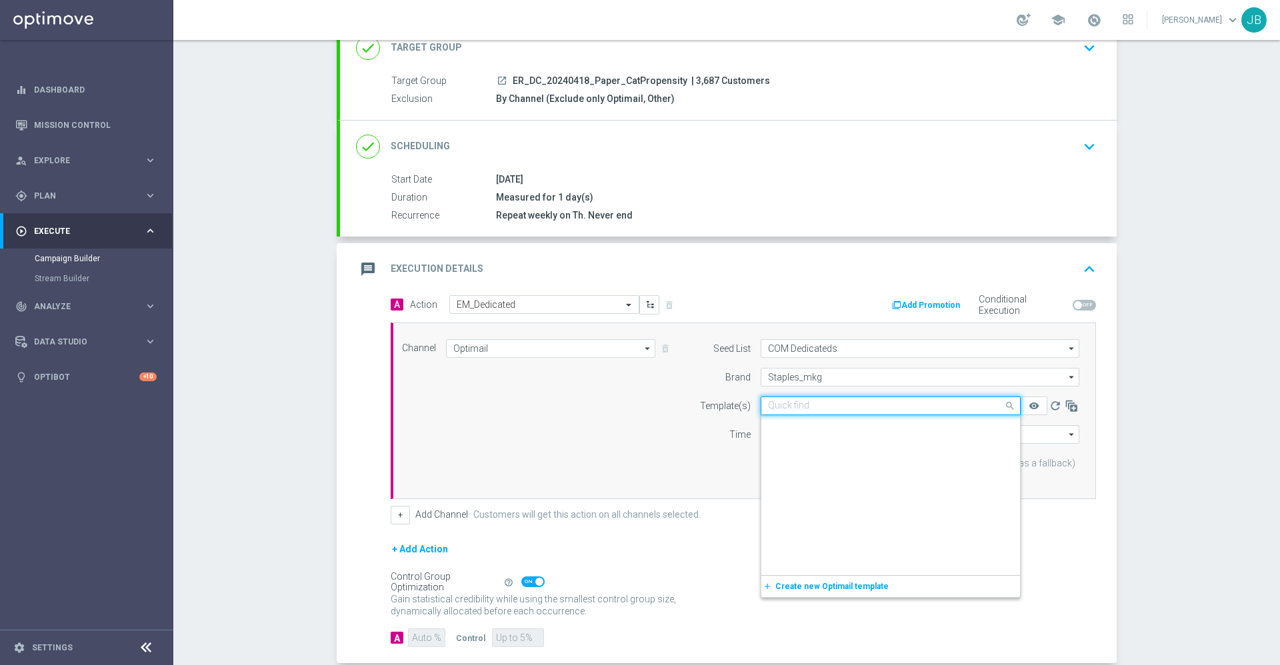
scroll to position [297441, 0]
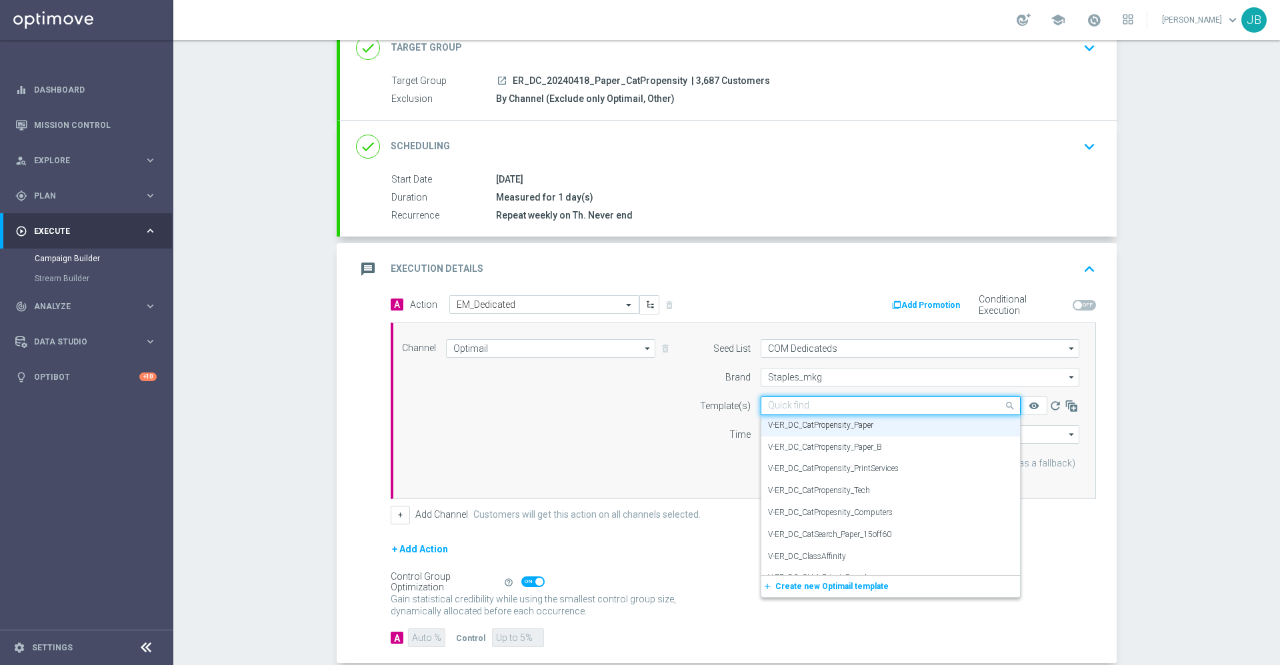
paste input "V-ER_DC_CatPropensity_Paper"
type input "V-ER_DC_CatPropensity_Paper"
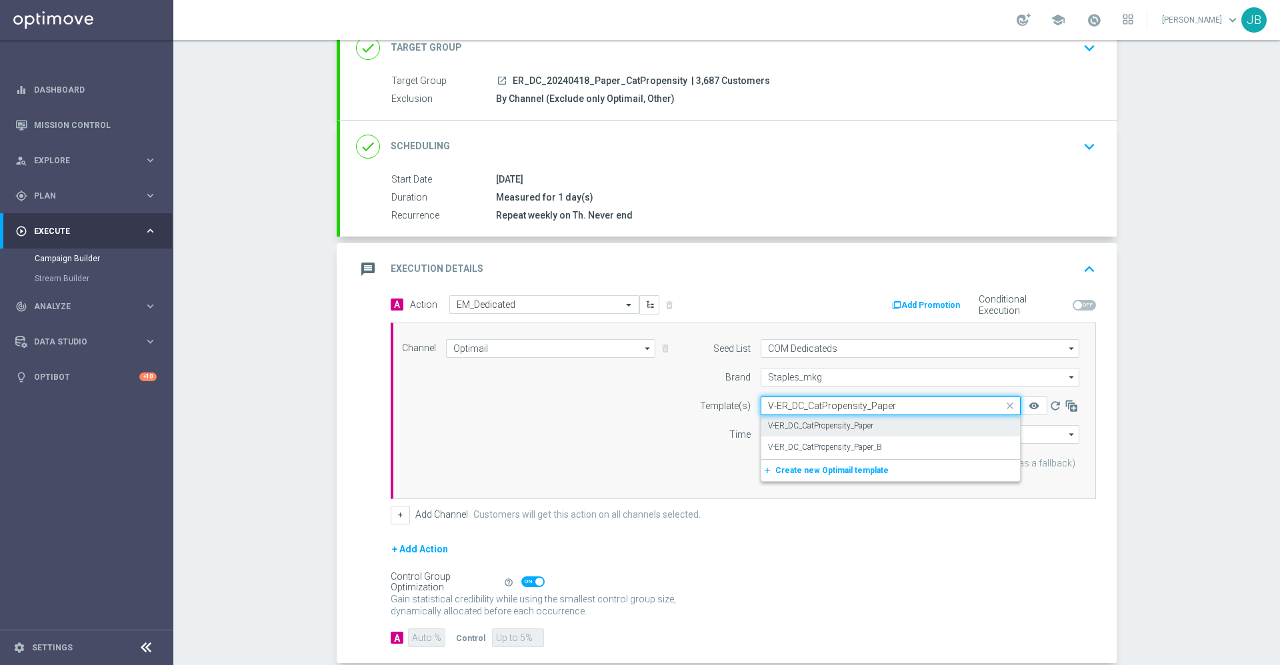
scroll to position [0, 0]
click at [844, 425] on label "V-ER_DC_CatPropensity_Paper" at bounding box center [820, 426] width 105 height 11
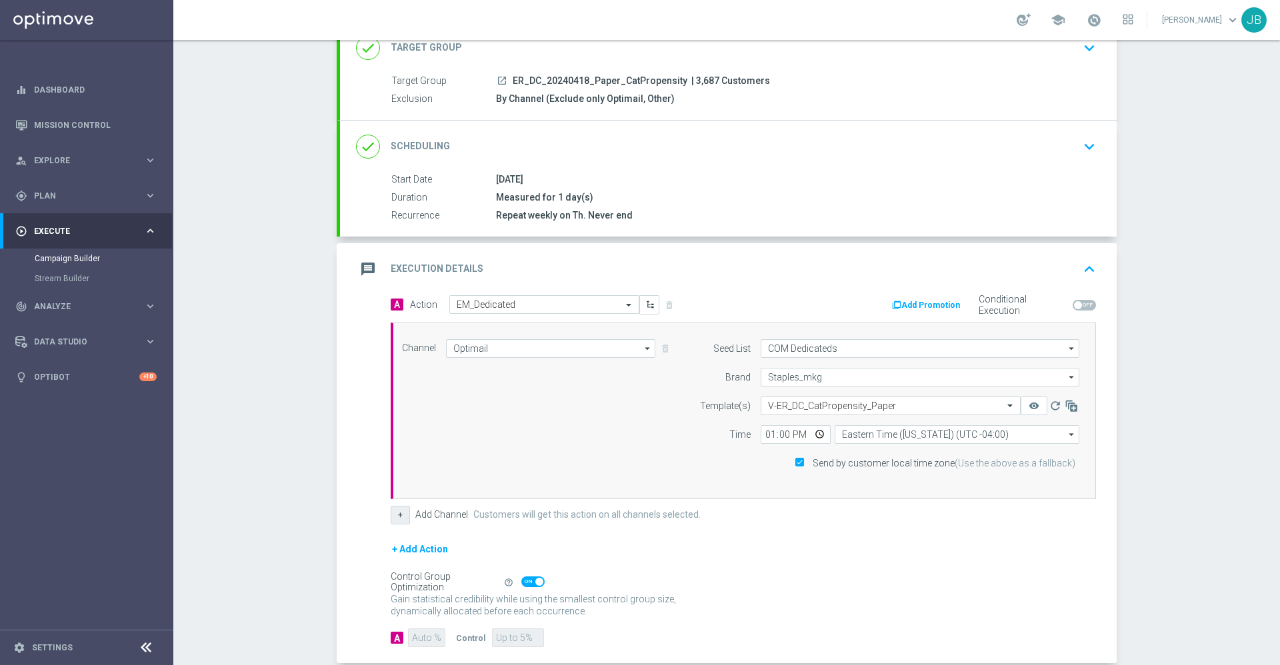
click at [394, 515] on button "+" at bounding box center [400, 515] width 19 height 19
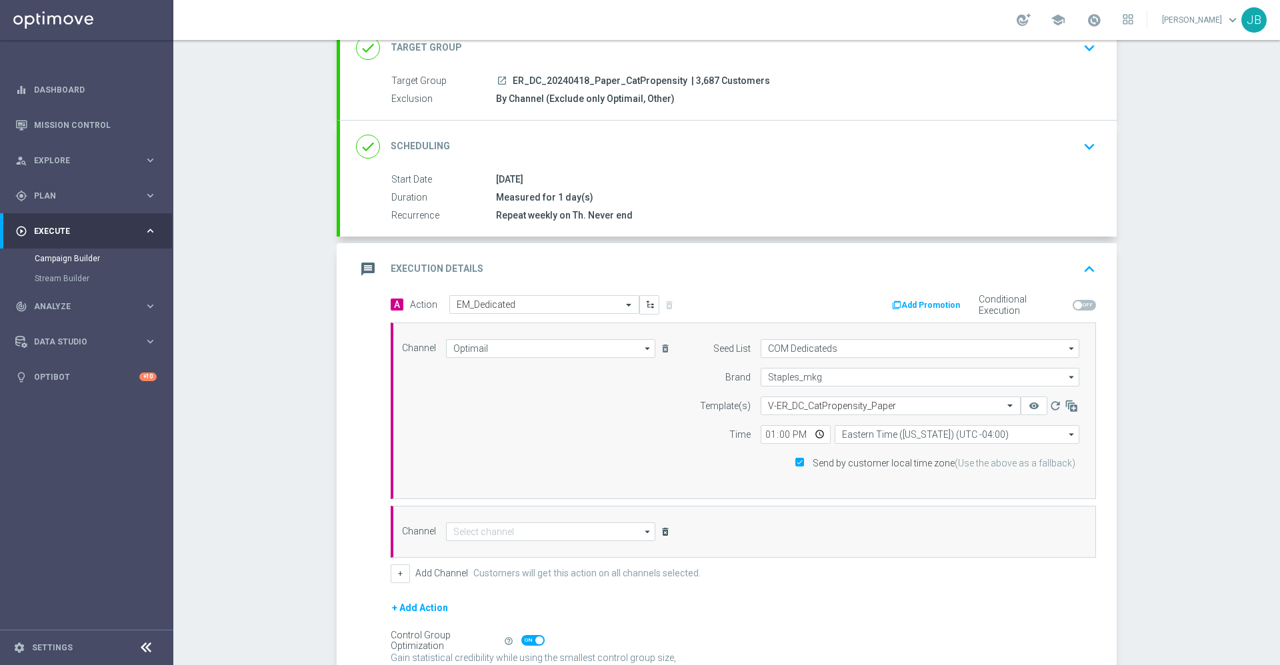
click at [660, 531] on icon "delete_forever" at bounding box center [665, 532] width 11 height 11
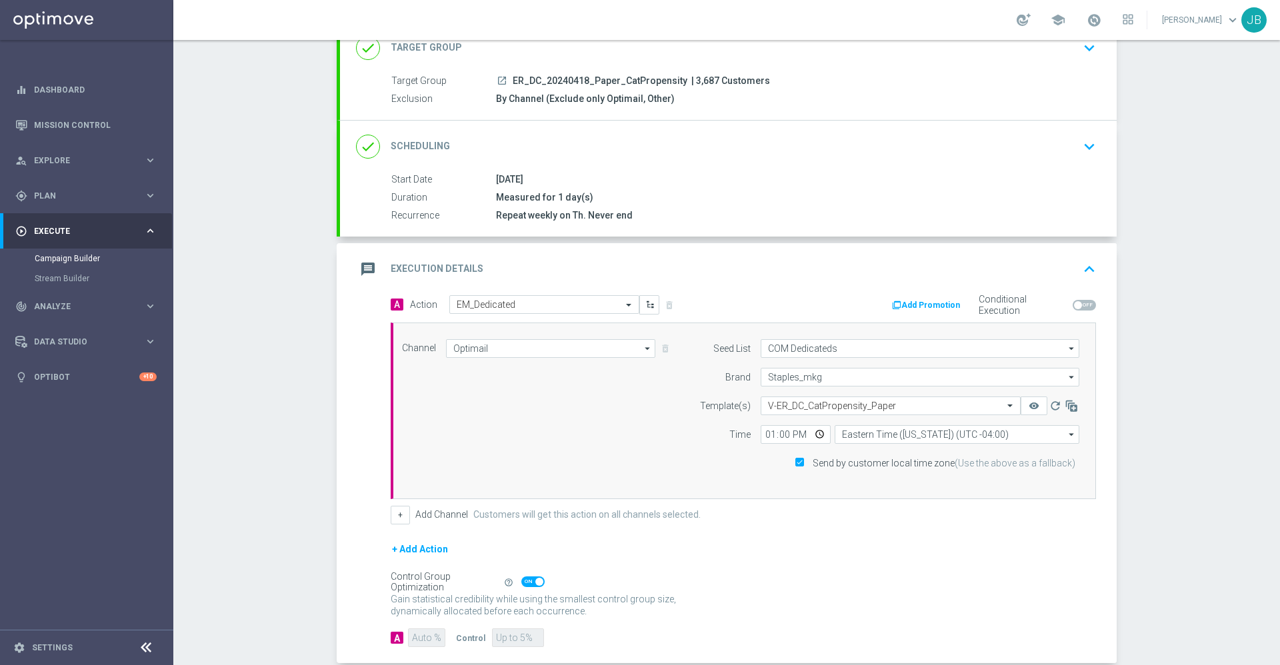
click at [419, 545] on button "+ Add Action" at bounding box center [420, 549] width 59 height 17
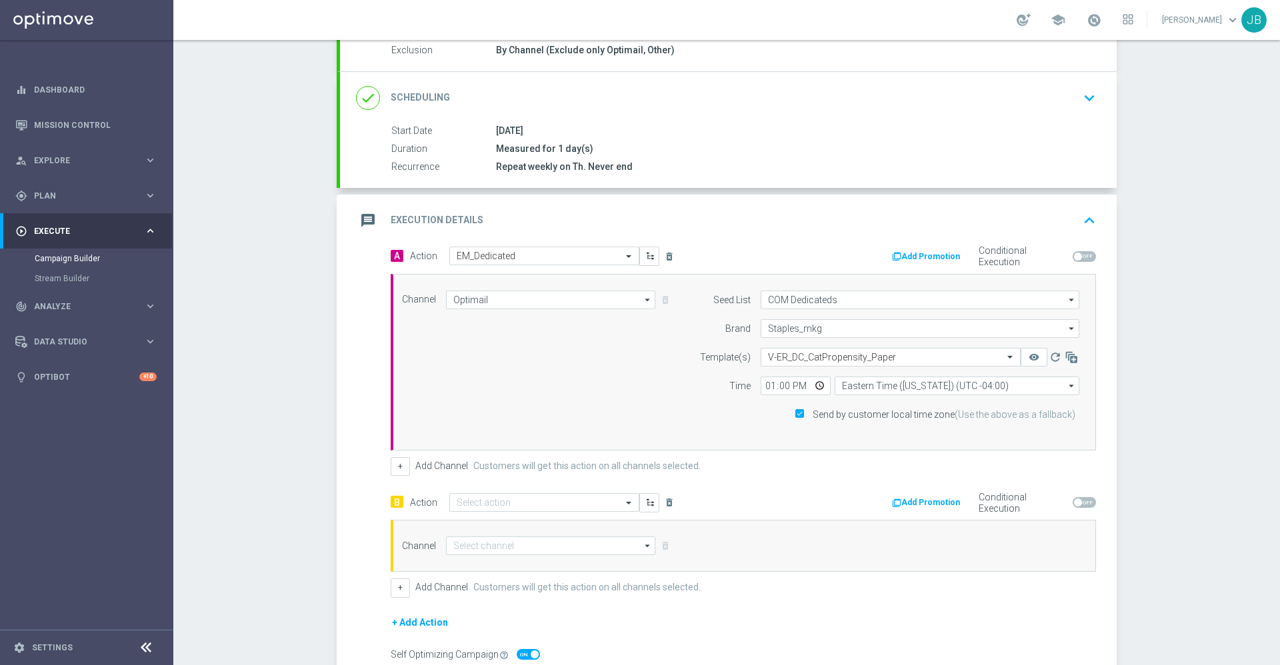
scroll to position [147, 0]
click at [529, 503] on input "text" at bounding box center [531, 501] width 149 height 11
type input "em_ded"
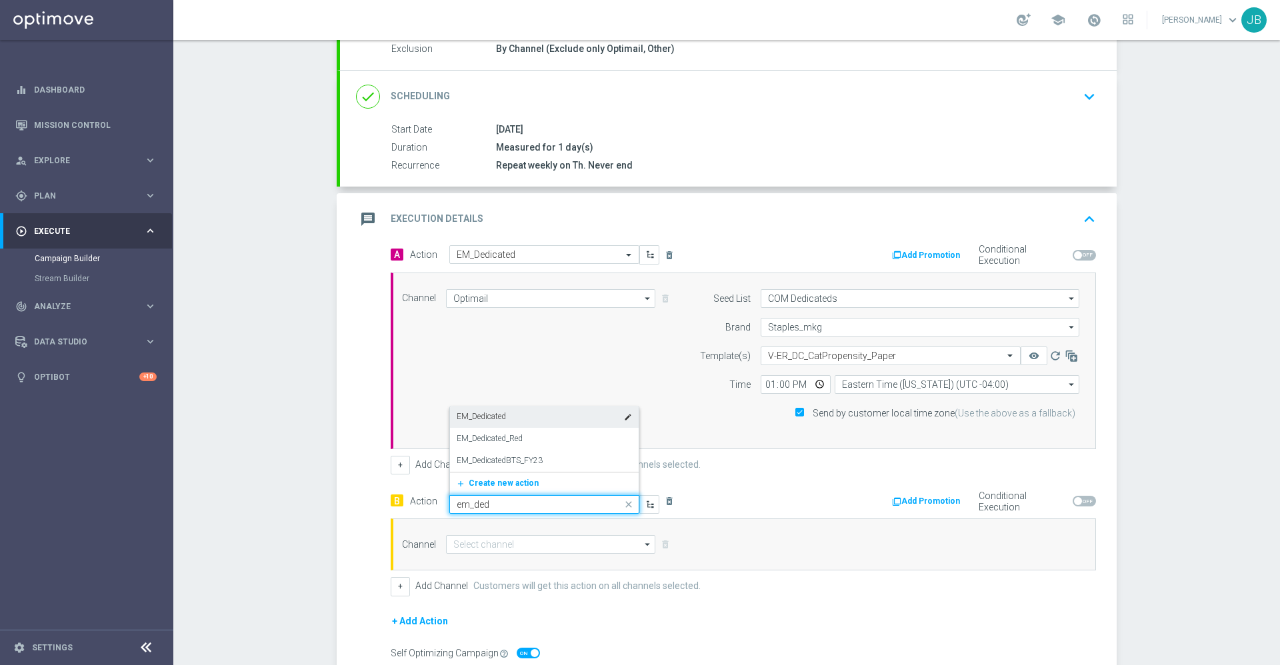
click at [507, 417] on div "EM_Dedicated edit" at bounding box center [544, 417] width 175 height 22
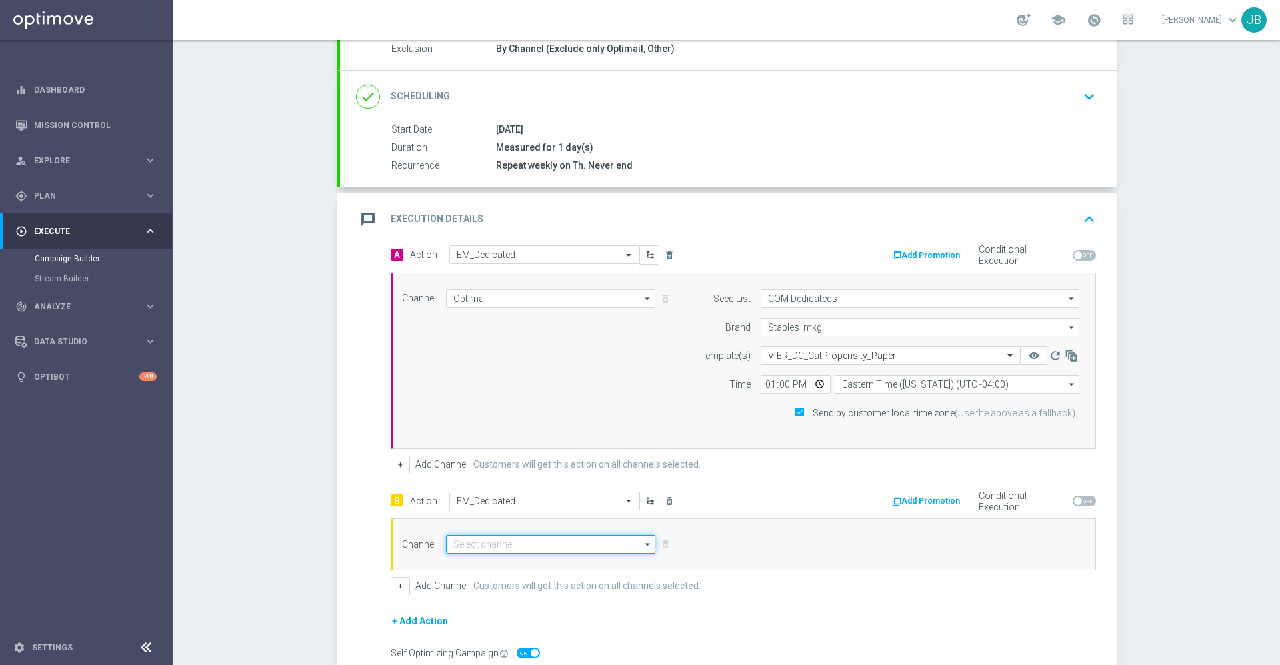
click at [512, 541] on input at bounding box center [550, 544] width 209 height 19
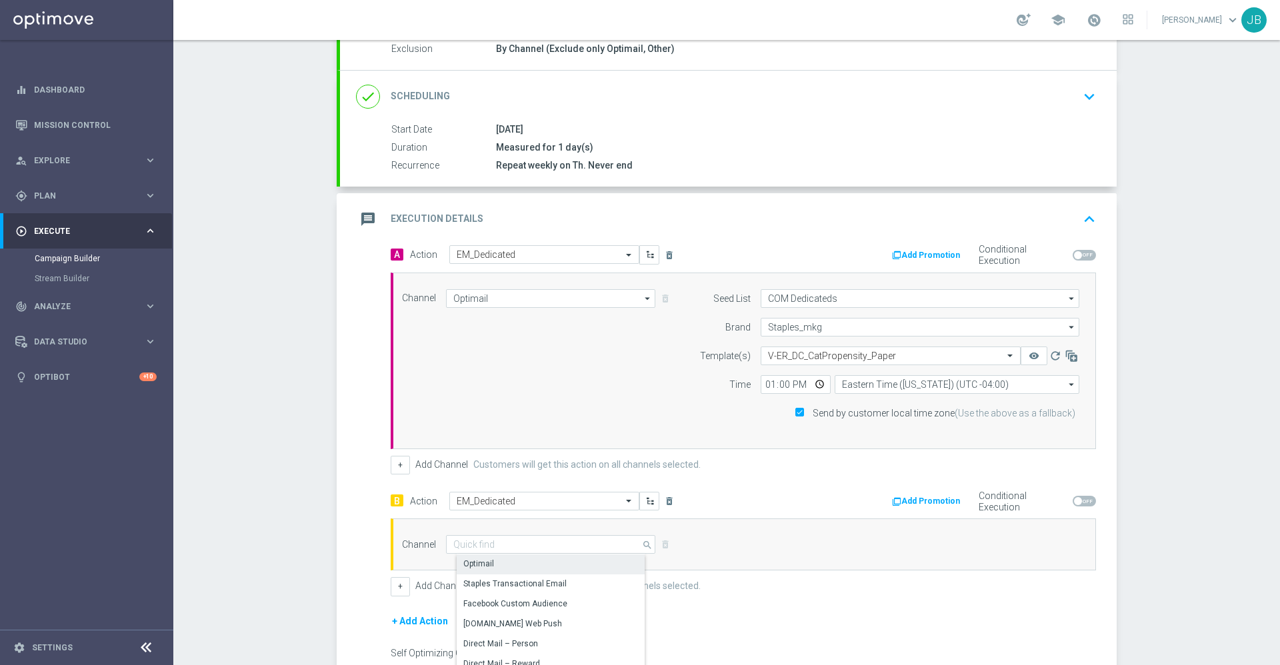
click at [510, 566] on div "Optimail" at bounding box center [556, 564] width 199 height 19
type input "Optimail"
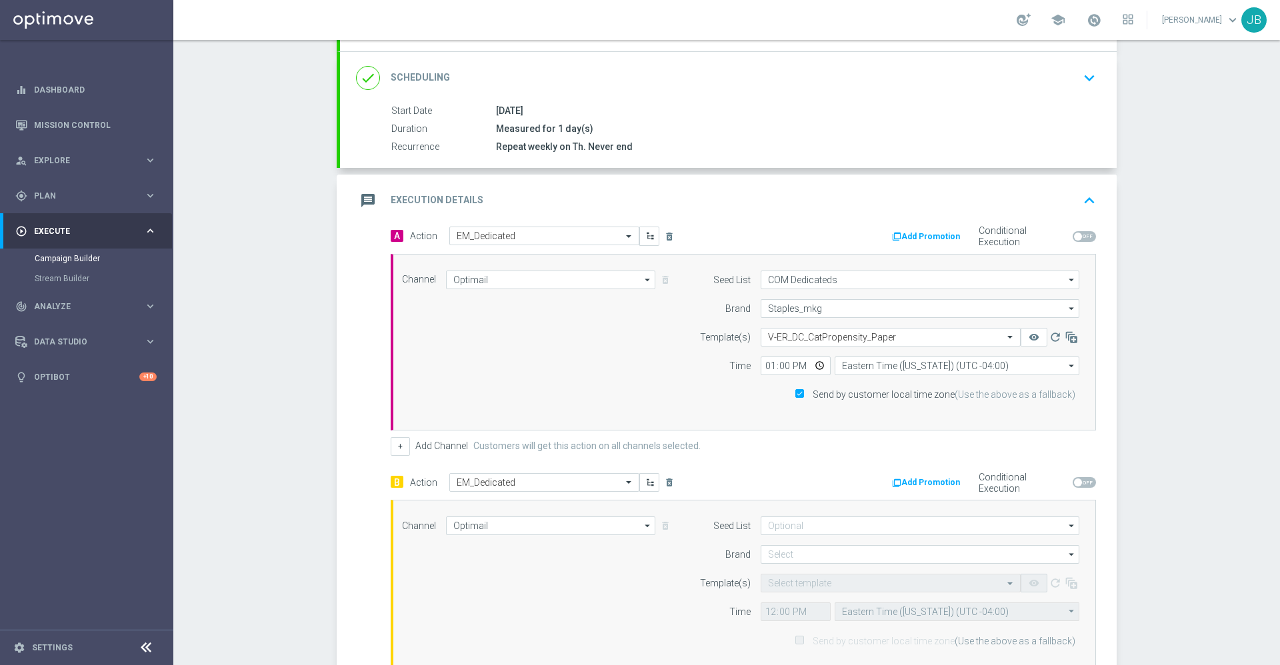
scroll to position [167, 0]
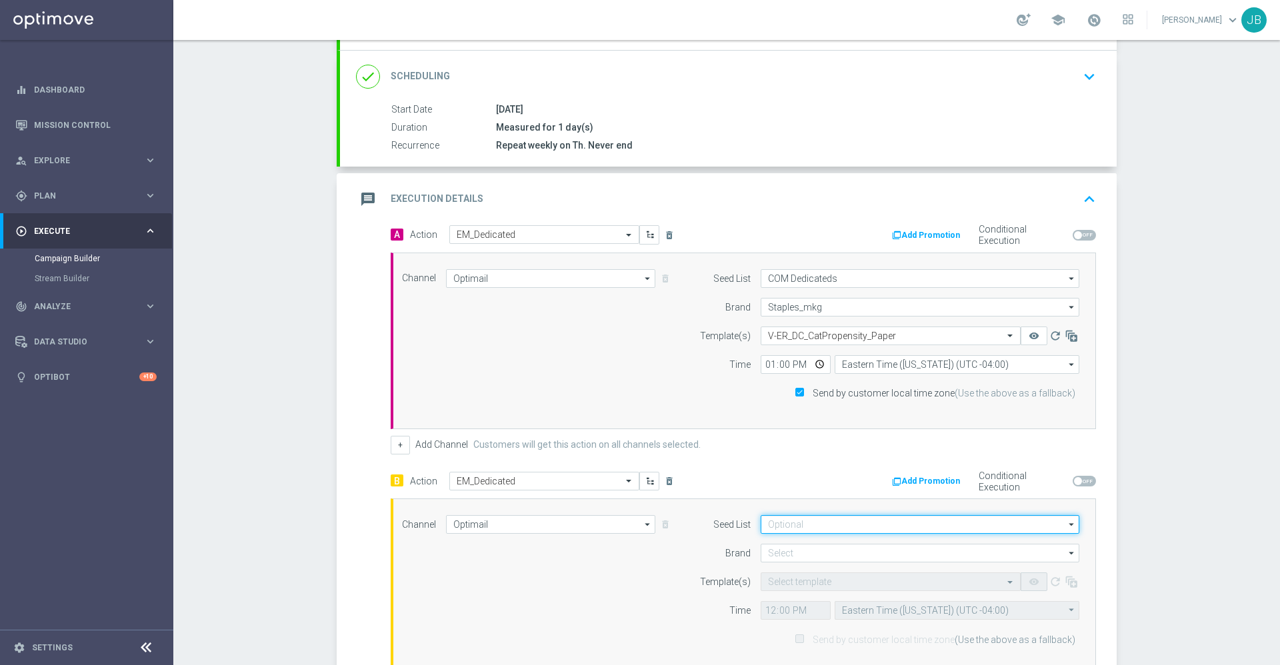
click at [792, 519] on input at bounding box center [919, 524] width 319 height 19
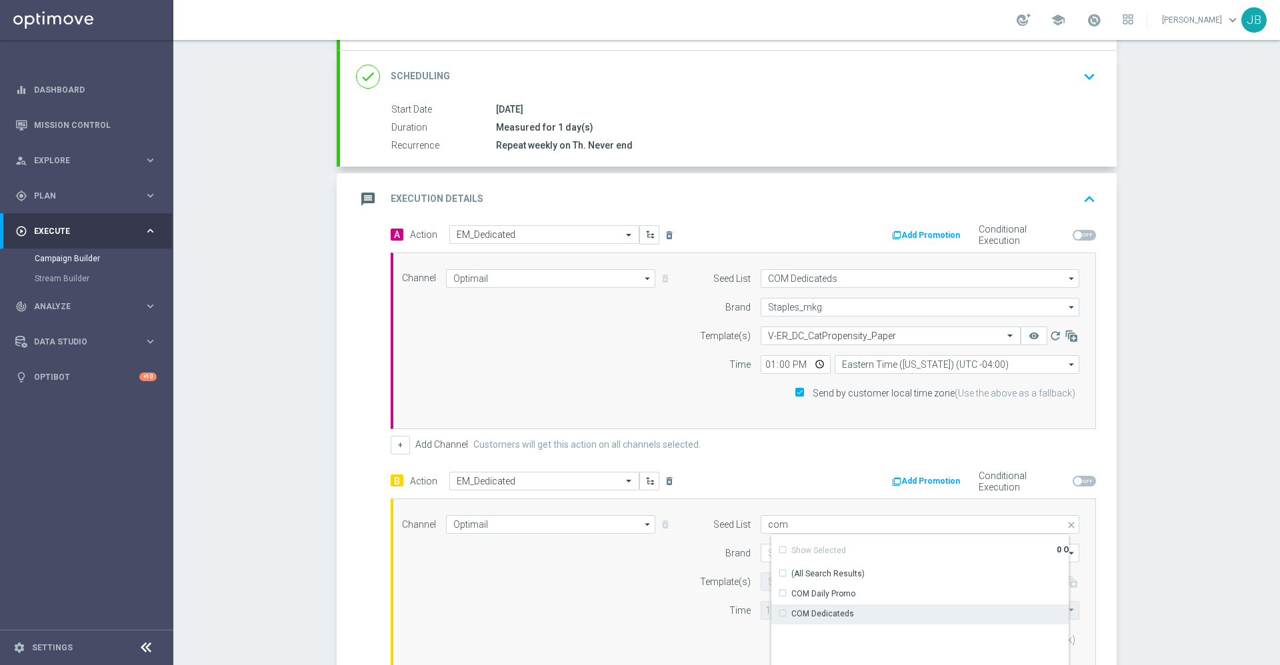
click at [802, 612] on div "COM Dedicateds" at bounding box center [822, 614] width 63 height 12
click at [1158, 522] on div "Campaign Builder Scheduled Campaign Triggered Campaign Status: Draft done Targe…" at bounding box center [726, 352] width 1106 height 625
type input "COM Dedicateds"
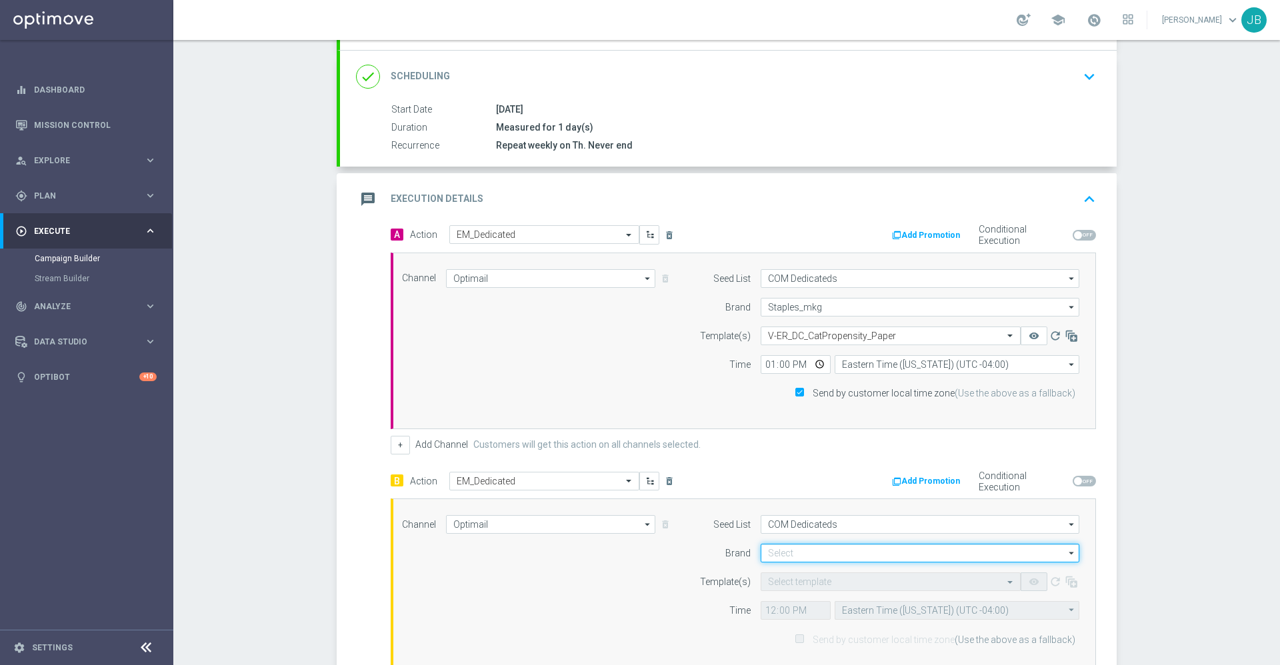
click at [873, 552] on input at bounding box center [919, 553] width 319 height 19
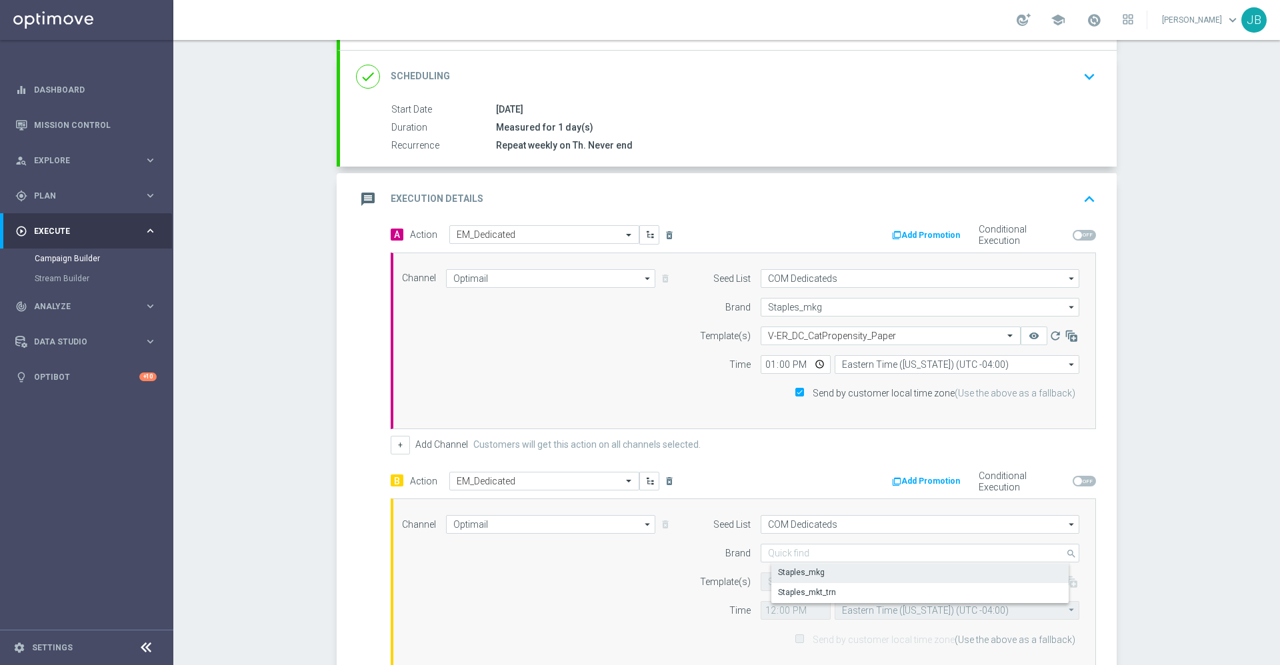
click at [814, 580] on div "Staples_mkg" at bounding box center [930, 572] width 319 height 19
type input "Staples_mkg"
click at [816, 577] on input "text" at bounding box center [877, 581] width 219 height 11
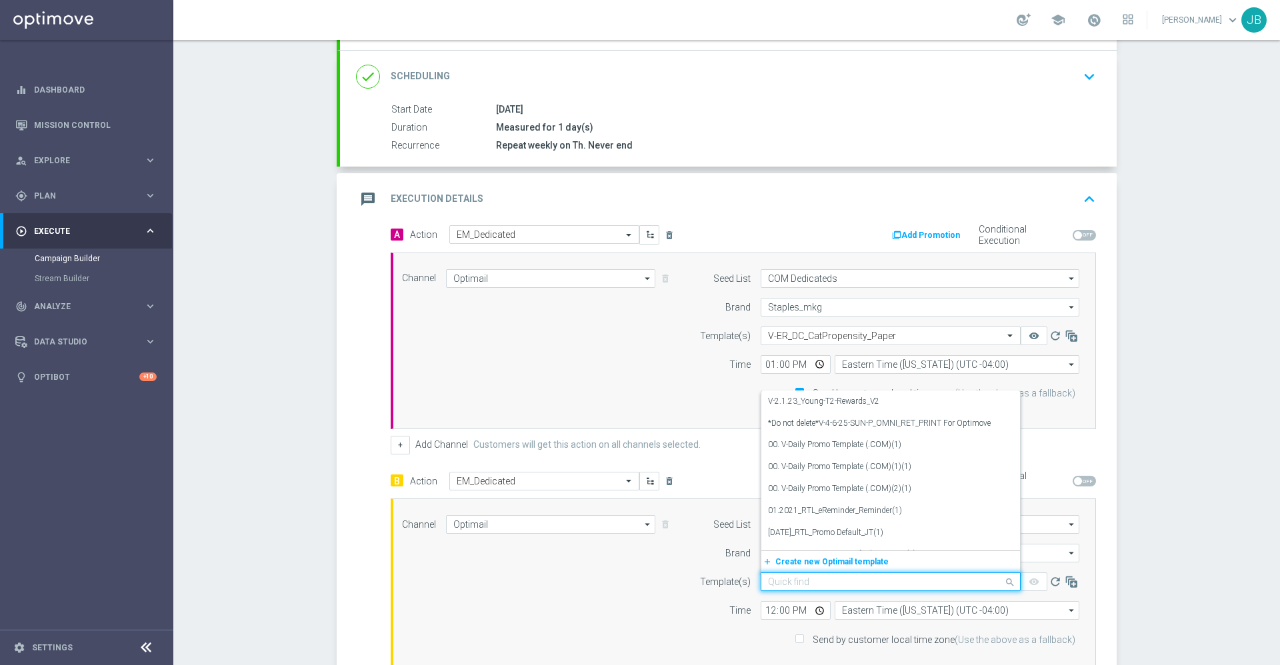
paste input "V-ER_DC_CatPropensity_Paper"
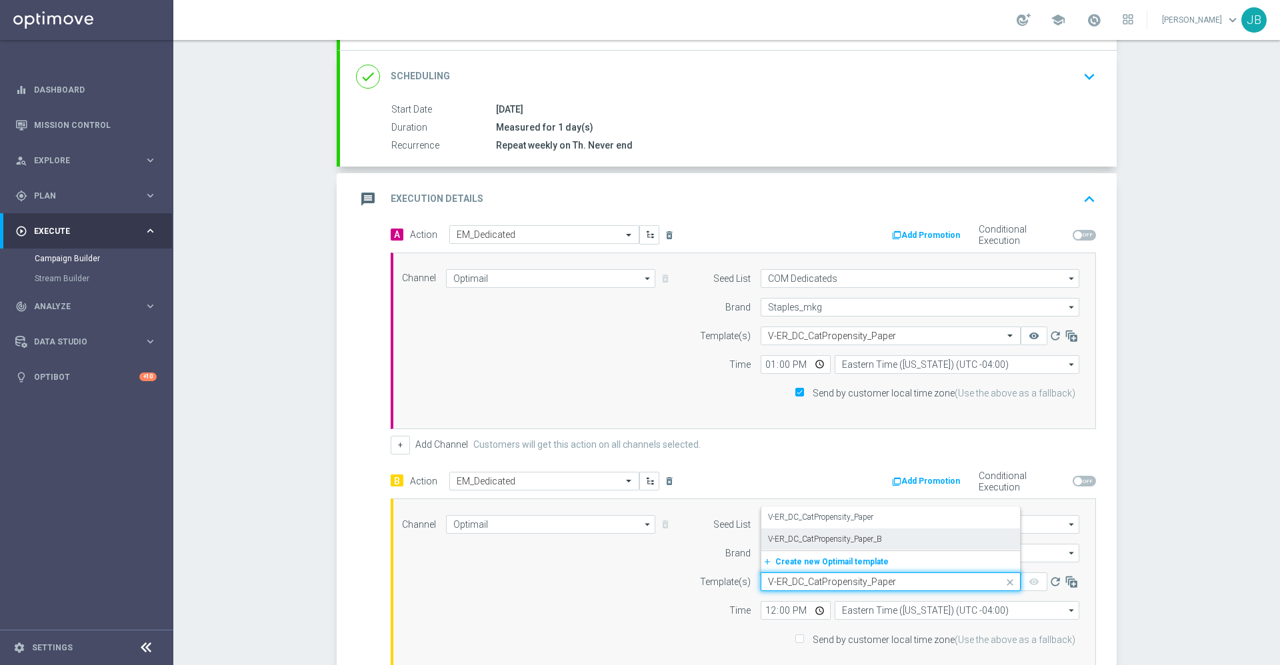
click at [832, 536] on label "V-ER_DC_CatPropensity_Paper_B" at bounding box center [825, 539] width 114 height 11
type input "V-ER_DC_CatPropensity_Paper"
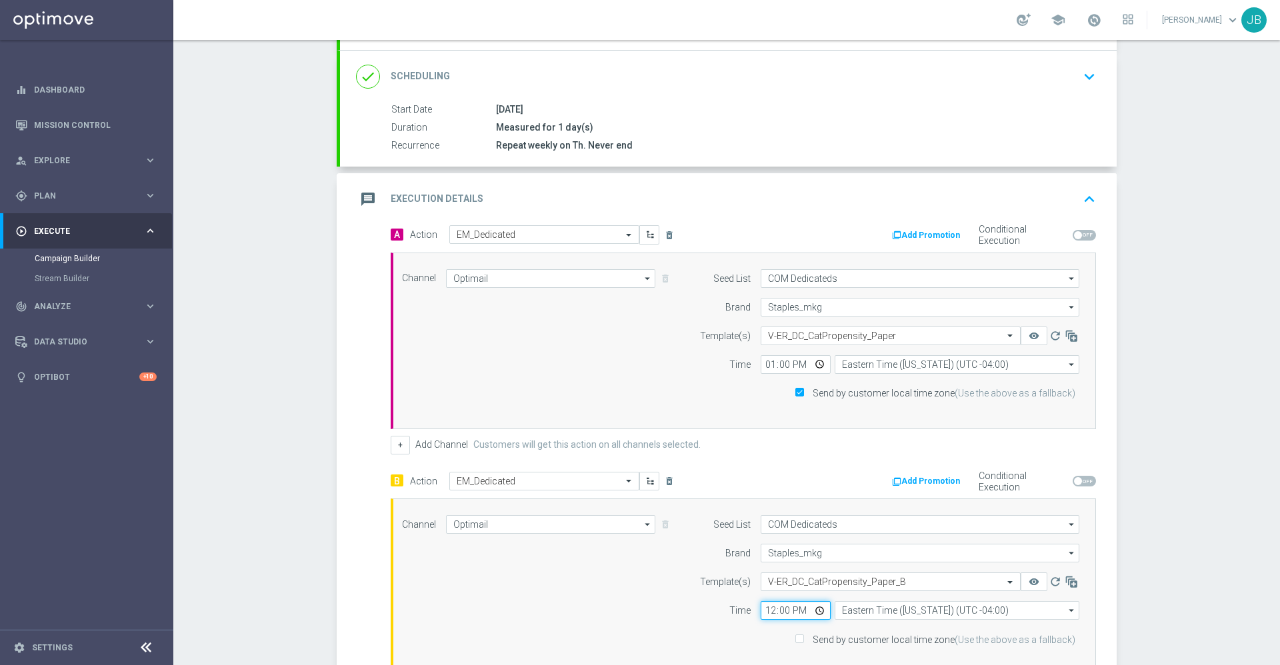
click at [764, 611] on input "12:00" at bounding box center [795, 610] width 70 height 19
type input "13:00"
click at [1155, 533] on div "Campaign Builder Scheduled Campaign Triggered Campaign Status: Draft done Targe…" at bounding box center [726, 352] width 1106 height 625
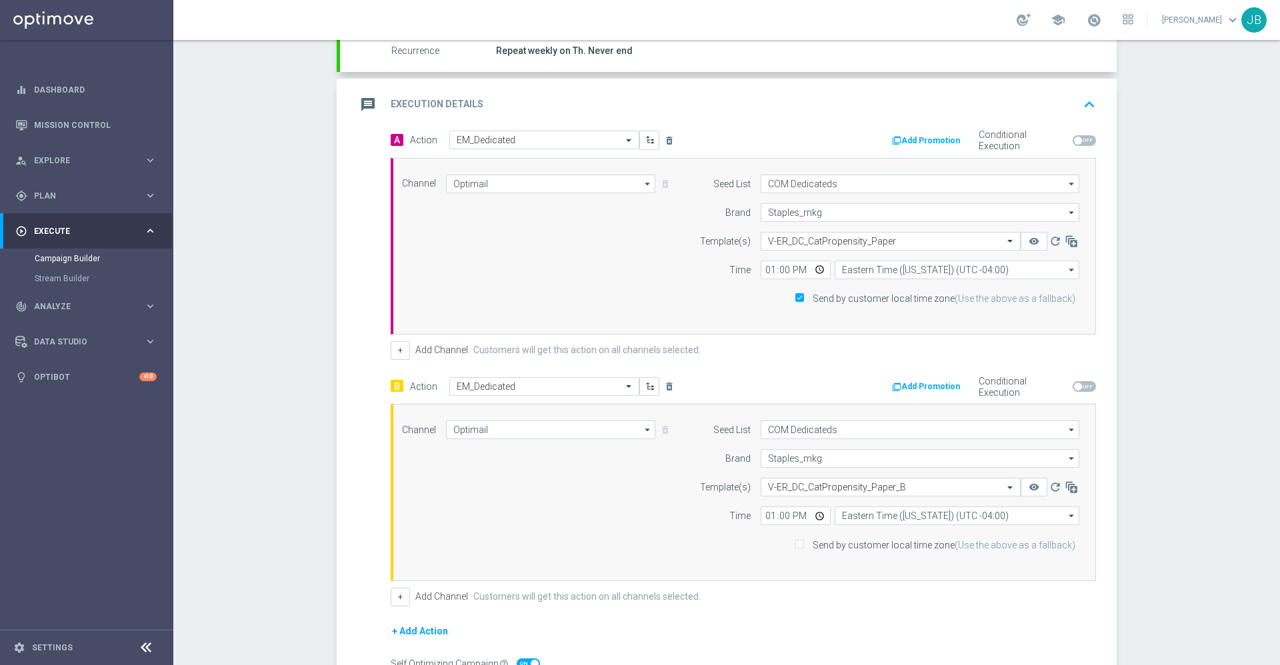
scroll to position [263, 0]
click at [798, 543] on input "Send by customer local time zone (Use the above as a fallback)" at bounding box center [798, 544] width 9 height 9
checkbox input "true"
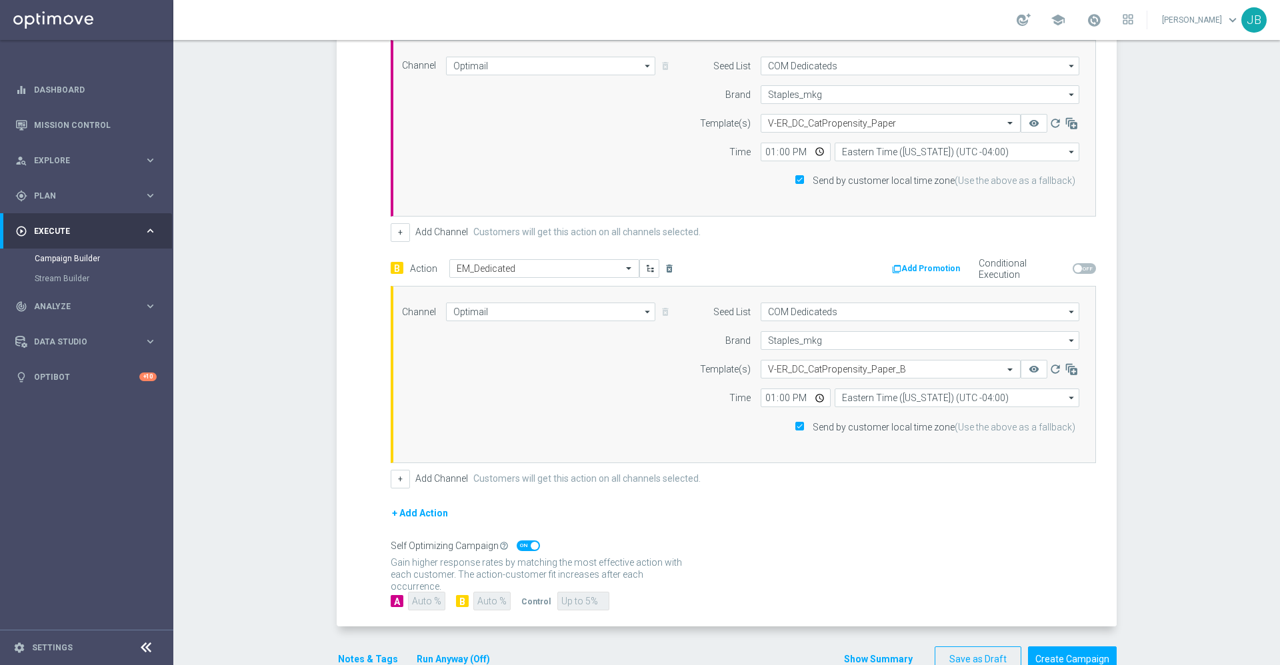
scroll to position [383, 0]
click at [531, 543] on span at bounding box center [535, 543] width 8 height 8
click at [525, 543] on input "checkbox" at bounding box center [528, 542] width 23 height 11
checkbox input "false"
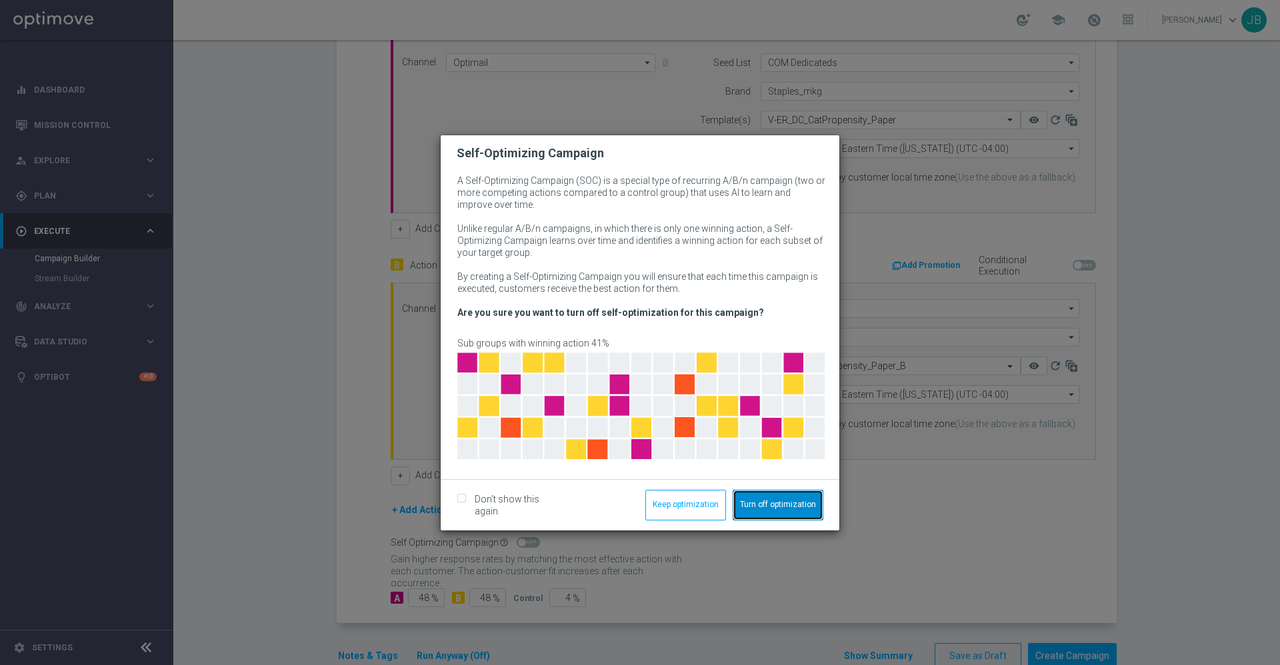
click at [756, 504] on button "Turn off optimization" at bounding box center [777, 505] width 91 height 31
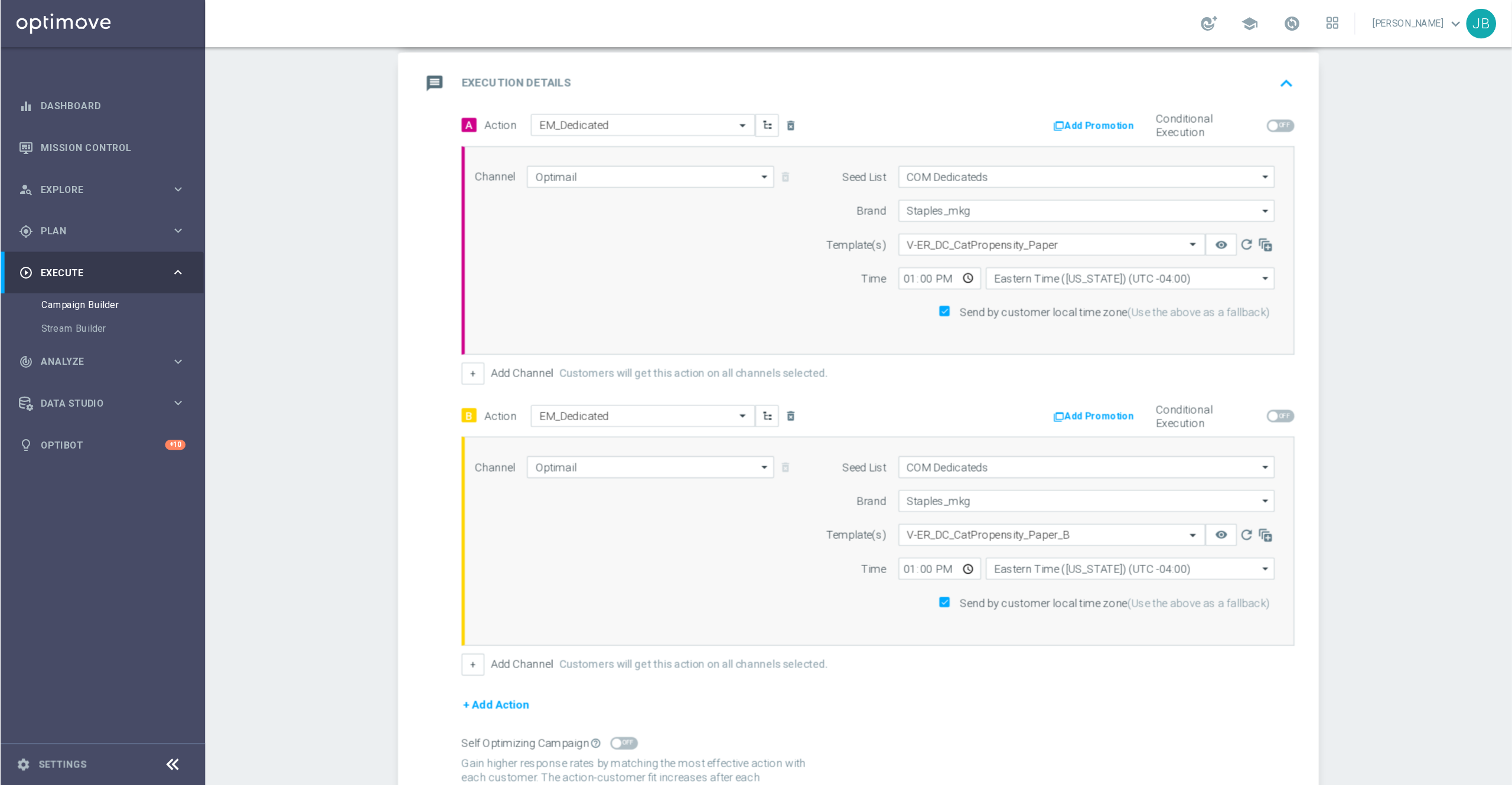
scroll to position [366, 0]
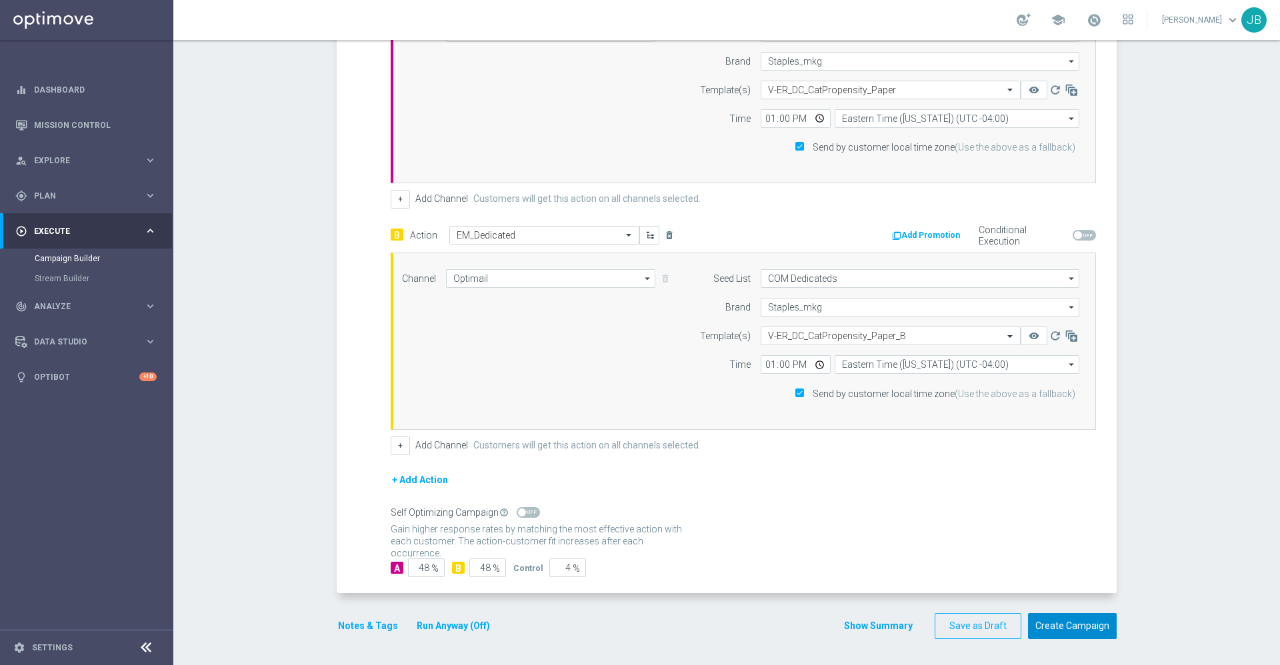
click at [1050, 628] on button "Create Campaign" at bounding box center [1072, 626] width 89 height 26
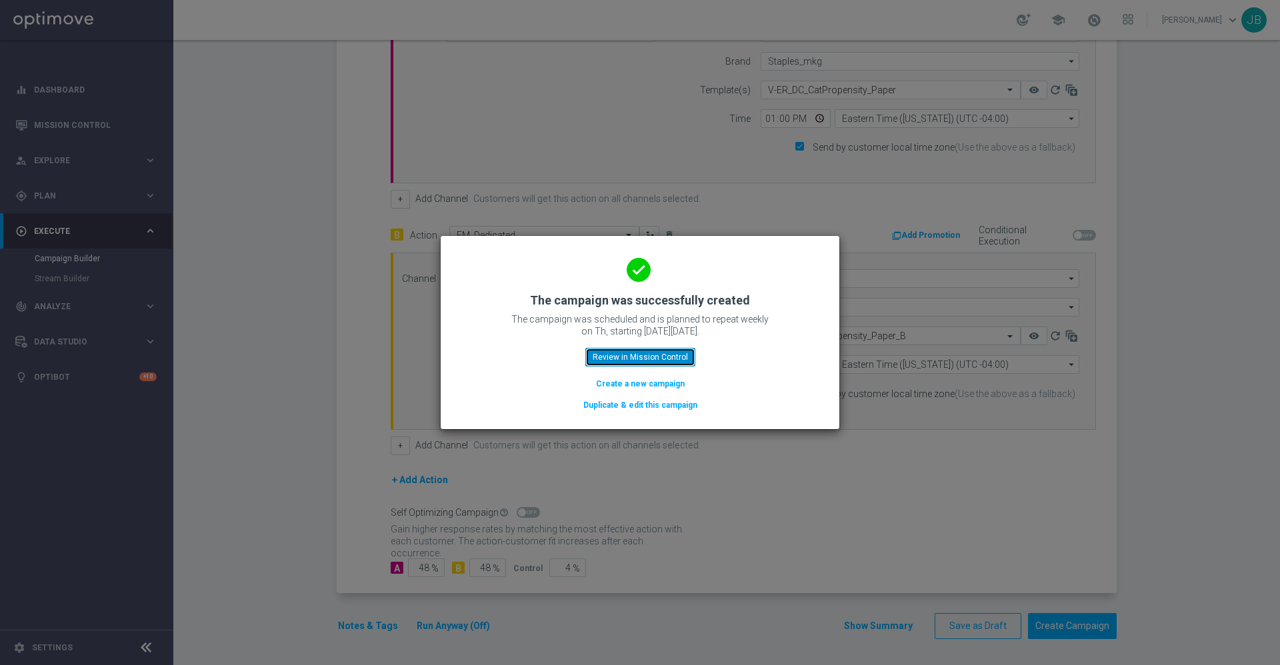
click at [664, 359] on button "Review in Mission Control" at bounding box center [640, 357] width 110 height 19
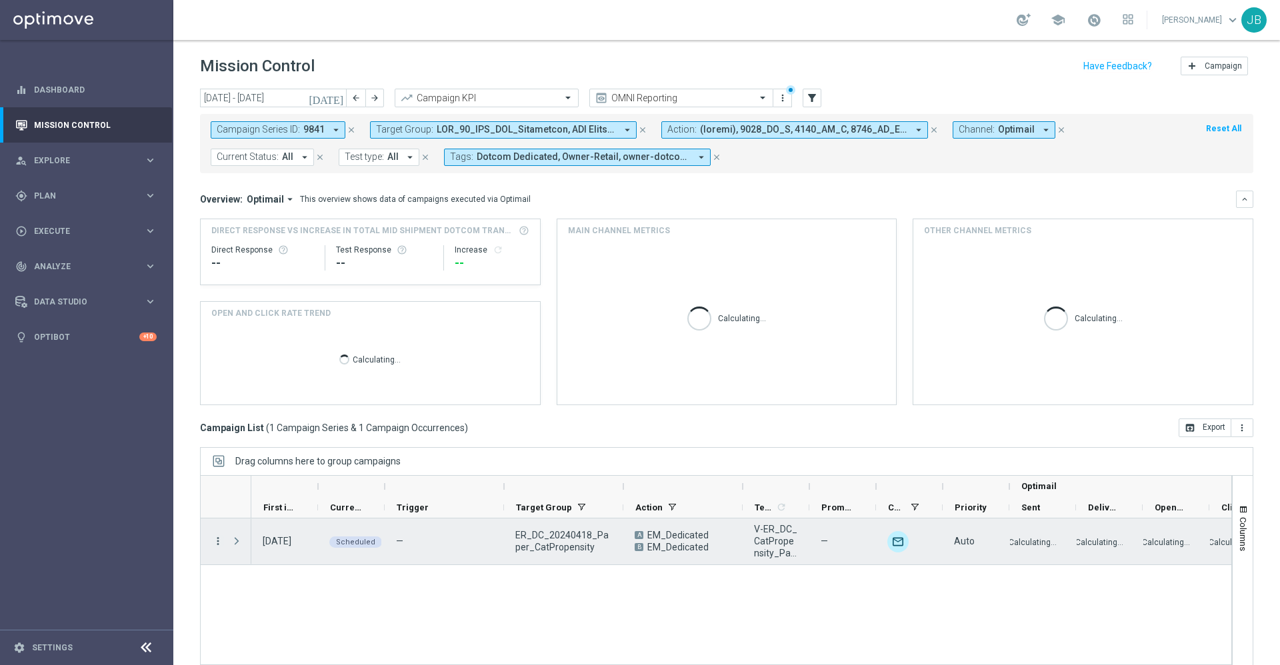
click at [213, 542] on icon "more_vert" at bounding box center [218, 541] width 12 height 12
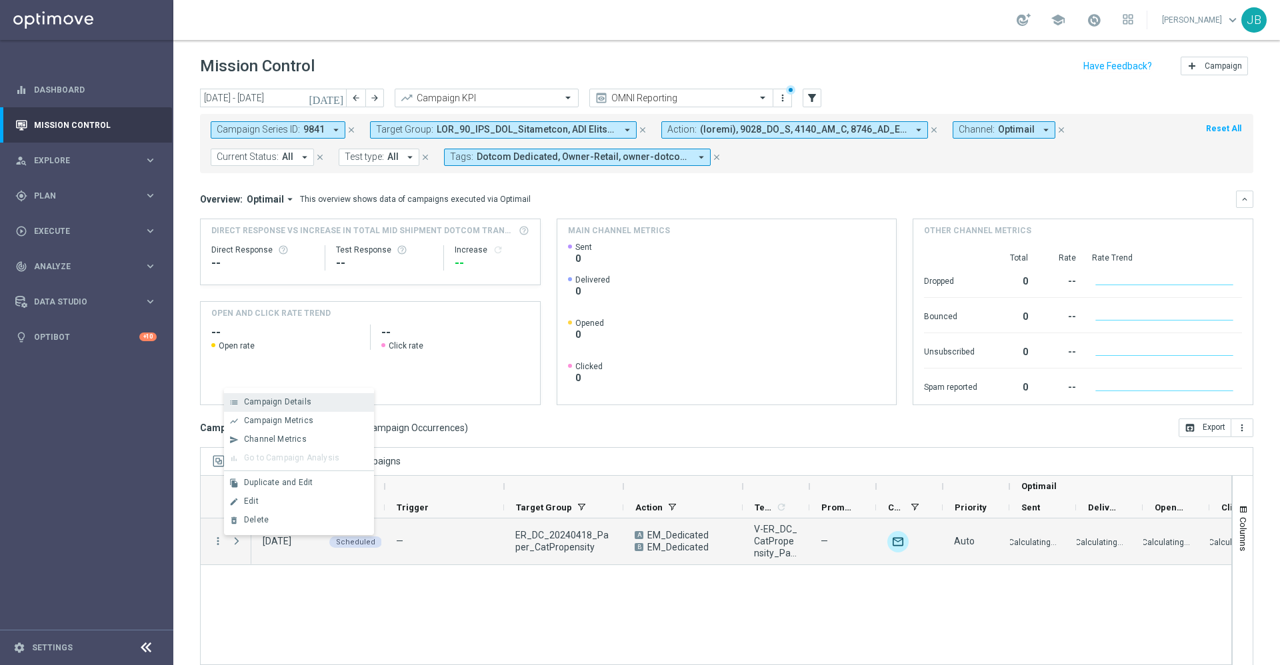
click at [308, 400] on span "Campaign Details" at bounding box center [277, 401] width 67 height 9
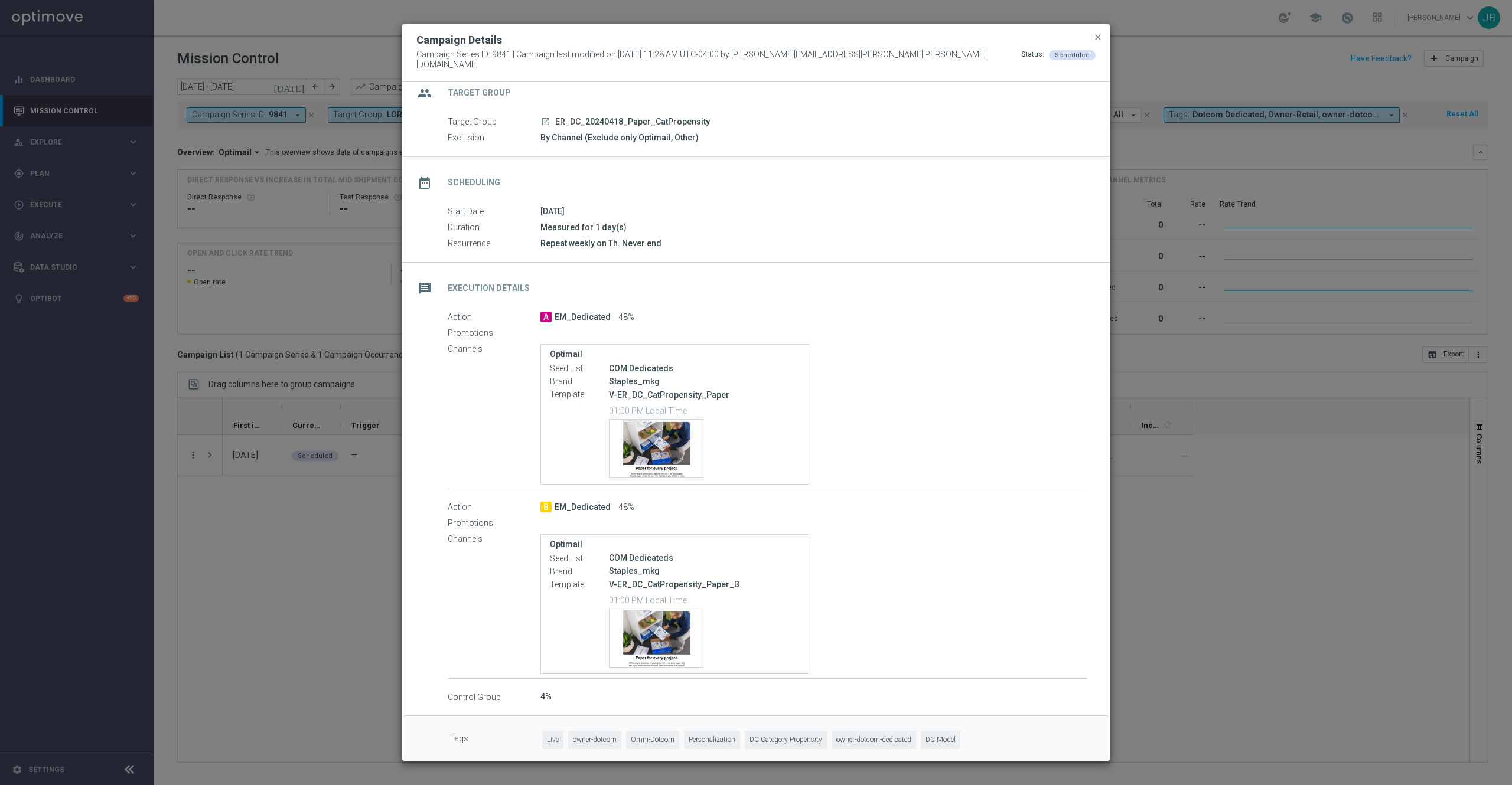
scroll to position [13, 0]
click at [1097, 42] on span "close" at bounding box center [1098, 37] width 10 height 10
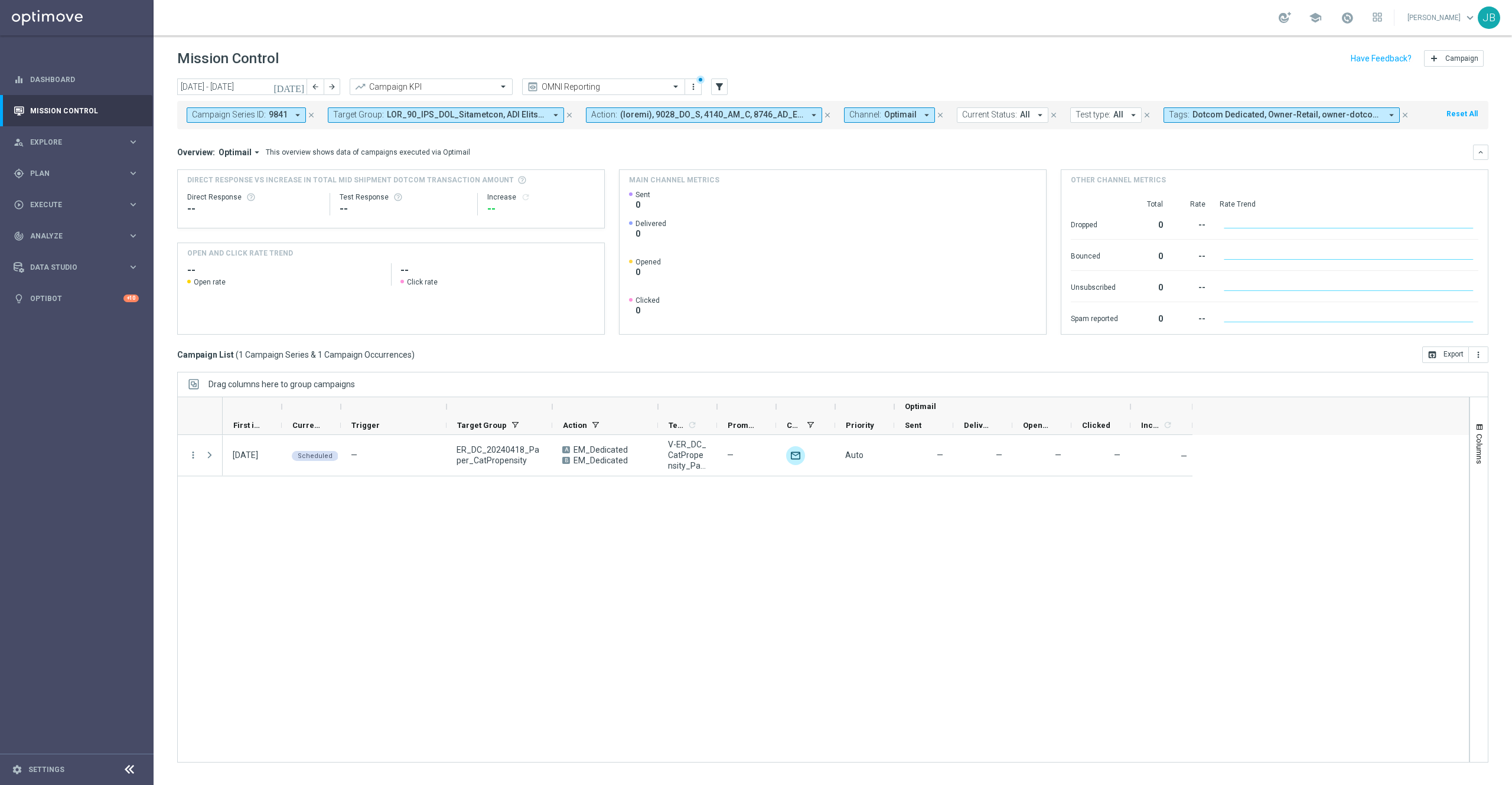
click at [312, 111] on icon "close" at bounding box center [311, 114] width 8 height 8
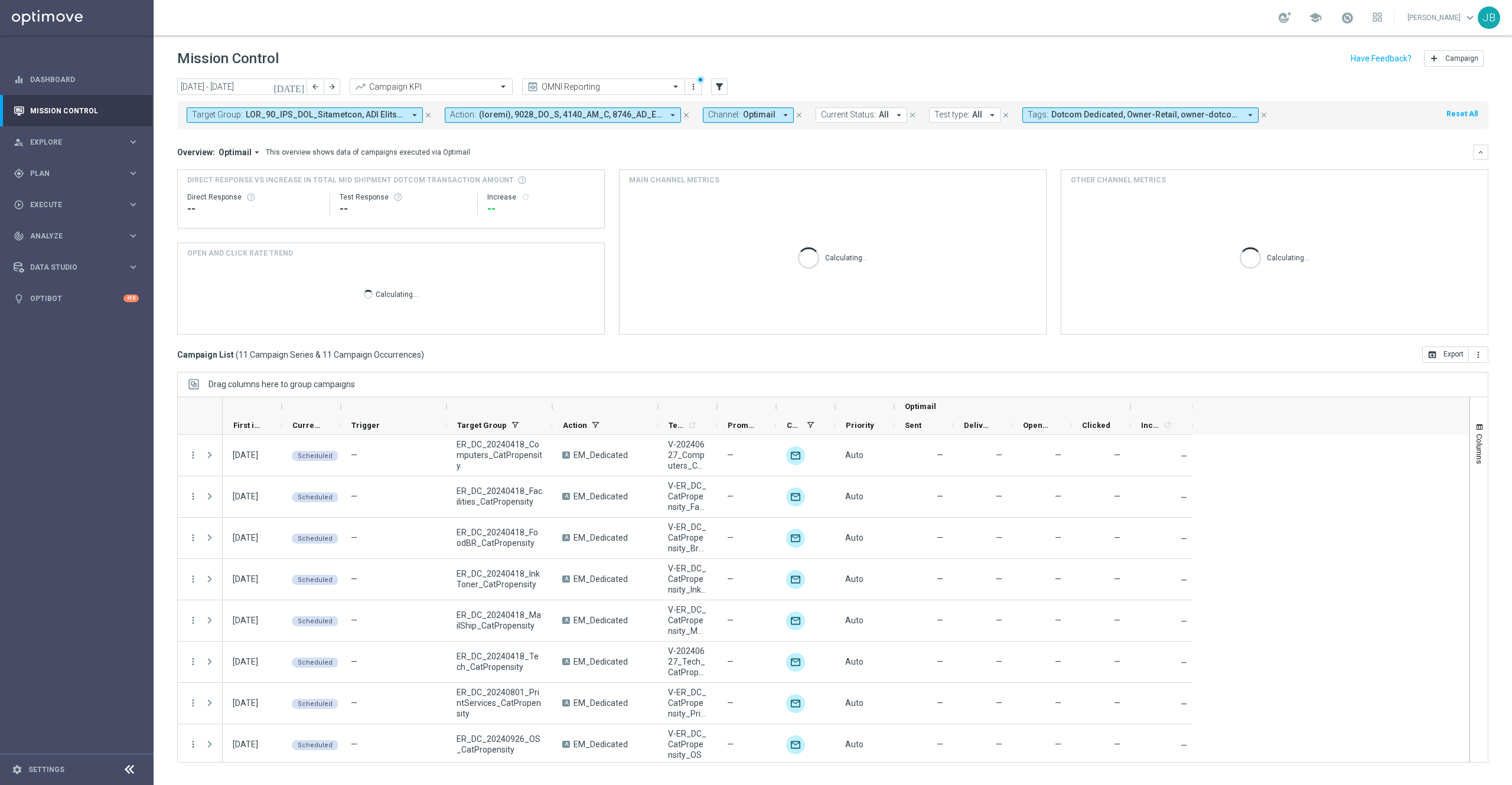
click at [299, 91] on button "[DATE]" at bounding box center [290, 88] width 35 height 18
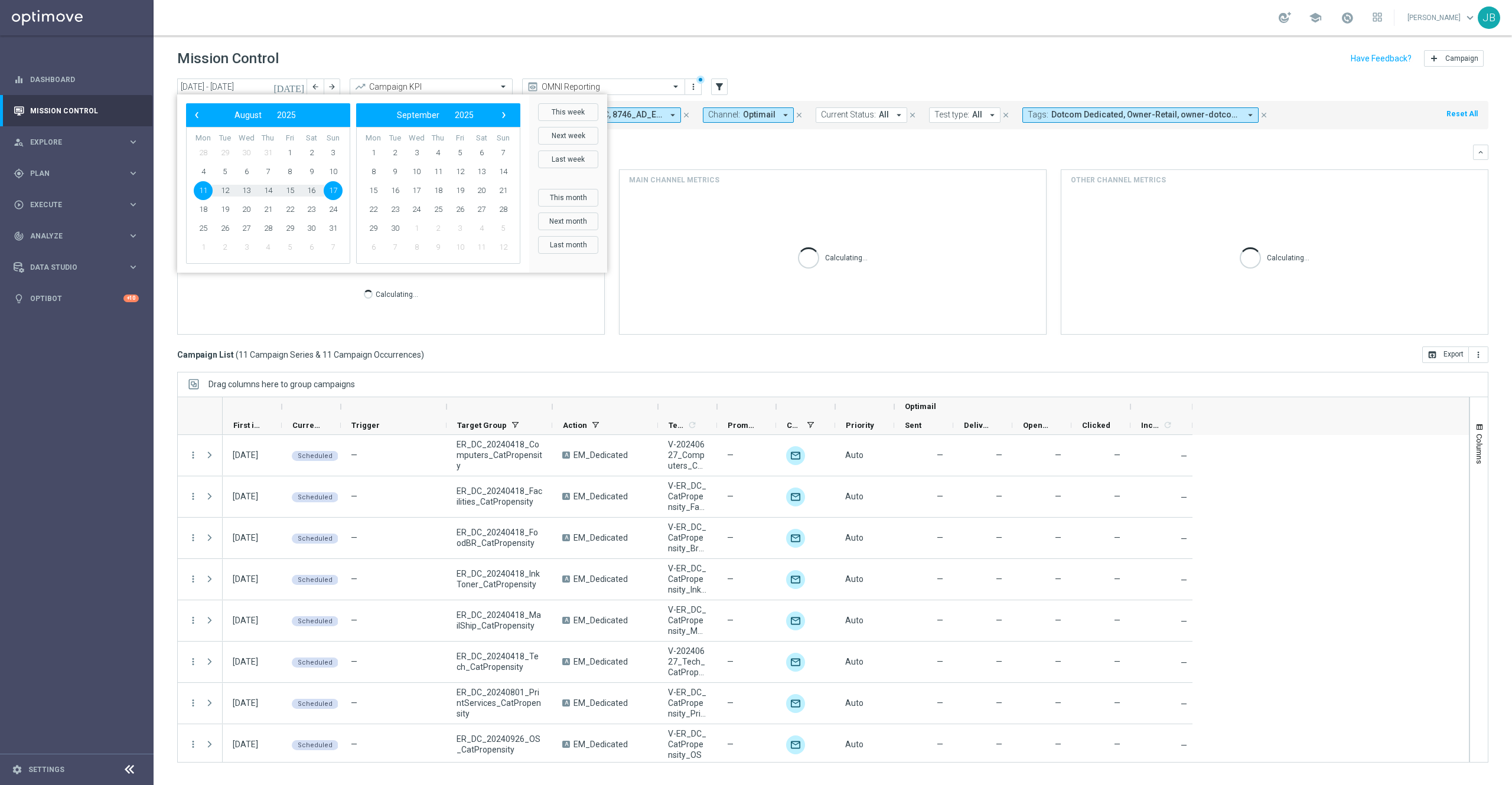
click at [160, 159] on div "[DATE] [DATE] - [DATE] arrow_back arrow_forward Campaign KPI trending_up OMNI R…" at bounding box center [832, 427] width 1359 height 696
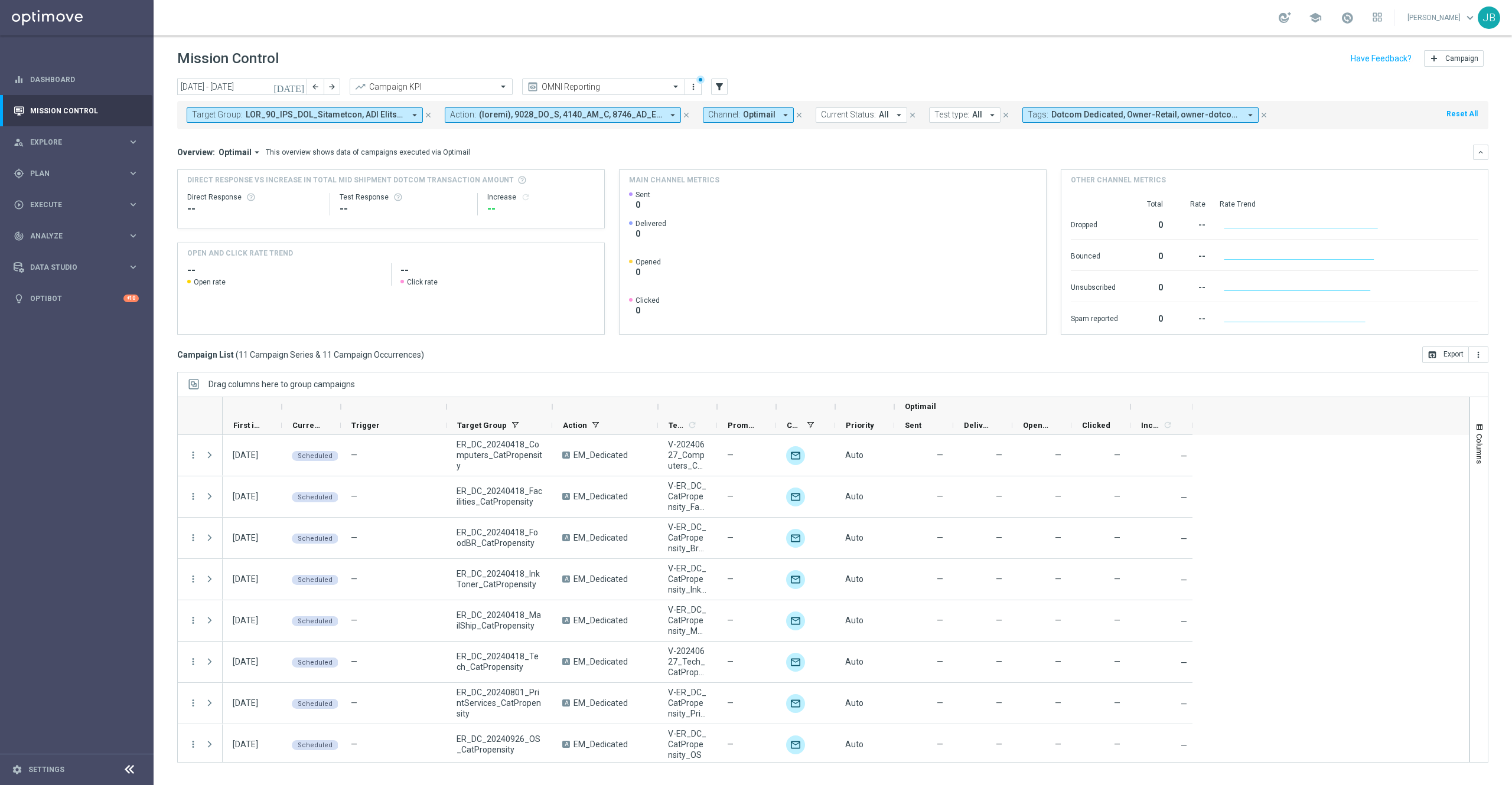
click at [302, 120] on button "Target Group: arrow_drop_down" at bounding box center [305, 114] width 237 height 15
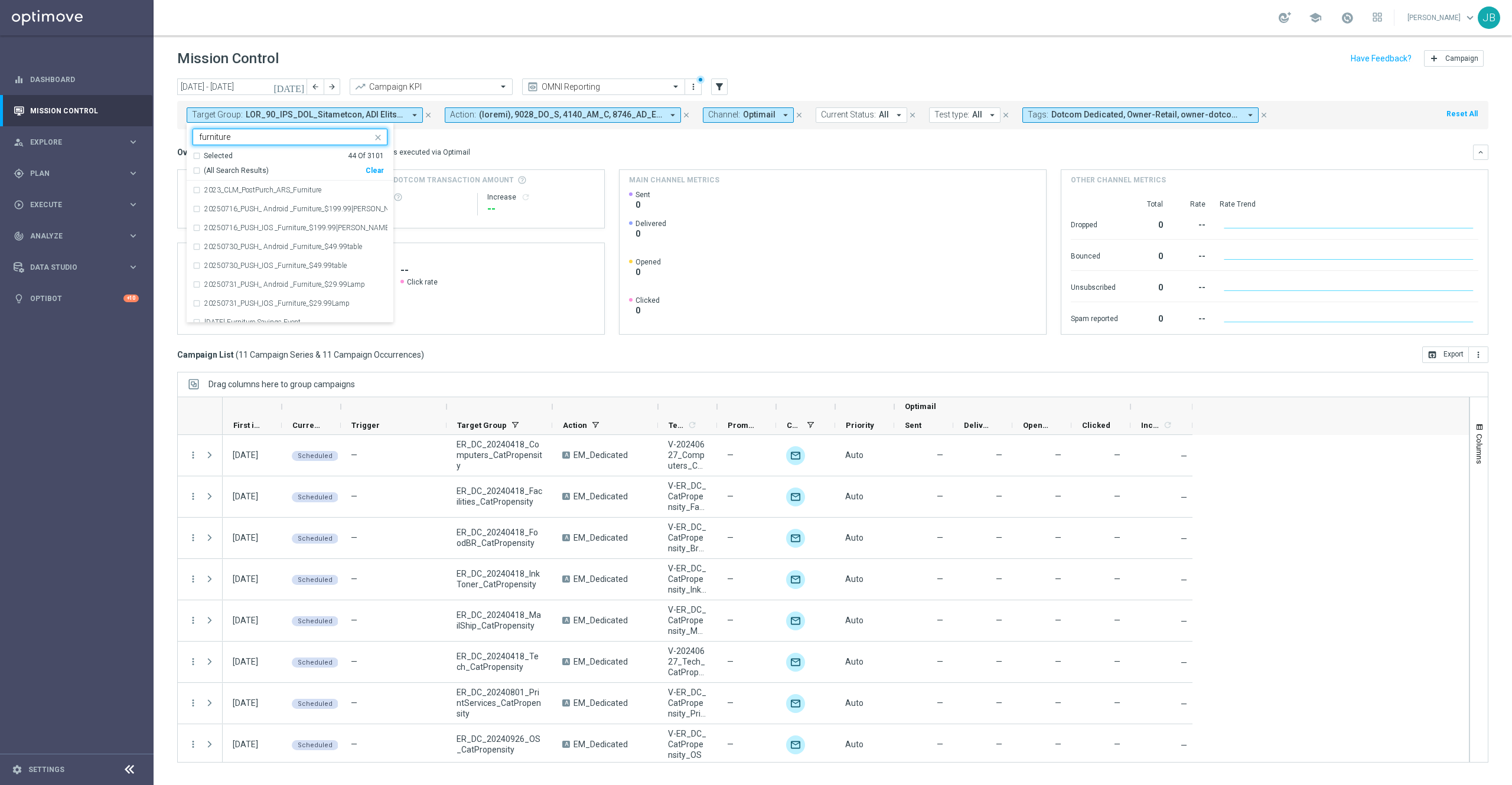
click at [199, 172] on div "(All Search Results)" at bounding box center [278, 170] width 173 height 10
type input "furniture"
click at [519, 144] on mini-dashboard "Overview: Optimail arrow_drop_down This overview shows data of campaigns execut…" at bounding box center [833, 237] width 1312 height 217
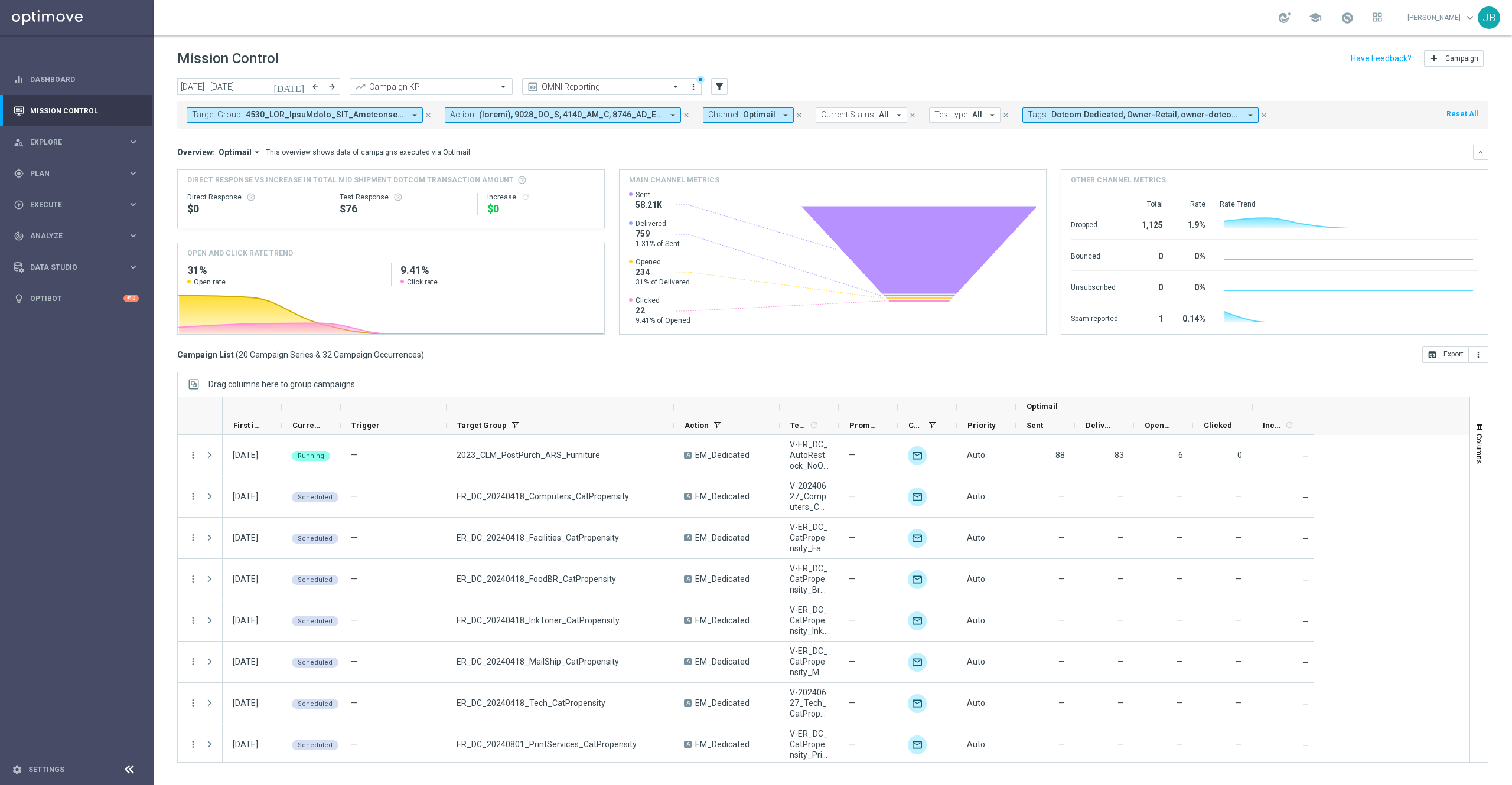
drag, startPoint x: 551, startPoint y: 410, endPoint x: 674, endPoint y: 410, distance: 123.0
click at [674, 410] on div at bounding box center [674, 407] width 4 height 19
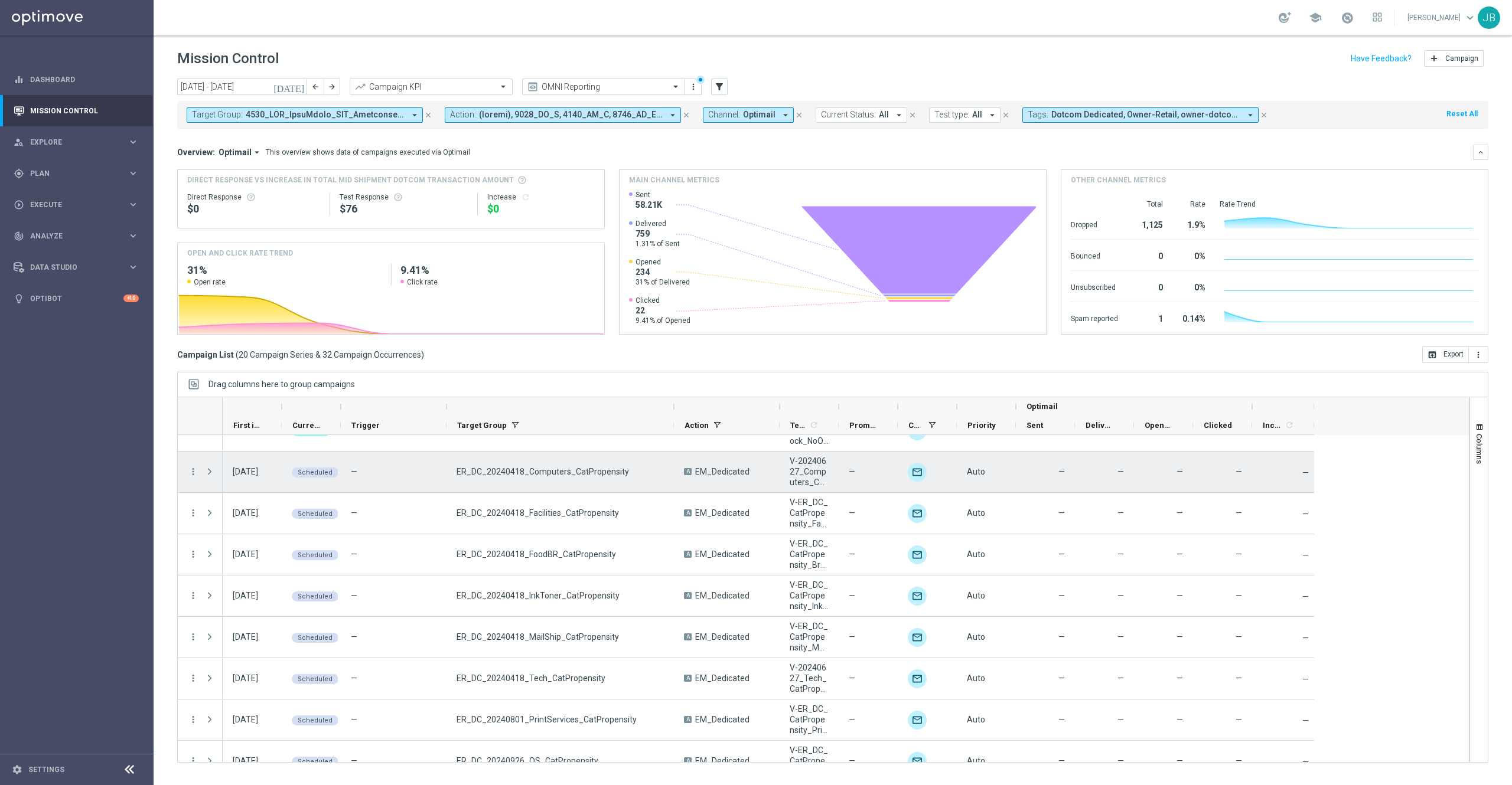
scroll to position [0, 0]
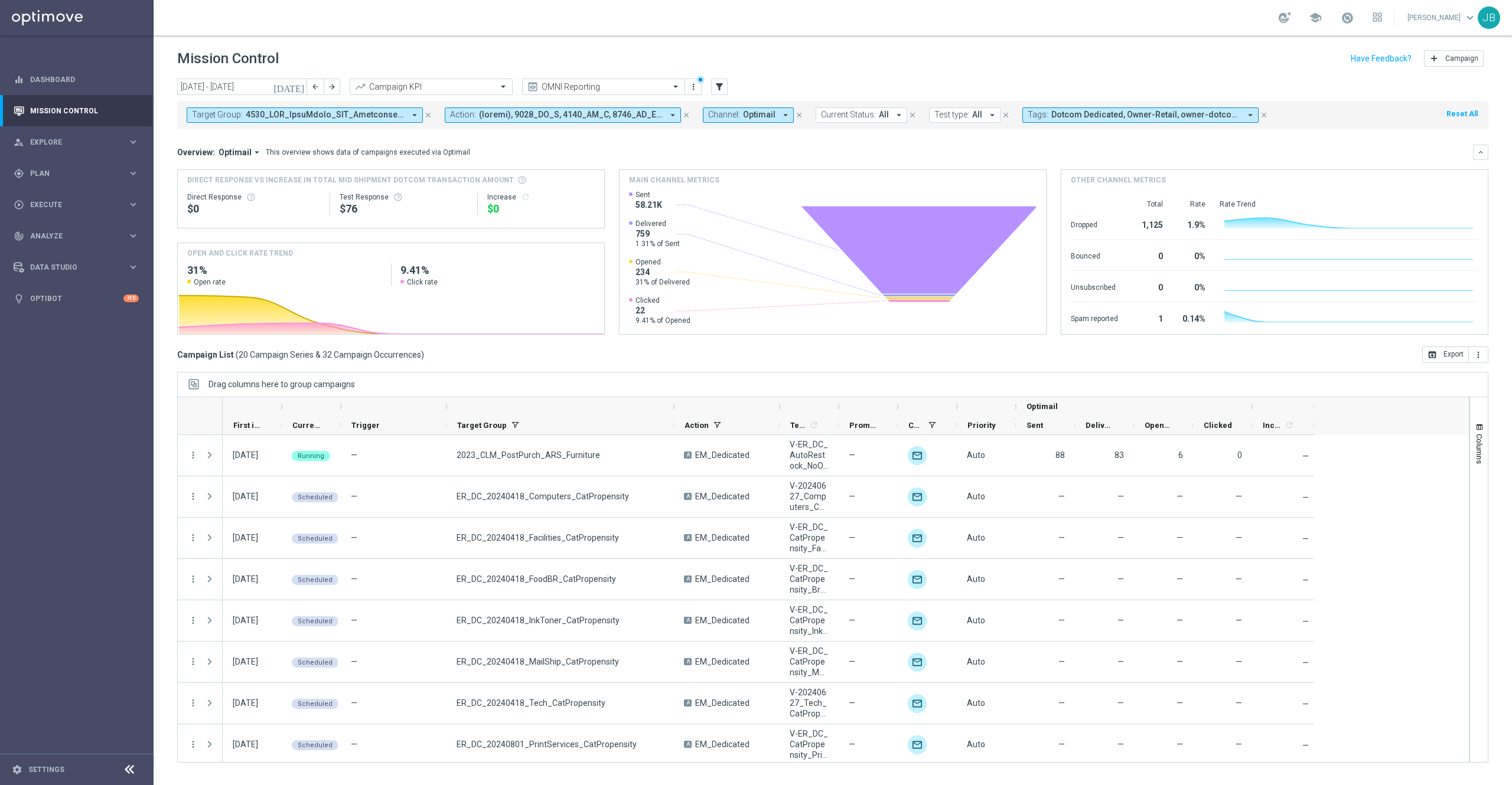
click at [382, 120] on button "Target Group: arrow_drop_down" at bounding box center [305, 114] width 237 height 15
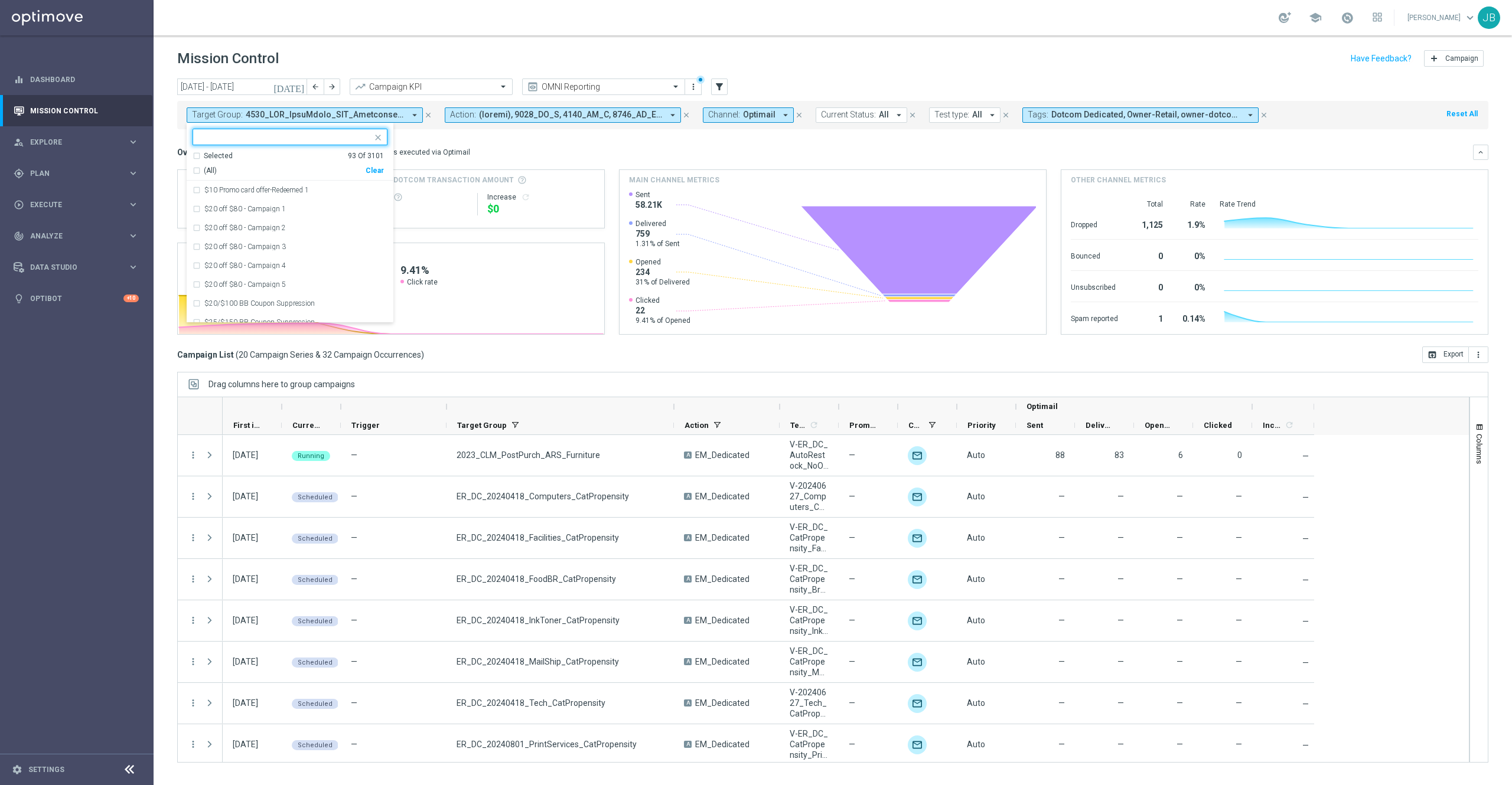
click at [0, 0] on div "Clear" at bounding box center [0, 0] width 0 height 0
click at [311, 136] on input "text" at bounding box center [285, 136] width 173 height 10
click at [198, 169] on div "(All Search Results)" at bounding box center [278, 170] width 173 height 10
type input "furniture"
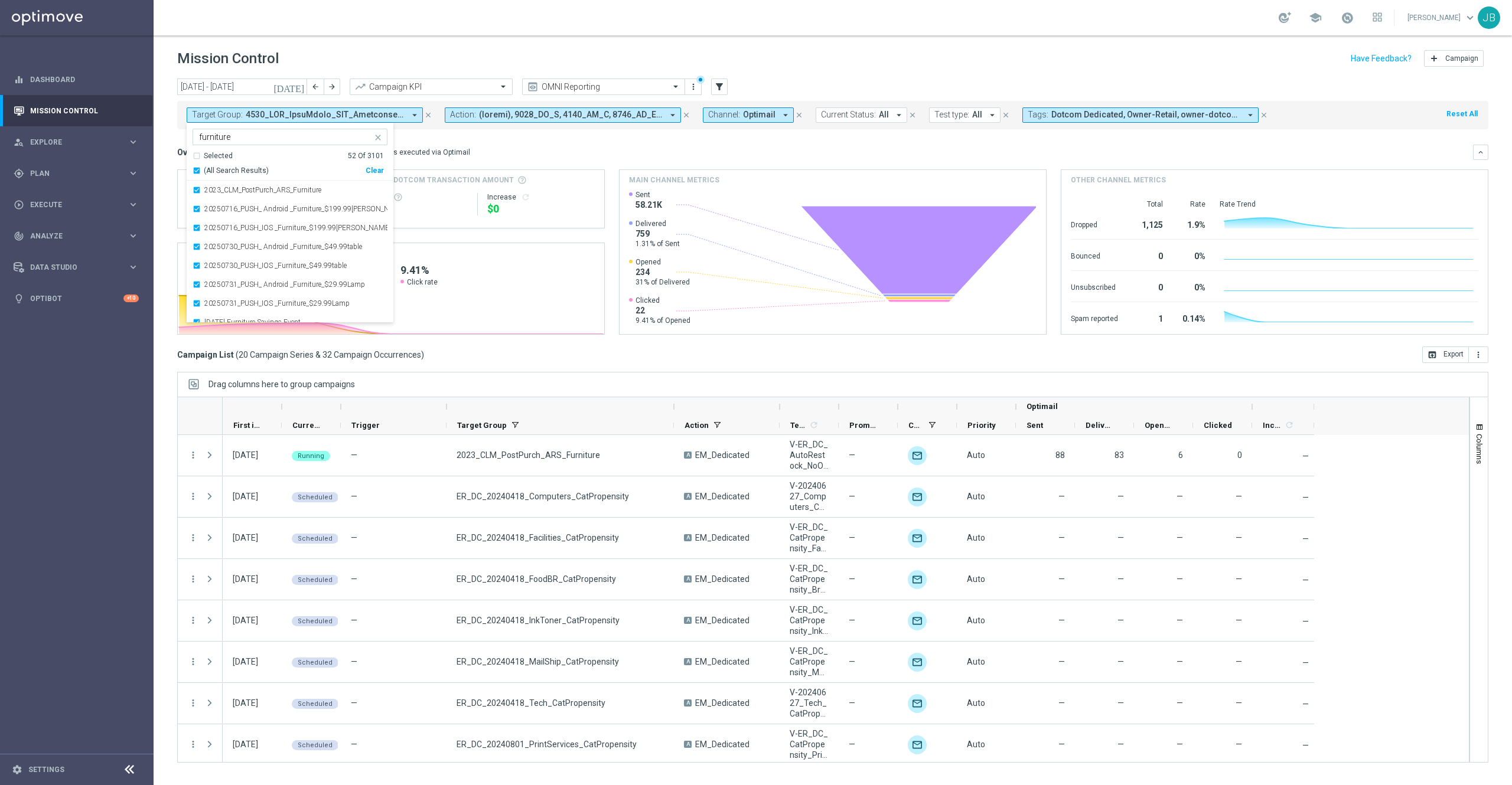
click at [522, 156] on div "Overview: Optimail arrow_drop_down This overview shows data of campaigns execut…" at bounding box center [825, 152] width 1296 height 11
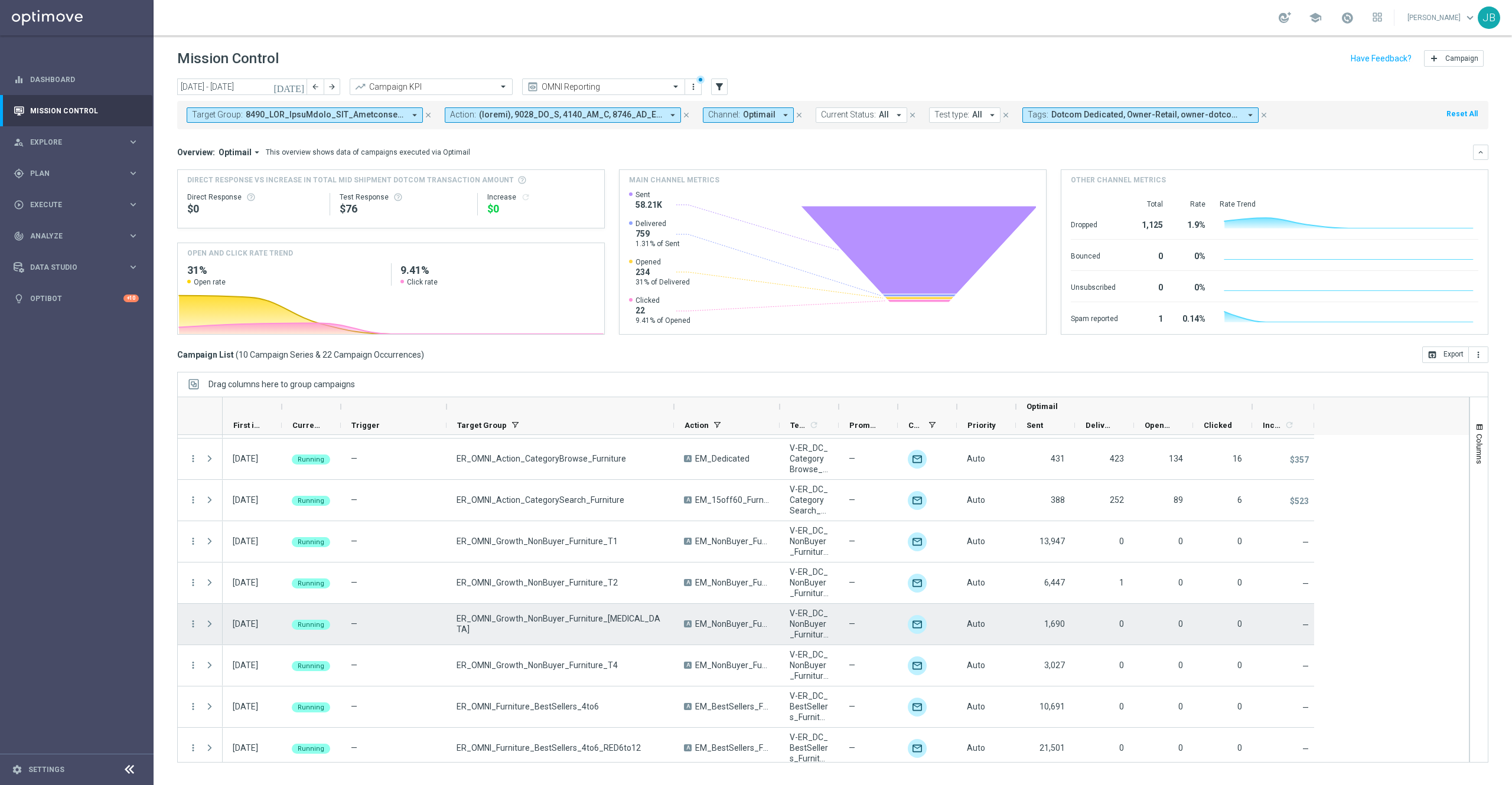
scroll to position [86, 0]
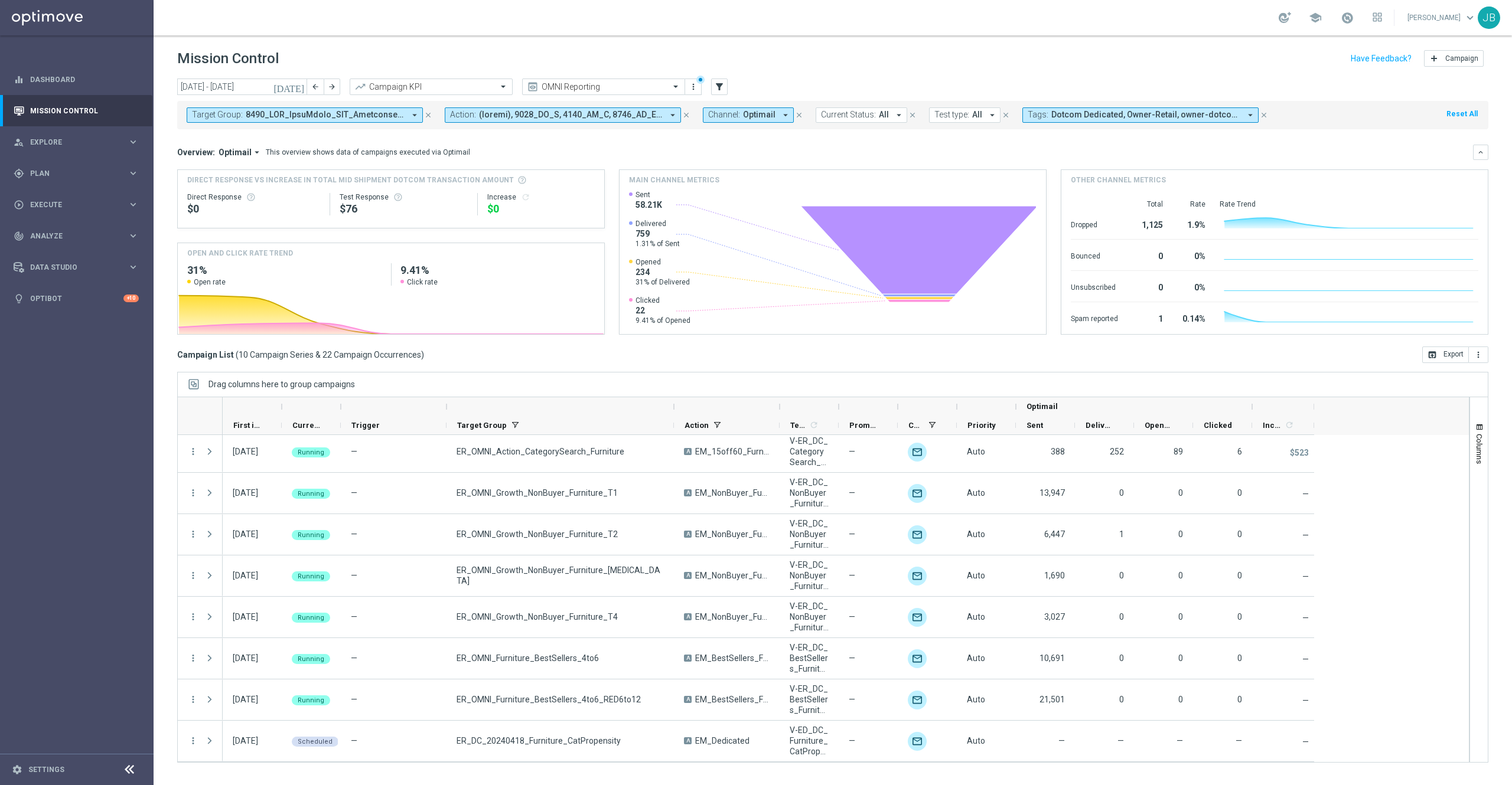
click at [299, 86] on icon "[DATE]" at bounding box center [290, 87] width 32 height 11
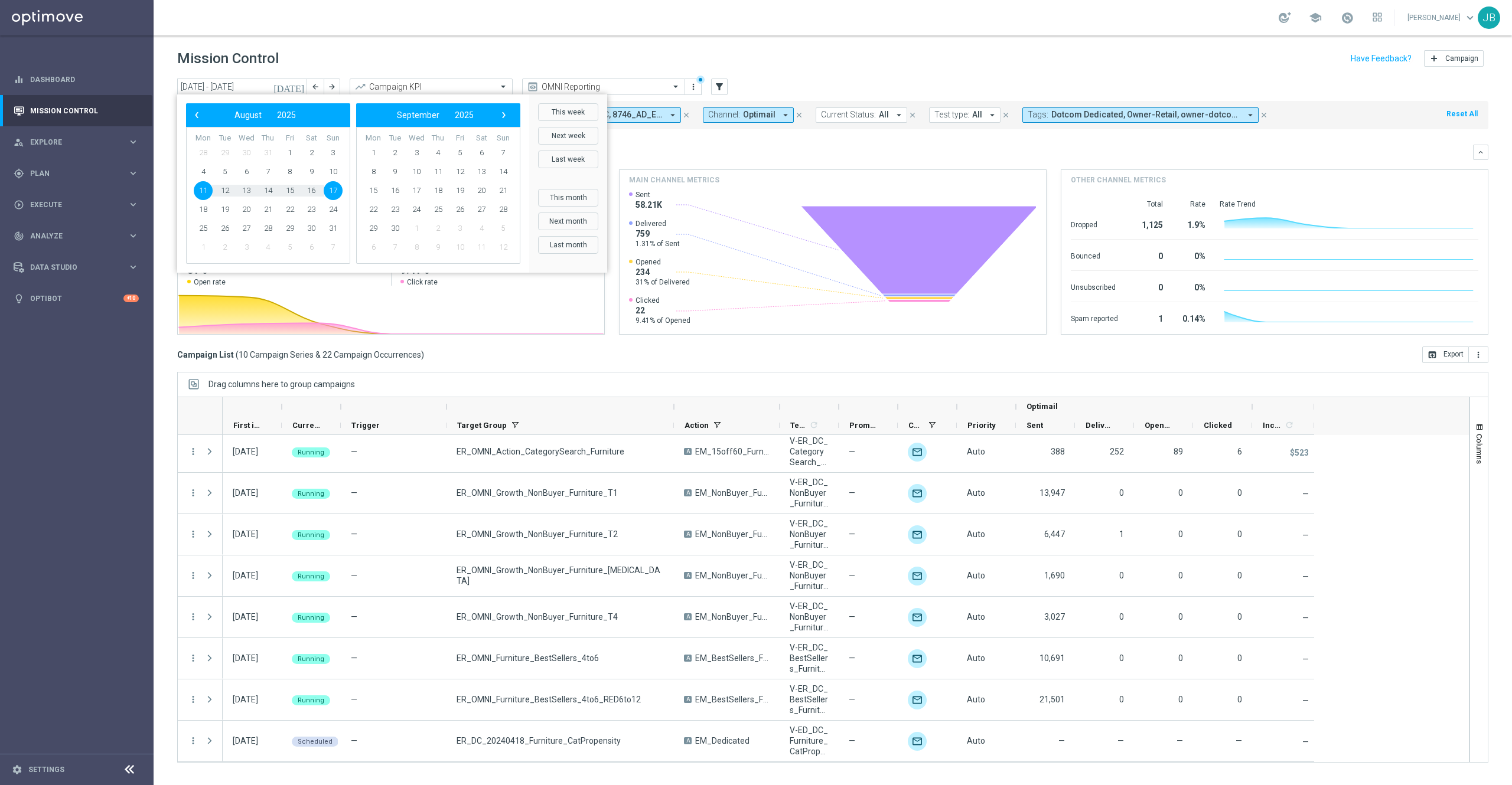
click at [698, 156] on div "Overview: Optimail arrow_drop_down This overview shows data of campaigns execut…" at bounding box center [825, 152] width 1296 height 11
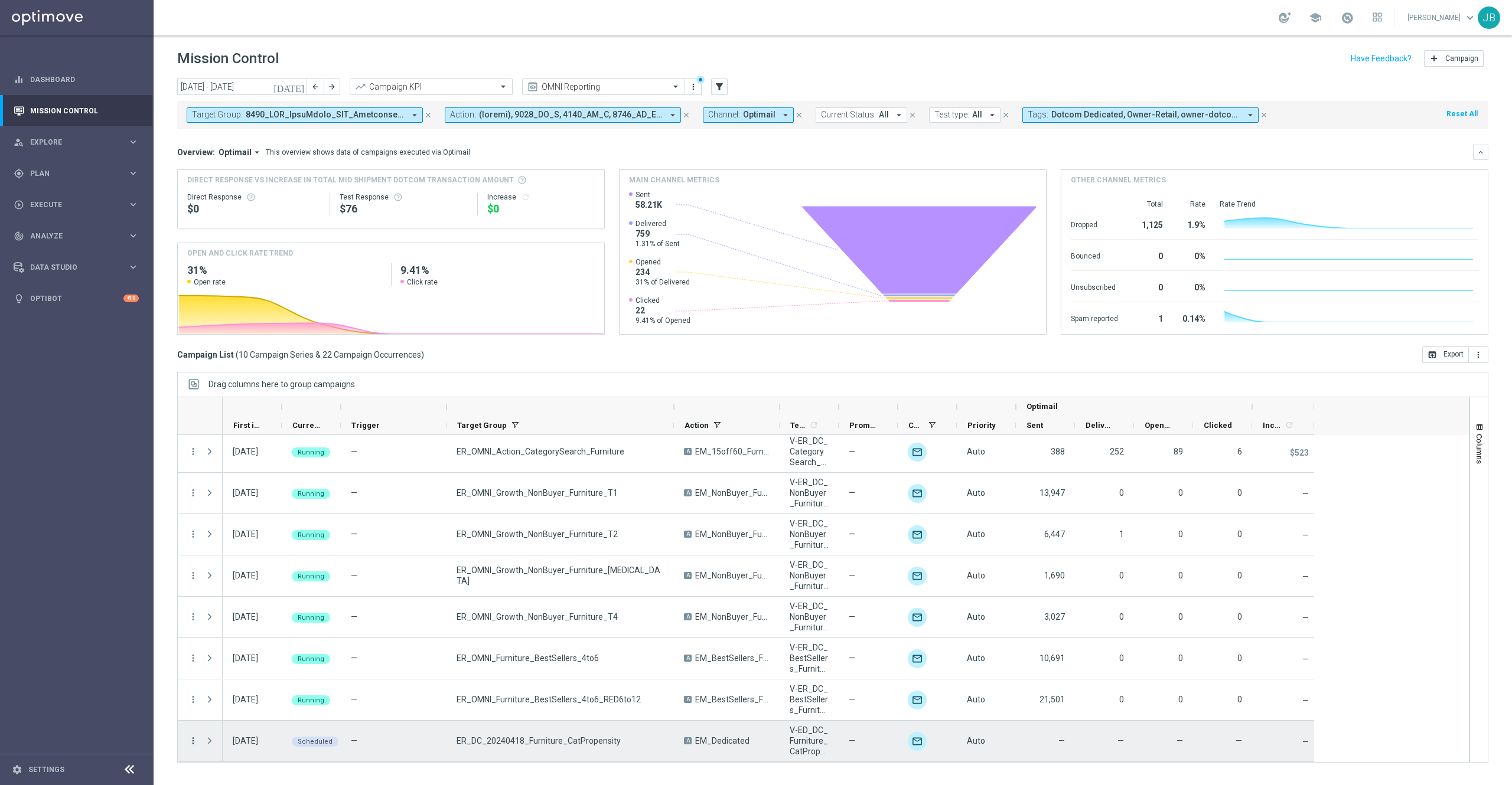
click at [195, 588] on icon "more_vert" at bounding box center [193, 741] width 11 height 11
click at [263, 588] on span "Campaign Details" at bounding box center [246, 601] width 59 height 8
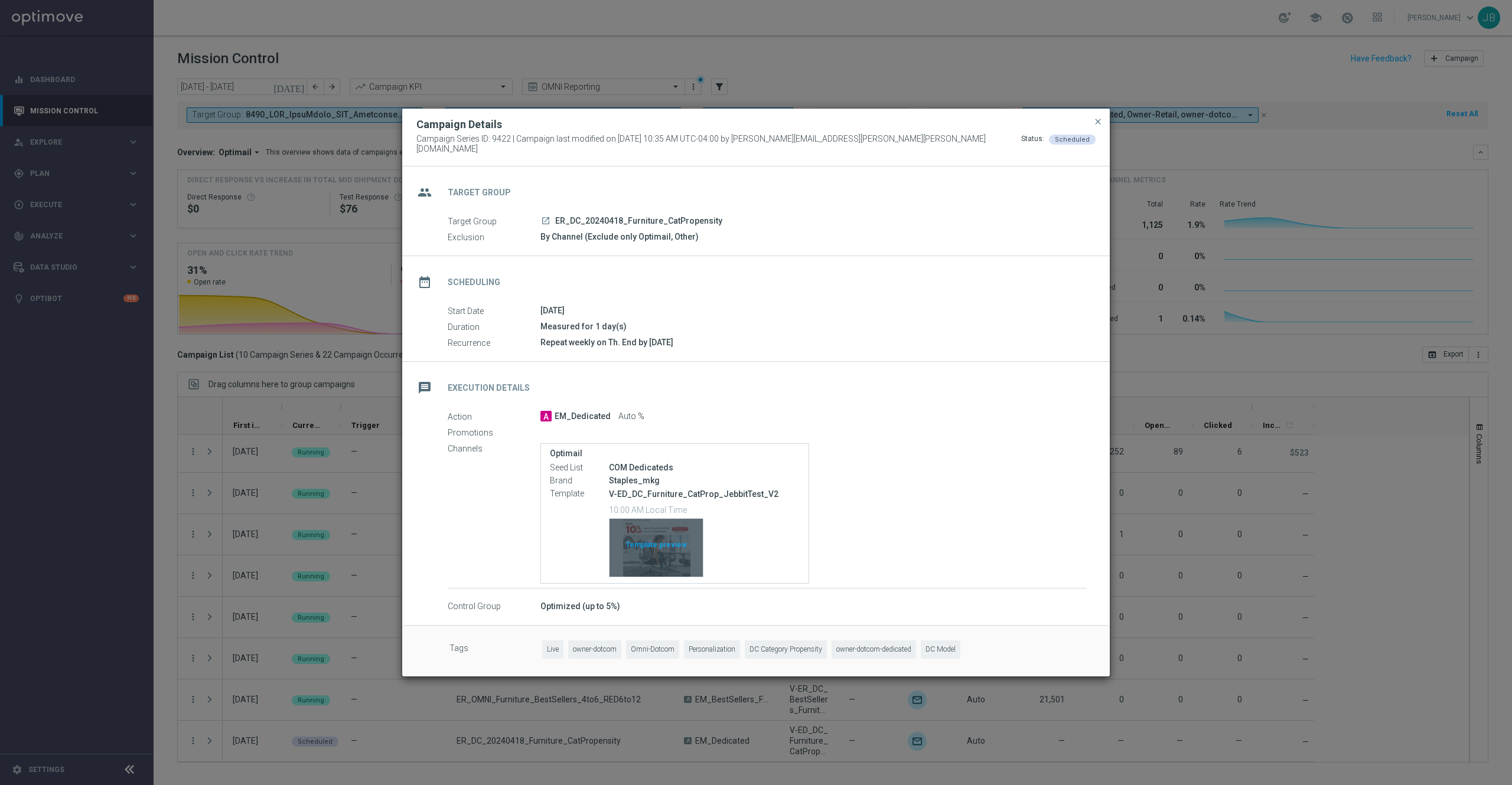
click at [664, 543] on div "Template preview" at bounding box center [656, 548] width 93 height 58
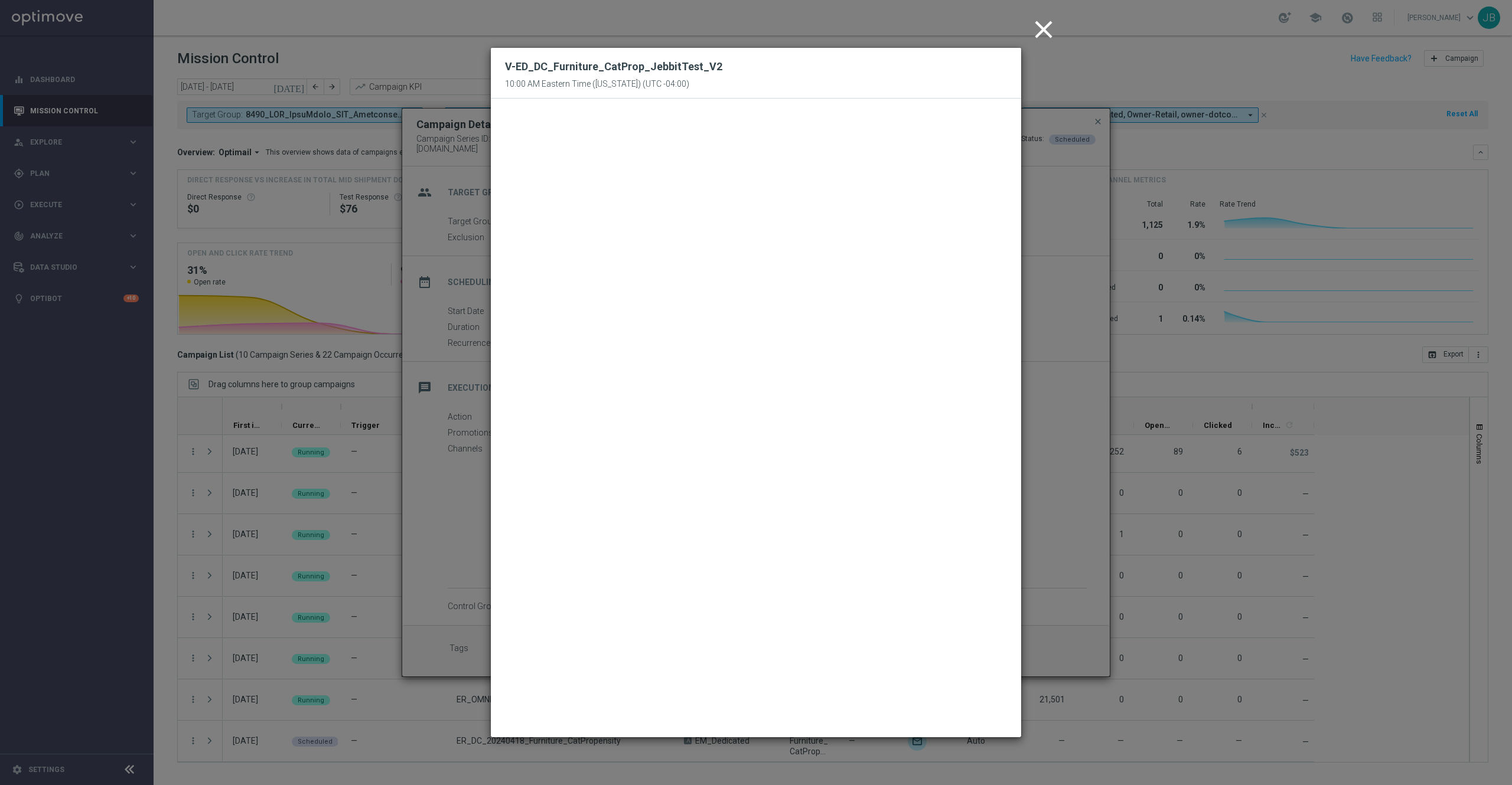
click at [1036, 42] on icon "close" at bounding box center [1043, 29] width 29 height 29
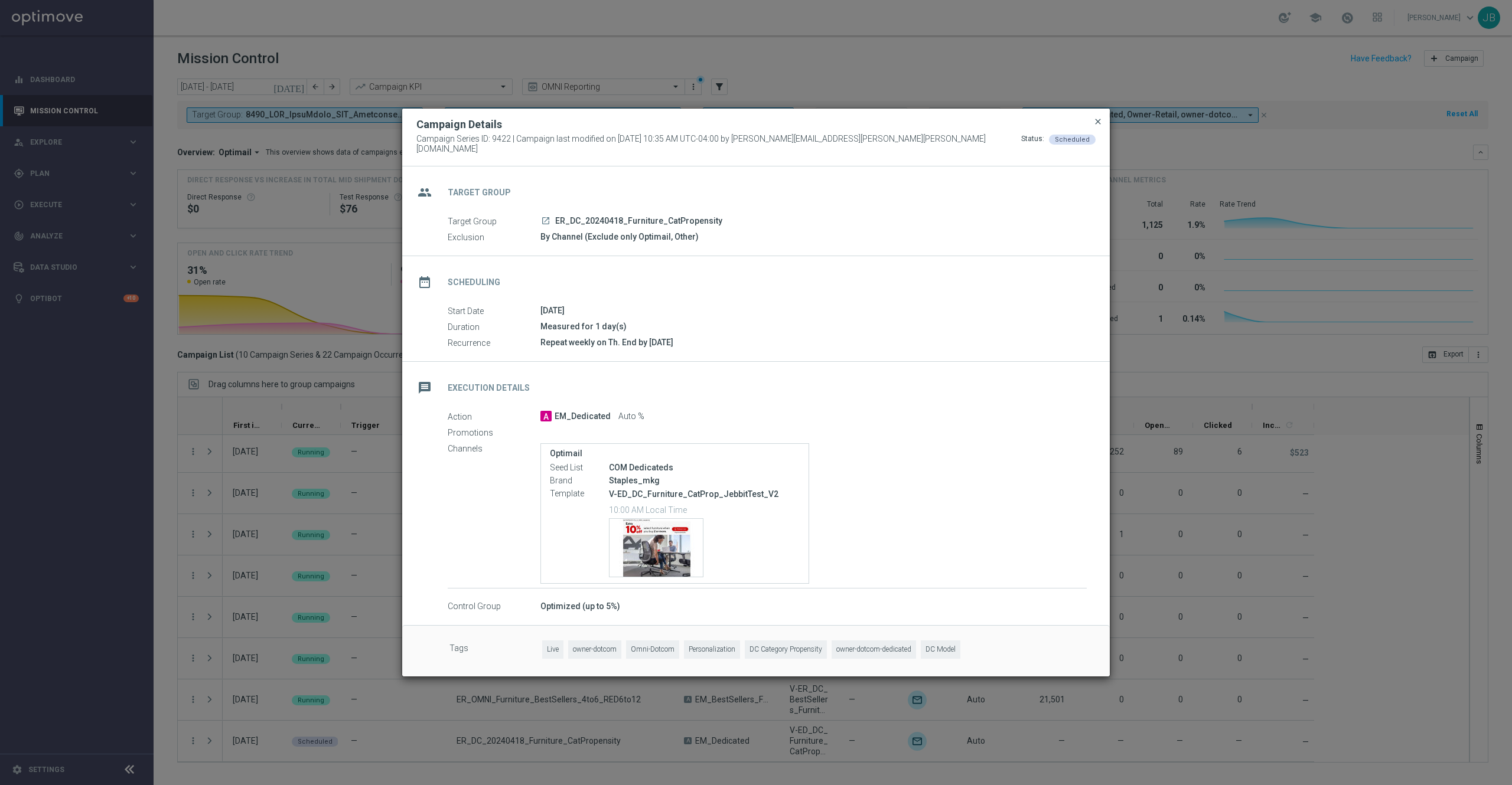
click at [1097, 127] on span "close" at bounding box center [1098, 121] width 10 height 10
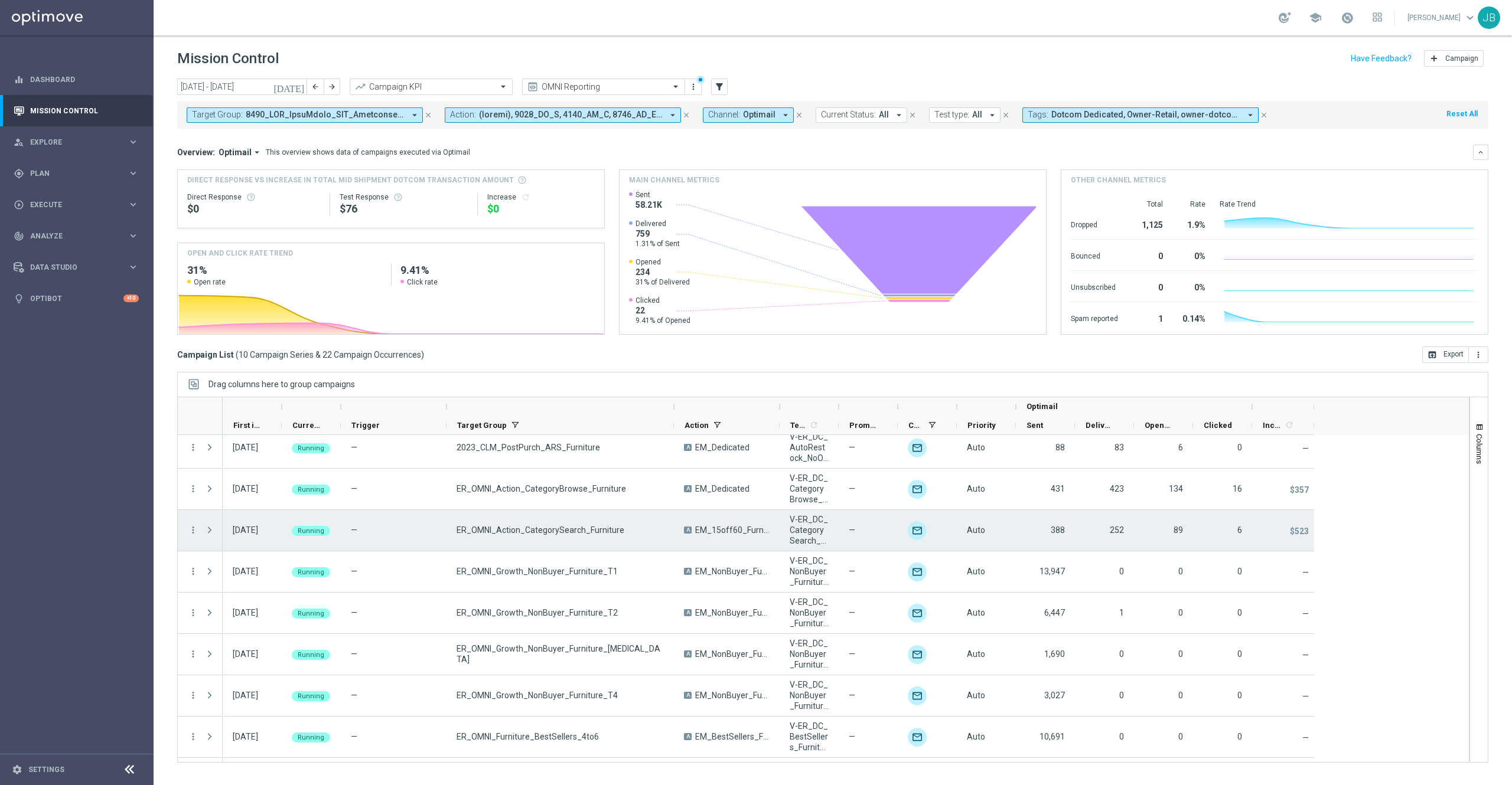
scroll to position [0, 0]
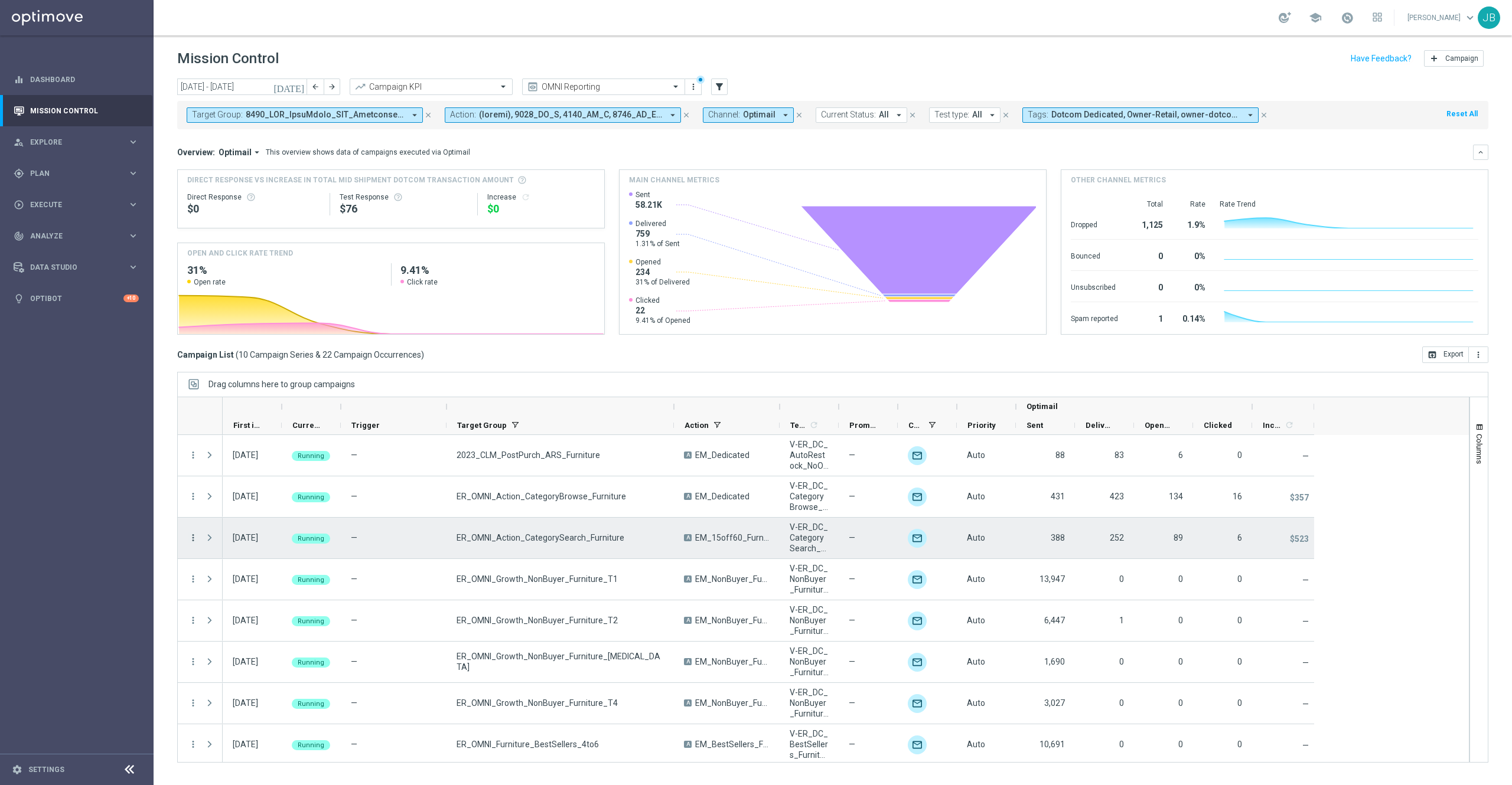
click at [194, 539] on icon "more_vert" at bounding box center [193, 538] width 11 height 11
click at [268, 547] on span "Campaign Details" at bounding box center [246, 546] width 59 height 8
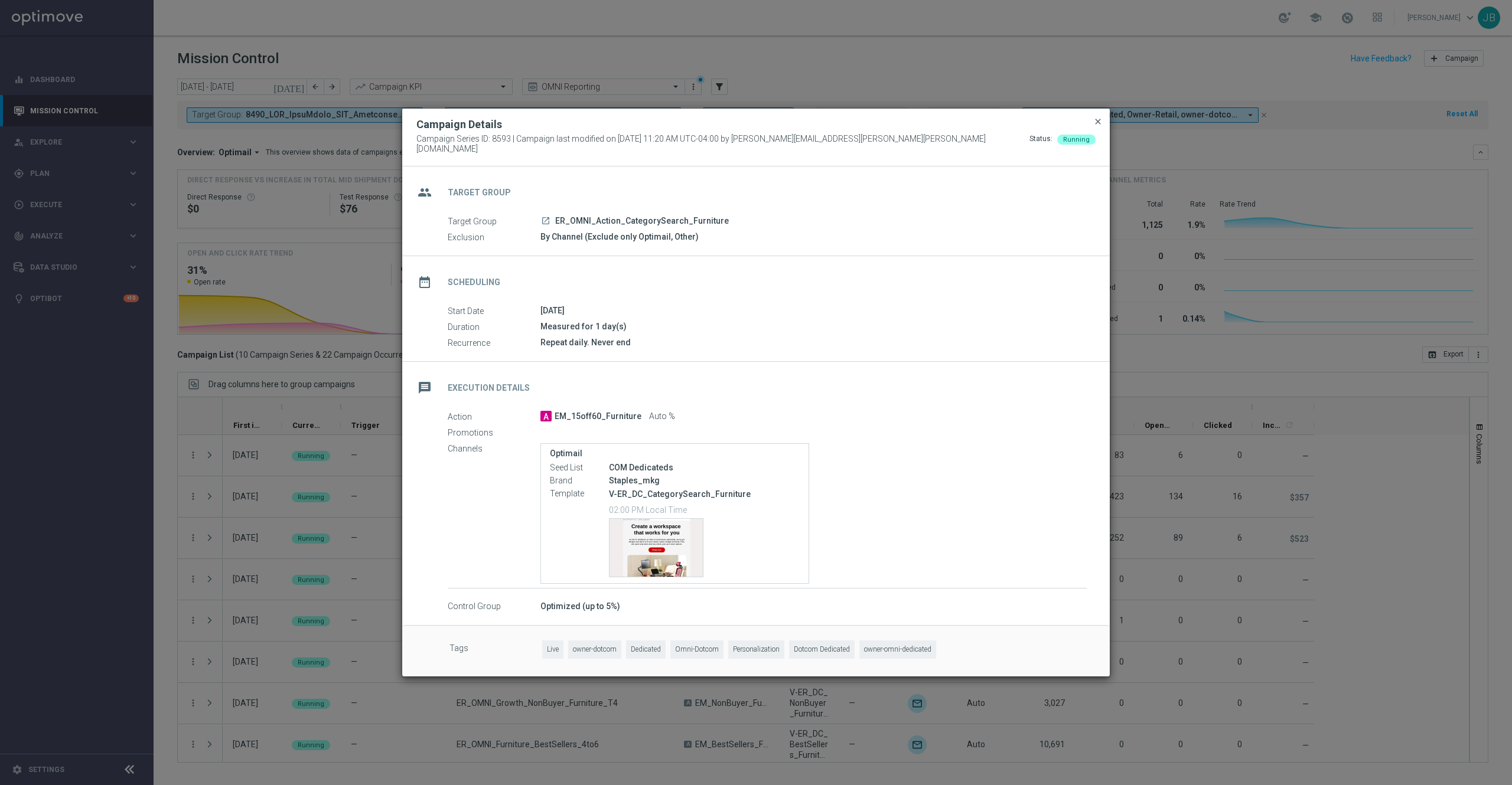
click at [1097, 125] on span "close" at bounding box center [1098, 121] width 10 height 10
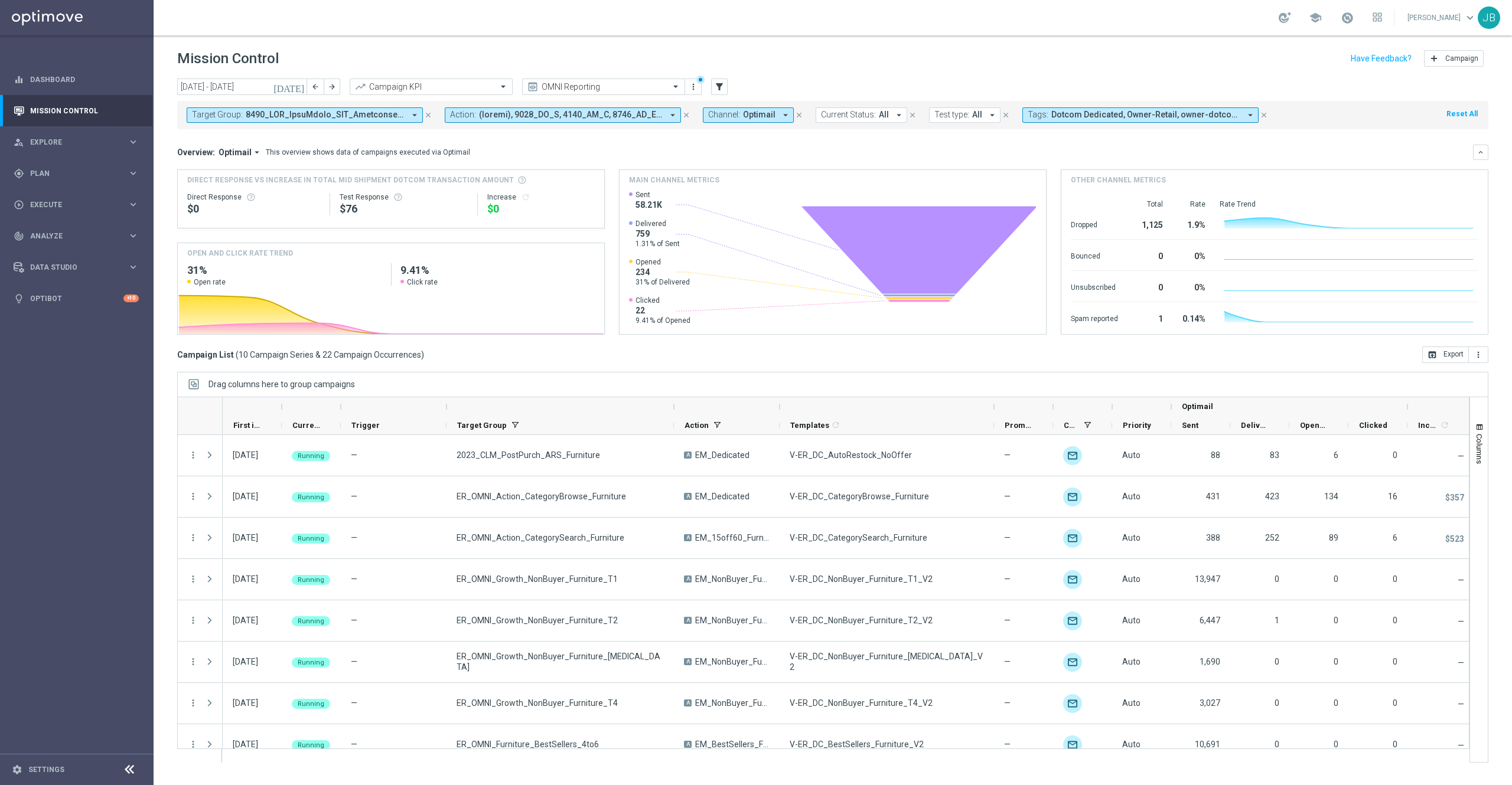
drag, startPoint x: 840, startPoint y: 408, endPoint x: 994, endPoint y: 411, distance: 154.0
click at [994, 411] on div at bounding box center [994, 407] width 4 height 19
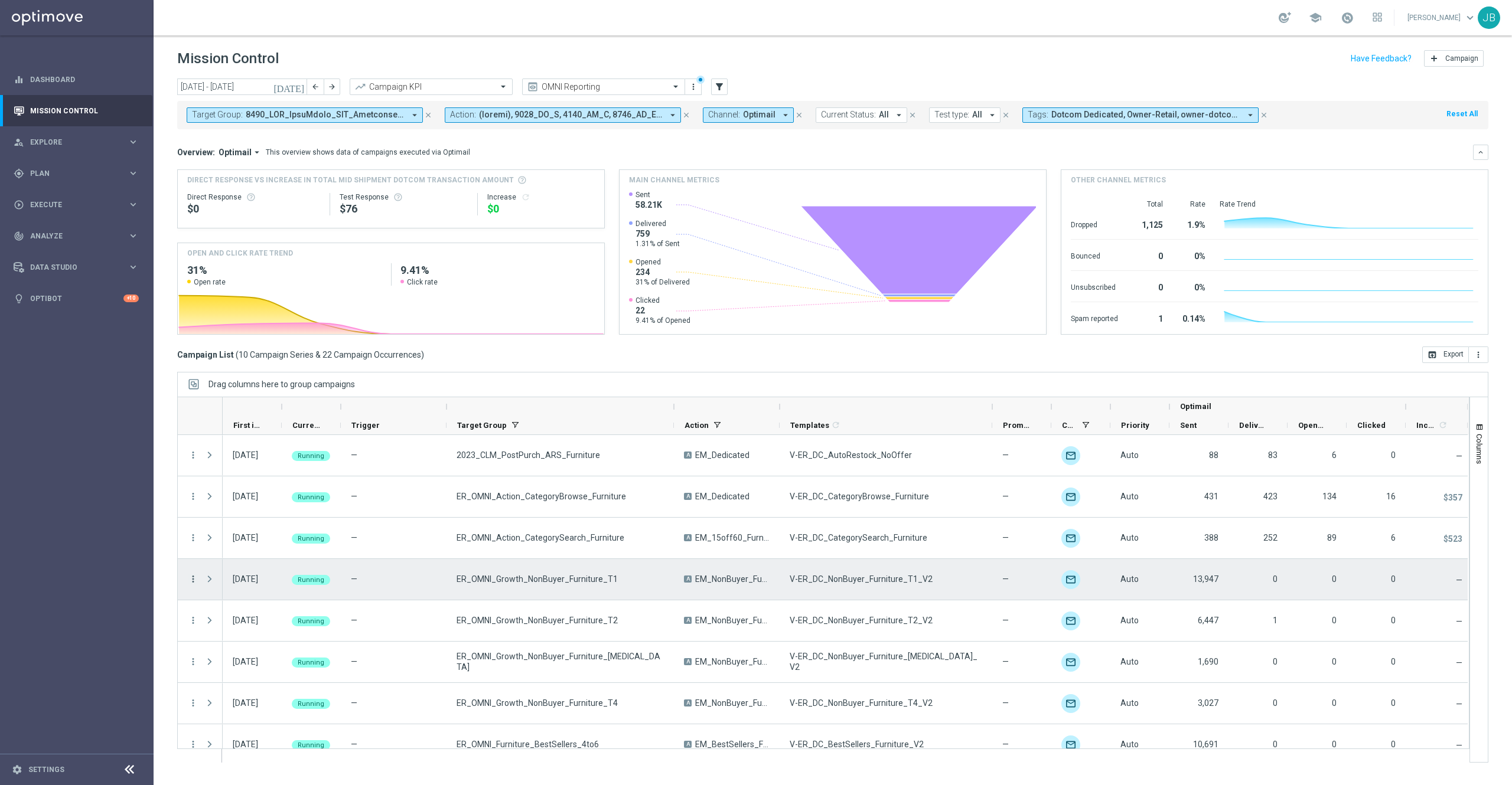
click at [190, 583] on icon "more_vert" at bounding box center [193, 579] width 11 height 11
click at [259, 588] on span "Campaign Details" at bounding box center [246, 587] width 59 height 8
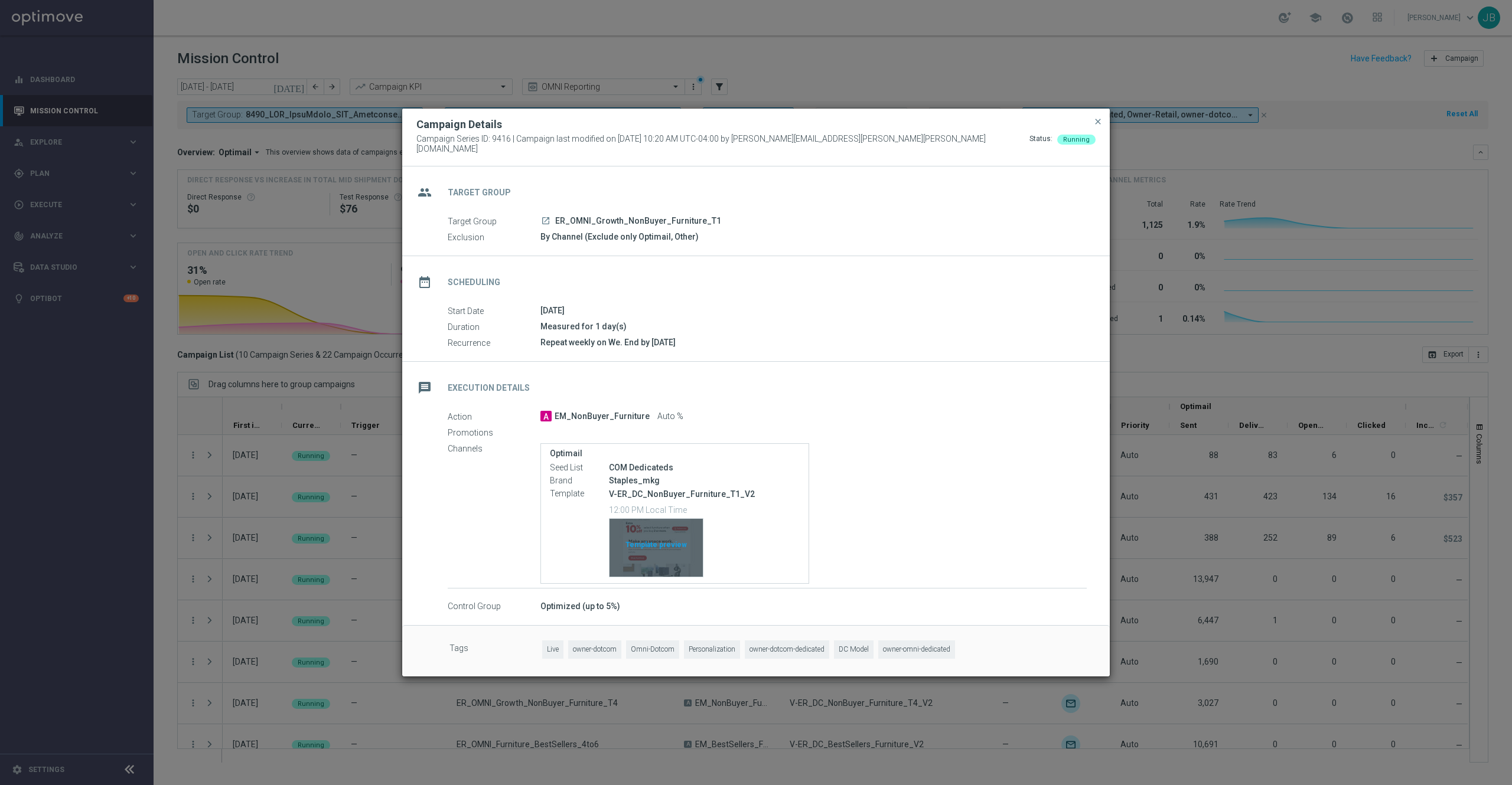
click at [658, 546] on div "Template preview" at bounding box center [656, 548] width 93 height 58
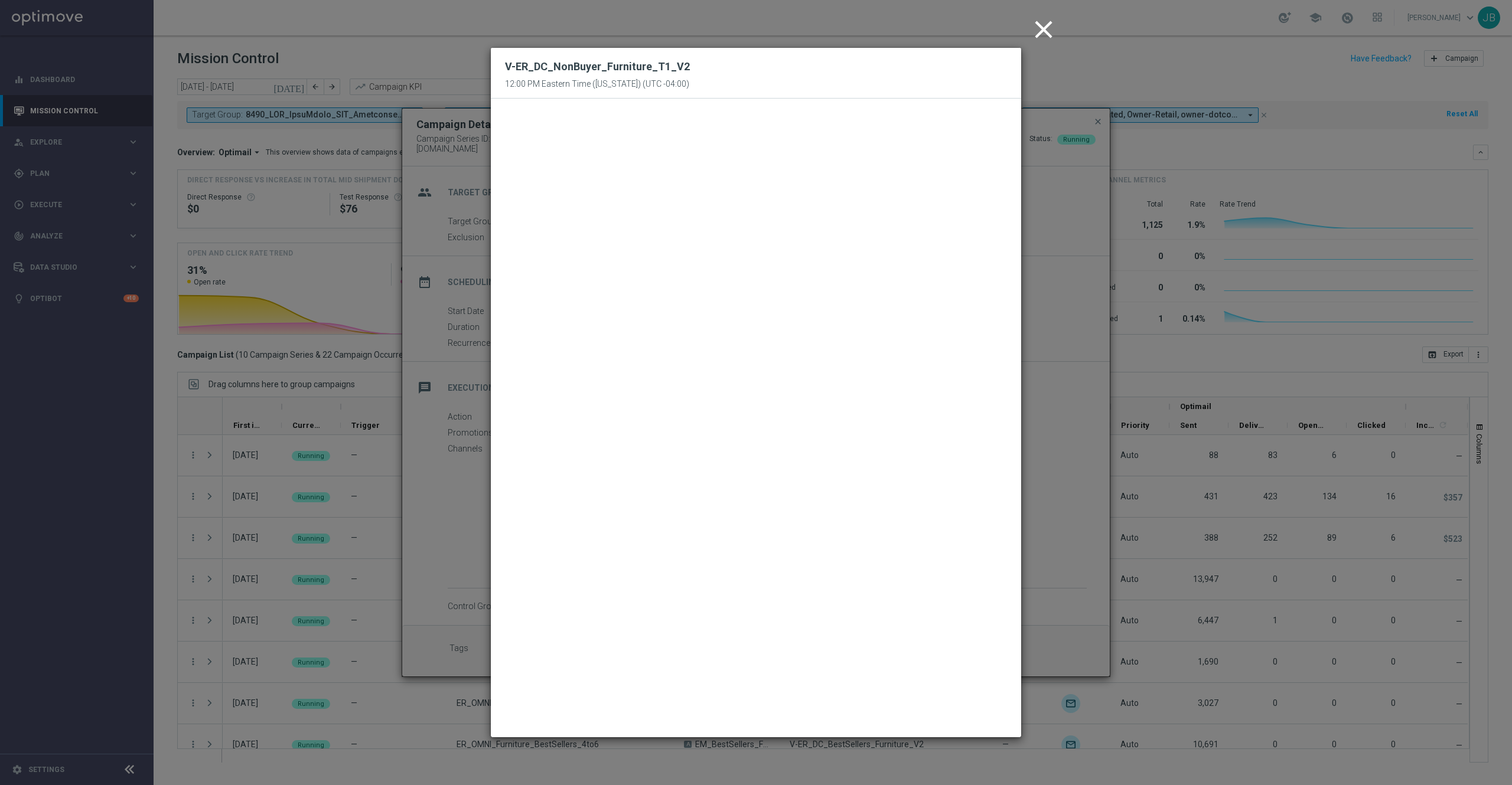
click at [1050, 31] on icon "close" at bounding box center [1043, 29] width 29 height 29
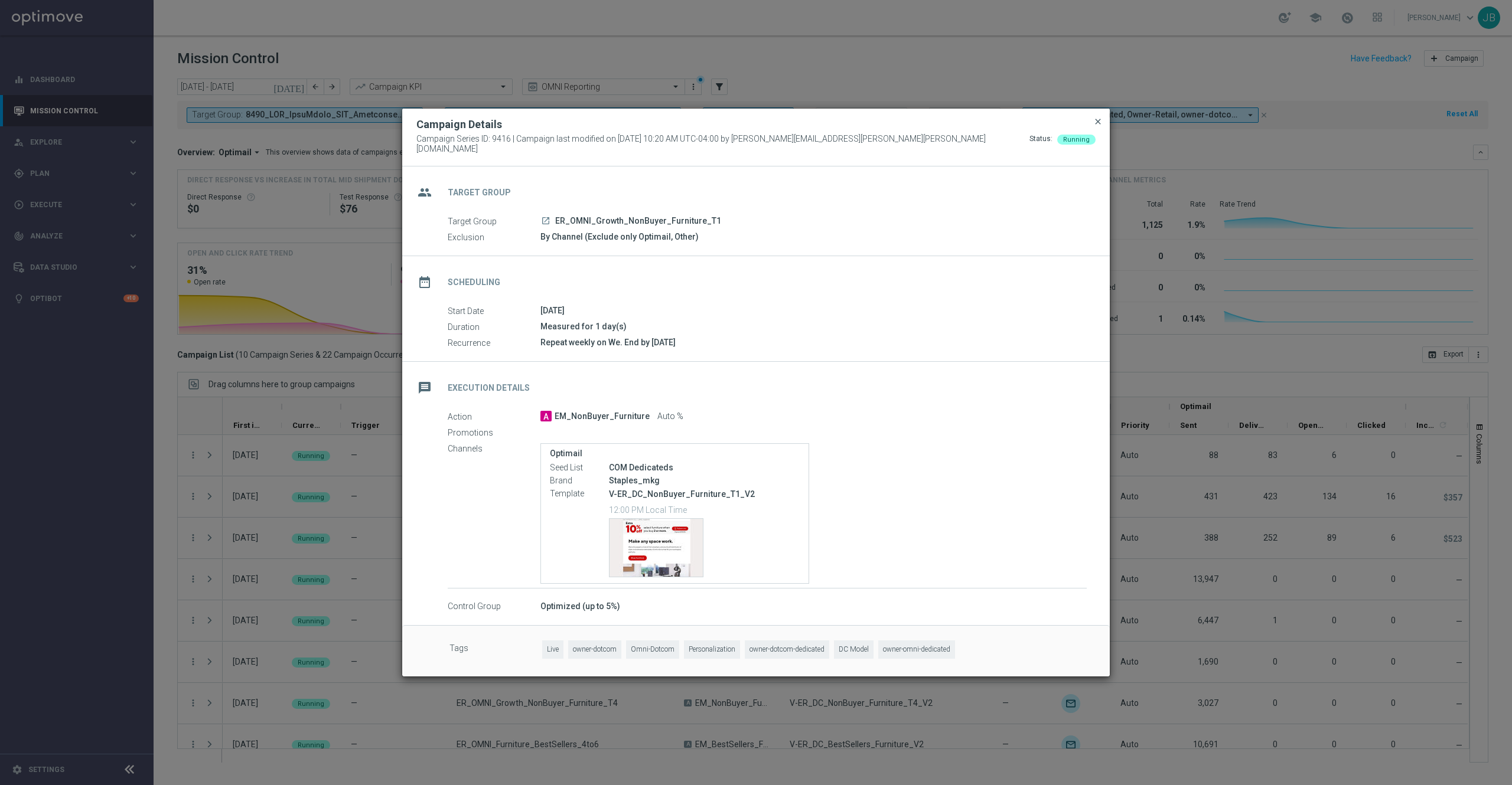
click at [1094, 127] on span "close" at bounding box center [1098, 121] width 10 height 10
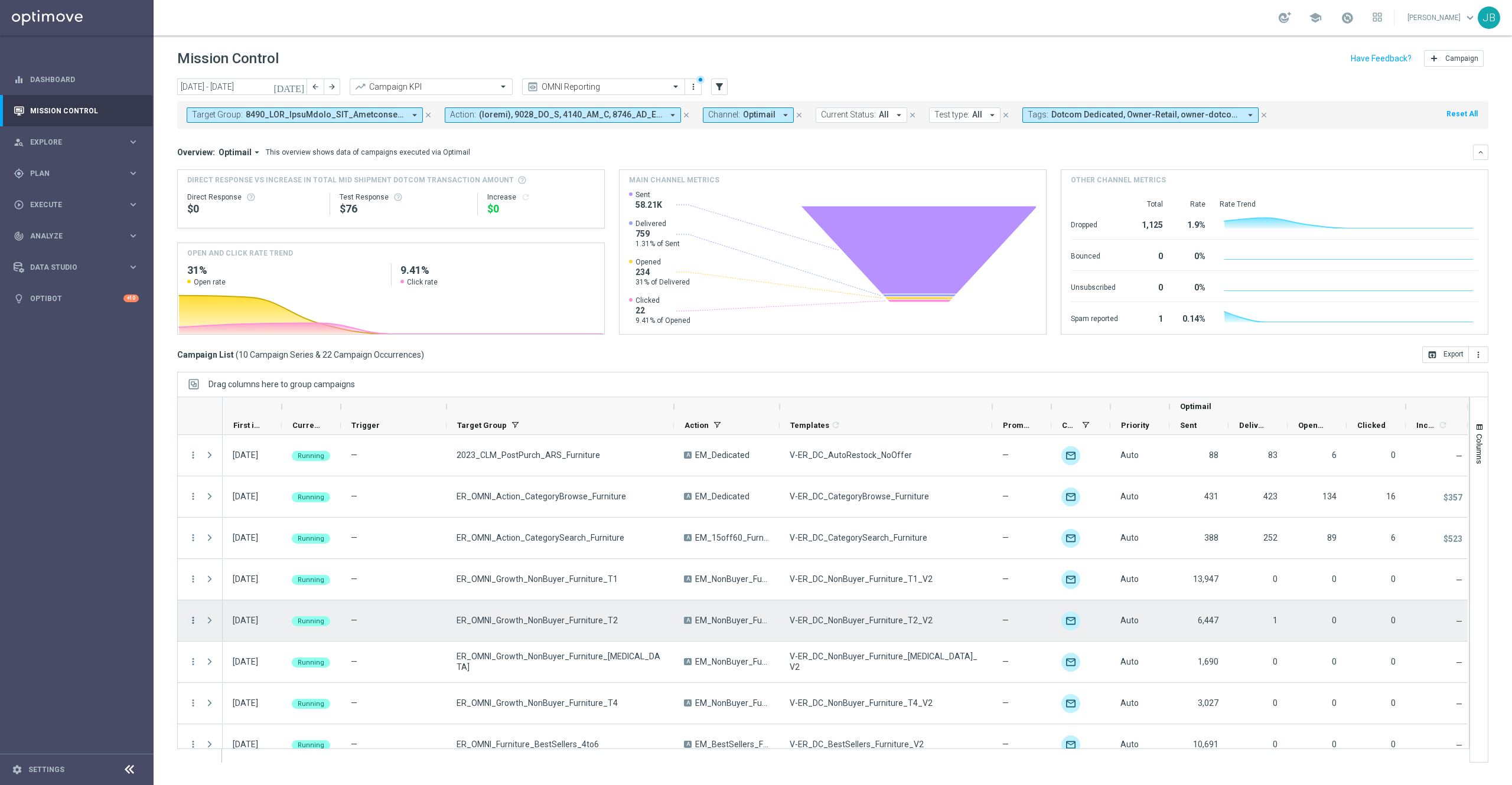
click at [194, 588] on icon "more_vert" at bounding box center [193, 620] width 11 height 11
click at [255, 588] on span "Campaign Details" at bounding box center [246, 628] width 59 height 8
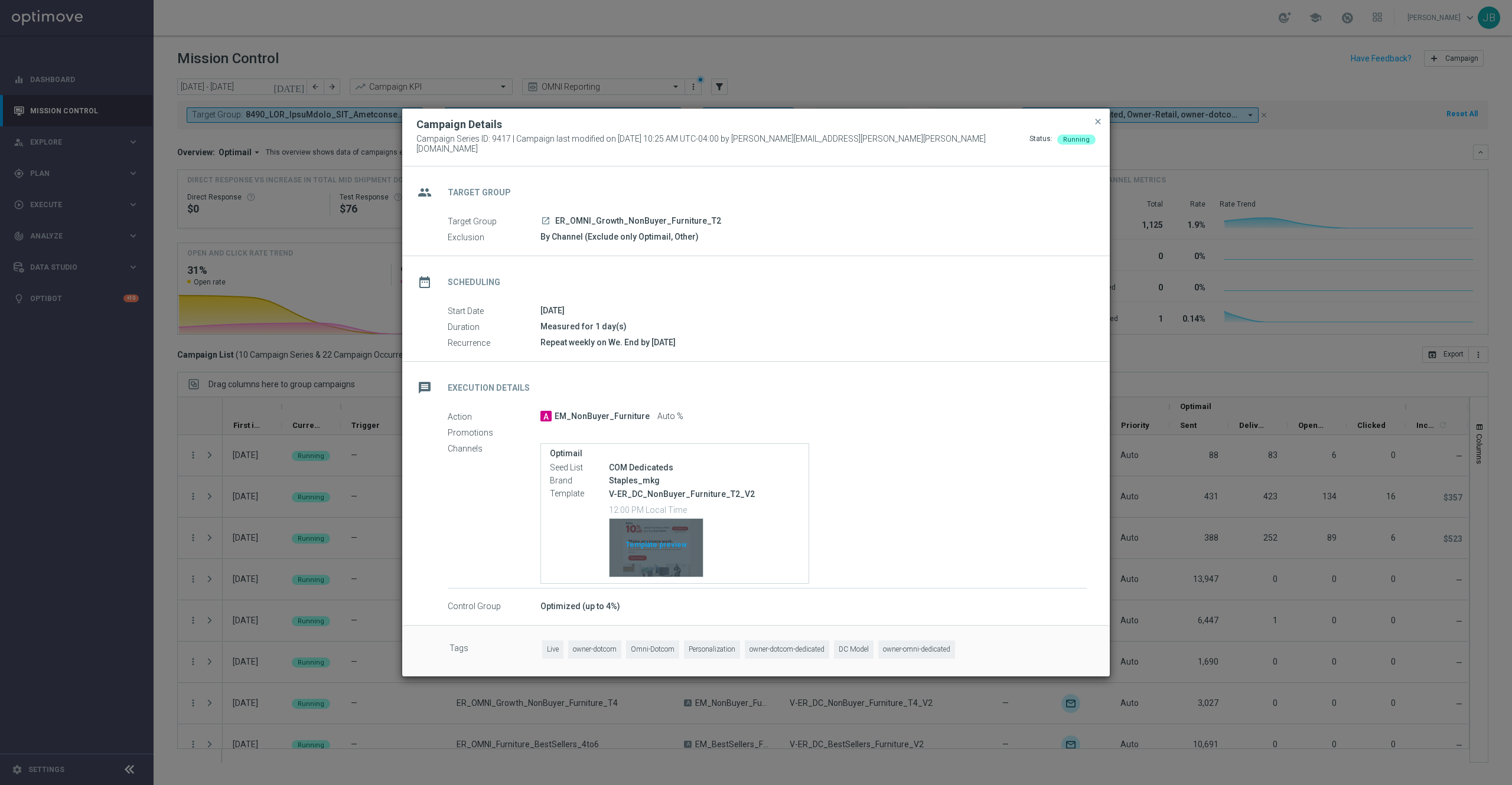
click at [666, 554] on div "Template preview" at bounding box center [656, 548] width 93 height 58
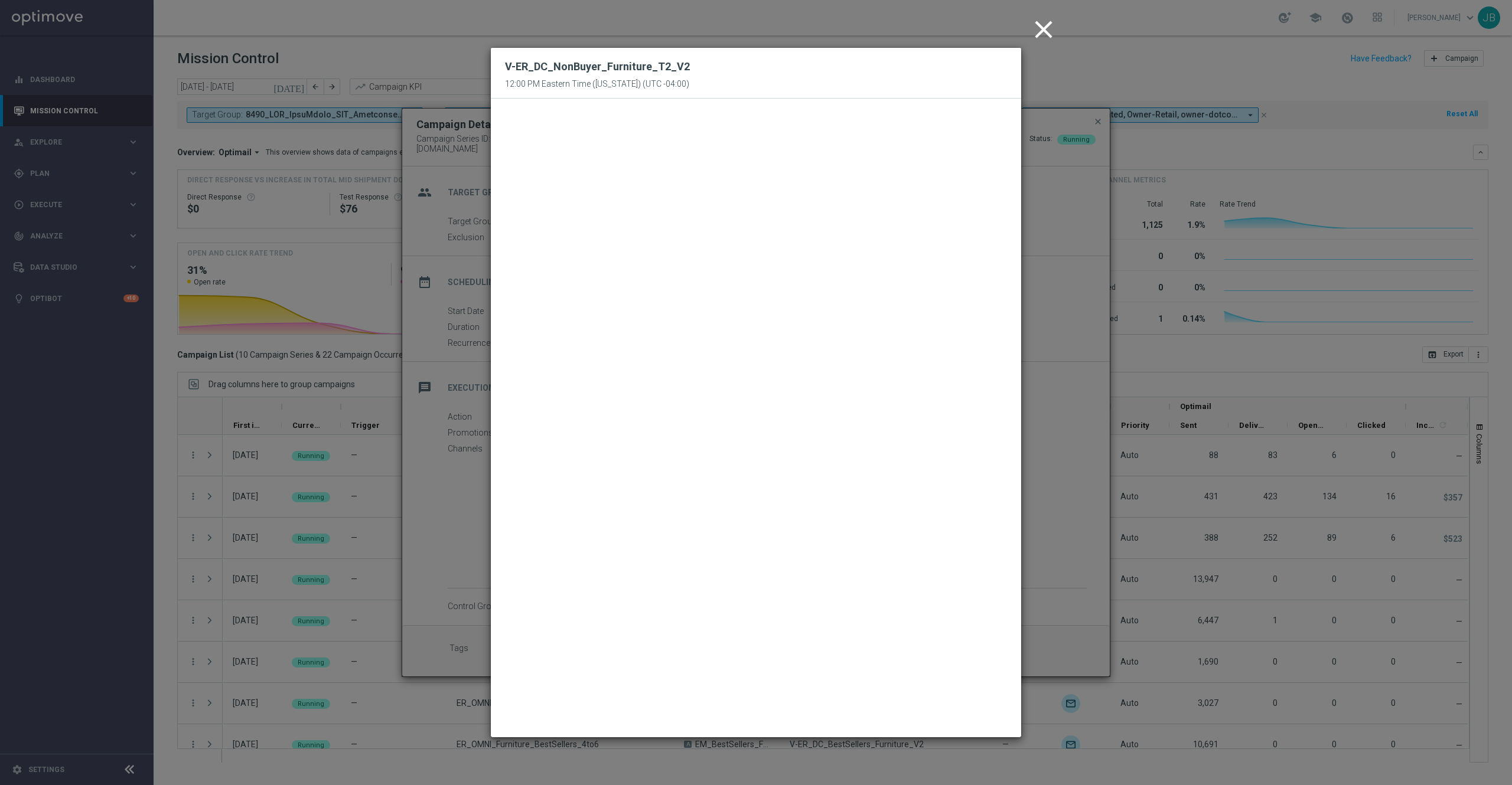
click at [1035, 35] on icon "close" at bounding box center [1043, 29] width 29 height 29
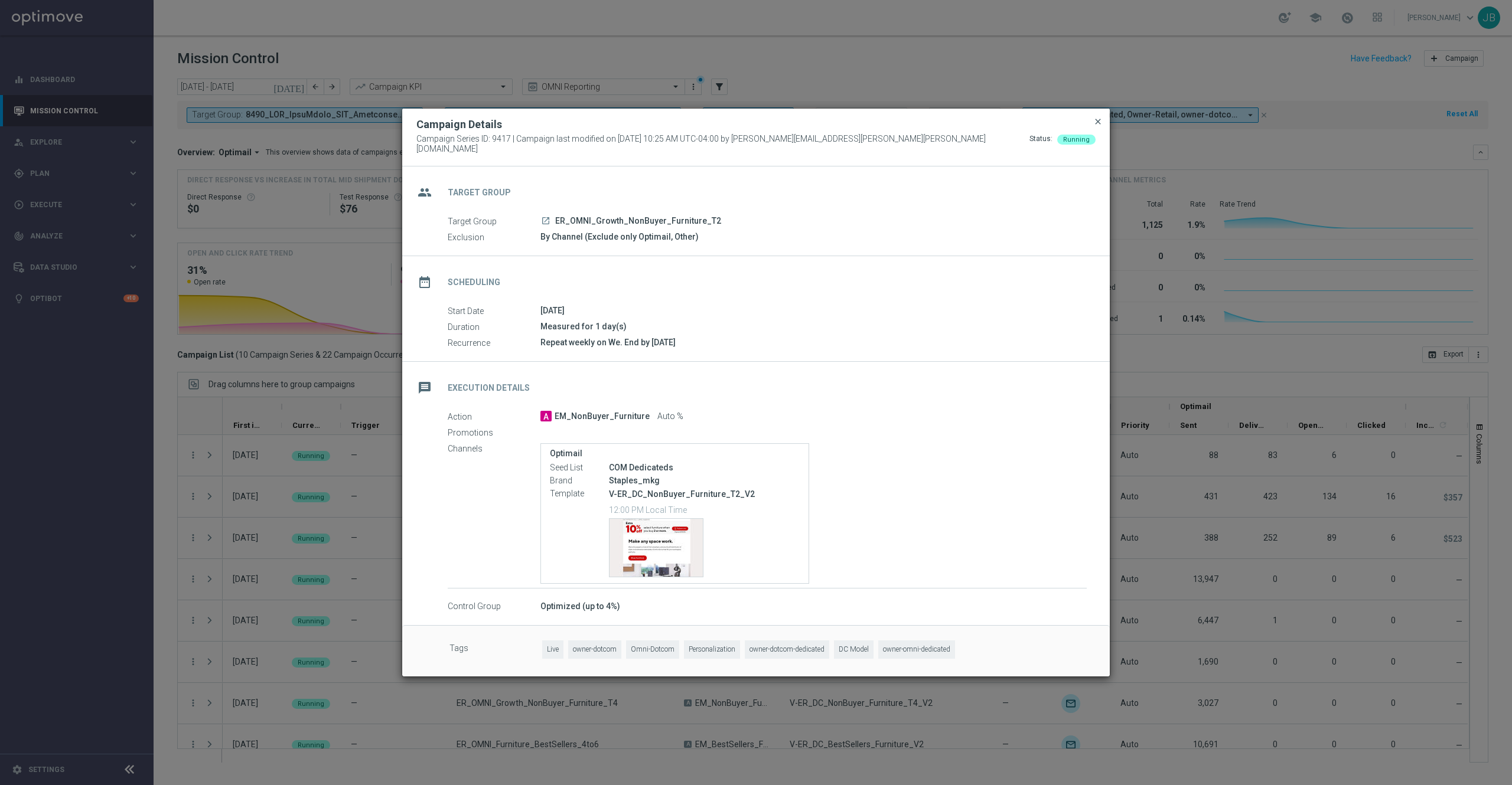
click at [1099, 124] on span "close" at bounding box center [1098, 121] width 10 height 10
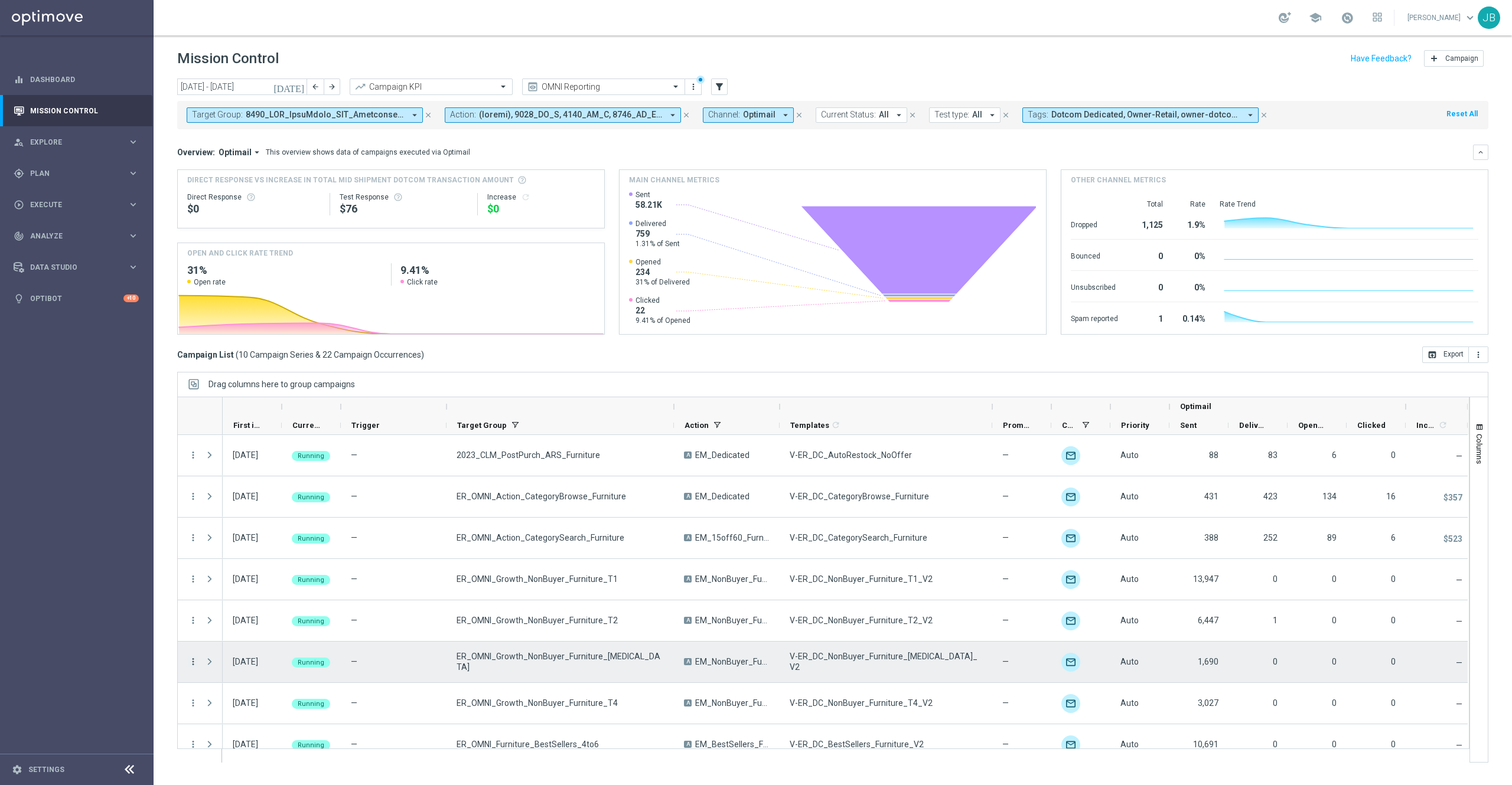
click at [196, 588] on icon "more_vert" at bounding box center [193, 662] width 11 height 11
click at [260, 525] on span "Campaign Details" at bounding box center [246, 523] width 59 height 8
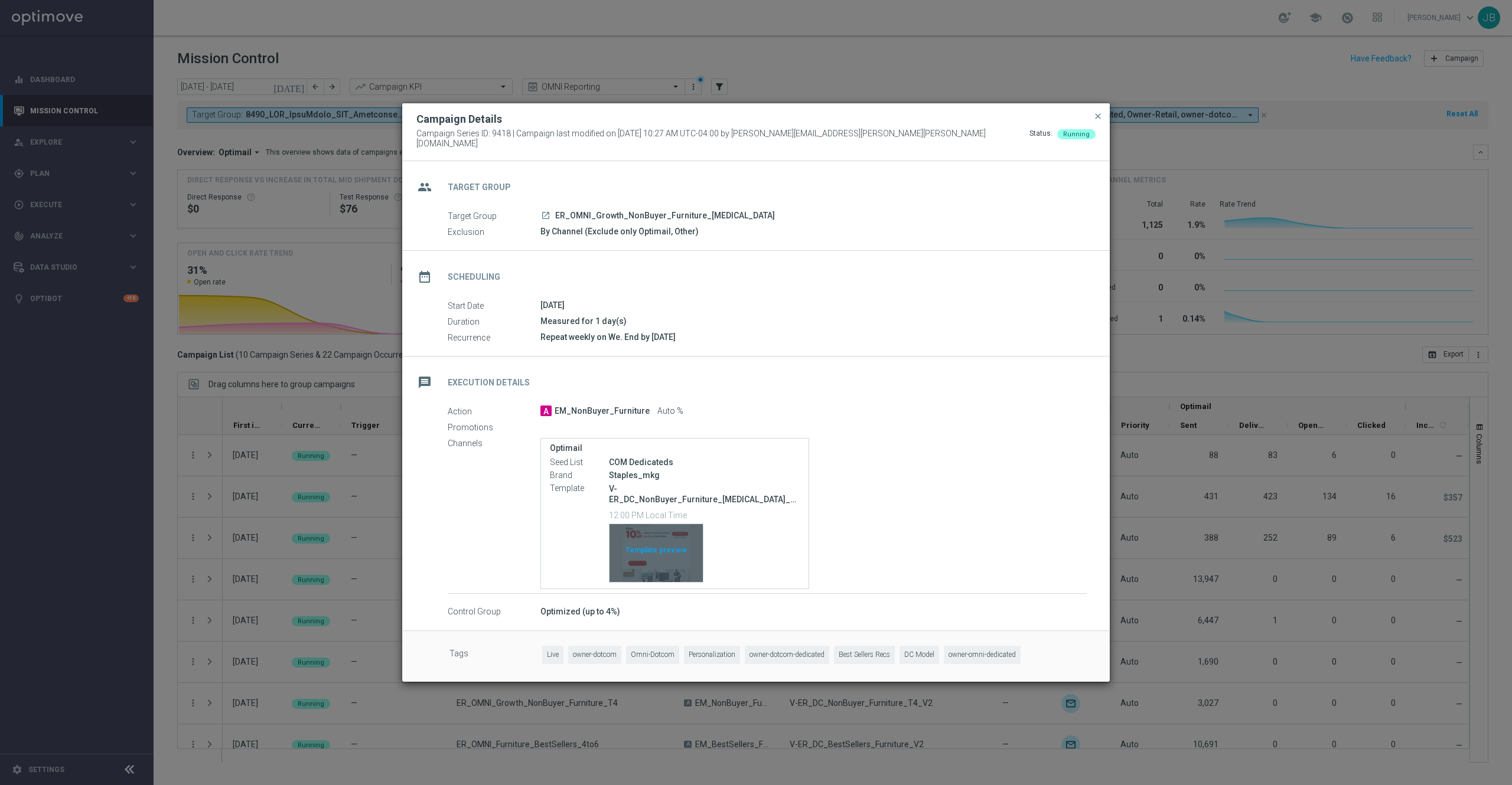
click at [650, 543] on div "Template preview" at bounding box center [656, 553] width 93 height 58
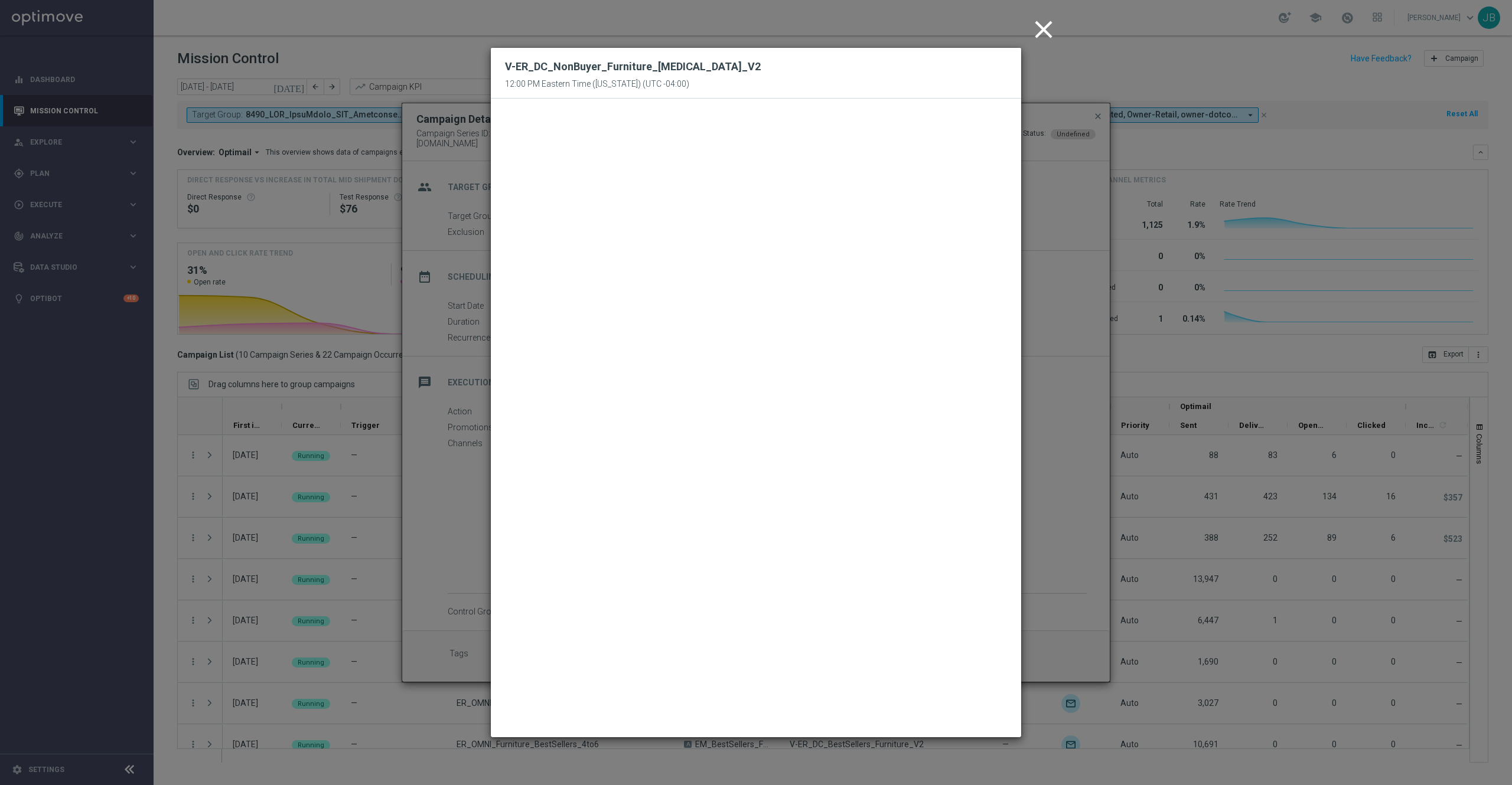
click at [1038, 33] on icon "close" at bounding box center [1043, 29] width 29 height 29
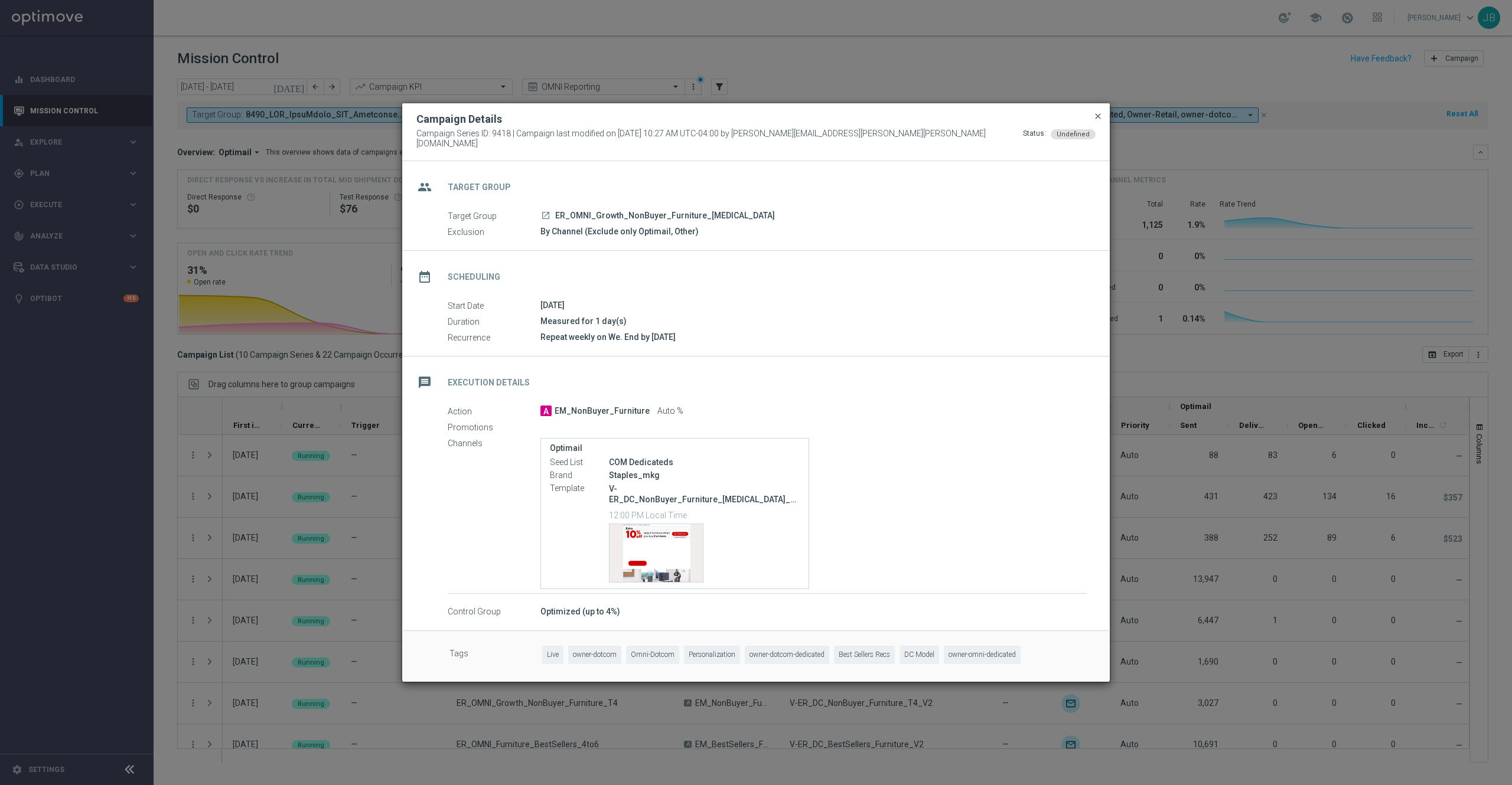
click at [1095, 121] on span "close" at bounding box center [1098, 116] width 10 height 10
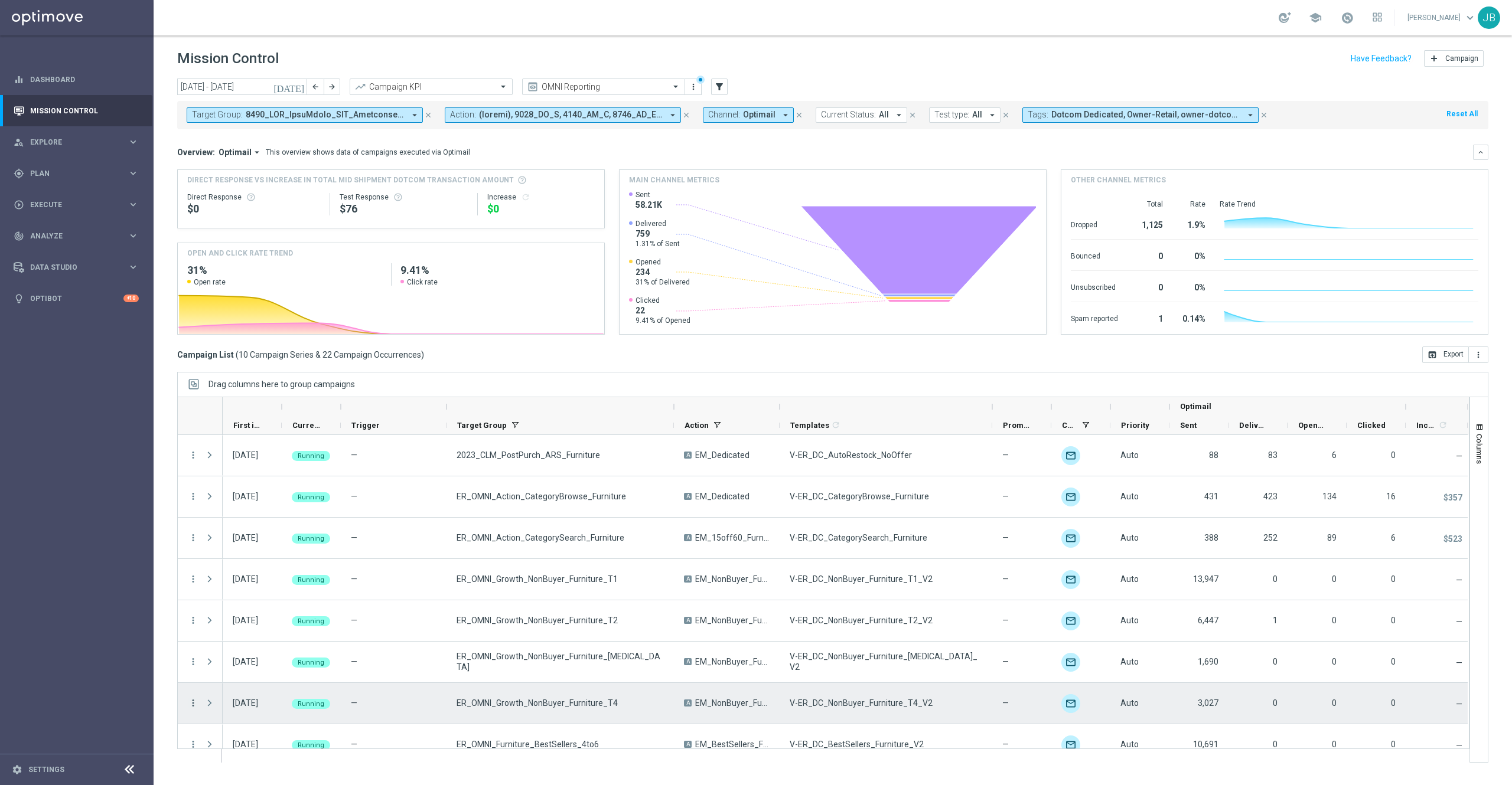
click at [190, 588] on icon "more_vert" at bounding box center [193, 703] width 11 height 11
click at [258, 566] on span "Campaign Details" at bounding box center [246, 563] width 59 height 8
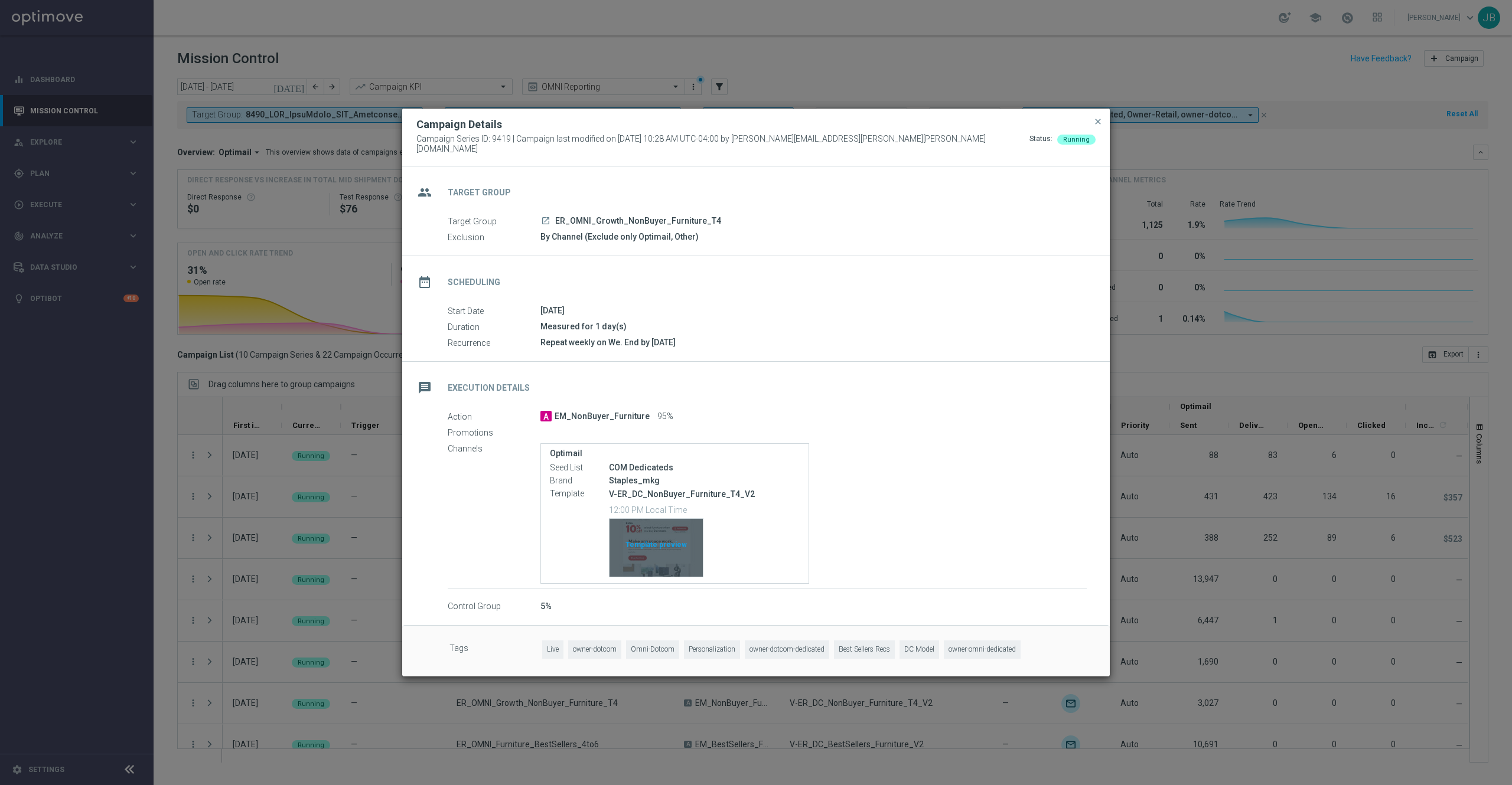
click at [663, 548] on div "Template preview" at bounding box center [656, 548] width 93 height 58
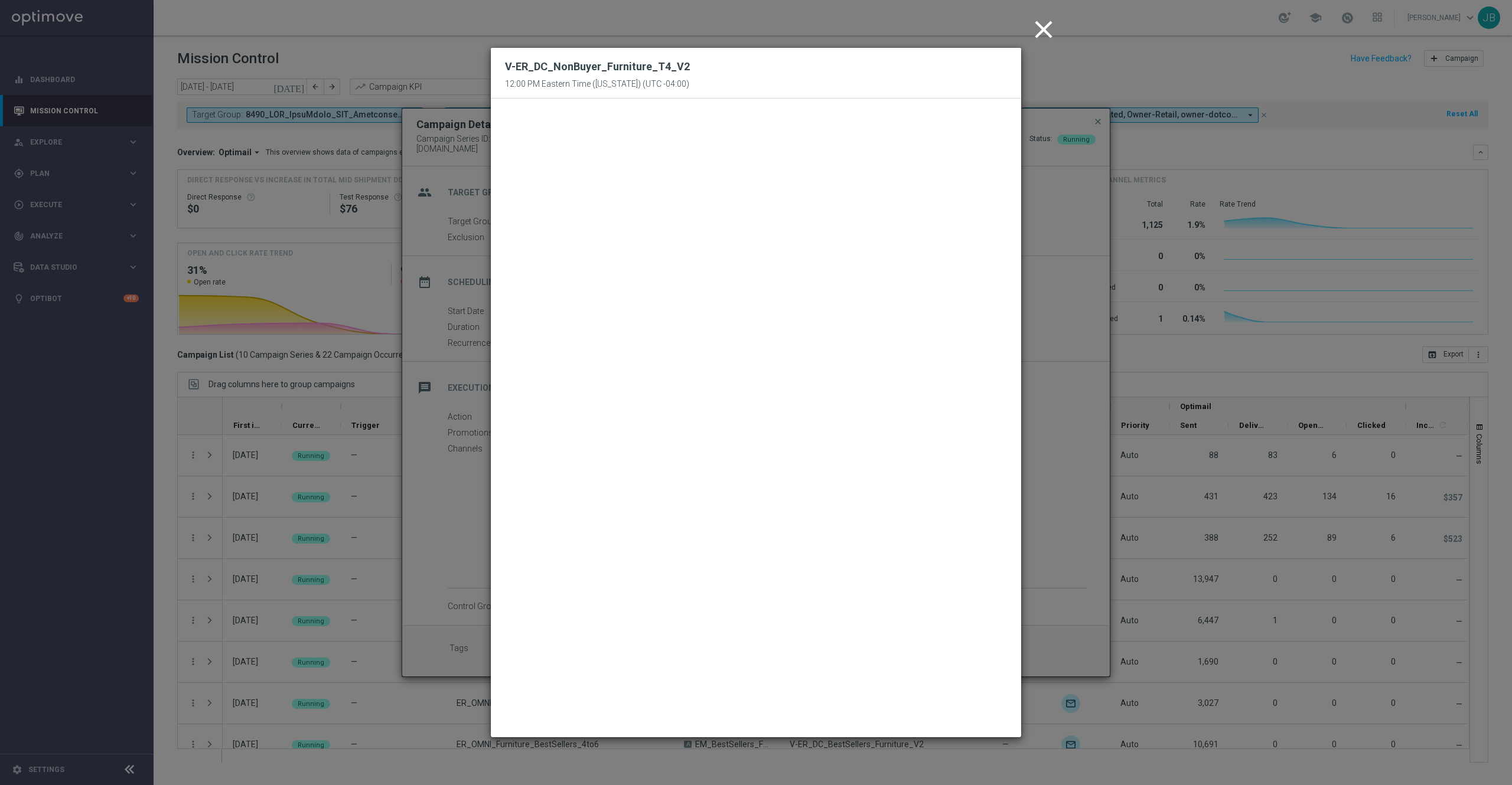
click at [1036, 35] on icon "close" at bounding box center [1043, 29] width 29 height 29
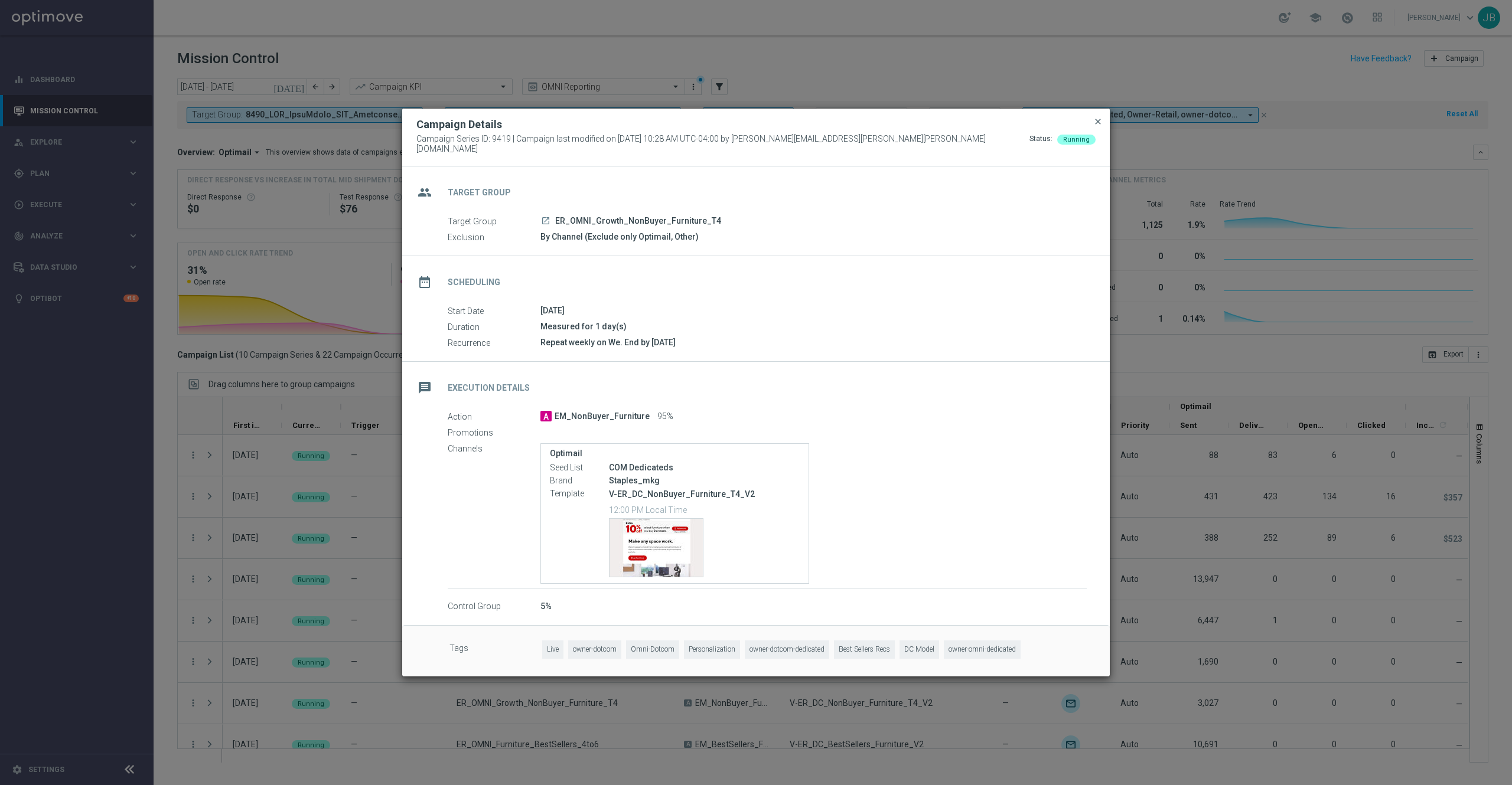
click at [1096, 125] on span "close" at bounding box center [1098, 121] width 10 height 10
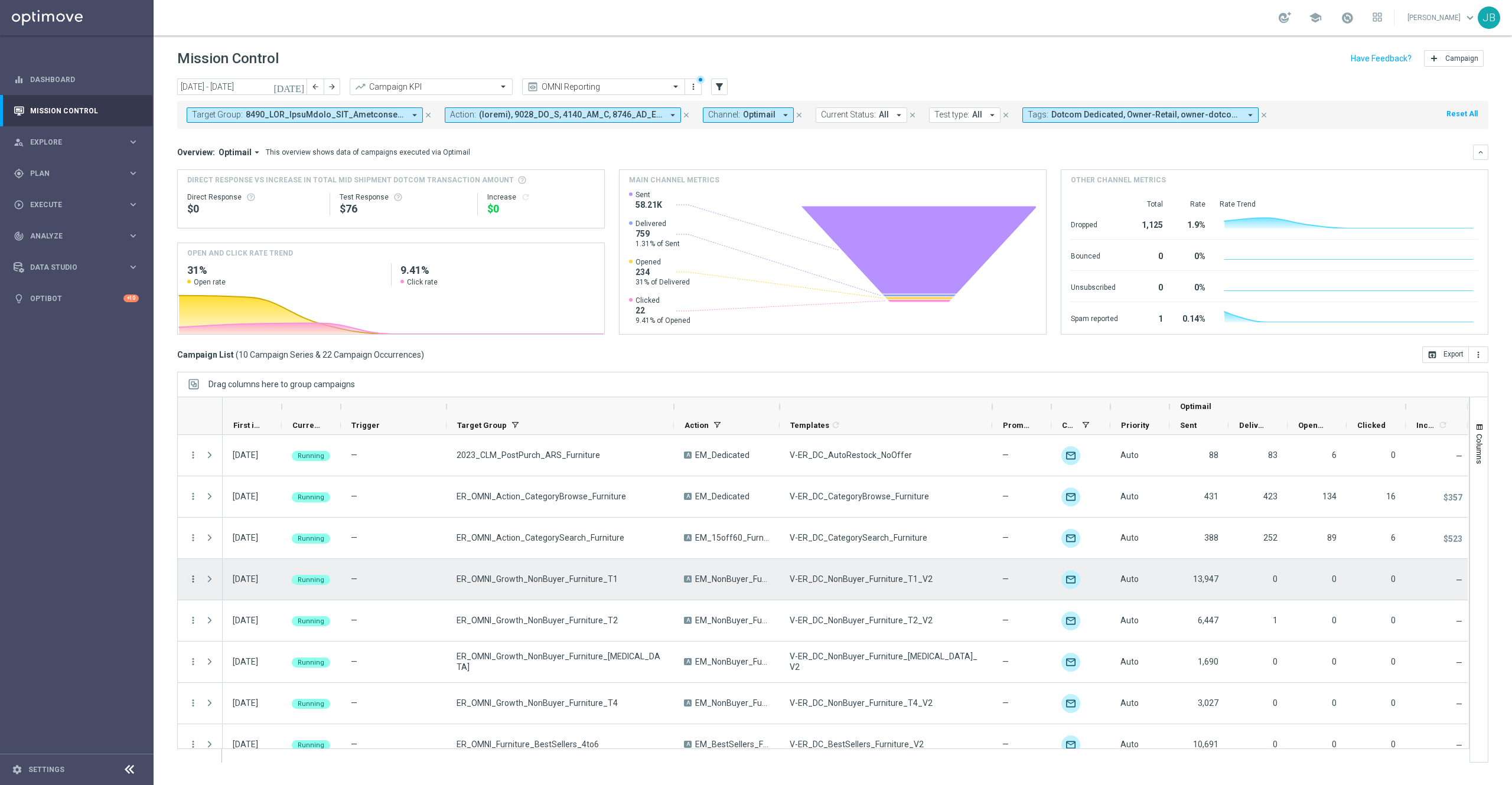
click at [192, 581] on icon "more_vert" at bounding box center [193, 579] width 11 height 11
click at [263, 588] on div "Campaign Details" at bounding box center [272, 587] width 110 height 8
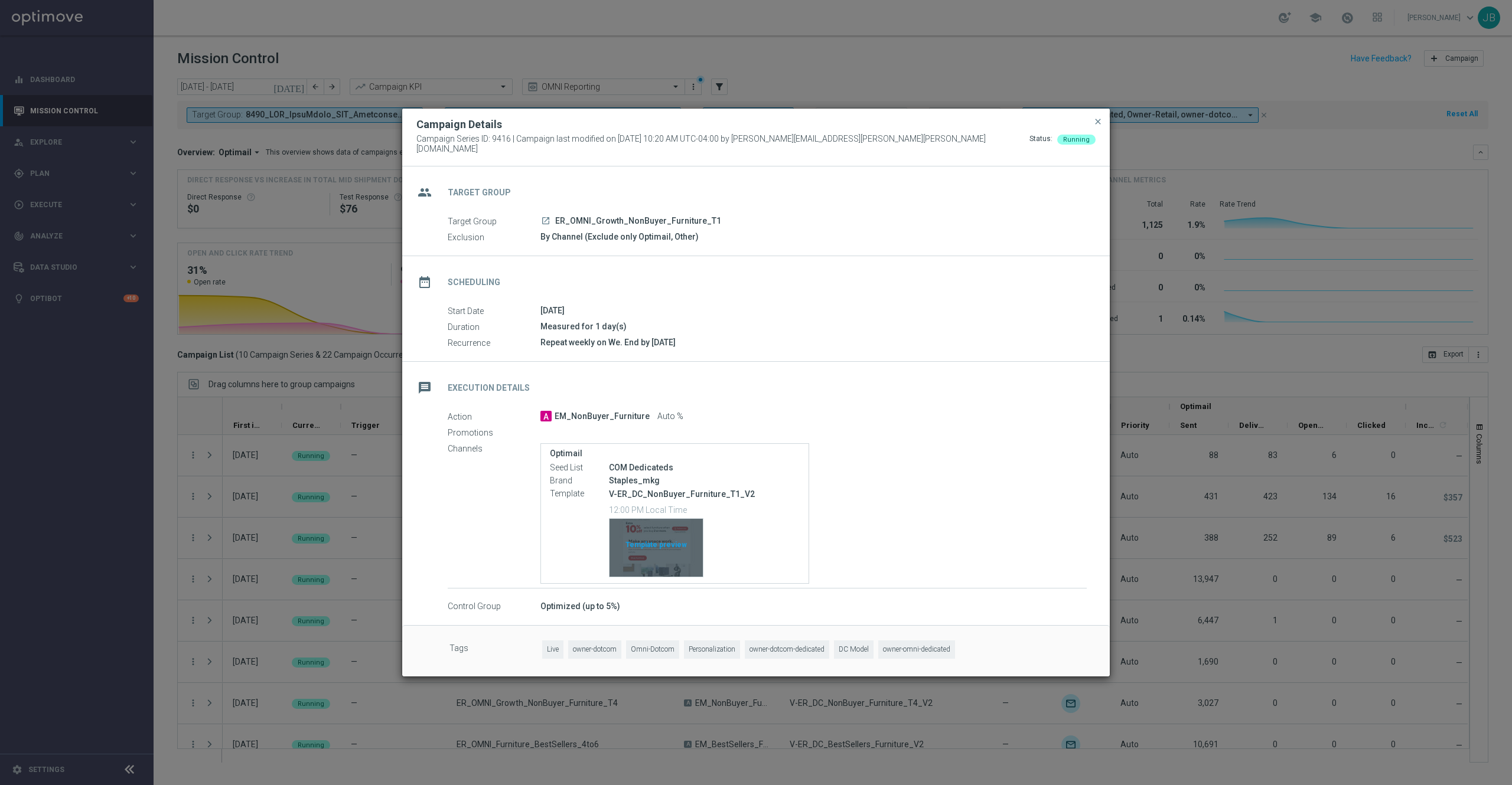
click at [674, 535] on div "Template preview" at bounding box center [656, 548] width 93 height 58
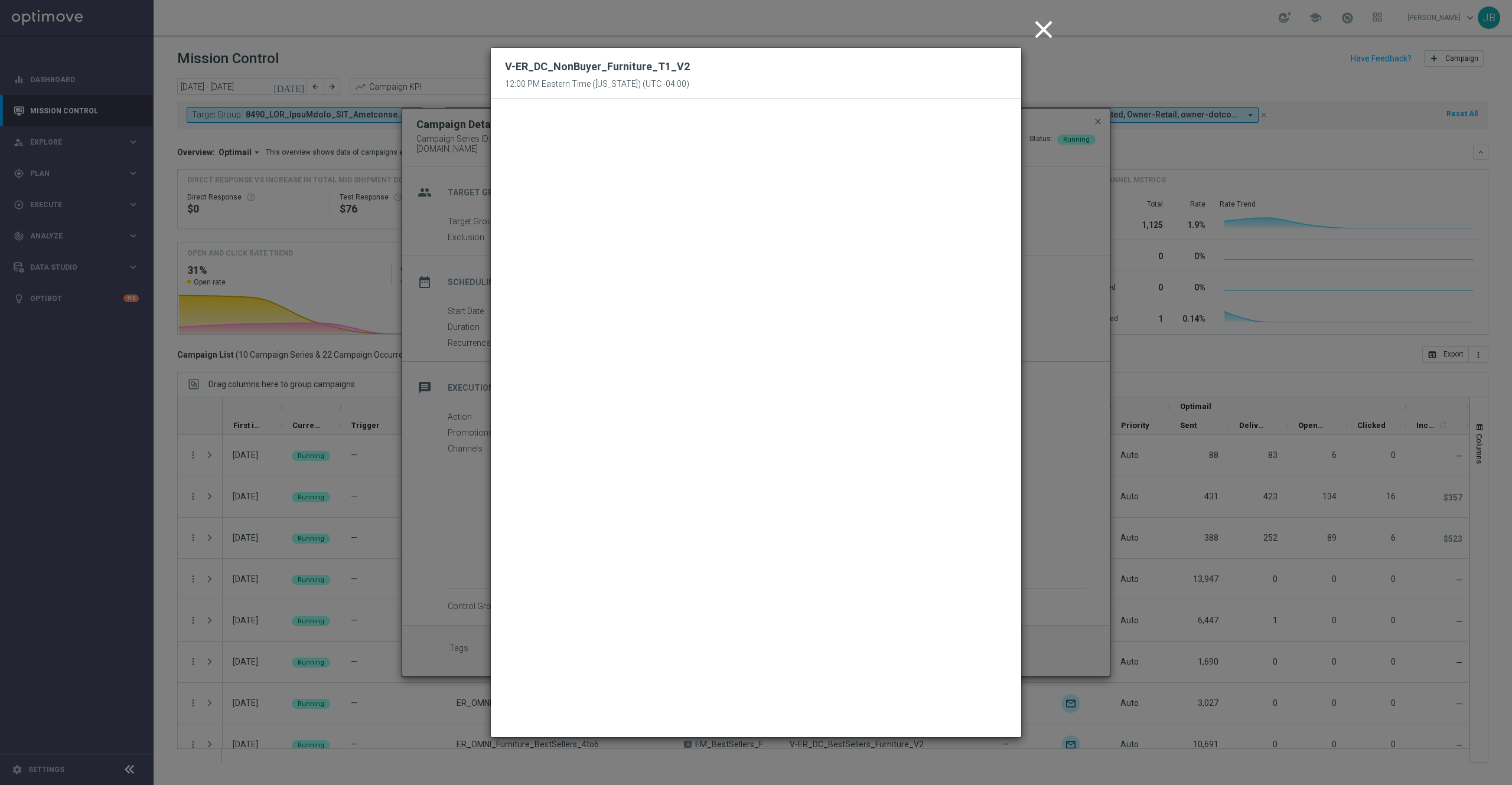
click at [1033, 27] on icon "close" at bounding box center [1043, 29] width 29 height 29
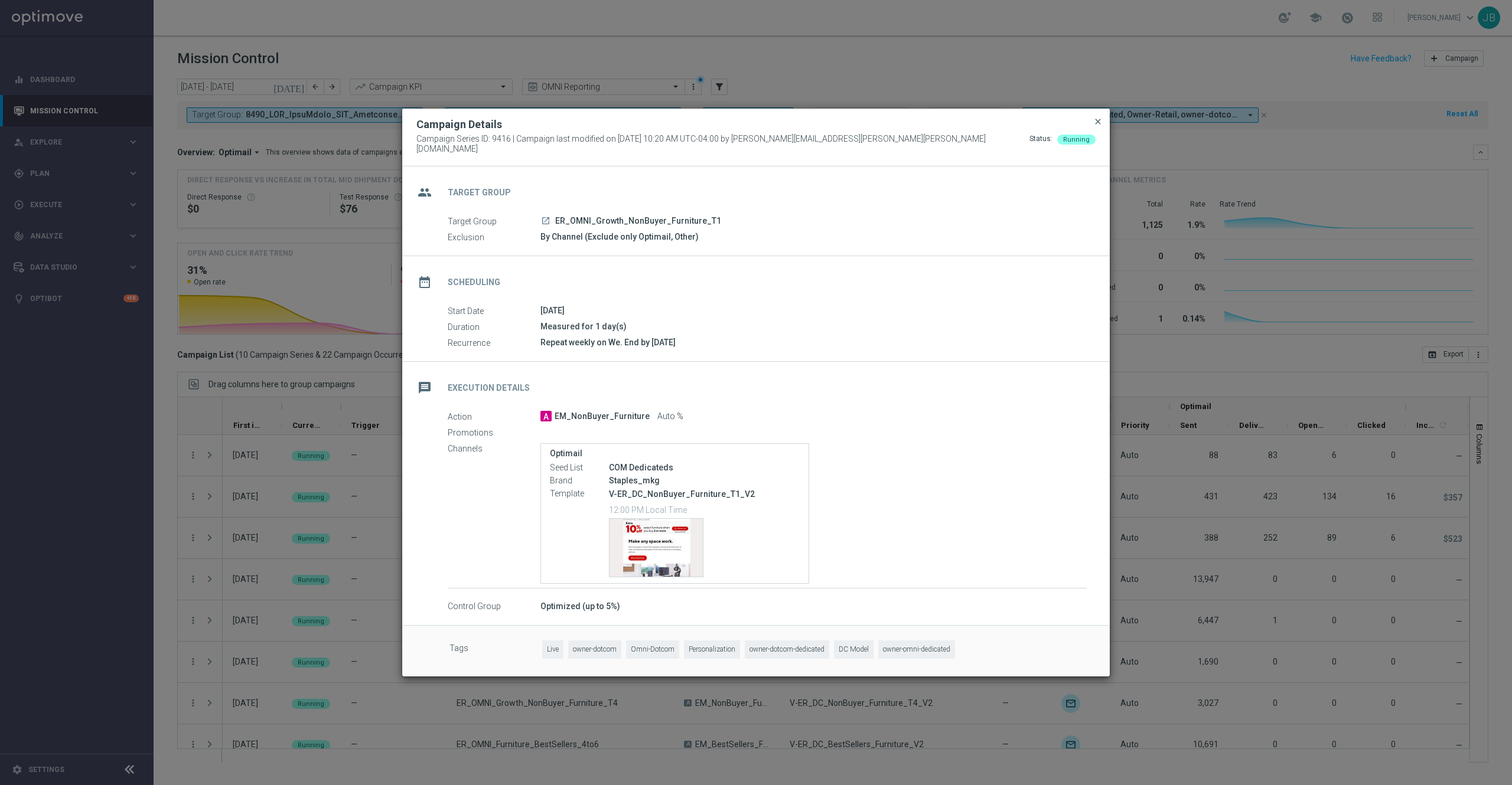
click at [1099, 124] on span "close" at bounding box center [1098, 121] width 10 height 10
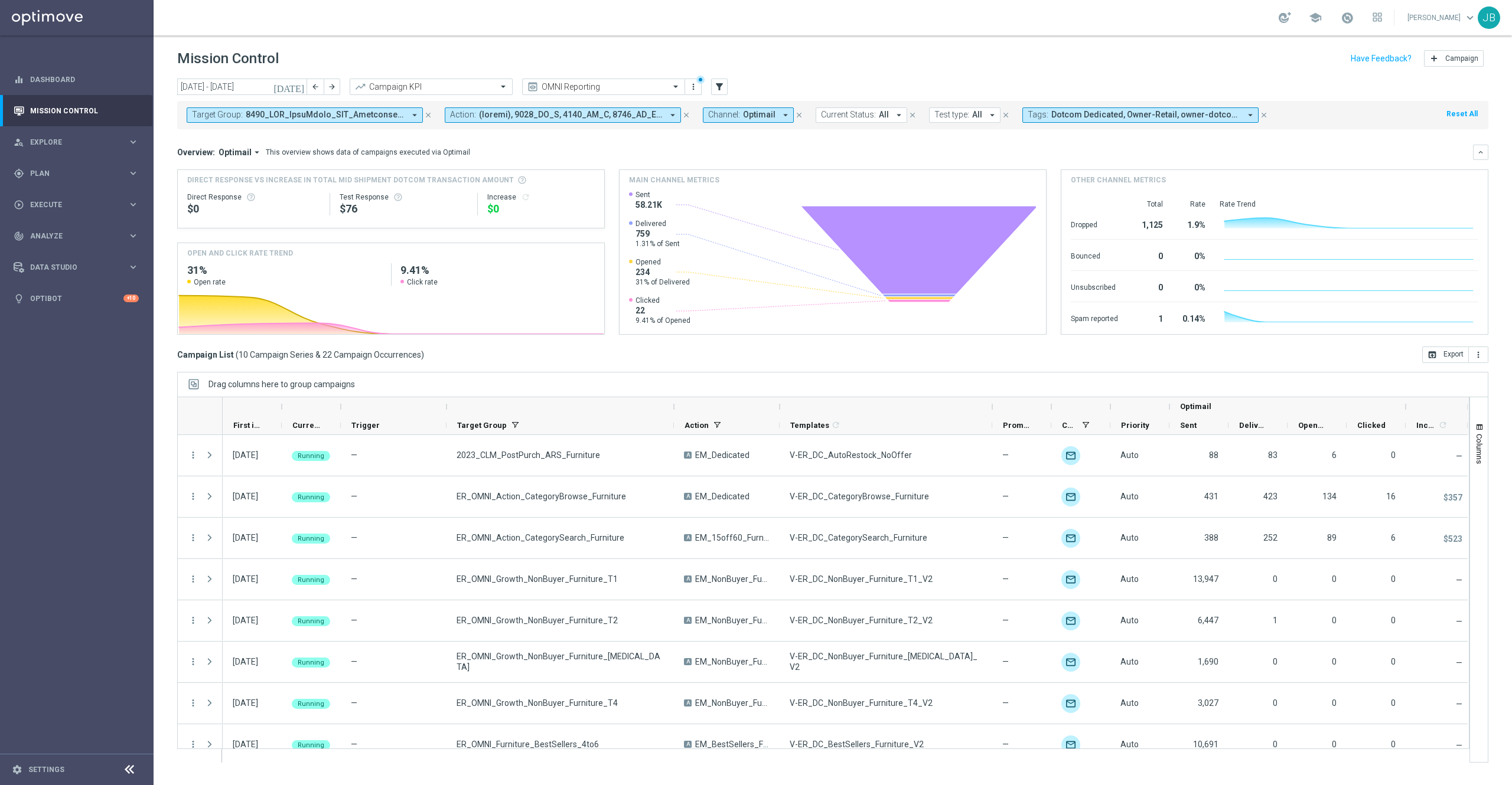
click at [301, 87] on icon "[DATE]" at bounding box center [290, 87] width 32 height 11
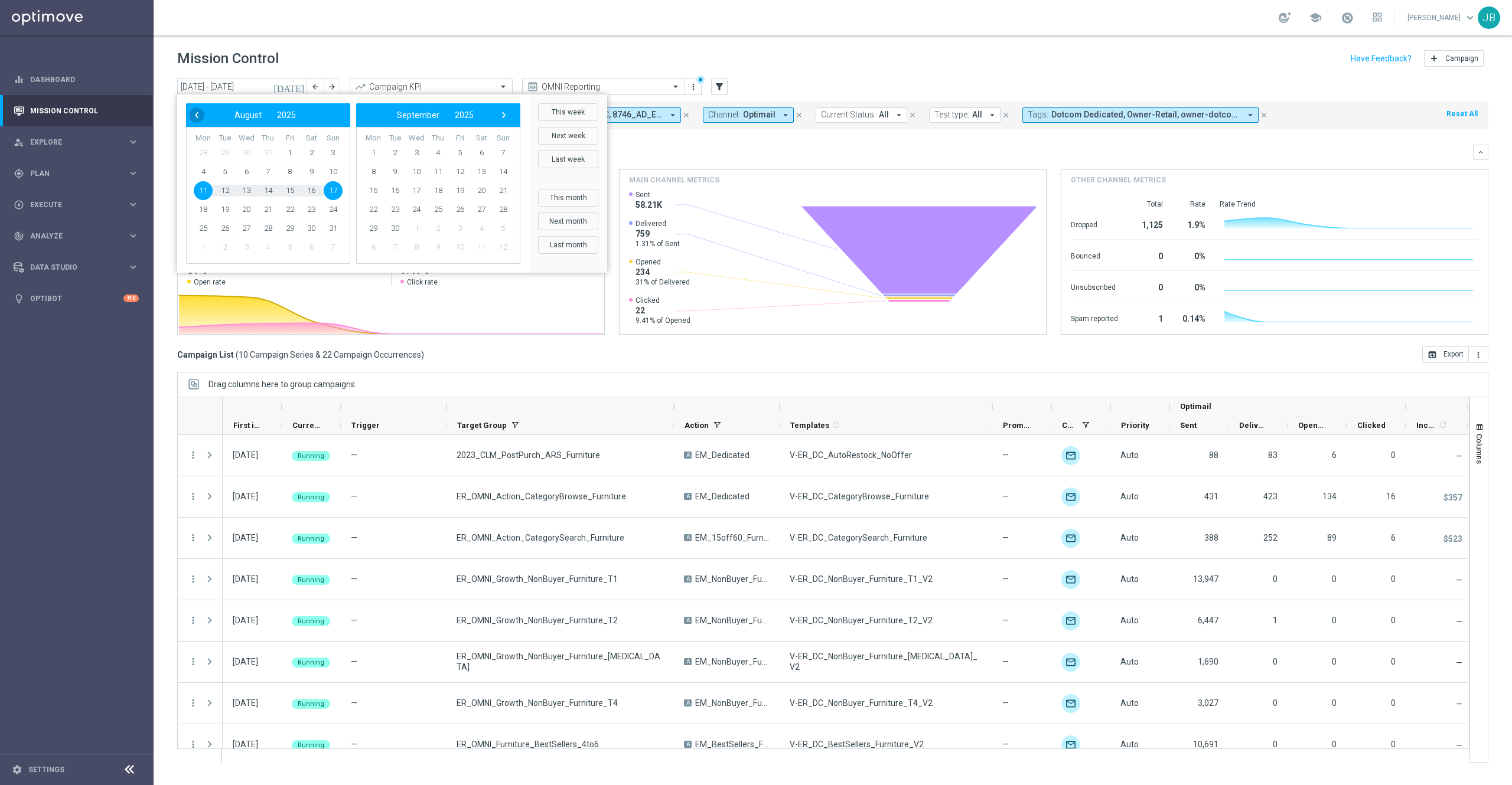
click at [195, 111] on span "‹" at bounding box center [196, 114] width 15 height 15
click at [222, 148] on span "1" at bounding box center [224, 152] width 19 height 19
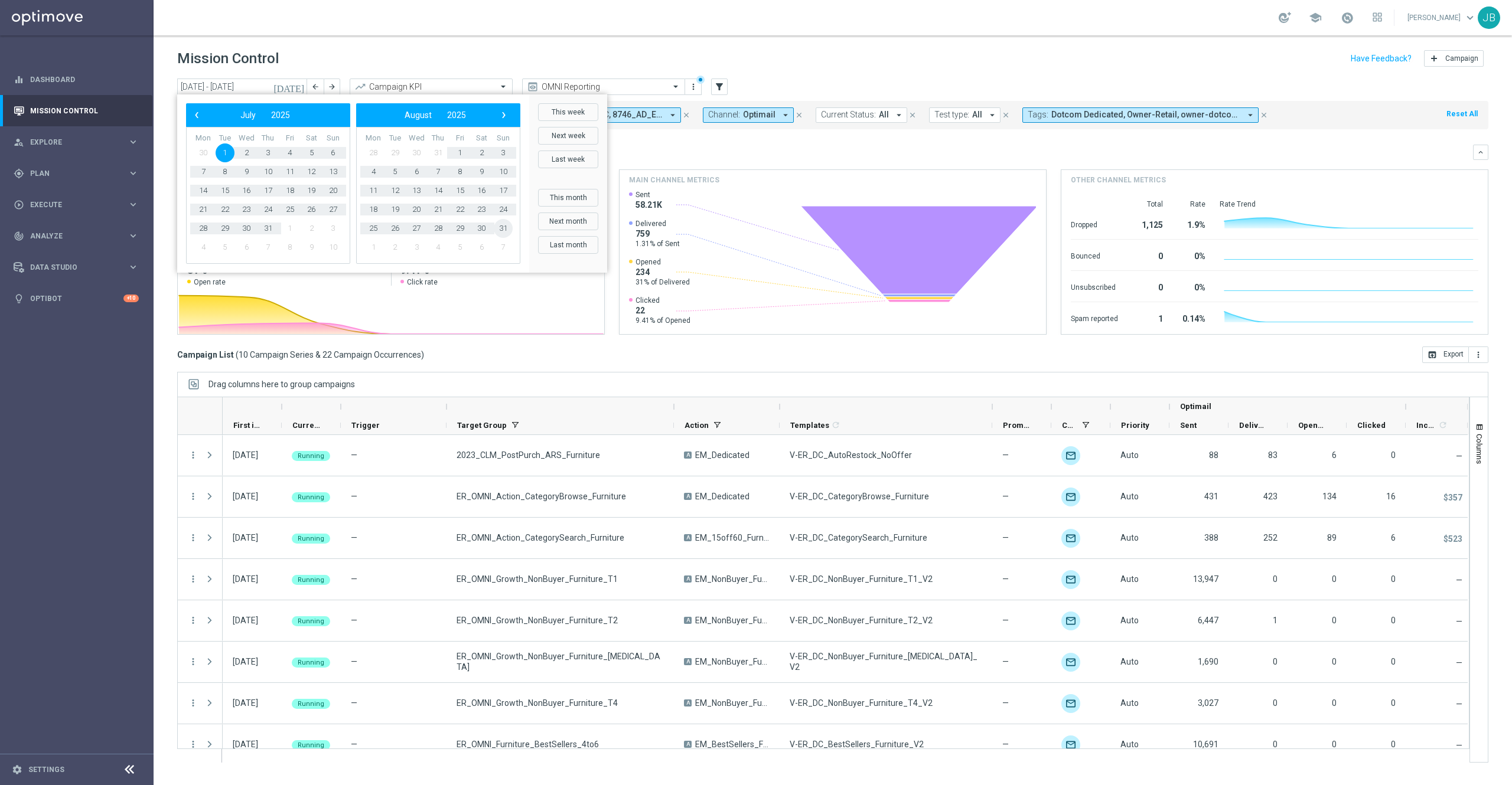
click at [509, 230] on span "31" at bounding box center [503, 228] width 19 height 19
type input "[DATE] - [DATE]"
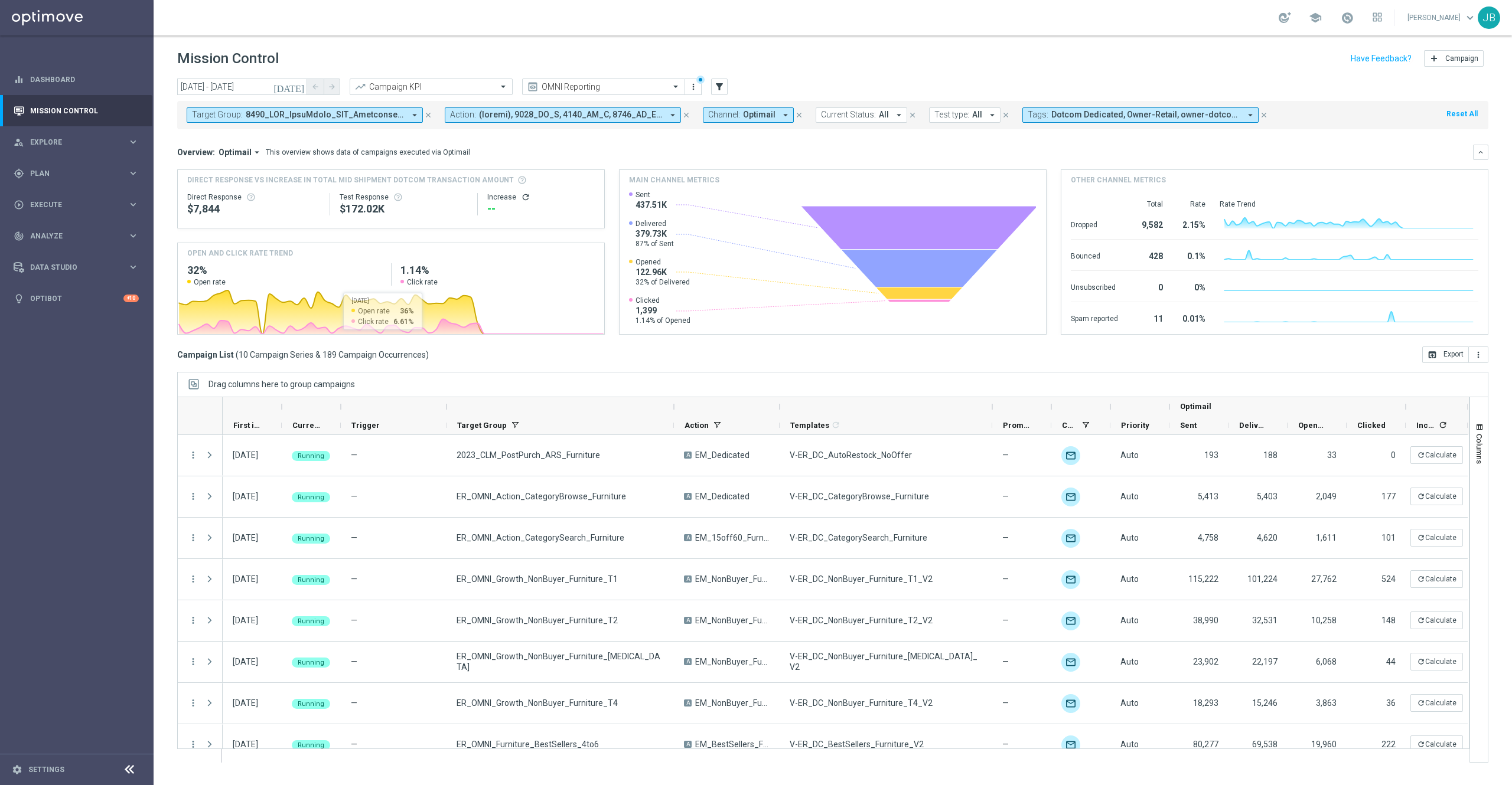
click at [371, 121] on button "Target Group: arrow_drop_down" at bounding box center [305, 114] width 237 height 15
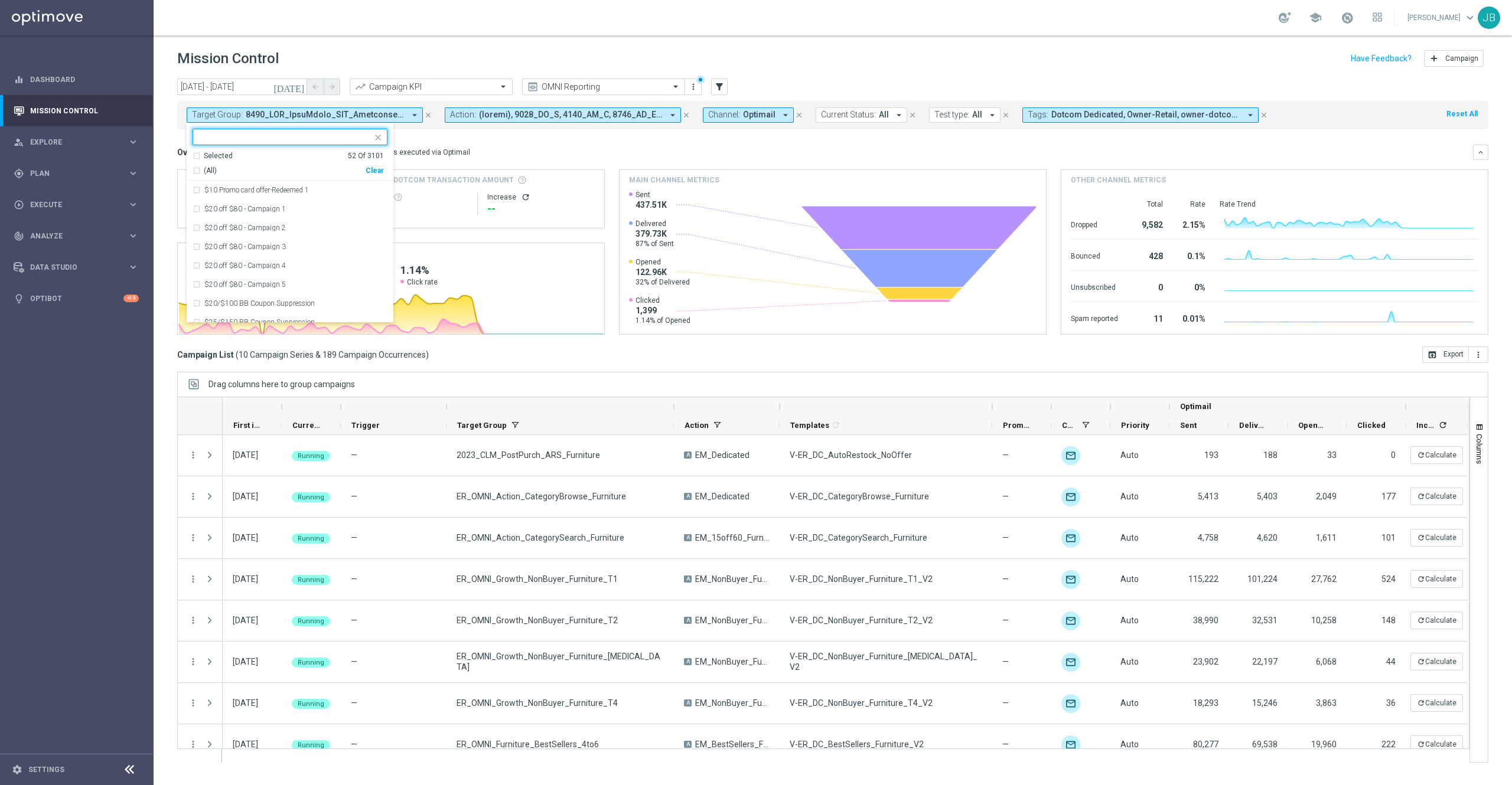
click at [327, 132] on input "text" at bounding box center [285, 136] width 173 height 10
click at [198, 170] on div "(All Search Results)" at bounding box center [278, 170] width 173 height 10
type input "chairs"
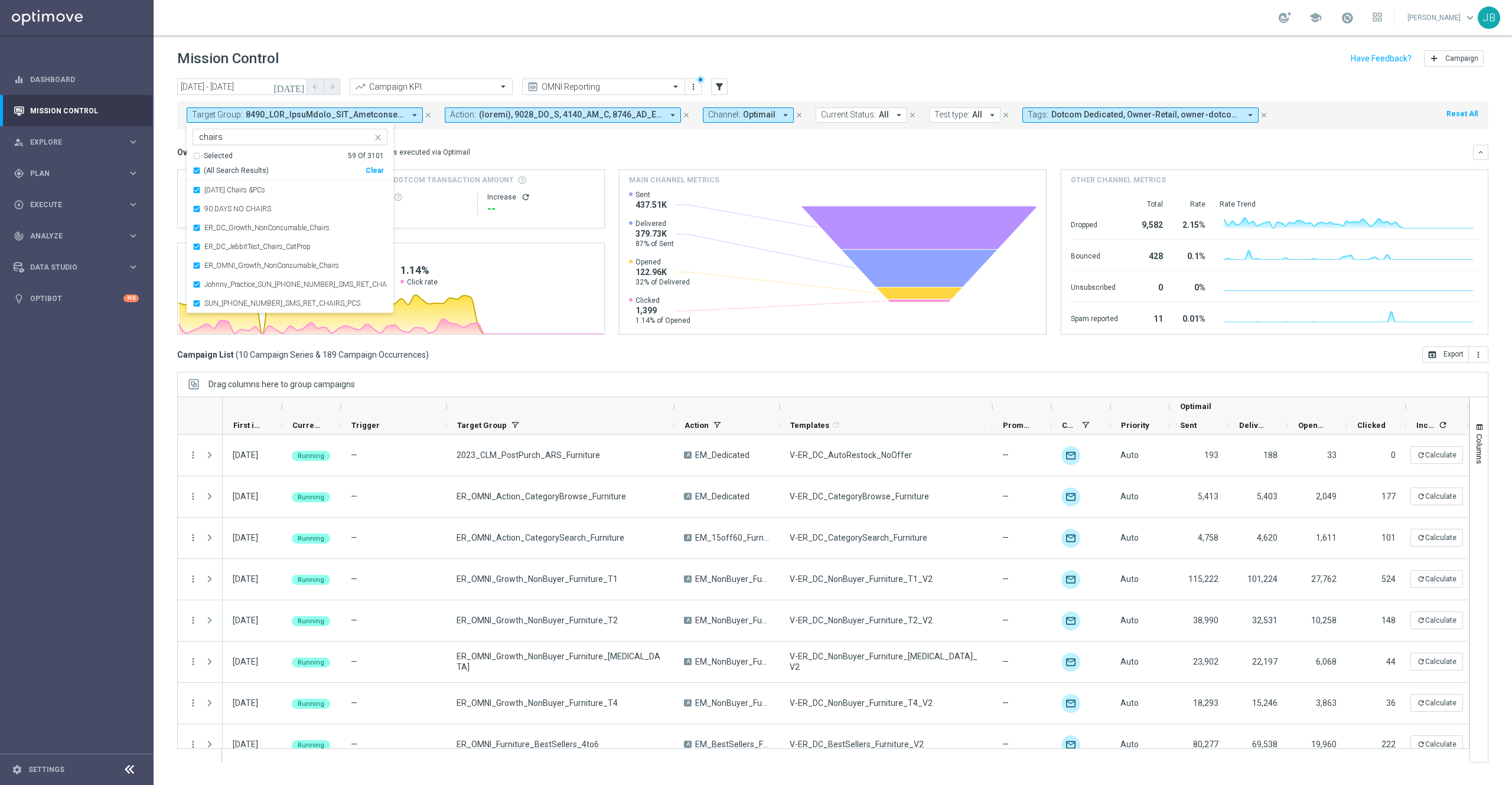
click at [562, 148] on div "Overview: Optimail arrow_drop_down This overview shows data of campaigns execut…" at bounding box center [825, 152] width 1296 height 11
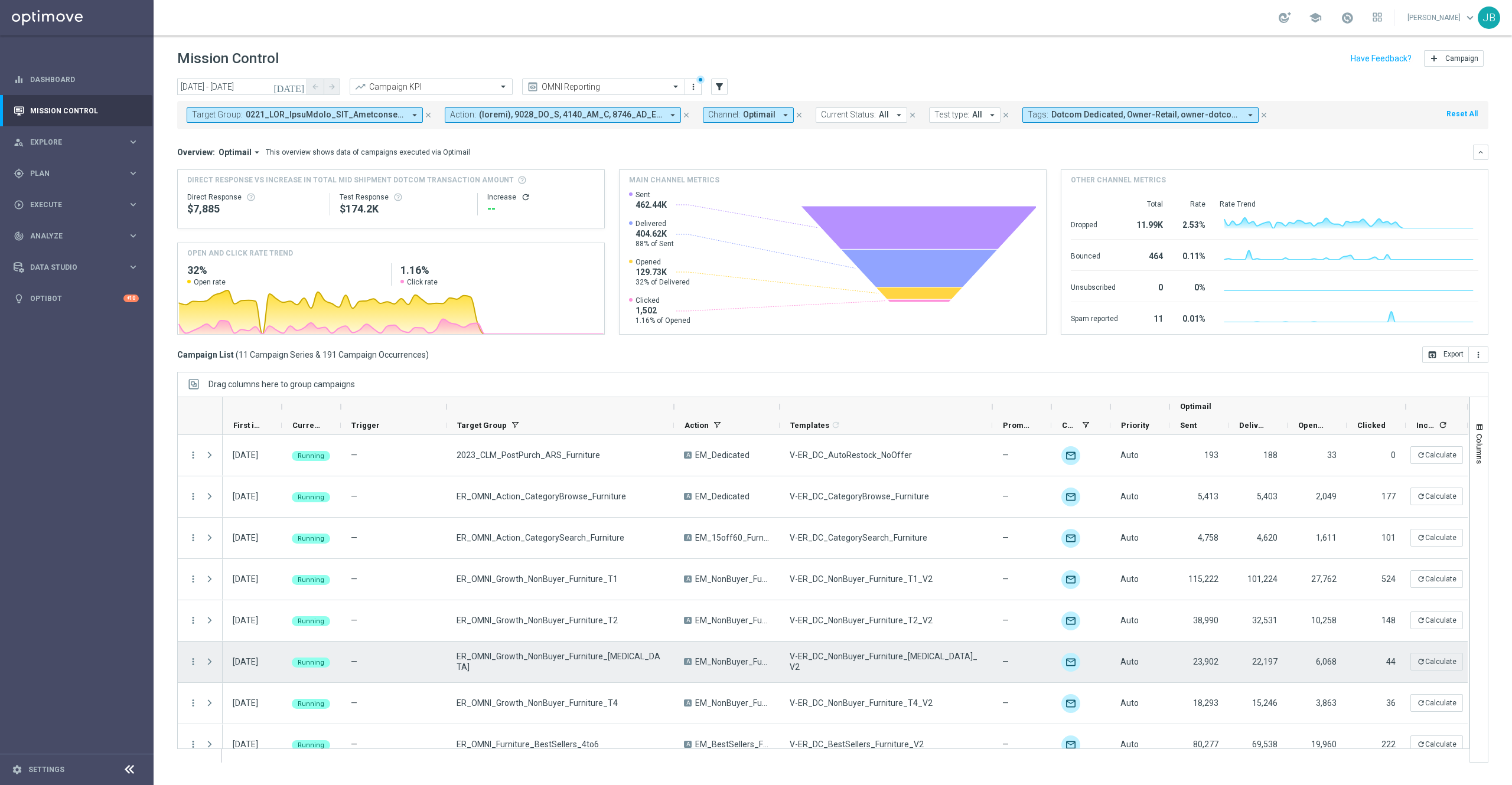
scroll to position [142, 0]
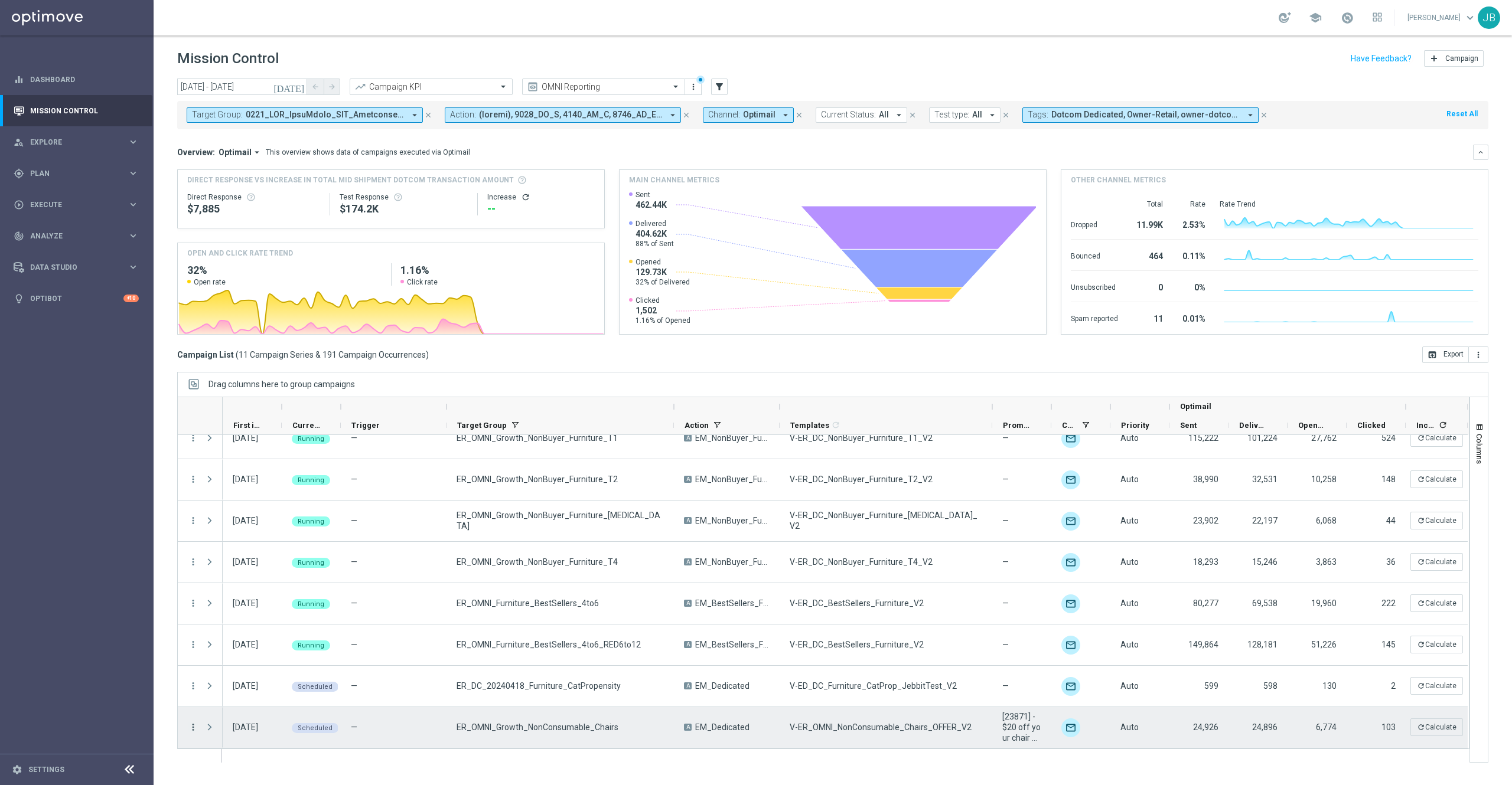
click at [194, 588] on icon "more_vert" at bounding box center [193, 727] width 11 height 11
click at [266, 588] on span "Campaign Details" at bounding box center [246, 587] width 59 height 8
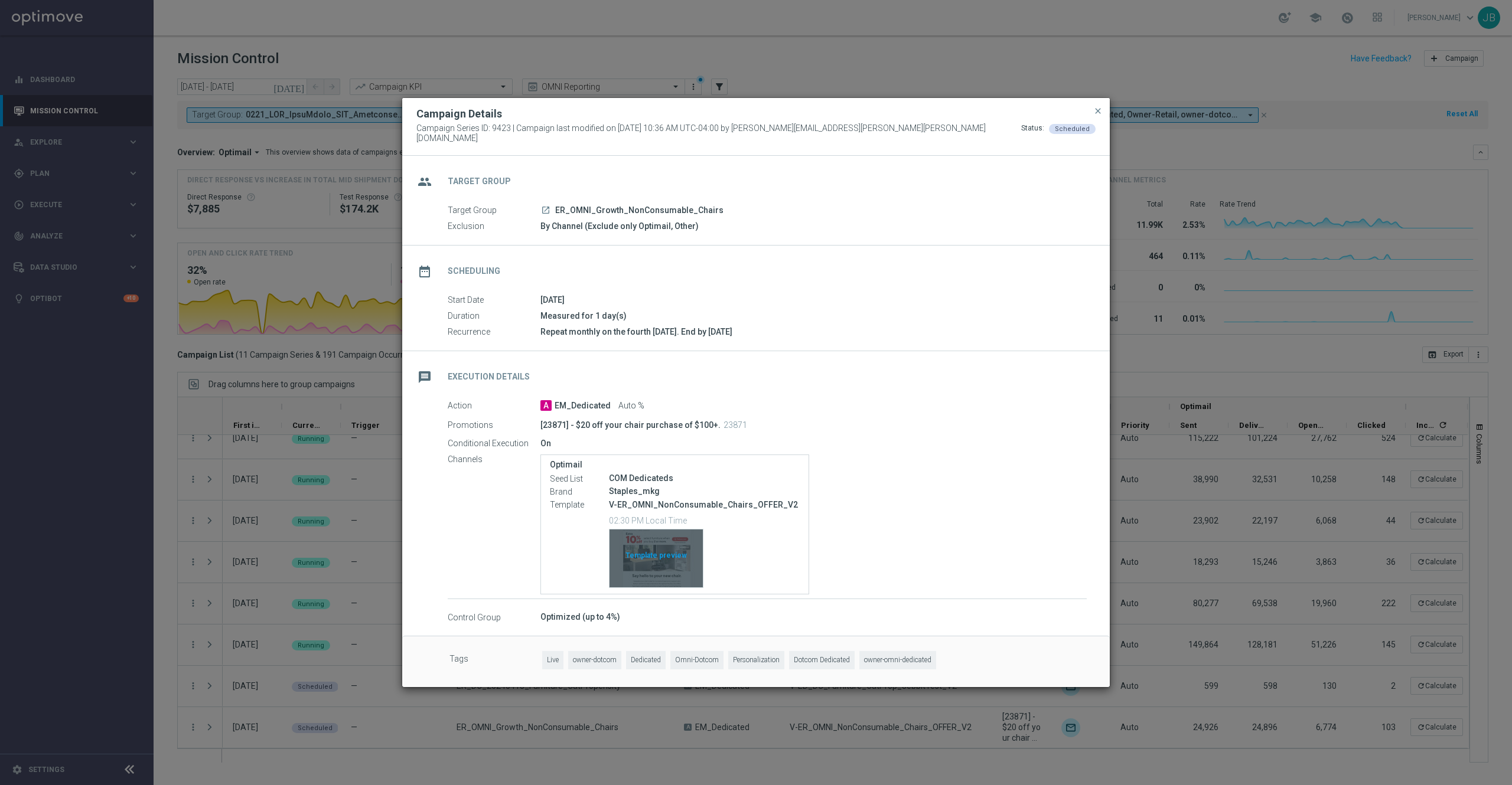
click at [659, 551] on div "Template preview" at bounding box center [656, 558] width 93 height 58
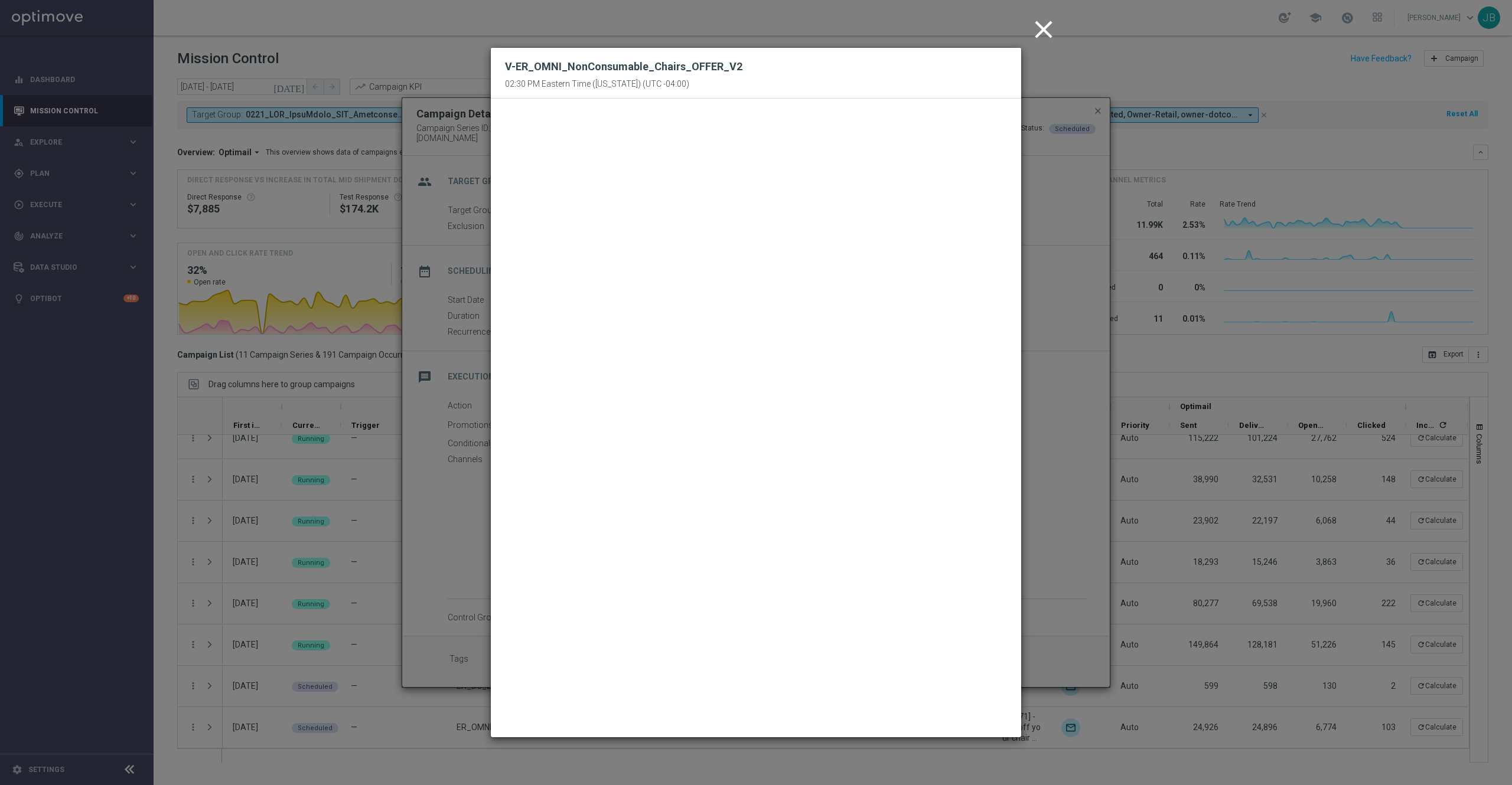
click at [1033, 29] on icon "close" at bounding box center [1043, 29] width 29 height 29
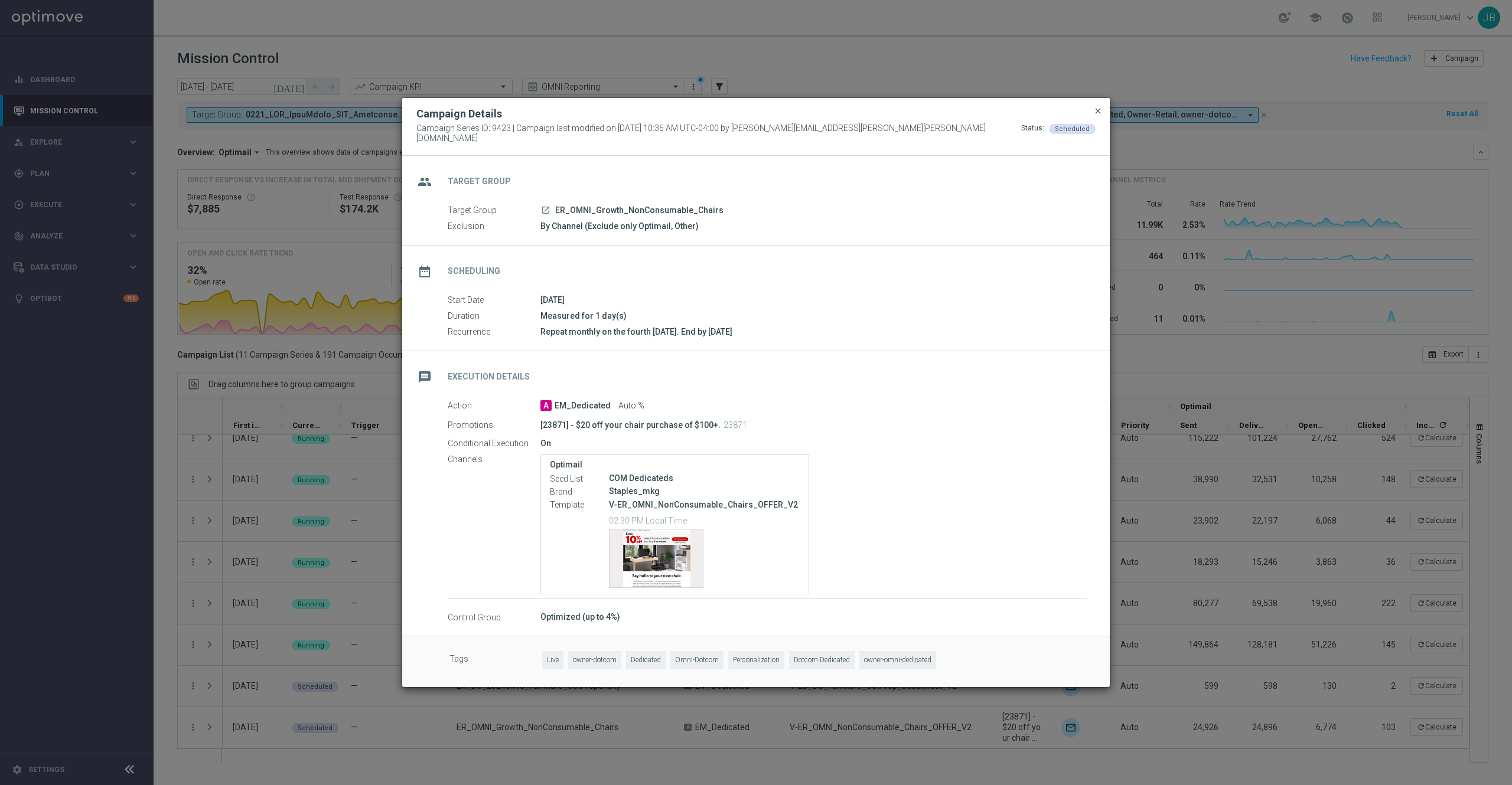
click at [1100, 116] on span "close" at bounding box center [1098, 111] width 10 height 10
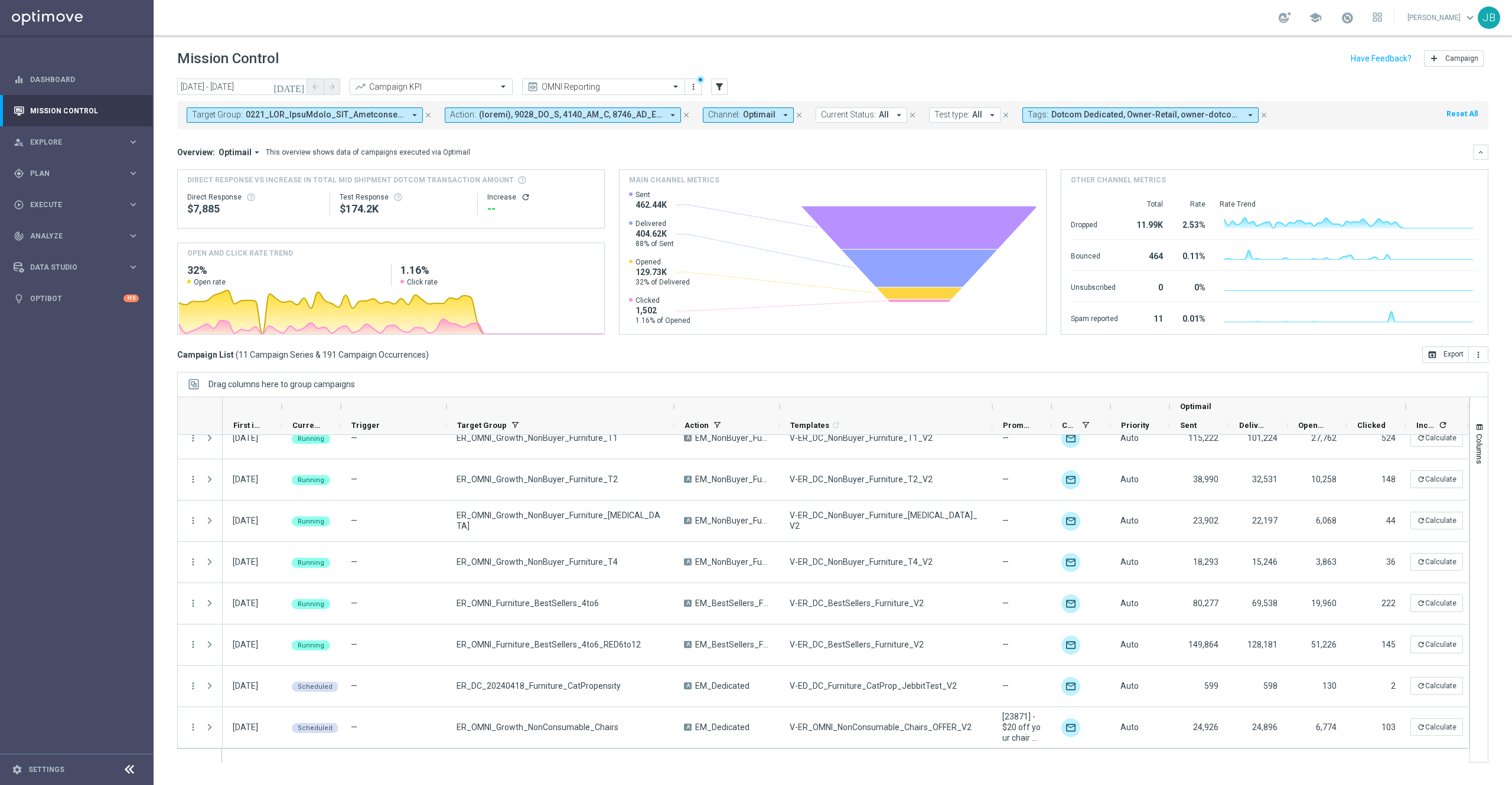
click at [364, 114] on span at bounding box center [324, 114] width 159 height 10
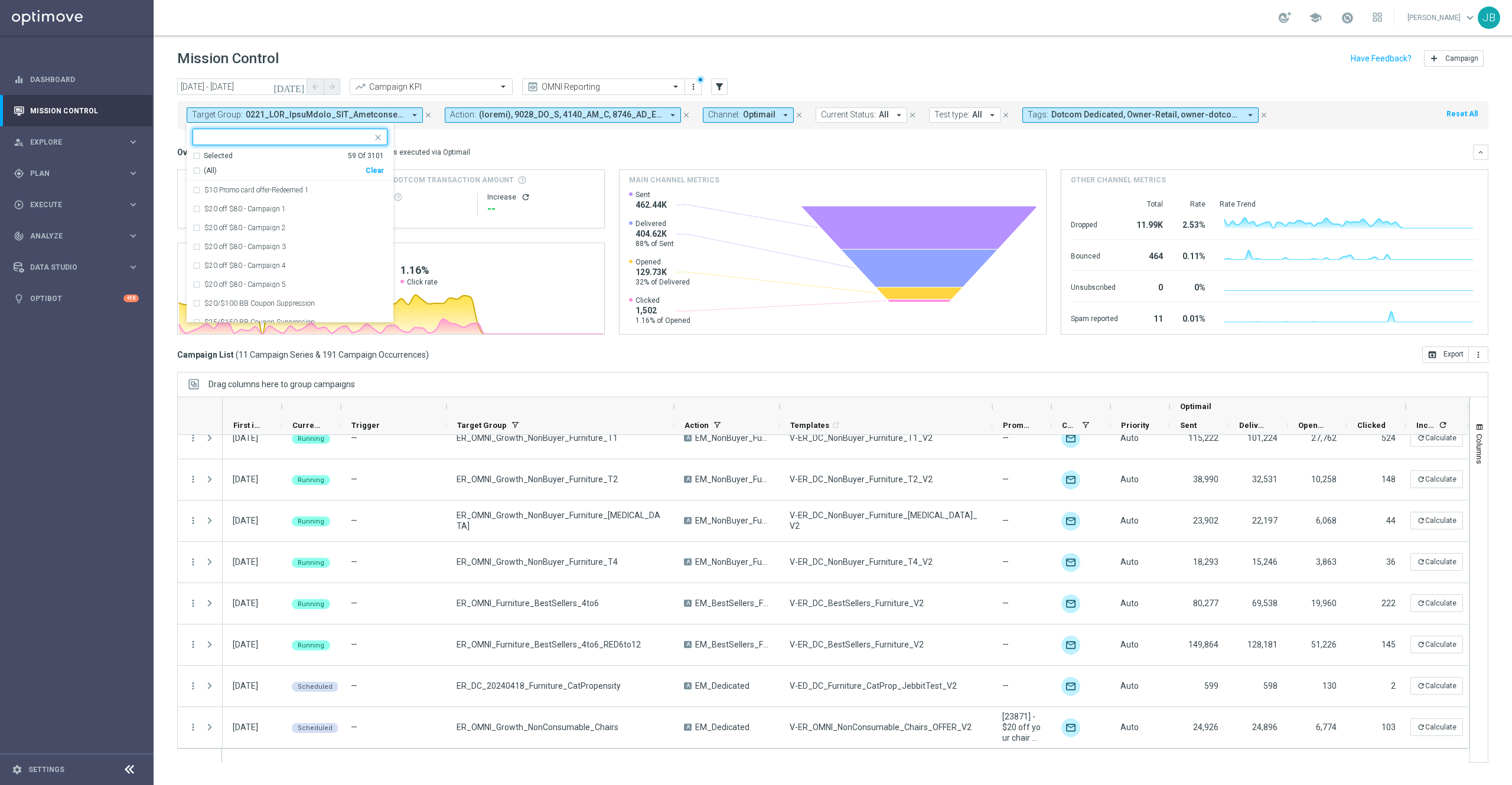
click at [0, 0] on div "Clear" at bounding box center [0, 0] width 0 height 0
click at [266, 136] on input "text" at bounding box center [285, 136] width 173 height 10
click at [198, 173] on div "(All Search Results)" at bounding box center [278, 170] width 173 height 10
type input "printers"
click at [553, 148] on div "Overview: Optimail arrow_drop_down This overview shows data of campaigns execut…" at bounding box center [825, 152] width 1296 height 11
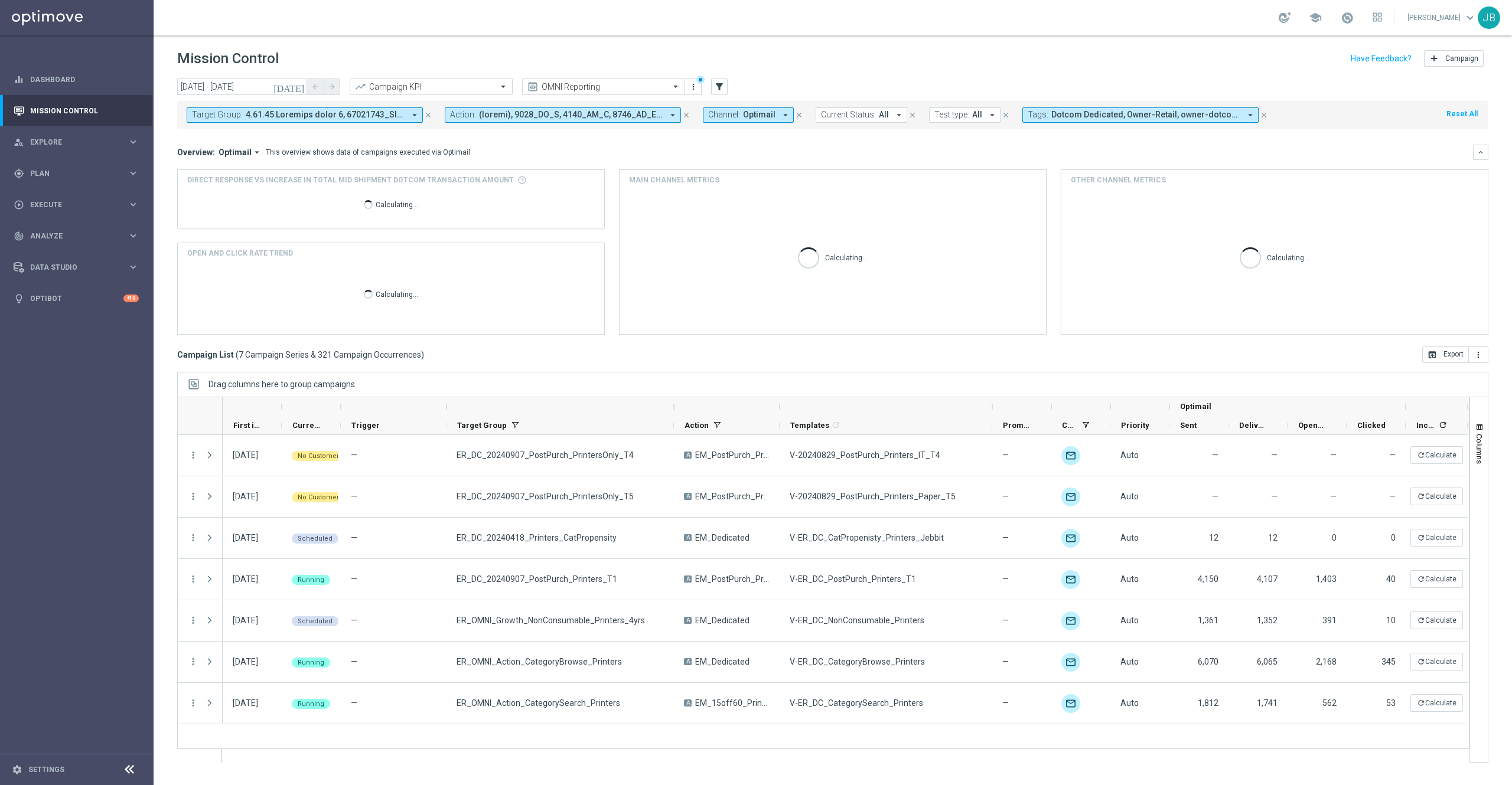
scroll to position [0, 0]
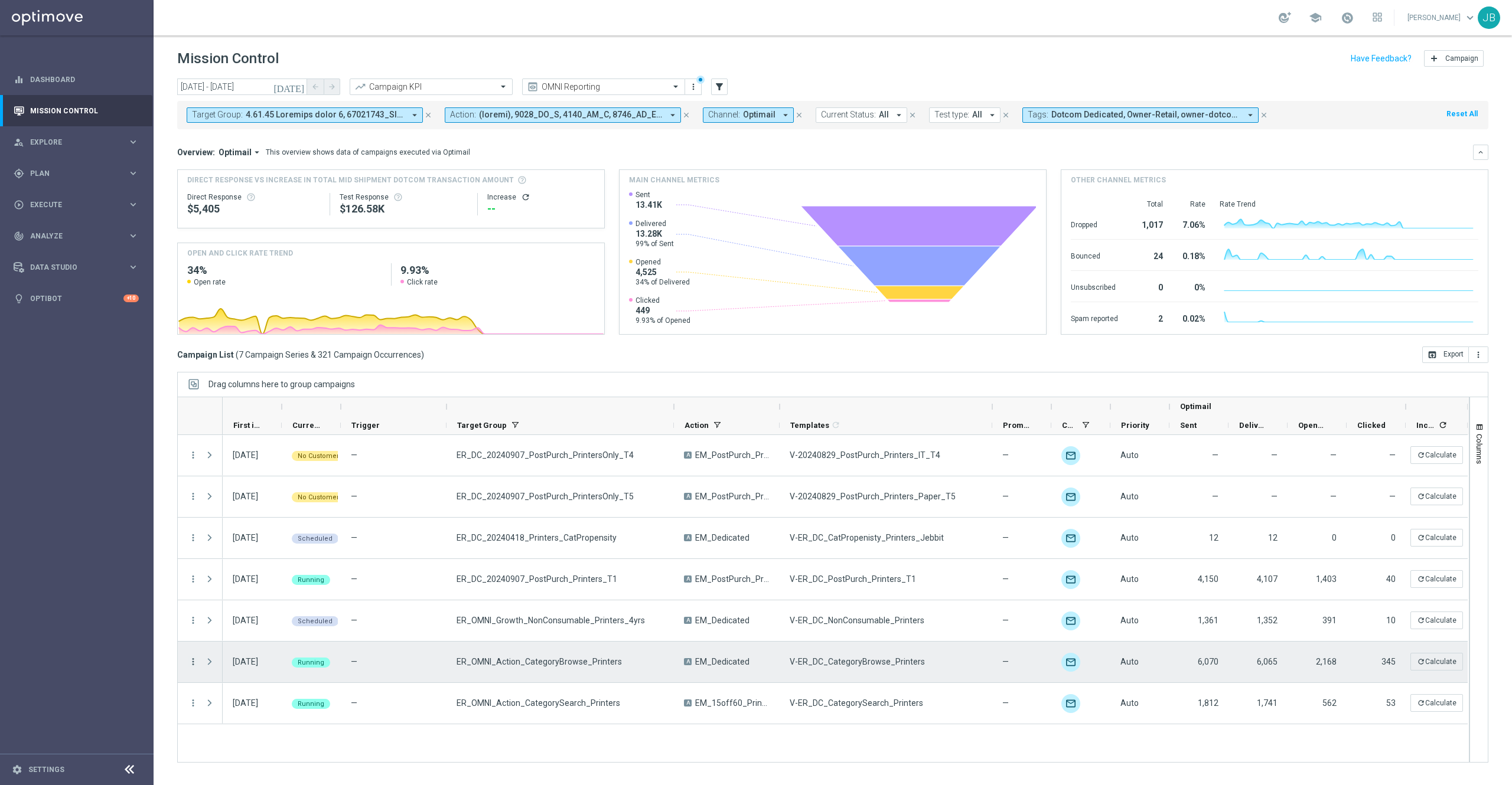
click at [192, 588] on icon "more_vert" at bounding box center [193, 662] width 11 height 11
click at [262, 525] on span "Campaign Details" at bounding box center [246, 523] width 59 height 8
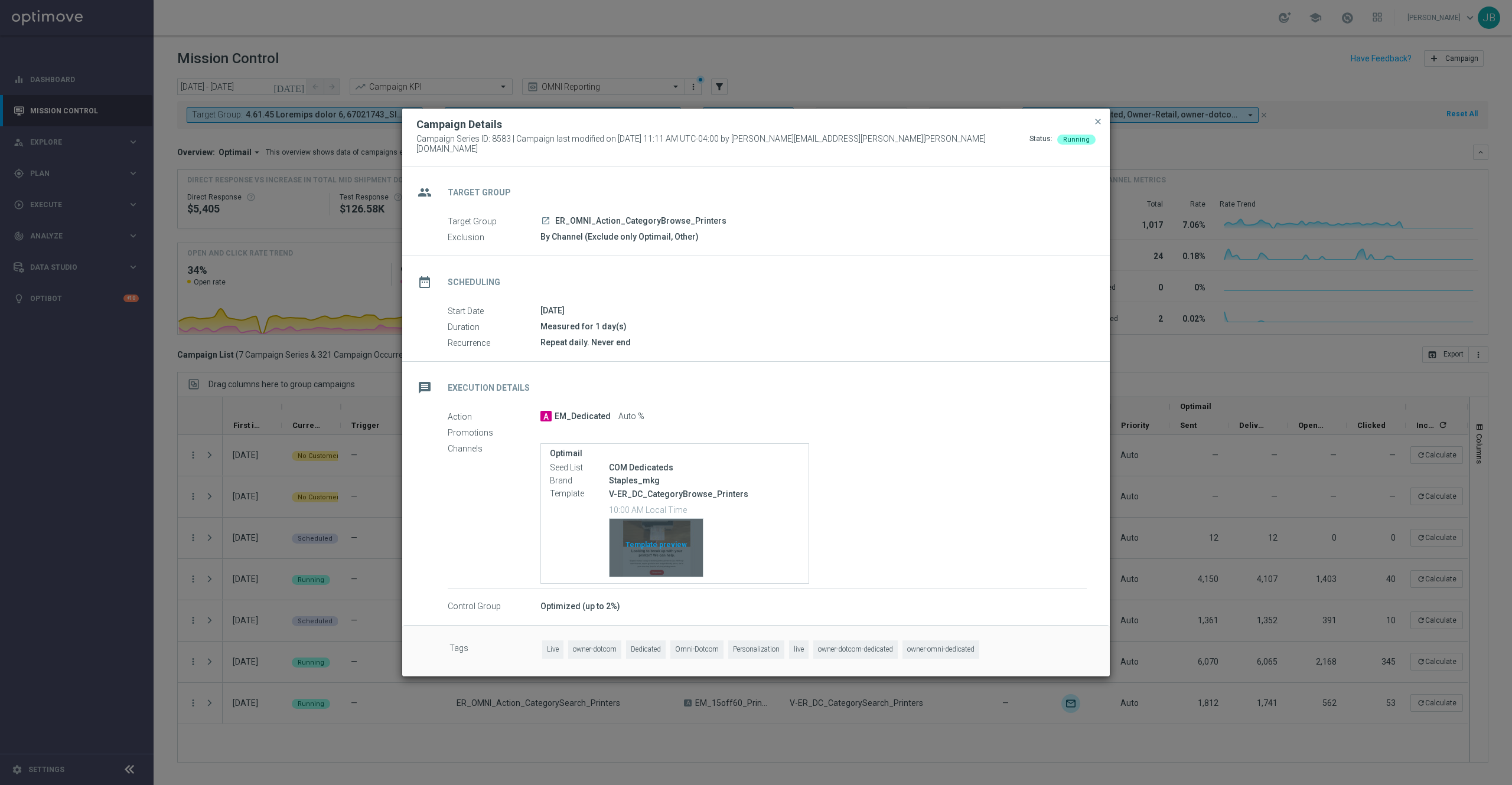
click at [642, 535] on div "Template preview" at bounding box center [656, 548] width 93 height 58
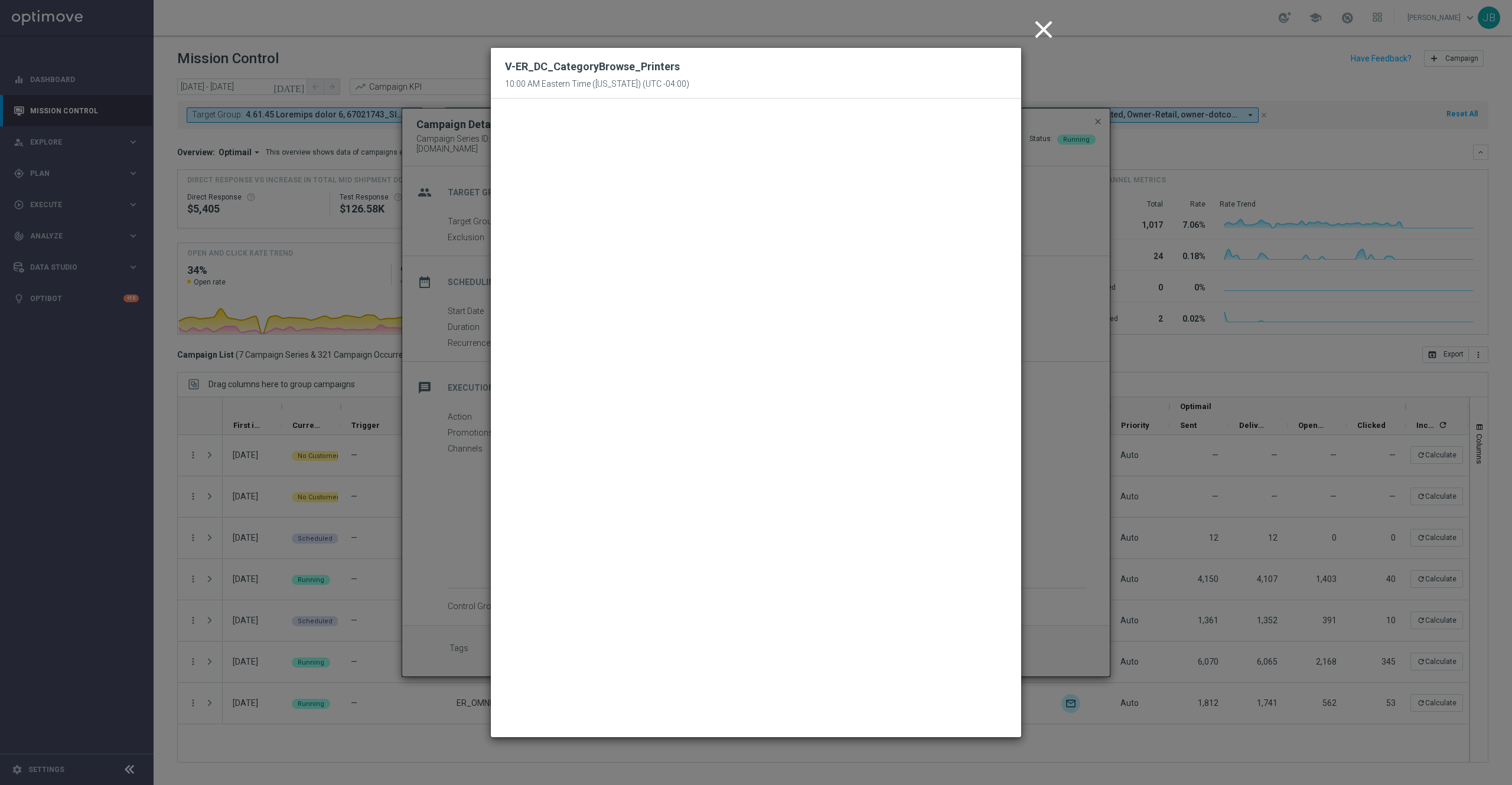
click at [1033, 31] on icon "close" at bounding box center [1043, 29] width 29 height 29
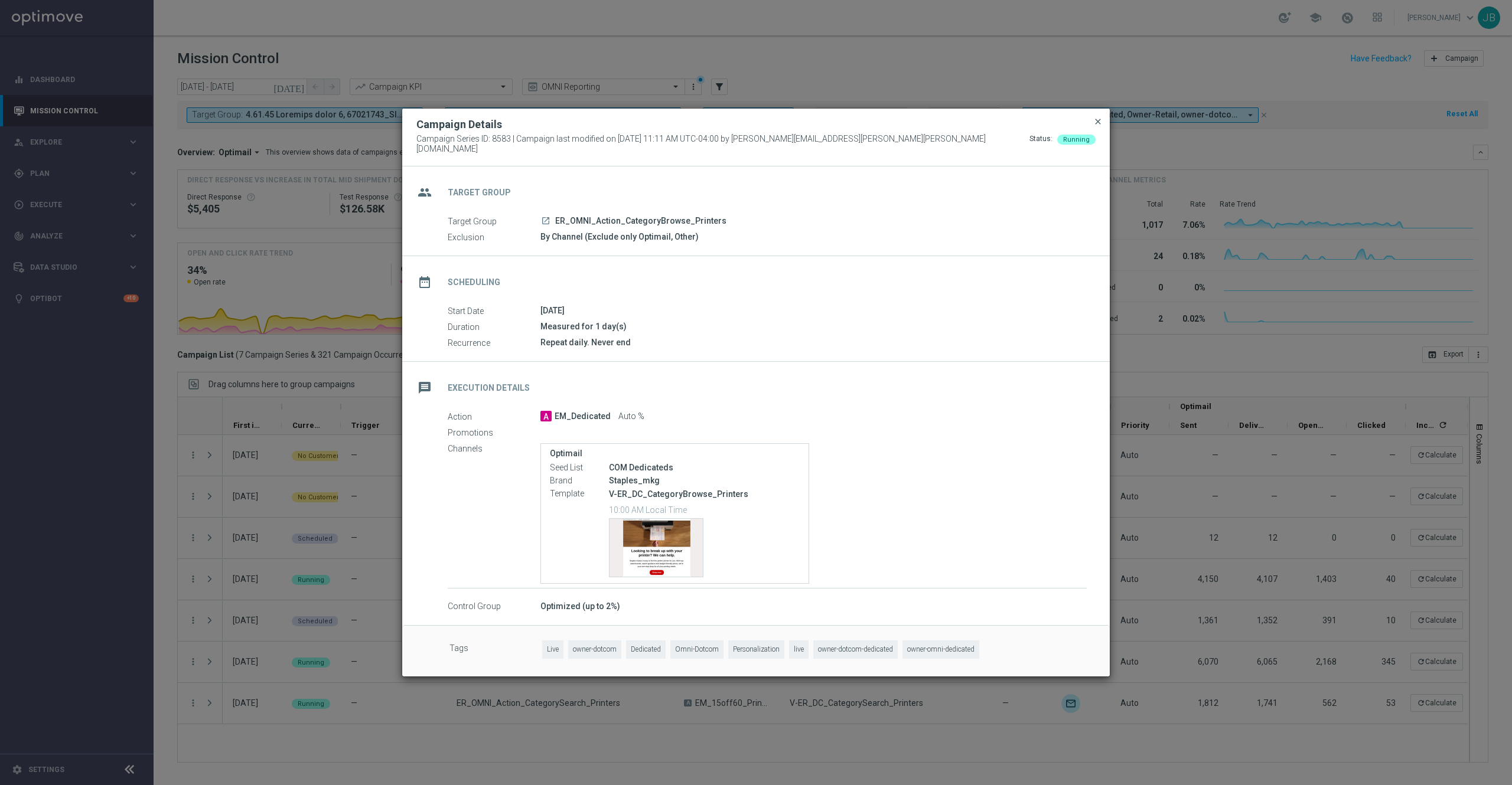
click at [1095, 127] on span "close" at bounding box center [1098, 121] width 10 height 10
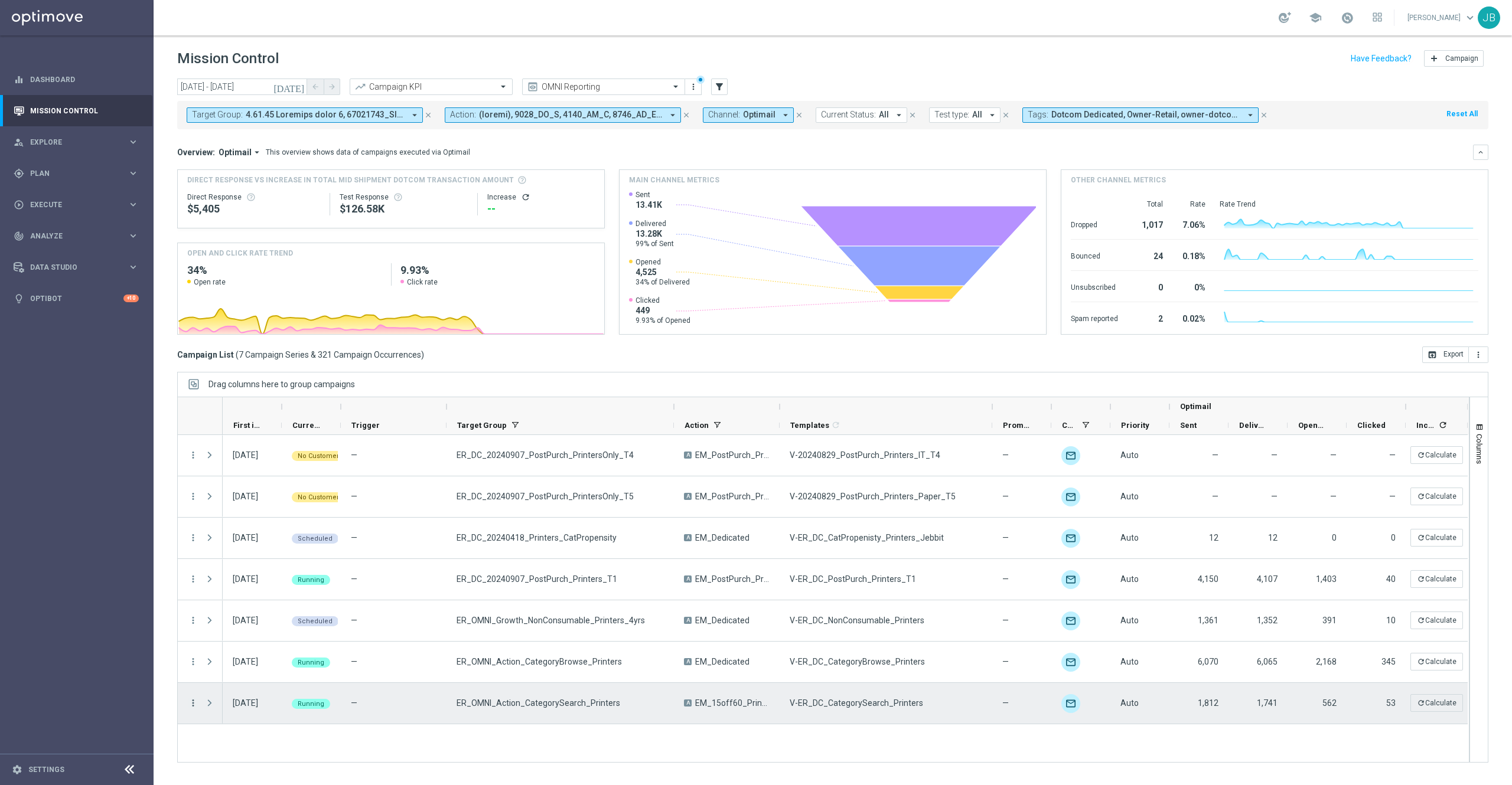
click at [197, 588] on icon "more_vert" at bounding box center [193, 703] width 11 height 11
click at [275, 569] on div "Campaign Details" at bounding box center [272, 563] width 110 height 8
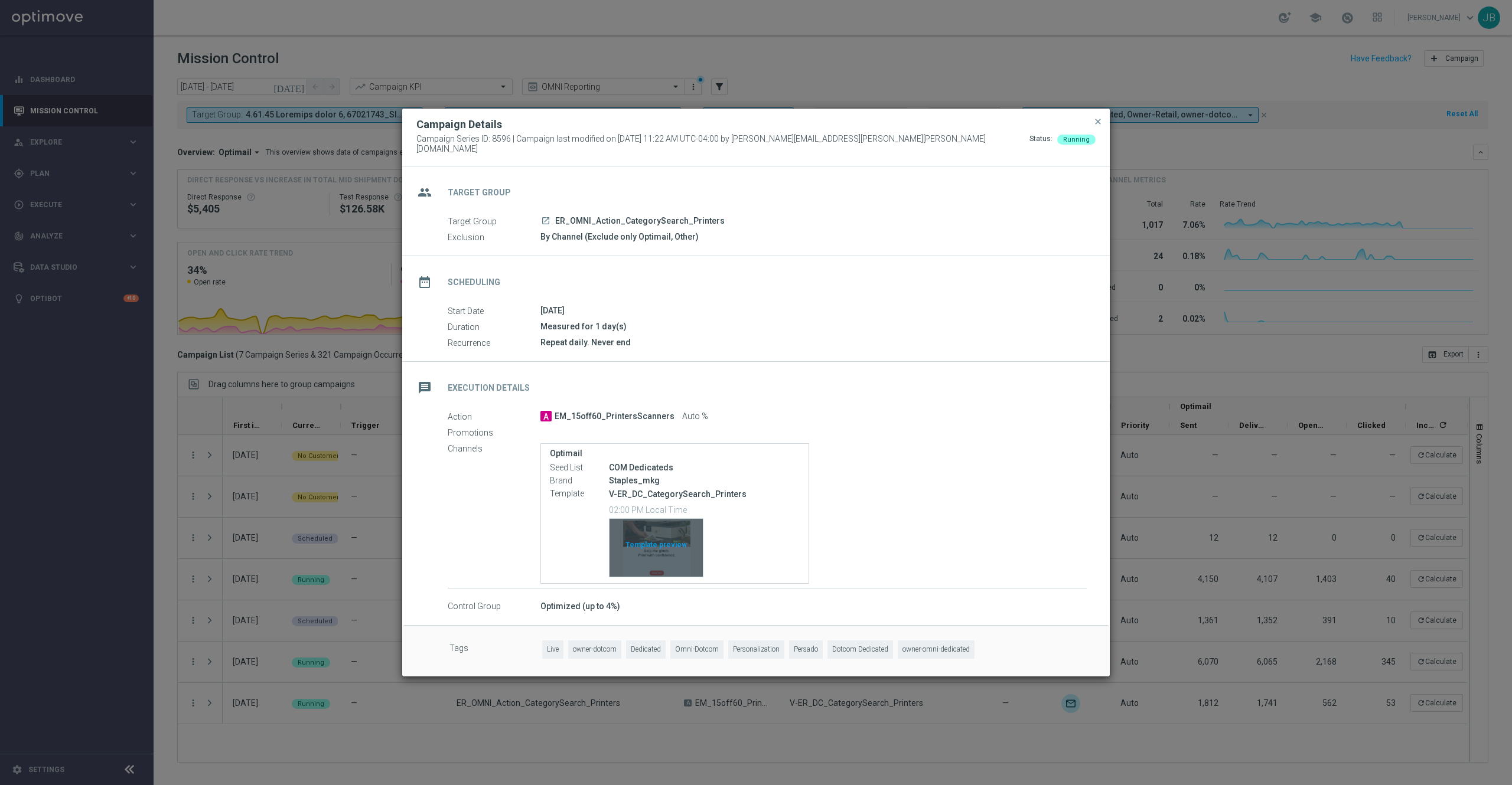
click at [645, 544] on div "Template preview" at bounding box center [656, 548] width 93 height 58
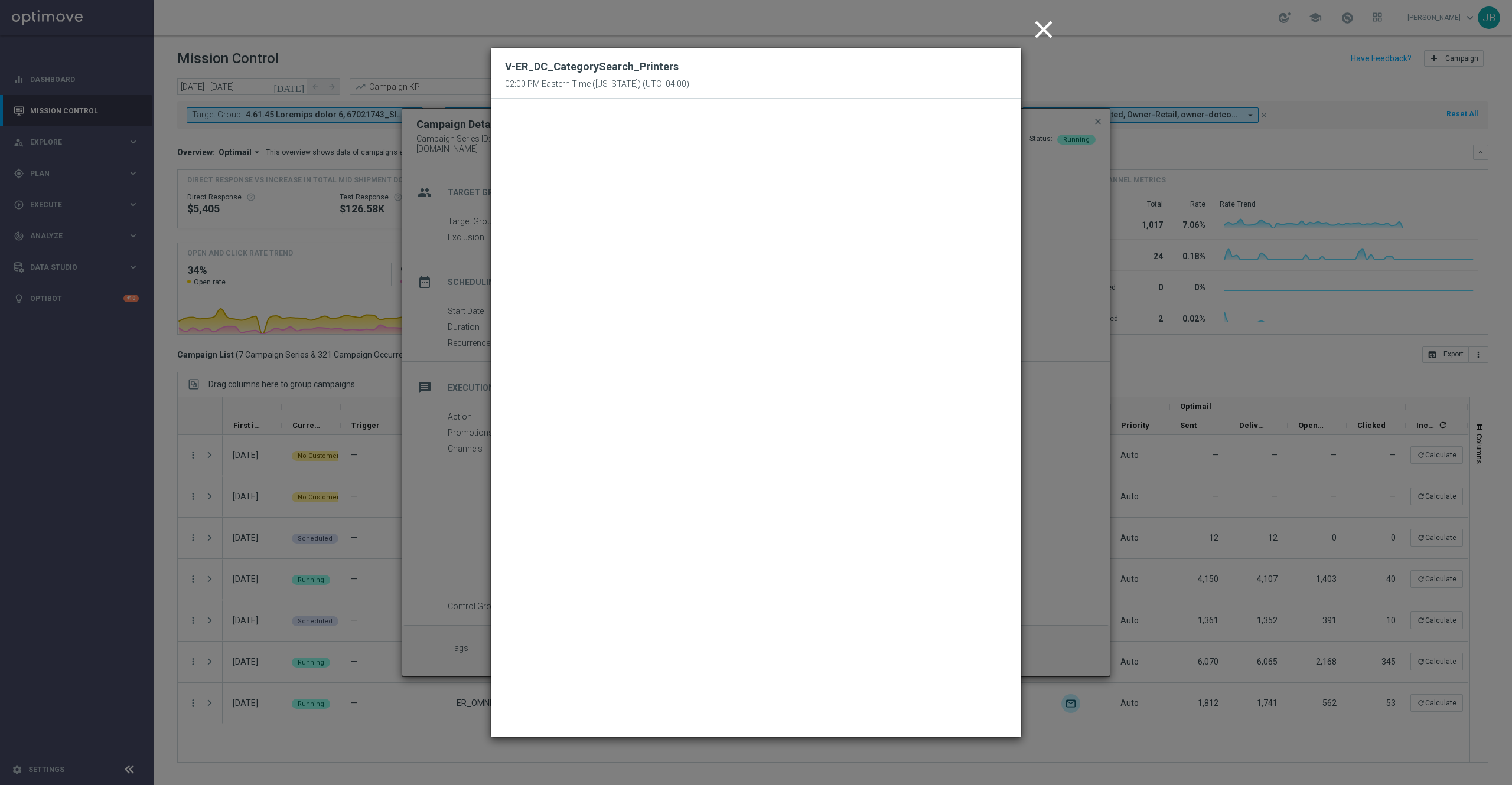
click at [1040, 35] on icon "close" at bounding box center [1043, 29] width 29 height 29
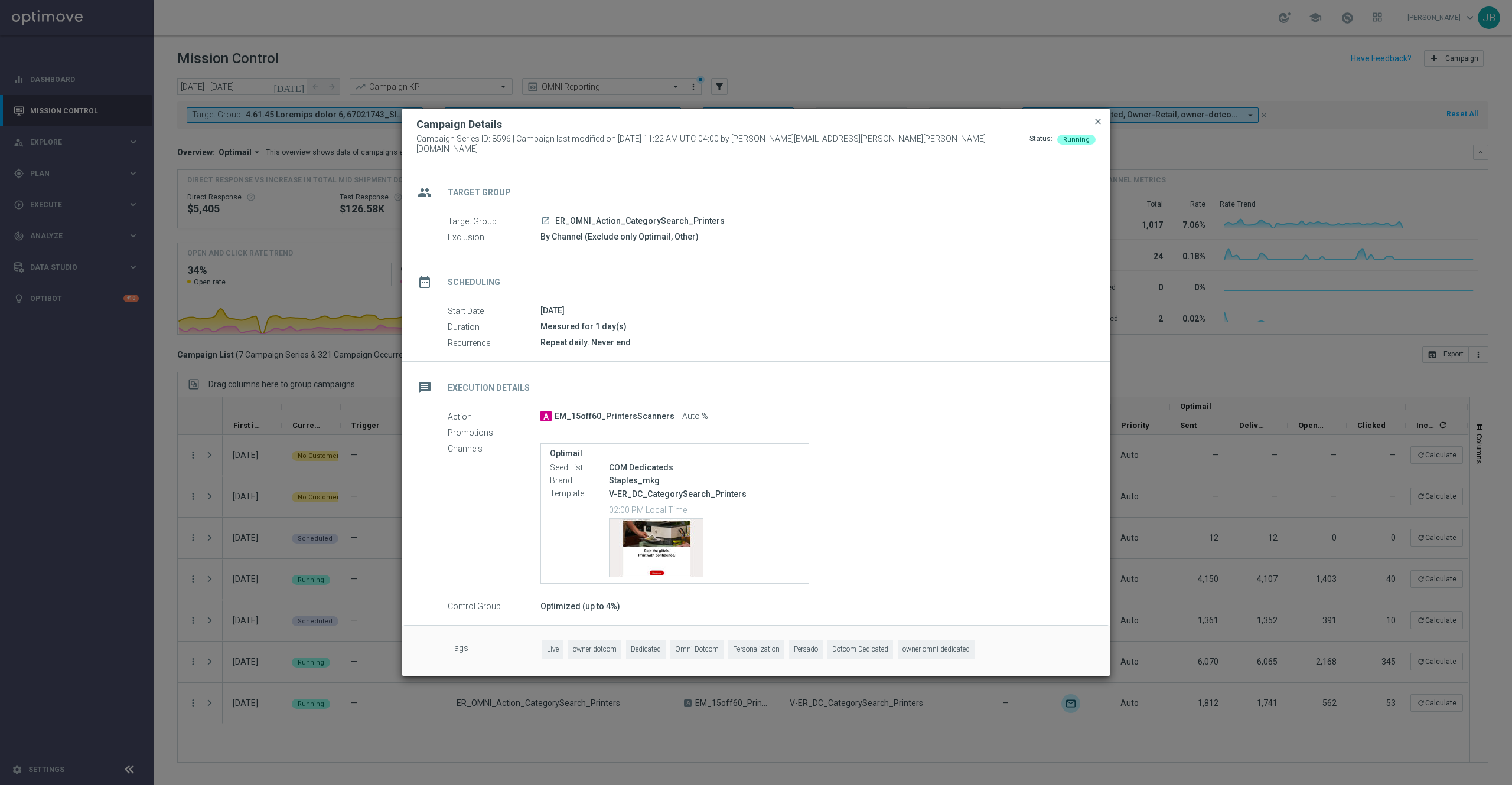
click at [1097, 125] on span "close" at bounding box center [1098, 121] width 10 height 10
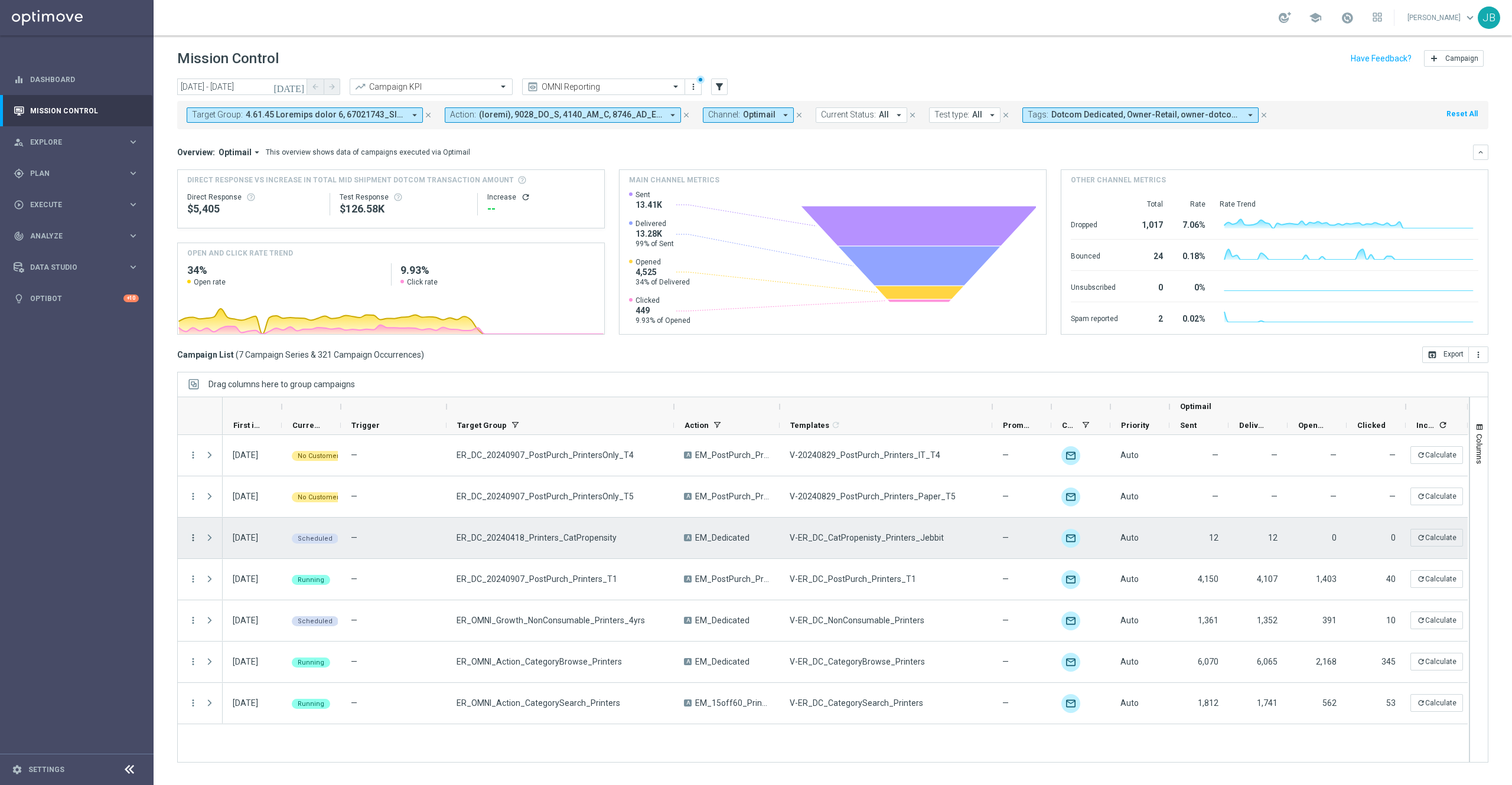
click at [192, 538] on icon "more_vert" at bounding box center [193, 538] width 11 height 11
click at [252, 543] on span "Campaign Details" at bounding box center [246, 546] width 59 height 8
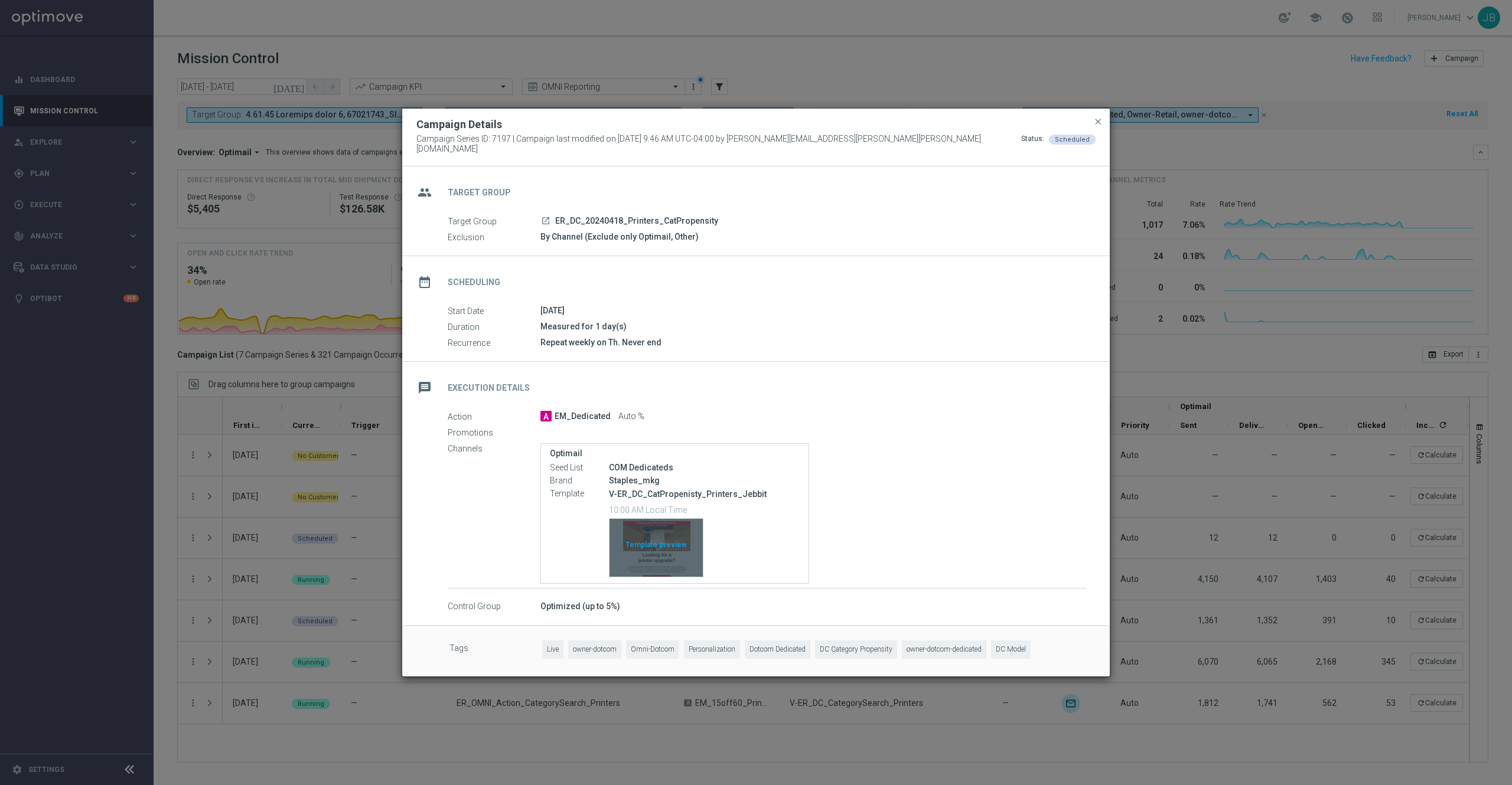
click at [665, 544] on div "Template preview" at bounding box center [656, 548] width 93 height 58
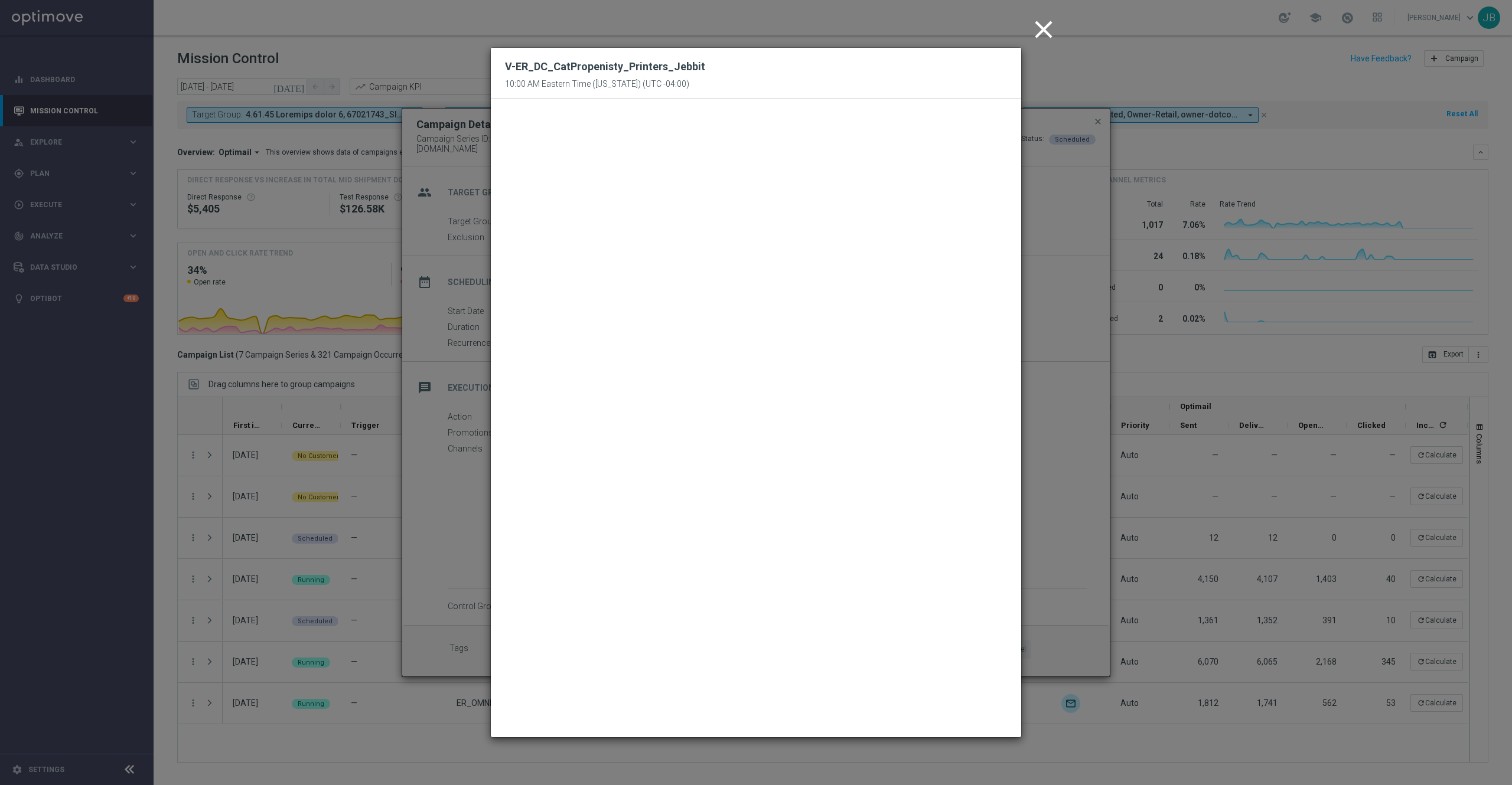
click at [1031, 43] on icon "close" at bounding box center [1043, 29] width 29 height 29
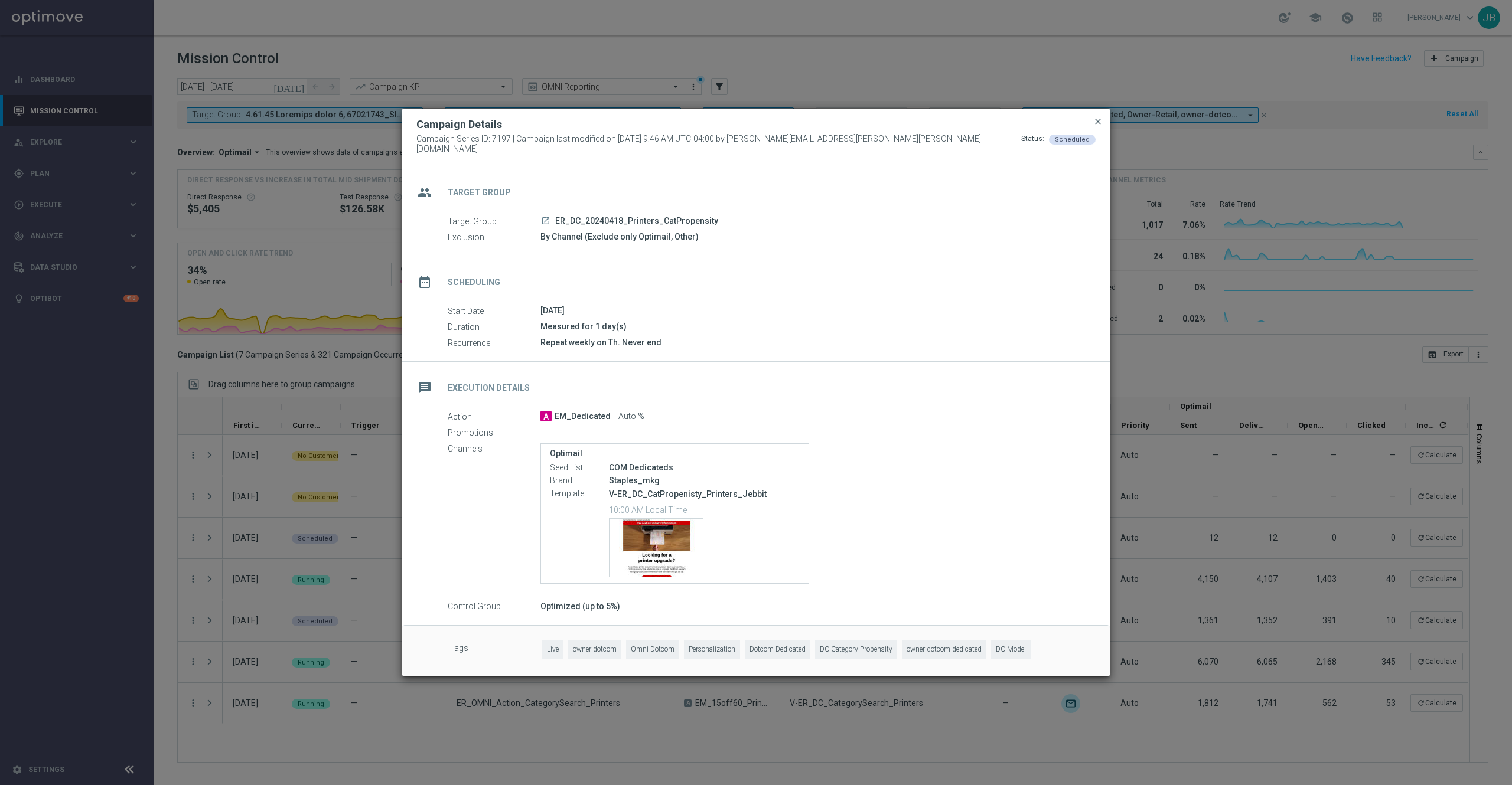
click at [1099, 124] on span "close" at bounding box center [1098, 121] width 10 height 10
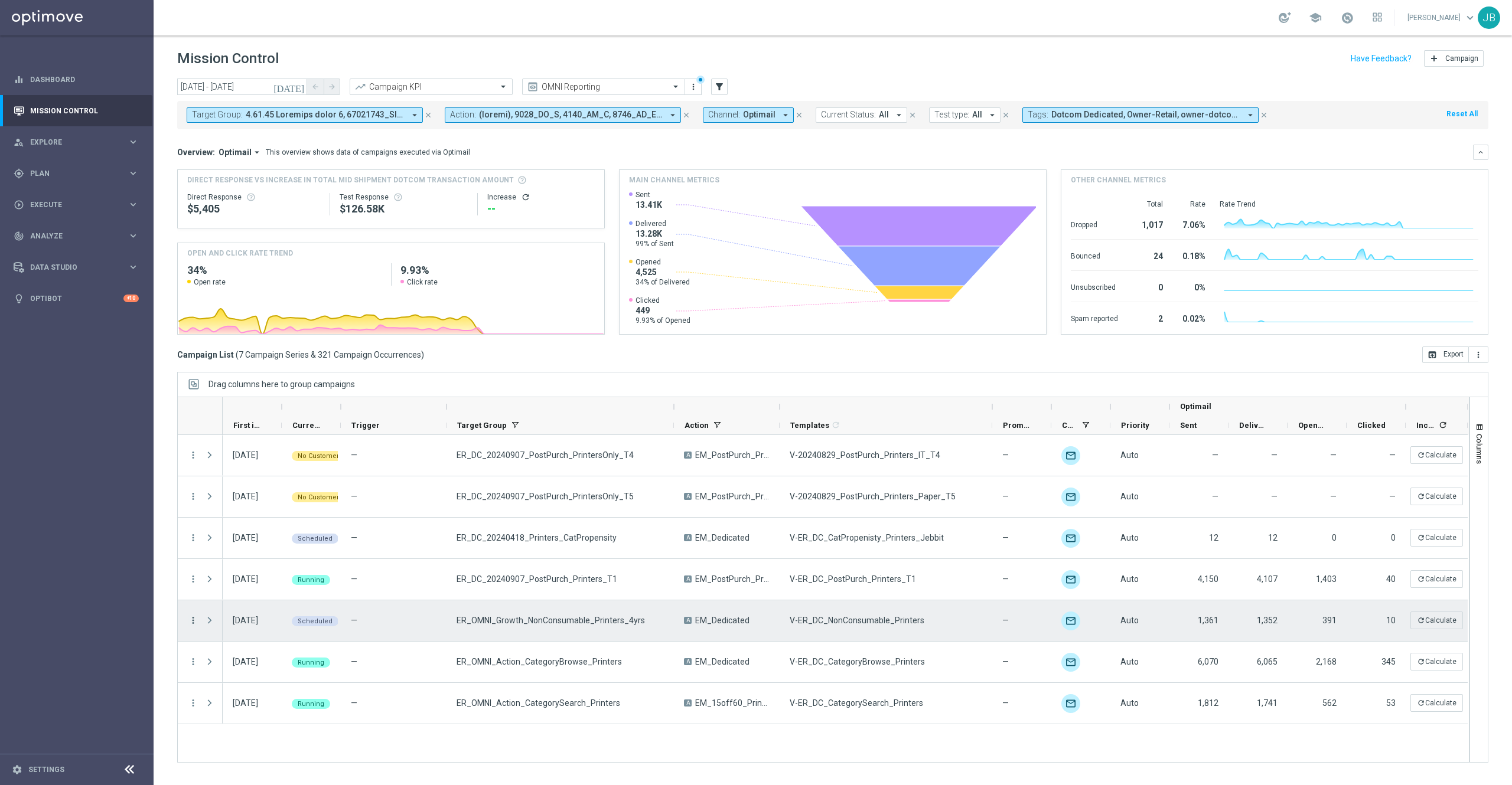
click at [191, 588] on icon "more_vert" at bounding box center [193, 620] width 11 height 11
click at [253, 588] on span "Campaign Details" at bounding box center [246, 628] width 59 height 8
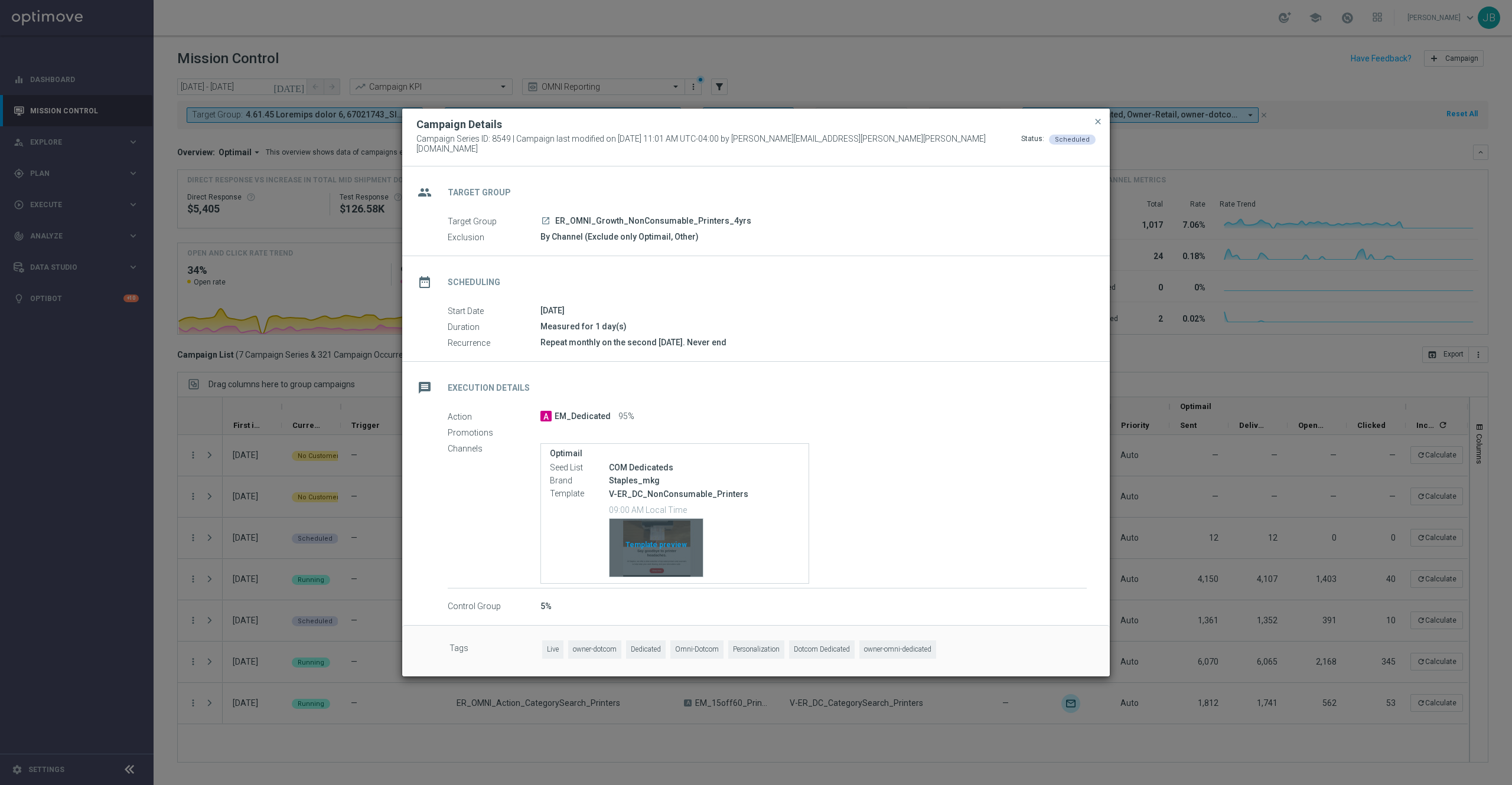
click at [672, 535] on div "Template preview" at bounding box center [656, 548] width 93 height 58
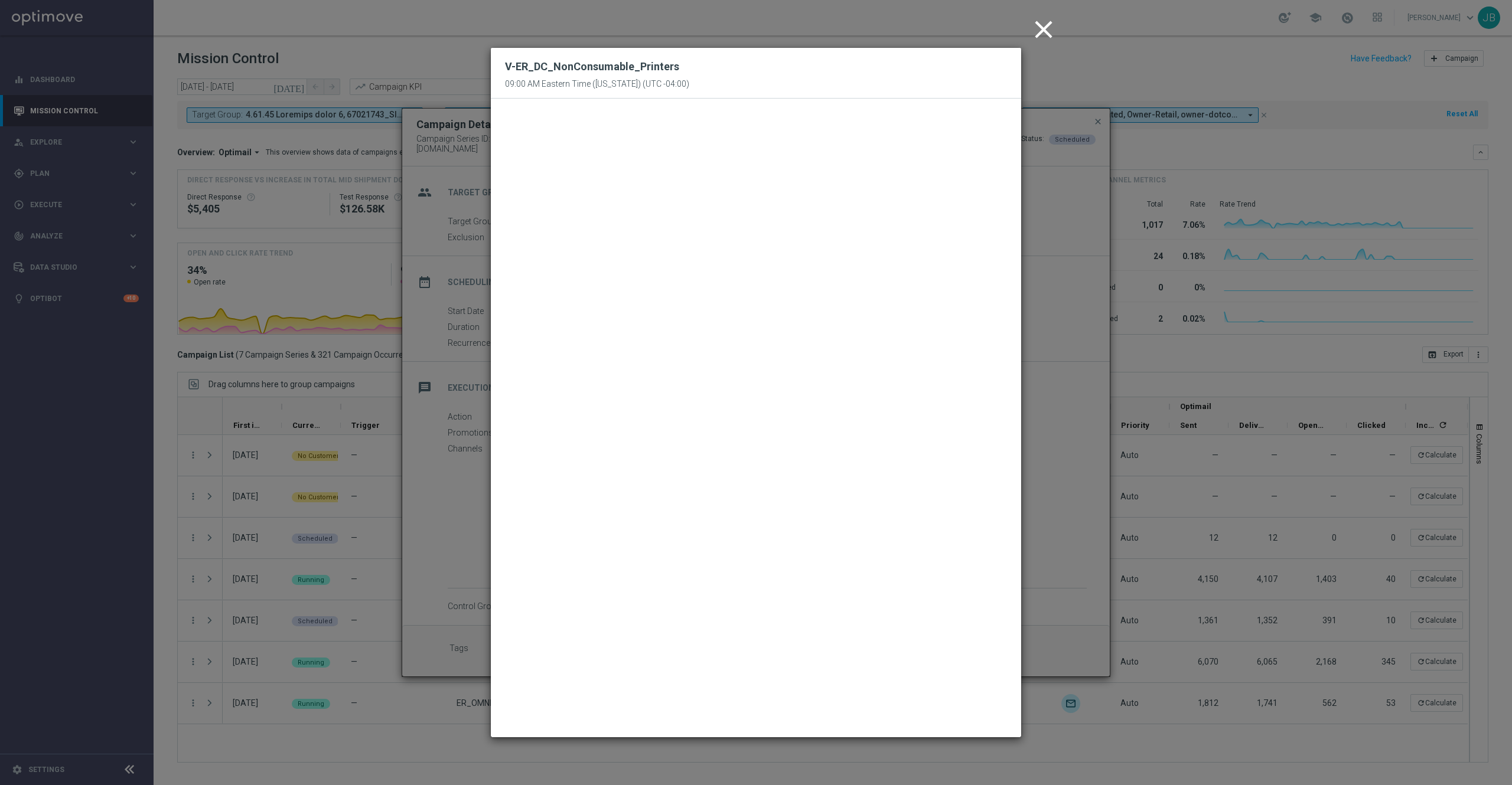
click at [1028, 27] on button "close" at bounding box center [1045, 29] width 36 height 36
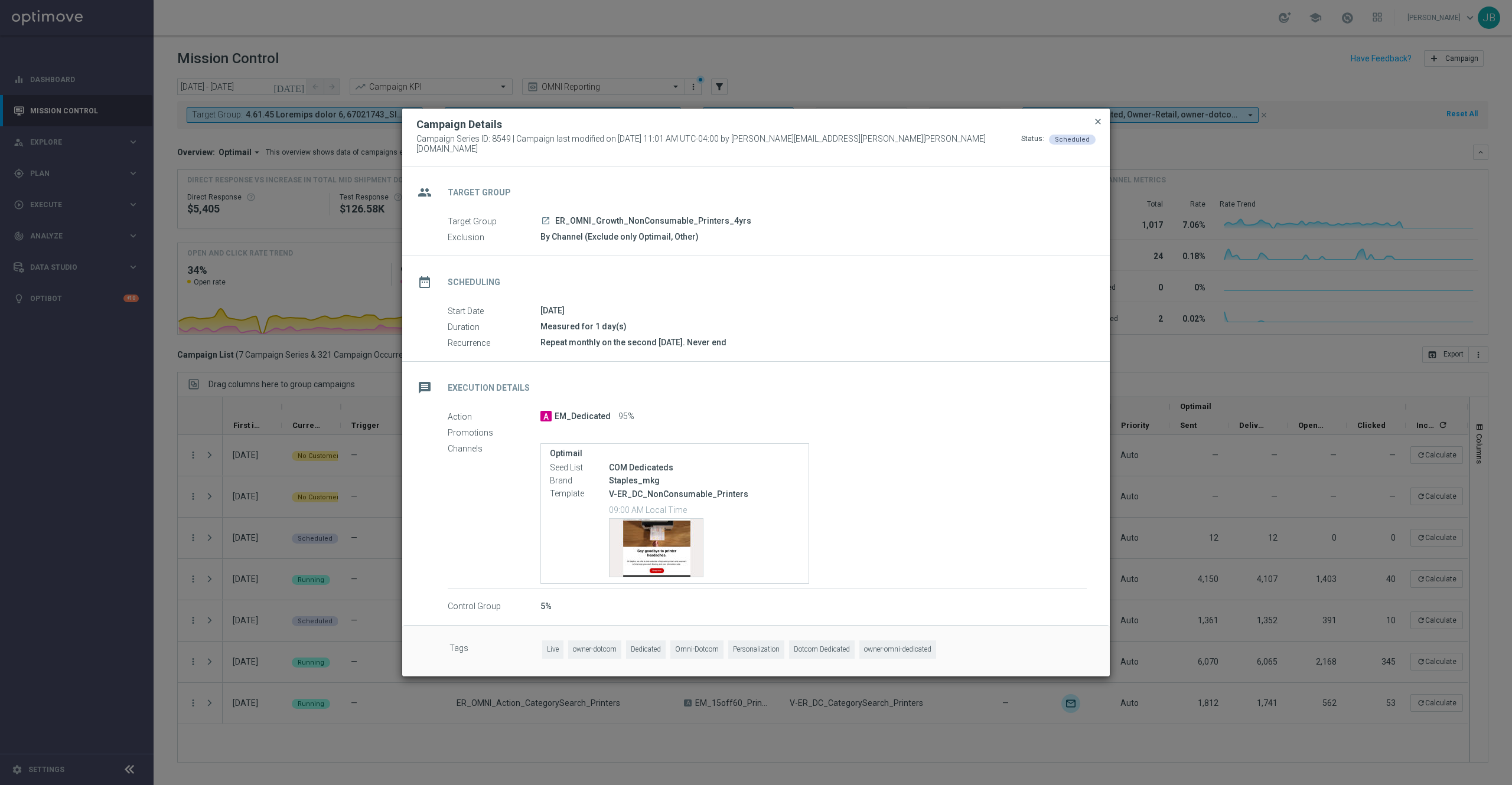
click at [1097, 125] on span "close" at bounding box center [1098, 121] width 10 height 10
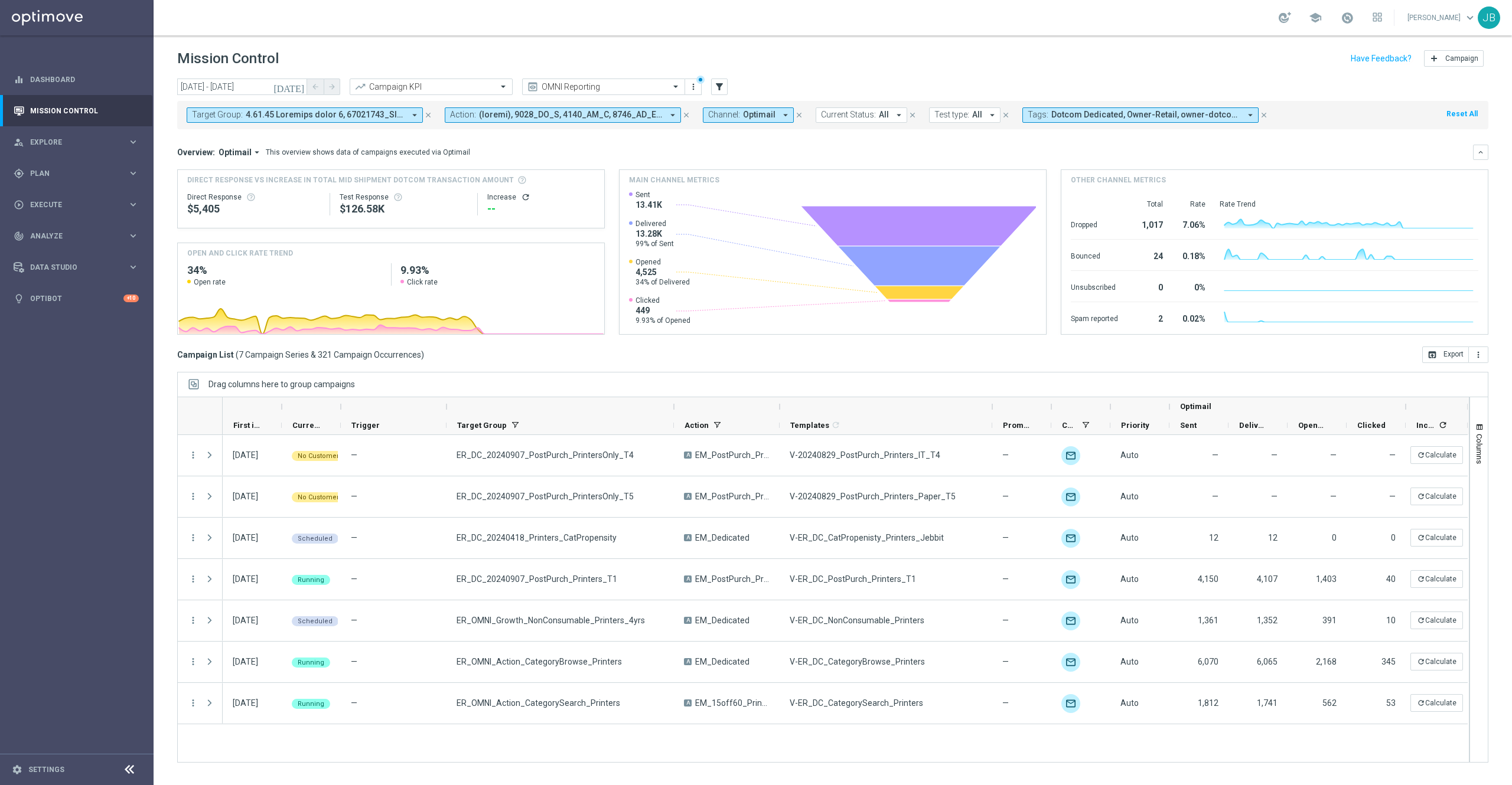
click at [348, 118] on span at bounding box center [324, 114] width 159 height 10
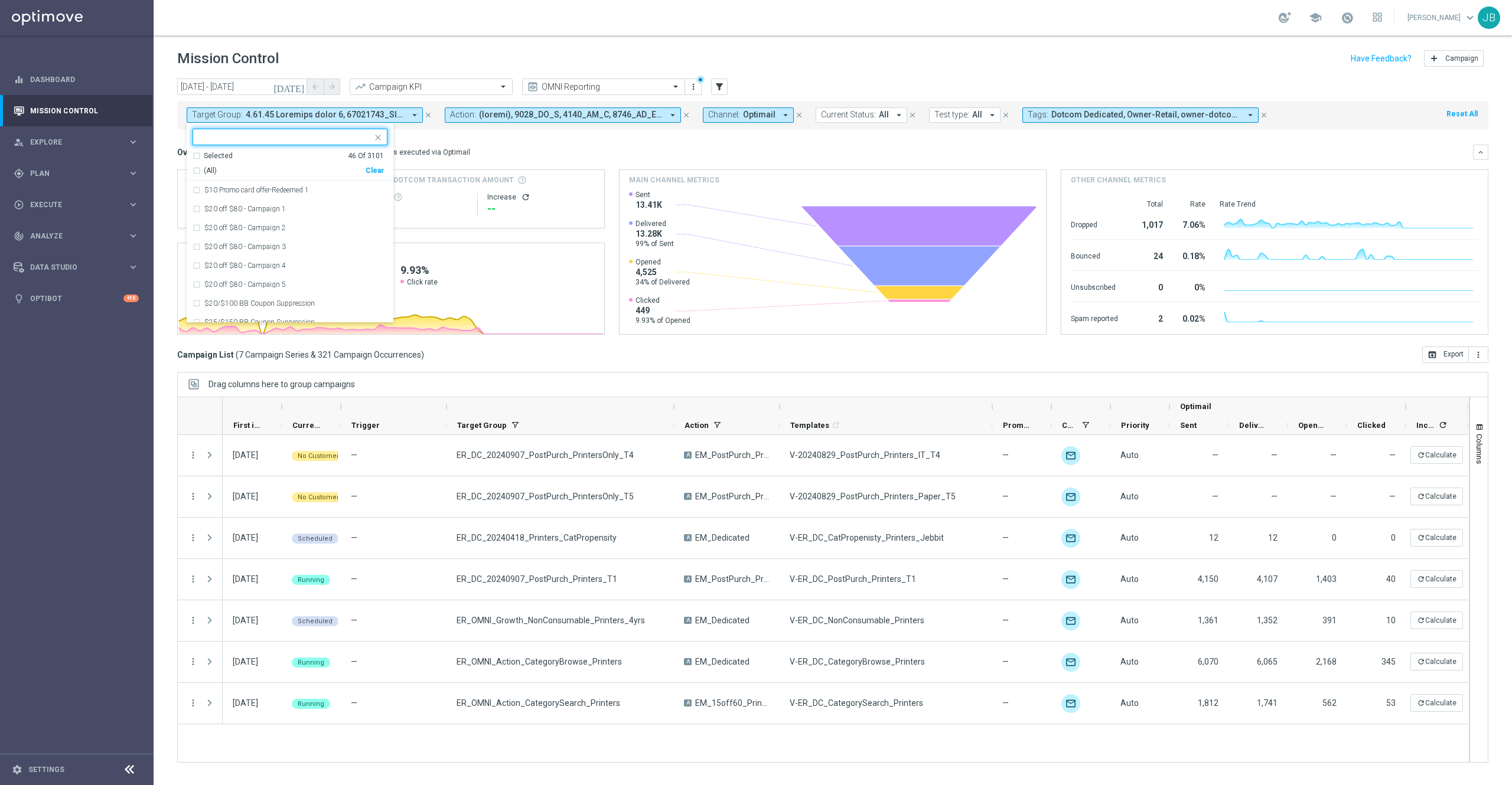
click at [0, 0] on div "Clear" at bounding box center [0, 0] width 0 height 0
click at [302, 134] on input "text" at bounding box center [285, 136] width 173 height 10
click at [196, 173] on div "(All Search Results)" at bounding box center [278, 170] width 173 height 10
type input "furniture"
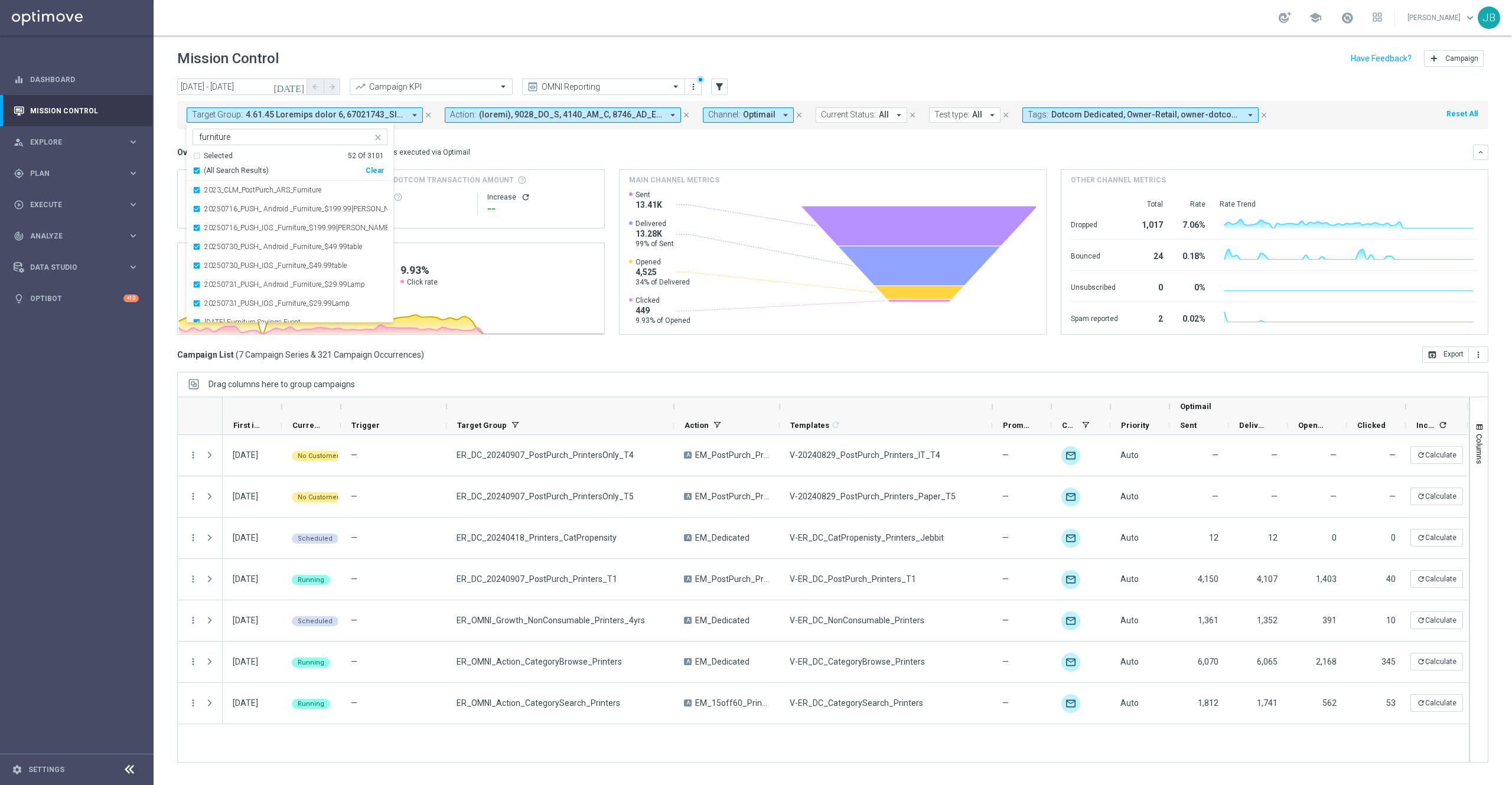
click at [547, 149] on div "Overview: Optimail arrow_drop_down This overview shows data of campaigns execut…" at bounding box center [825, 152] width 1296 height 11
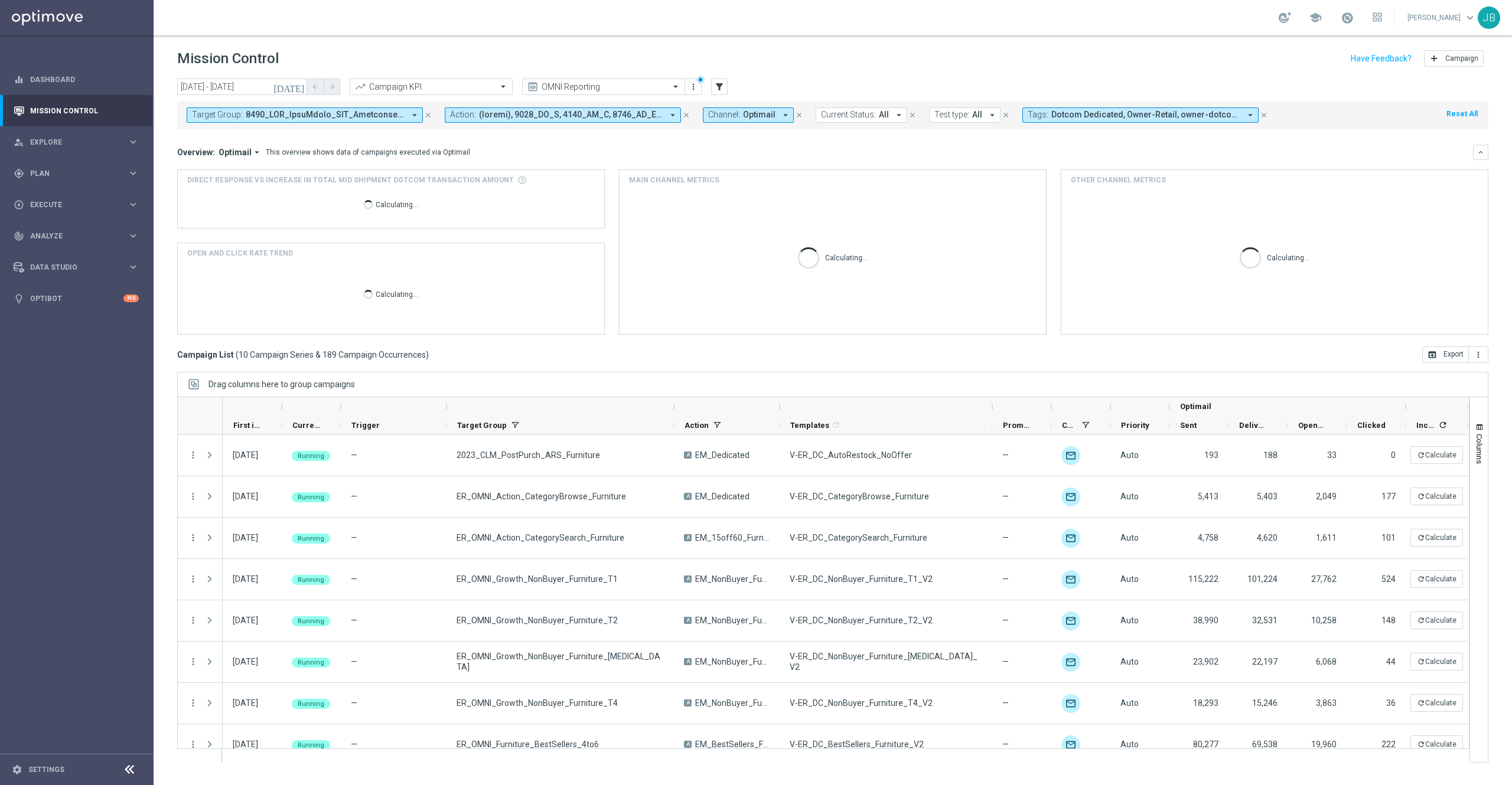
click at [359, 113] on span at bounding box center [324, 114] width 159 height 10
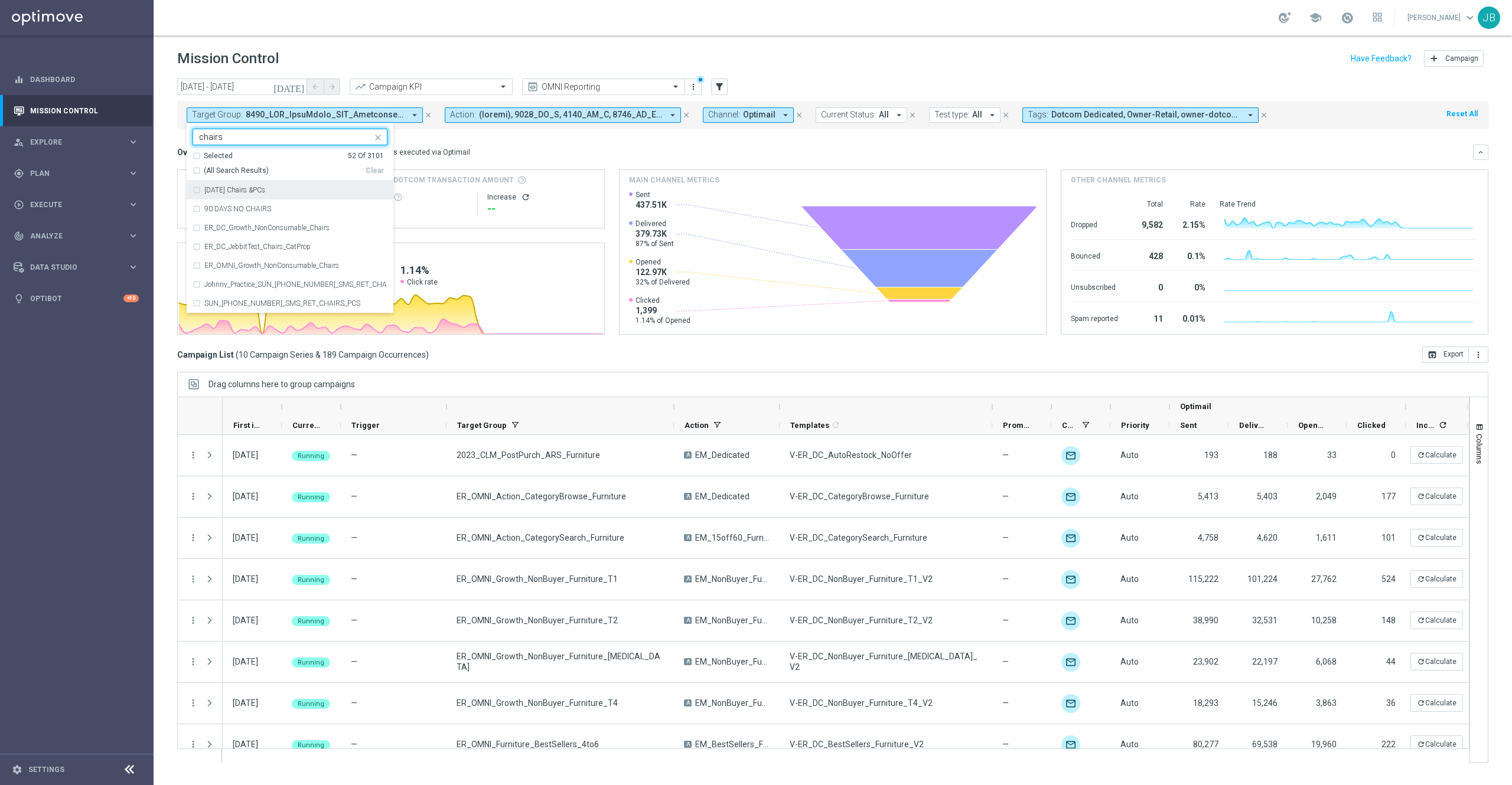
click at [199, 170] on div "(All Search Results)" at bounding box center [278, 170] width 173 height 10
type input "chairs"
click at [542, 146] on div "Overview: Optimail arrow_drop_down This overview shows data of campaigns execut…" at bounding box center [833, 152] width 1312 height 15
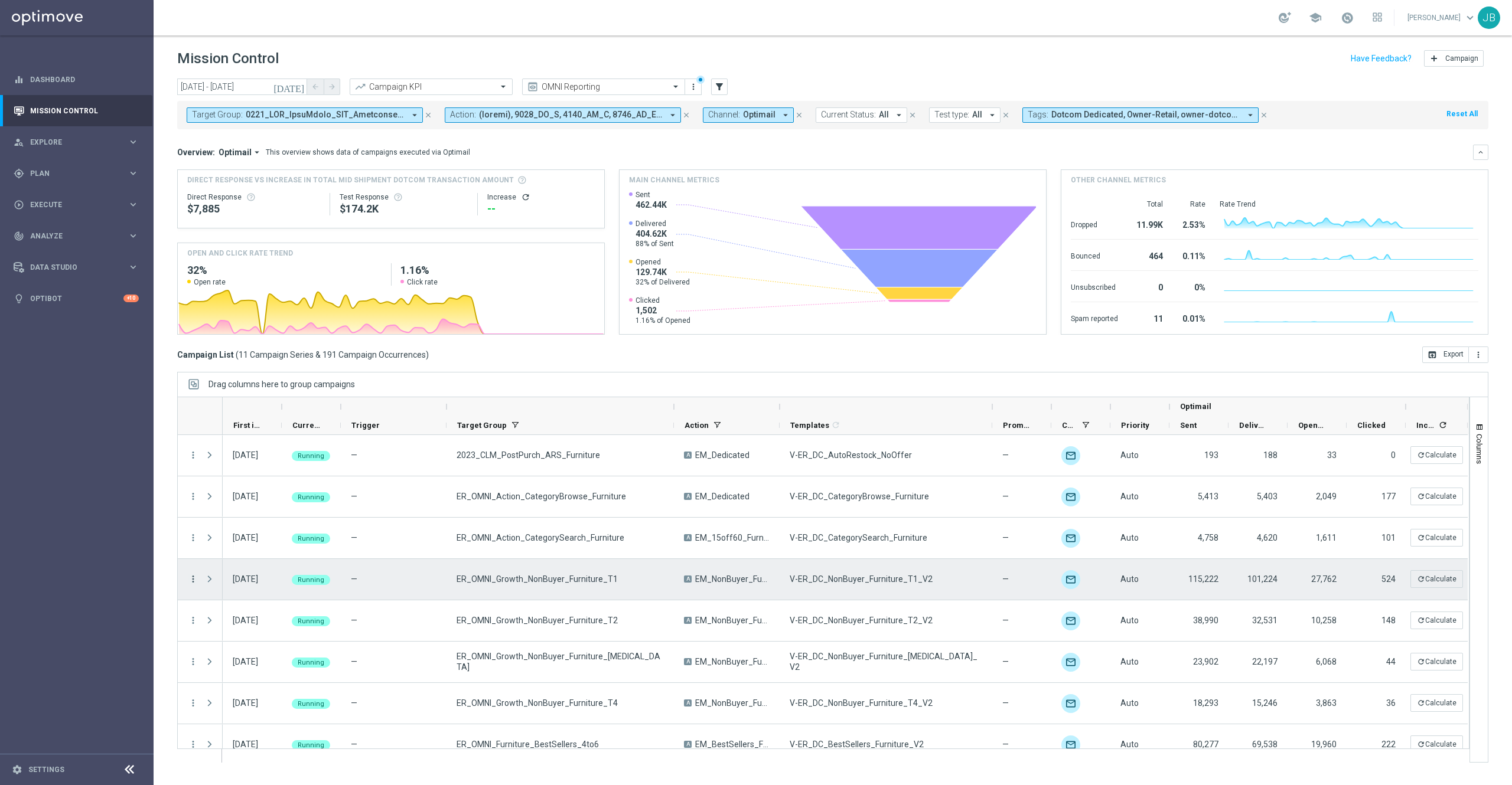
click at [192, 581] on icon "more_vert" at bounding box center [193, 579] width 11 height 11
click at [268, 588] on span "Campaign Details" at bounding box center [246, 587] width 59 height 8
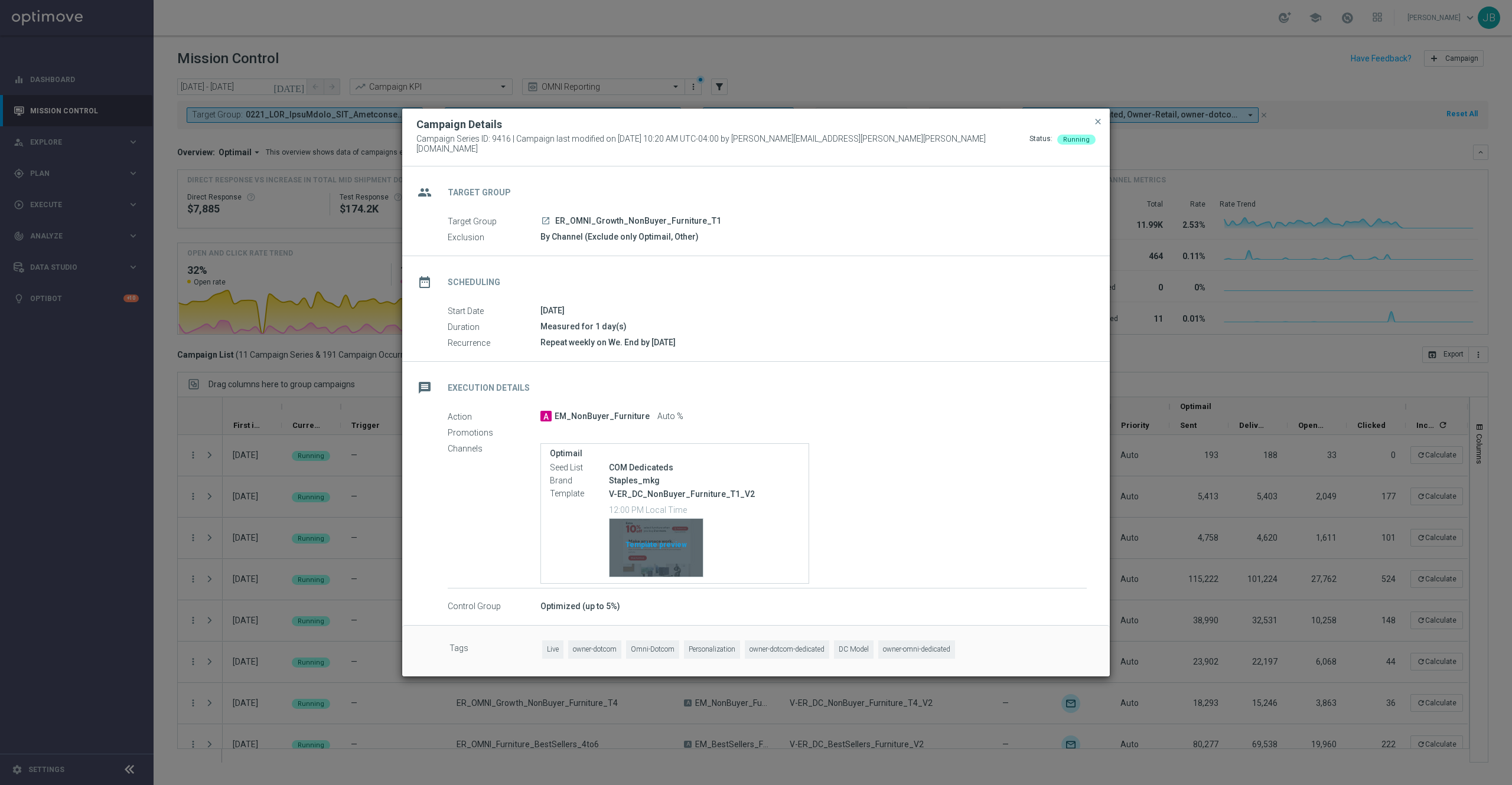
click at [650, 539] on div "Template preview" at bounding box center [656, 548] width 93 height 58
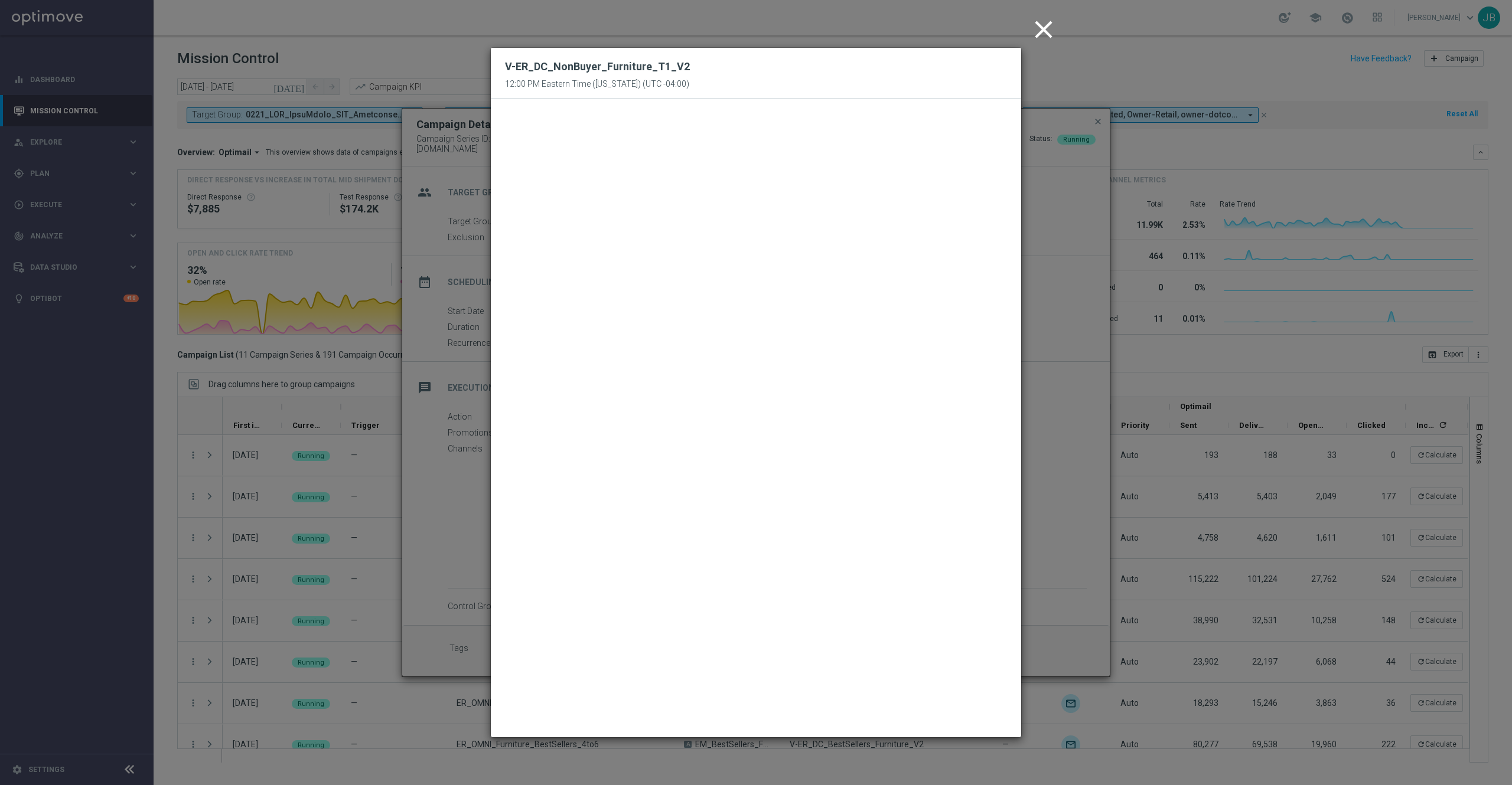
click at [1054, 24] on icon "close" at bounding box center [1043, 29] width 29 height 29
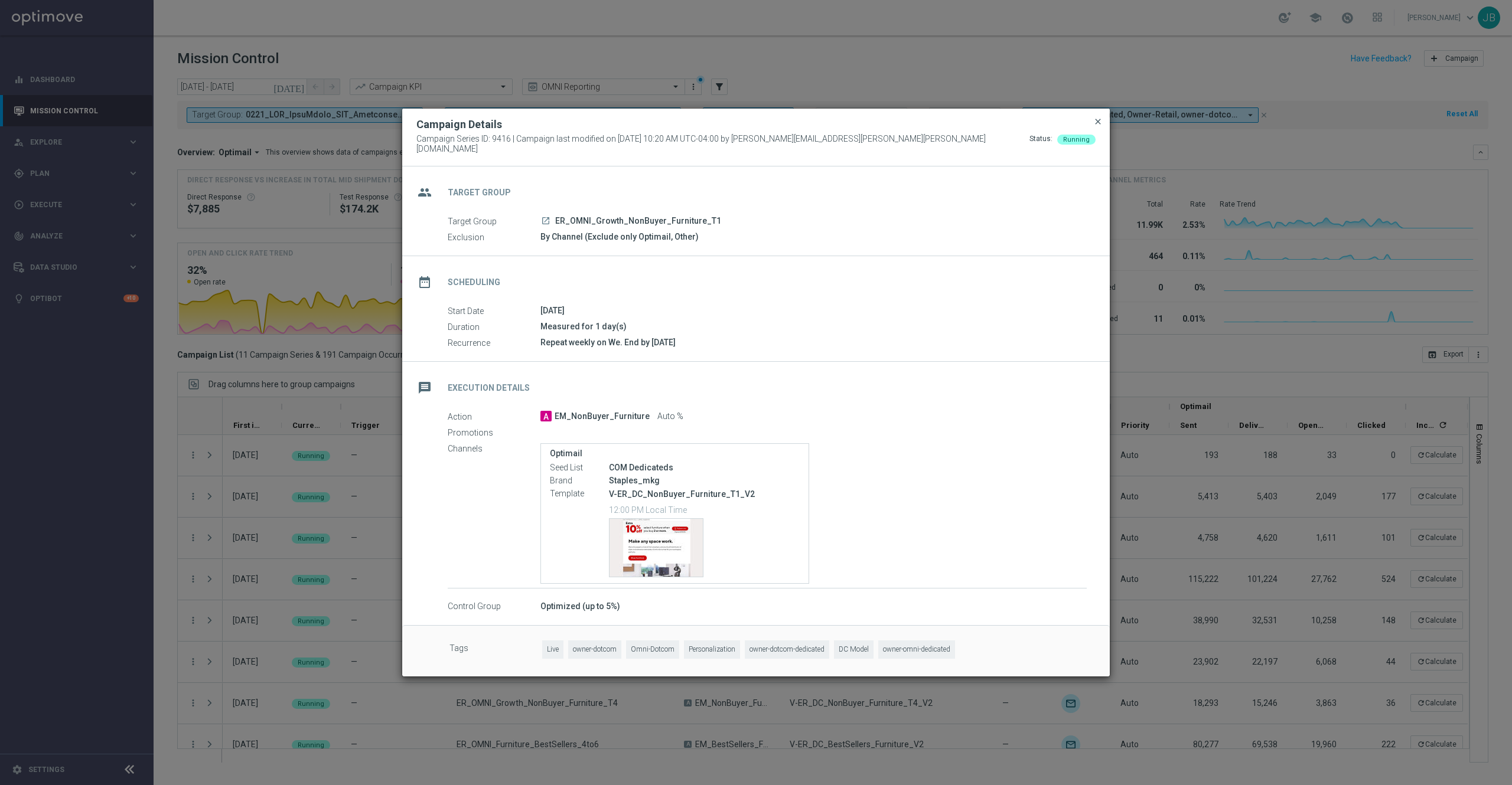
click at [1096, 125] on span "close" at bounding box center [1098, 121] width 10 height 10
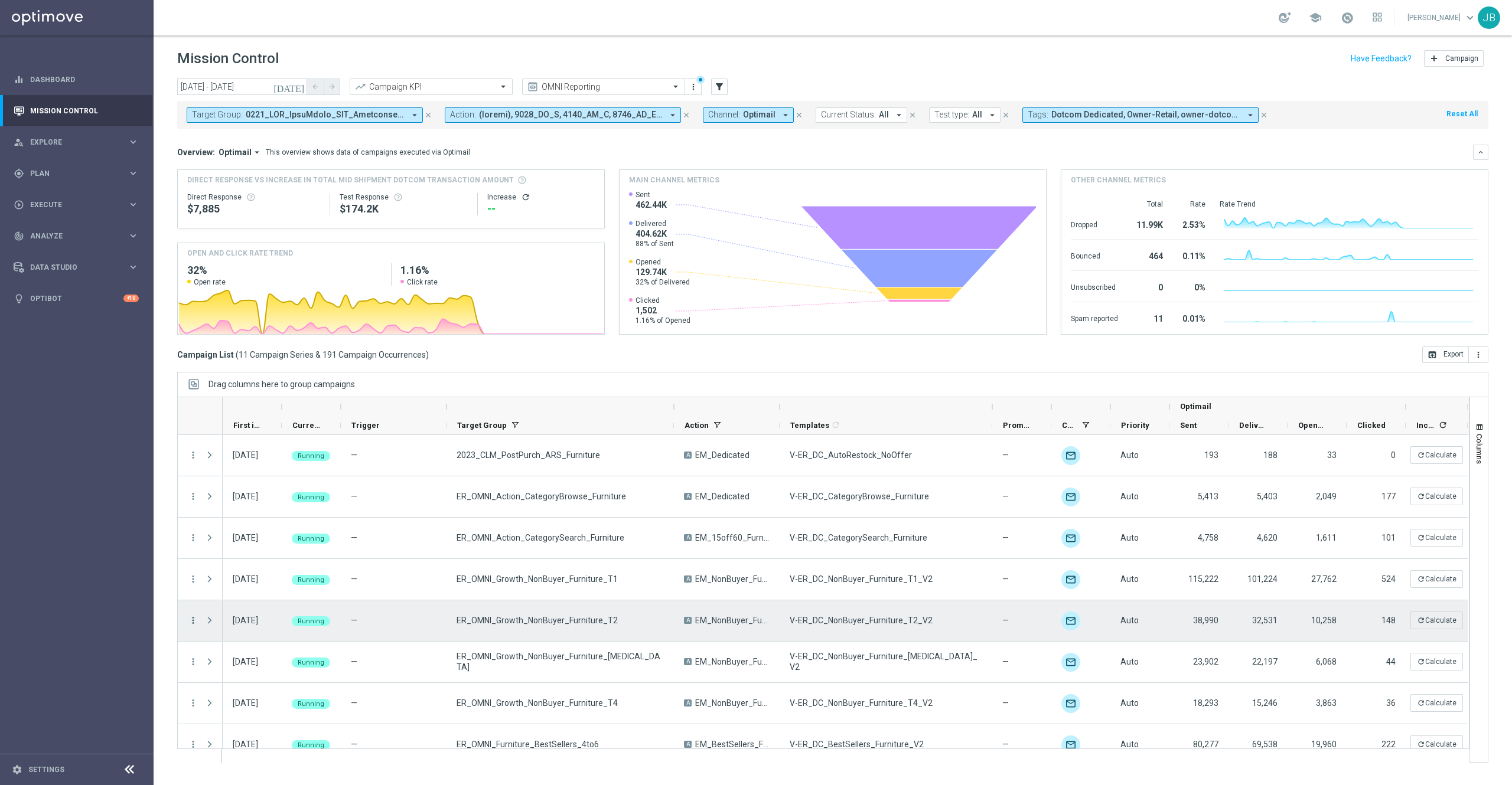
click at [194, 588] on icon "more_vert" at bounding box center [193, 620] width 11 height 11
click at [266, 588] on span "Campaign Details" at bounding box center [246, 628] width 59 height 8
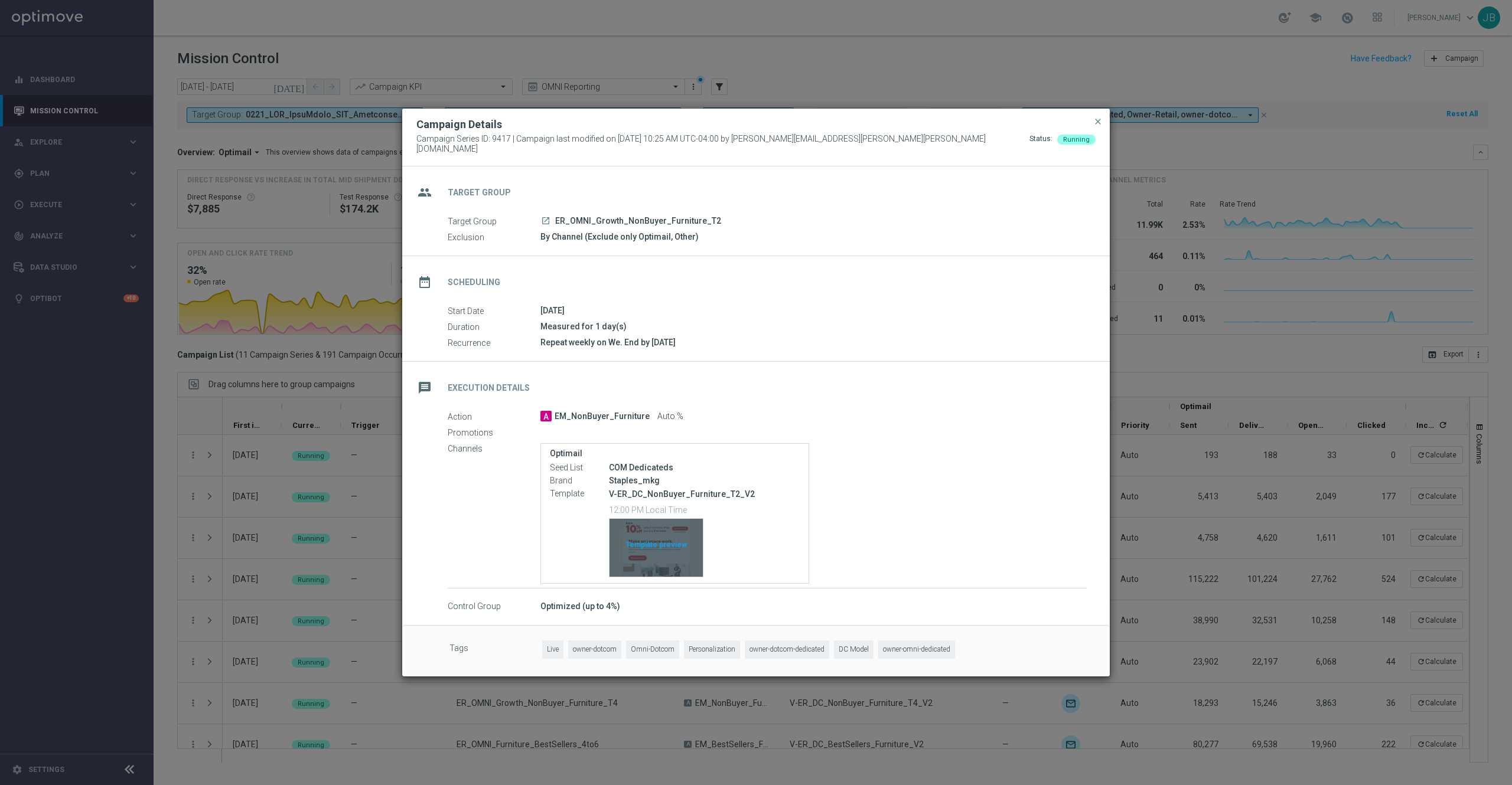
click at [650, 540] on div "Template preview" at bounding box center [656, 548] width 93 height 58
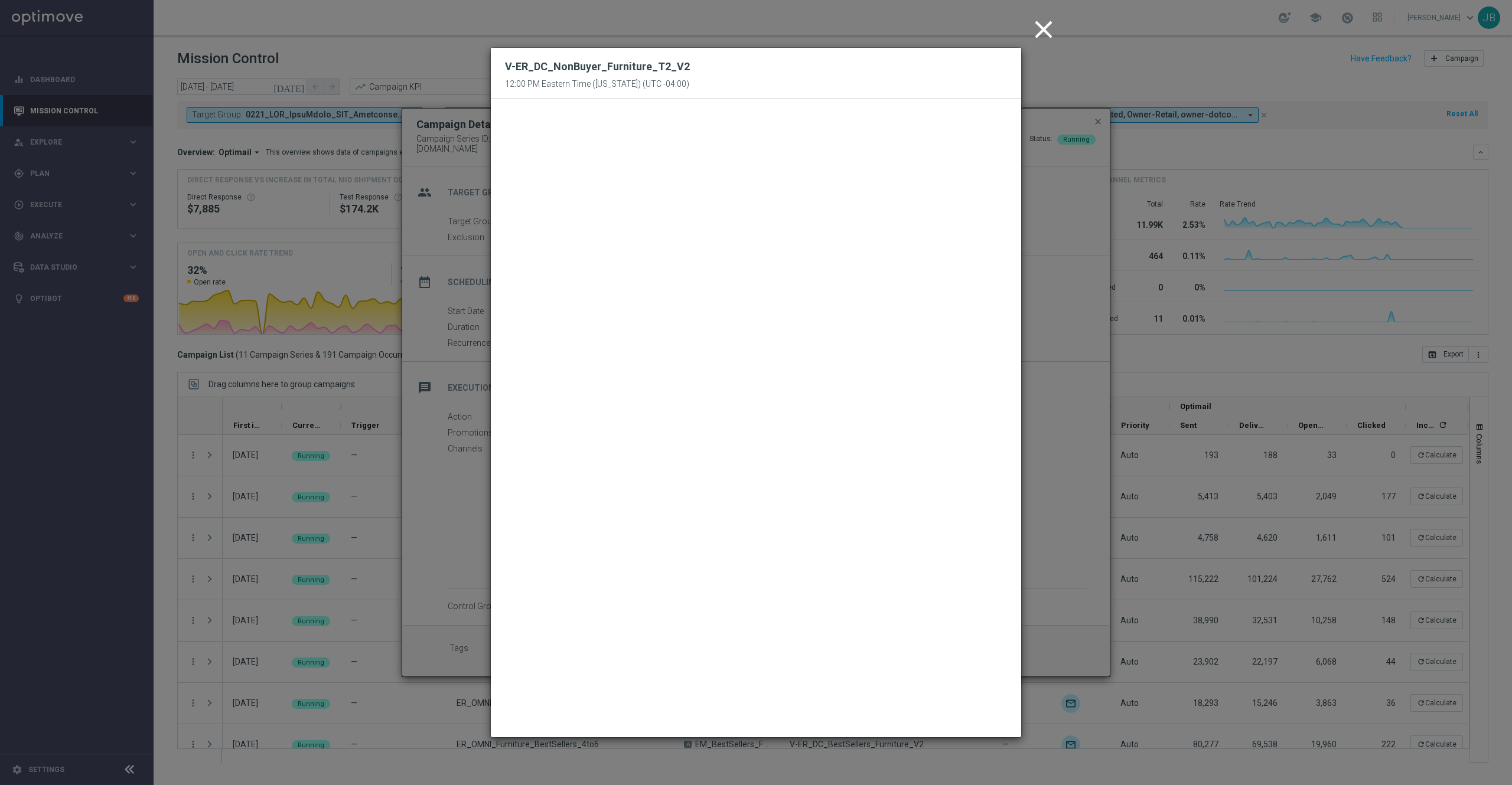
click at [1048, 35] on icon "close" at bounding box center [1043, 29] width 29 height 29
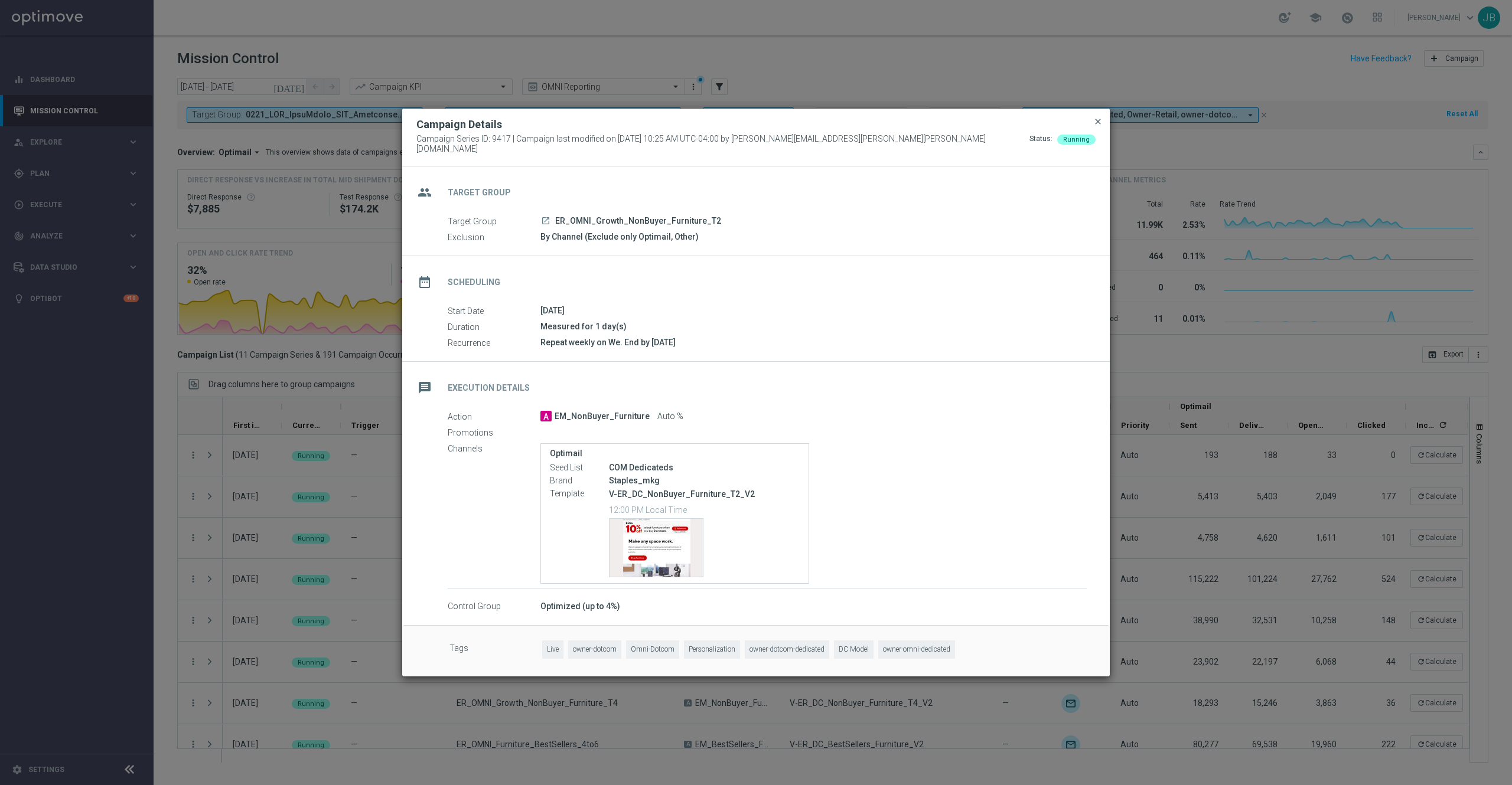
click at [1095, 125] on span "close" at bounding box center [1098, 121] width 10 height 10
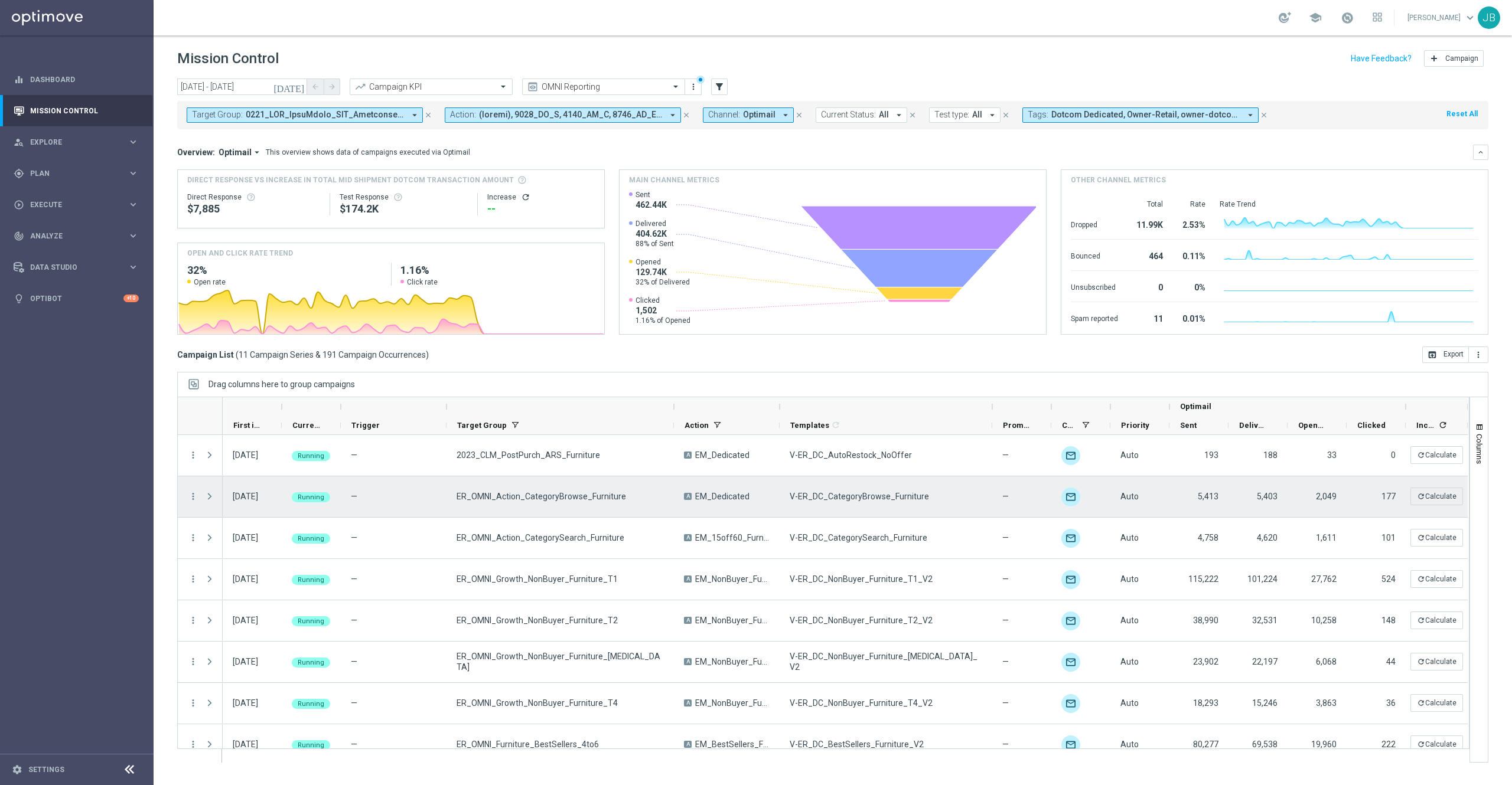
scroll to position [142, 0]
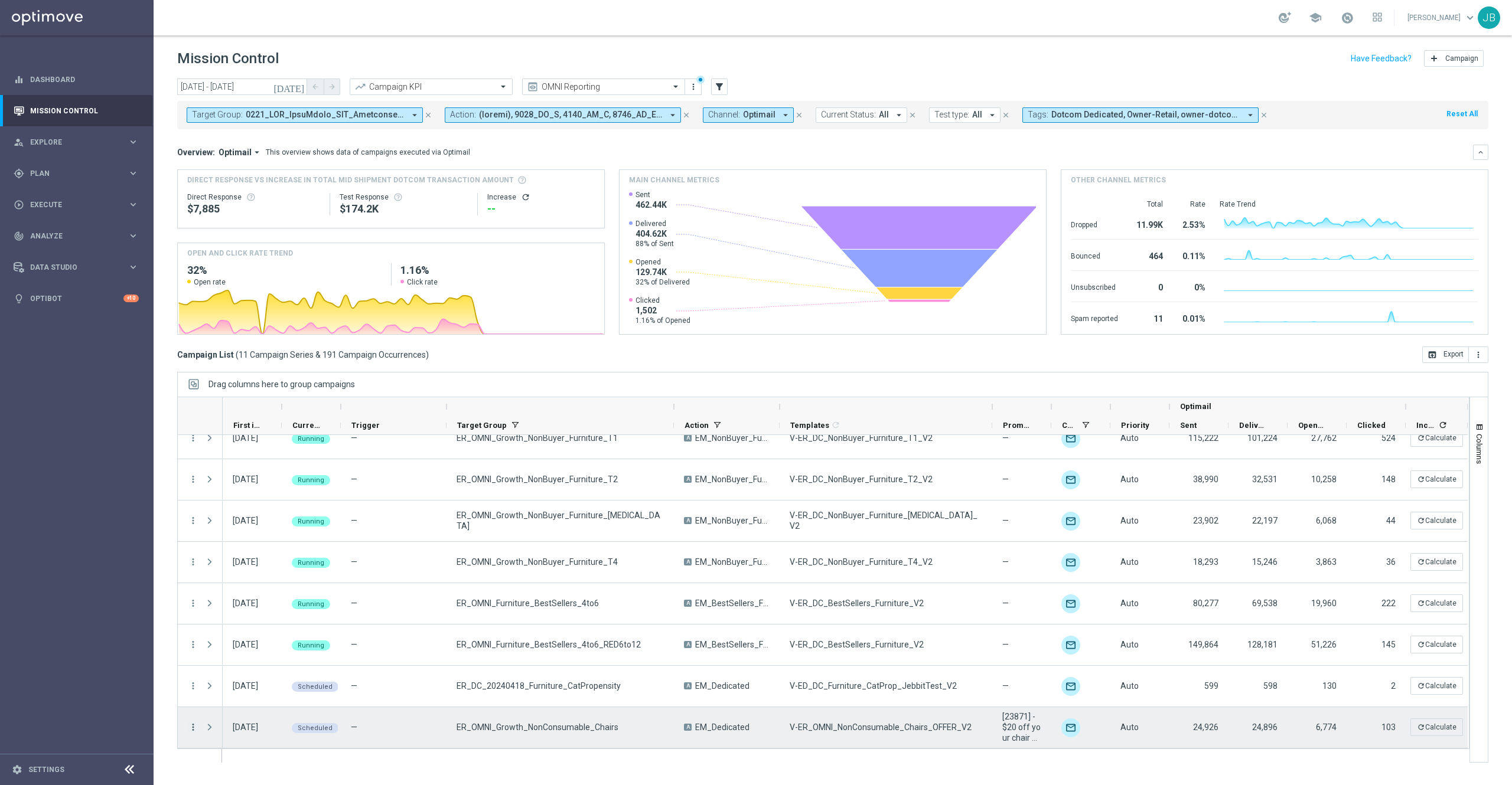
click at [194, 588] on icon "more_vert" at bounding box center [193, 727] width 11 height 11
click at [258, 588] on span "Campaign Details" at bounding box center [246, 587] width 59 height 8
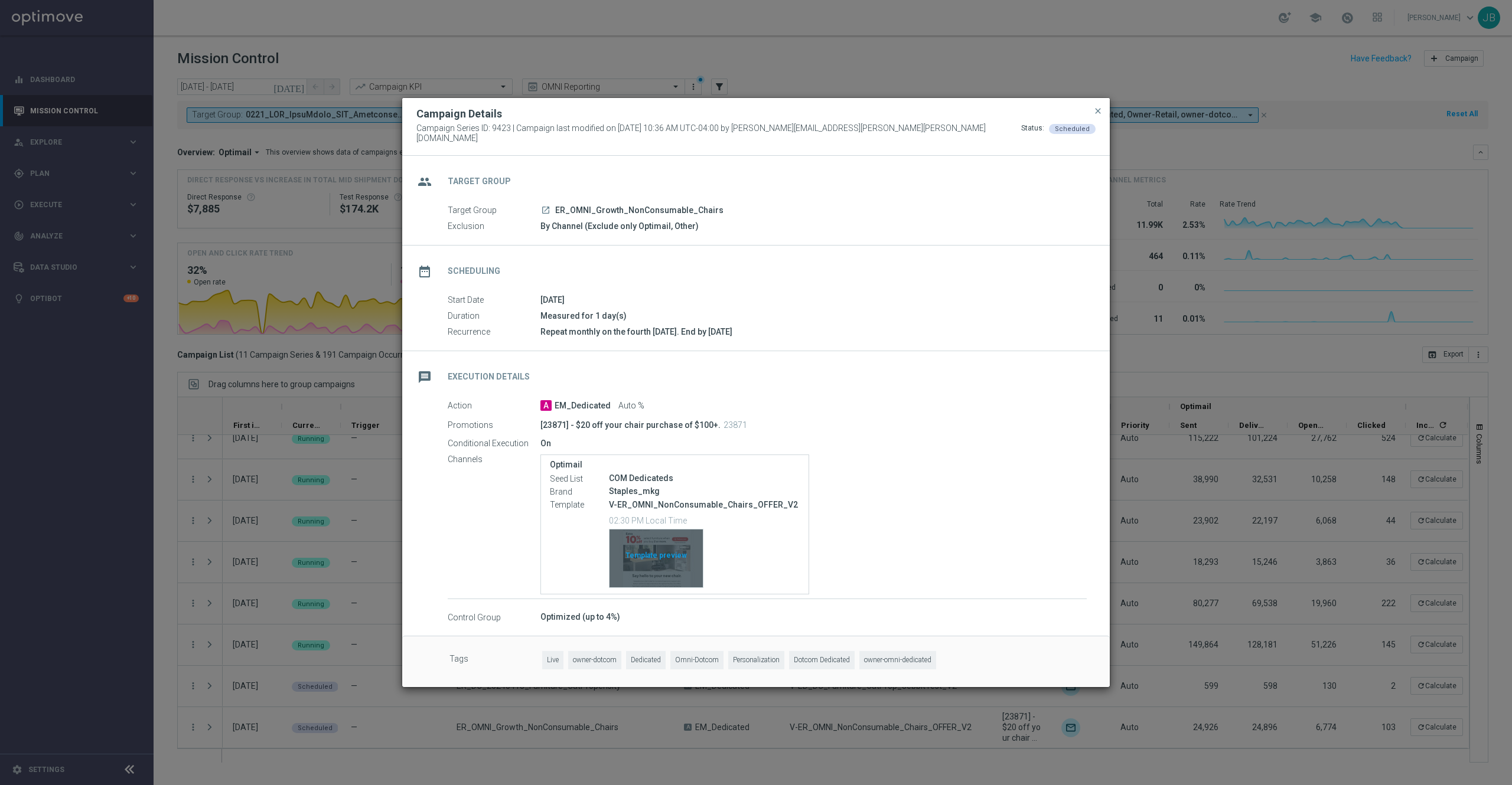
click at [664, 546] on div "Template preview" at bounding box center [656, 558] width 93 height 58
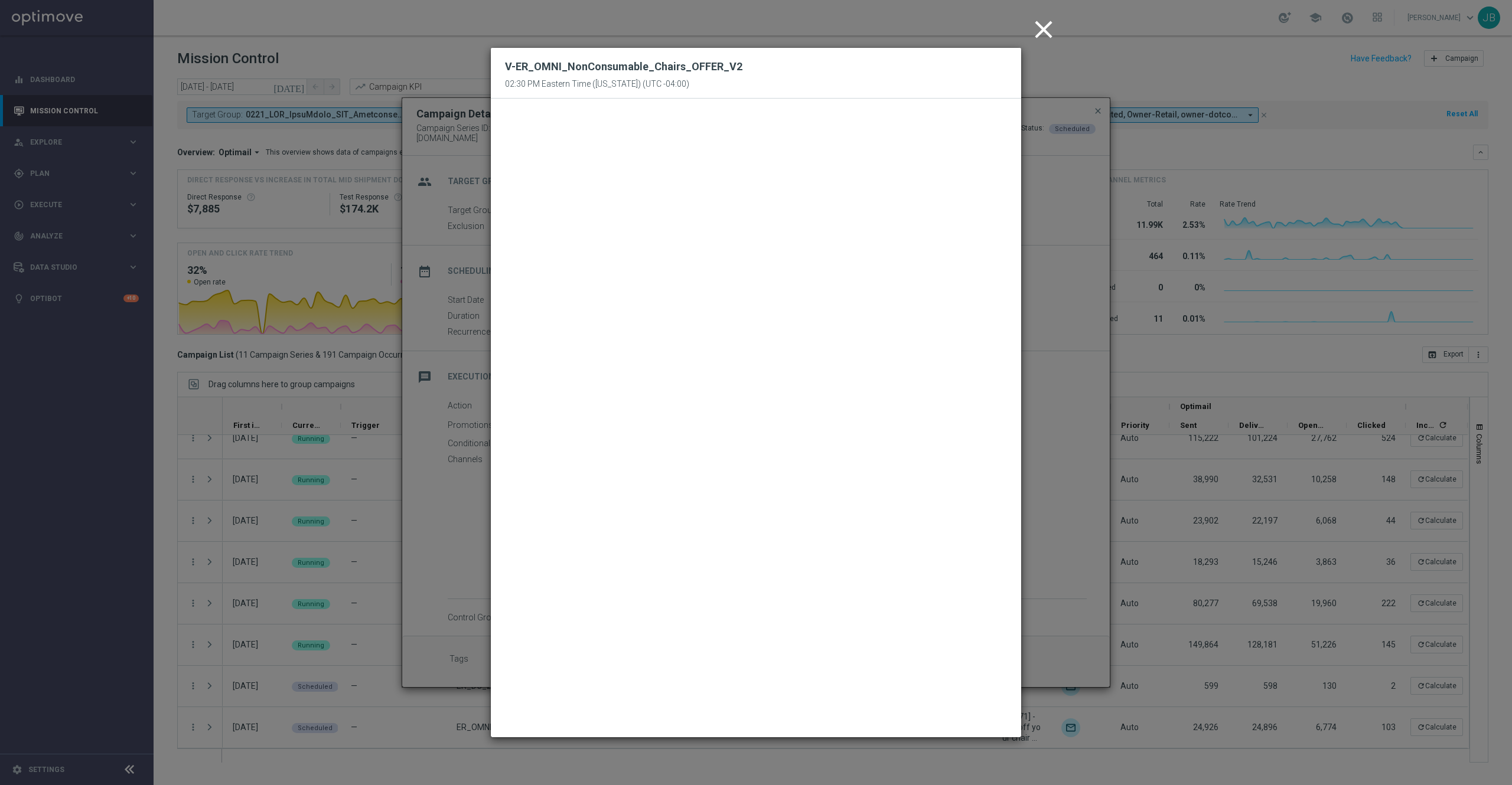
click at [1042, 35] on icon "close" at bounding box center [1043, 29] width 29 height 29
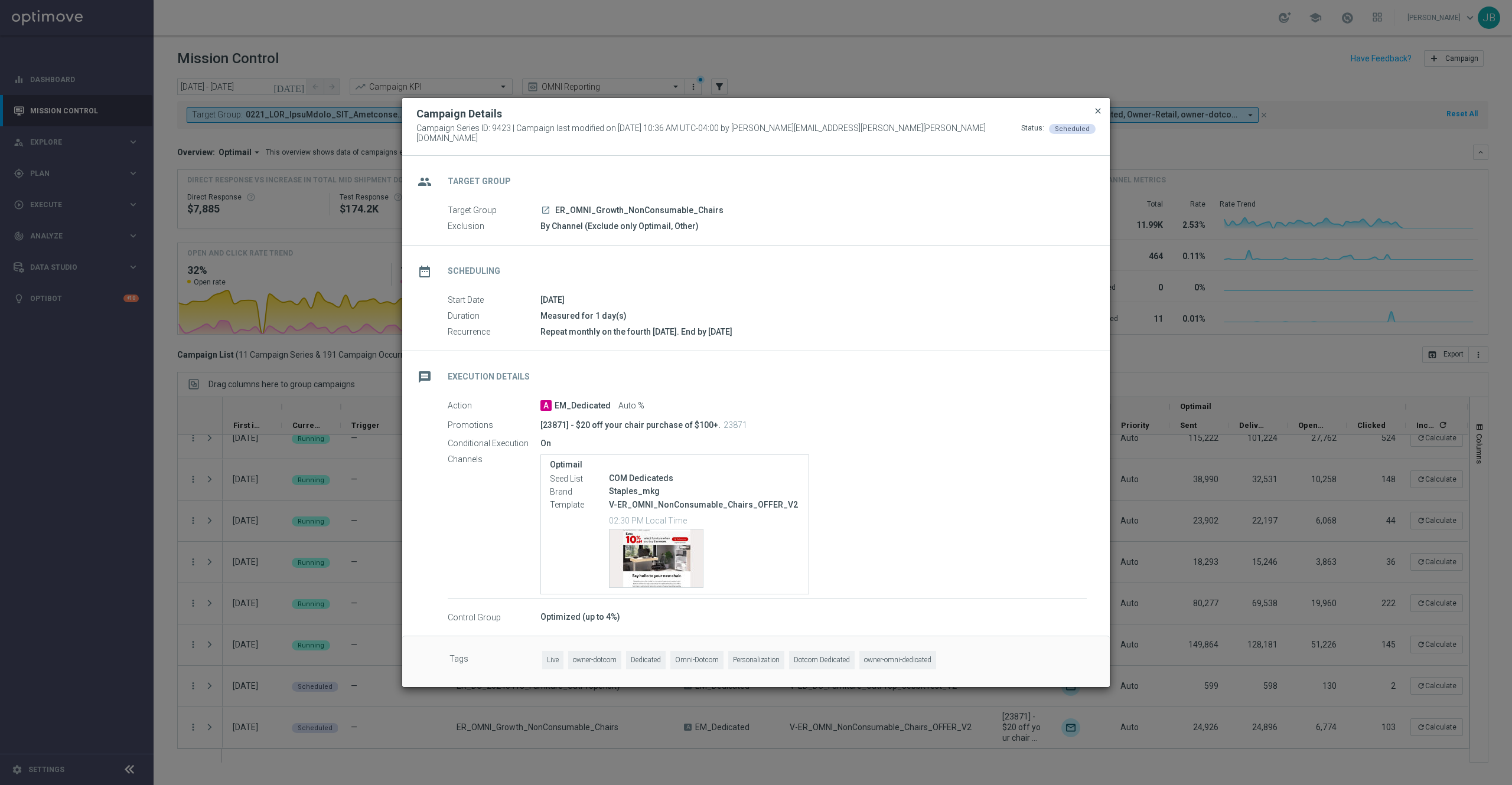
click at [1099, 113] on span "close" at bounding box center [1098, 111] width 10 height 10
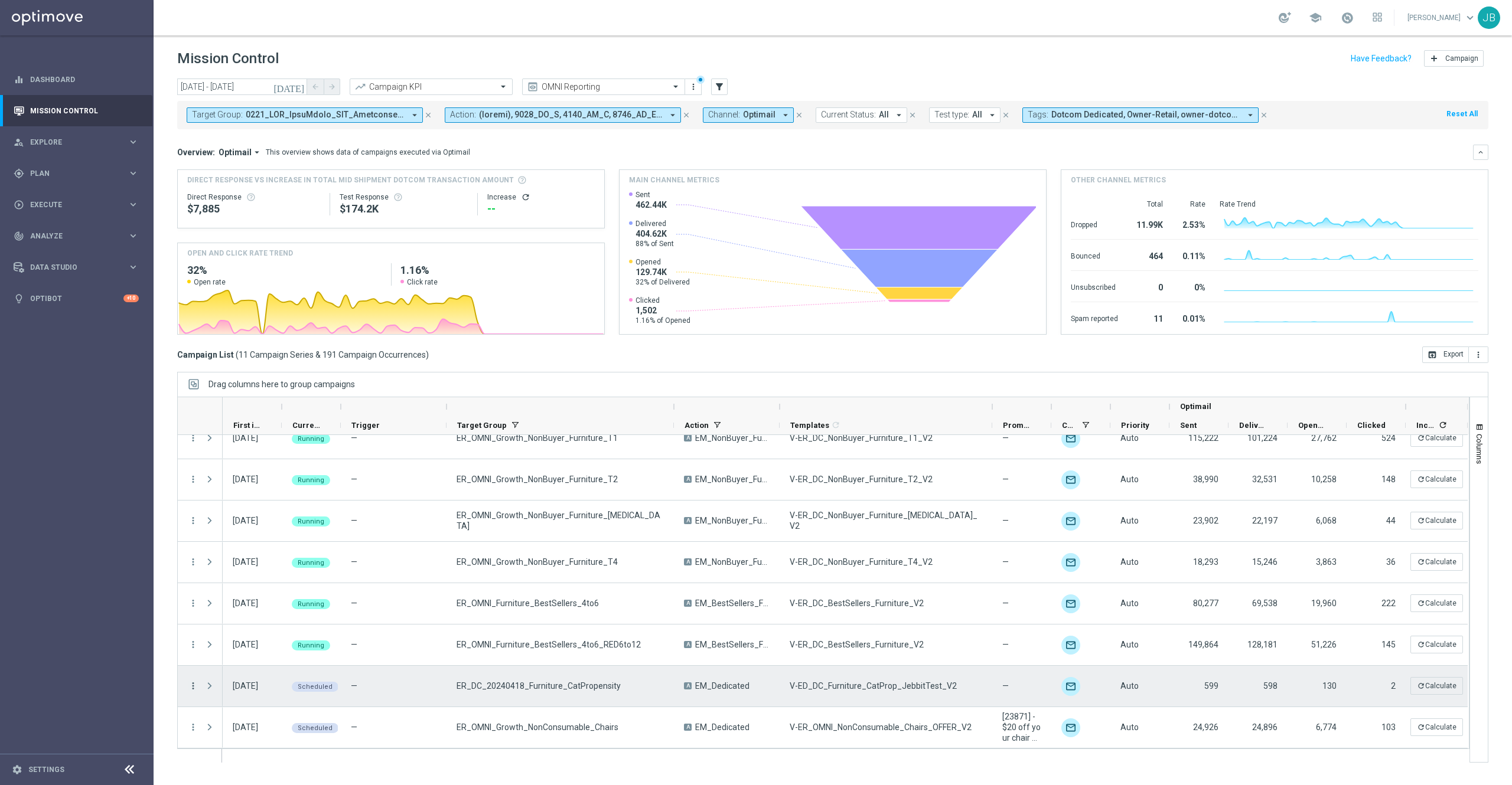
click at [196, 588] on icon "more_vert" at bounding box center [193, 686] width 11 height 11
click at [272, 548] on span "Campaign Details" at bounding box center [246, 546] width 59 height 8
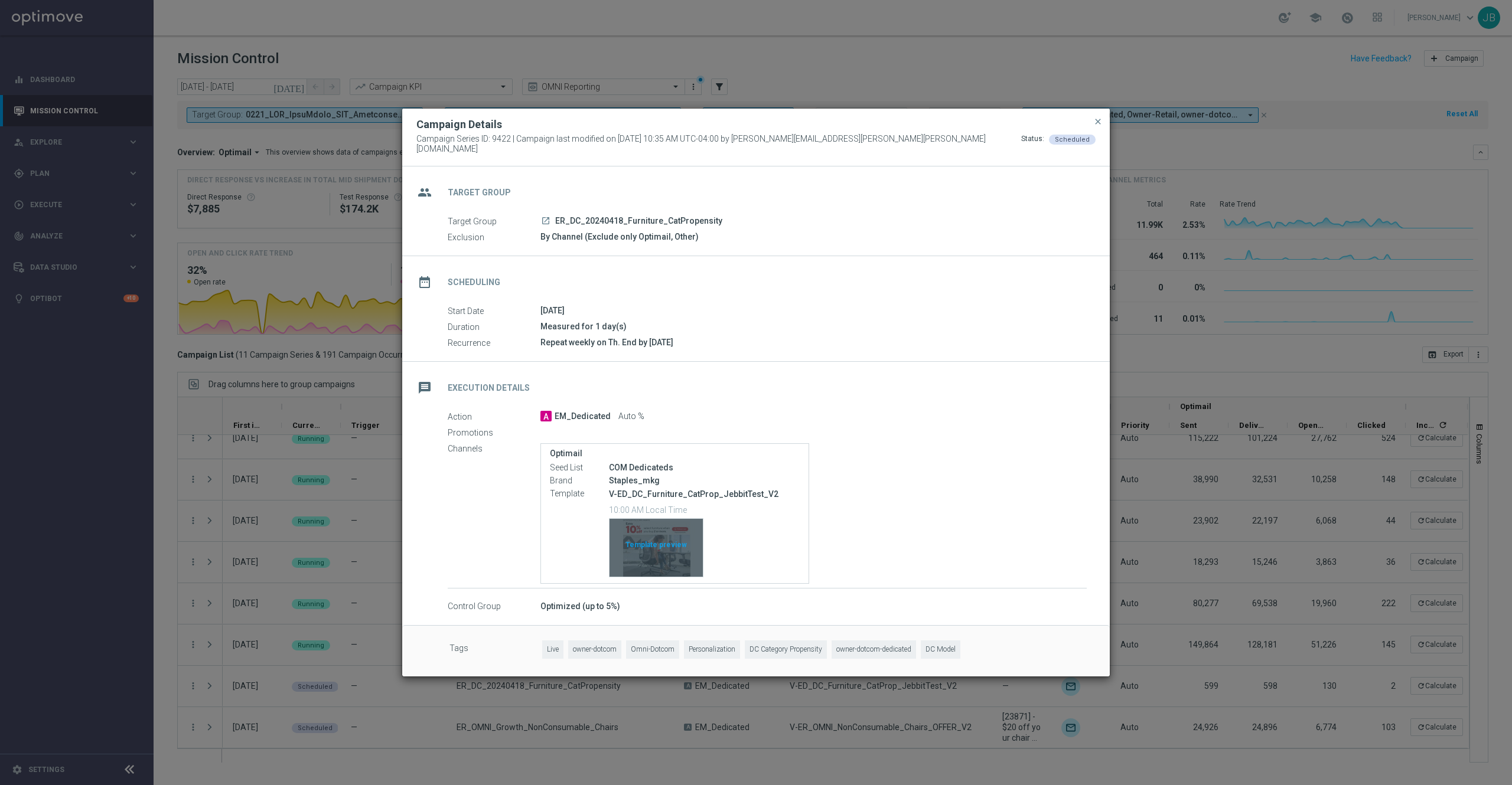
click at [671, 550] on div "Template preview" at bounding box center [656, 548] width 93 height 58
